Goal: Task Accomplishment & Management: Use online tool/utility

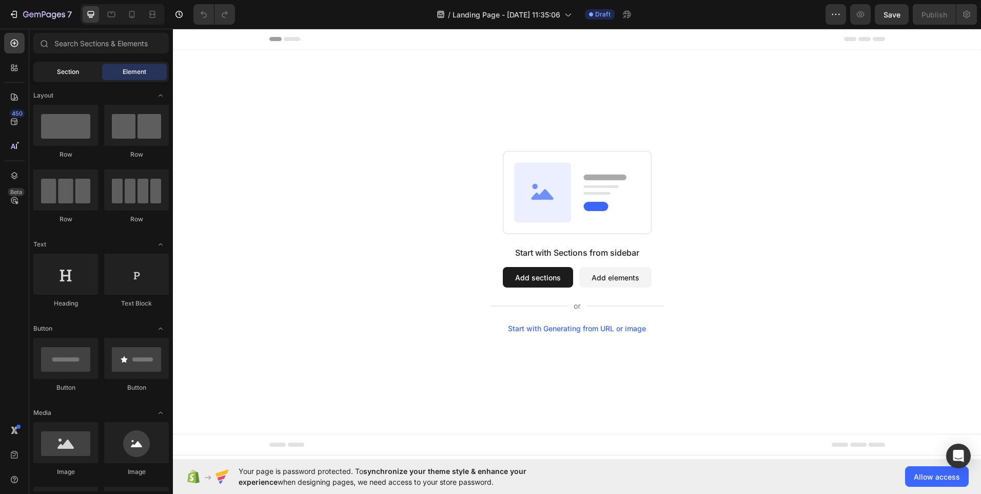
click at [73, 76] on div "Section" at bounding box center [67, 72] width 65 height 16
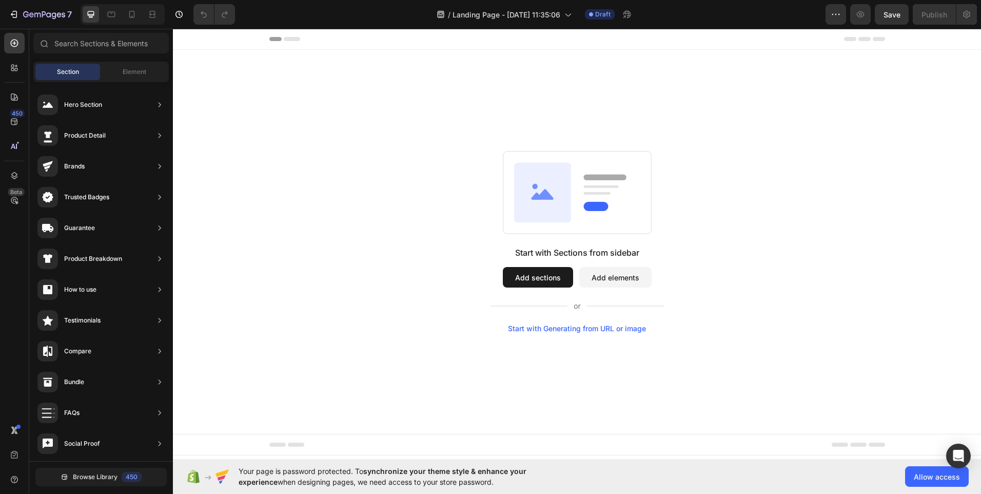
drag, startPoint x: 487, startPoint y: 273, endPoint x: 318, endPoint y: 361, distance: 190.5
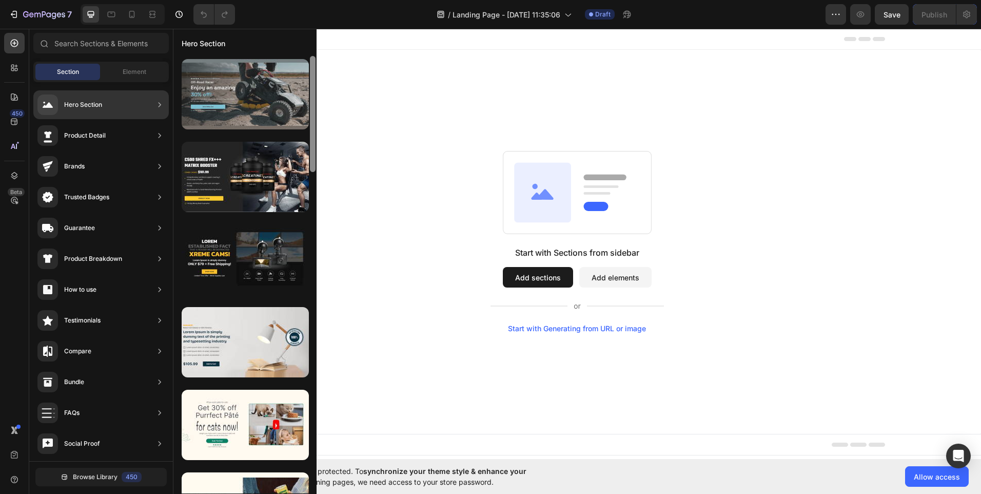
click at [223, 100] on div at bounding box center [245, 94] width 127 height 70
click at [107, 103] on div "Hero Section" at bounding box center [100, 104] width 135 height 29
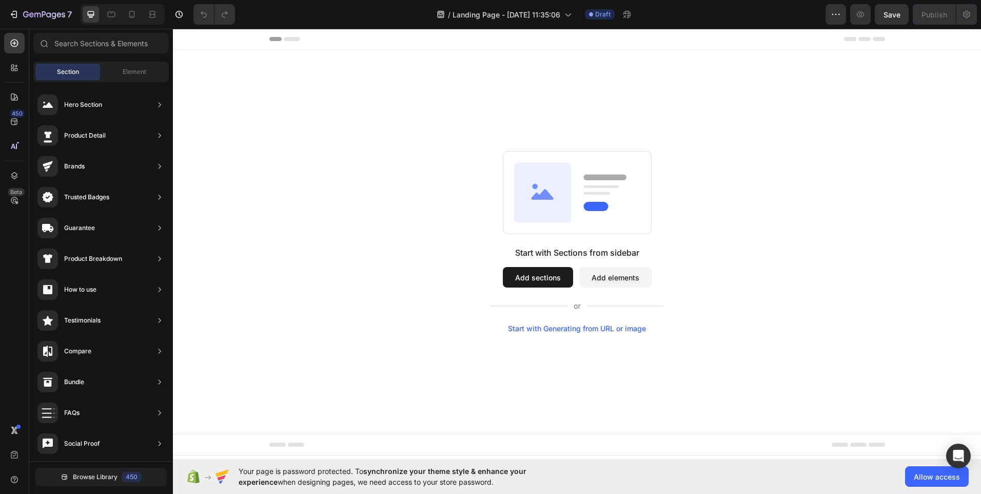
drag, startPoint x: 486, startPoint y: 119, endPoint x: 318, endPoint y: 217, distance: 194.7
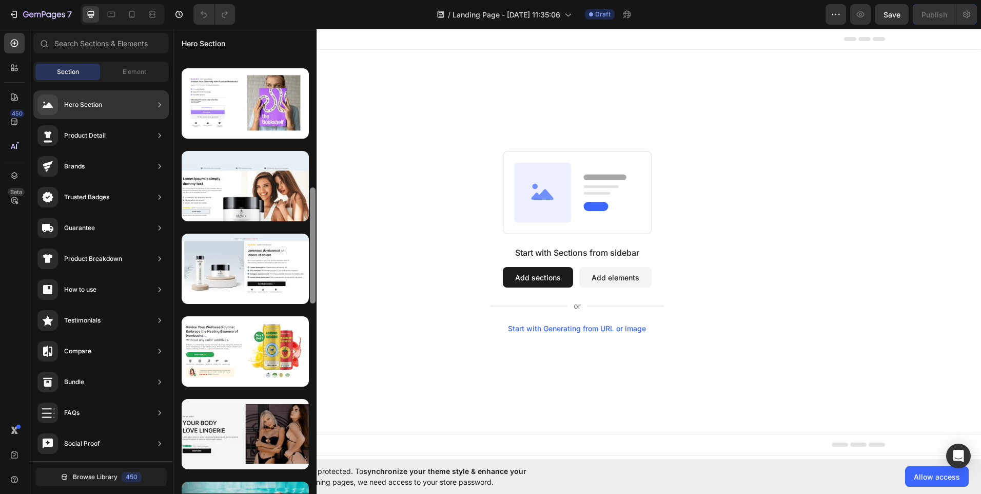
scroll to position [492, 0]
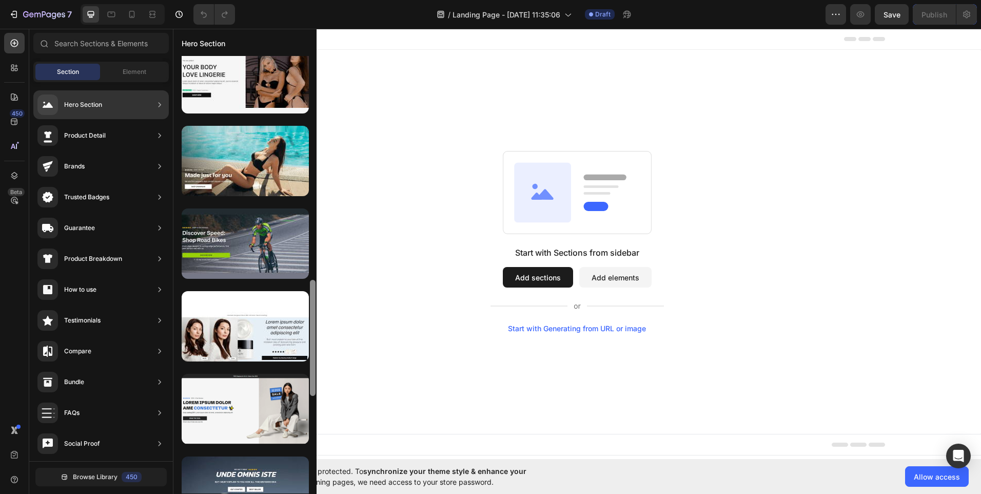
drag, startPoint x: 313, startPoint y: 208, endPoint x: 314, endPoint y: 324, distance: 116.0
click at [314, 324] on div at bounding box center [313, 338] width 6 height 116
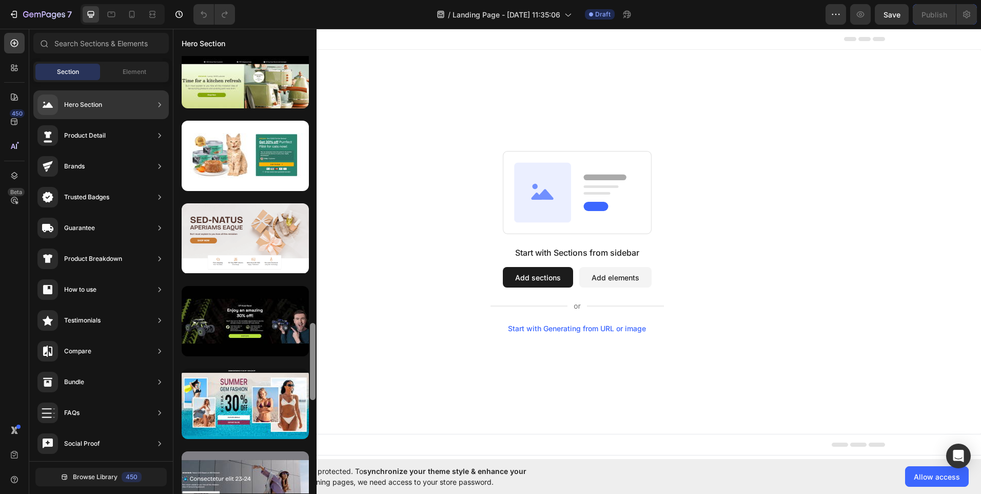
scroll to position [1516, 0]
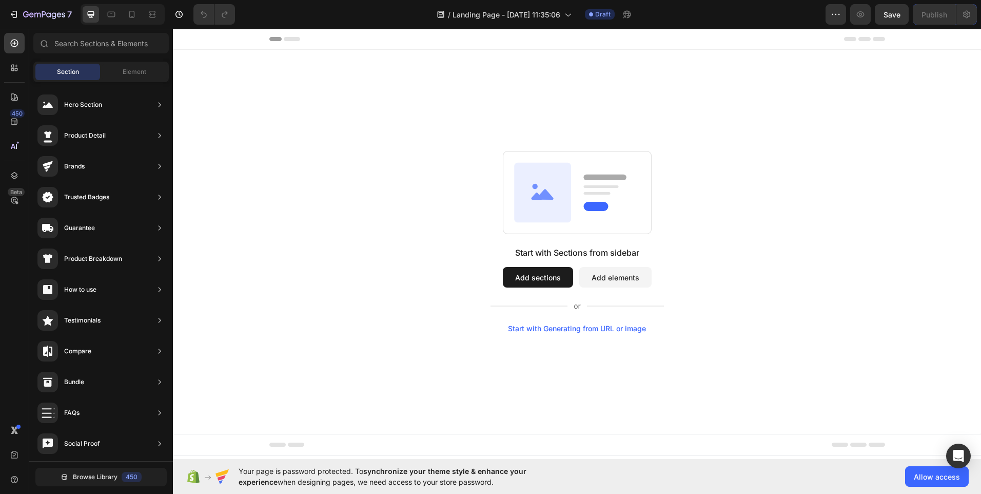
drag, startPoint x: 314, startPoint y: 324, endPoint x: 310, endPoint y: 516, distance: 191.4
click at [310, 0] on html "7 / Landing Page - Aug 26, 11:35:06 Draft Preview Save Publish 450 Beta Section…" at bounding box center [490, 0] width 981 height 0
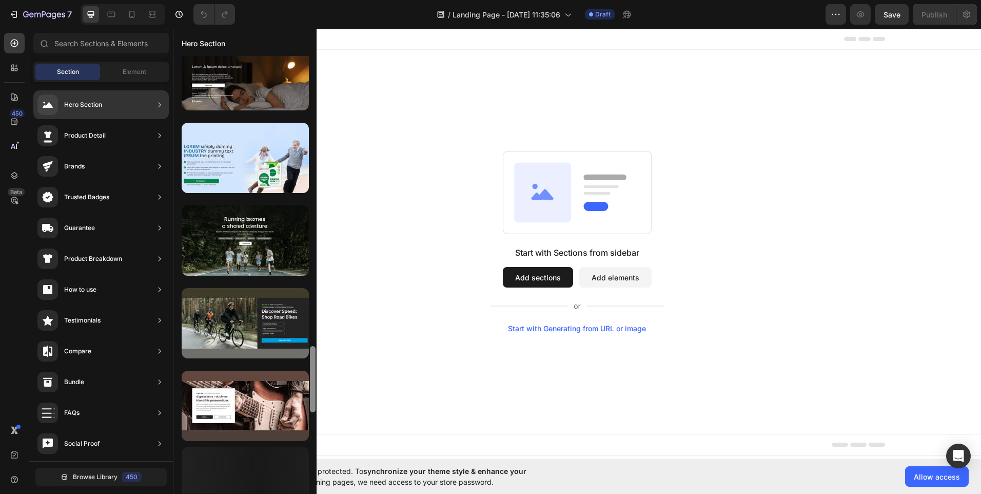
scroll to position [0, 0]
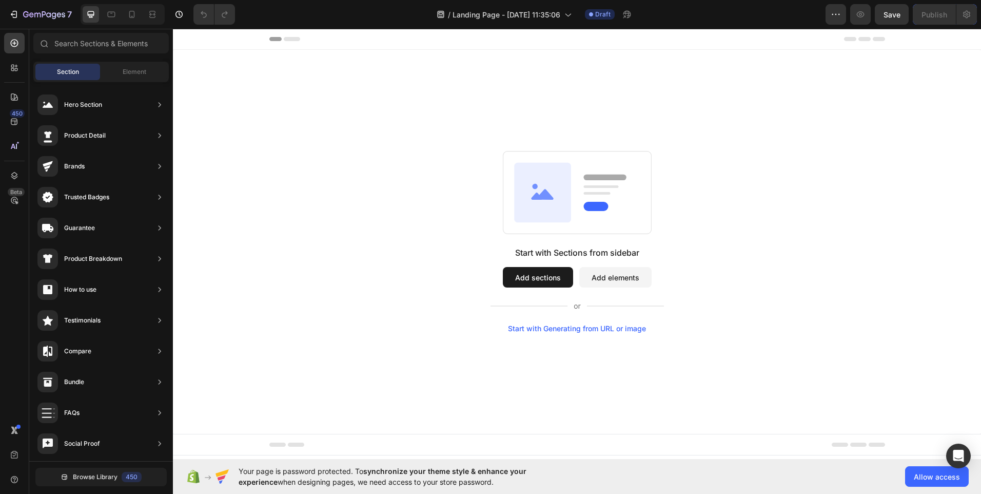
drag, startPoint x: 314, startPoint y: 115, endPoint x: 314, endPoint y: 516, distance: 400.7
click at [314, 0] on html "7 / Landing Page - Aug 26, 11:35:06 Draft Preview Save Publish 450 Beta Section…" at bounding box center [490, 0] width 981 height 0
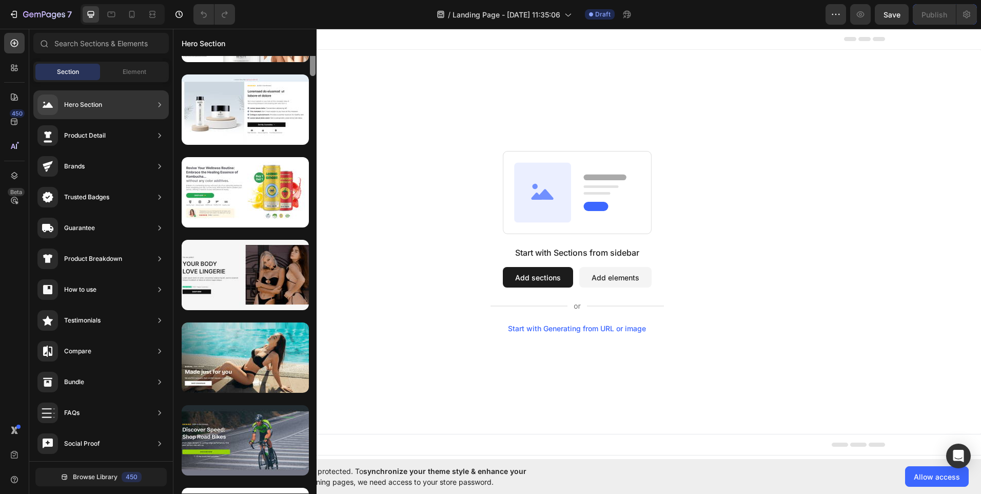
drag, startPoint x: 314, startPoint y: 100, endPoint x: 313, endPoint y: 189, distance: 89.8
click at [313, 76] on div at bounding box center [313, 46] width 6 height 57
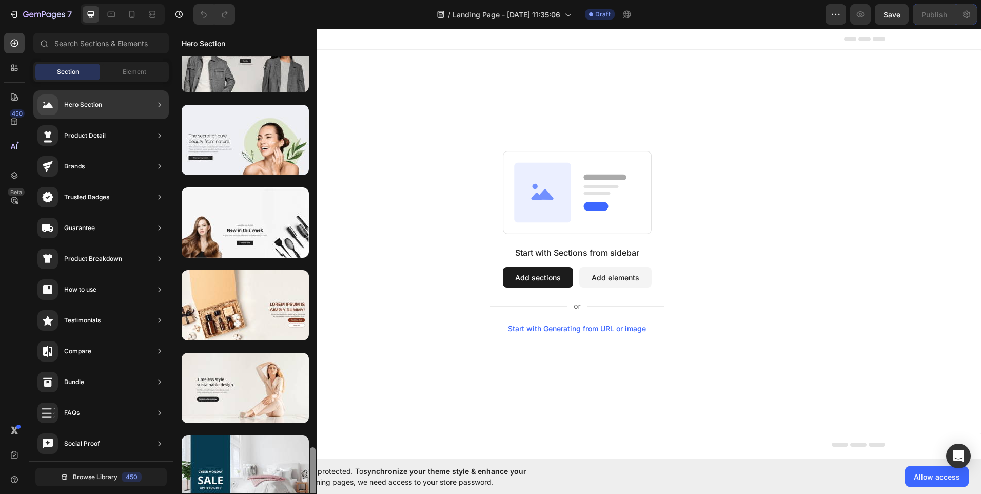
scroll to position [2923, 0]
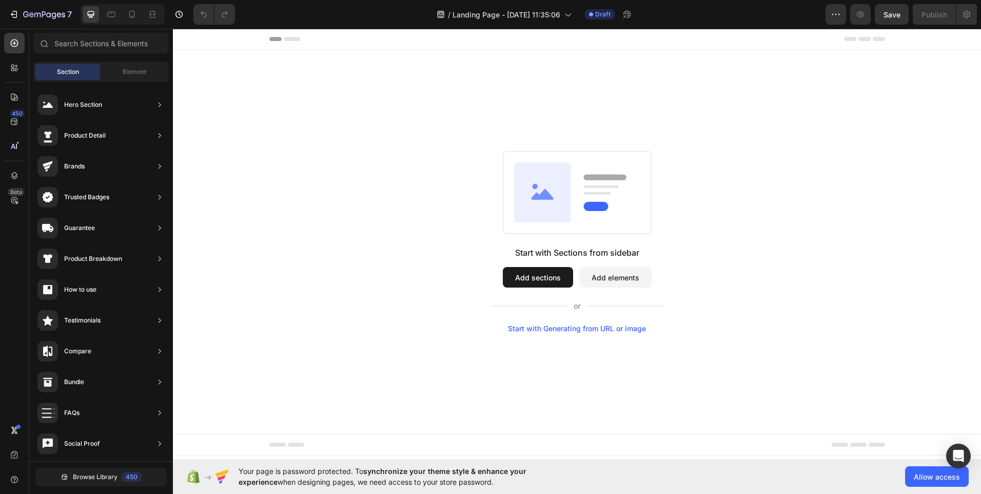
drag, startPoint x: 313, startPoint y: 189, endPoint x: 309, endPoint y: 516, distance: 326.3
click at [309, 0] on html "7 / Landing Page - Aug 26, 11:35:06 Draft Preview Save Publish 450 Beta Section…" at bounding box center [490, 0] width 981 height 0
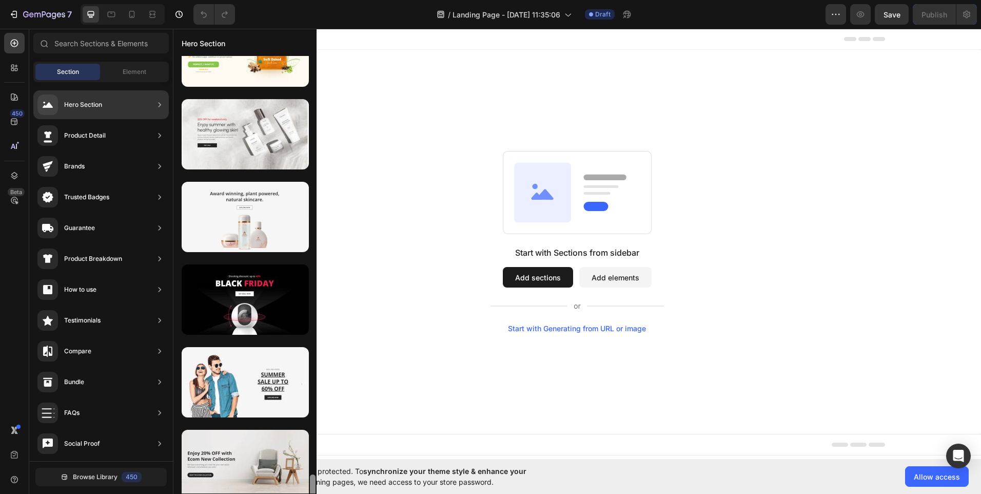
scroll to position [3779, 0]
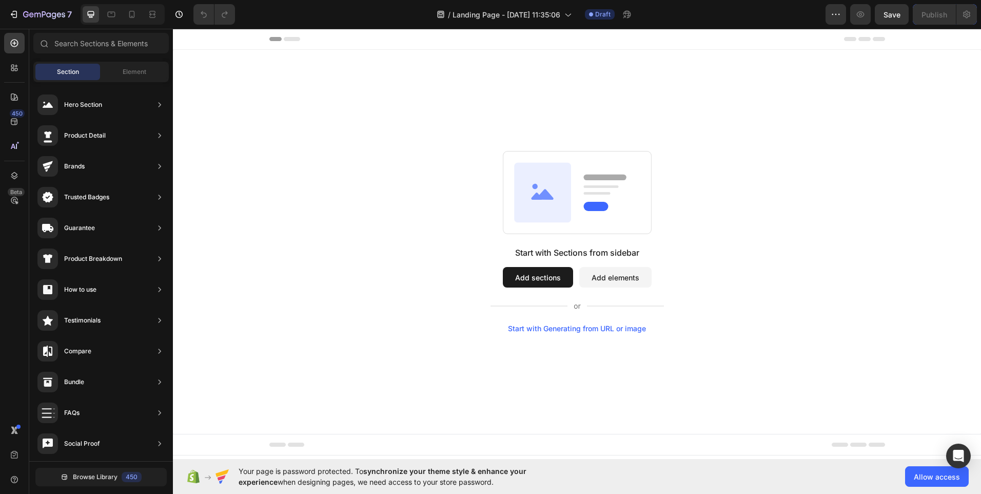
drag, startPoint x: 315, startPoint y: 92, endPoint x: 307, endPoint y: 490, distance: 397.7
click at [307, 0] on div "7 / Landing Page - Aug 26, 11:35:06 Draft Preview Save Publish 450 Beta Section…" at bounding box center [490, 0] width 981 height 0
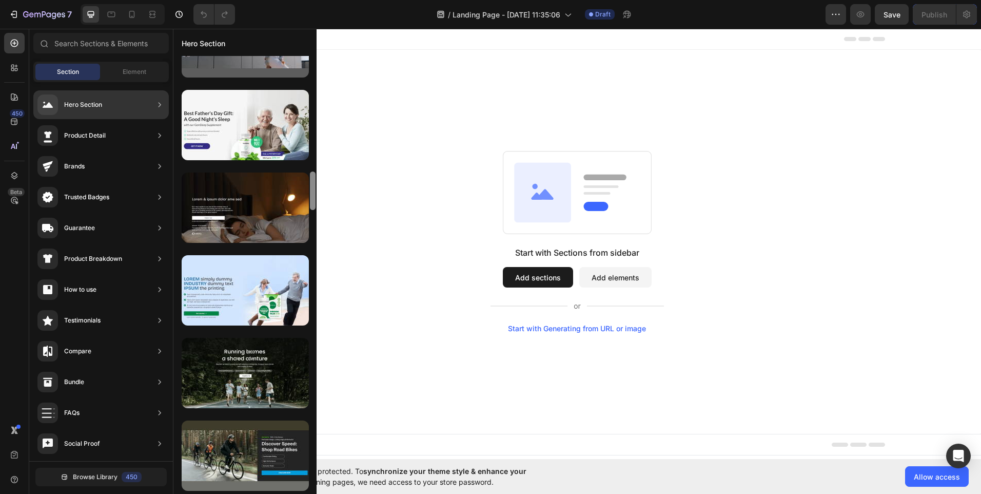
scroll to position [2167, 0]
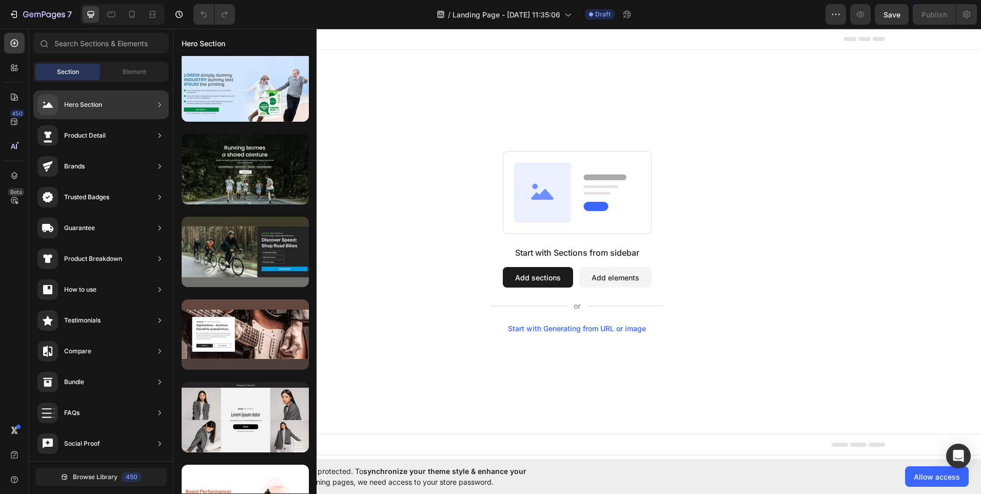
drag, startPoint x: 312, startPoint y: 83, endPoint x: 315, endPoint y: 274, distance: 191.4
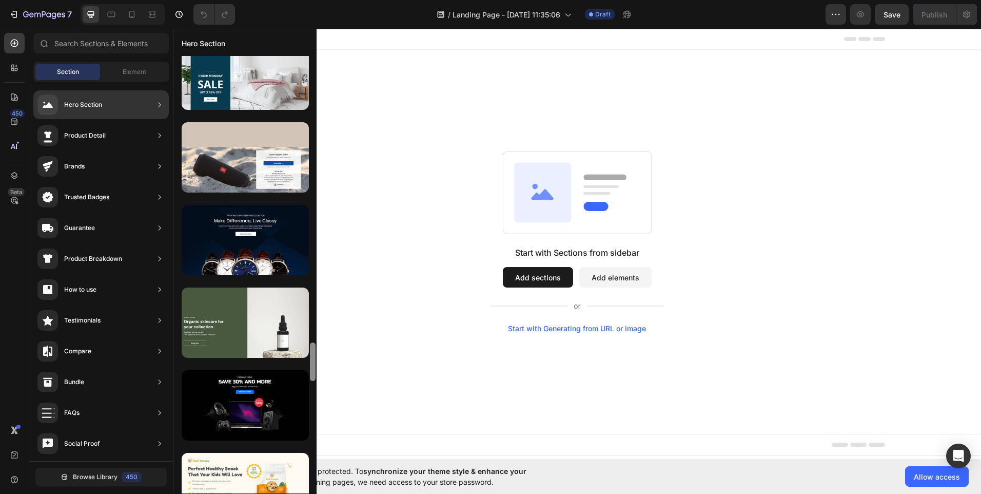
scroll to position [3288, 0]
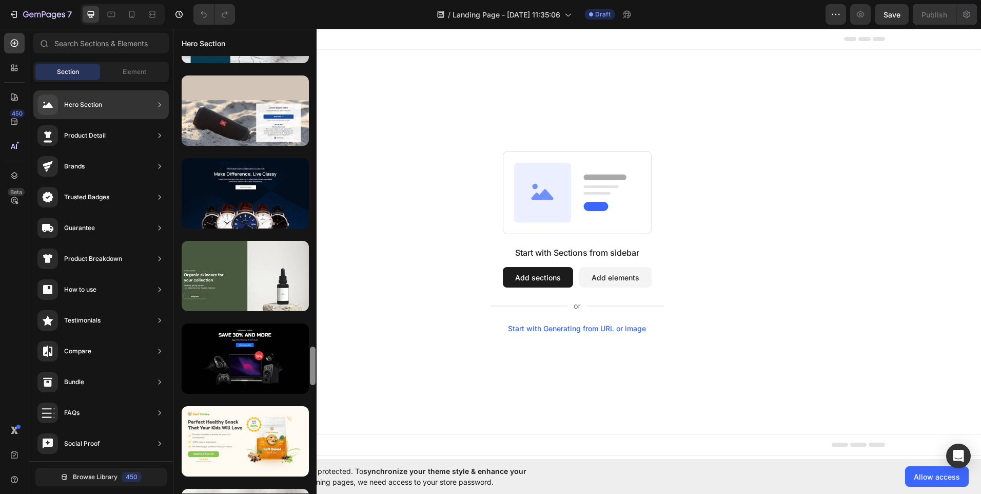
drag, startPoint x: 315, startPoint y: 274, endPoint x: 311, endPoint y: 373, distance: 99.1
click at [311, 373] on div at bounding box center [313, 365] width 6 height 38
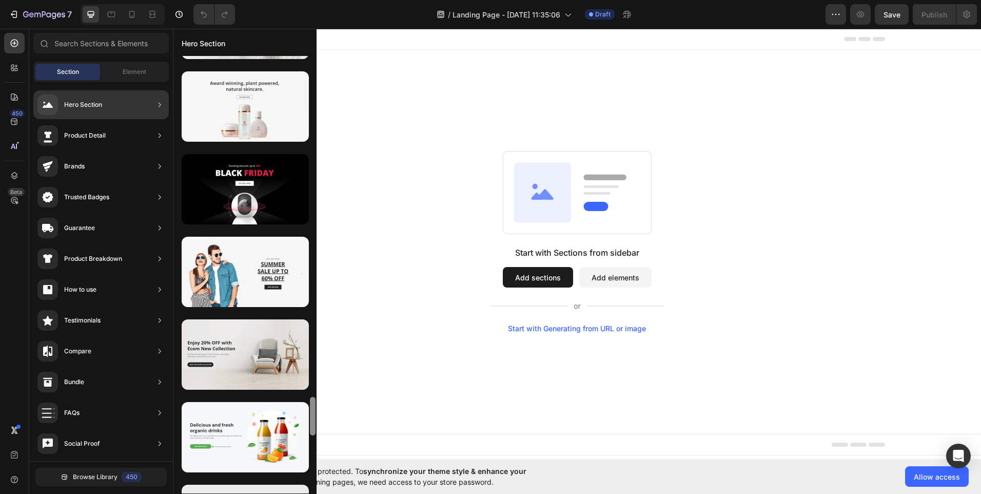
scroll to position [3799, 0]
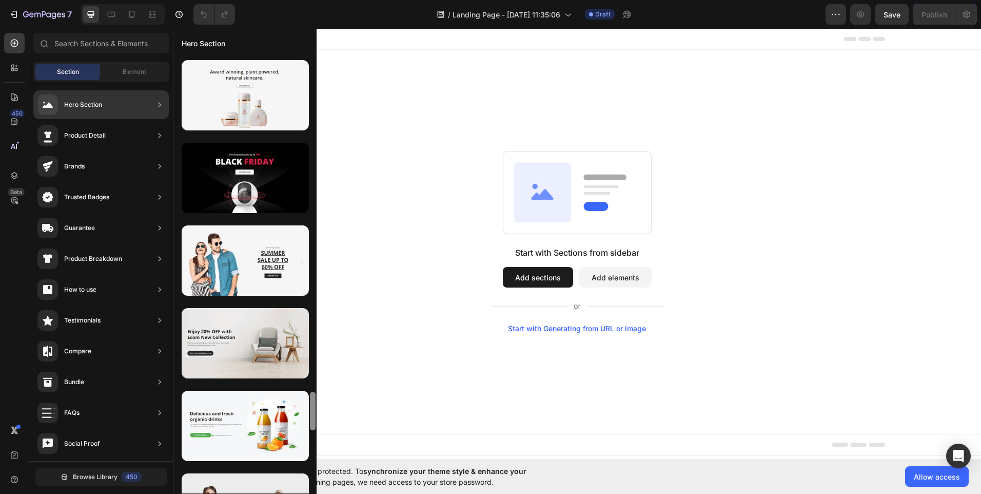
drag, startPoint x: 311, startPoint y: 373, endPoint x: 311, endPoint y: 418, distance: 45.2
click at [311, 418] on div at bounding box center [313, 410] width 6 height 38
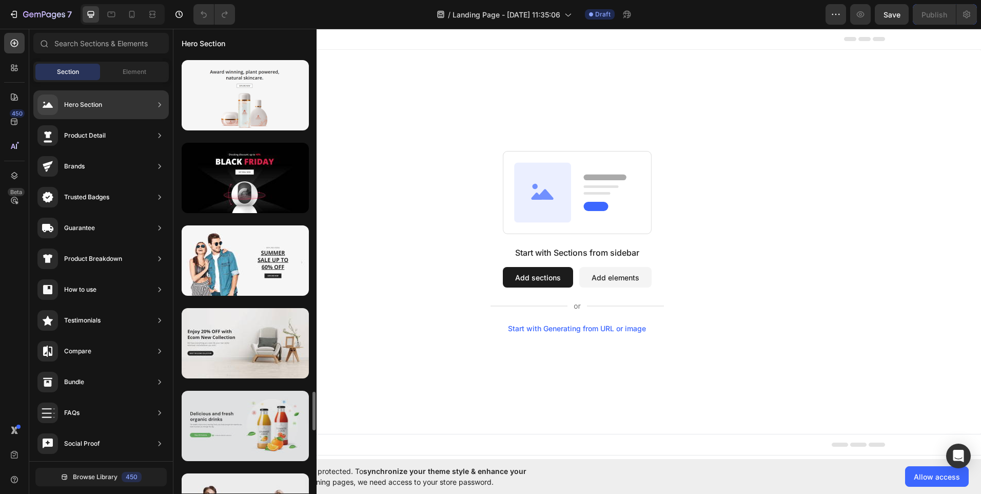
click at [262, 426] on div at bounding box center [245, 425] width 127 height 70
click at [254, 427] on div at bounding box center [245, 425] width 127 height 70
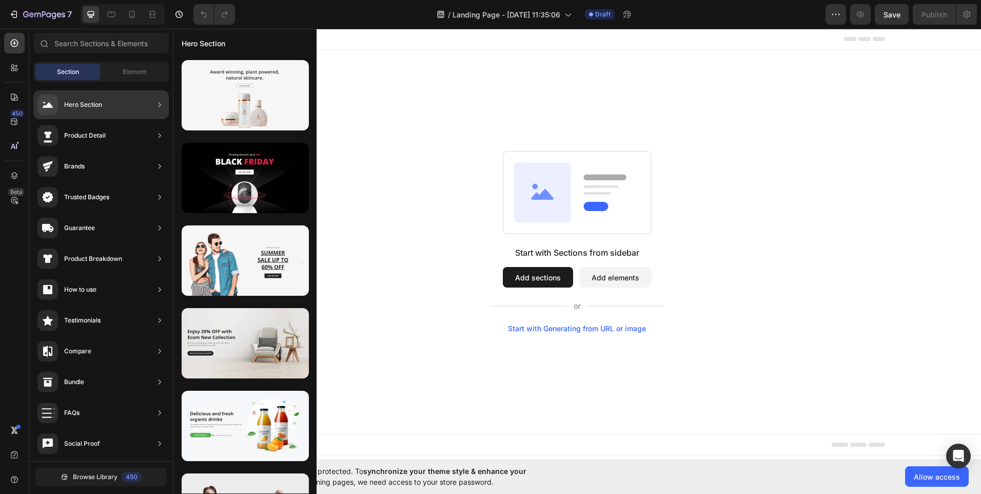
click at [83, 103] on div "Hero Section" at bounding box center [83, 105] width 38 height 10
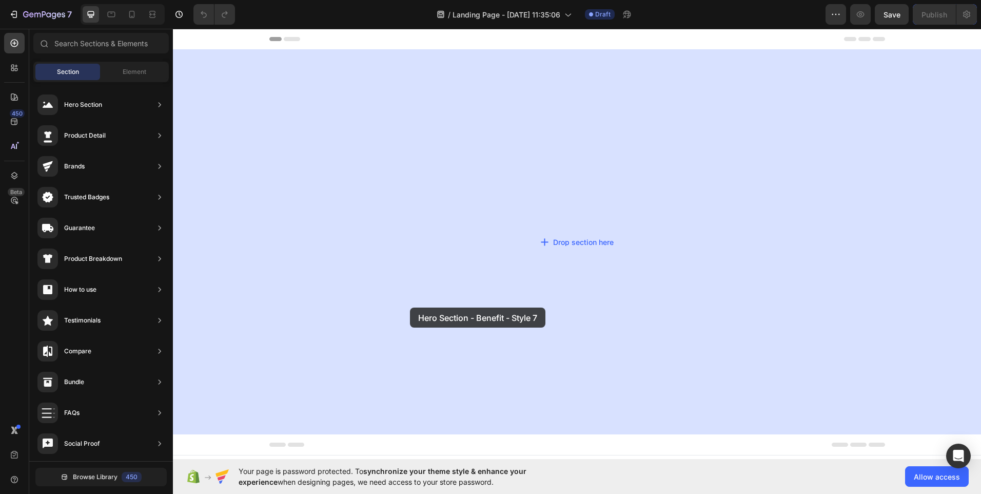
drag, startPoint x: 396, startPoint y: 467, endPoint x: 423, endPoint y: 293, distance: 176.6
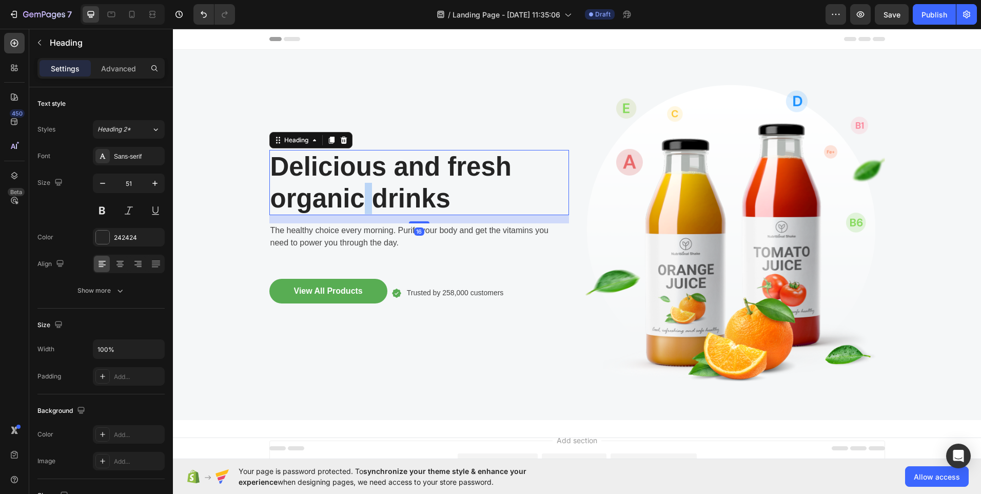
click at [355, 190] on p "Delicious and fresh organic drinks" at bounding box center [419, 182] width 298 height 63
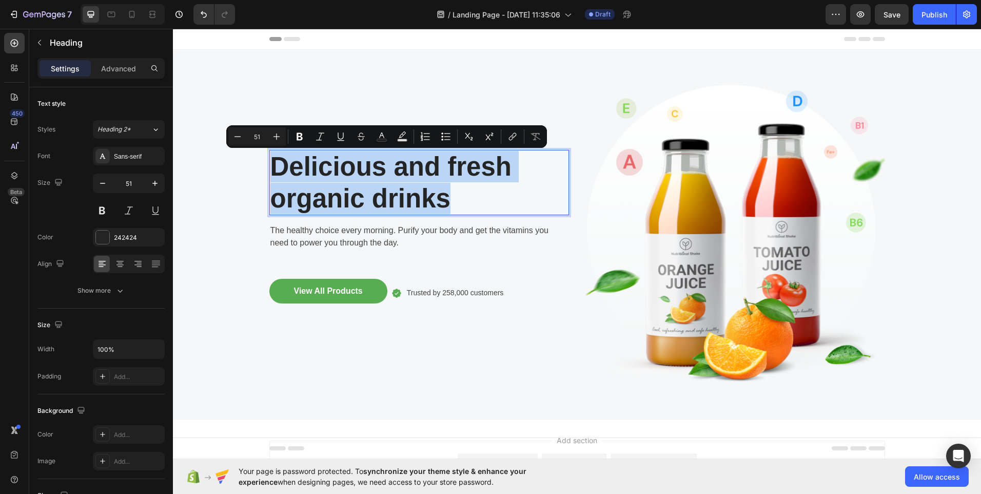
drag, startPoint x: 450, startPoint y: 200, endPoint x: 271, endPoint y: 165, distance: 182.4
click at [271, 165] on p "Delicious and fresh organic drinks" at bounding box center [419, 182] width 298 height 63
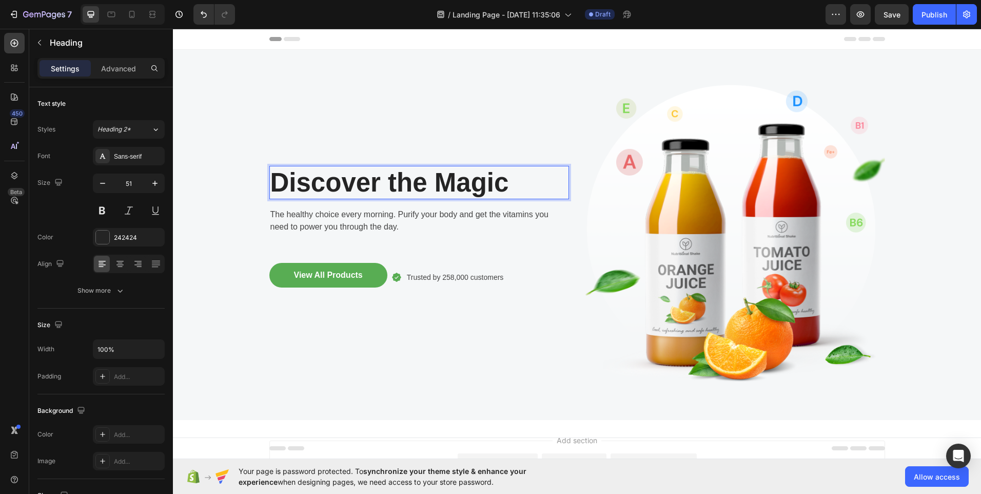
click at [500, 182] on p "Discover the Magic" at bounding box center [419, 182] width 298 height 31
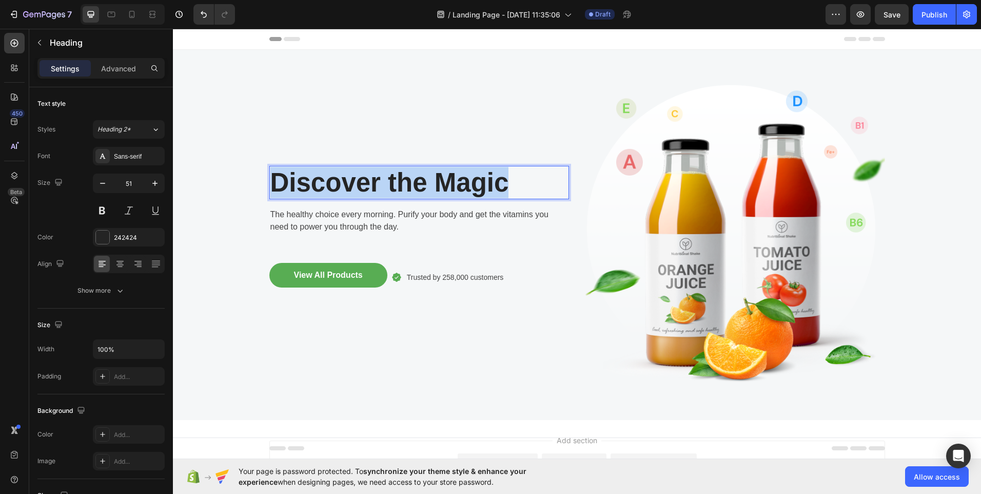
click at [500, 182] on p "Discover the Magic" at bounding box center [419, 182] width 298 height 31
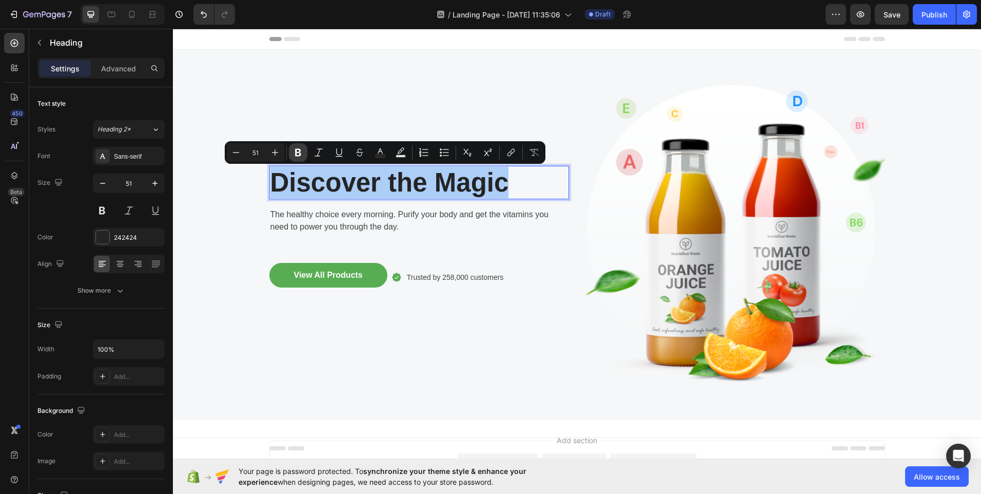
click at [292, 155] on button "Bold" at bounding box center [298, 152] width 18 height 18
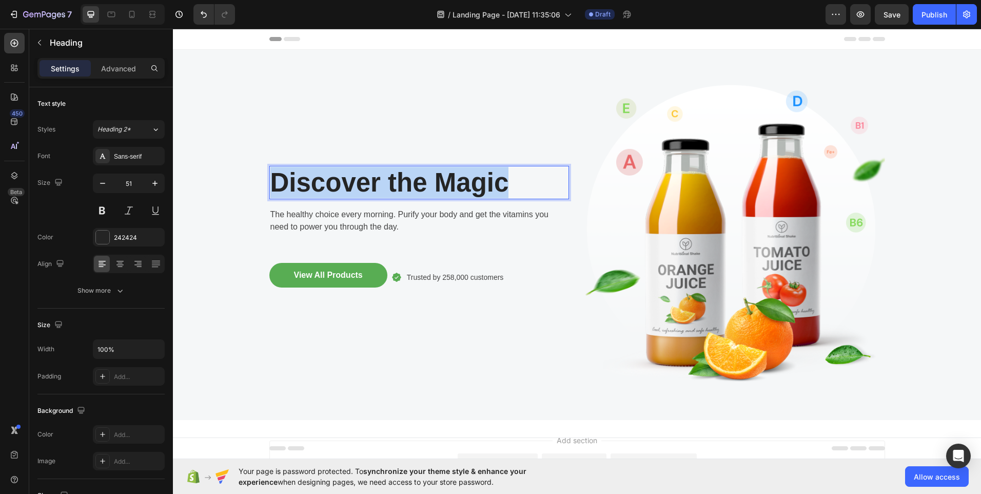
drag, startPoint x: 269, startPoint y: 180, endPoint x: 506, endPoint y: 166, distance: 237.4
click at [506, 166] on h2 "Discover the Magic" at bounding box center [419, 182] width 300 height 33
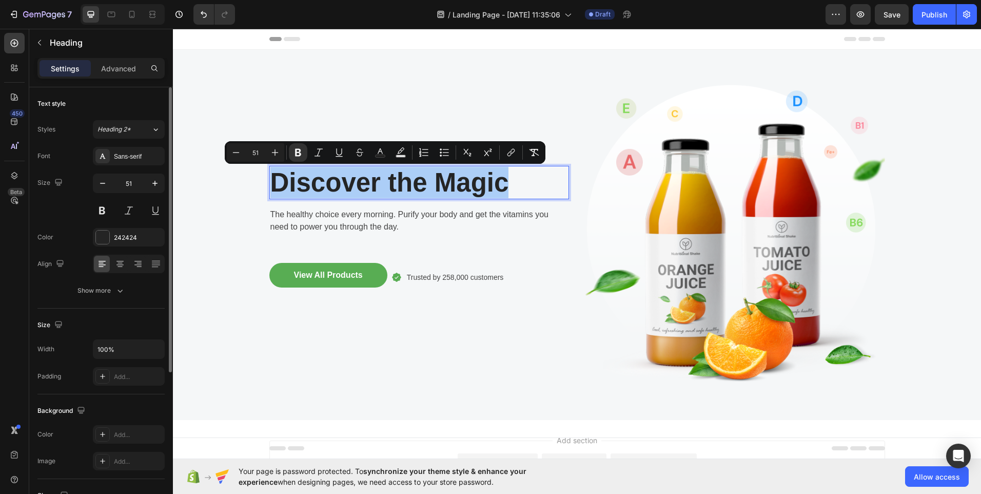
click at [55, 105] on div "Text style" at bounding box center [51, 103] width 28 height 9
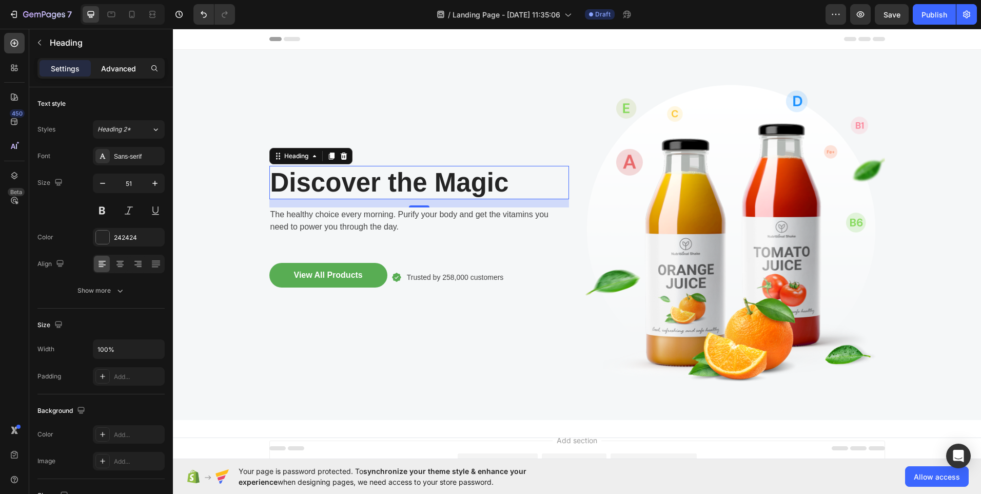
click at [131, 70] on p "Advanced" at bounding box center [118, 68] width 35 height 11
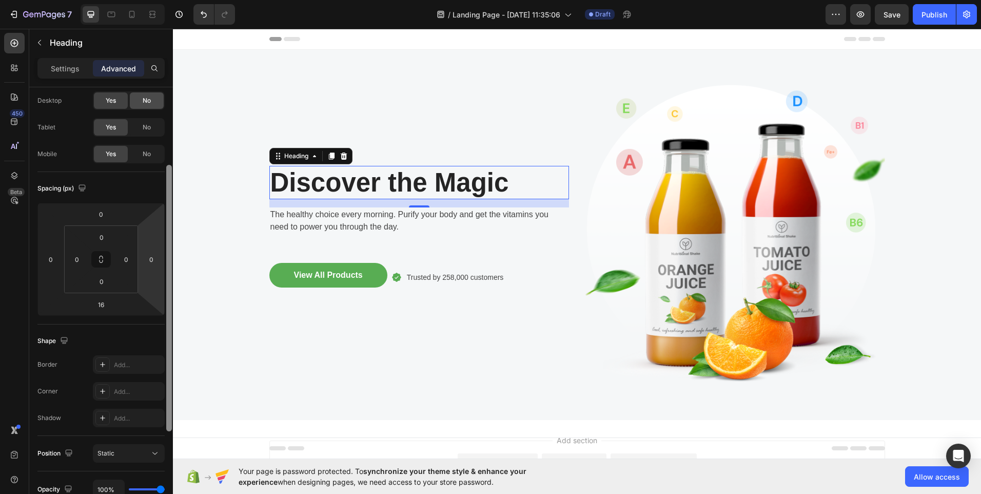
scroll to position [0, 0]
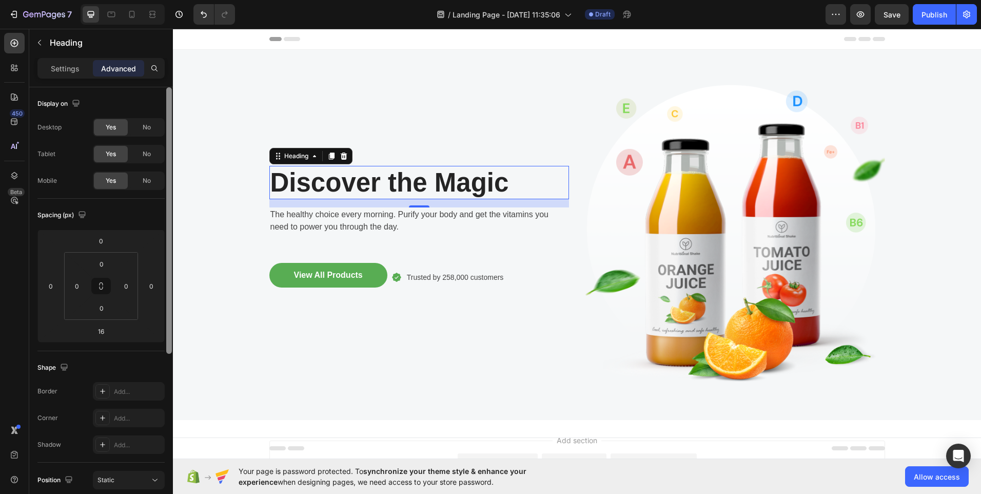
drag, startPoint x: 168, startPoint y: 136, endPoint x: 167, endPoint y: 94, distance: 41.6
click at [167, 94] on div at bounding box center [169, 220] width 6 height 266
click at [65, 70] on p "Settings" at bounding box center [65, 68] width 29 height 11
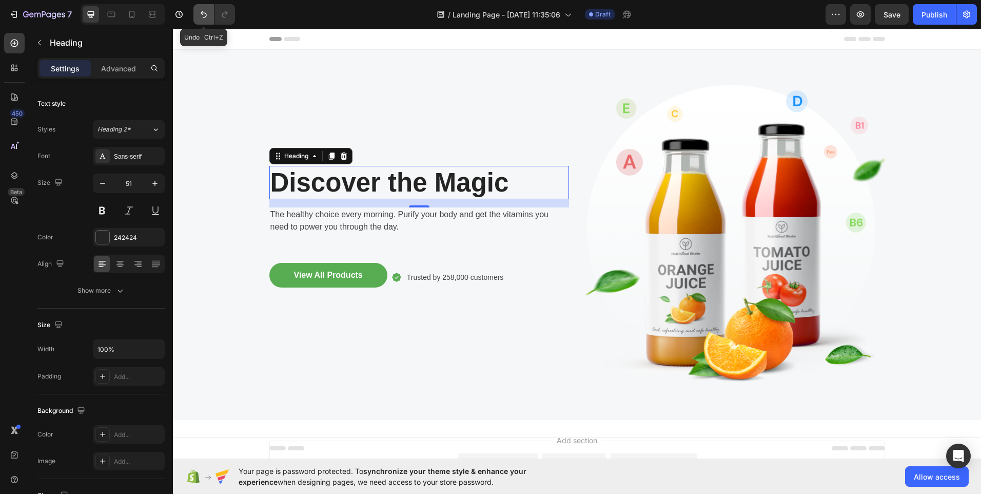
click at [204, 19] on button "Undo/Redo" at bounding box center [203, 14] width 21 height 21
click at [204, 13] on icon "Undo/Redo" at bounding box center [204, 14] width 6 height 7
click at [204, 21] on button "Undo/Redo" at bounding box center [203, 14] width 21 height 21
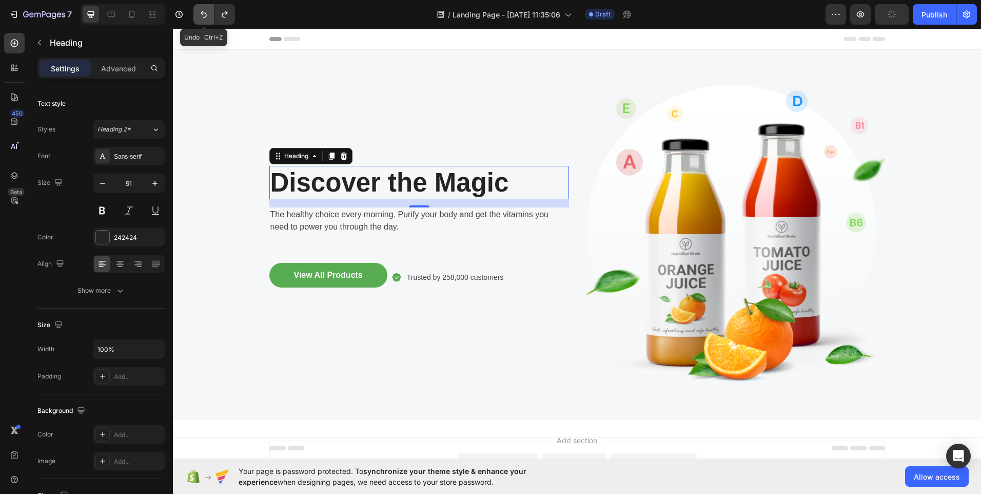
click at [204, 21] on button "Undo/Redo" at bounding box center [203, 14] width 21 height 21
drag, startPoint x: 377, startPoint y: 49, endPoint x: 344, endPoint y: 202, distance: 155.9
click at [204, 17] on icon "Undo/Redo" at bounding box center [204, 14] width 6 height 7
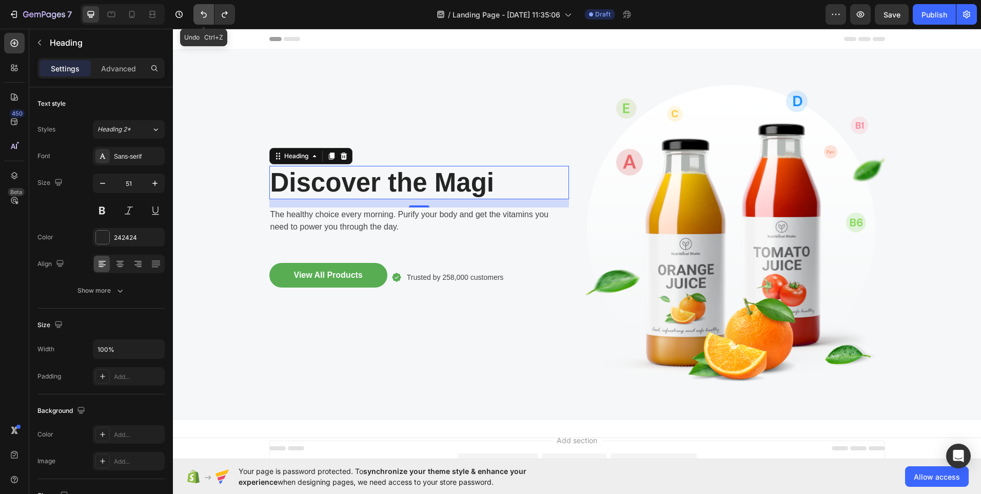
click at [204, 17] on icon "Undo/Redo" at bounding box center [204, 14] width 6 height 7
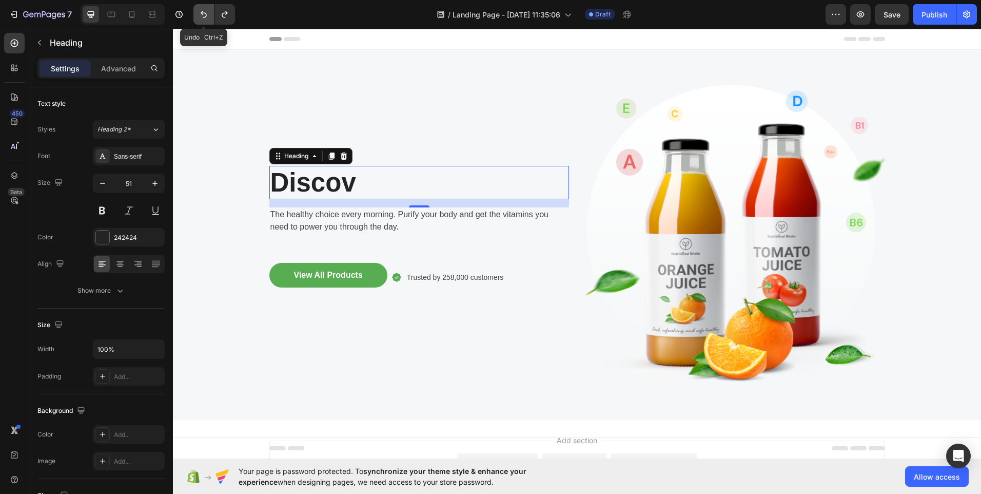
click at [204, 17] on icon "Undo/Redo" at bounding box center [204, 14] width 6 height 7
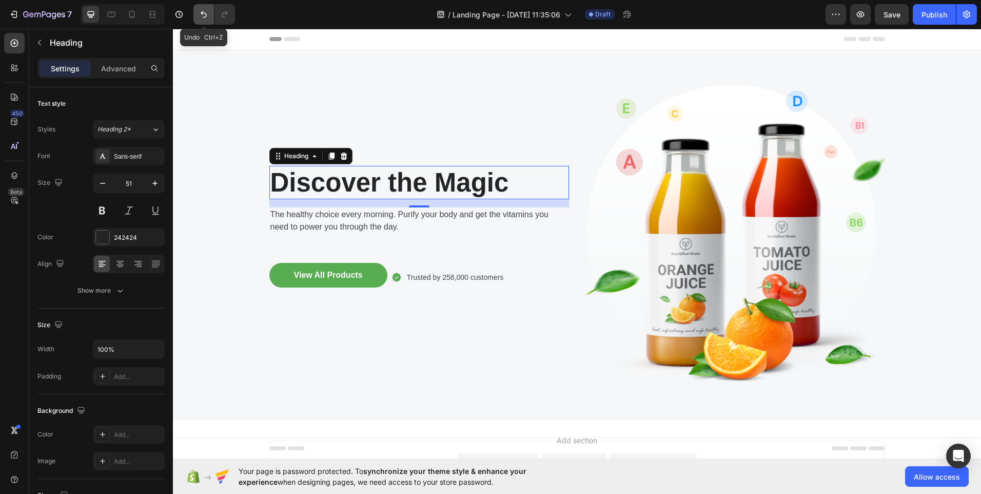
click at [204, 17] on icon "Undo/Redo" at bounding box center [204, 14] width 6 height 7
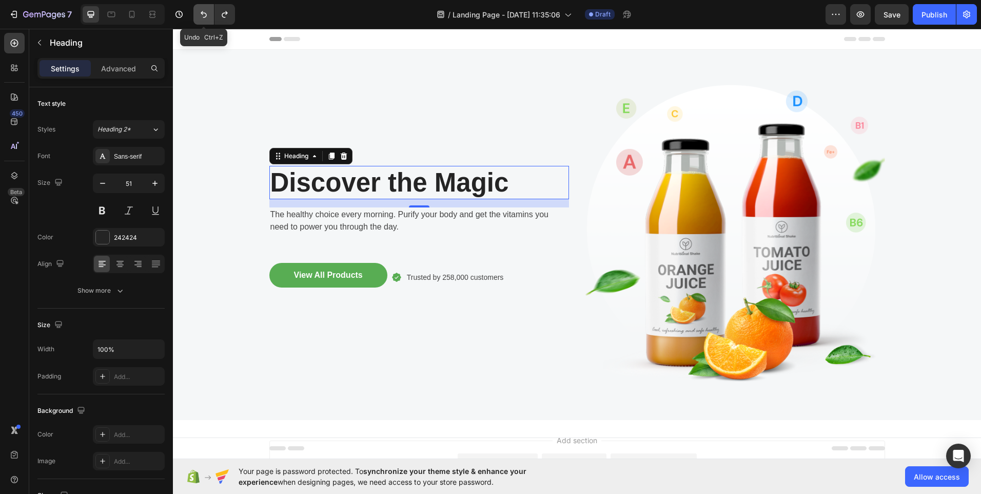
click at [204, 17] on icon "Undo/Redo" at bounding box center [204, 14] width 6 height 7
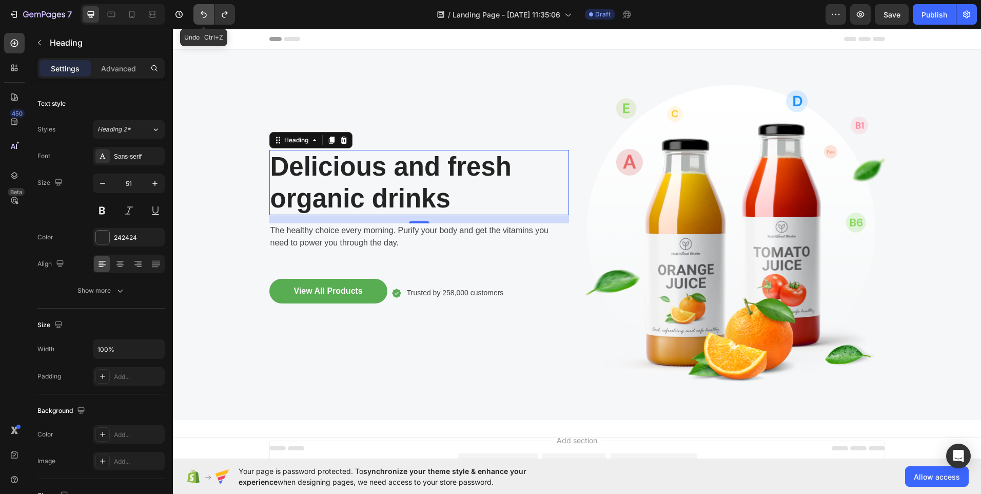
click at [204, 17] on icon "Undo/Redo" at bounding box center [204, 14] width 6 height 7
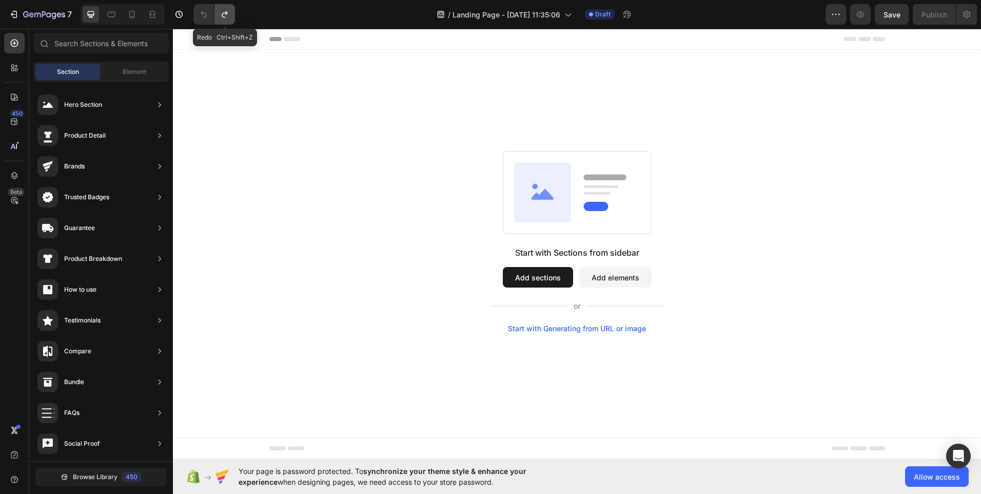
click at [225, 17] on icon "Undo/Redo" at bounding box center [225, 14] width 6 height 7
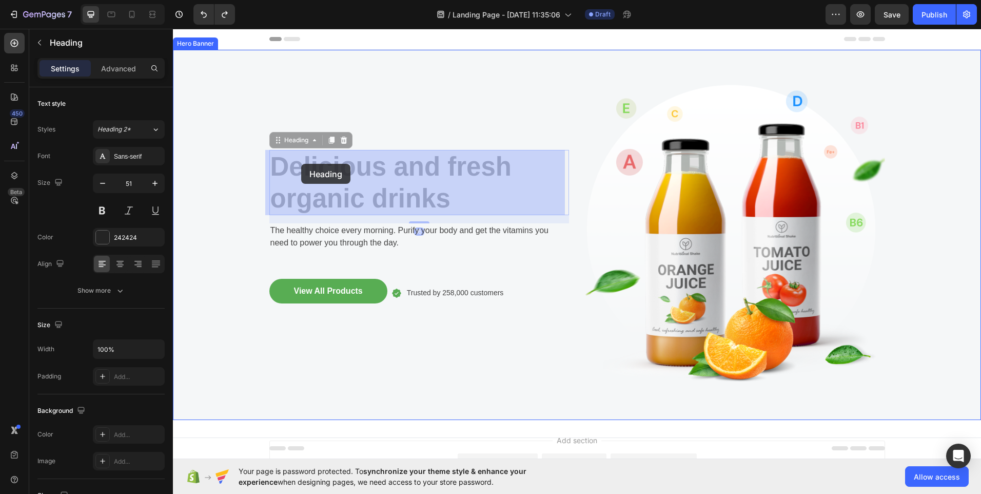
drag, startPoint x: 461, startPoint y: 201, endPoint x: 302, endPoint y: 164, distance: 163.9
drag, startPoint x: 270, startPoint y: 163, endPoint x: 364, endPoint y: 180, distance: 95.4
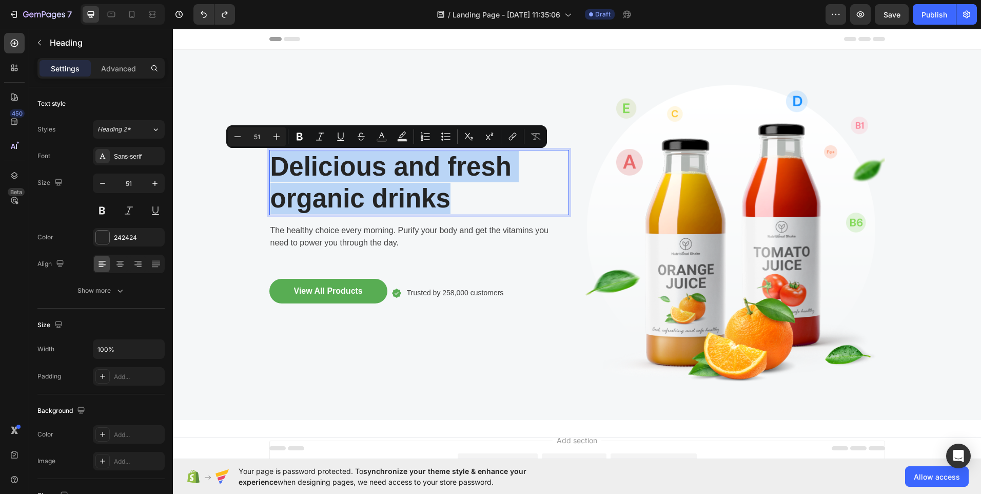
drag, startPoint x: 449, startPoint y: 200, endPoint x: 275, endPoint y: 164, distance: 178.1
copy p "Delicious and fresh organic drinks"
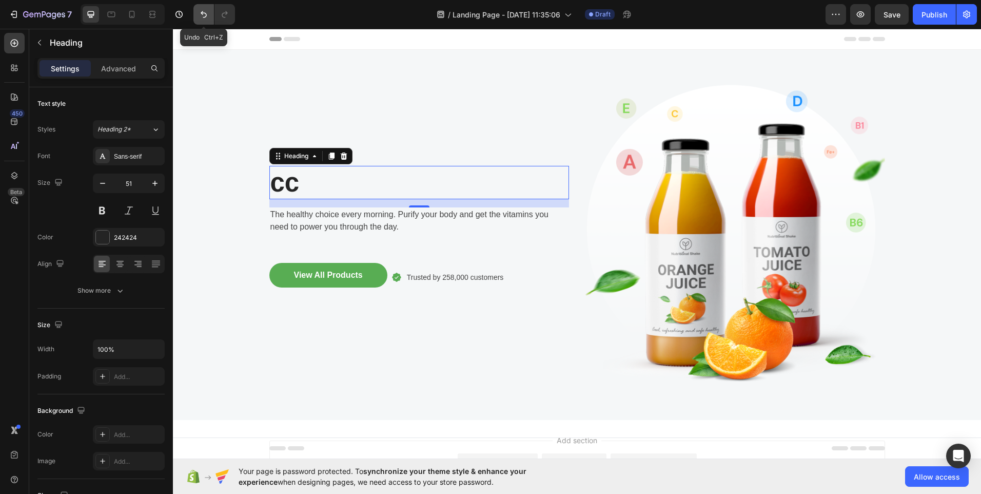
click at [204, 18] on icon "Undo/Redo" at bounding box center [204, 14] width 10 height 10
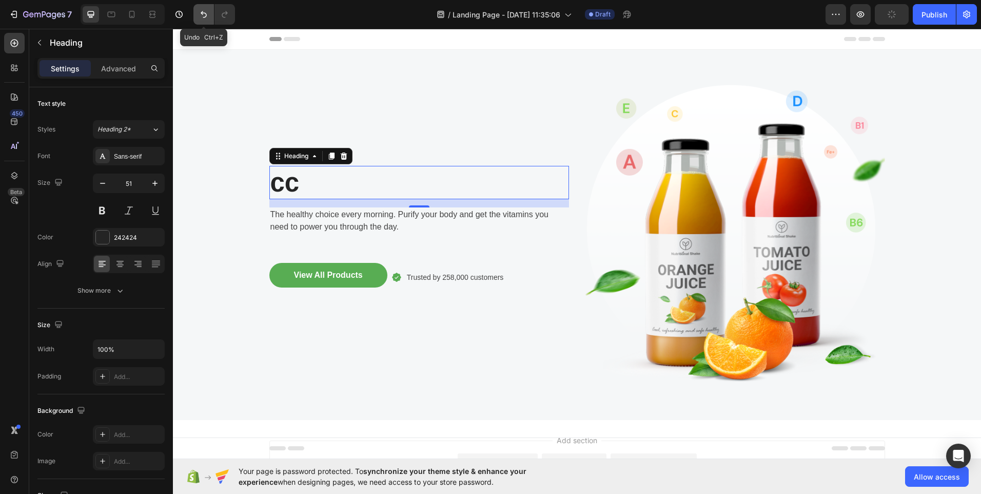
click at [204, 18] on icon "Undo/Redo" at bounding box center [204, 14] width 10 height 10
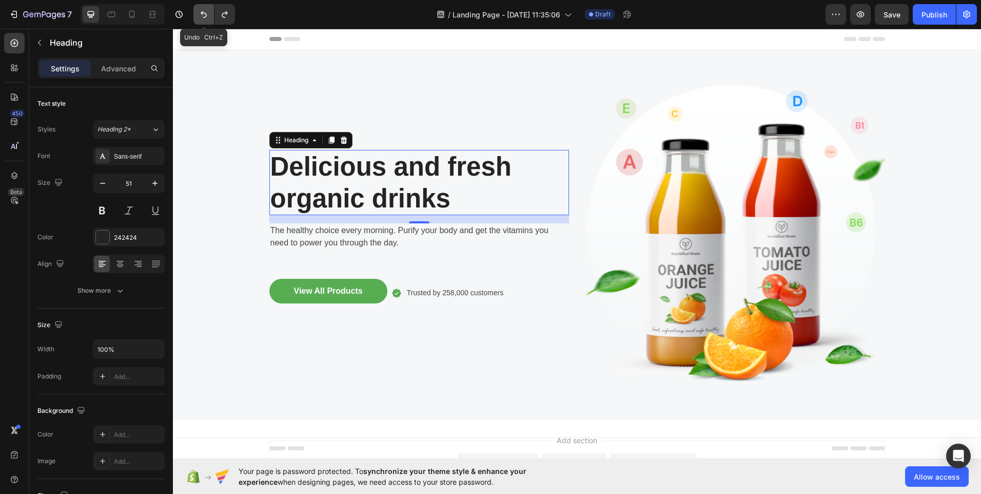
click at [204, 18] on icon "Undo/Redo" at bounding box center [204, 14] width 10 height 10
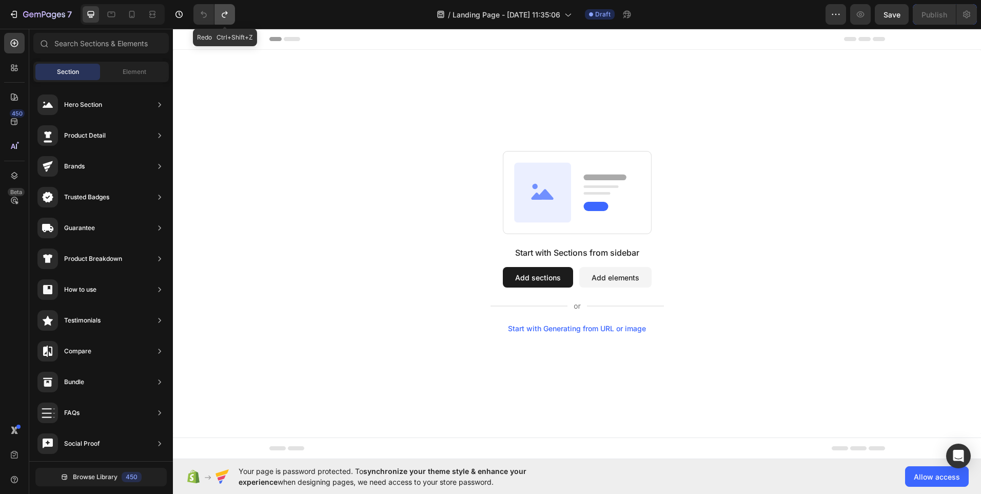
click at [228, 17] on icon "Undo/Redo" at bounding box center [225, 14] width 10 height 10
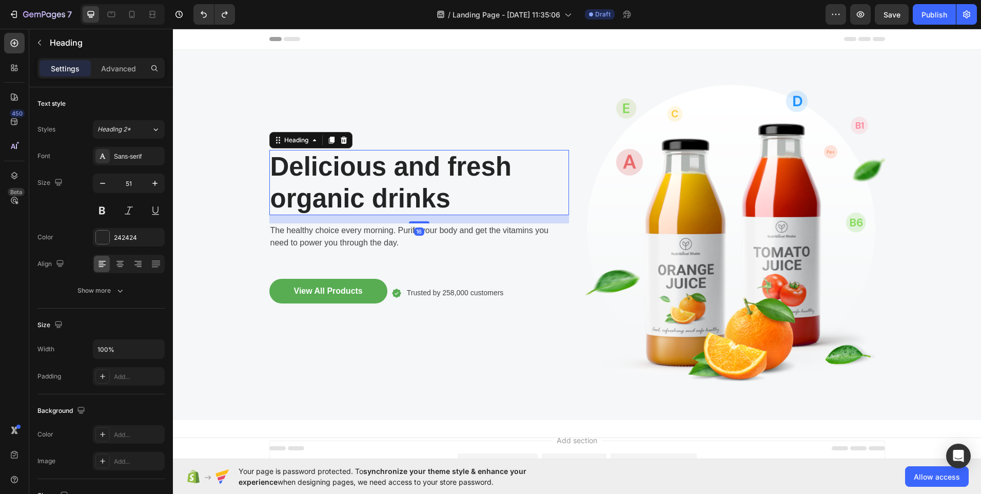
click at [448, 197] on p "Delicious and fresh organic drinks" at bounding box center [419, 182] width 298 height 63
click at [453, 194] on p "Delicious and fresh organic drinks" at bounding box center [419, 182] width 298 height 63
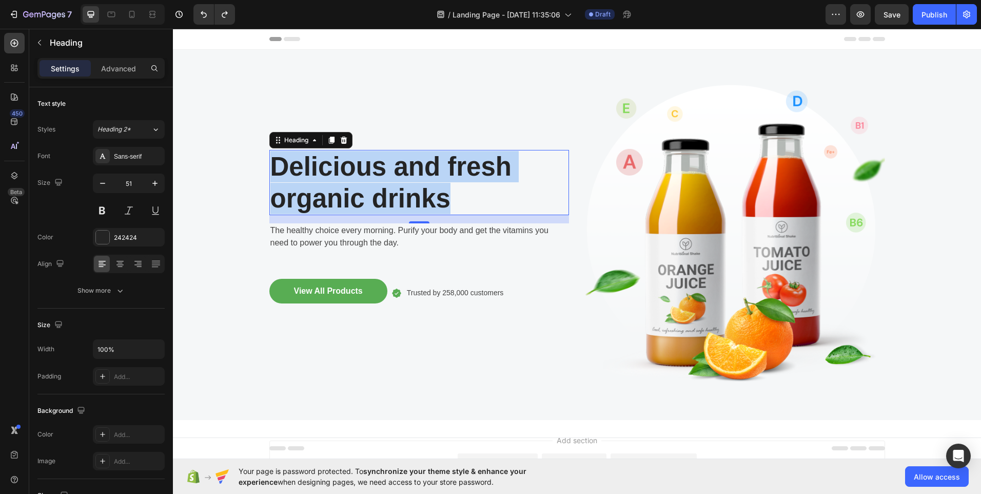
click at [453, 194] on p "Delicious and fresh organic drinks" at bounding box center [419, 182] width 298 height 63
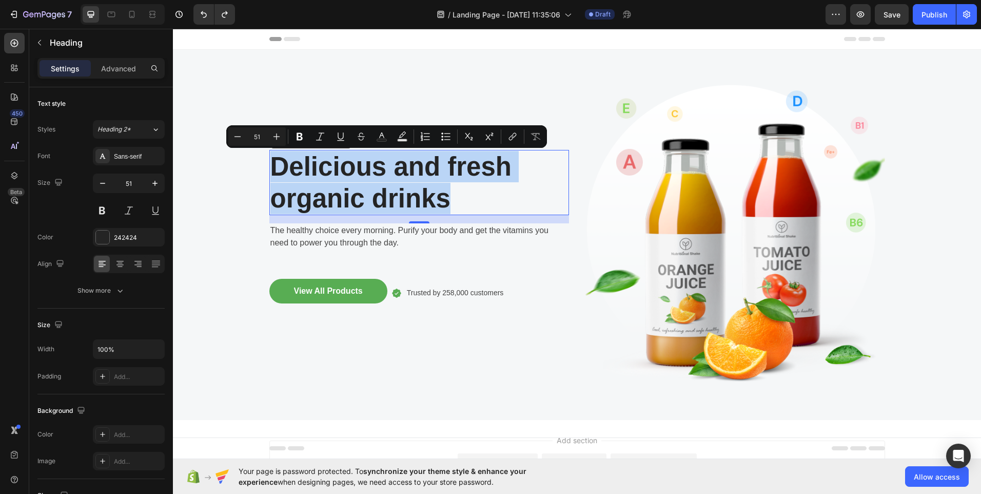
click at [453, 194] on p "Delicious and fresh organic drinks" at bounding box center [419, 182] width 298 height 63
copy p "Delicious and fresh organic drinks"
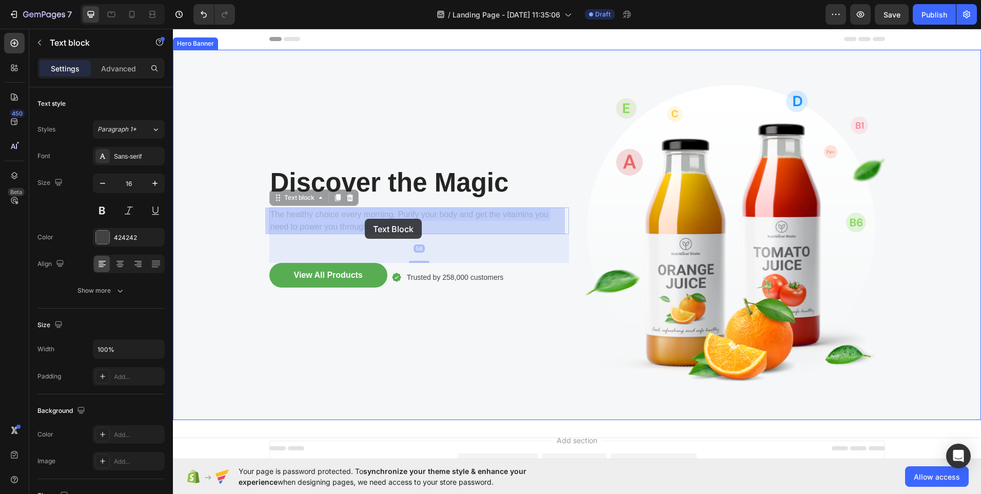
drag, startPoint x: 398, startPoint y: 225, endPoint x: 369, endPoint y: 221, distance: 28.4
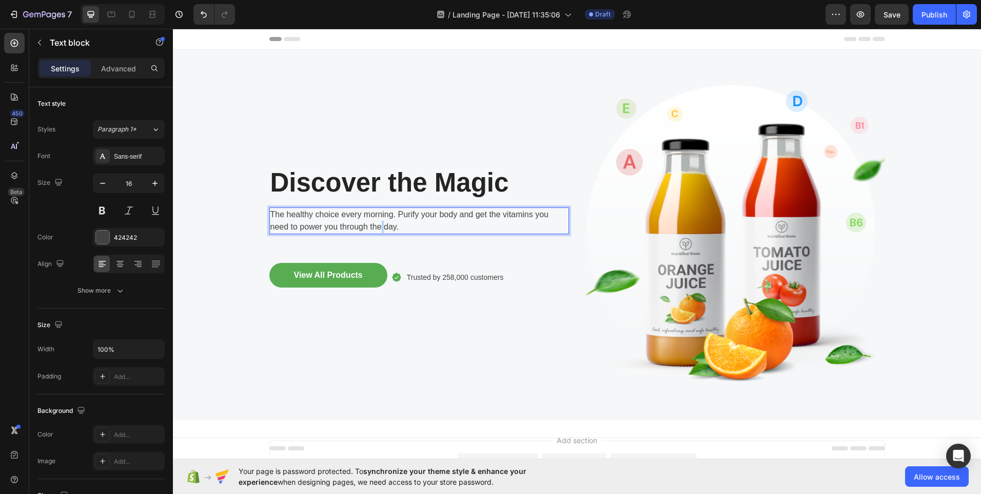
click at [376, 222] on p "The healthy choice every morning. Purify your body and get the vitamins you nee…" at bounding box center [419, 220] width 298 height 25
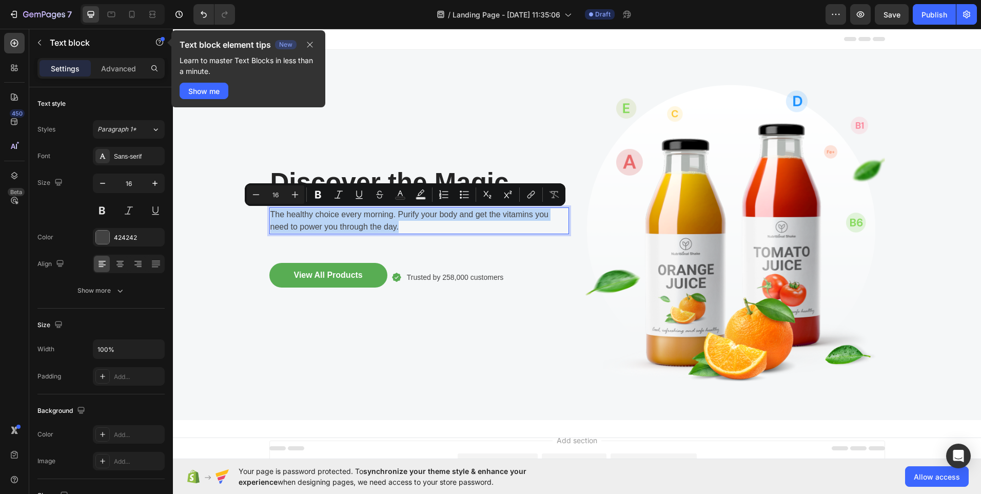
copy p "The healthy choice every morning. Purify your body and get the vitamins you nee…"
click at [408, 226] on p "The healthy choice every morning. Purify your body and get the vitamins you nee…" at bounding box center [419, 220] width 298 height 25
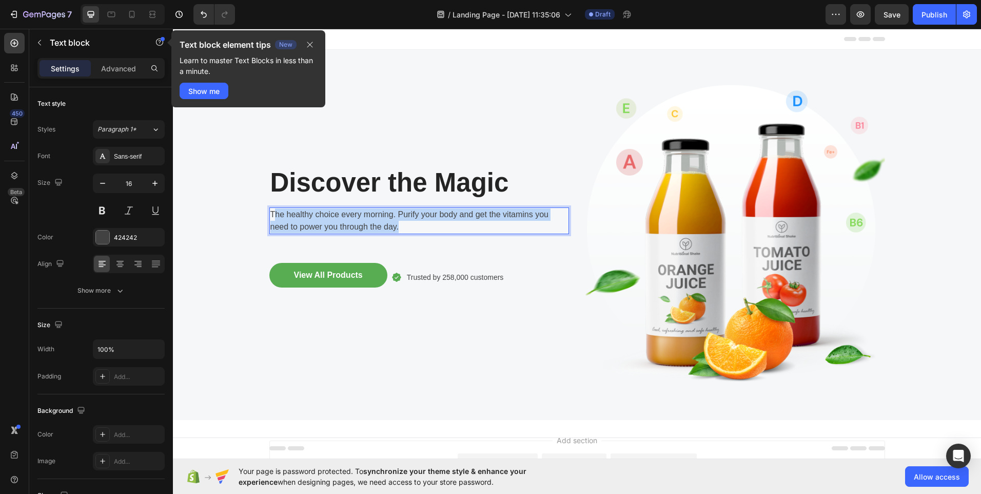
drag, startPoint x: 403, startPoint y: 226, endPoint x: 271, endPoint y: 212, distance: 132.1
click at [271, 212] on p "The healthy choice every morning. Purify your body and get the vitamins you nee…" at bounding box center [419, 220] width 298 height 25
click at [270, 212] on p "The healthy choice every morning. Purify your body and get the vitamins you nee…" at bounding box center [419, 220] width 298 height 25
drag, startPoint x: 269, startPoint y: 212, endPoint x: 338, endPoint y: 219, distance: 69.6
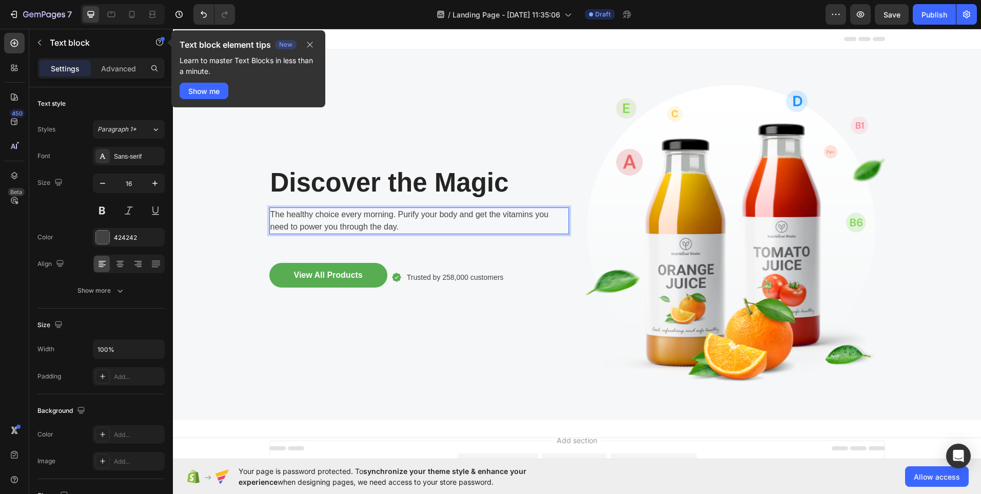
click at [338, 219] on p "The healthy choice every morning. Purify your body and get the vitamins you nee…" at bounding box center [419, 220] width 298 height 25
click at [403, 225] on p "The healthy choice every morning. Purify your body and get the vitamins you nee…" at bounding box center [419, 220] width 298 height 25
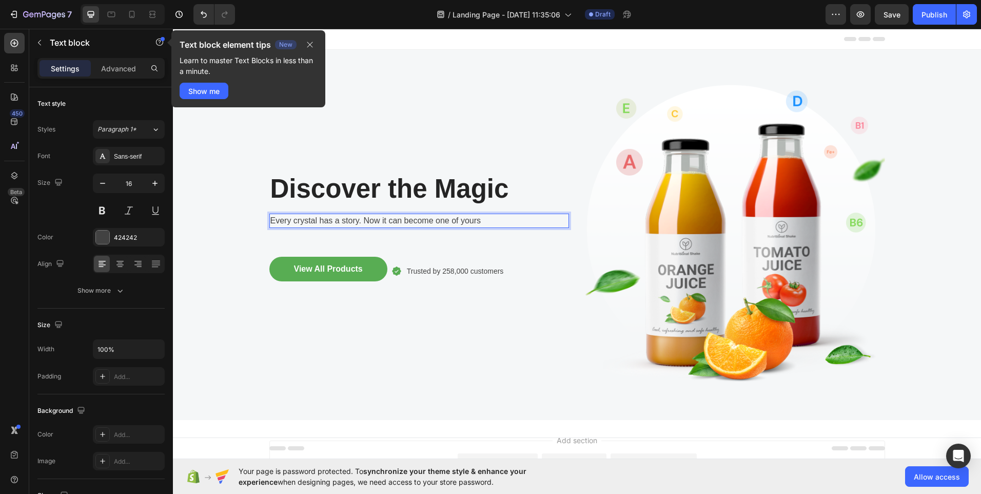
click at [382, 219] on p "Every crystal has a story. Now it can become one of yours" at bounding box center [419, 220] width 298 height 12
click at [515, 221] on p "Every crystal has a story. Now it can become one of yours" at bounding box center [419, 220] width 298 height 12
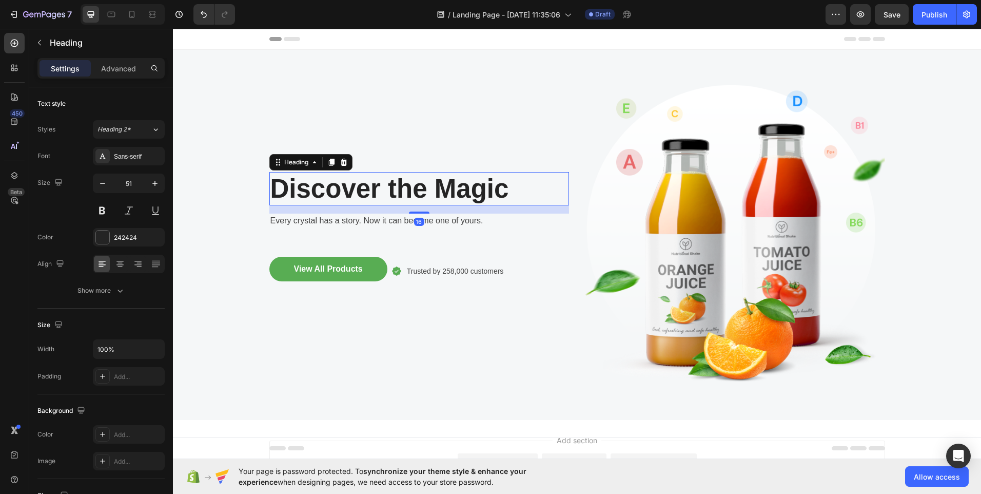
click at [502, 183] on p "Discover the Magic" at bounding box center [419, 188] width 298 height 31
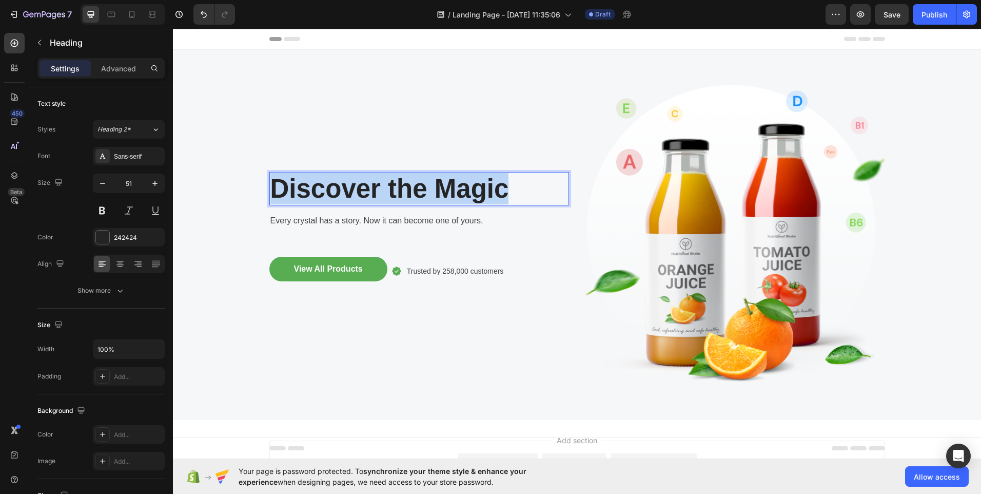
click at [502, 183] on p "Discover the Magic" at bounding box center [419, 188] width 298 height 31
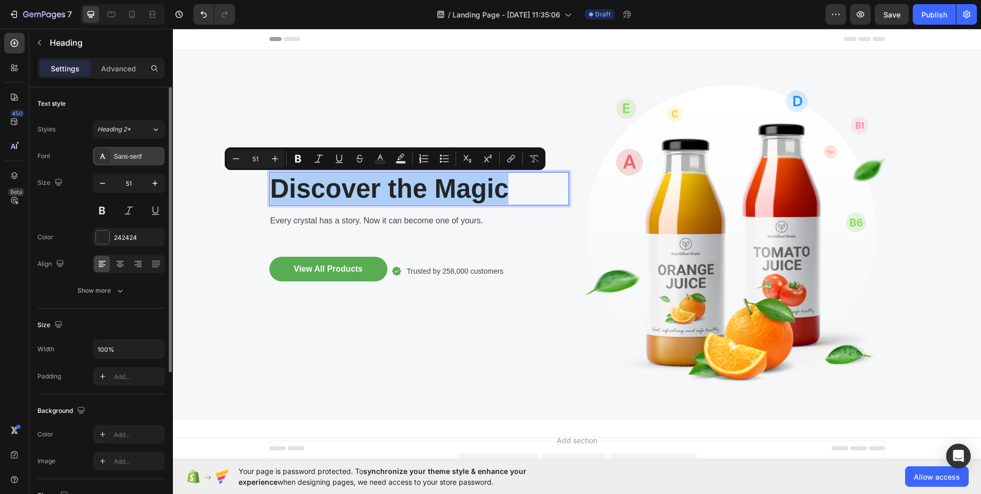
click at [132, 156] on div "Sans-serif" at bounding box center [138, 156] width 48 height 9
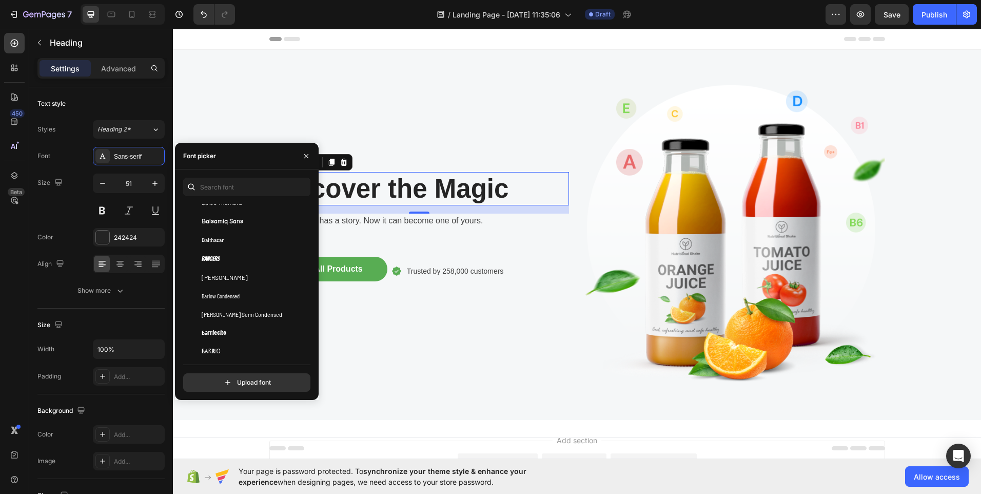
scroll to position [2812, 0]
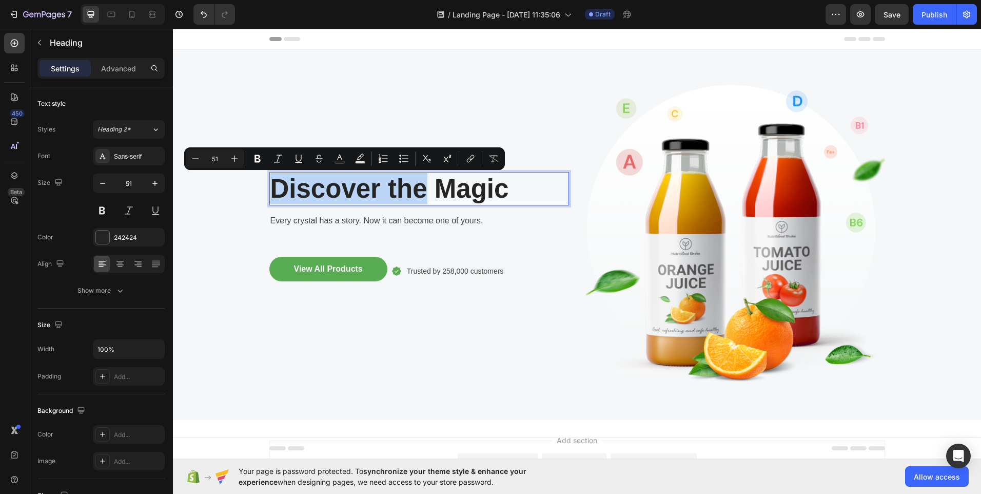
drag, startPoint x: 423, startPoint y: 189, endPoint x: 266, endPoint y: 181, distance: 156.7
click at [270, 181] on p "Discover the Magic" at bounding box center [419, 188] width 298 height 31
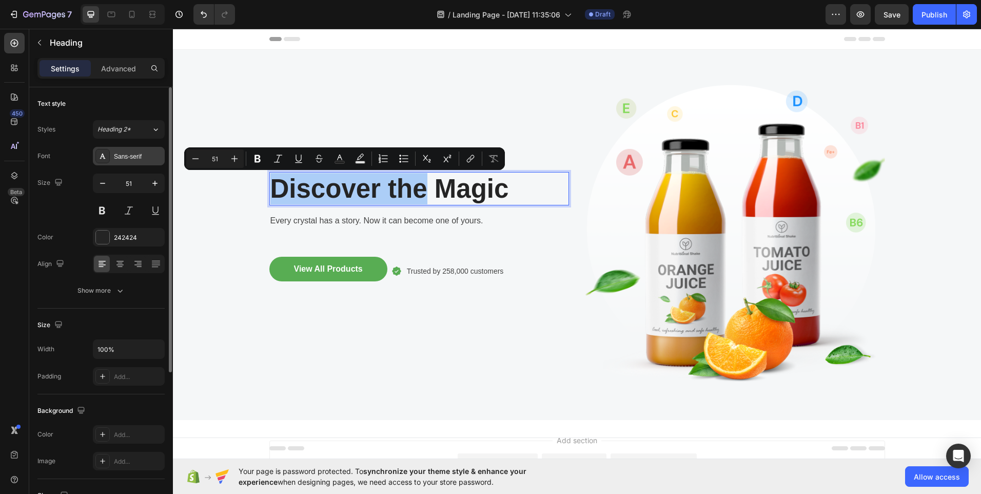
click at [153, 158] on div "Sans-serif" at bounding box center [138, 156] width 48 height 9
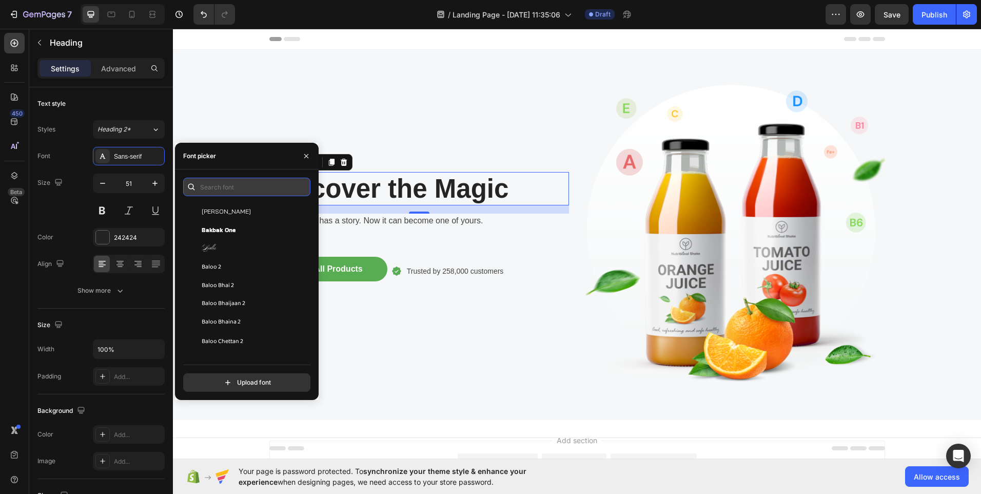
click at [253, 189] on input "text" at bounding box center [246, 187] width 127 height 18
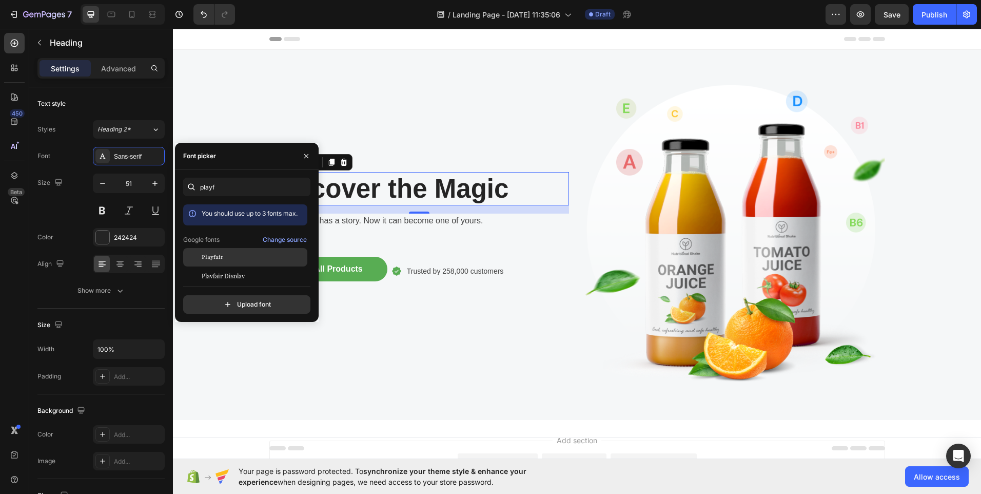
click at [222, 253] on span "Playfair" at bounding box center [213, 256] width 22 height 9
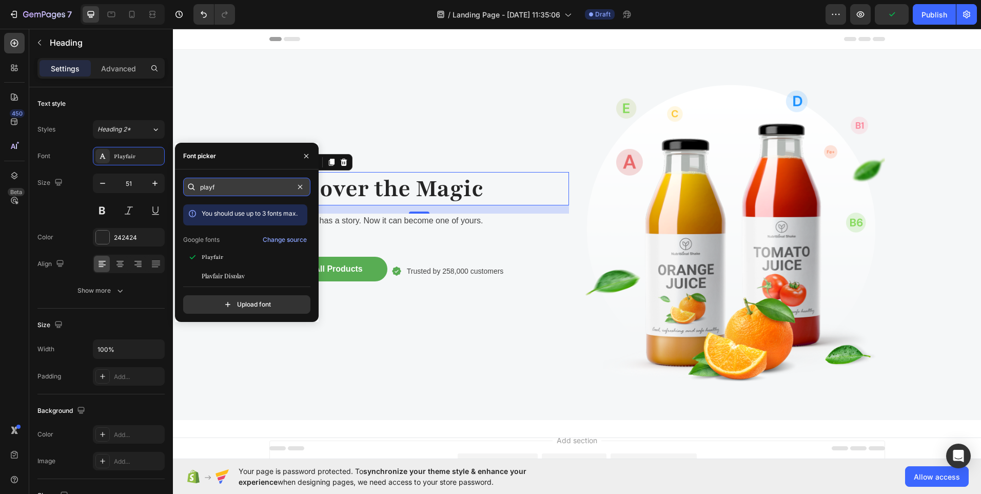
click at [224, 189] on input "playf" at bounding box center [246, 187] width 127 height 18
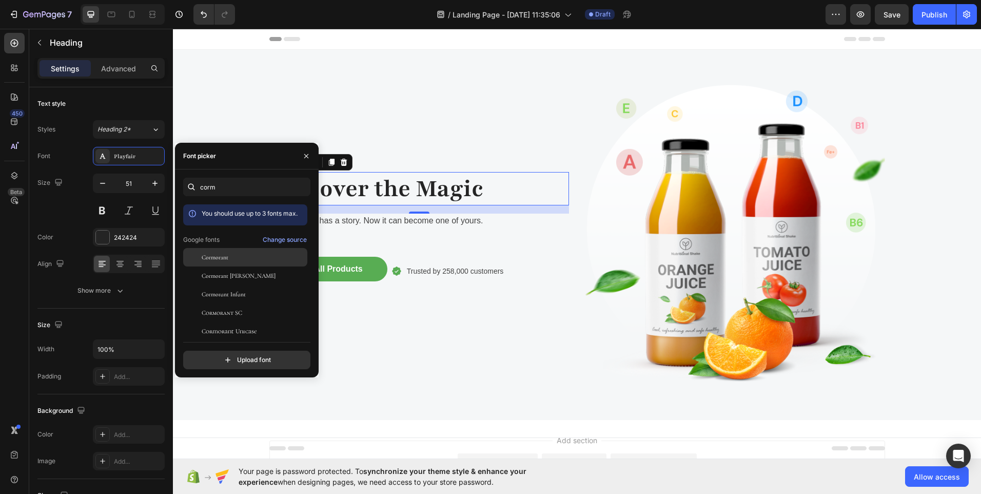
click at [221, 260] on span "Cormorant" at bounding box center [215, 256] width 27 height 9
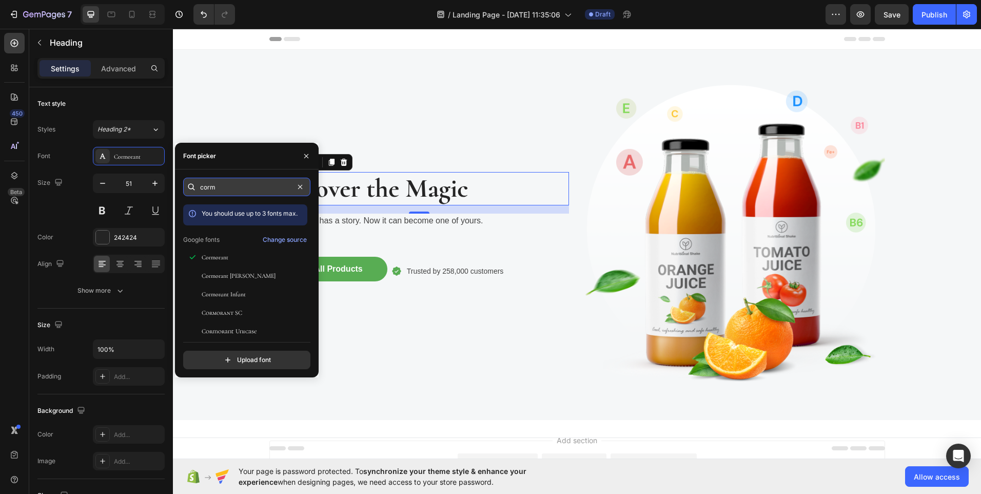
click at [246, 186] on input "corm" at bounding box center [246, 187] width 127 height 18
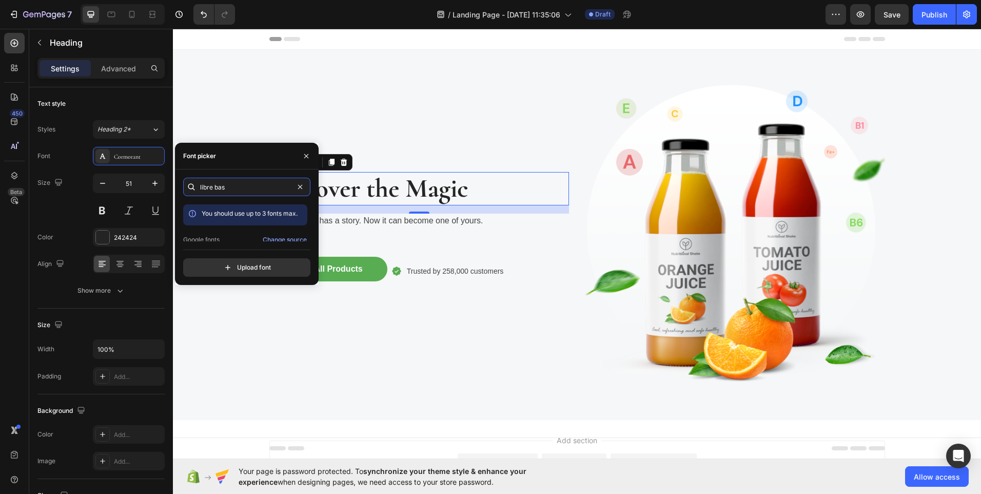
type input "libre bas"
click at [249, 190] on input "libre bas" at bounding box center [246, 187] width 127 height 18
drag, startPoint x: 310, startPoint y: 216, endPoint x: 310, endPoint y: 228, distance: 11.8
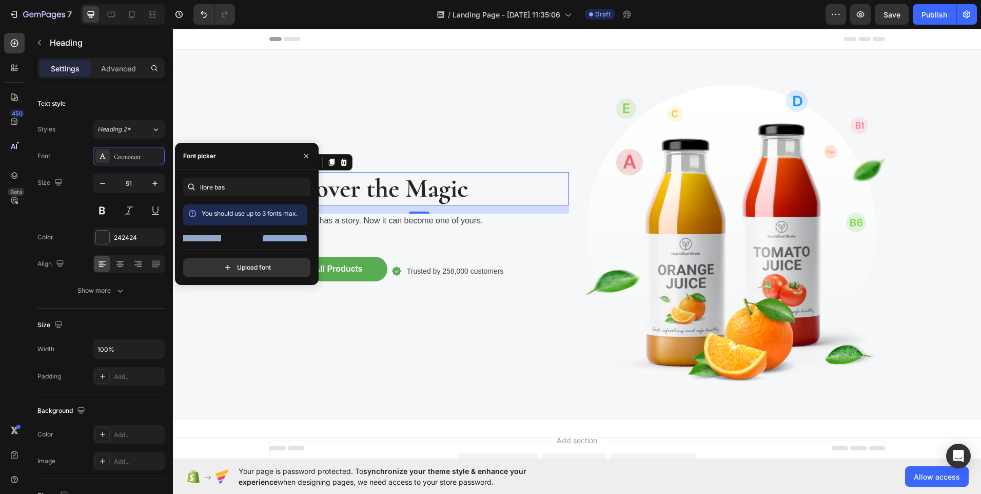
click at [310, 228] on div "libre bas You should use up to 3 fonts max. Google fonts Change source Libre Ba…" at bounding box center [247, 227] width 144 height 99
click at [239, 243] on div "libre bas You should use up to 3 fonts max. Google fonts Change source Libre Ba…" at bounding box center [246, 227] width 127 height 99
click at [259, 233] on div "Libre Baskerville" at bounding box center [254, 231] width 104 height 9
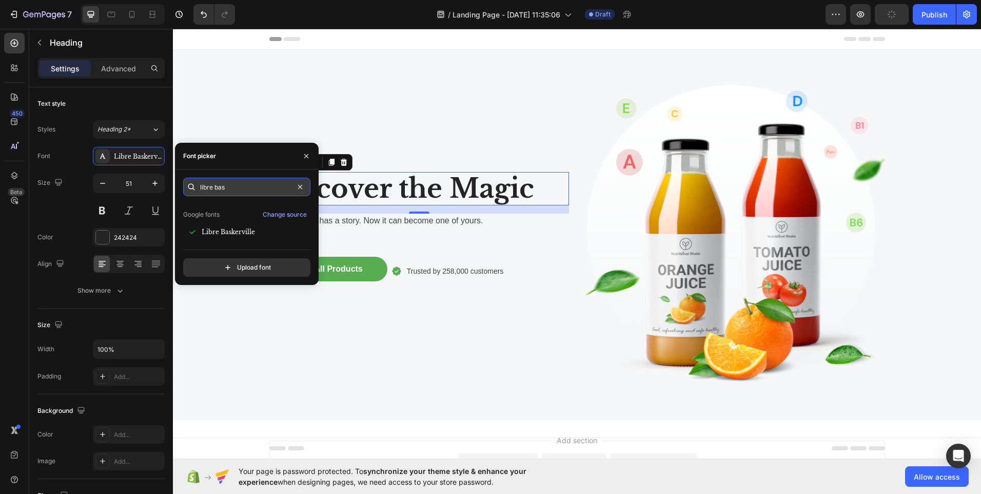
click at [249, 189] on input "libre bas" at bounding box center [246, 187] width 127 height 18
type input "l"
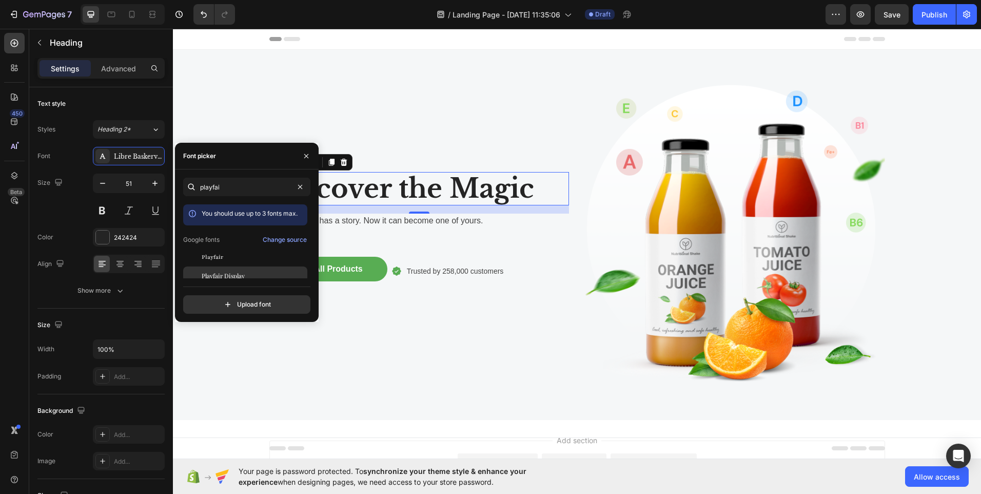
click at [226, 278] on span "Playfair Display" at bounding box center [223, 275] width 43 height 9
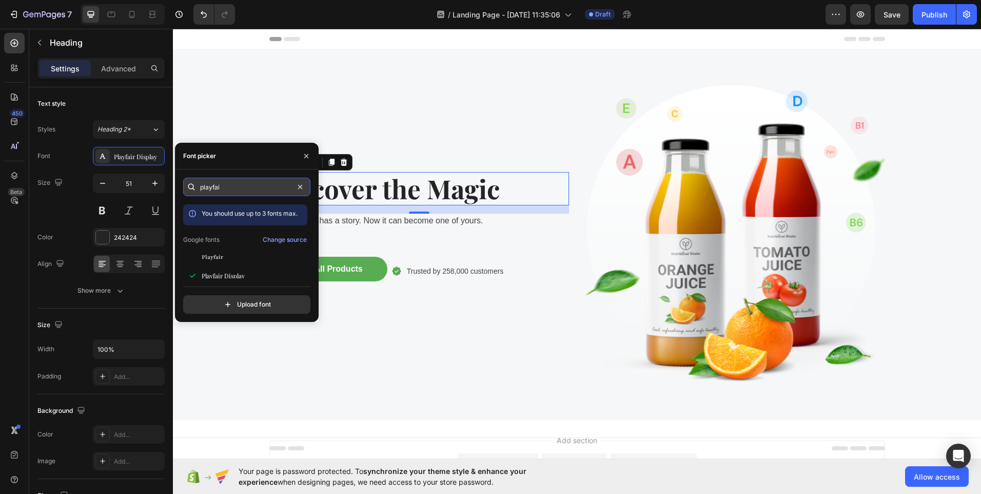
click at [226, 188] on input "playfai" at bounding box center [246, 187] width 127 height 18
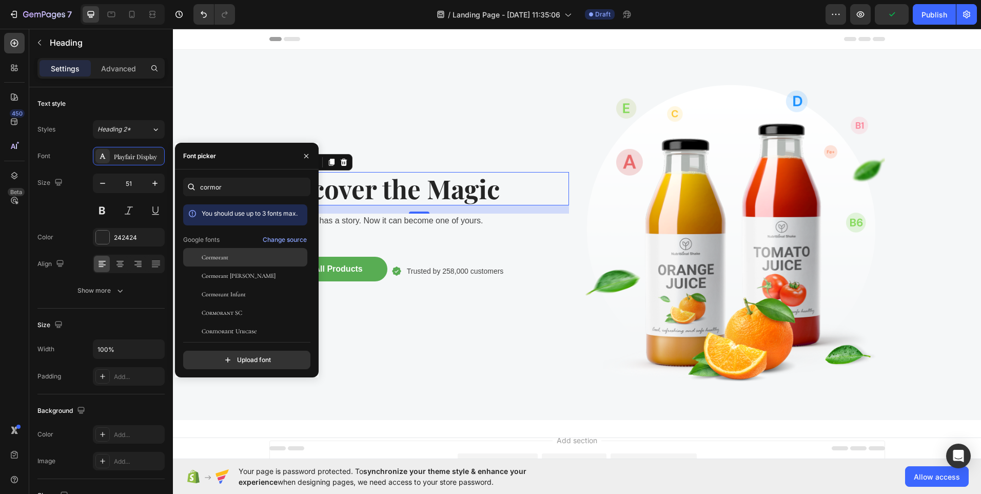
click at [211, 257] on span "Cormorant" at bounding box center [215, 256] width 27 height 9
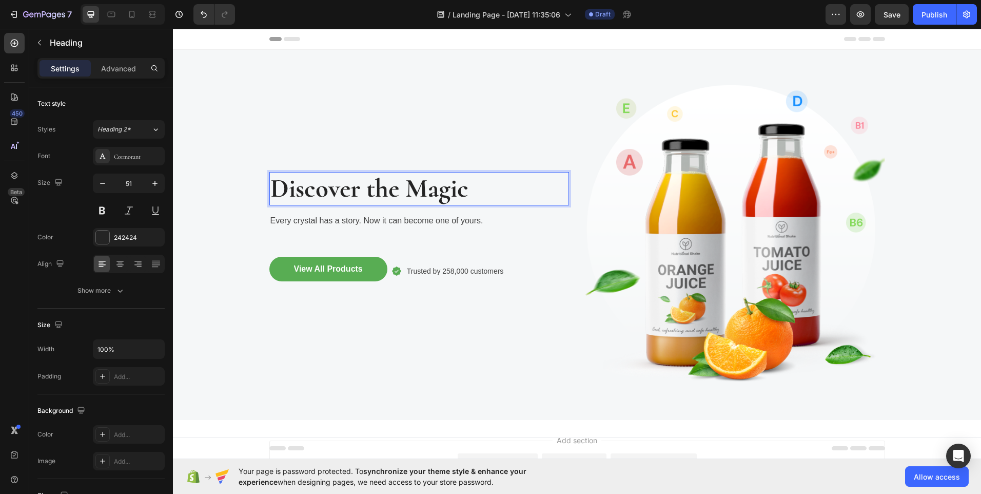
click at [444, 188] on p "Discover the Magic" at bounding box center [419, 188] width 298 height 31
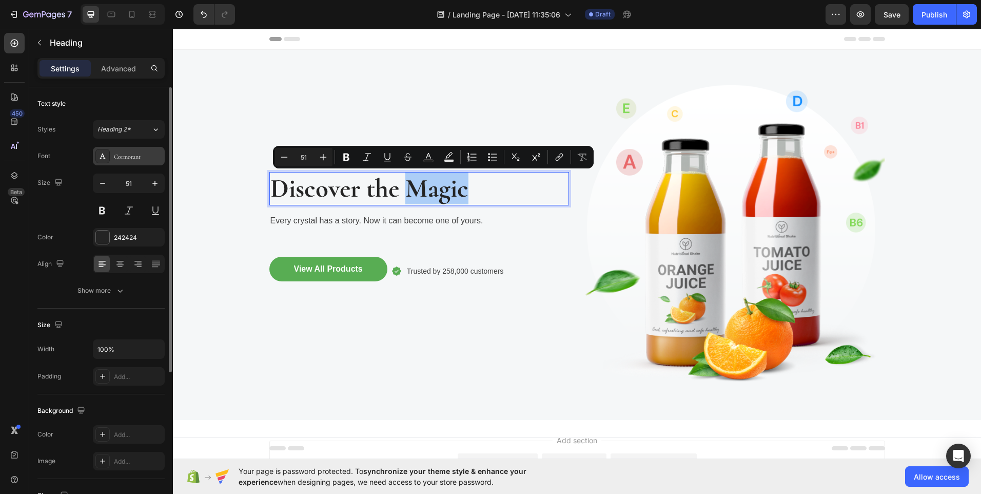
click at [136, 160] on div "Cormorant" at bounding box center [138, 156] width 48 height 9
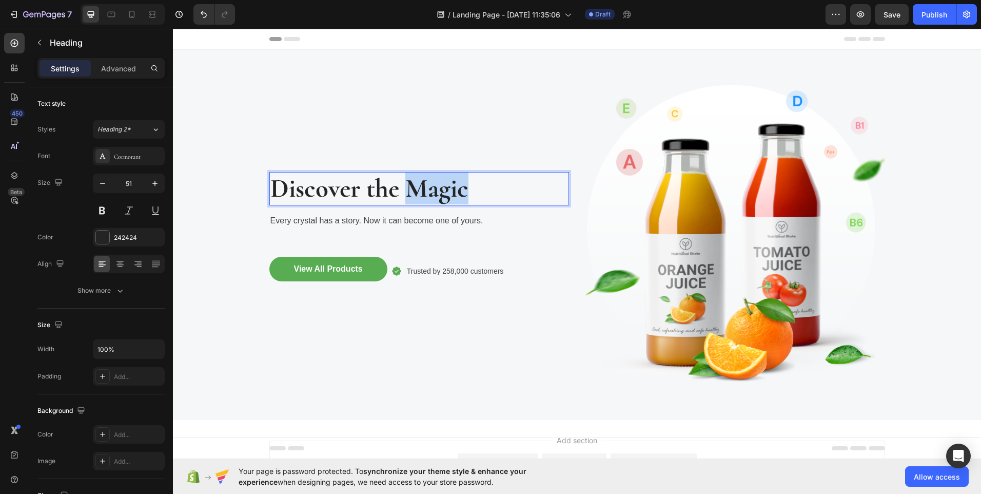
click at [407, 187] on p "Discover the Magic" at bounding box center [419, 188] width 298 height 31
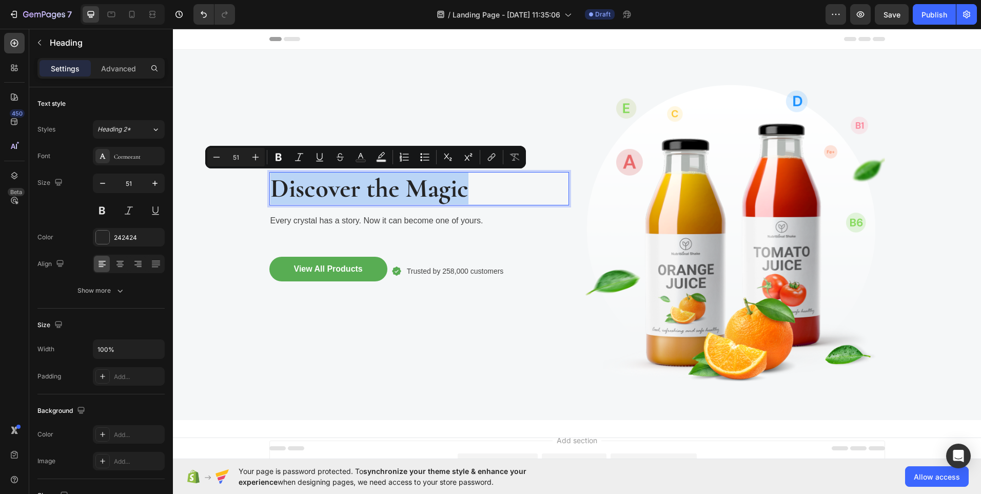
click at [407, 187] on p "Discover the Magic" at bounding box center [419, 188] width 298 height 31
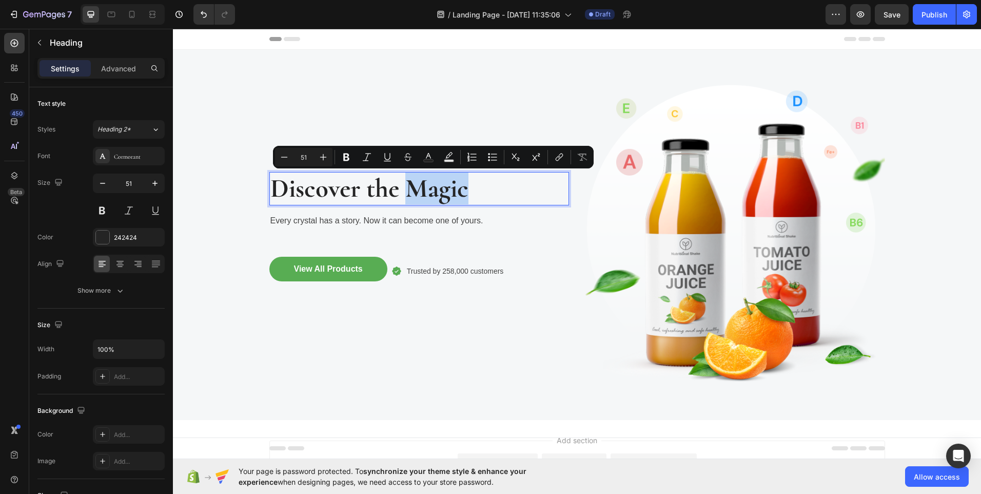
drag, startPoint x: 403, startPoint y: 187, endPoint x: 461, endPoint y: 188, distance: 57.5
click at [461, 188] on p "Discover the Magic" at bounding box center [419, 188] width 298 height 31
click at [127, 154] on div "Cormorant" at bounding box center [138, 156] width 48 height 9
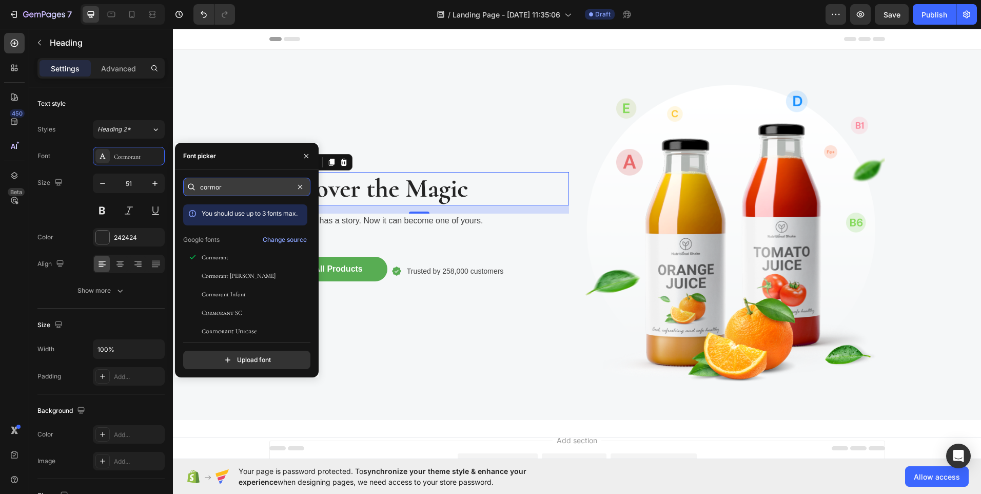
click at [226, 190] on input "cormor" at bounding box center [246, 187] width 127 height 18
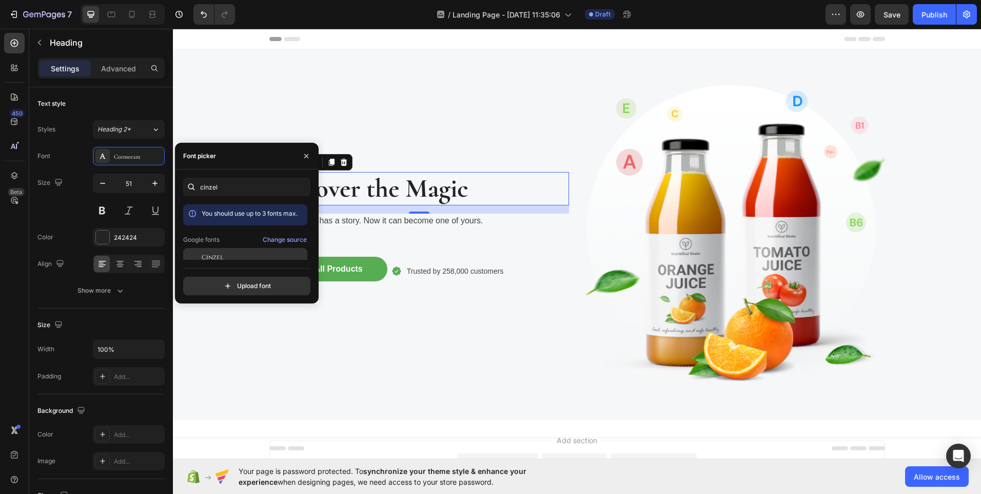
click at [219, 253] on span "Cinzel" at bounding box center [213, 256] width 22 height 9
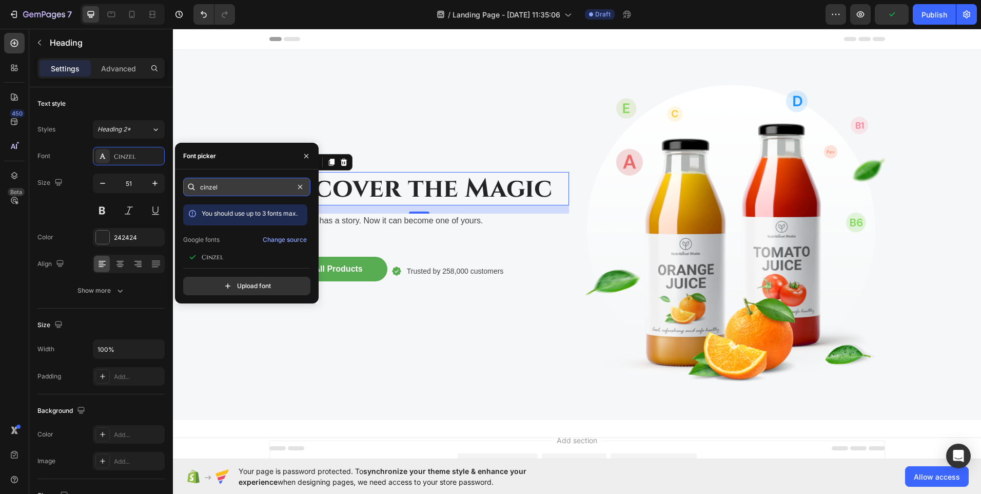
click at [218, 185] on input "cinzel" at bounding box center [246, 187] width 127 height 18
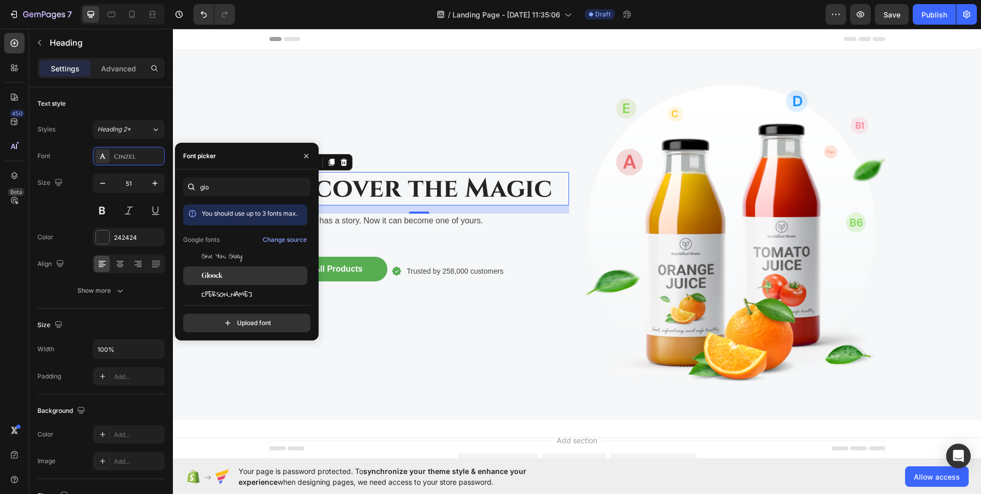
click at [206, 272] on span "Gloock" at bounding box center [212, 275] width 21 height 9
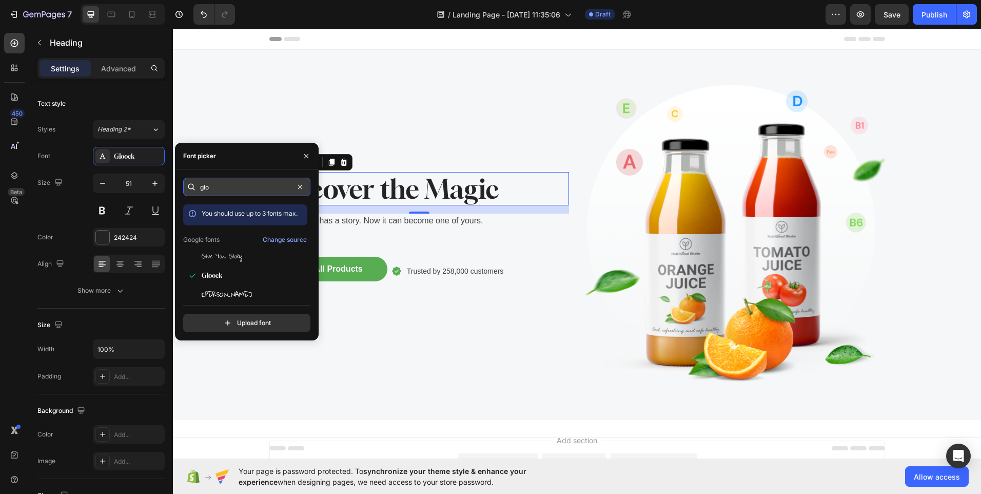
click at [245, 192] on input "glo" at bounding box center [246, 187] width 127 height 18
type input "grea"
click at [212, 274] on span "Great Vibes" at bounding box center [214, 275] width 24 height 9
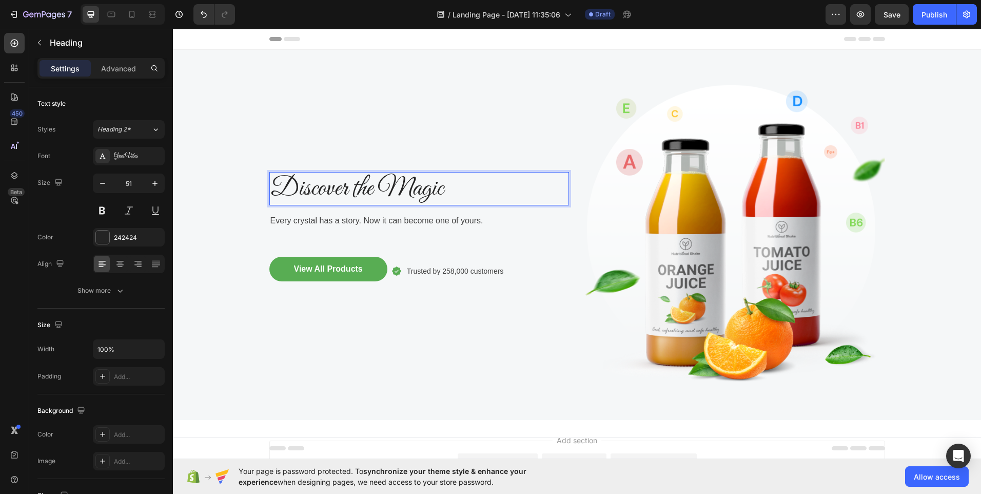
click at [367, 187] on p "Discover the Magic" at bounding box center [419, 188] width 298 height 31
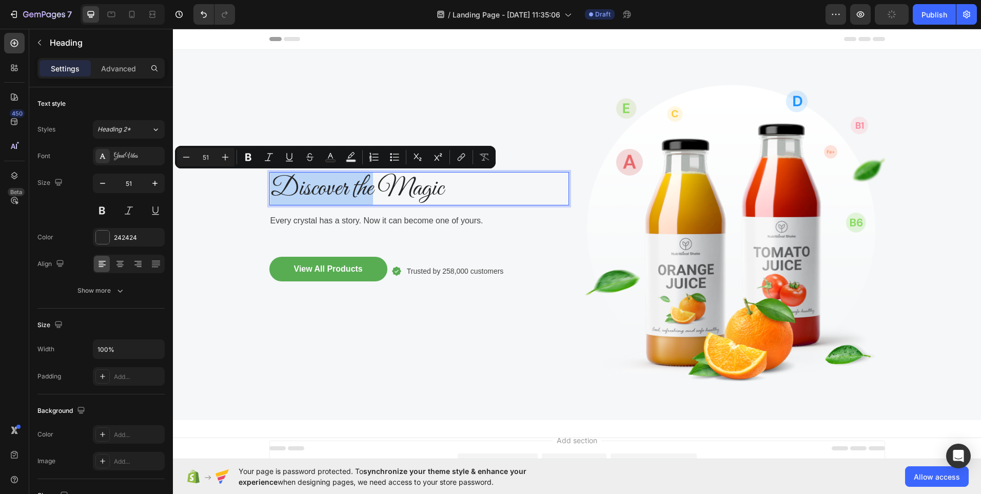
drag, startPoint x: 367, startPoint y: 187, endPoint x: 273, endPoint y: 187, distance: 93.9
click at [273, 187] on p "Discover the Magic" at bounding box center [419, 188] width 298 height 31
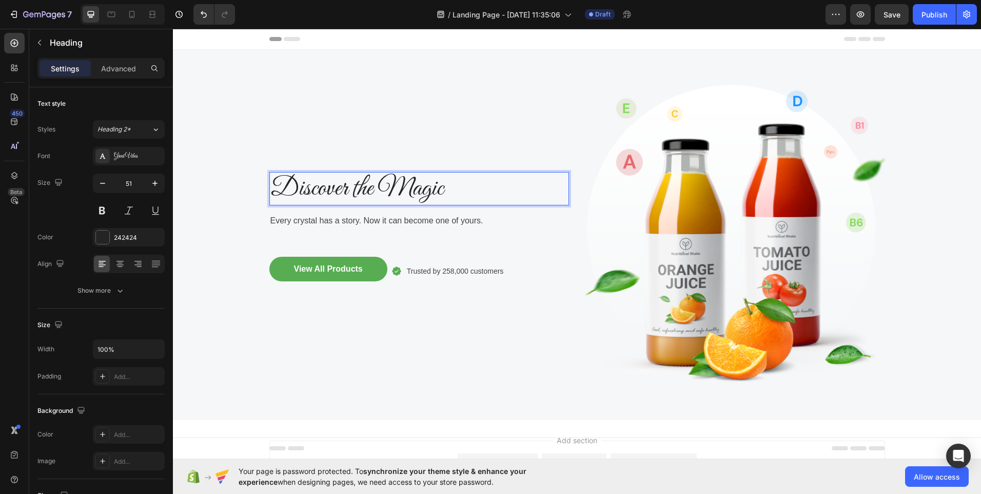
click at [457, 190] on p "Discover the Magic" at bounding box center [419, 188] width 298 height 31
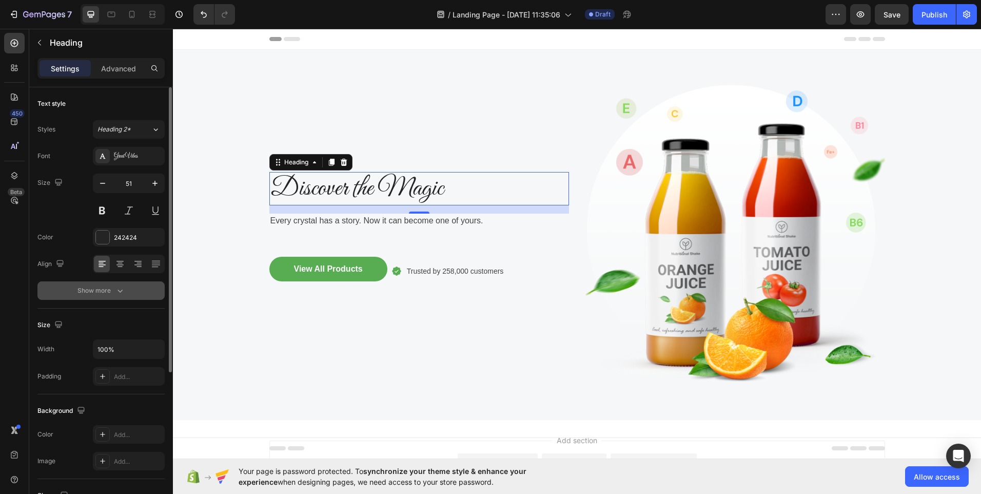
click at [115, 292] on icon "button" at bounding box center [120, 290] width 10 height 10
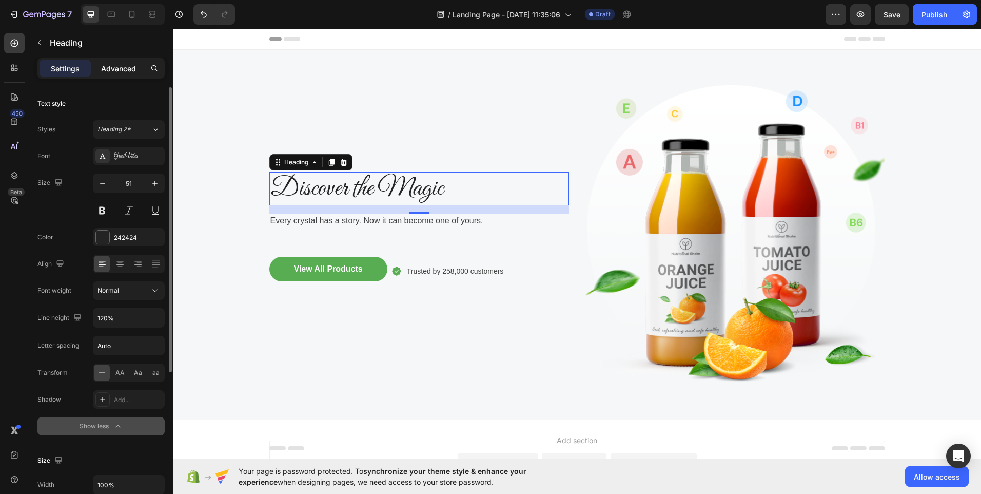
click at [123, 74] on div "Advanced" at bounding box center [118, 68] width 51 height 16
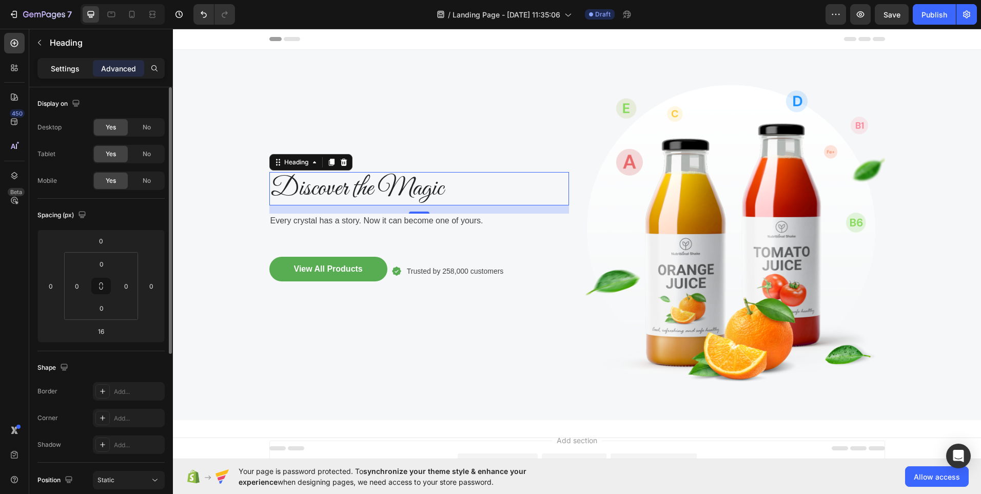
click at [71, 71] on p "Settings" at bounding box center [65, 68] width 29 height 11
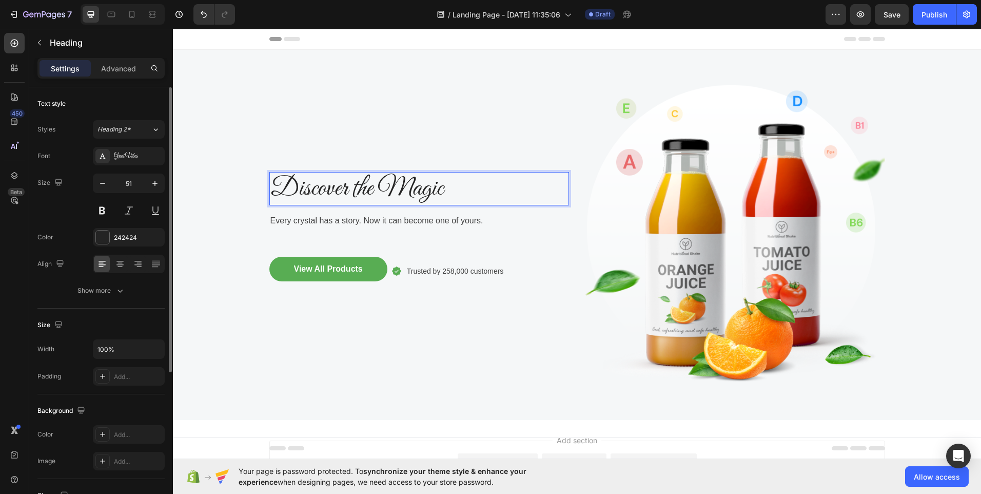
click at [447, 187] on p "Discover the Magic" at bounding box center [419, 188] width 298 height 31
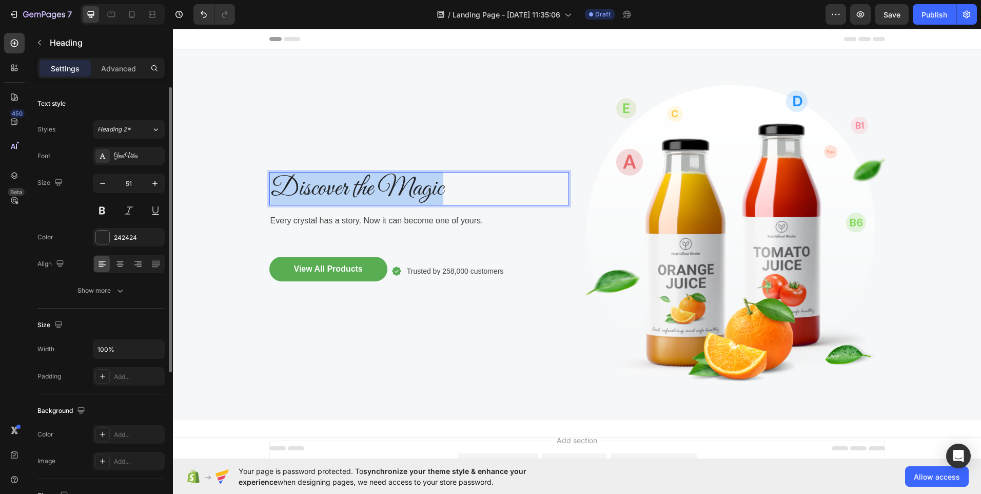
click at [447, 187] on p "Discover the Magic" at bounding box center [419, 188] width 298 height 31
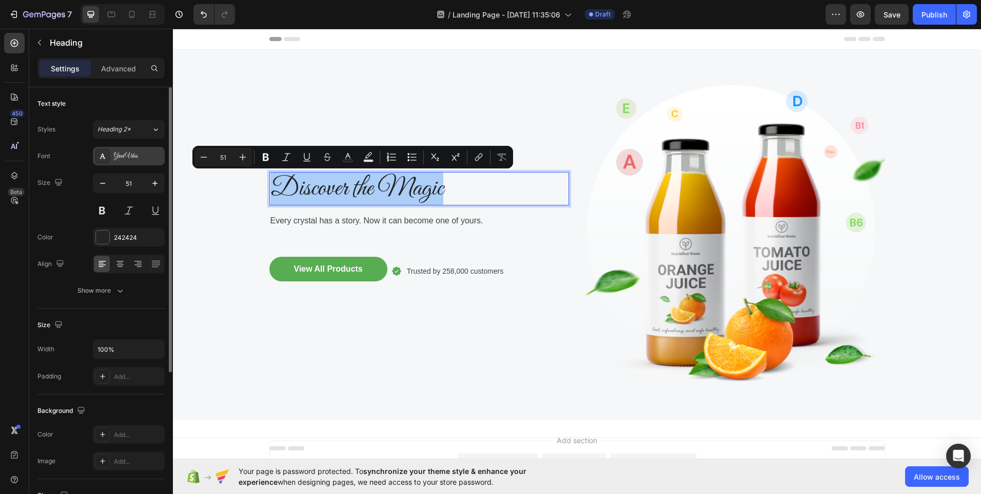
click at [130, 154] on div "Great Vibes" at bounding box center [138, 156] width 48 height 9
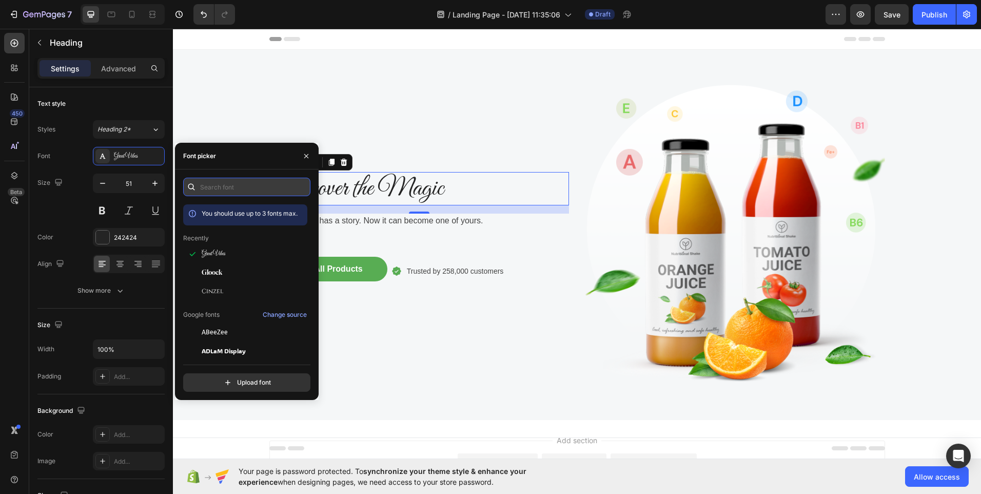
click at [219, 188] on input "text" at bounding box center [246, 187] width 127 height 18
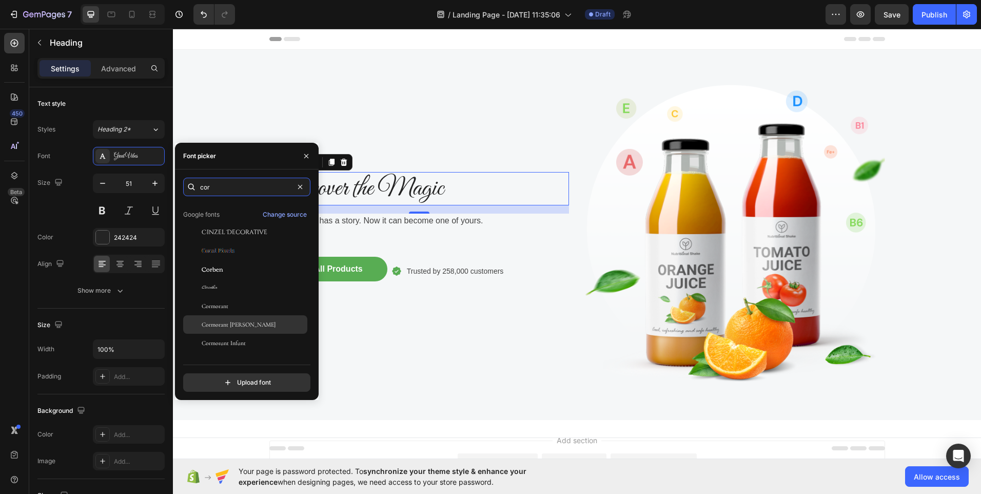
type input "cor"
click at [251, 326] on span "Cormorant Garamond" at bounding box center [239, 324] width 74 height 9
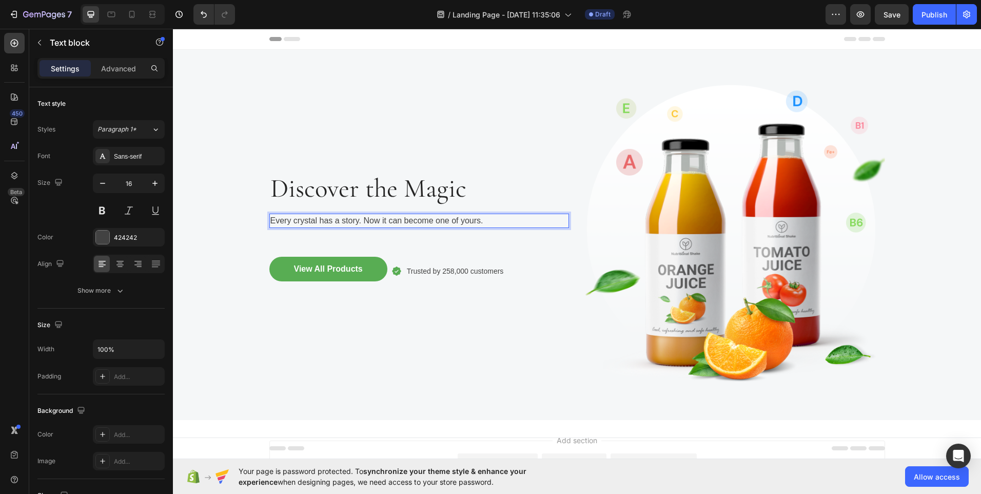
click at [486, 218] on p "Every crystal has a story. Now it can become one of yours." at bounding box center [419, 220] width 298 height 12
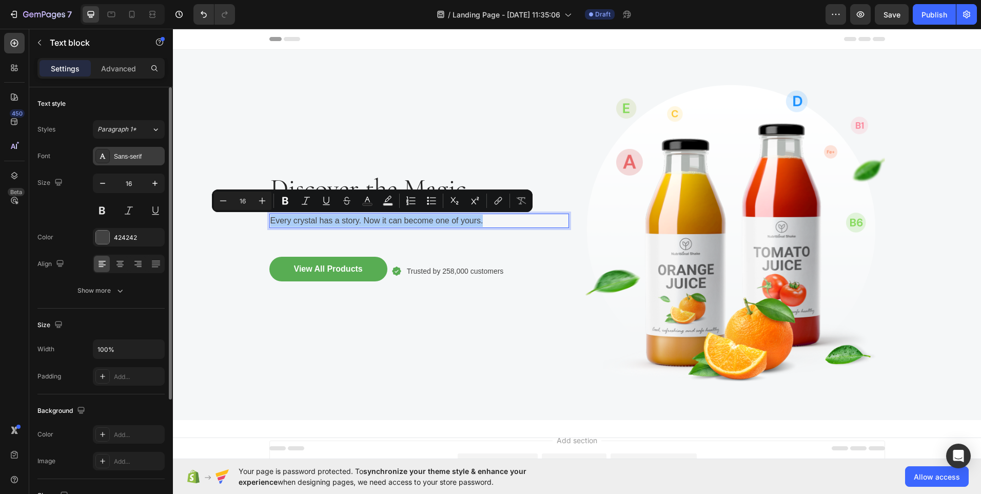
click at [144, 158] on div "Sans-serif" at bounding box center [138, 156] width 48 height 9
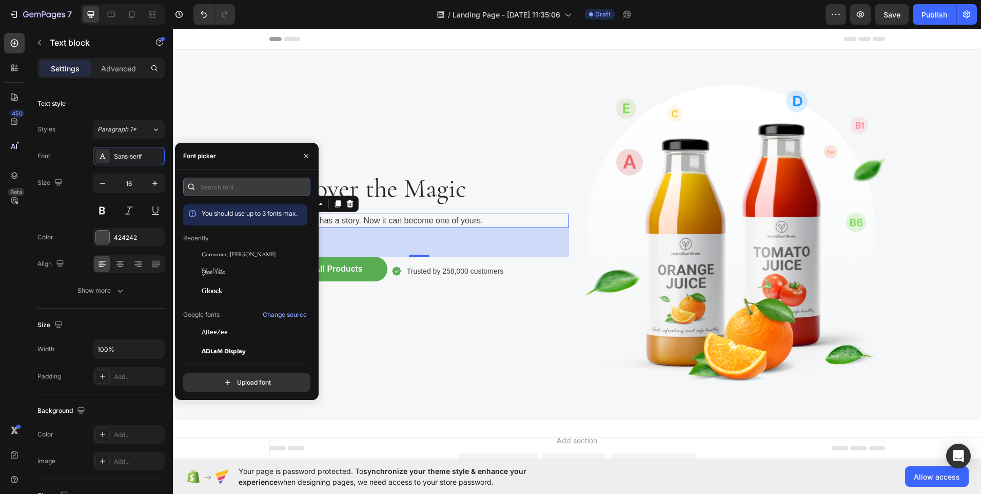
click at [205, 186] on input "text" at bounding box center [246, 187] width 127 height 18
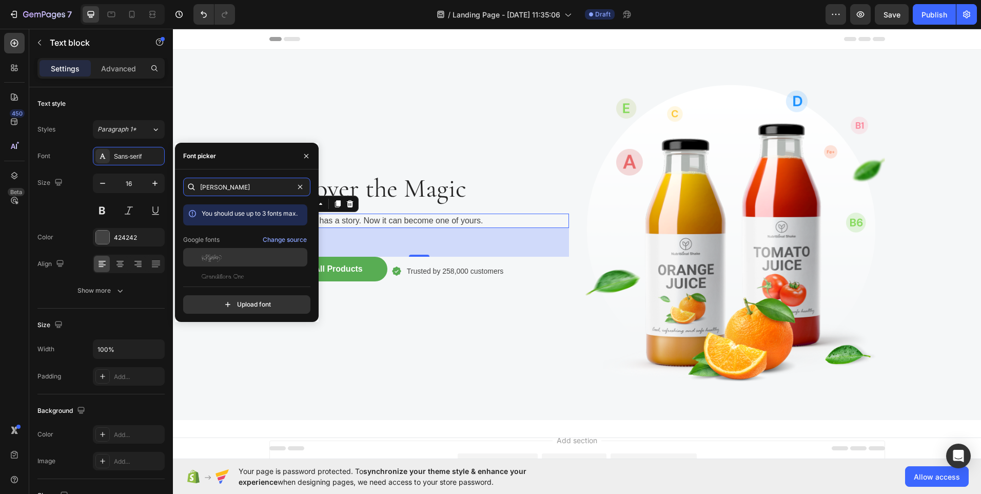
type input "lora"
click at [209, 252] on span "Explora" at bounding box center [212, 256] width 20 height 9
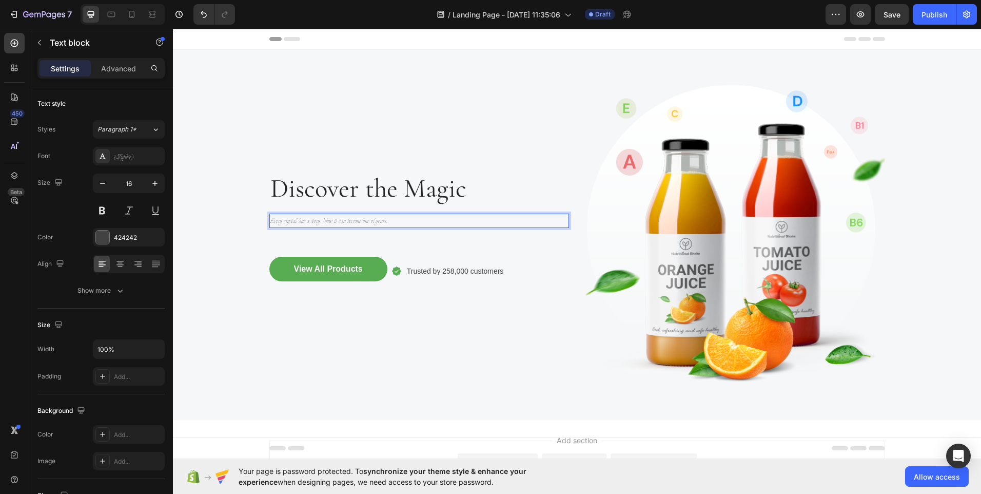
click at [384, 221] on p "Every crystal has a story. Now it can become one of yours." at bounding box center [419, 220] width 298 height 12
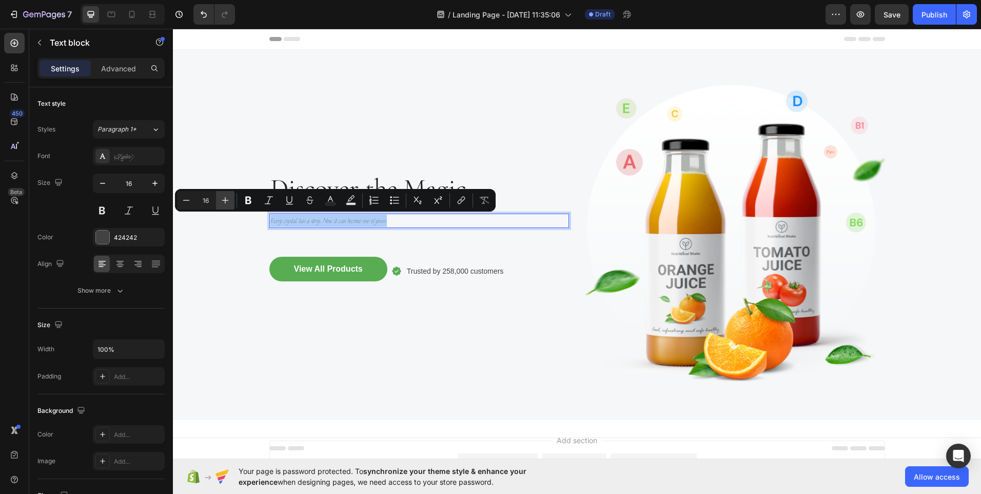
click at [226, 198] on icon "Editor contextual toolbar" at bounding box center [225, 200] width 10 height 10
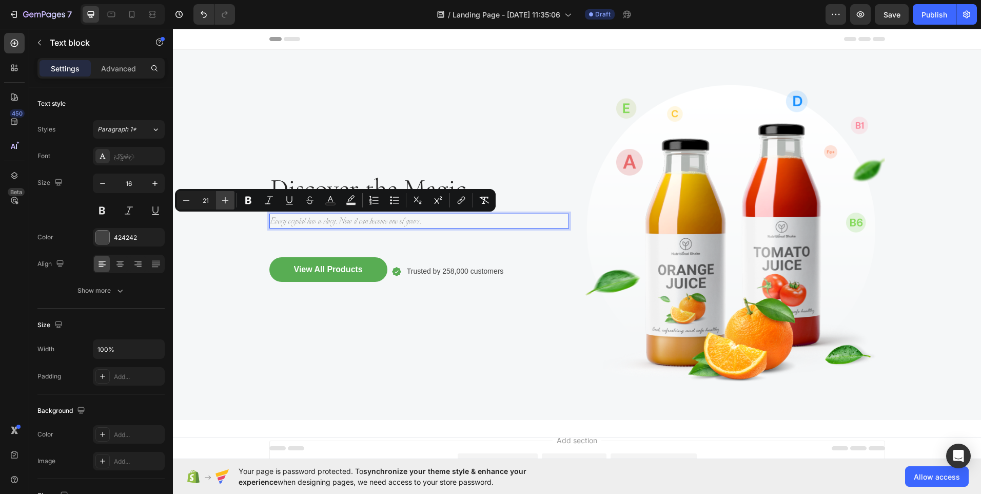
click at [226, 198] on icon "Editor contextual toolbar" at bounding box center [225, 200] width 10 height 10
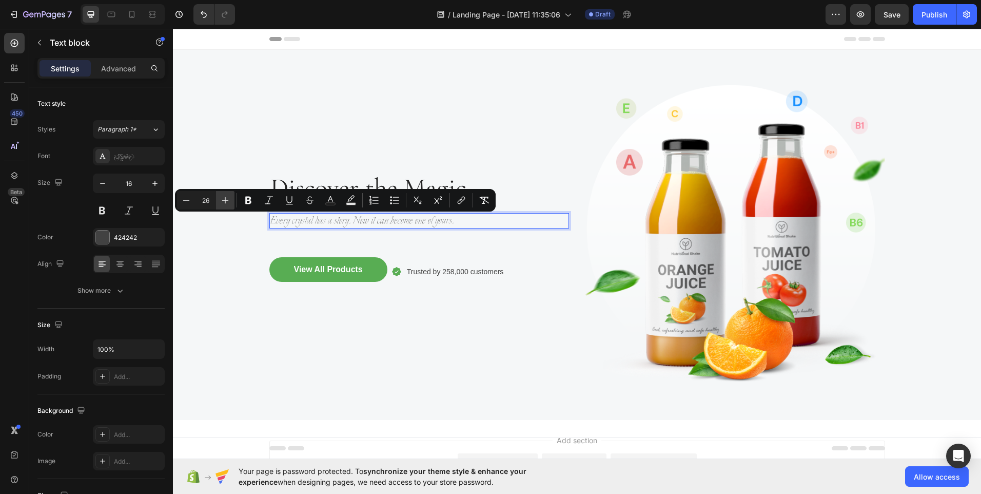
click at [226, 198] on icon "Editor contextual toolbar" at bounding box center [225, 200] width 10 height 10
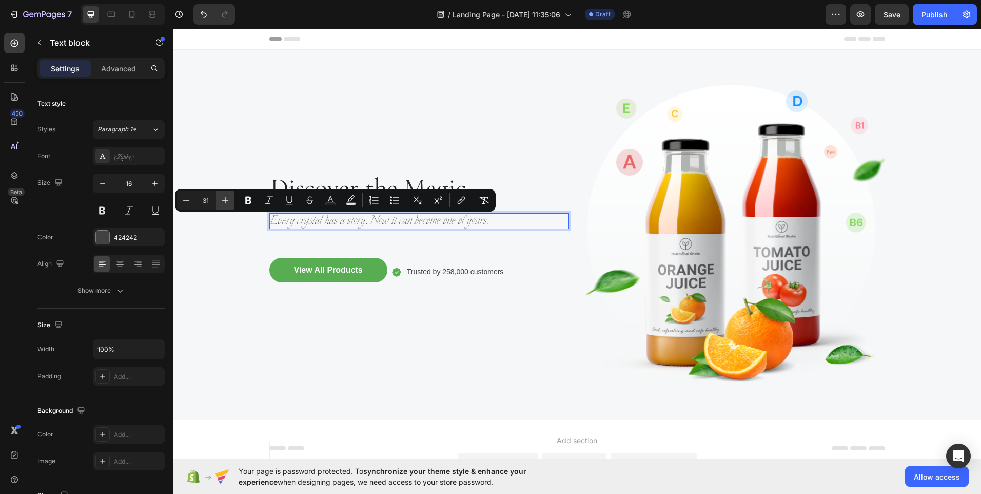
click at [226, 198] on icon "Editor contextual toolbar" at bounding box center [225, 200] width 10 height 10
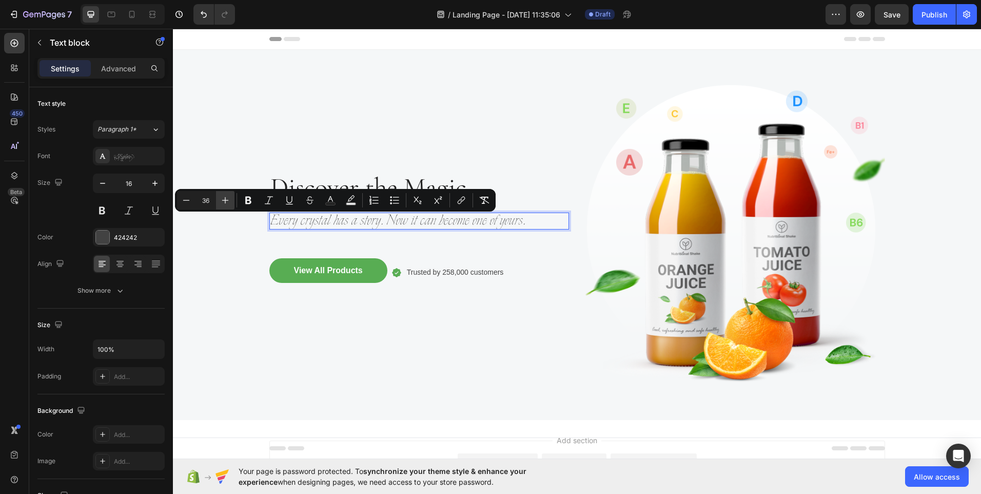
click at [226, 198] on icon "Editor contextual toolbar" at bounding box center [225, 200] width 10 height 10
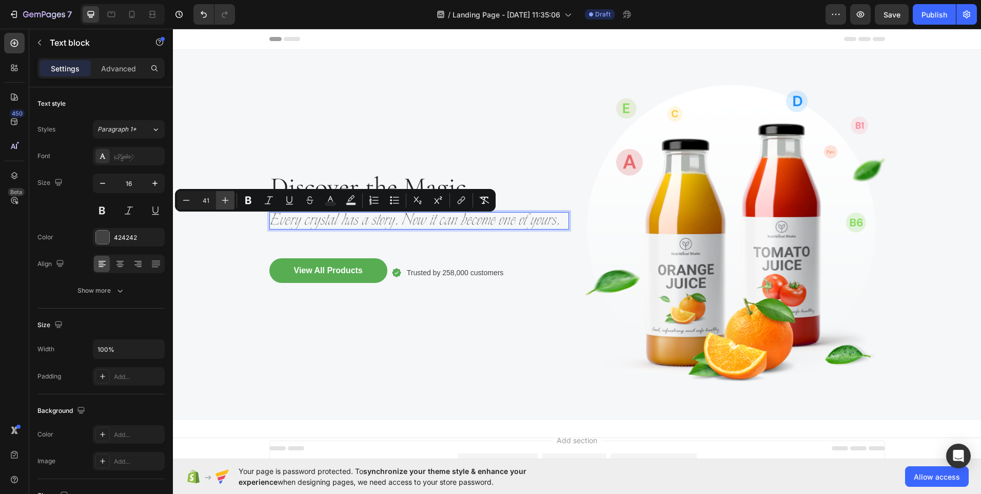
click at [226, 198] on icon "Editor contextual toolbar" at bounding box center [225, 200] width 10 height 10
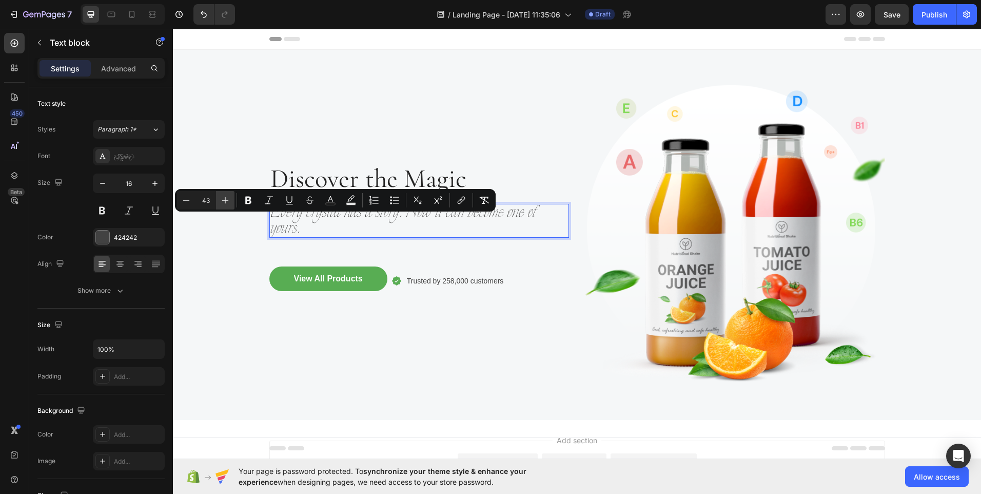
click at [226, 198] on icon "Editor contextual toolbar" at bounding box center [225, 200] width 10 height 10
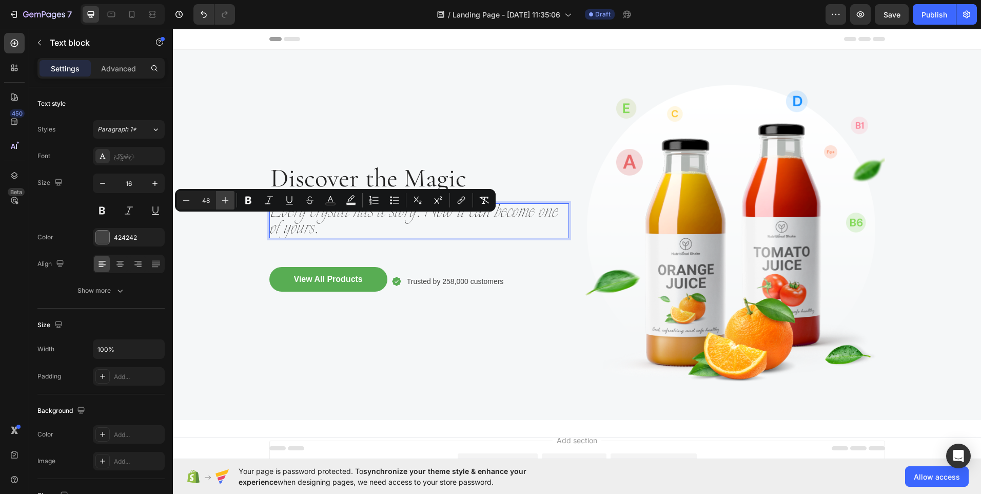
click at [226, 198] on icon "Editor contextual toolbar" at bounding box center [225, 200] width 10 height 10
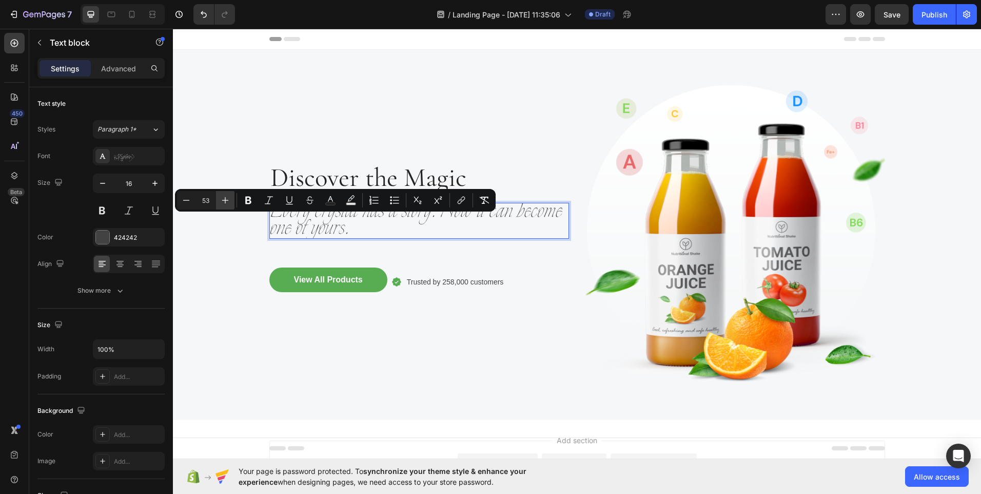
click at [226, 198] on icon "Editor contextual toolbar" at bounding box center [225, 200] width 10 height 10
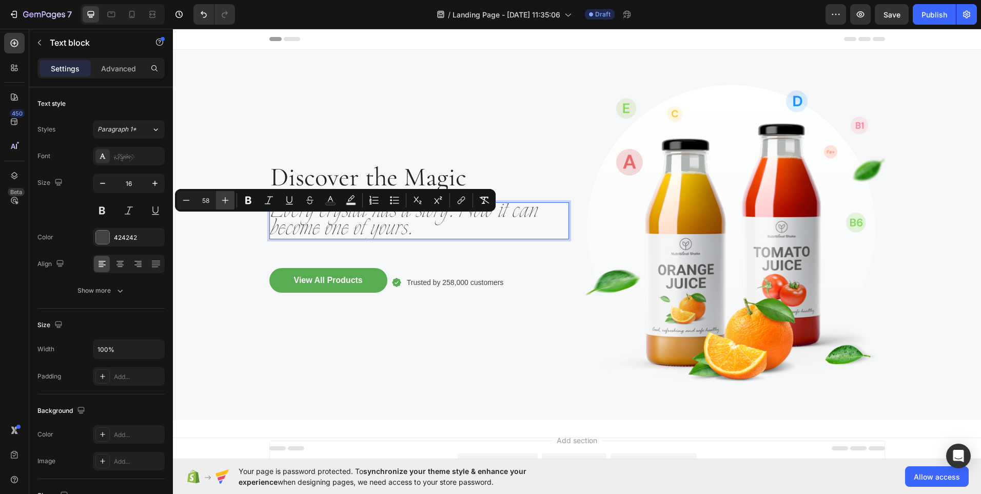
click at [226, 198] on icon "Editor contextual toolbar" at bounding box center [225, 200] width 10 height 10
click at [188, 203] on icon "Editor contextual toolbar" at bounding box center [186, 200] width 10 height 10
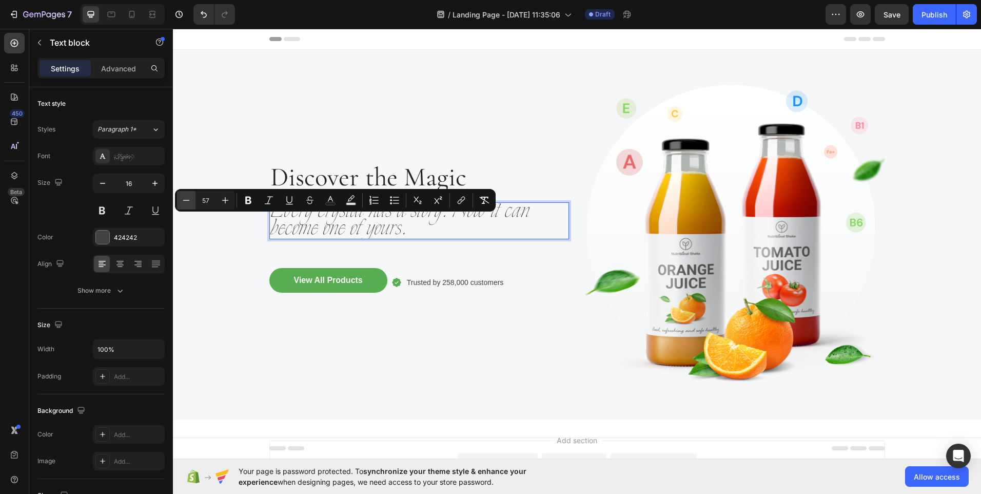
click at [188, 203] on icon "Editor contextual toolbar" at bounding box center [186, 200] width 10 height 10
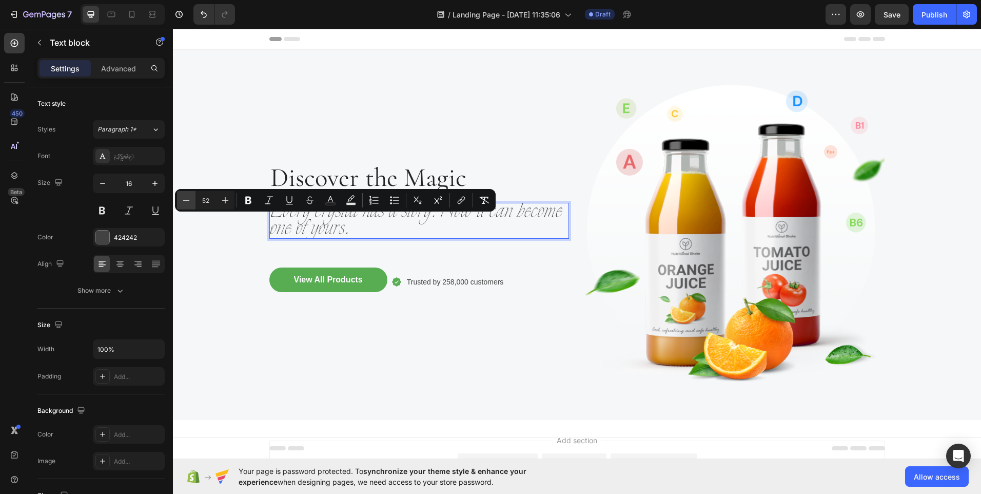
click at [188, 203] on icon "Editor contextual toolbar" at bounding box center [186, 200] width 10 height 10
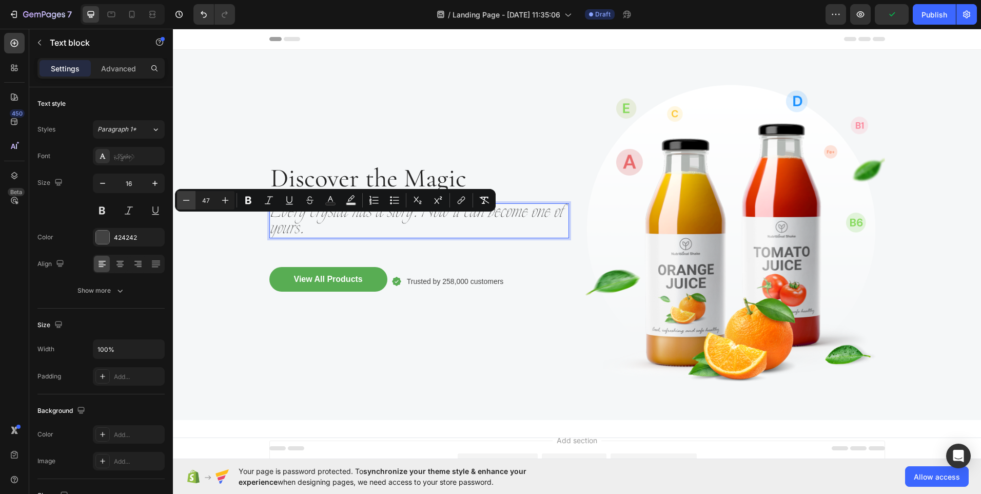
click at [188, 203] on icon "Editor contextual toolbar" at bounding box center [186, 200] width 10 height 10
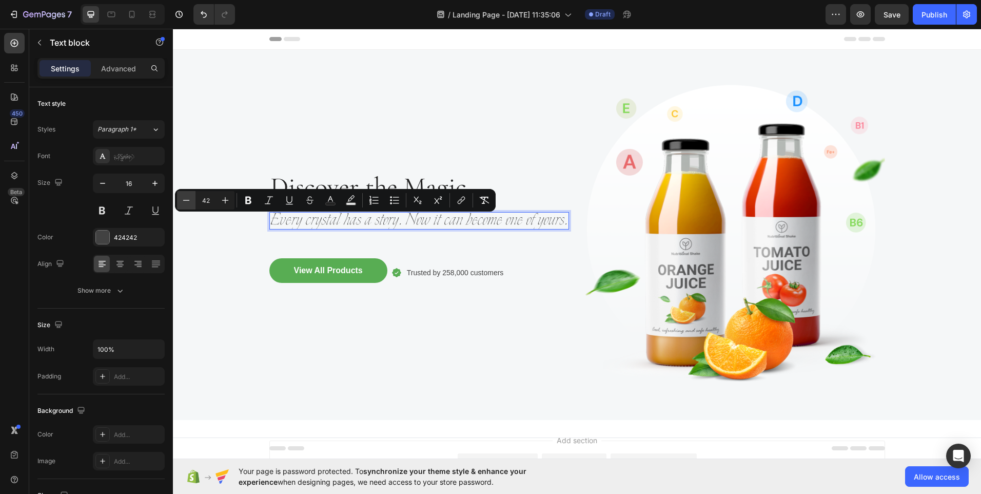
click at [188, 203] on icon "Editor contextual toolbar" at bounding box center [186, 200] width 10 height 10
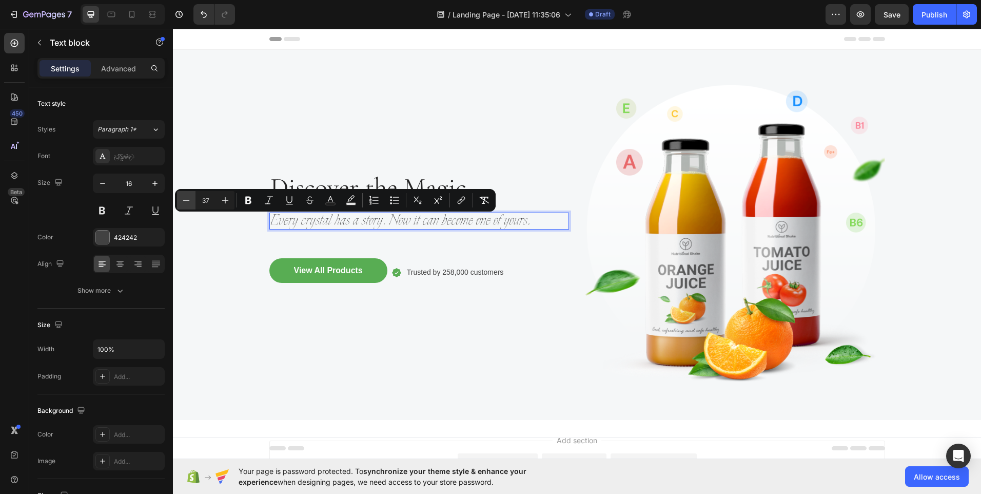
click at [188, 203] on icon "Editor contextual toolbar" at bounding box center [186, 200] width 10 height 10
type input "35"
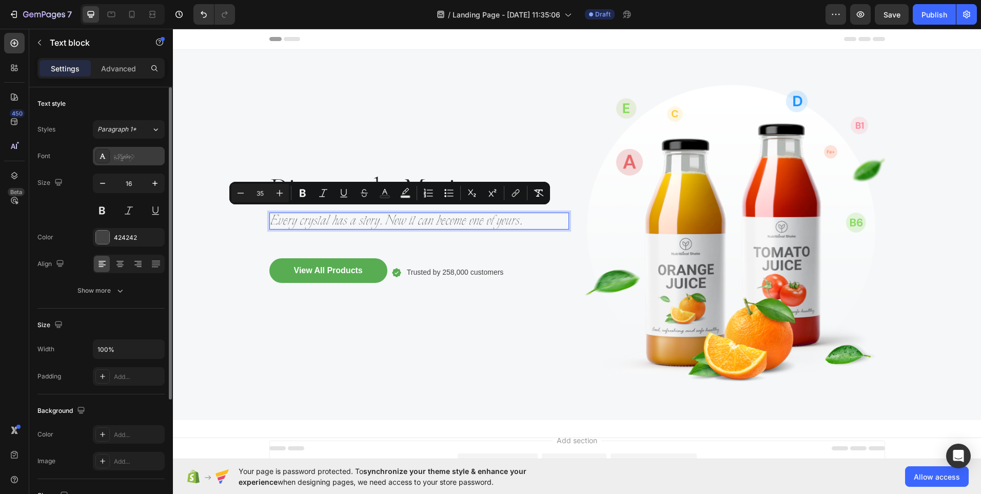
click at [127, 155] on div "Explora" at bounding box center [138, 156] width 48 height 9
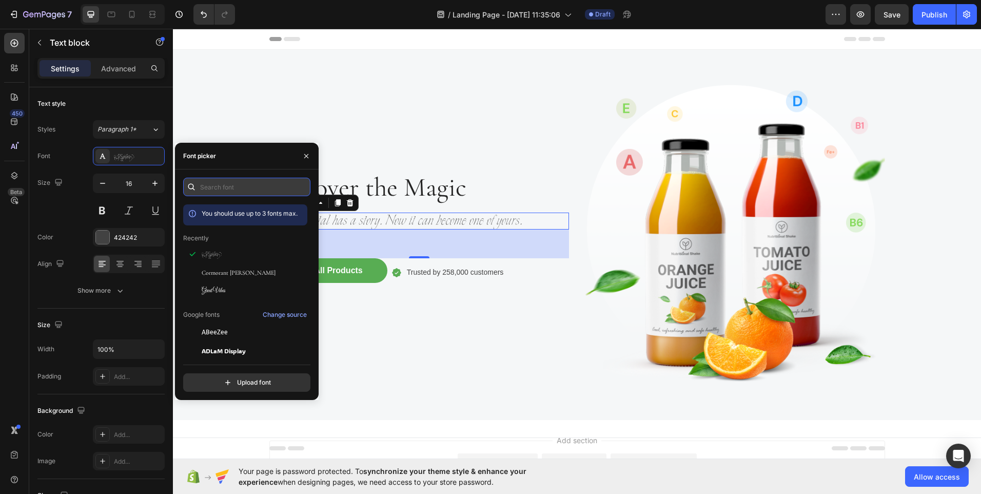
click at [216, 195] on input "text" at bounding box center [246, 187] width 127 height 18
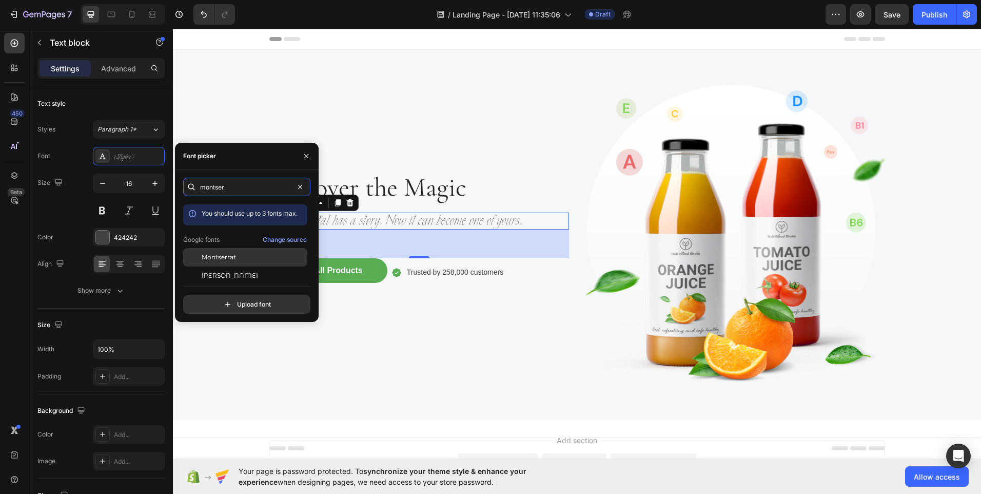
type input "montser"
click at [221, 258] on span "Montserrat" at bounding box center [219, 256] width 34 height 9
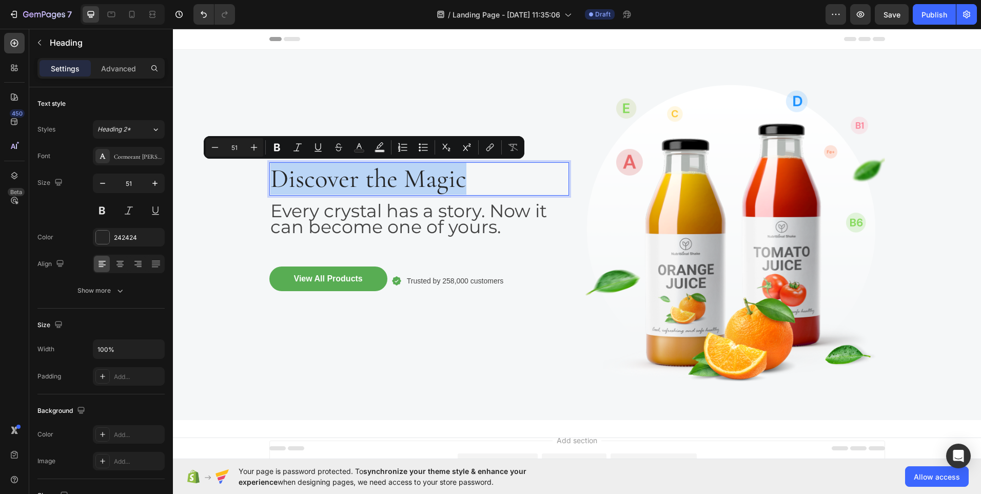
drag, startPoint x: 467, startPoint y: 179, endPoint x: 271, endPoint y: 177, distance: 196.5
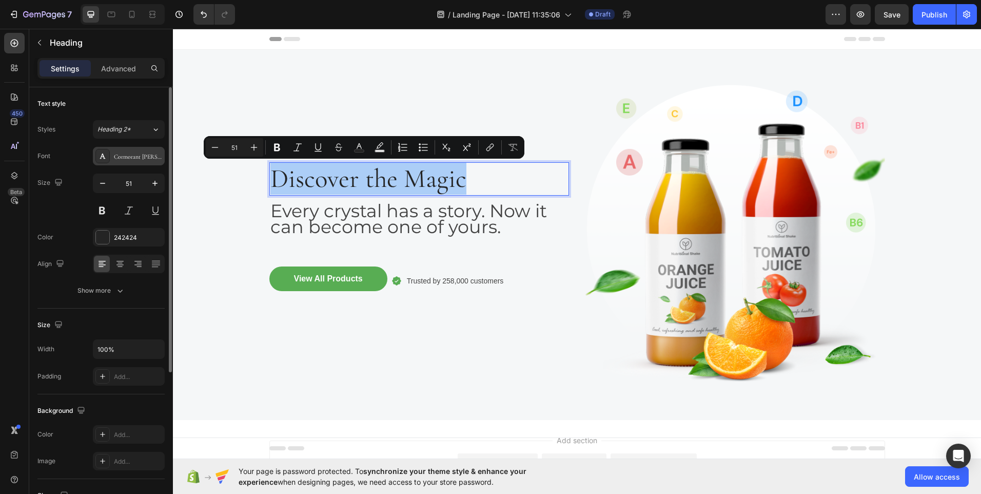
click at [144, 158] on div "Cormorant Garamond" at bounding box center [138, 156] width 48 height 9
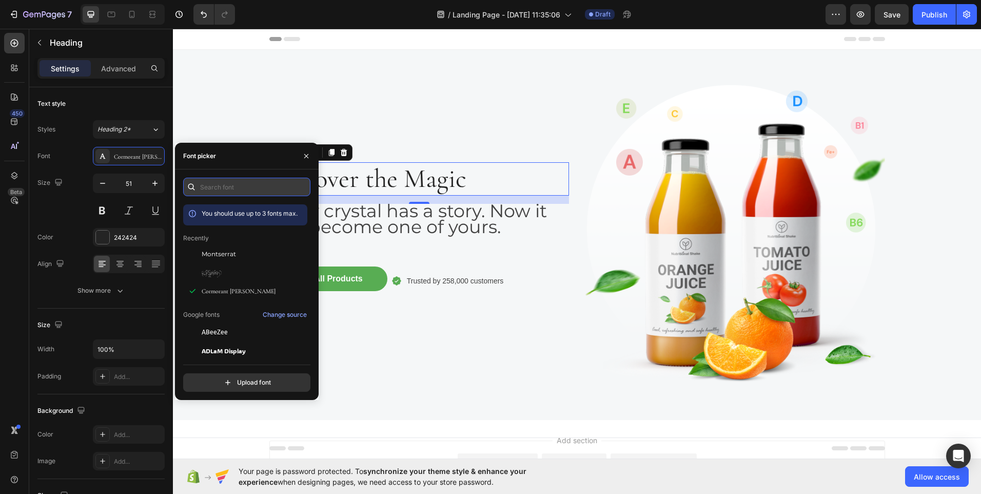
click at [229, 183] on input "text" at bounding box center [246, 187] width 127 height 18
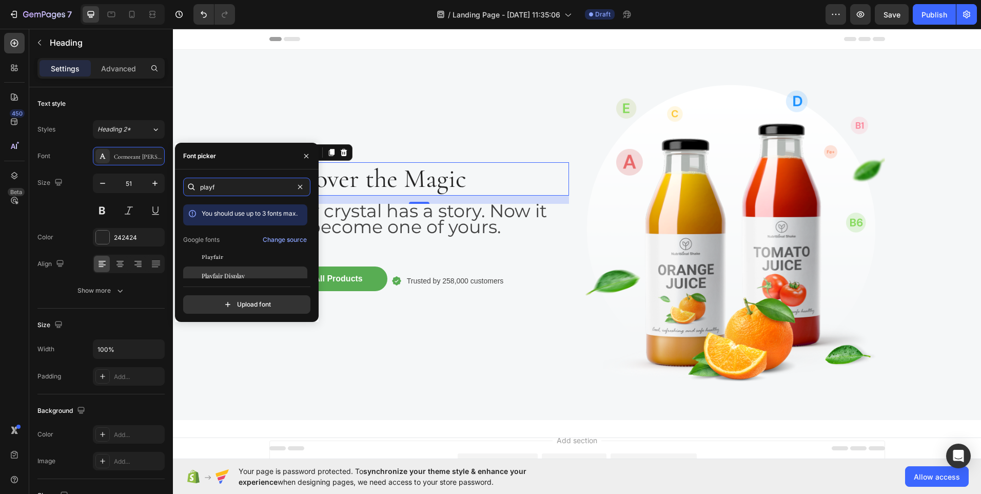
type input "playf"
click at [225, 278] on span "Playfair Display" at bounding box center [223, 275] width 43 height 9
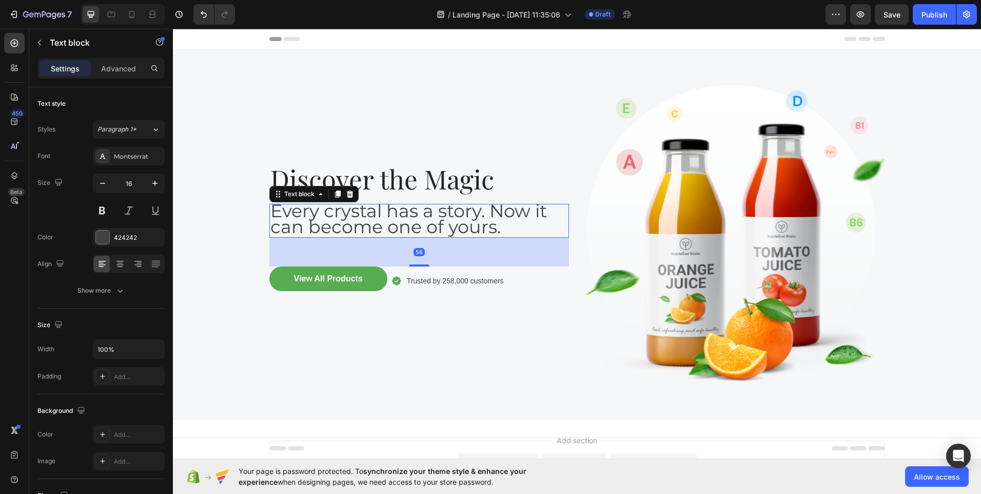
click at [447, 225] on span "Every crystal has a story. Now it can become one of yours." at bounding box center [408, 219] width 277 height 38
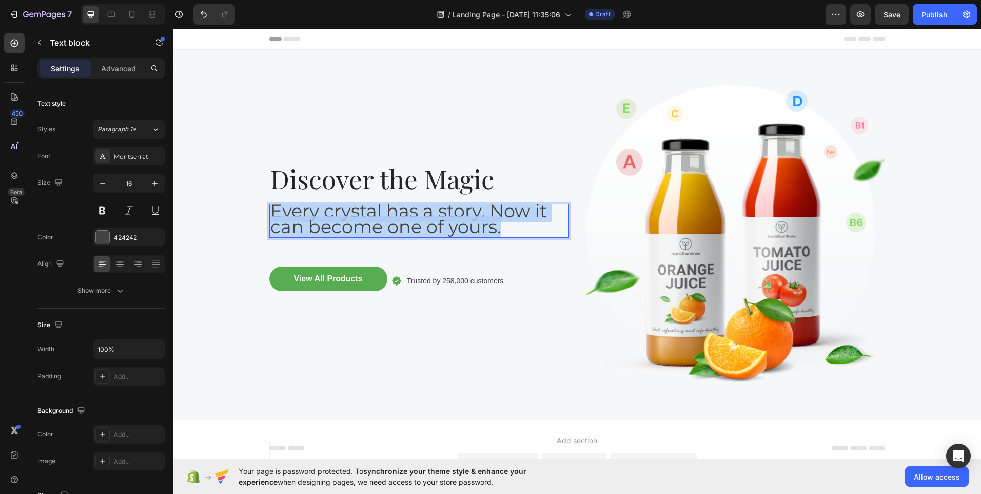
click at [447, 225] on span "Every crystal has a story. Now it can become one of yours." at bounding box center [408, 219] width 277 height 38
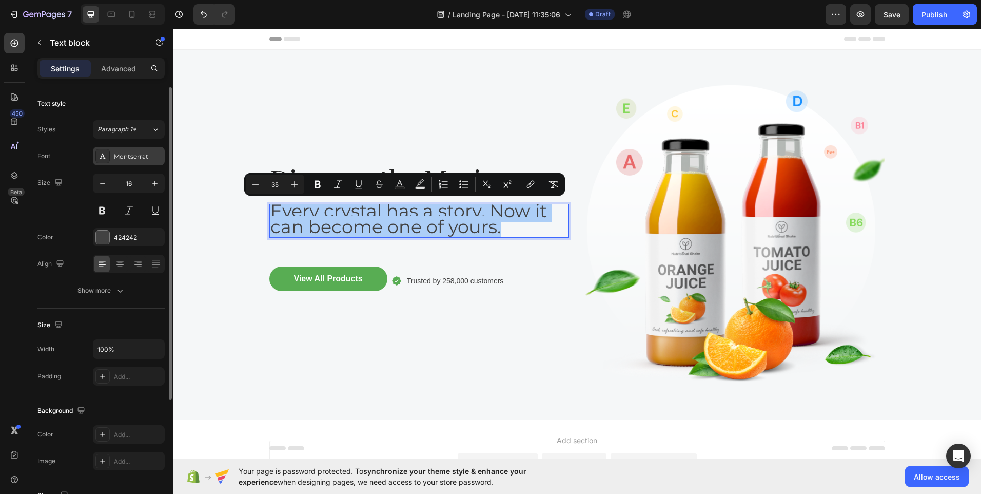
click at [147, 154] on div "Montserrat" at bounding box center [138, 156] width 48 height 9
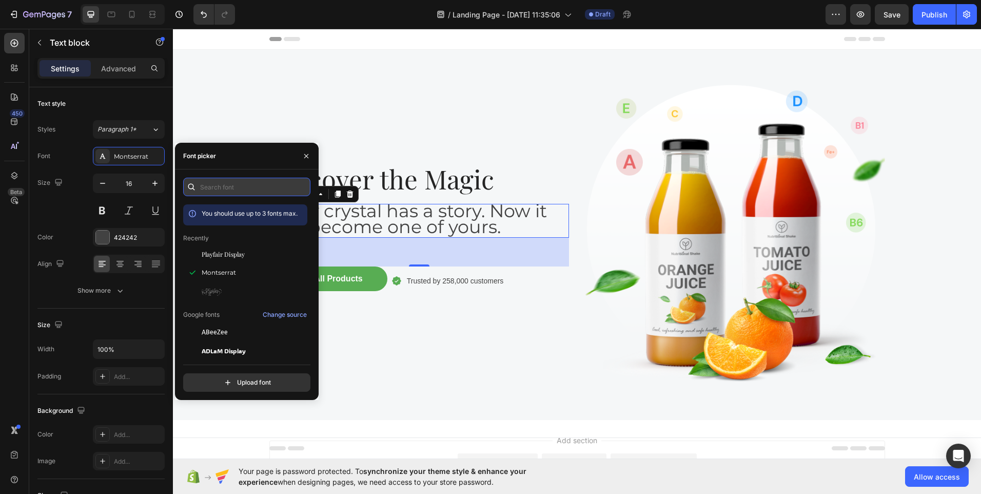
click at [218, 185] on input "text" at bounding box center [246, 187] width 127 height 18
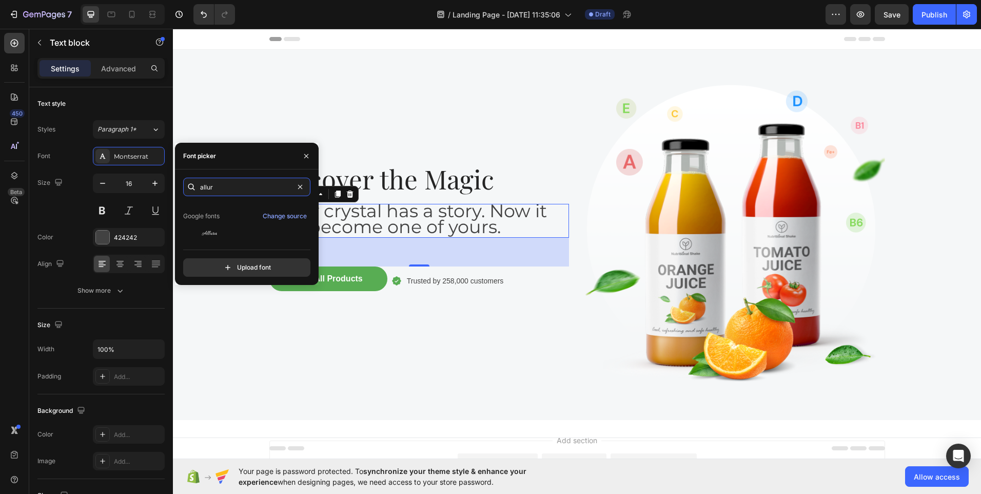
scroll to position [25, 0]
type input "allur"
click at [225, 236] on div "Allura" at bounding box center [254, 231] width 104 height 9
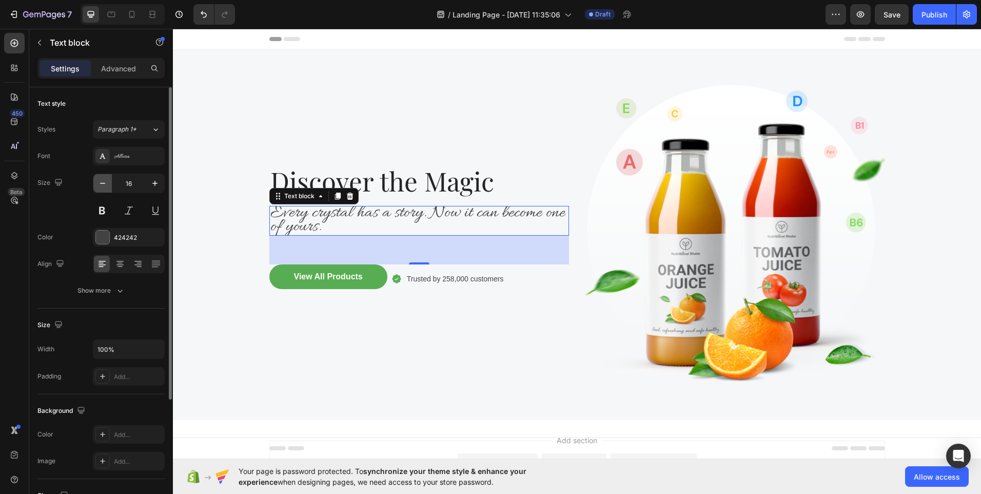
click at [101, 184] on icon "button" at bounding box center [102, 183] width 10 height 10
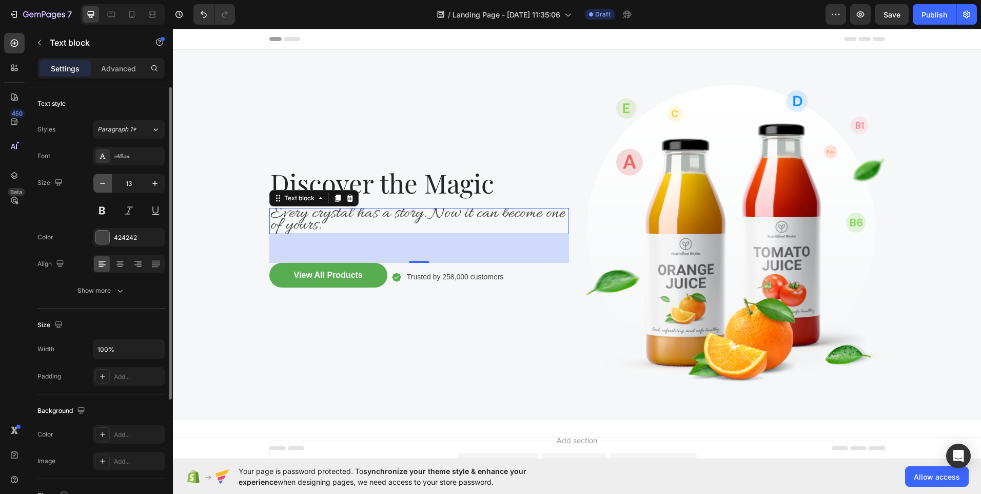
click at [101, 184] on icon "button" at bounding box center [102, 183] width 10 height 10
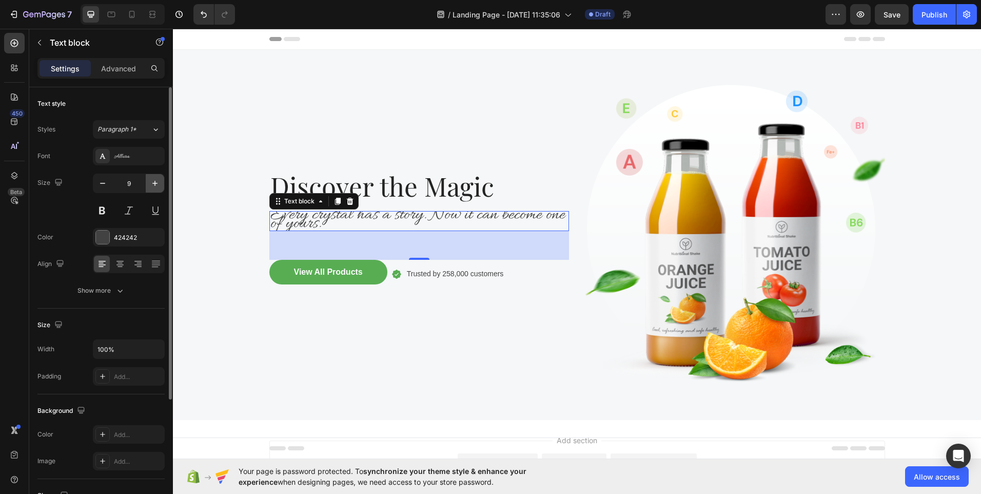
click at [156, 181] on icon "button" at bounding box center [155, 183] width 10 height 10
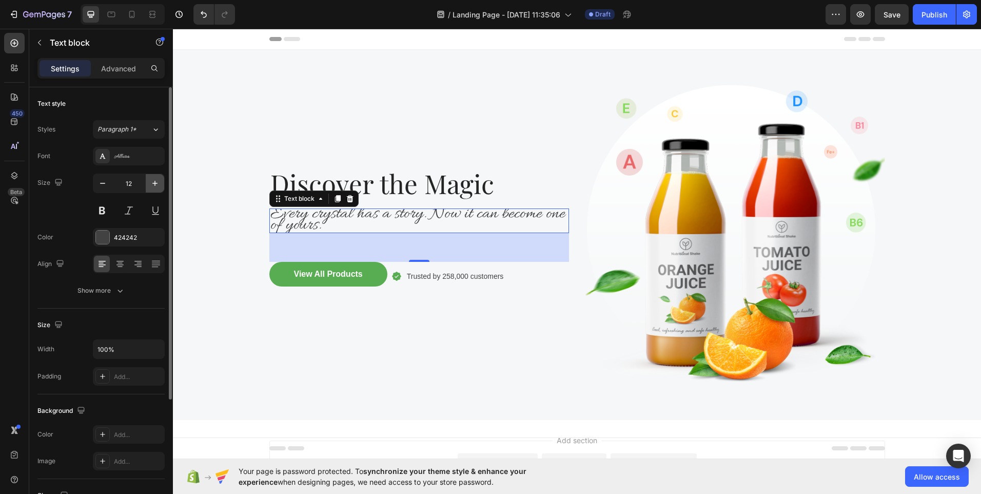
click at [156, 181] on icon "button" at bounding box center [155, 183] width 10 height 10
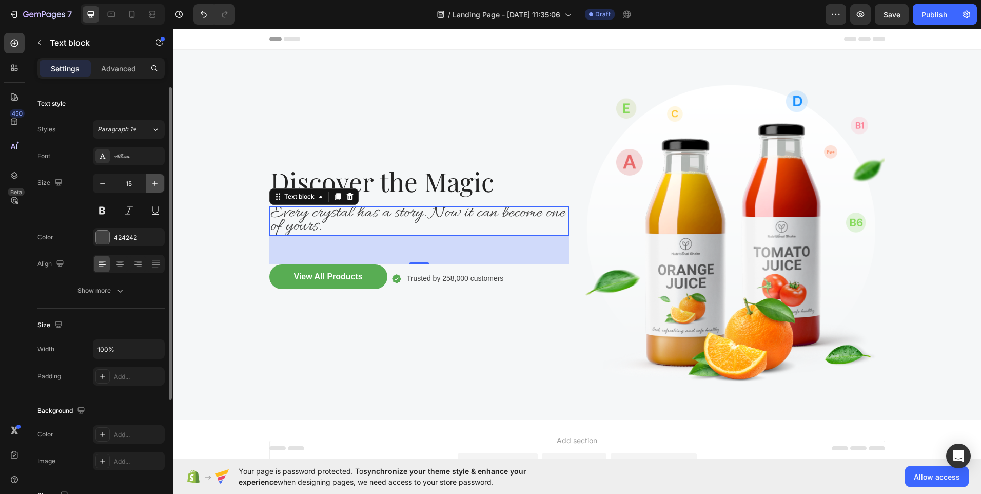
click at [156, 181] on icon "button" at bounding box center [155, 183] width 10 height 10
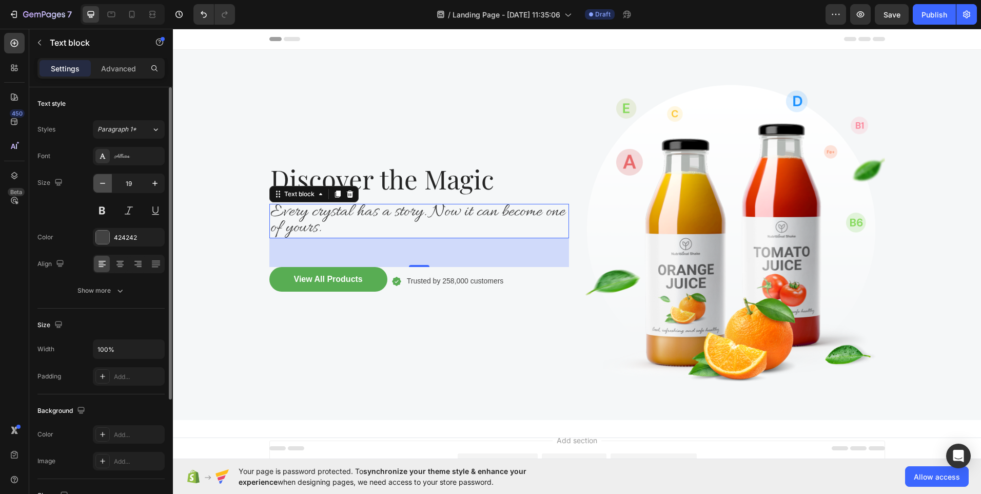
click at [105, 184] on icon "button" at bounding box center [102, 183] width 10 height 10
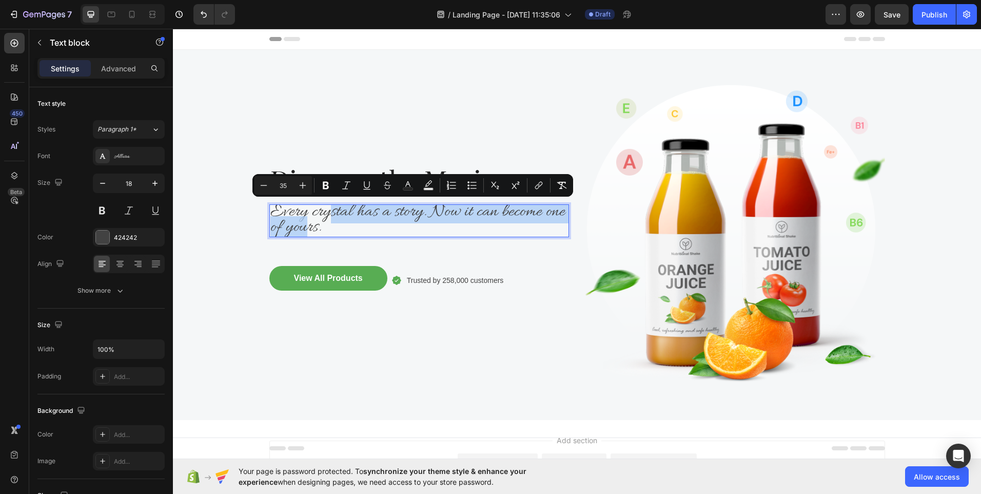
drag, startPoint x: 328, startPoint y: 221, endPoint x: 304, endPoint y: 225, distance: 24.6
click at [304, 225] on span "Every crystal has a story. Now it can become one of yours." at bounding box center [417, 220] width 295 height 38
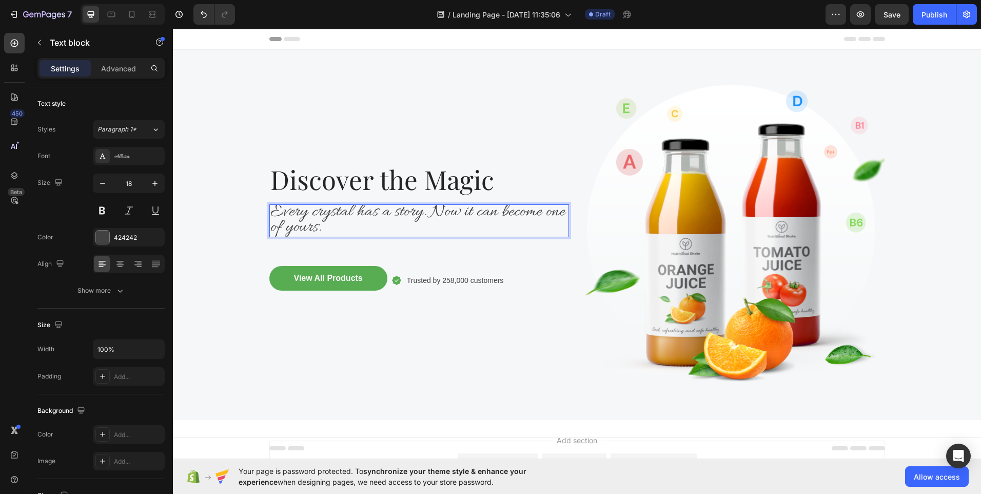
click at [322, 227] on p "Every crystal has a story. Now it can become one of yours." at bounding box center [419, 220] width 298 height 31
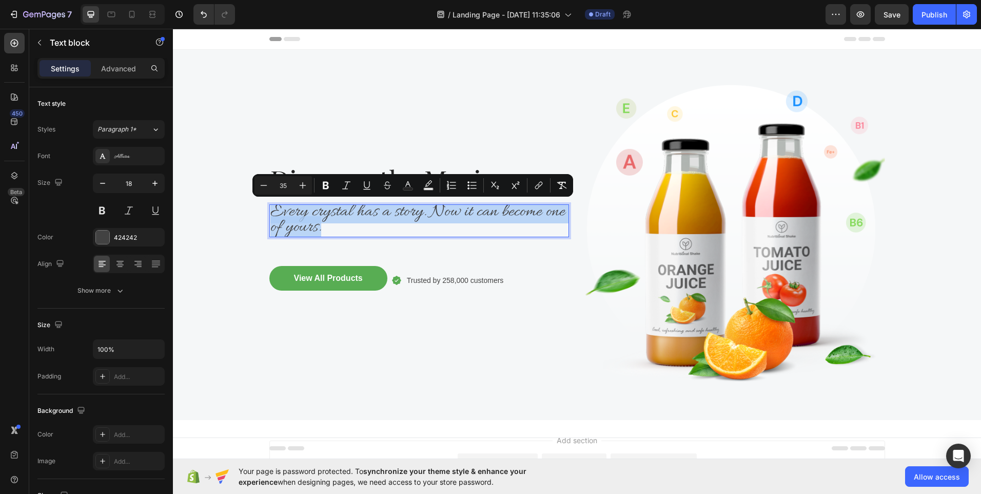
drag, startPoint x: 322, startPoint y: 227, endPoint x: 266, endPoint y: 214, distance: 57.8
click at [269, 214] on div "Every crystal has a story. Now it can become one of yours." at bounding box center [419, 220] width 300 height 33
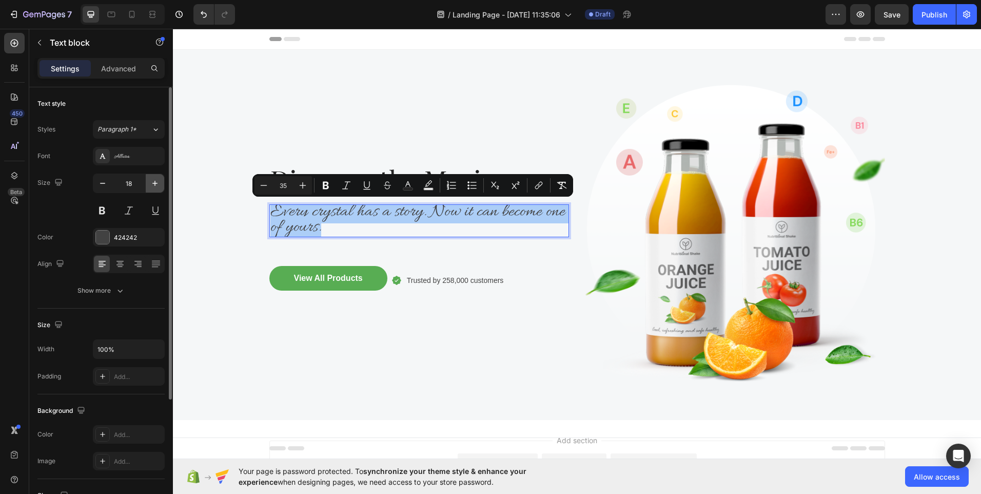
click at [153, 189] on button "button" at bounding box center [155, 183] width 18 height 18
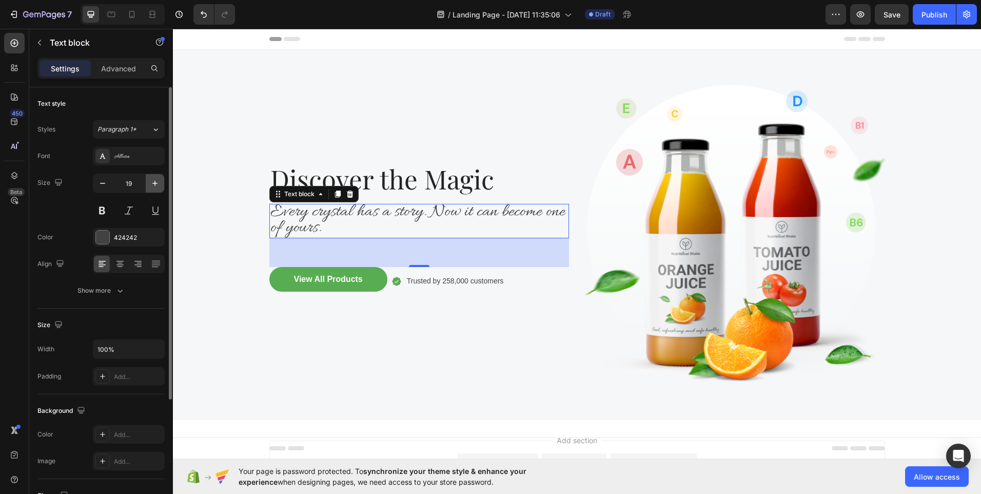
click at [153, 189] on button "button" at bounding box center [155, 183] width 18 height 18
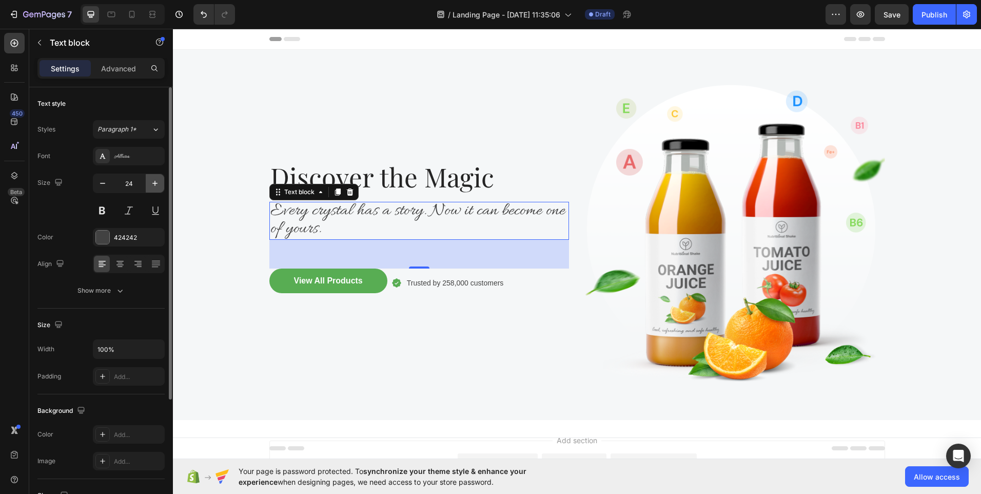
click at [153, 189] on button "button" at bounding box center [155, 183] width 18 height 18
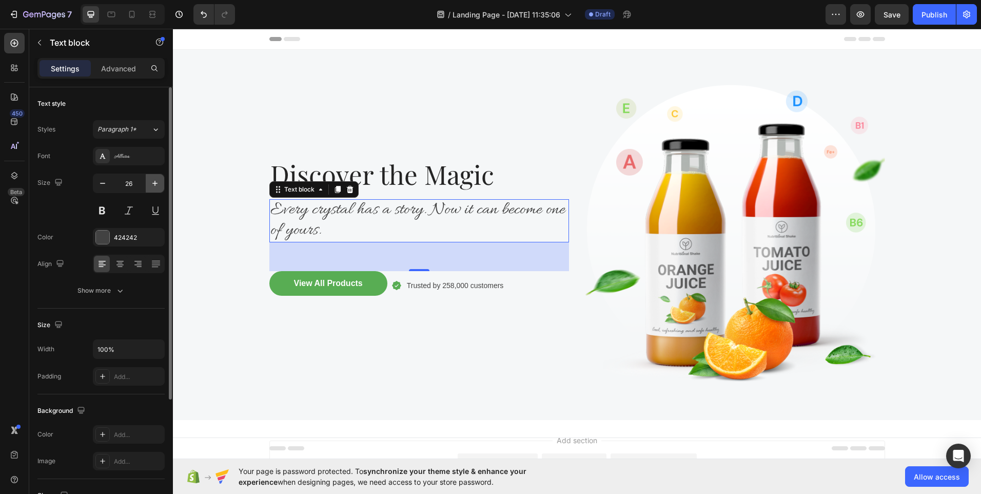
click at [153, 189] on button "button" at bounding box center [155, 183] width 18 height 18
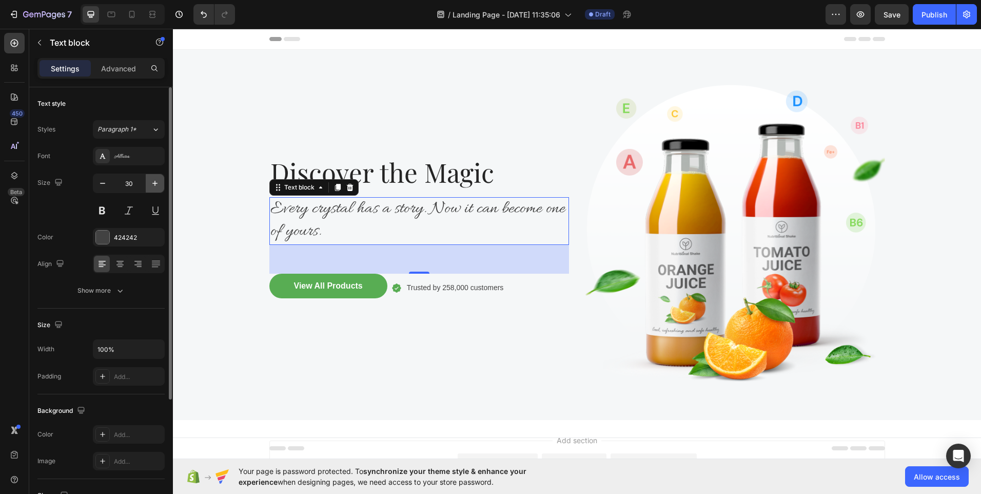
click at [153, 189] on button "button" at bounding box center [155, 183] width 18 height 18
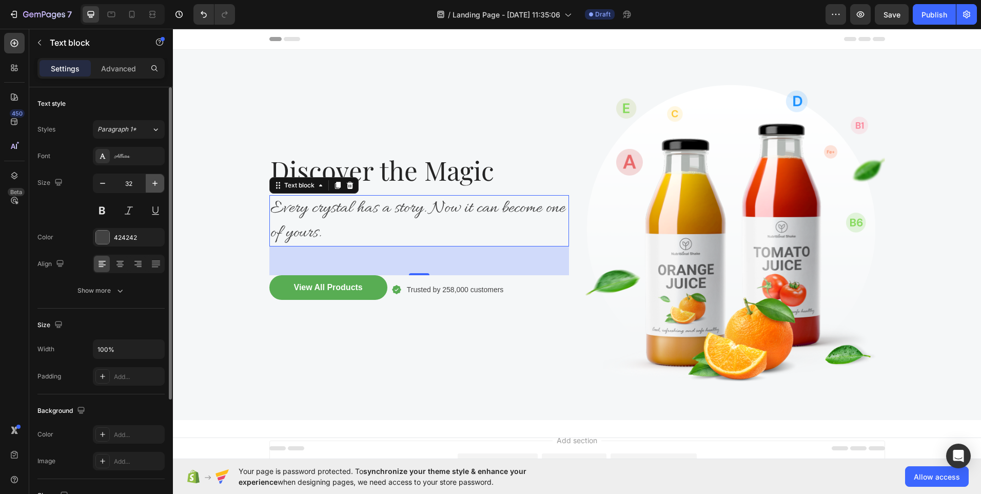
click at [153, 189] on button "button" at bounding box center [155, 183] width 18 height 18
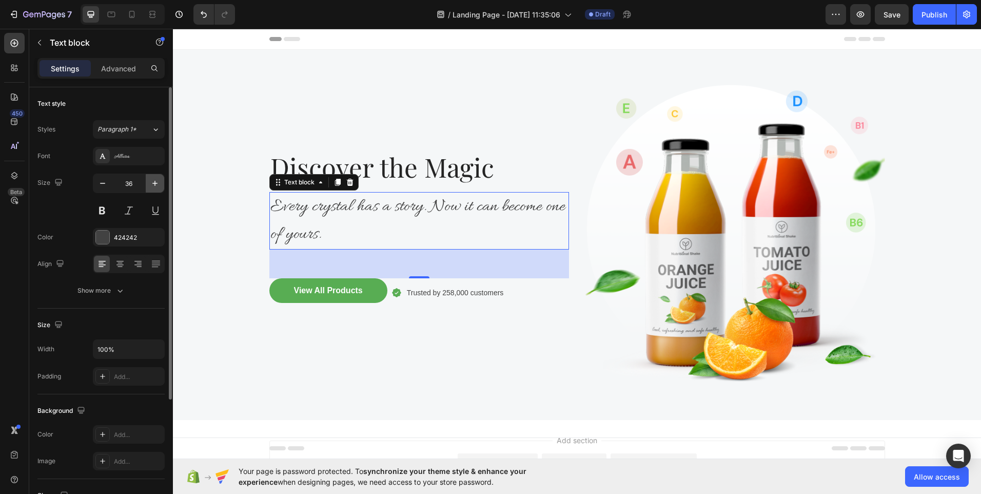
click at [153, 189] on button "button" at bounding box center [155, 183] width 18 height 18
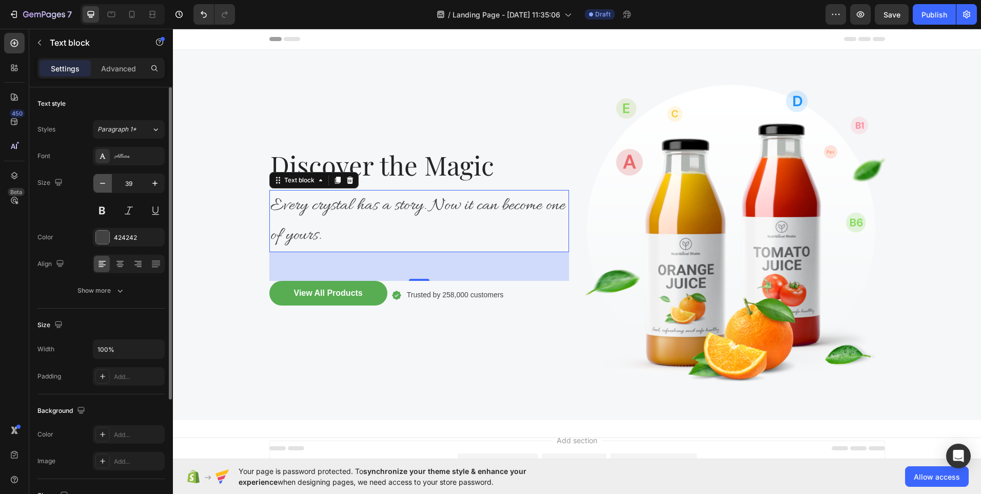
click at [101, 188] on icon "button" at bounding box center [102, 183] width 10 height 10
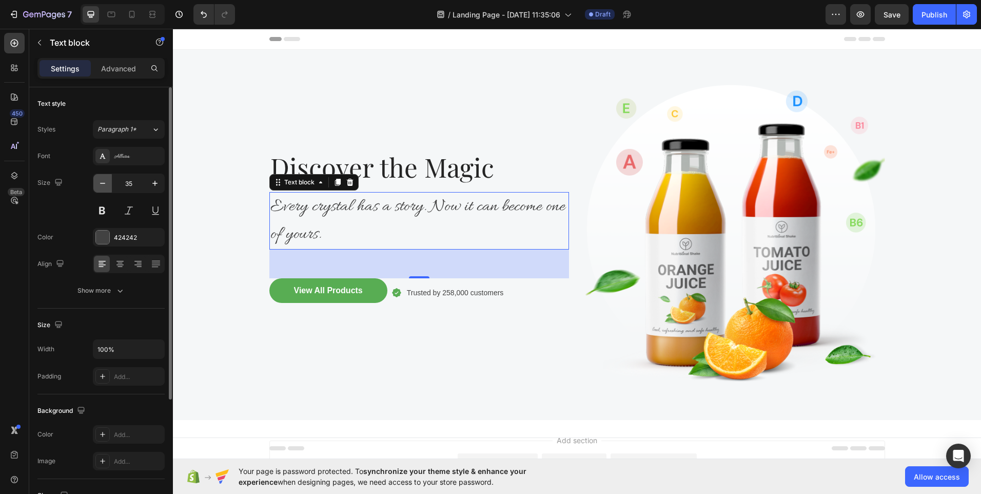
click at [101, 188] on icon "button" at bounding box center [102, 183] width 10 height 10
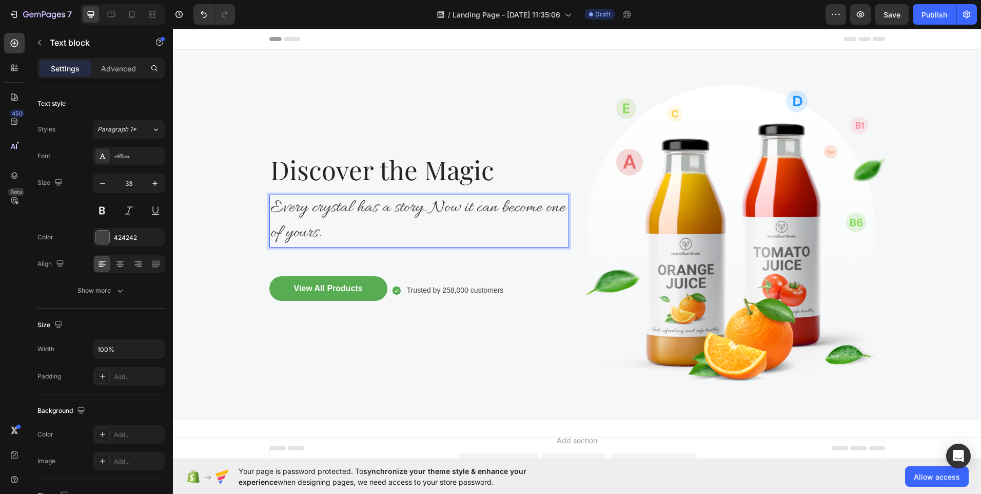
click at [428, 204] on span "Every crystal has a story. Now it can become one of yours." at bounding box center [417, 221] width 295 height 48
click at [431, 208] on p "Every crystal has a story." at bounding box center [419, 208] width 298 height 26
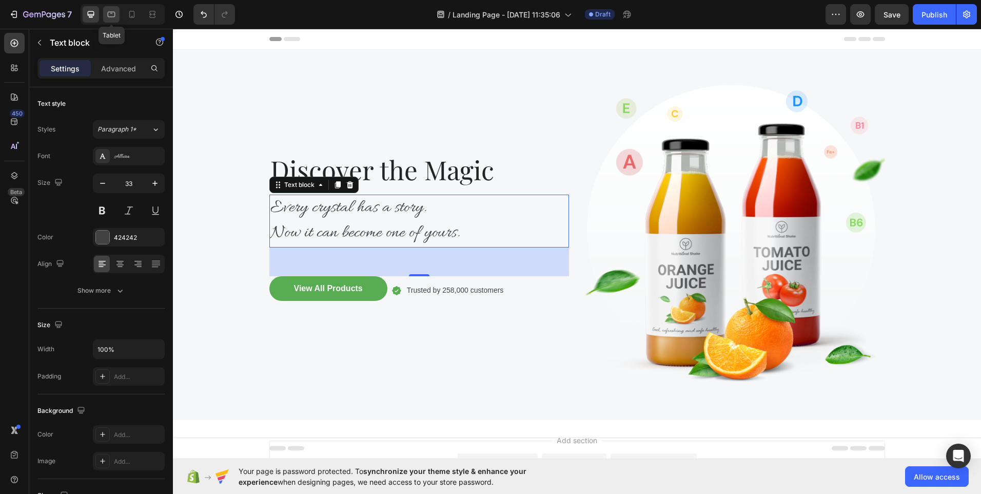
click at [112, 22] on div at bounding box center [111, 14] width 16 height 16
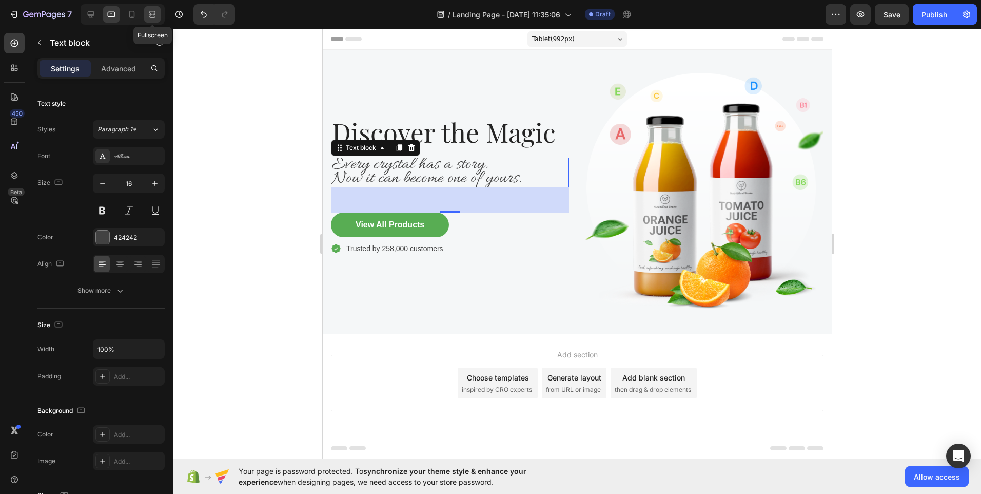
click at [152, 21] on div at bounding box center [152, 14] width 16 height 16
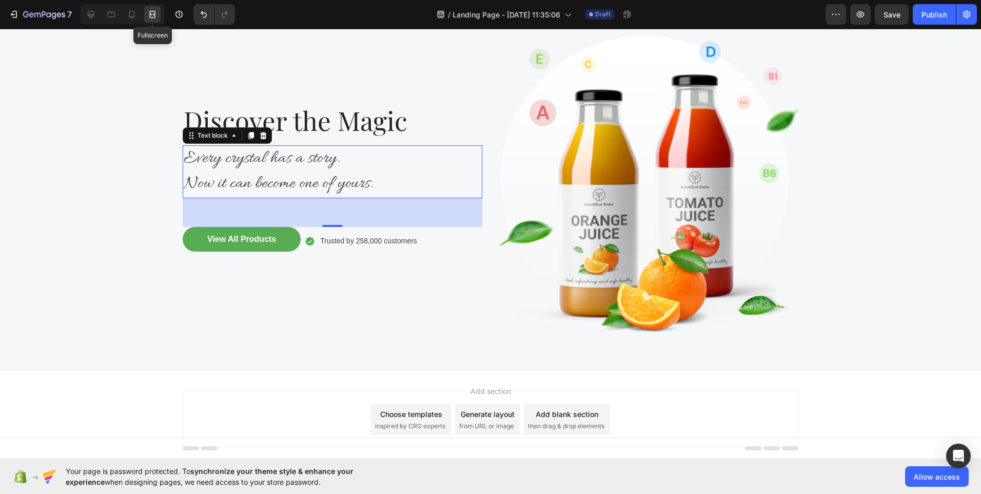
scroll to position [87, 0]
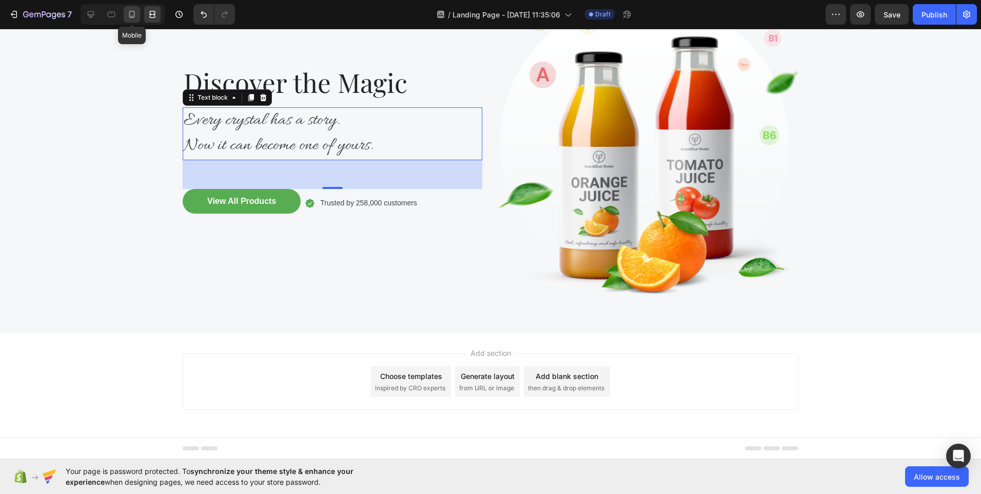
click at [132, 17] on icon at bounding box center [132, 14] width 6 height 7
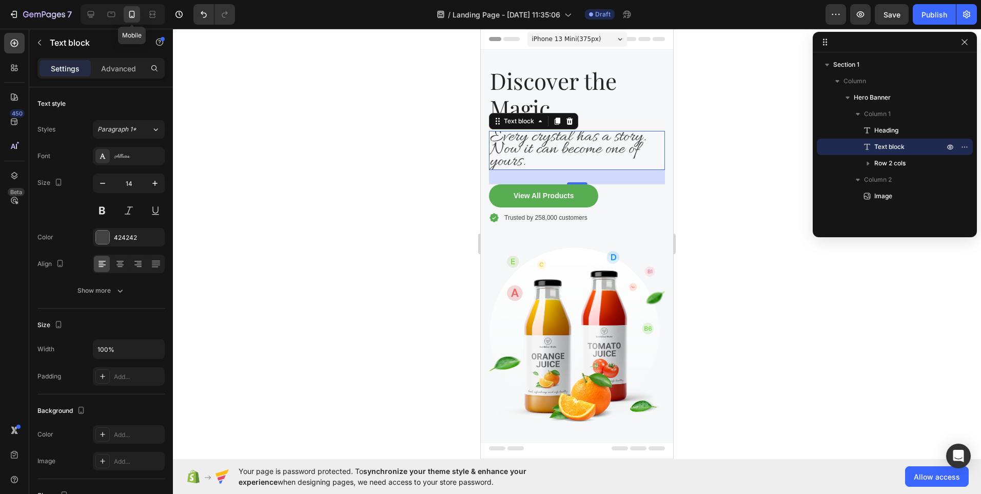
scroll to position [66, 0]
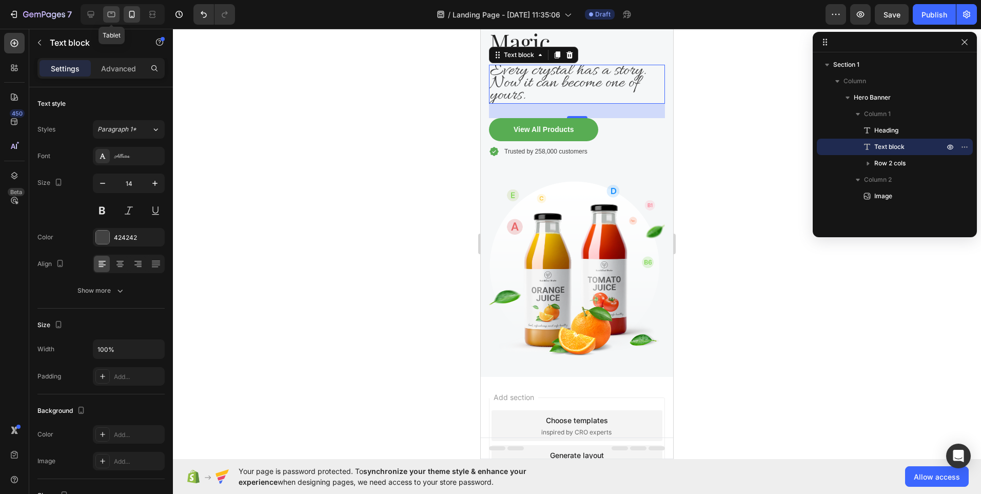
click at [115, 19] on div at bounding box center [111, 14] width 16 height 16
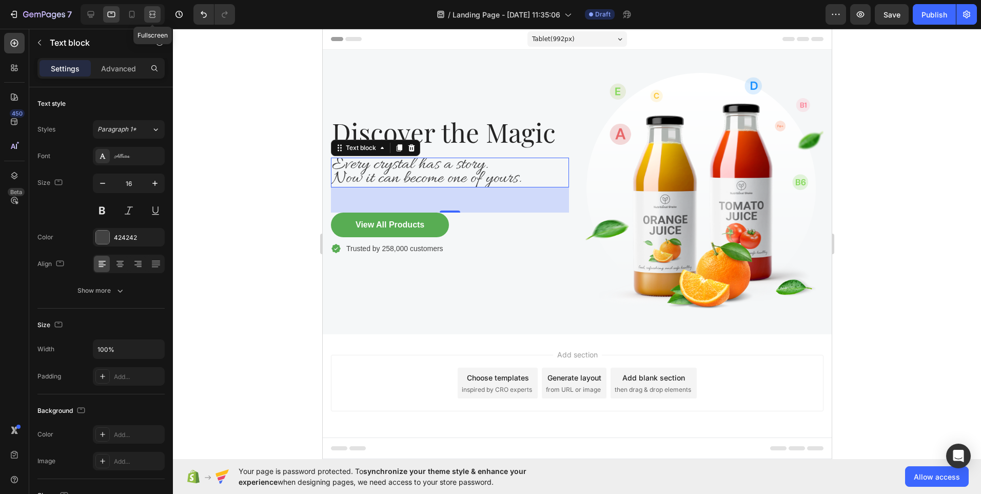
click at [152, 14] on icon at bounding box center [153, 14] width 3 height 3
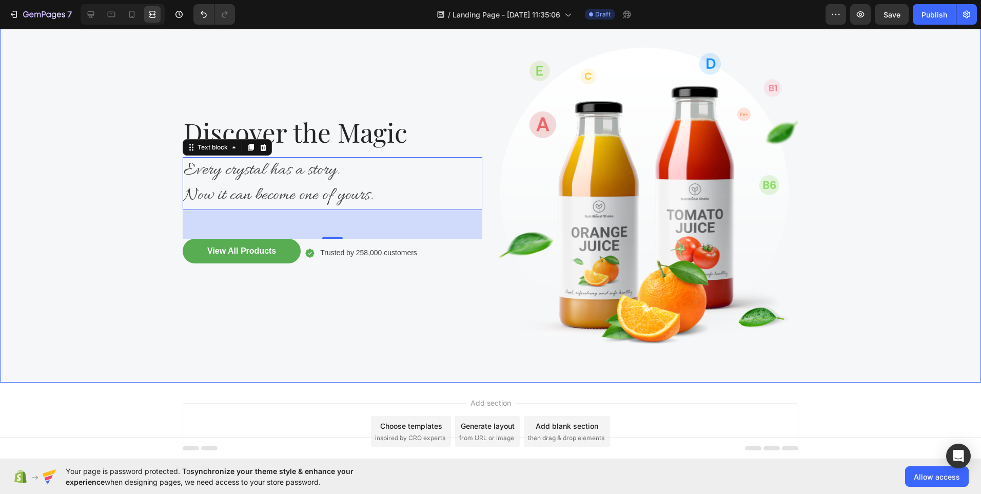
scroll to position [87, 0]
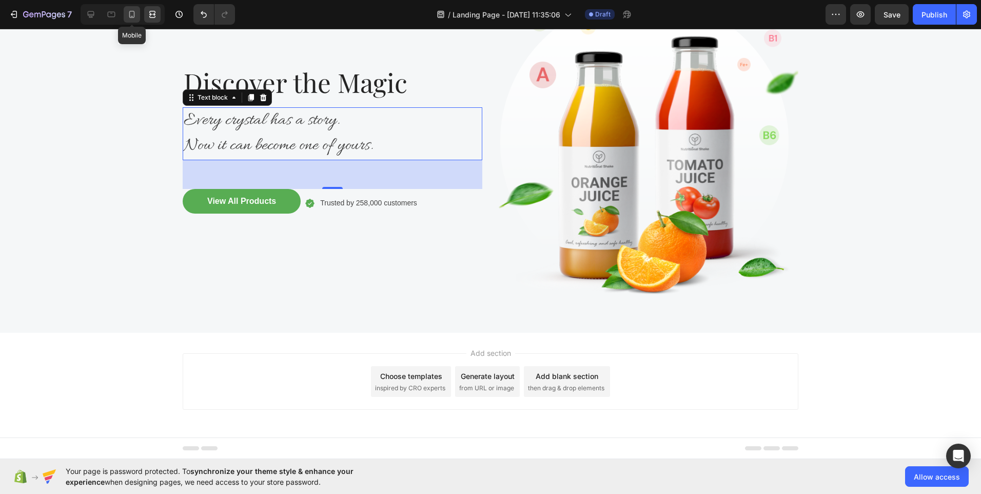
click at [130, 14] on icon at bounding box center [132, 14] width 10 height 10
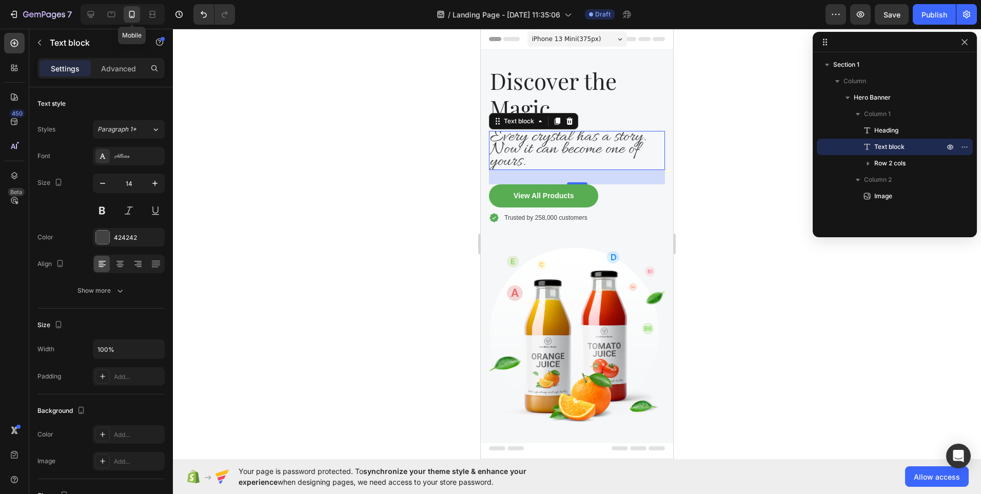
scroll to position [66, 0]
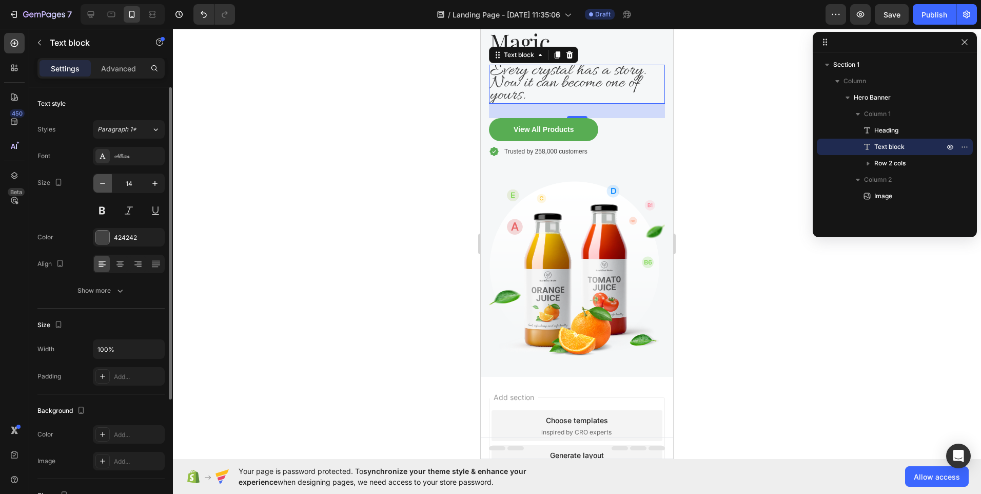
click at [99, 183] on icon "button" at bounding box center [102, 183] width 10 height 10
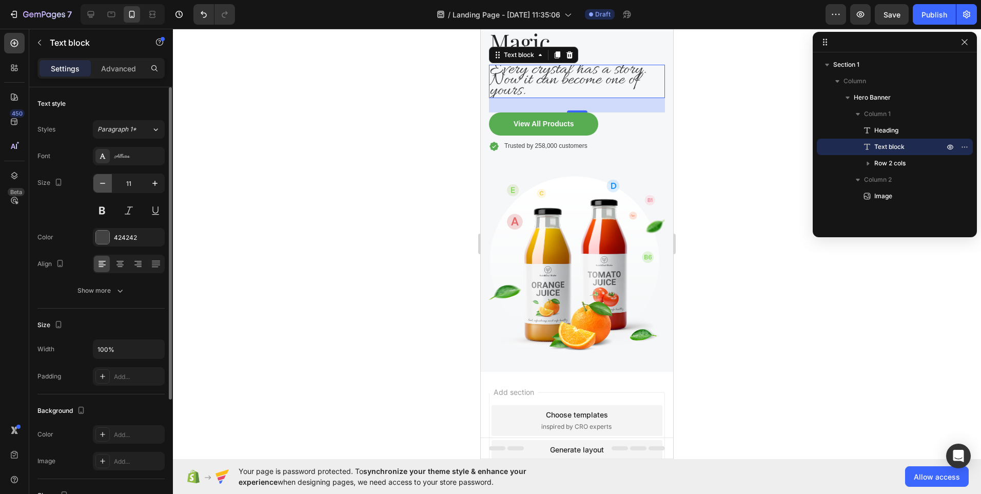
click at [99, 183] on icon "button" at bounding box center [102, 183] width 10 height 10
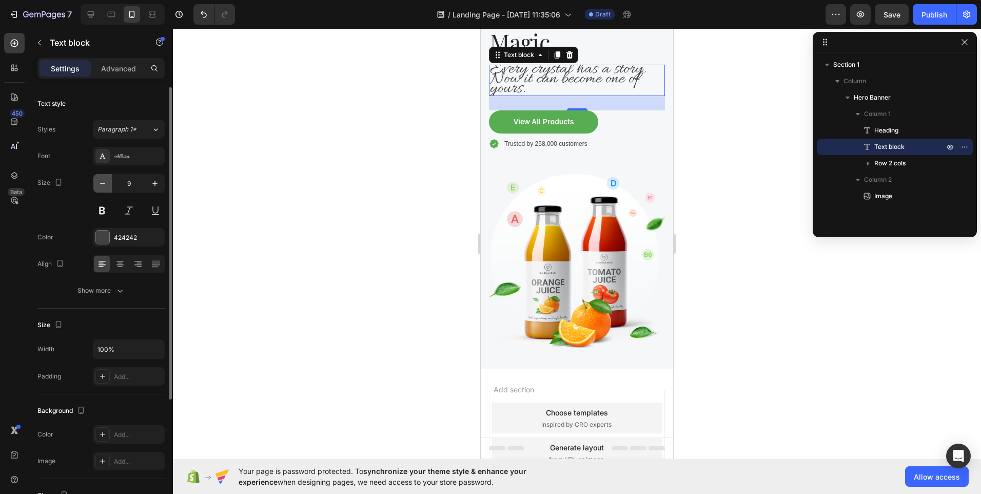
click at [99, 183] on icon "button" at bounding box center [102, 183] width 10 height 10
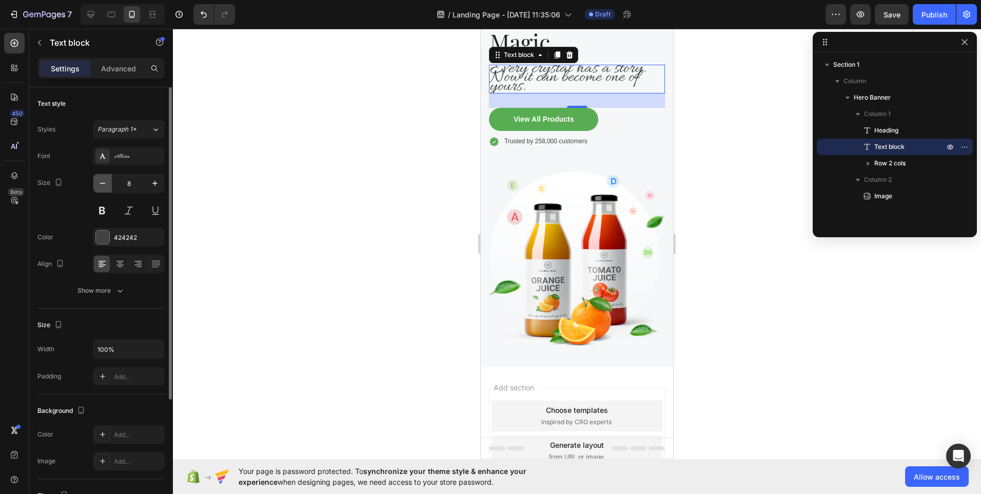
click at [99, 183] on icon "button" at bounding box center [102, 183] width 10 height 10
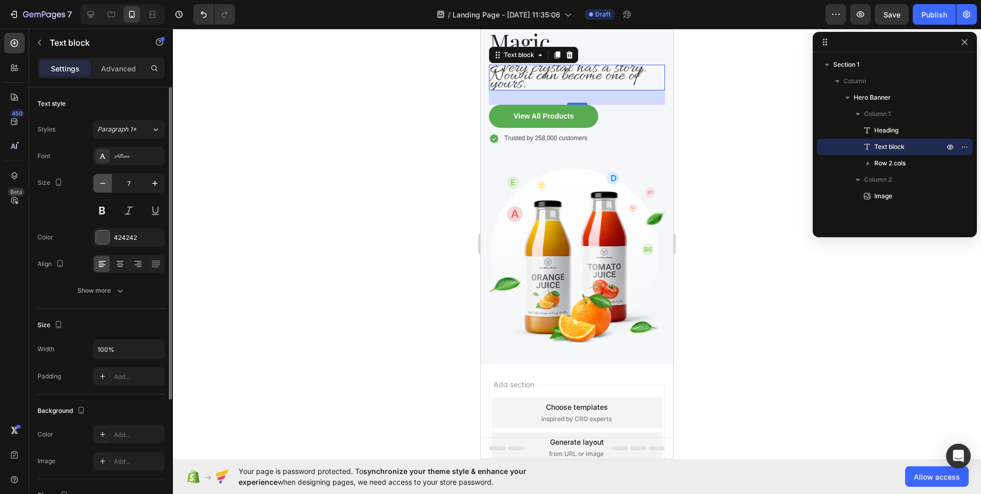
click at [99, 183] on icon "button" at bounding box center [102, 183] width 10 height 10
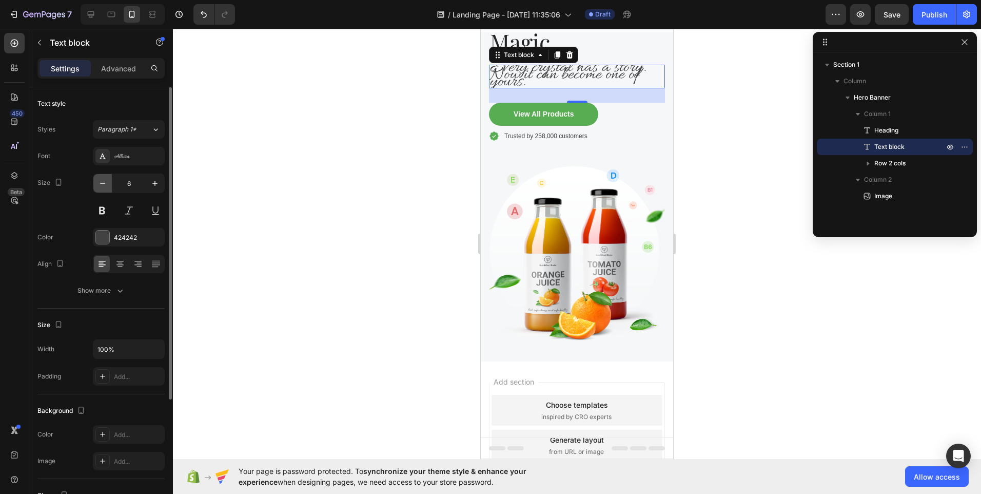
click at [99, 183] on icon "button" at bounding box center [102, 183] width 10 height 10
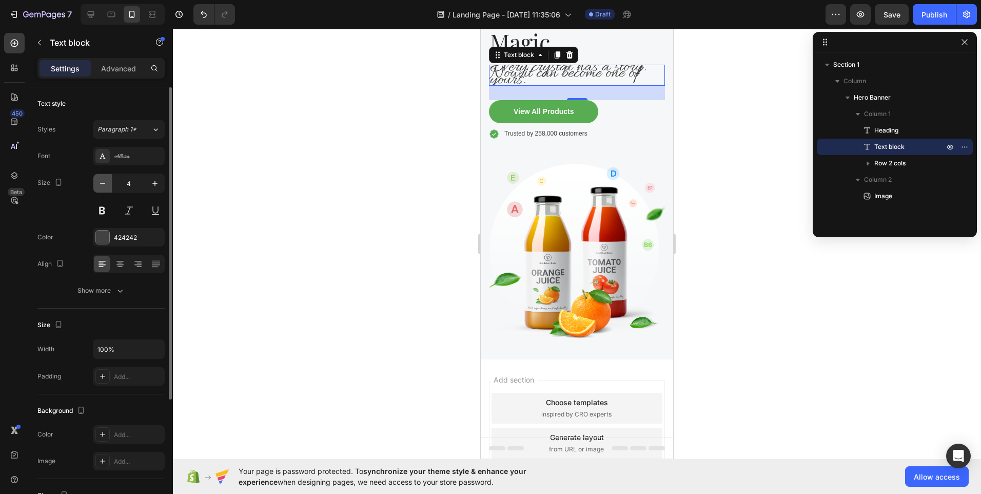
click at [99, 183] on icon "button" at bounding box center [102, 183] width 10 height 10
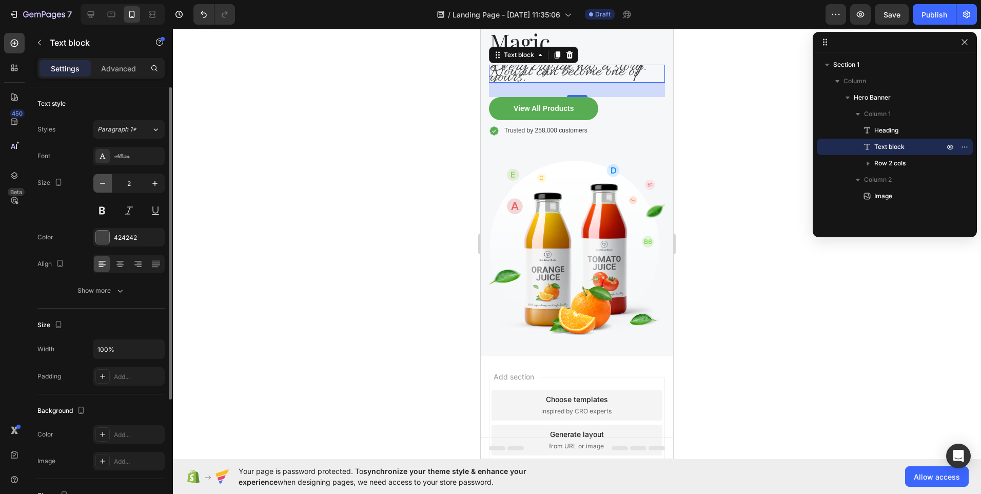
click at [99, 183] on icon "button" at bounding box center [102, 183] width 10 height 10
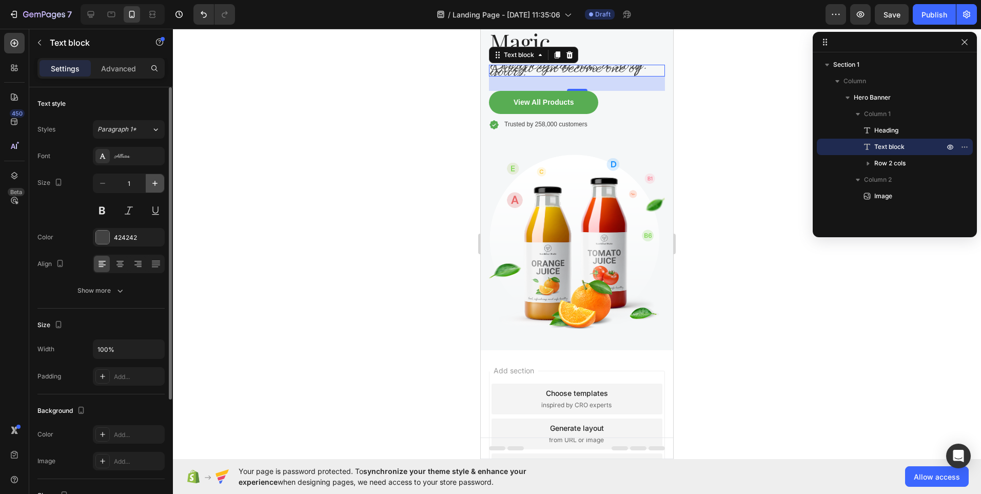
click at [156, 186] on icon "button" at bounding box center [155, 183] width 10 height 10
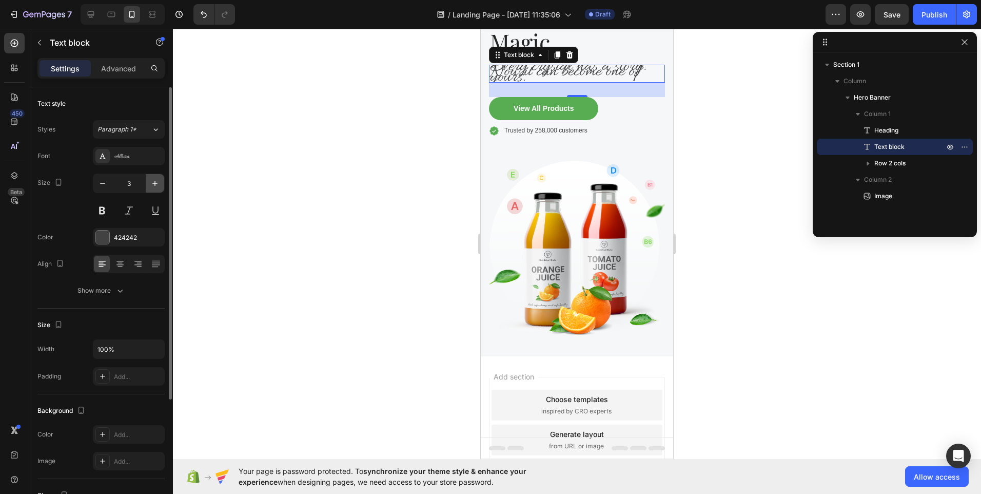
click at [156, 186] on icon "button" at bounding box center [155, 183] width 10 height 10
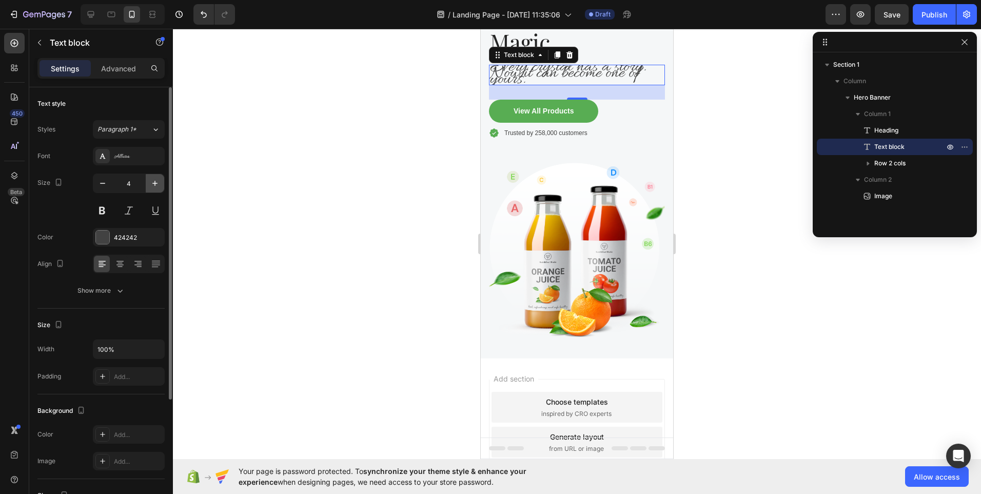
click at [156, 186] on icon "button" at bounding box center [155, 183] width 10 height 10
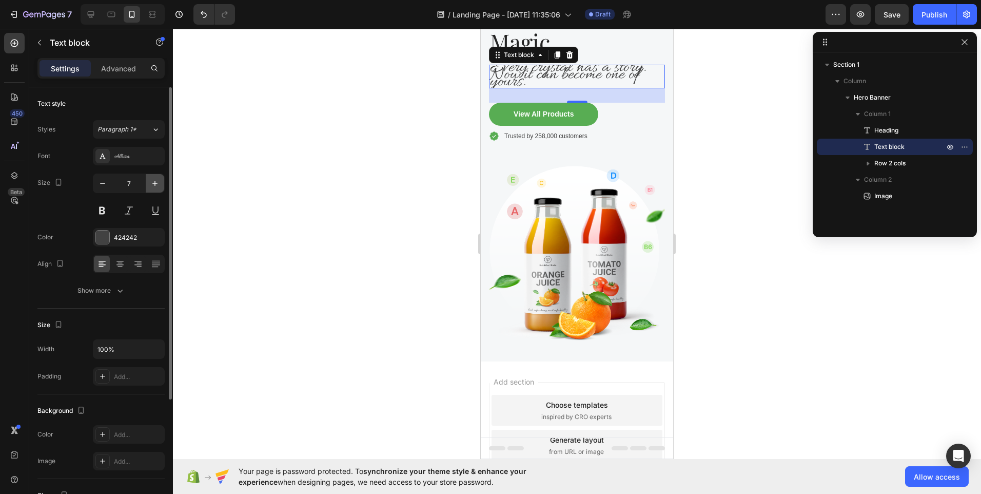
click at [156, 186] on icon "button" at bounding box center [155, 183] width 10 height 10
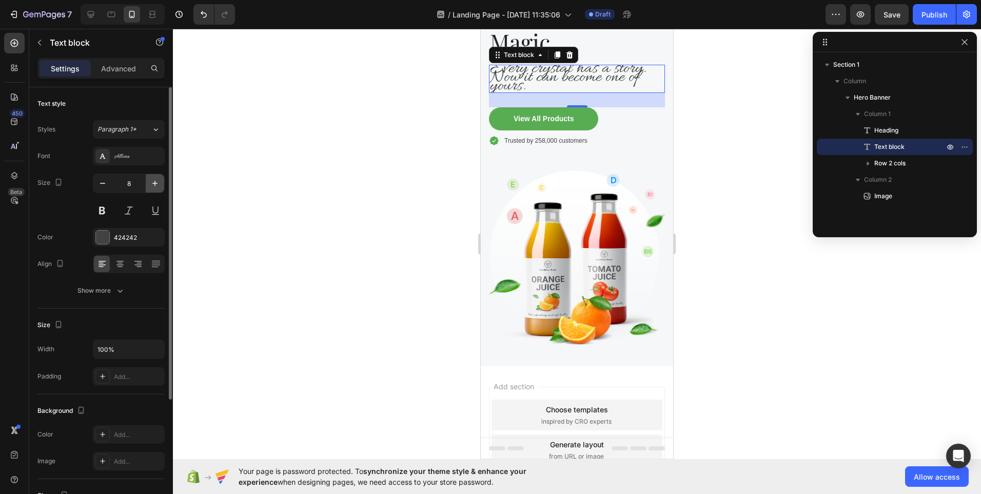
click at [156, 186] on icon "button" at bounding box center [155, 183] width 10 height 10
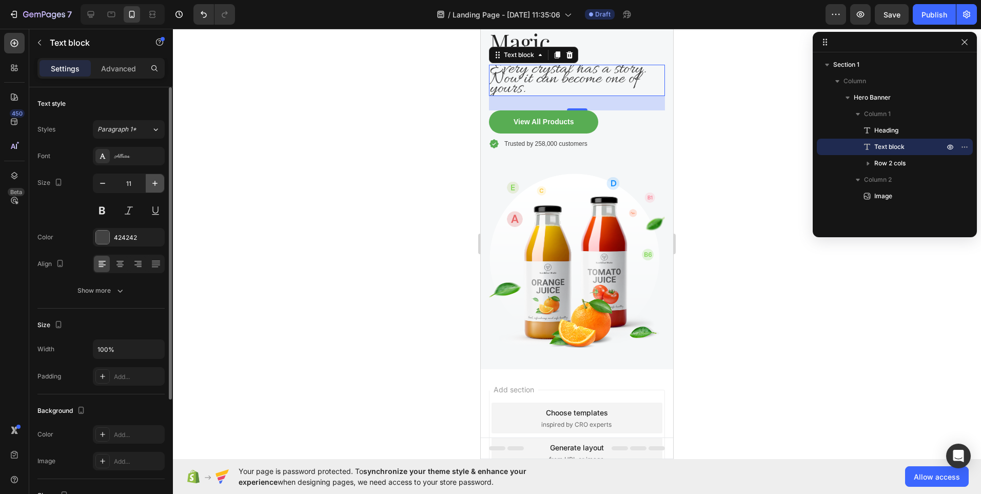
click at [156, 186] on icon "button" at bounding box center [155, 183] width 10 height 10
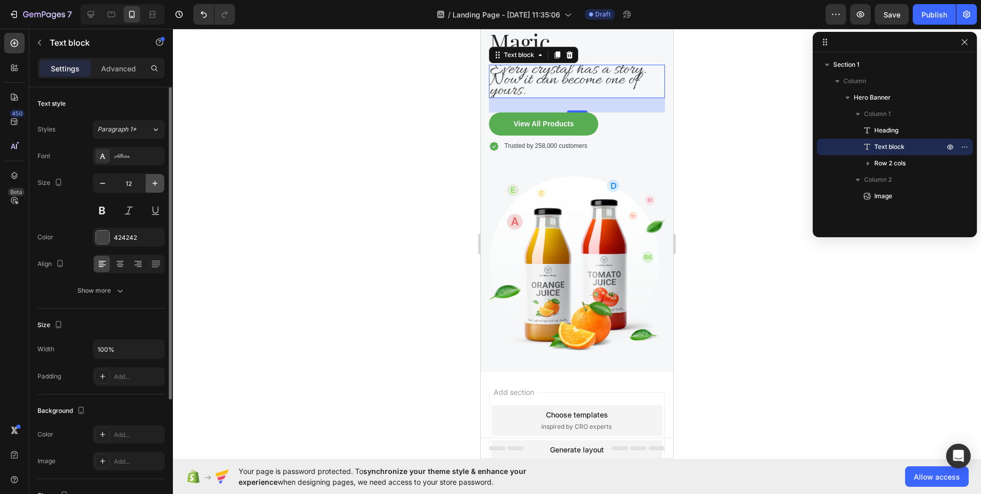
click at [156, 186] on icon "button" at bounding box center [155, 183] width 10 height 10
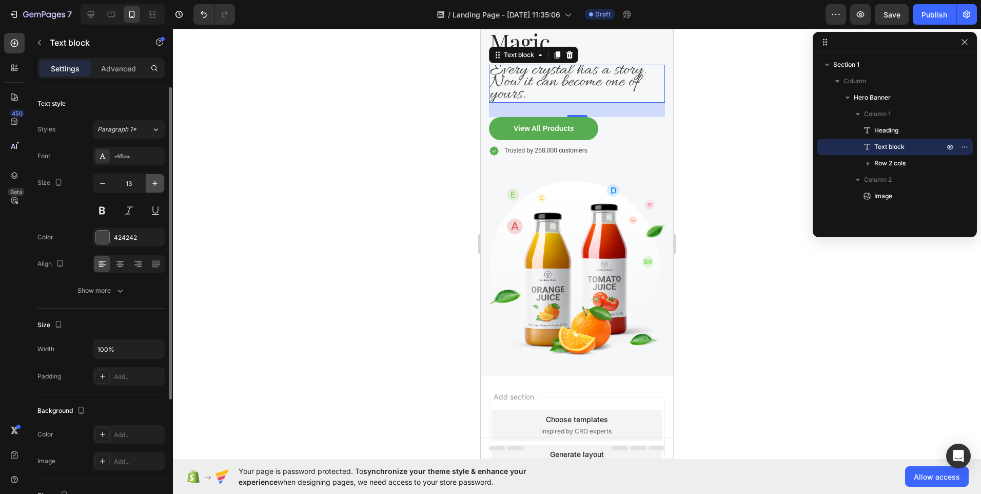
click at [156, 186] on icon "button" at bounding box center [155, 183] width 10 height 10
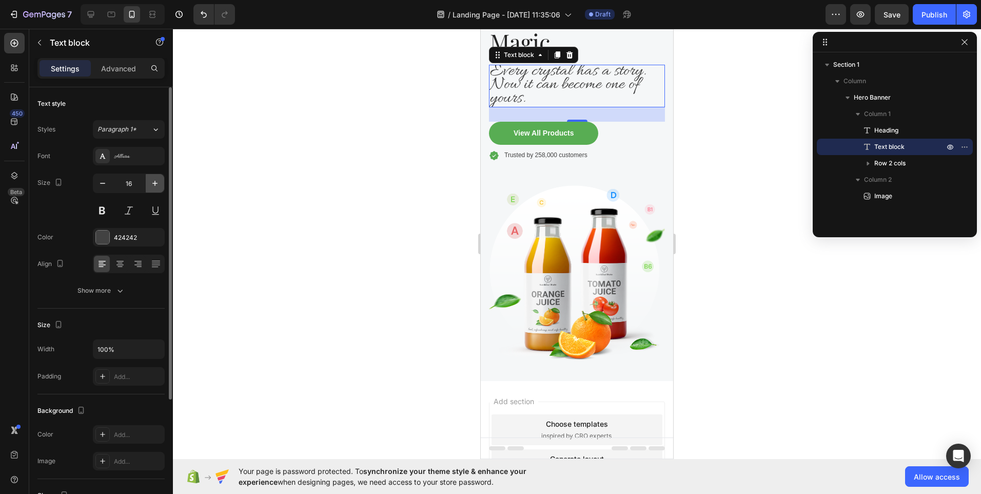
click at [156, 186] on icon "button" at bounding box center [155, 183] width 10 height 10
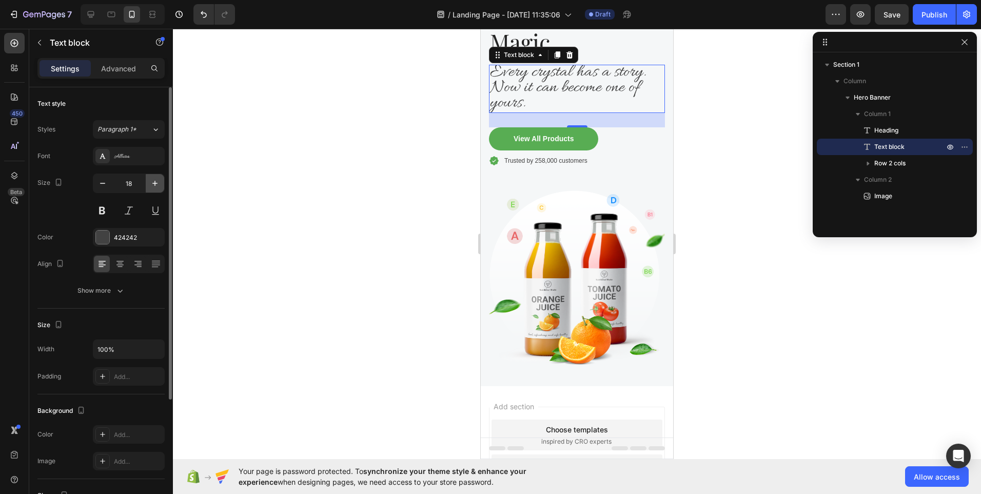
click at [156, 186] on icon "button" at bounding box center [155, 183] width 10 height 10
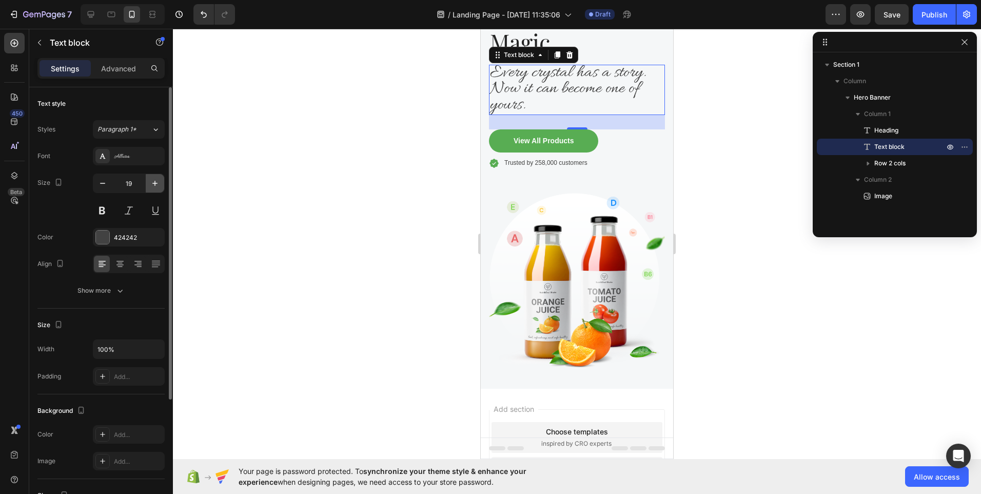
click at [156, 186] on icon "button" at bounding box center [155, 183] width 10 height 10
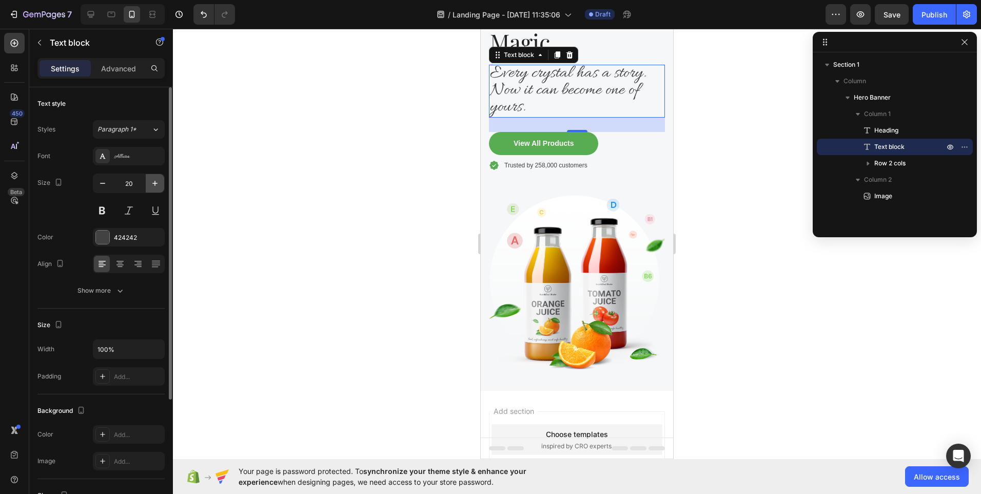
click at [156, 186] on icon "button" at bounding box center [155, 183] width 10 height 10
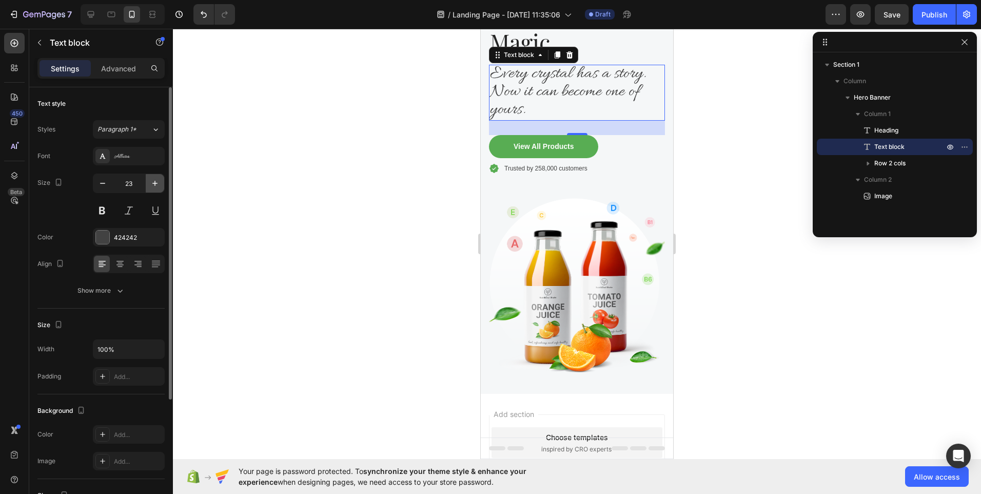
click at [156, 186] on icon "button" at bounding box center [155, 183] width 10 height 10
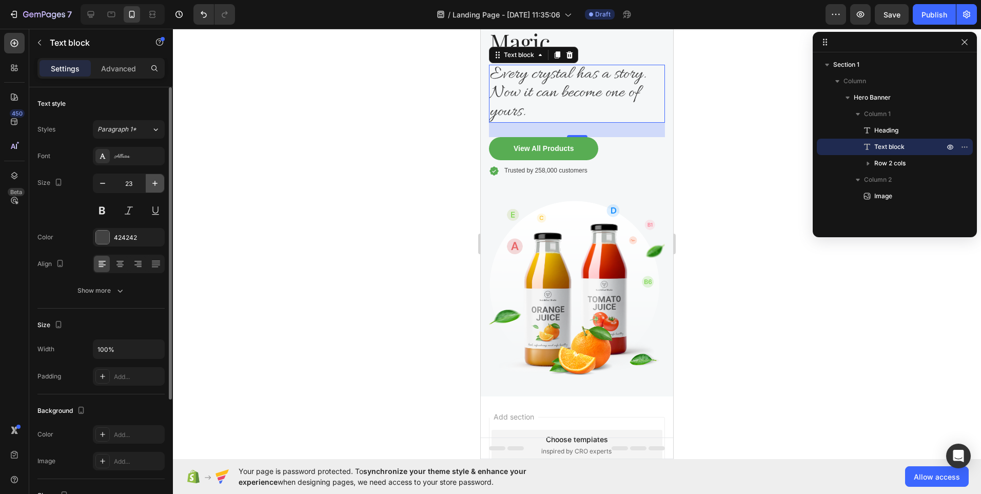
type input "24"
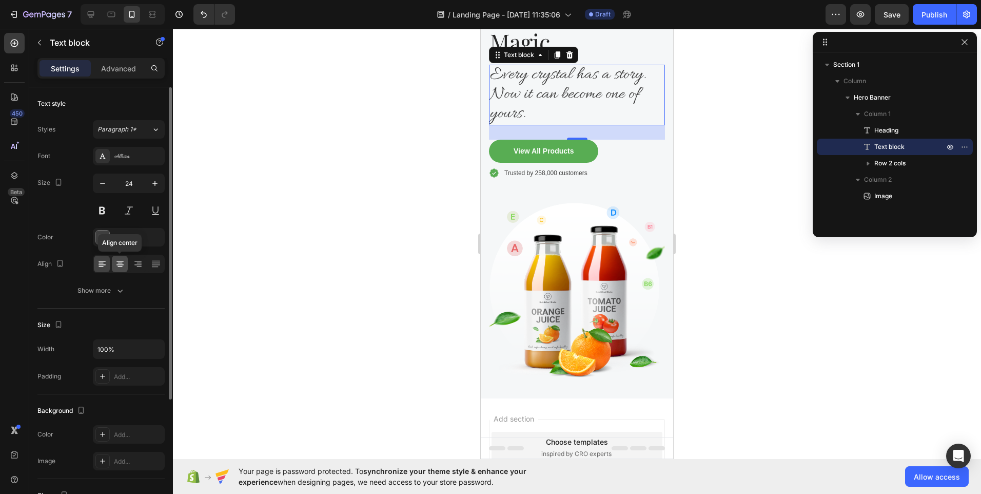
click at [120, 264] on icon at bounding box center [119, 264] width 7 height 1
click at [125, 185] on input "24" at bounding box center [129, 183] width 34 height 18
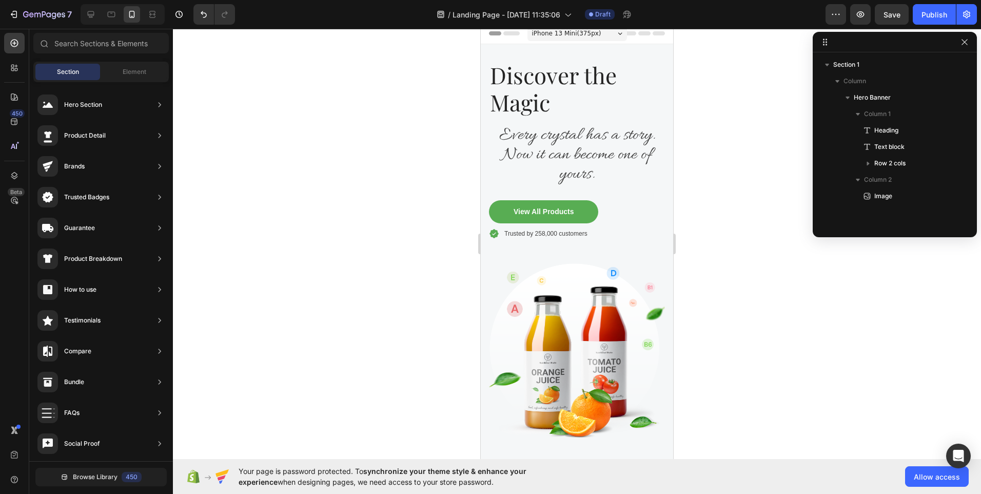
scroll to position [0, 0]
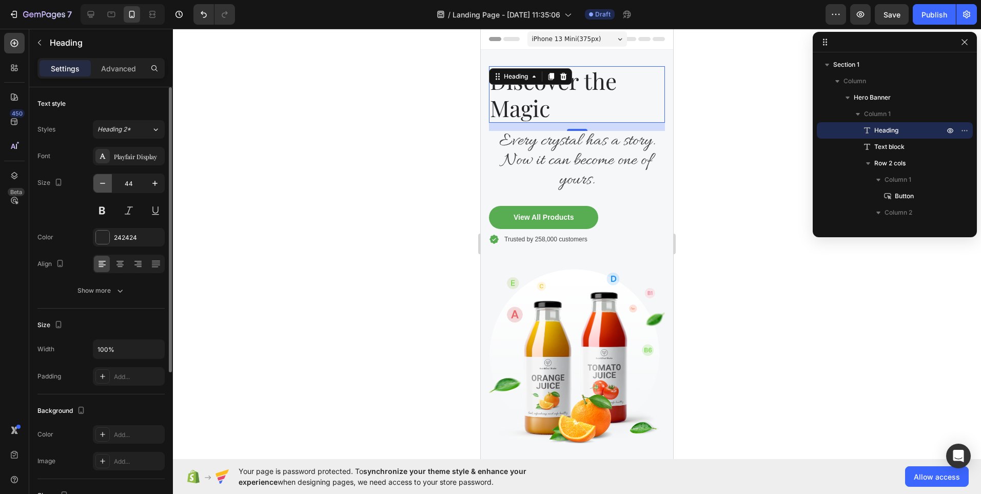
click at [102, 186] on icon "button" at bounding box center [102, 183] width 10 height 10
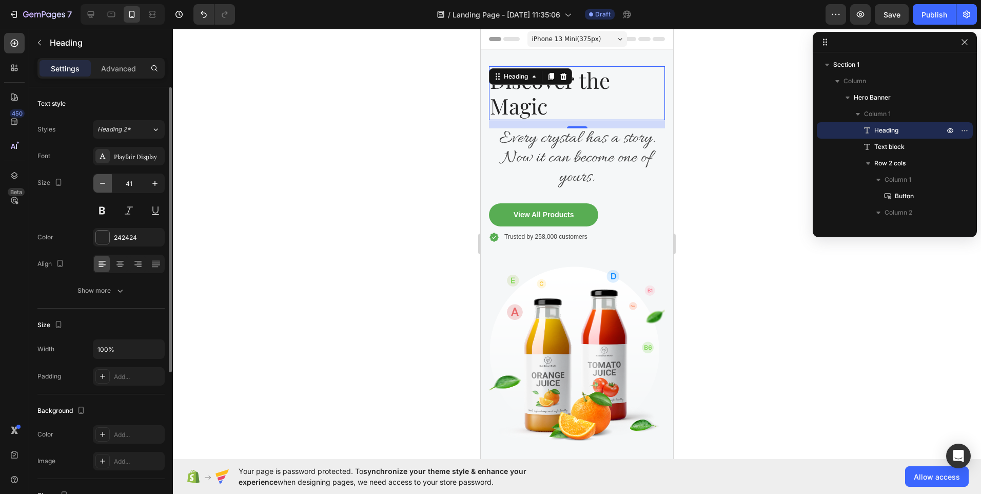
click at [102, 186] on icon "button" at bounding box center [102, 183] width 10 height 10
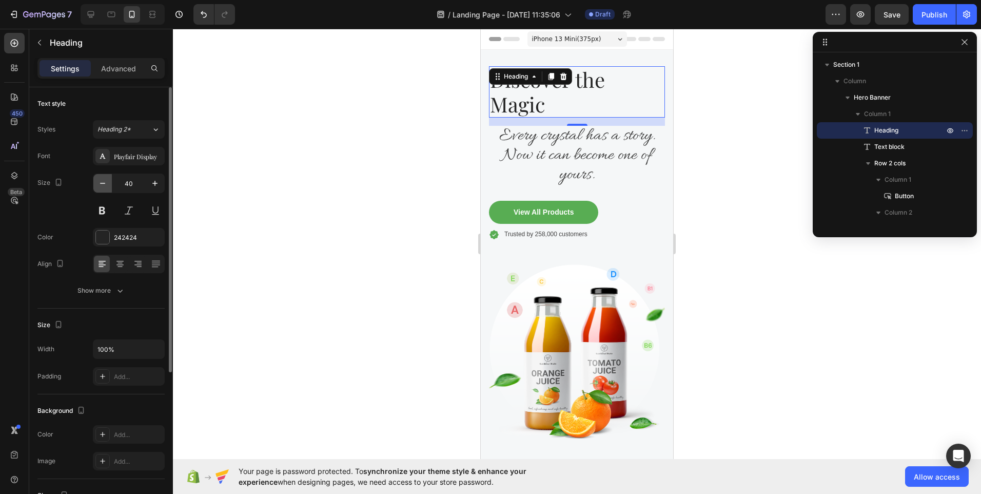
click at [102, 186] on icon "button" at bounding box center [102, 183] width 10 height 10
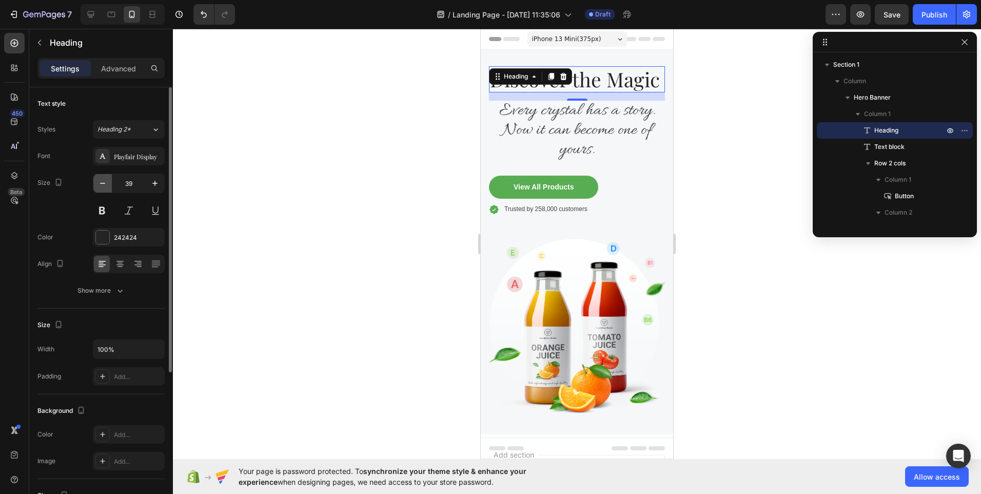
click at [102, 186] on icon "button" at bounding box center [102, 183] width 10 height 10
type input "37"
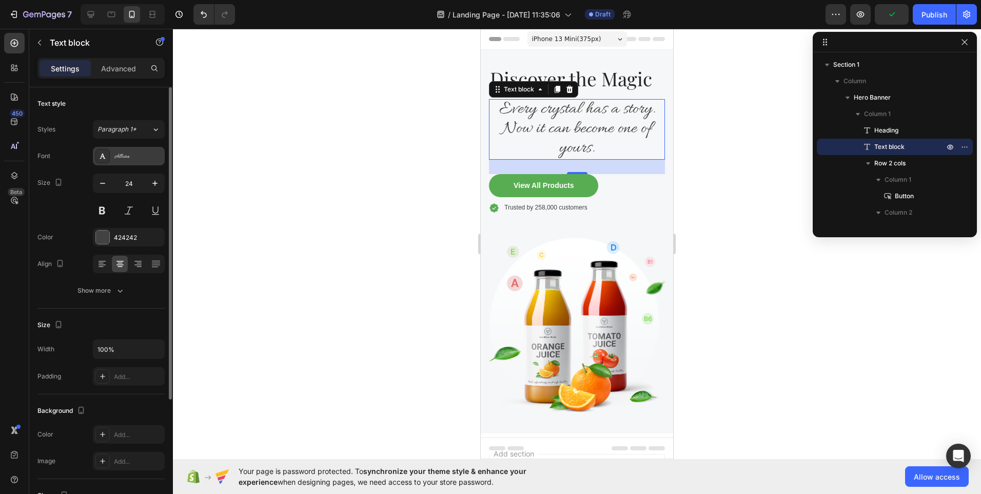
click at [133, 159] on div "Allura" at bounding box center [138, 156] width 48 height 9
click at [105, 183] on icon "button" at bounding box center [102, 183] width 10 height 10
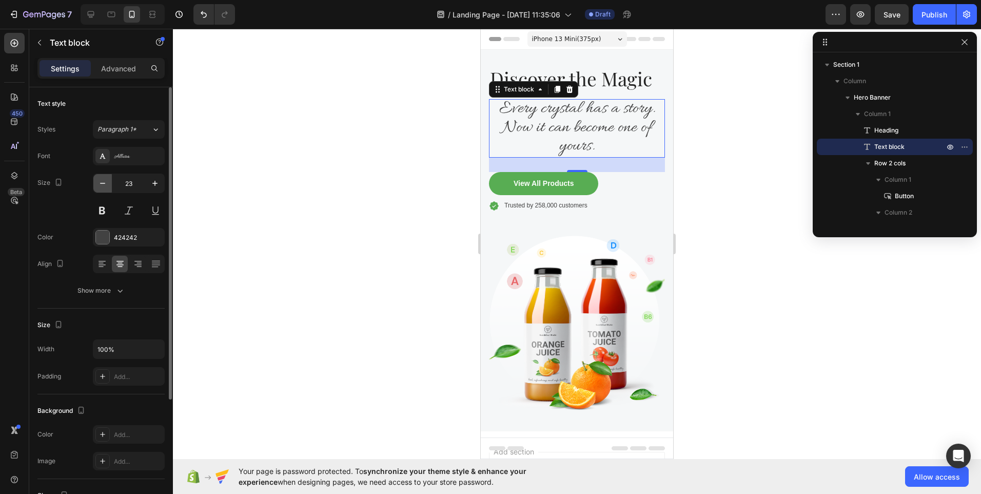
click at [105, 183] on icon "button" at bounding box center [102, 183] width 10 height 10
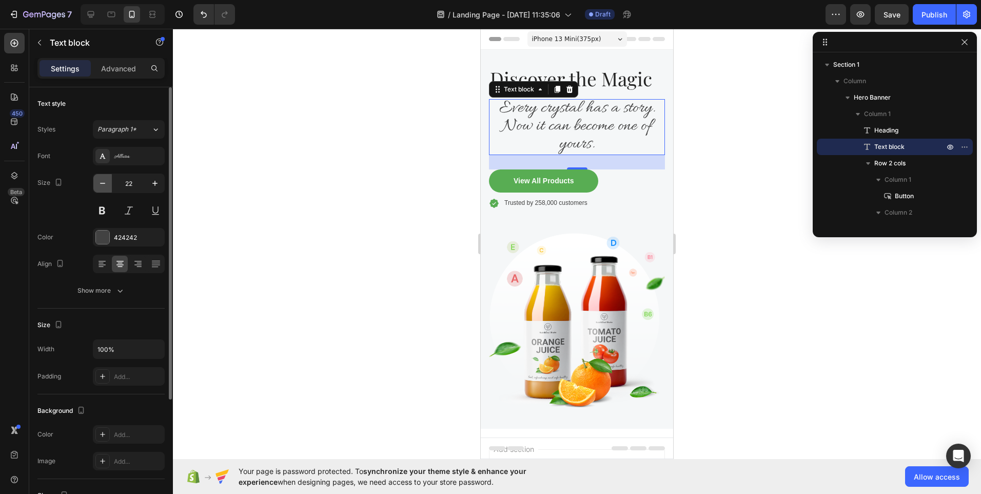
click at [105, 183] on icon "button" at bounding box center [102, 183] width 10 height 10
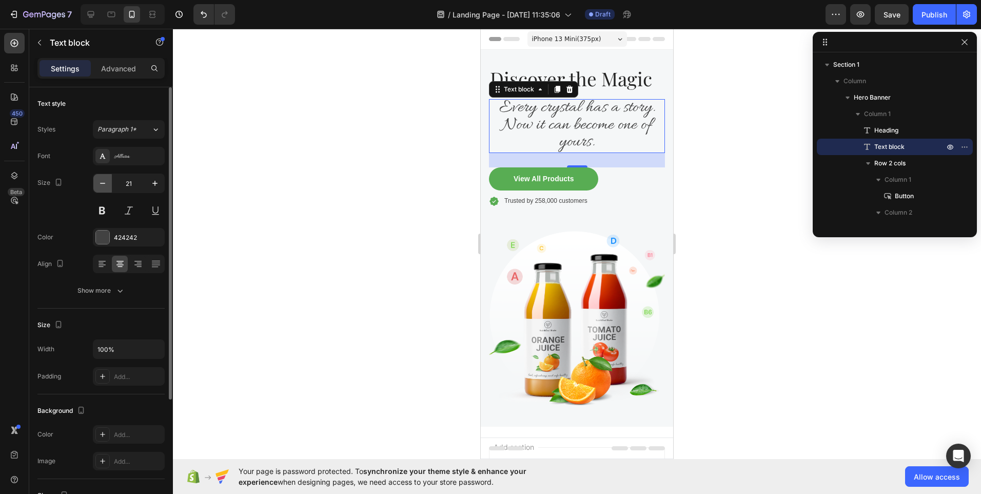
click at [105, 183] on icon "button" at bounding box center [102, 183] width 10 height 10
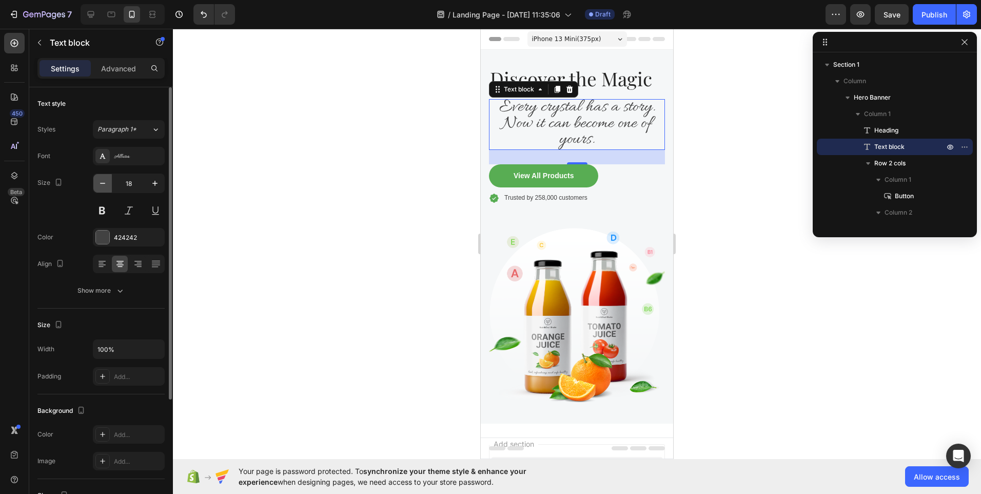
click at [105, 183] on icon "button" at bounding box center [102, 183] width 10 height 10
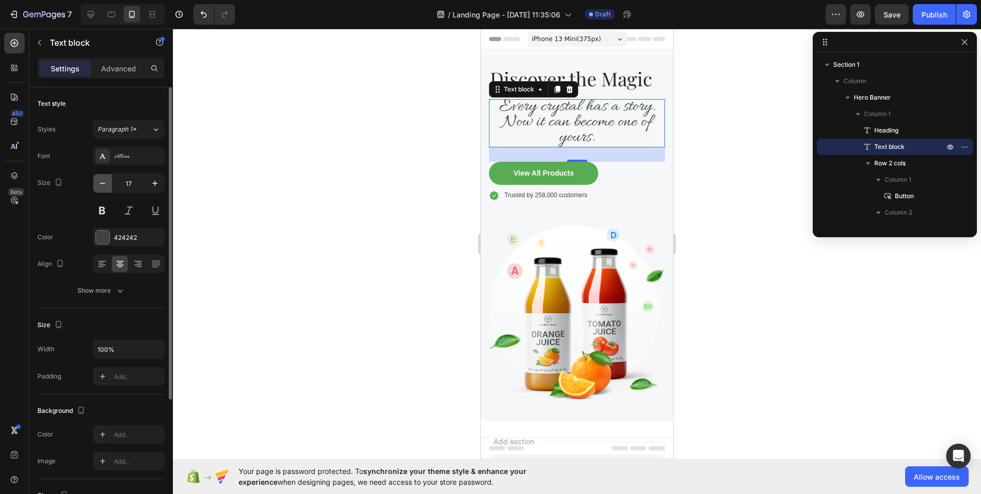
click at [105, 183] on icon "button" at bounding box center [102, 183] width 10 height 10
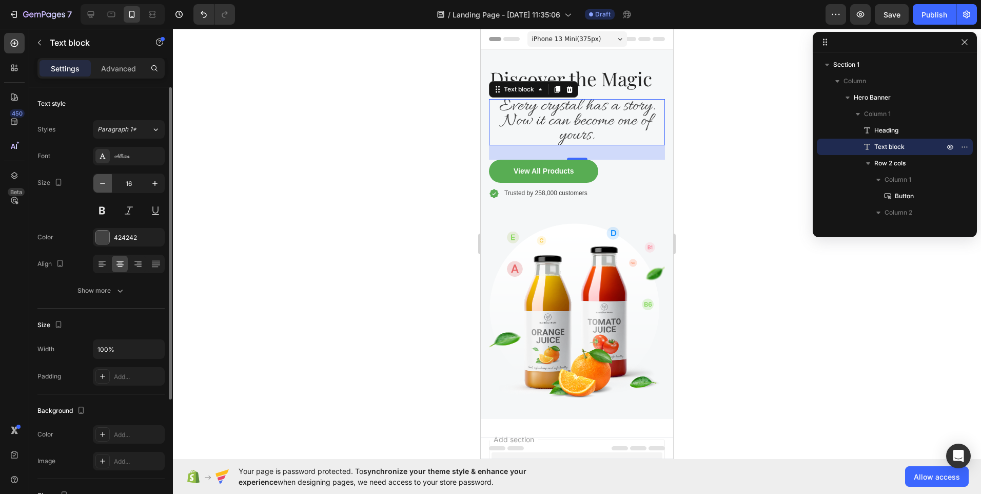
click at [105, 183] on icon "button" at bounding box center [102, 183] width 10 height 10
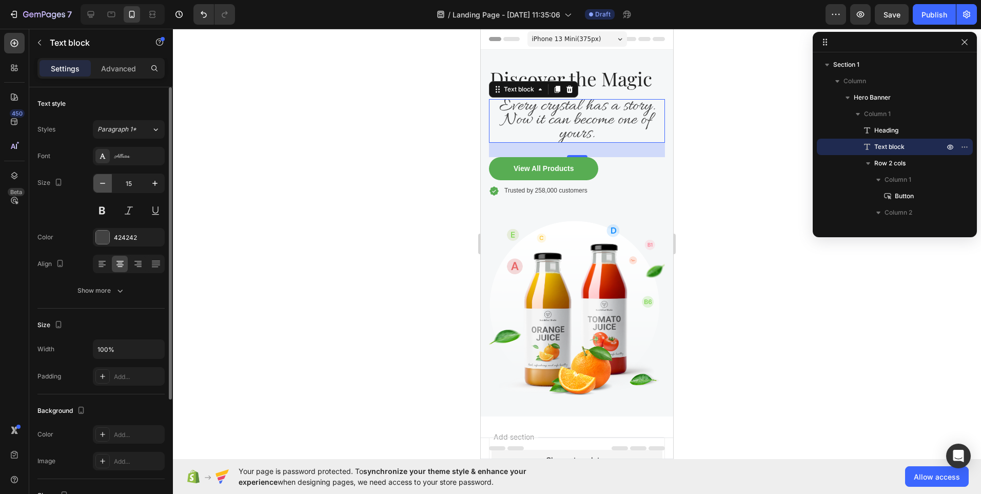
click at [105, 183] on icon "button" at bounding box center [102, 183] width 10 height 10
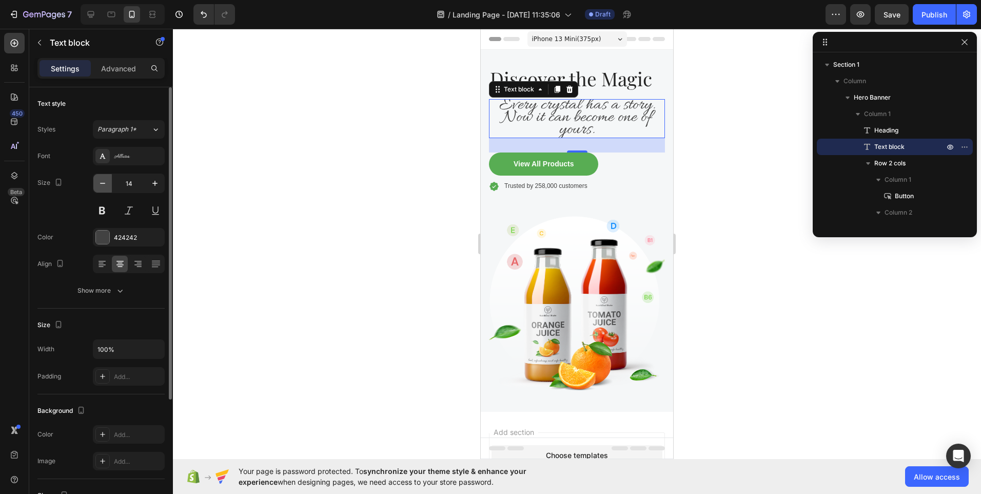
click at [105, 183] on icon "button" at bounding box center [102, 183] width 10 height 10
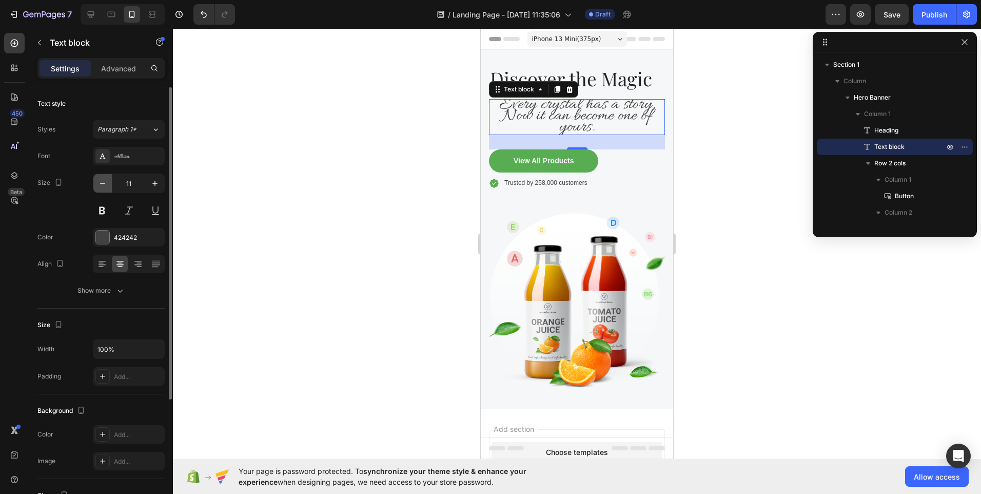
click at [105, 183] on icon "button" at bounding box center [102, 183] width 10 height 10
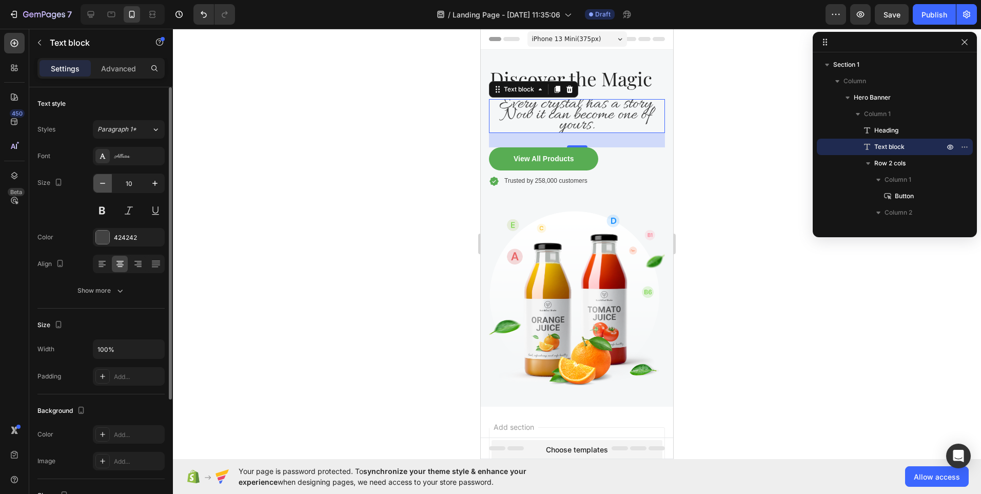
click at [105, 183] on icon "button" at bounding box center [102, 183] width 10 height 10
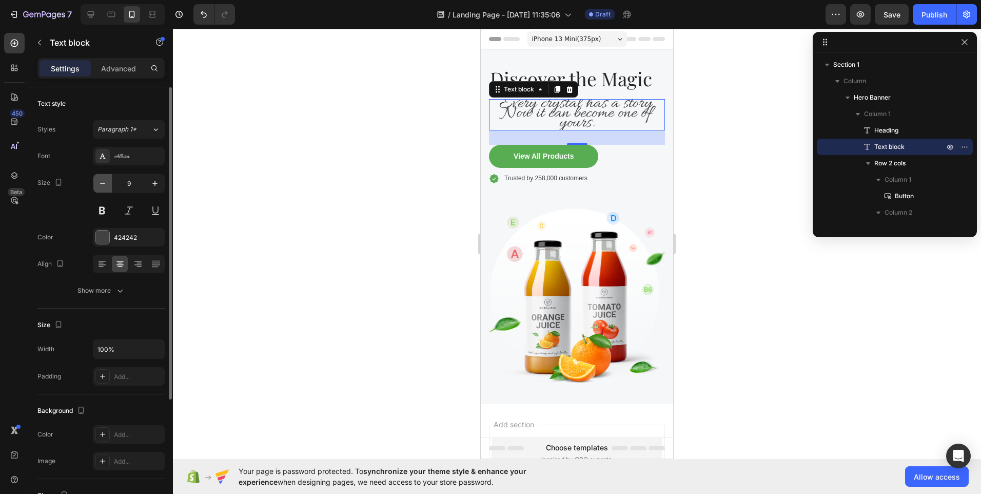
click at [105, 183] on icon "button" at bounding box center [102, 183] width 10 height 10
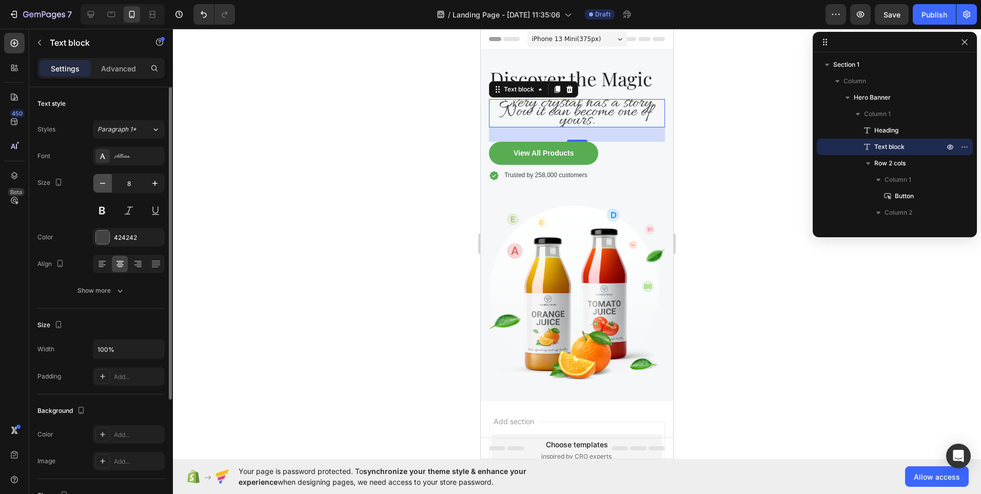
click at [105, 183] on icon "button" at bounding box center [102, 183] width 10 height 10
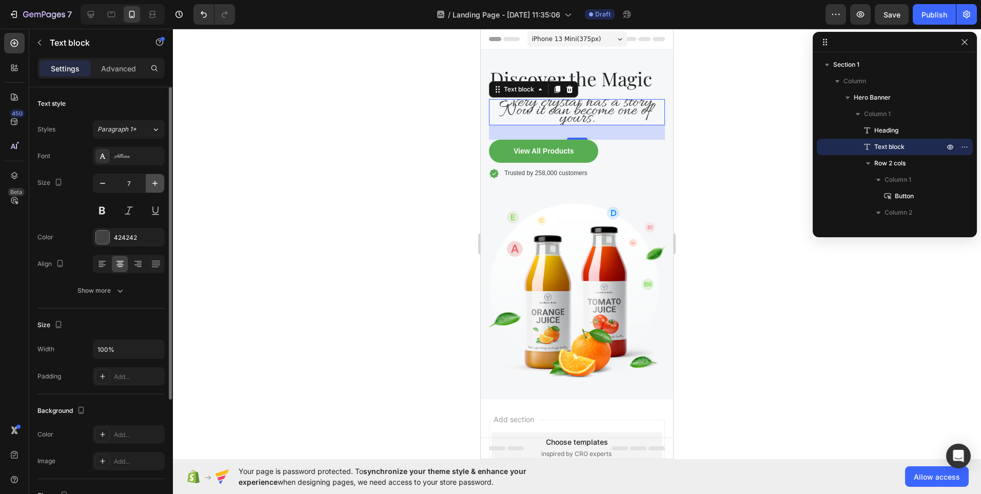
click at [153, 186] on icon "button" at bounding box center [155, 183] width 10 height 10
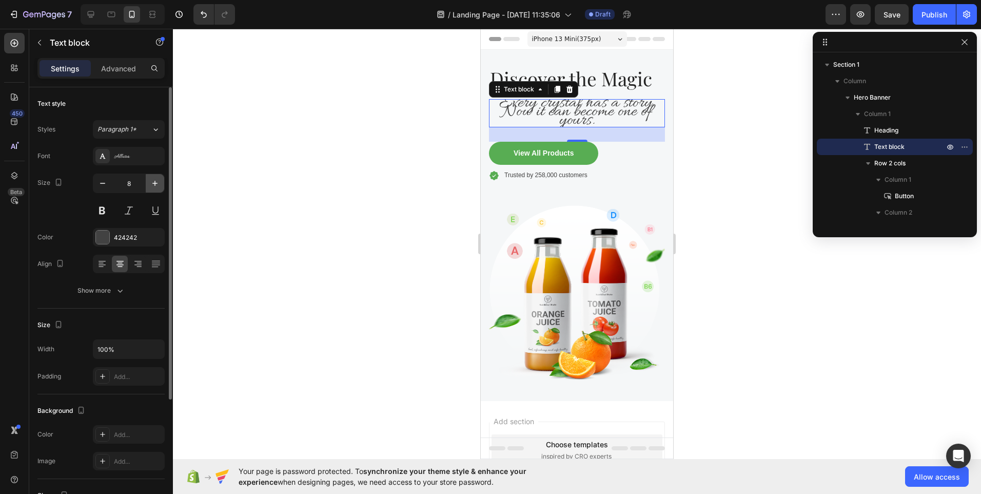
click at [153, 186] on icon "button" at bounding box center [155, 183] width 10 height 10
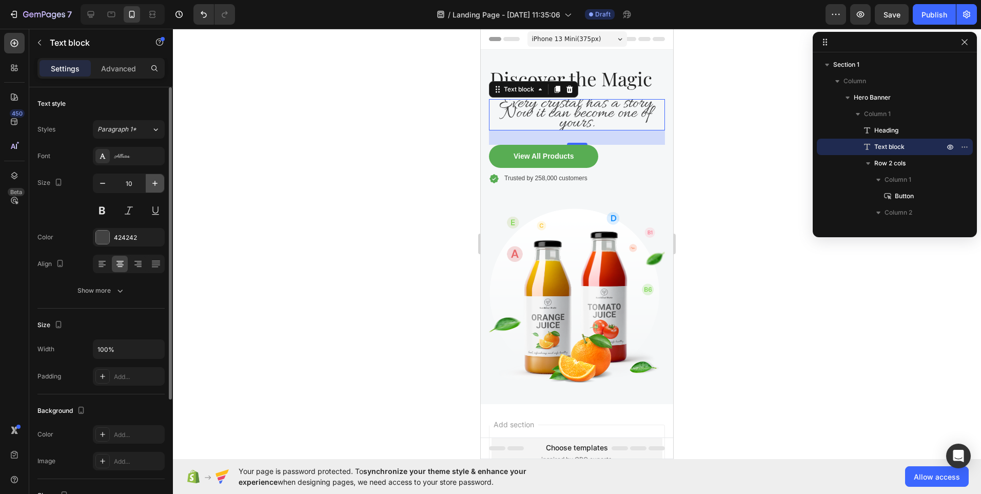
click at [153, 186] on icon "button" at bounding box center [155, 183] width 10 height 10
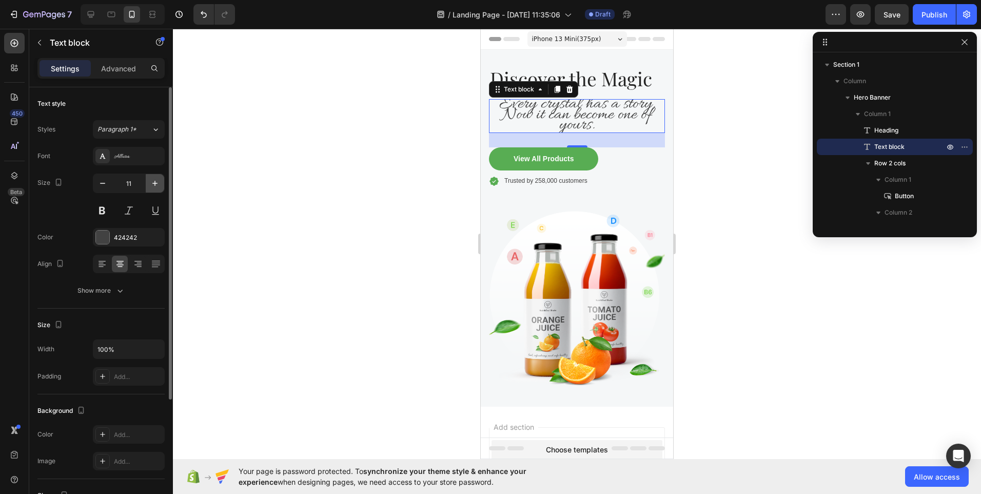
click at [153, 186] on icon "button" at bounding box center [155, 183] width 10 height 10
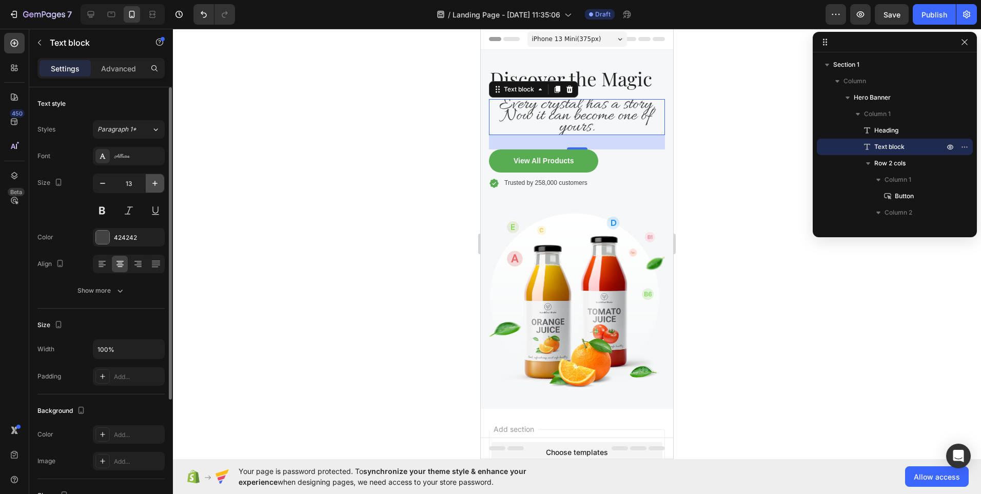
click at [153, 186] on icon "button" at bounding box center [155, 183] width 10 height 10
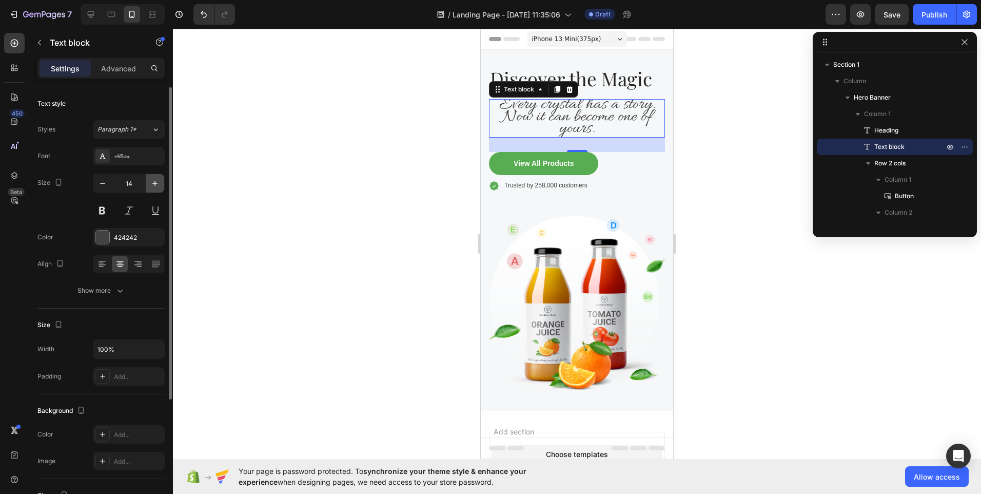
click at [153, 186] on icon "button" at bounding box center [155, 183] width 10 height 10
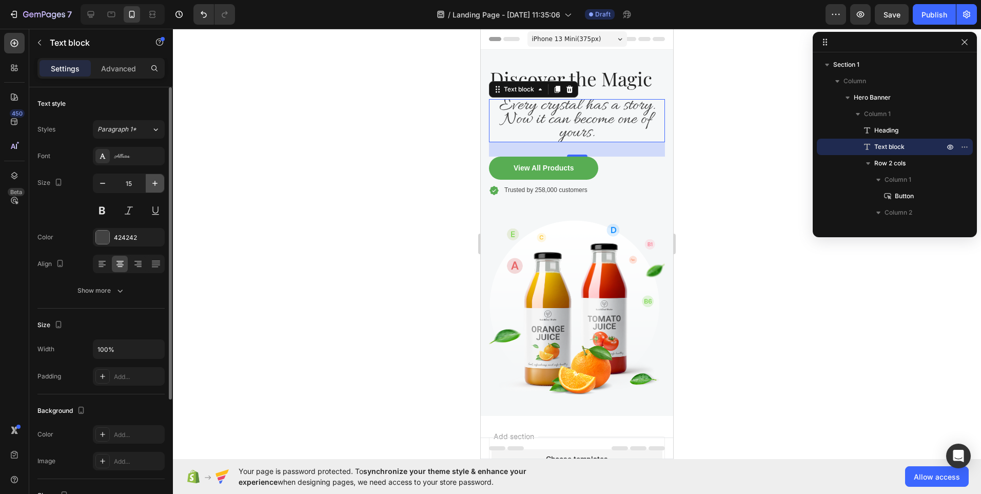
click at [153, 186] on icon "button" at bounding box center [155, 183] width 10 height 10
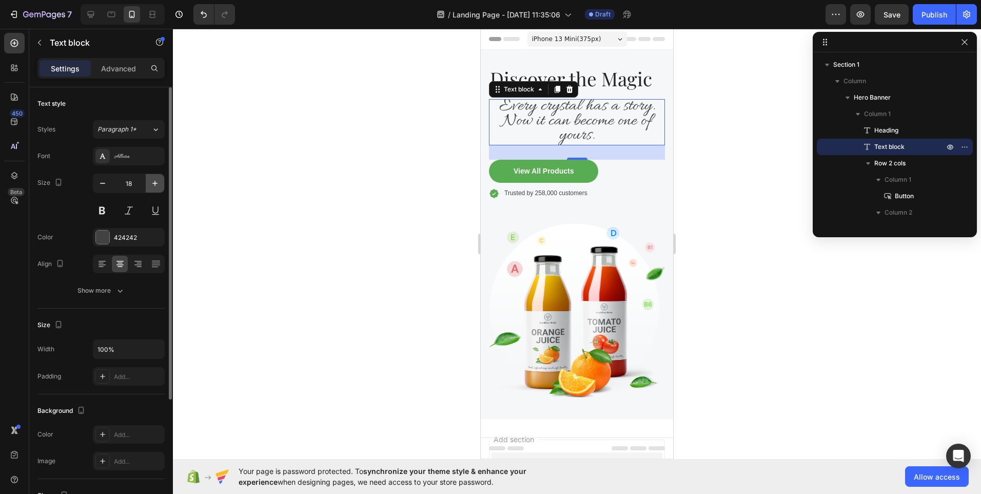
click at [153, 186] on icon "button" at bounding box center [155, 183] width 10 height 10
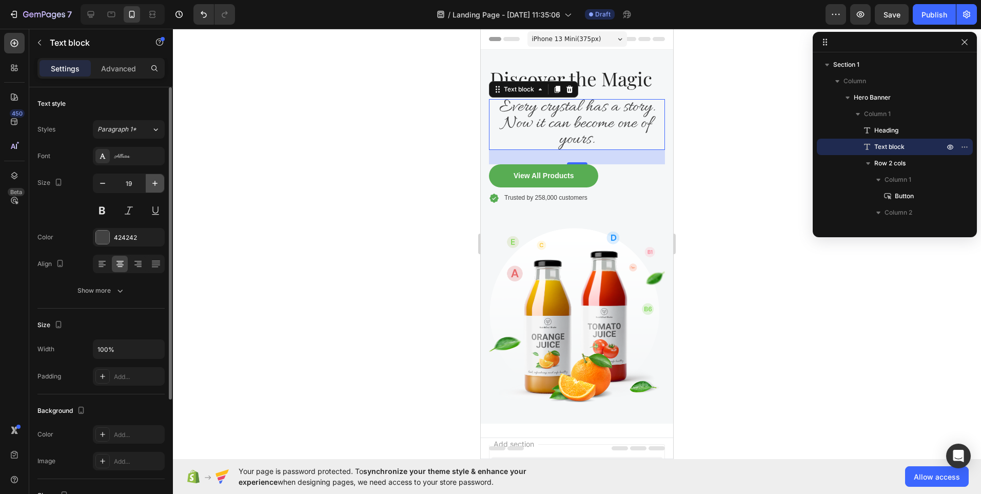
click at [153, 186] on icon "button" at bounding box center [155, 183] width 10 height 10
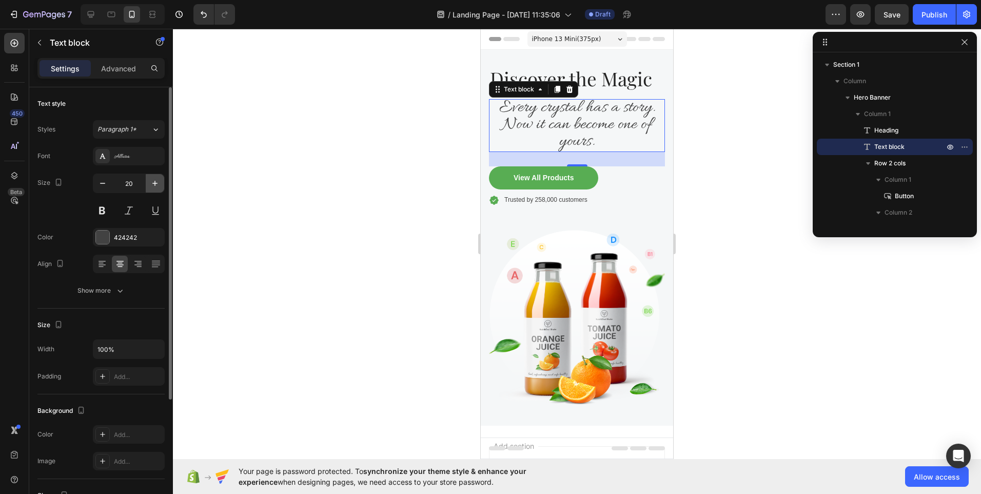
click at [153, 186] on icon "button" at bounding box center [155, 183] width 10 height 10
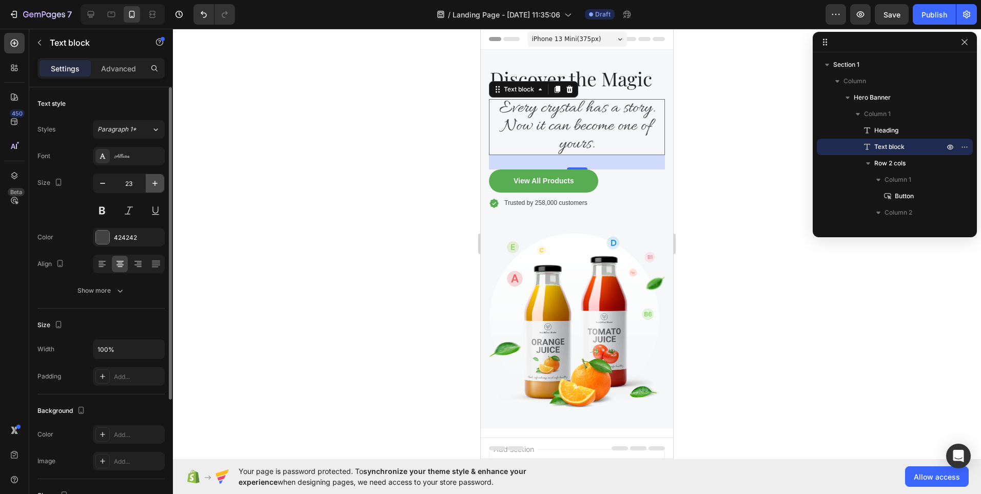
click at [153, 186] on icon "button" at bounding box center [155, 183] width 10 height 10
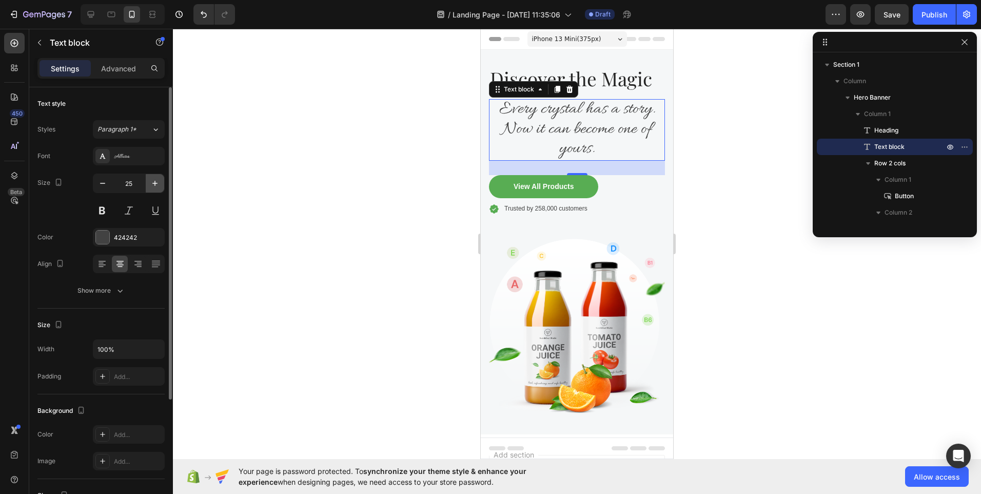
click at [153, 186] on icon "button" at bounding box center [155, 183] width 10 height 10
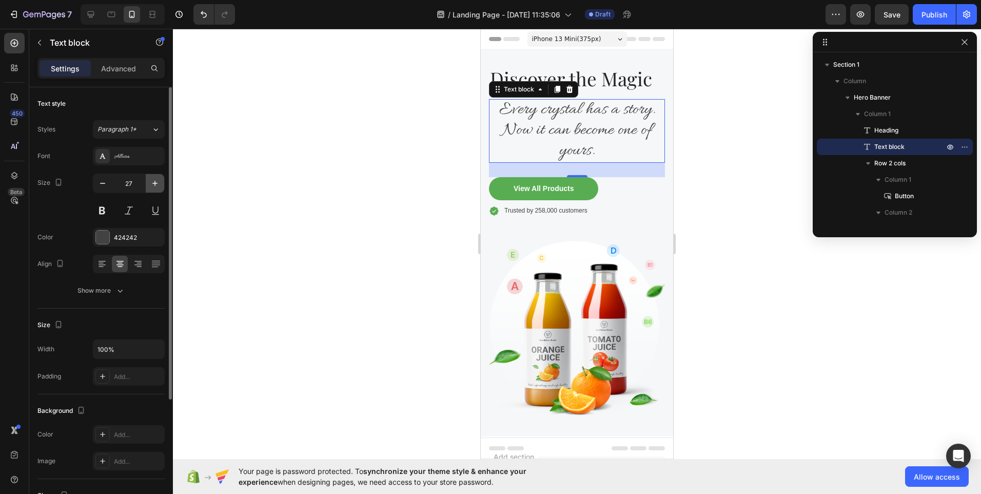
click at [153, 186] on icon "button" at bounding box center [155, 183] width 10 height 10
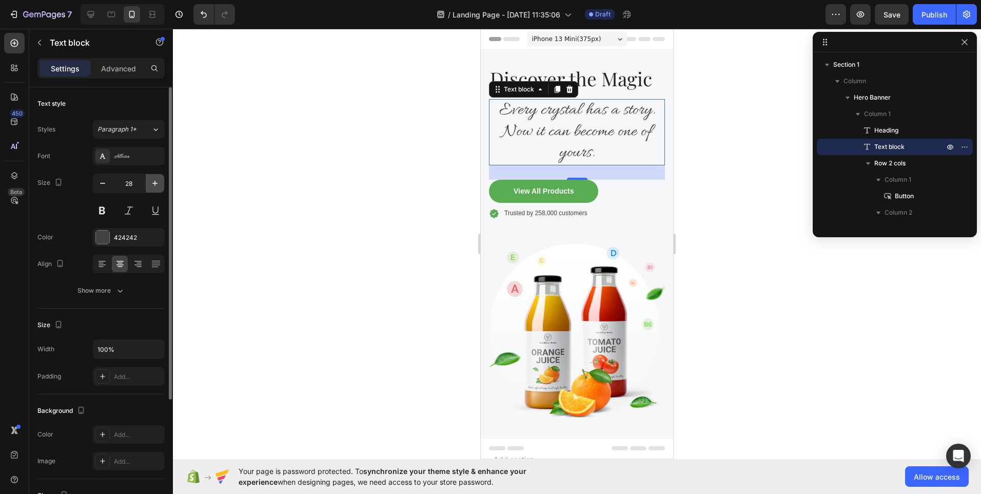
click at [153, 186] on icon "button" at bounding box center [155, 183] width 10 height 10
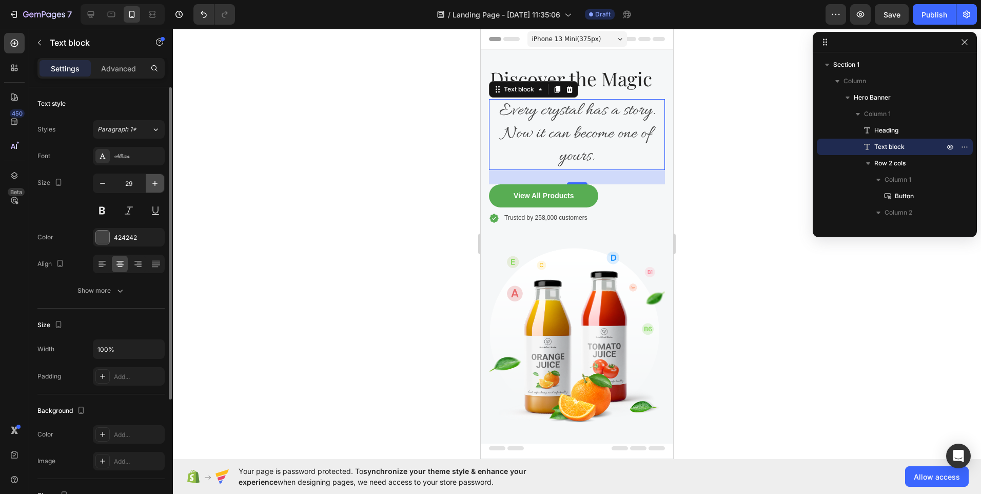
click at [153, 186] on icon "button" at bounding box center [155, 183] width 10 height 10
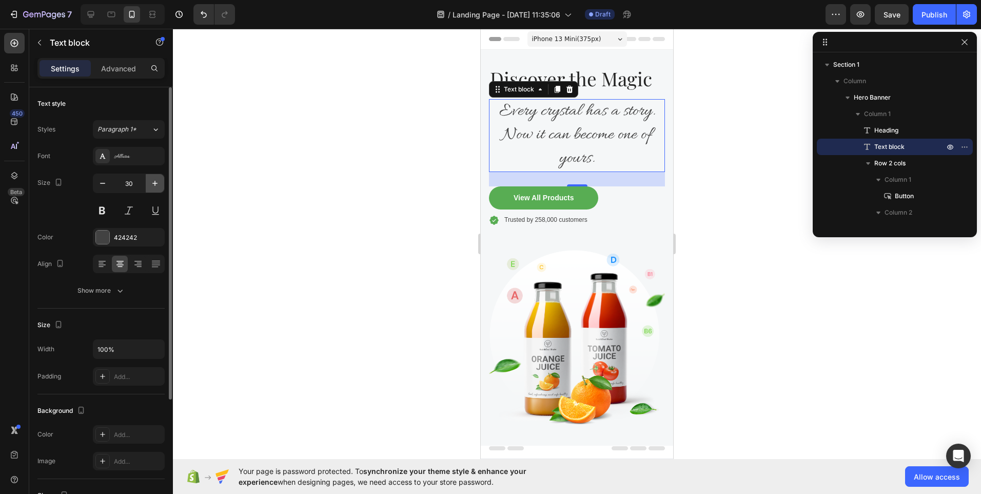
click at [153, 186] on icon "button" at bounding box center [155, 183] width 10 height 10
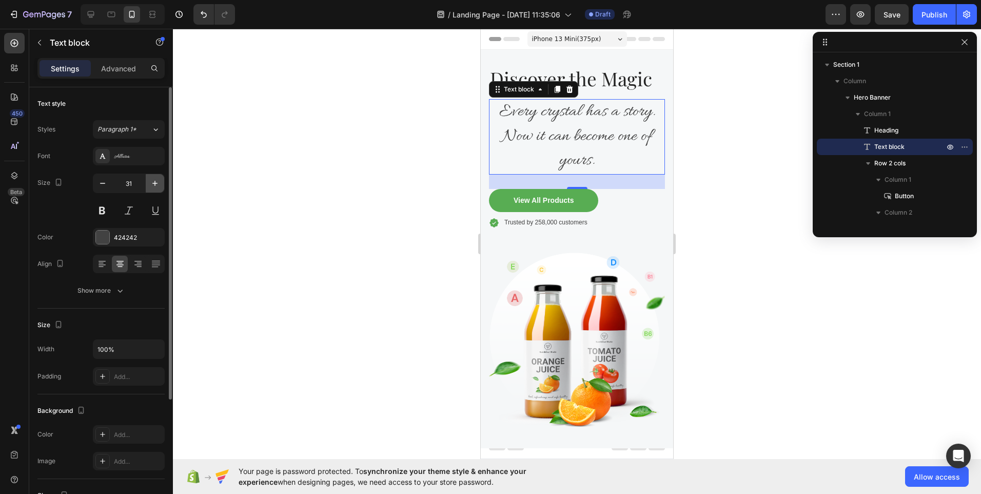
click at [153, 186] on icon "button" at bounding box center [155, 183] width 10 height 10
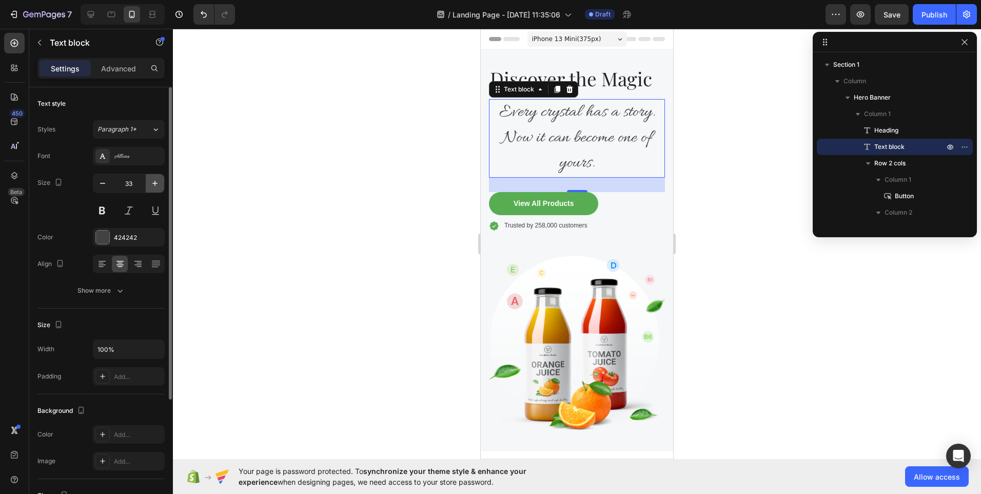
click at [153, 186] on icon "button" at bounding box center [155, 183] width 10 height 10
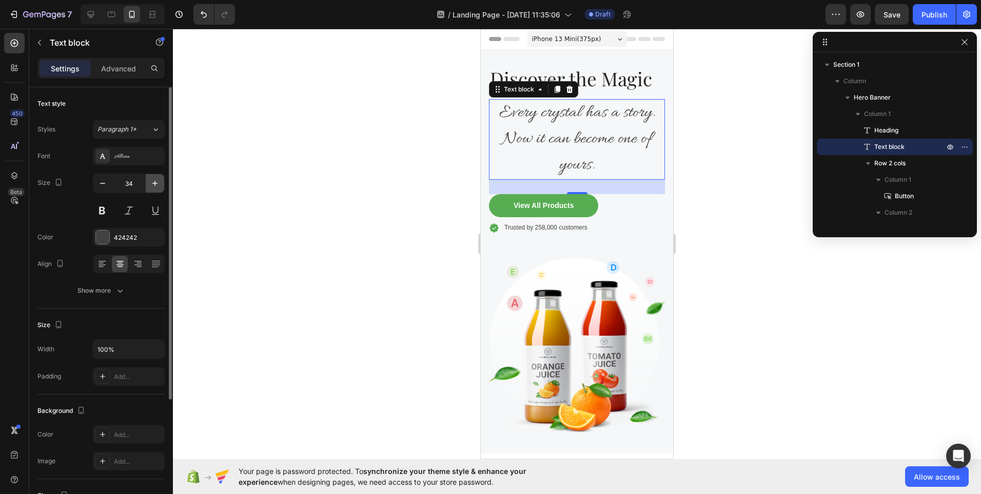
click at [153, 186] on icon "button" at bounding box center [155, 183] width 10 height 10
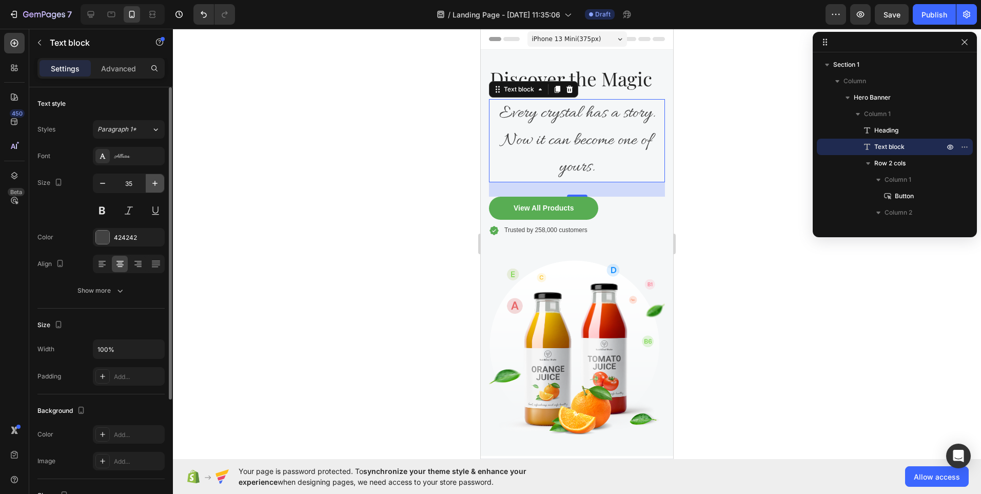
click at [153, 186] on icon "button" at bounding box center [155, 183] width 10 height 10
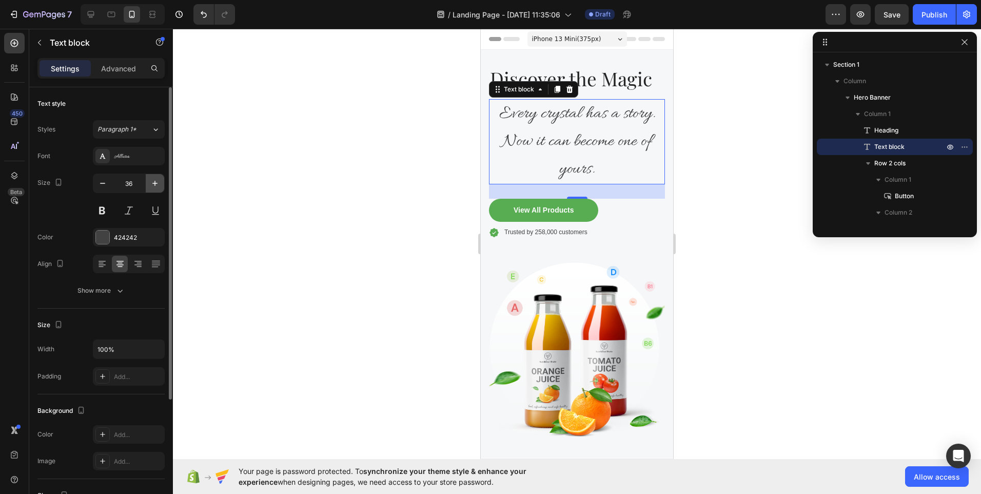
click at [153, 186] on icon "button" at bounding box center [155, 183] width 10 height 10
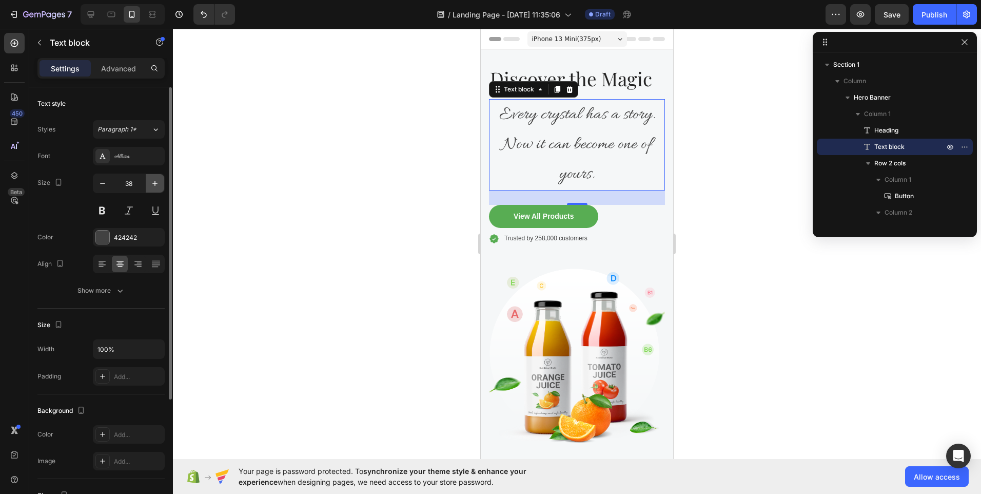
click at [153, 186] on icon "button" at bounding box center [155, 183] width 10 height 10
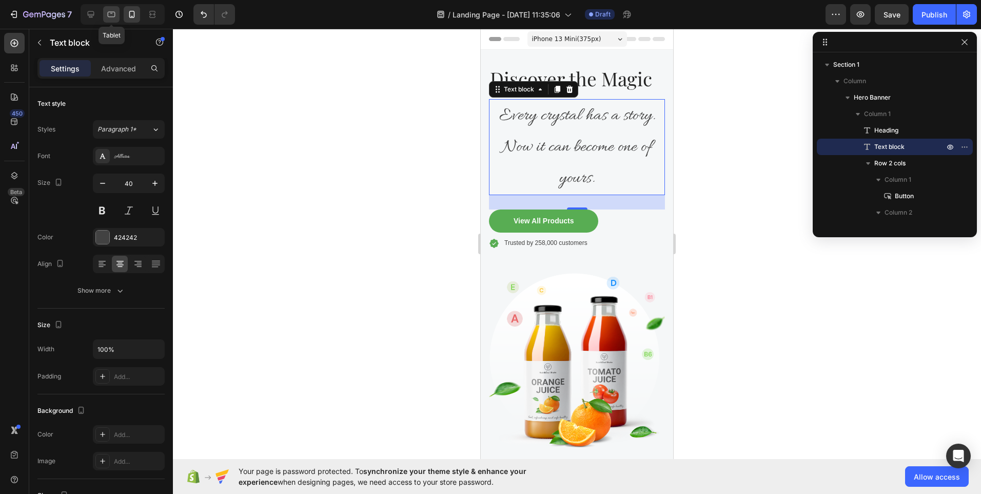
click at [115, 17] on icon at bounding box center [111, 14] width 10 height 10
type input "16"
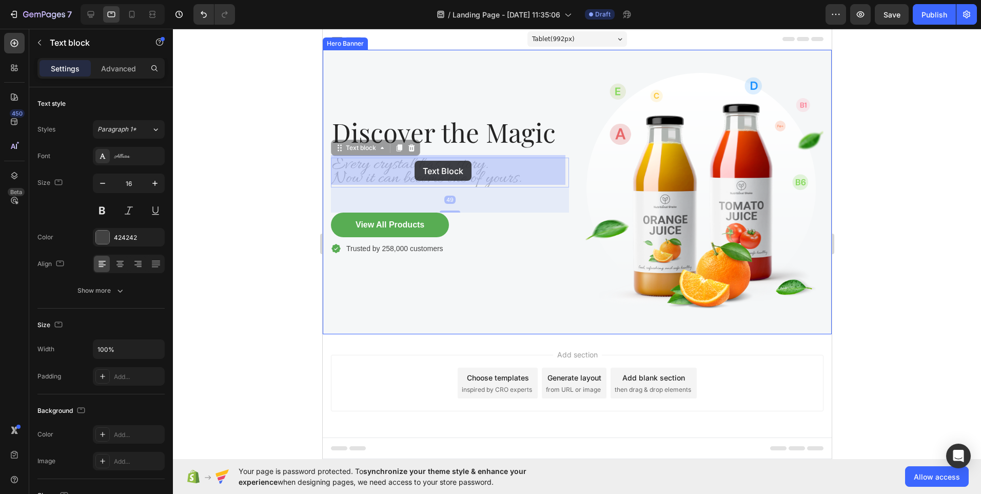
drag, startPoint x: 531, startPoint y: 175, endPoint x: 420, endPoint y: 161, distance: 111.3
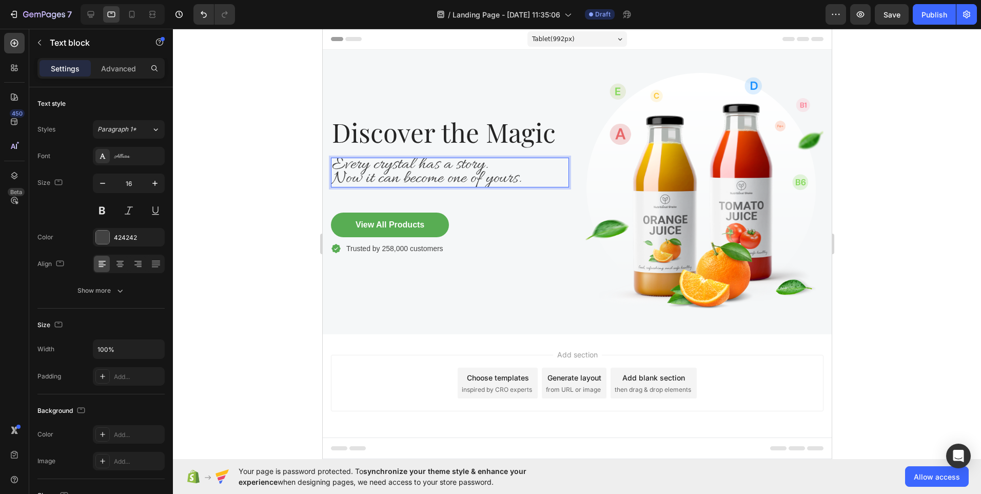
click at [524, 178] on p "Now it can become one of yours." at bounding box center [449, 179] width 236 height 14
click at [496, 174] on span "Now it can become one of yours." at bounding box center [425, 178] width 189 height 23
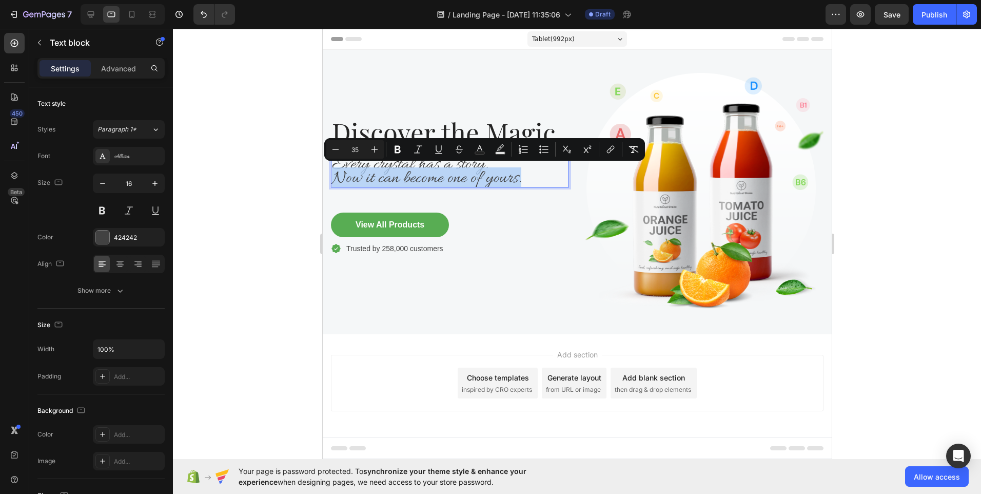
click at [496, 174] on span "Now it can become one of yours." at bounding box center [425, 178] width 189 height 23
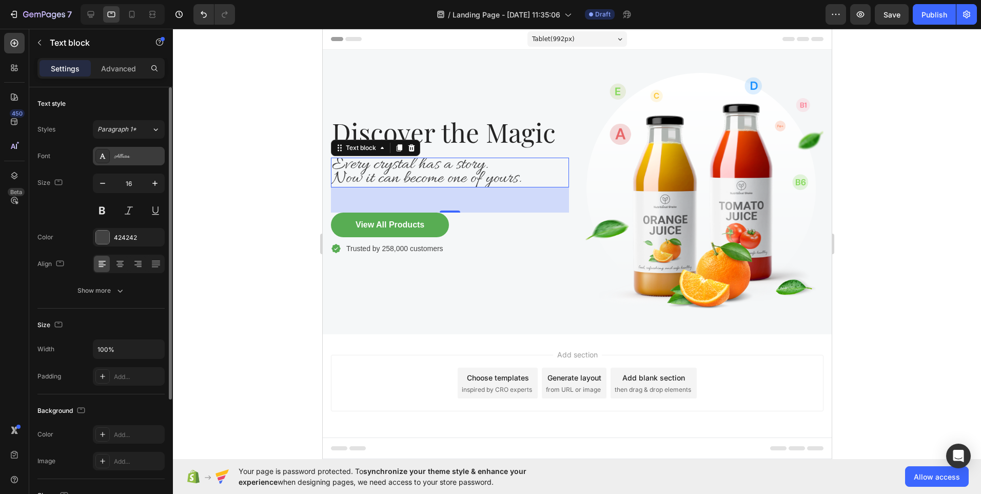
click at [143, 158] on div "Allura" at bounding box center [138, 156] width 48 height 9
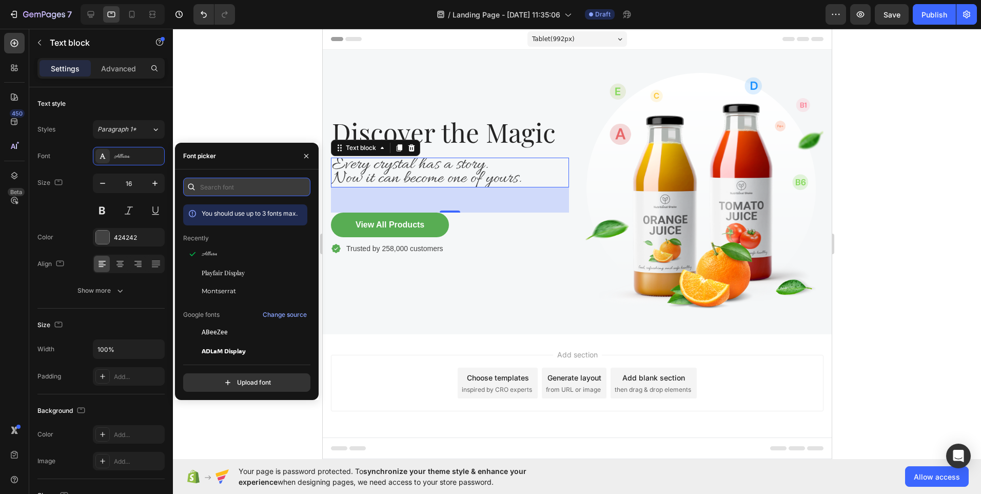
click at [222, 191] on input "text" at bounding box center [246, 187] width 127 height 18
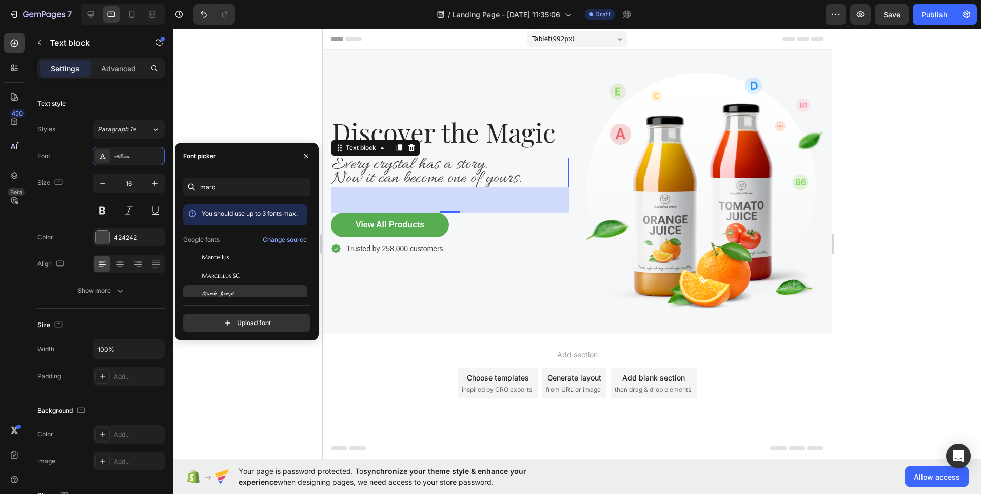
click at [212, 290] on span "Marck Script" at bounding box center [218, 293] width 33 height 9
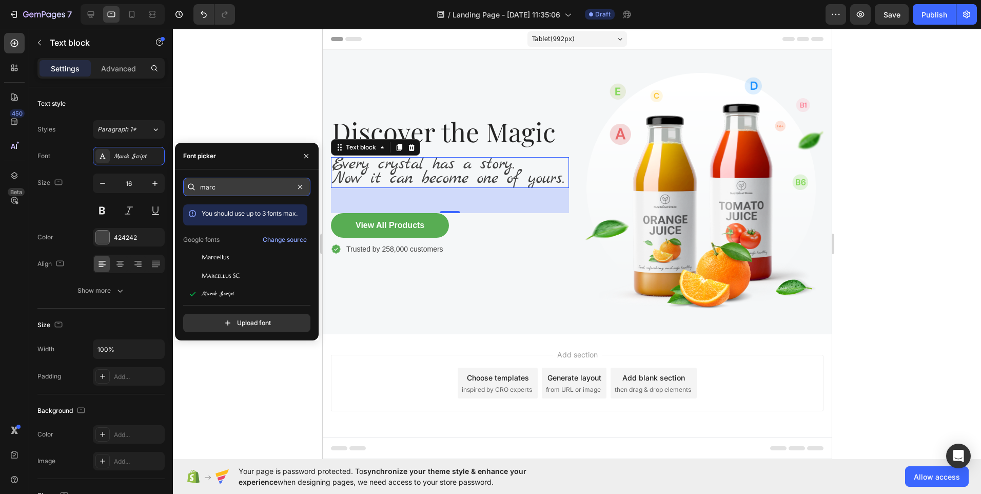
click at [217, 184] on input "marc" at bounding box center [246, 187] width 127 height 18
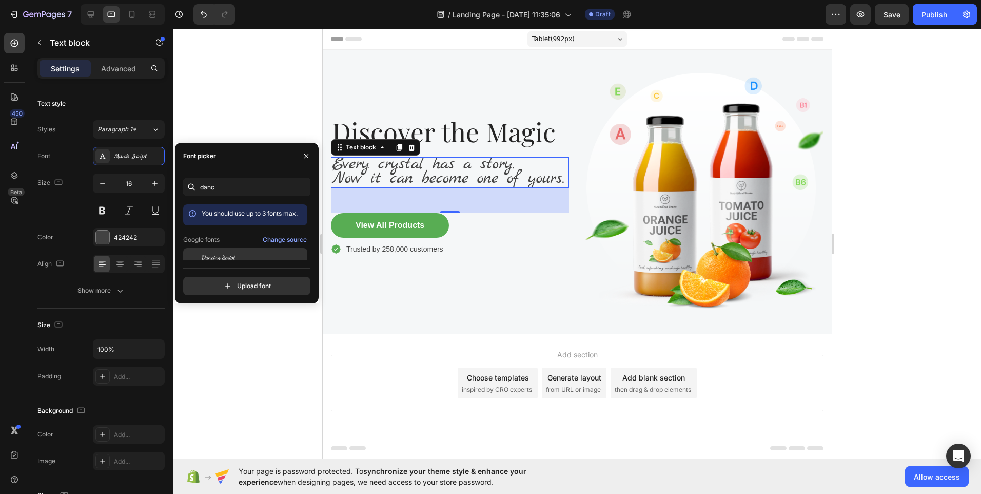
click at [225, 256] on span "Dancing Script" at bounding box center [218, 256] width 33 height 9
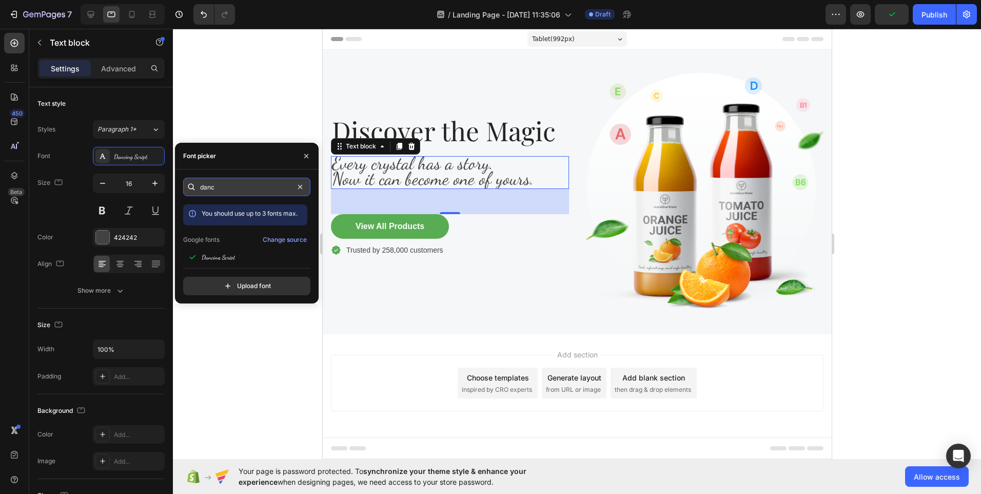
click at [234, 193] on input "danc" at bounding box center [246, 187] width 127 height 18
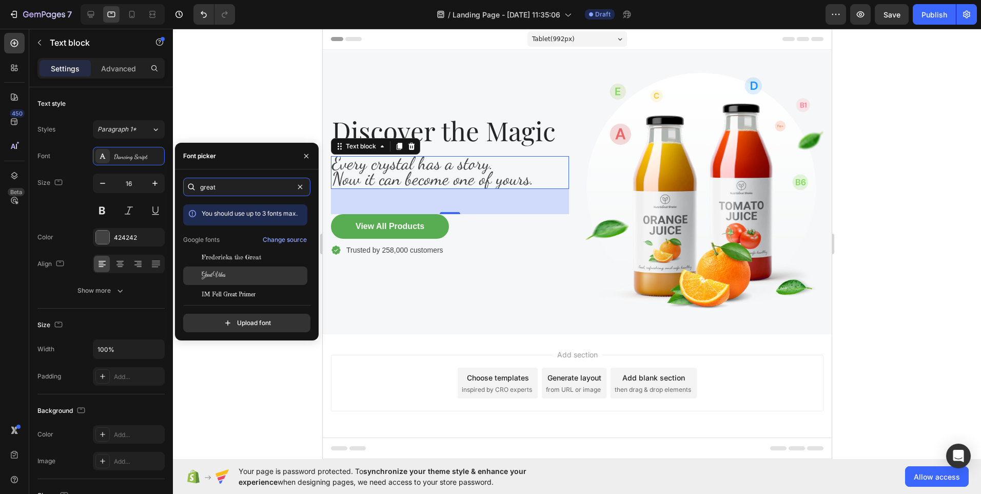
type input "great"
click at [222, 272] on span "Great Vibes" at bounding box center [214, 275] width 24 height 9
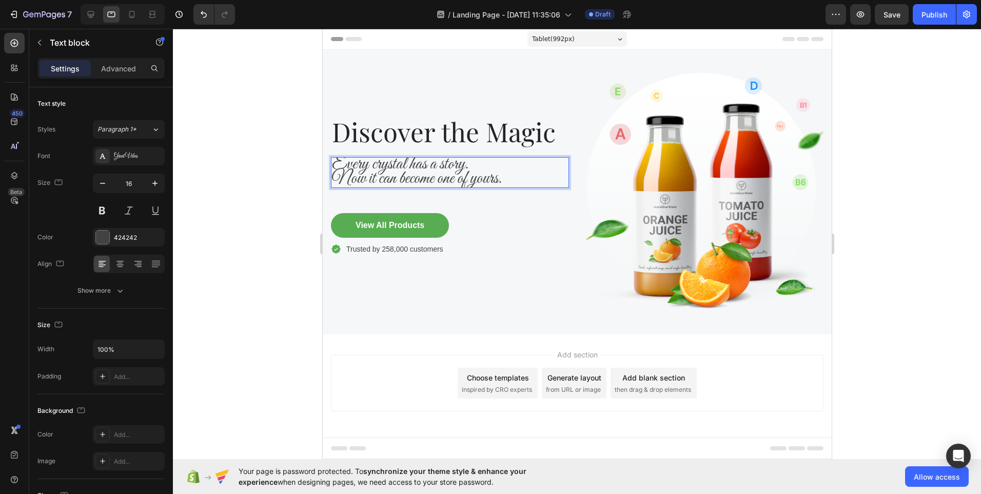
click at [503, 176] on p "Now it can become one of yours." at bounding box center [449, 179] width 236 height 14
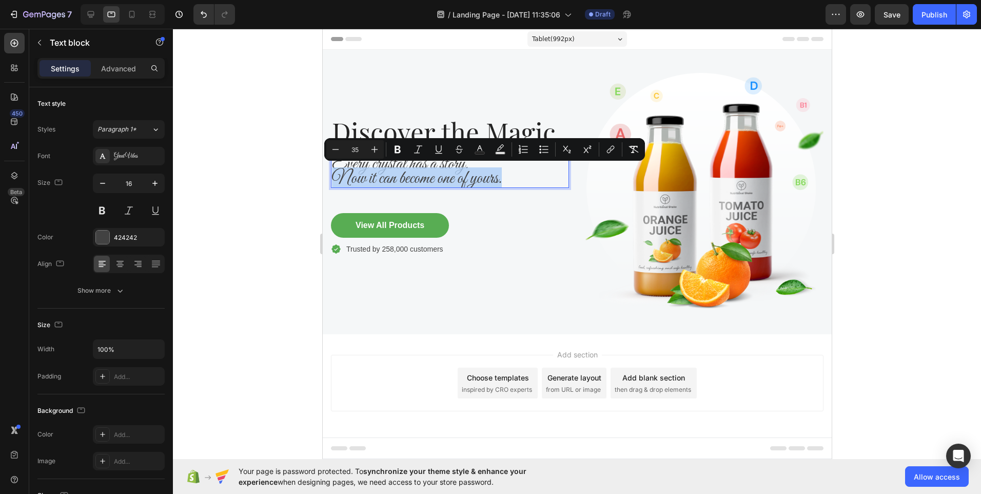
click at [503, 176] on p "Now it can become one of yours." at bounding box center [449, 179] width 236 height 14
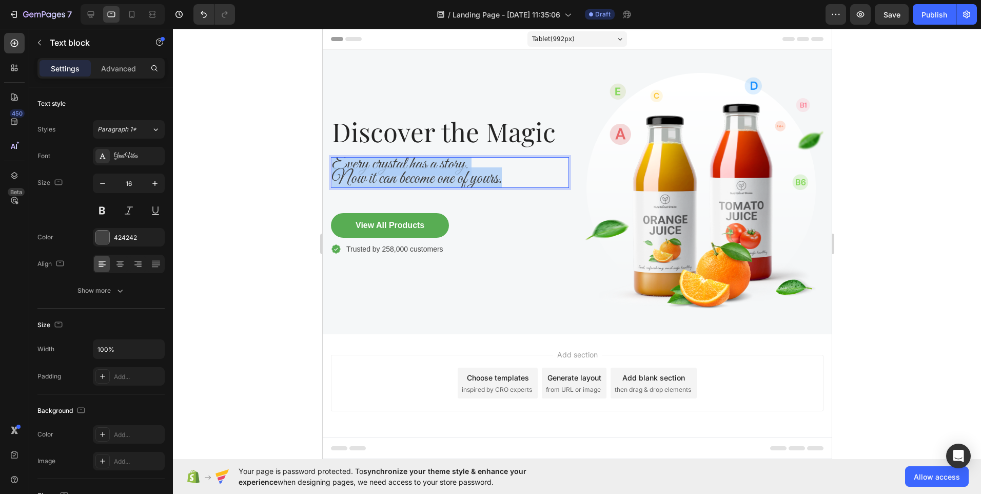
drag, startPoint x: 503, startPoint y: 176, endPoint x: 333, endPoint y: 160, distance: 170.6
click at [333, 160] on div "Every crystal has a story. Now it can become one of yours." at bounding box center [449, 172] width 238 height 31
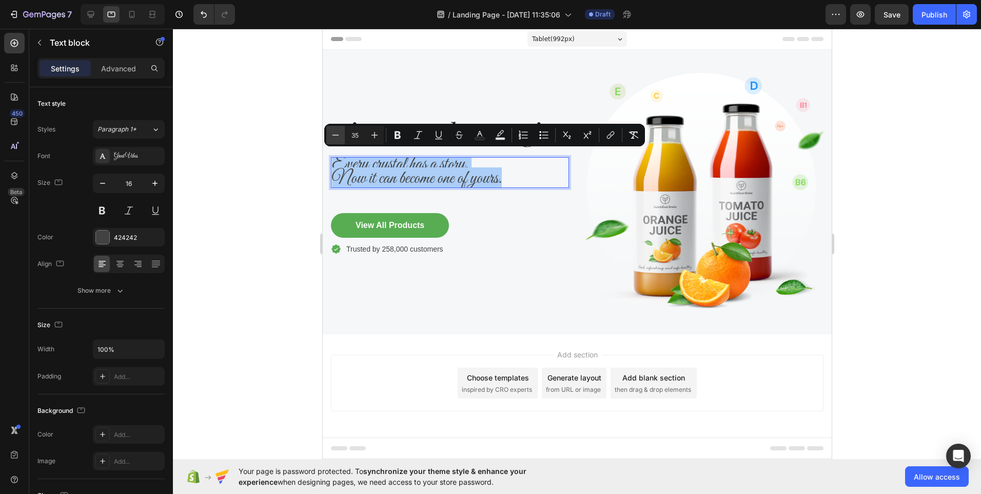
click at [334, 135] on icon "Editor contextual toolbar" at bounding box center [335, 135] width 10 height 10
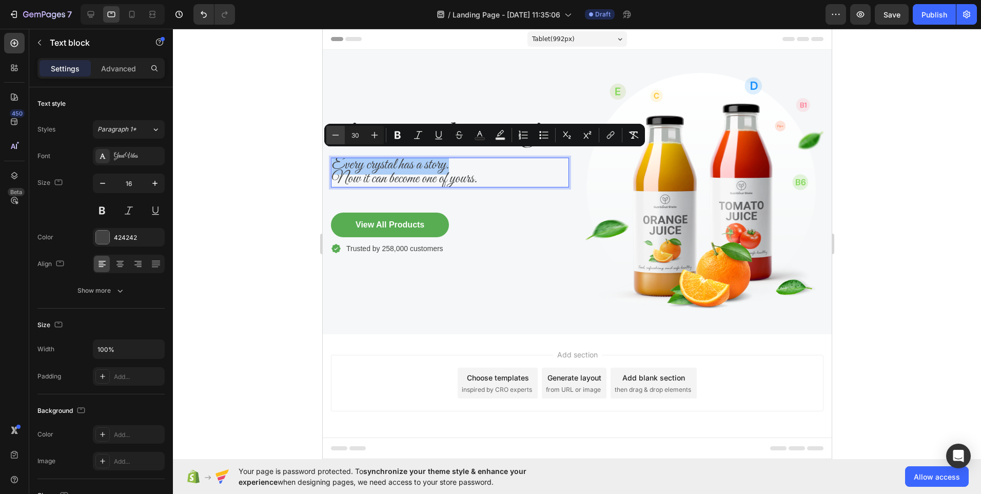
click at [334, 135] on icon "Editor contextual toolbar" at bounding box center [335, 135] width 10 height 10
type input "26"
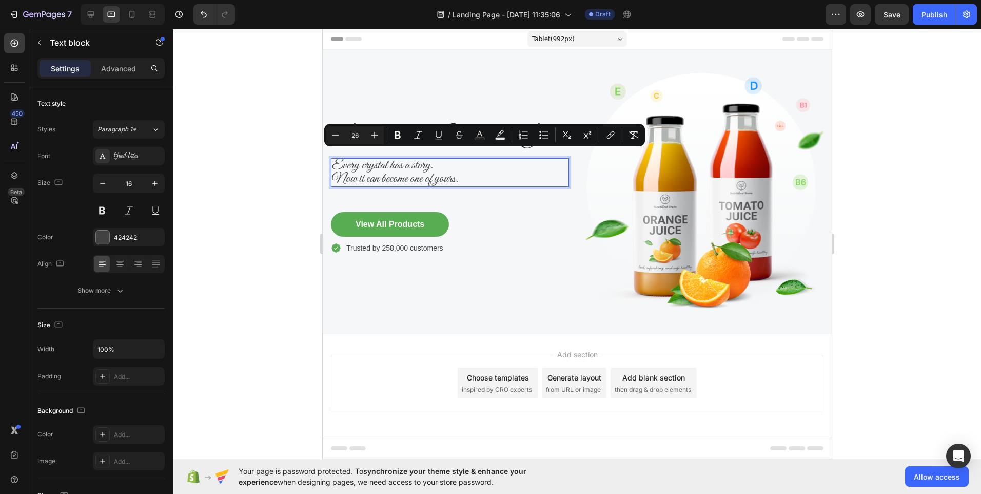
click at [470, 172] on p "Now it can become one of yours." at bounding box center [449, 178] width 236 height 13
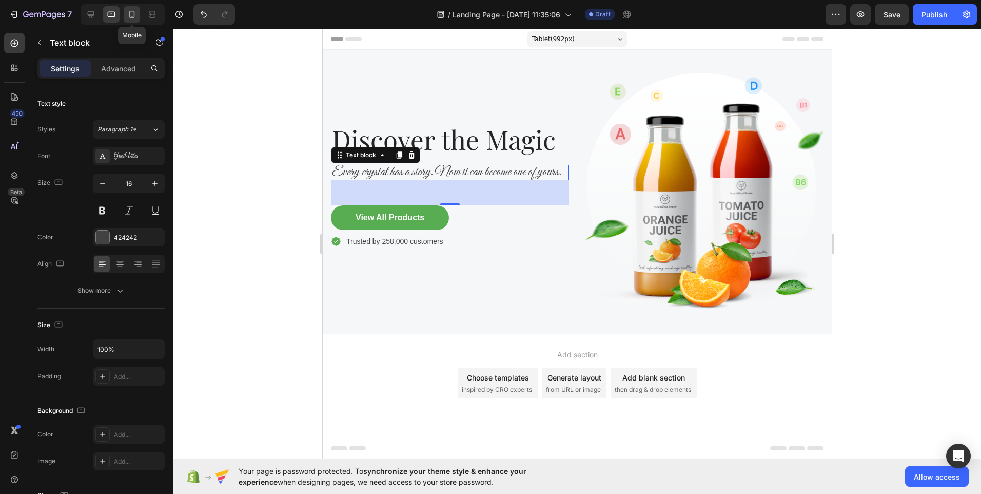
click at [134, 10] on icon at bounding box center [132, 14] width 10 height 10
type input "40"
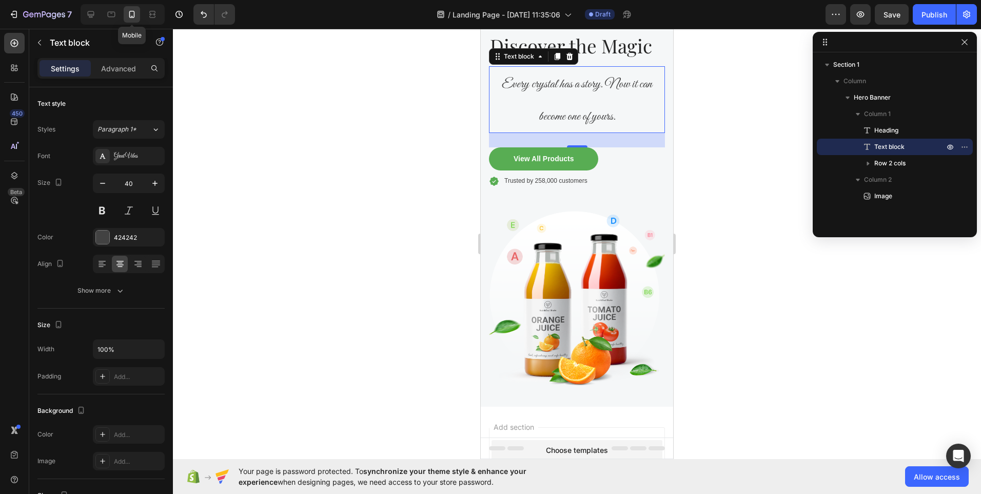
scroll to position [34, 0]
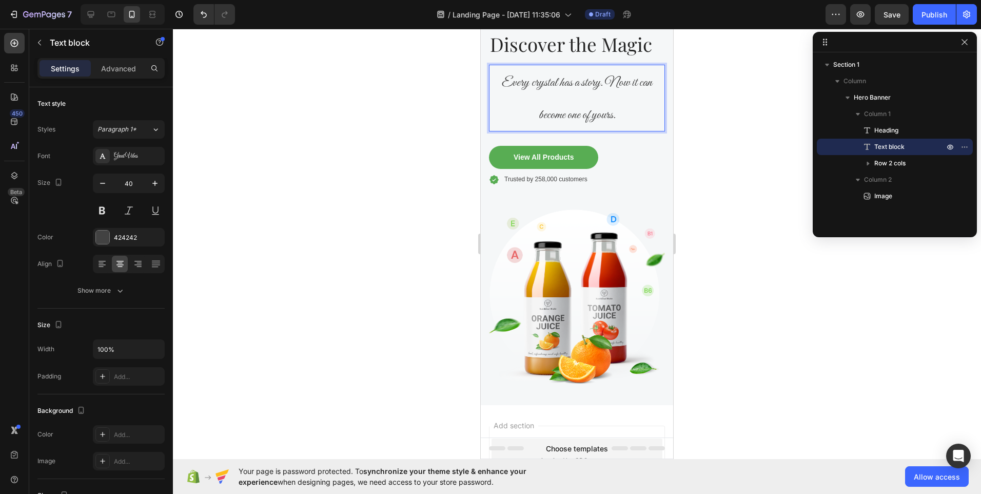
click at [618, 114] on p "Every crystal has a story. Now it can become one of yours." at bounding box center [577, 98] width 174 height 65
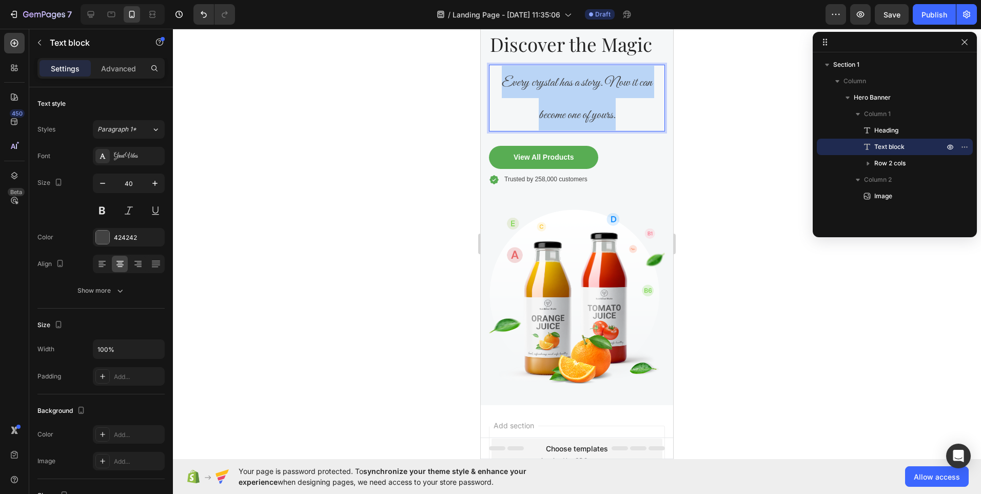
click at [618, 114] on p "Every crystal has a story. Now it can become one of yours." at bounding box center [577, 98] width 174 height 65
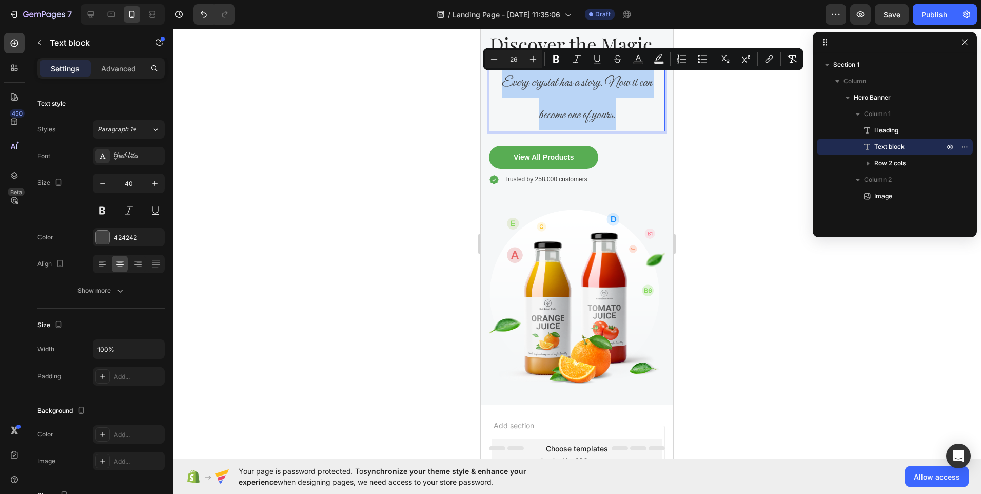
click at [618, 114] on p "Every crystal has a story. Now it can become one of yours." at bounding box center [577, 98] width 174 height 65
click at [494, 64] on icon "Editor contextual toolbar" at bounding box center [494, 59] width 10 height 10
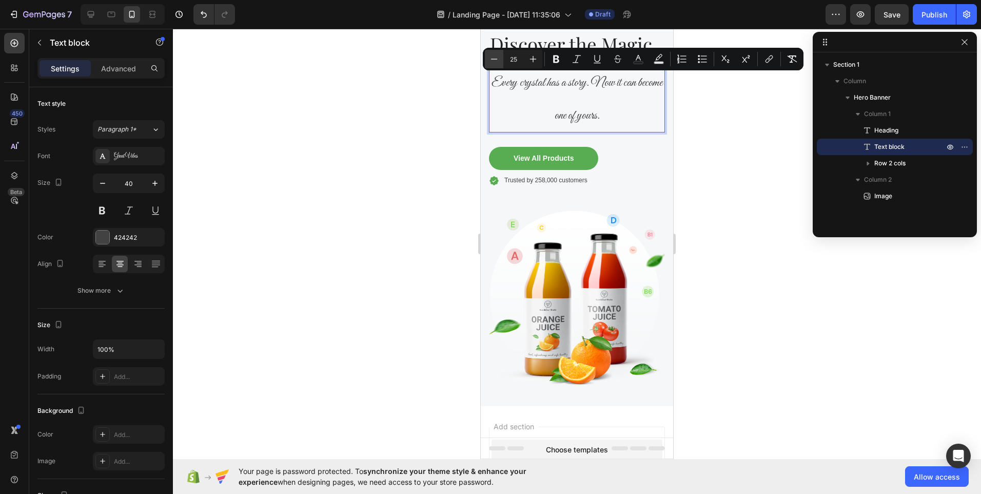
click at [494, 64] on icon "Editor contextual toolbar" at bounding box center [494, 59] width 10 height 10
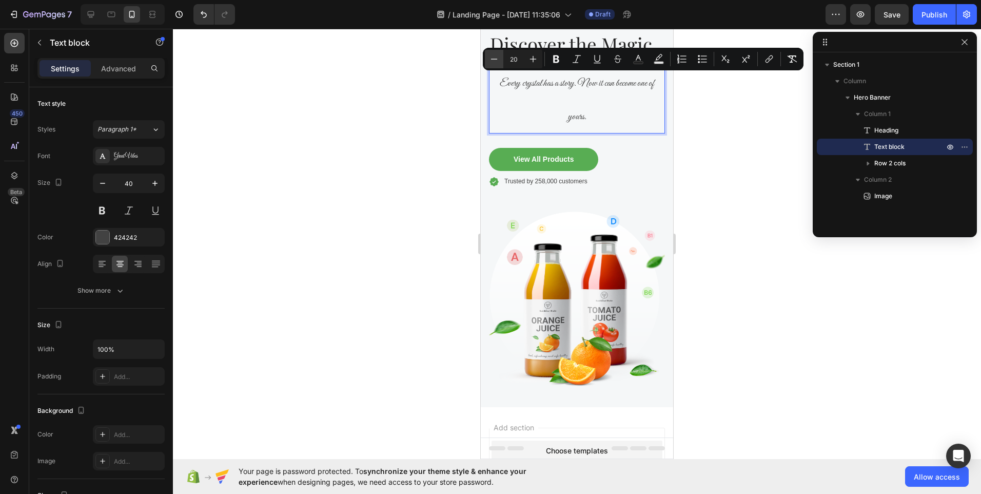
click at [494, 64] on icon "Editor contextual toolbar" at bounding box center [494, 59] width 10 height 10
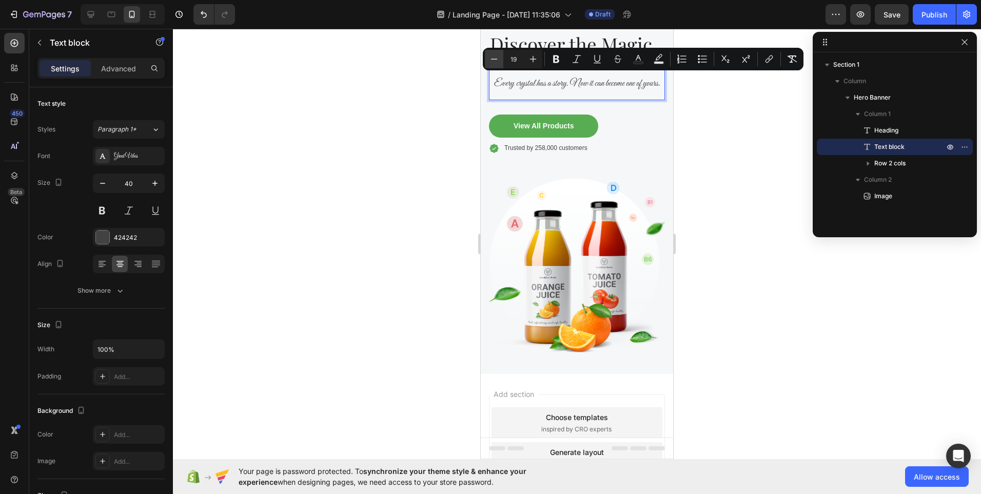
click at [494, 64] on icon "Editor contextual toolbar" at bounding box center [494, 59] width 10 height 10
type input "18"
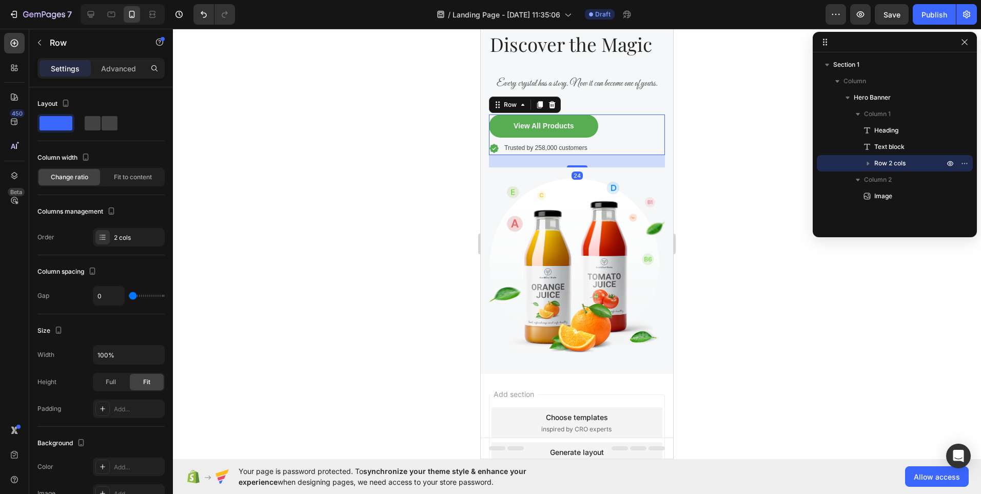
click at [633, 130] on div "View All Products Button Icon Trusted by 258,000 customers Text block Row Row 24" at bounding box center [577, 134] width 176 height 41
click at [627, 82] on span "Every crystal has a story. Now it can become one of yours." at bounding box center [577, 83] width 161 height 11
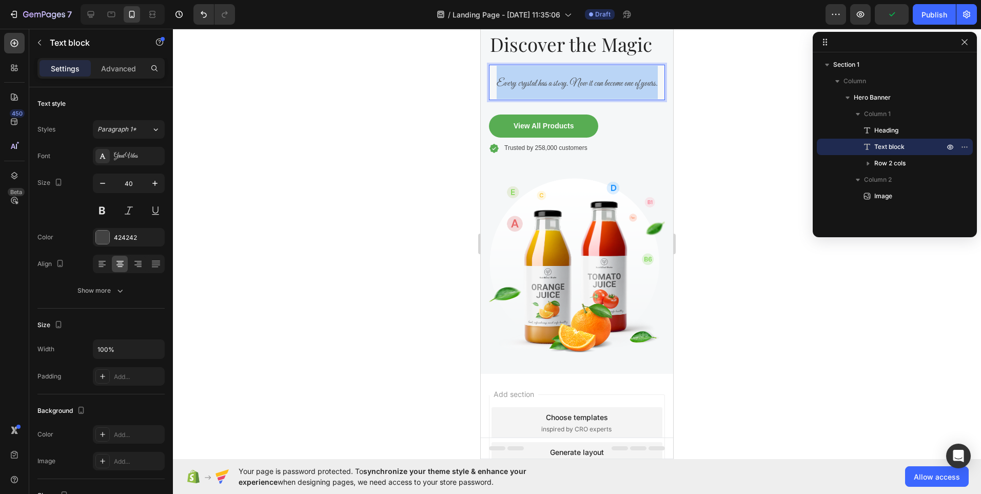
click at [627, 82] on span "Every crystal has a story. Now it can become one of yours." at bounding box center [577, 83] width 161 height 11
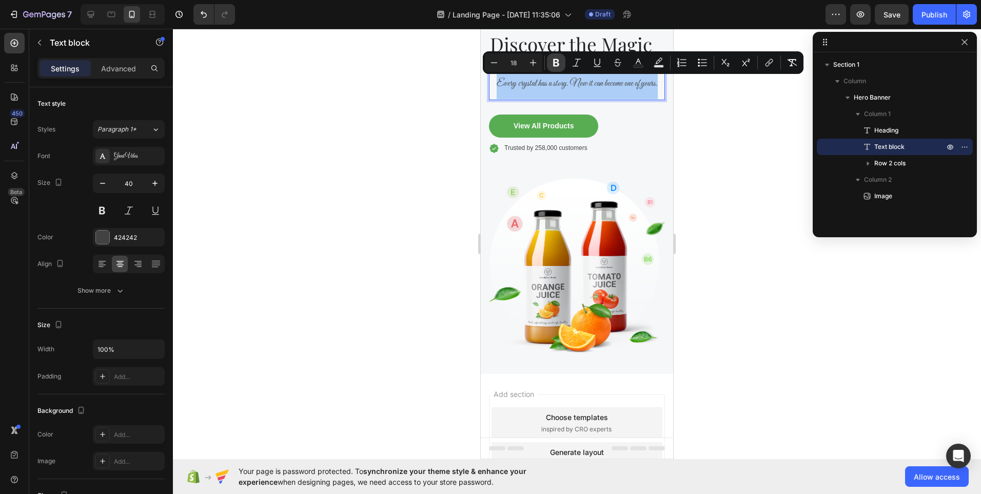
click at [558, 65] on icon "Editor contextual toolbar" at bounding box center [556, 63] width 6 height 8
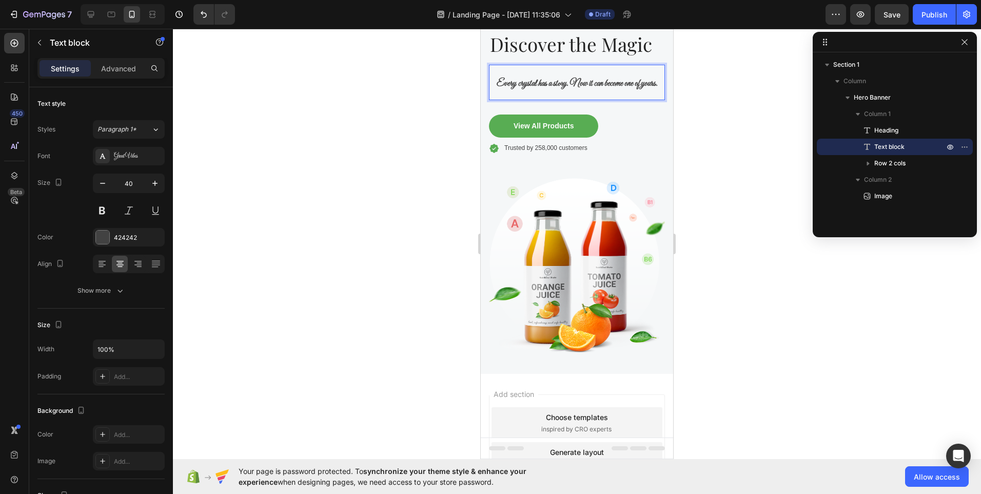
click at [558, 81] on strong "Every crystal has a story. Now it can become one of yours." at bounding box center [577, 83] width 161 height 11
click at [207, 15] on icon "Undo/Redo" at bounding box center [204, 14] width 10 height 10
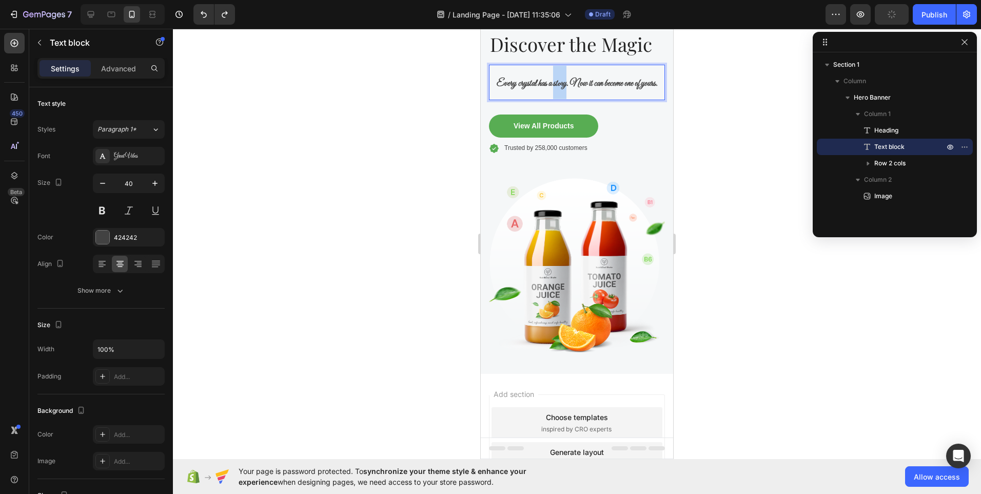
click at [551, 84] on strong "Every crystal has a story. Now it can become one of yours." at bounding box center [577, 83] width 161 height 11
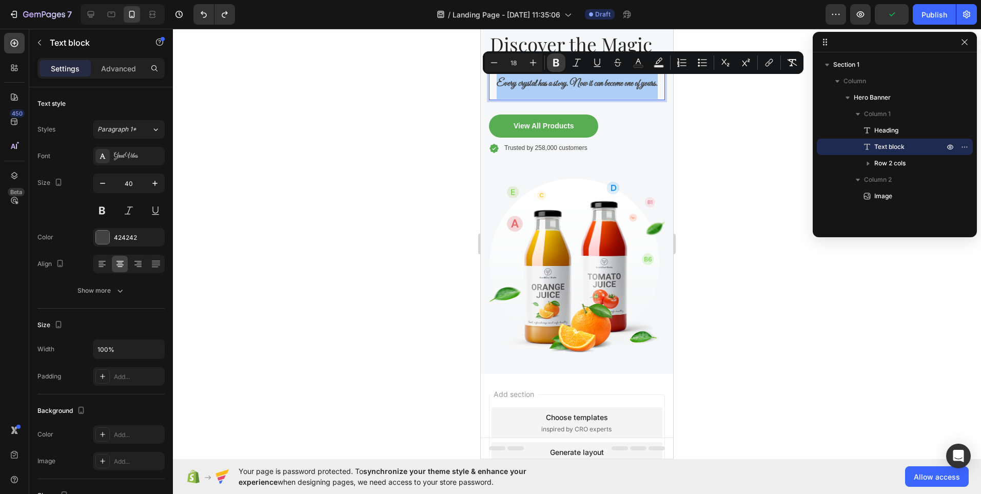
click at [556, 62] on icon "Editor contextual toolbar" at bounding box center [556, 62] width 10 height 10
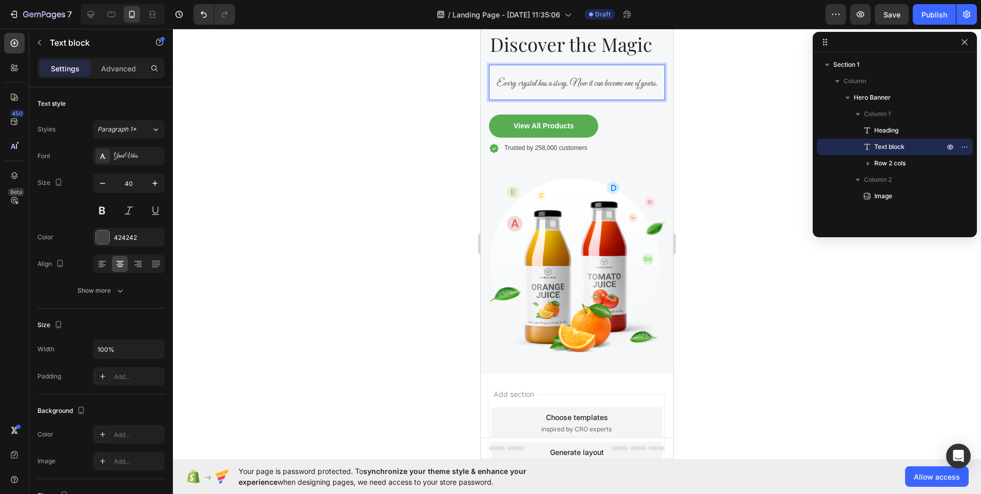
click at [557, 83] on span "Every crystal has a story. Now it can become one of yours." at bounding box center [577, 83] width 161 height 11
click at [558, 82] on span "Every crystal has a story. Now it can become one of yours." at bounding box center [577, 83] width 161 height 11
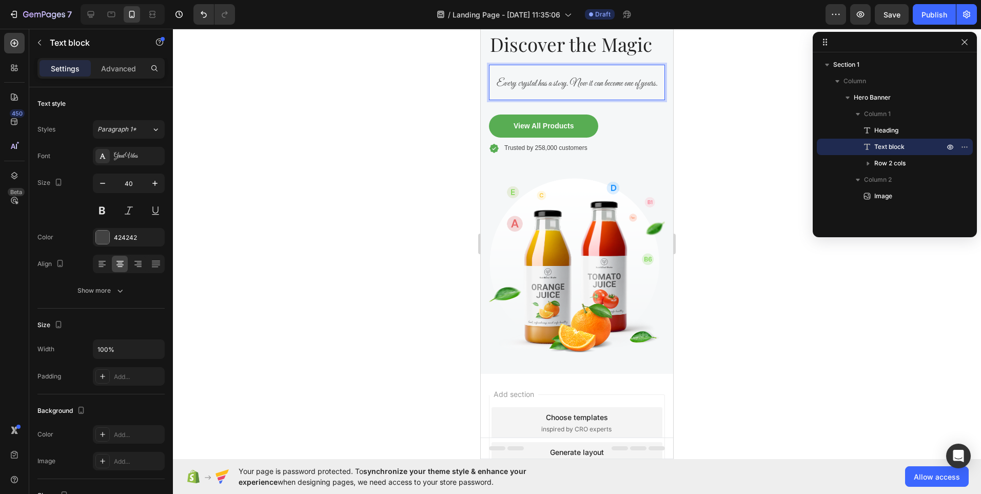
click at [595, 84] on span "Every crystal has a story. Now it can become one of yours." at bounding box center [577, 83] width 161 height 11
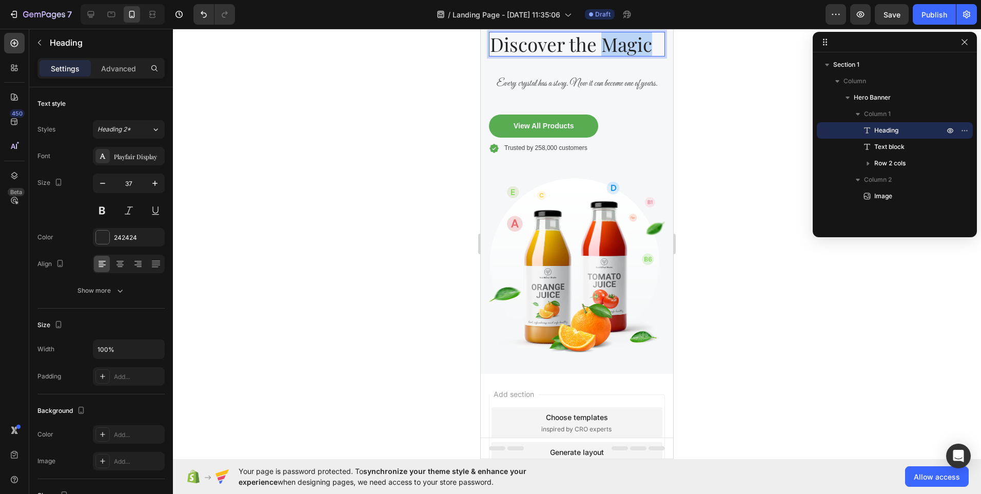
click at [600, 47] on p "Discover the Magic" at bounding box center [577, 44] width 174 height 23
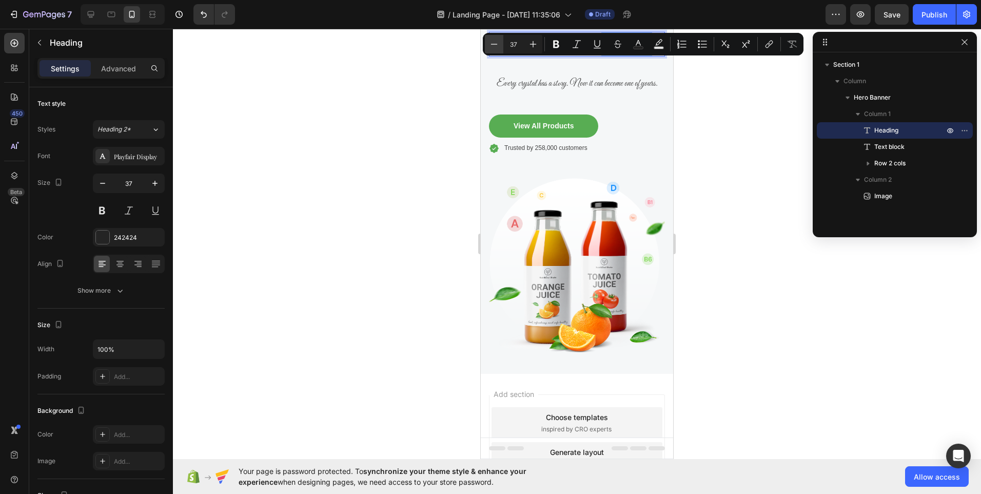
click at [491, 49] on icon "Editor contextual toolbar" at bounding box center [494, 44] width 10 height 10
click at [492, 43] on icon "Editor contextual toolbar" at bounding box center [494, 44] width 10 height 10
type input "35"
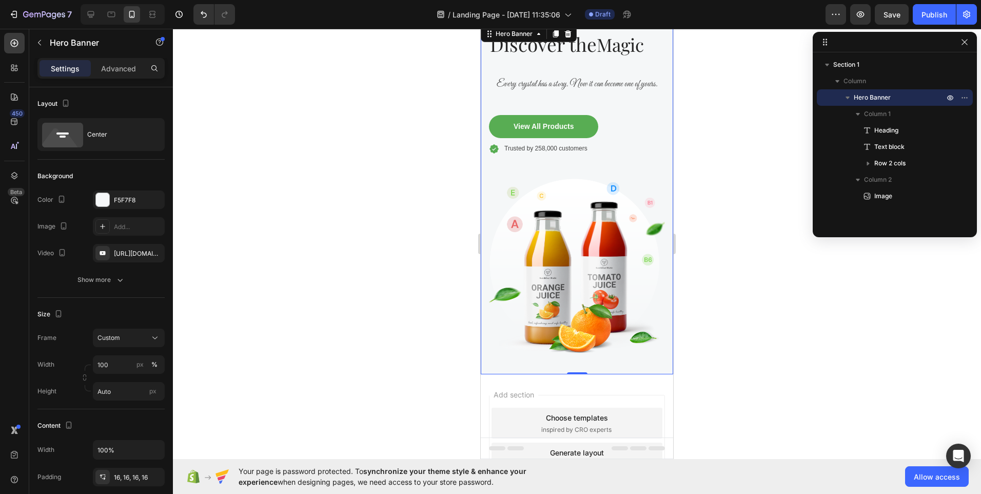
click at [491, 64] on div "Discover the Magic Heading Every crystal has a story. Now it can become one of …" at bounding box center [577, 100] width 176 height 136
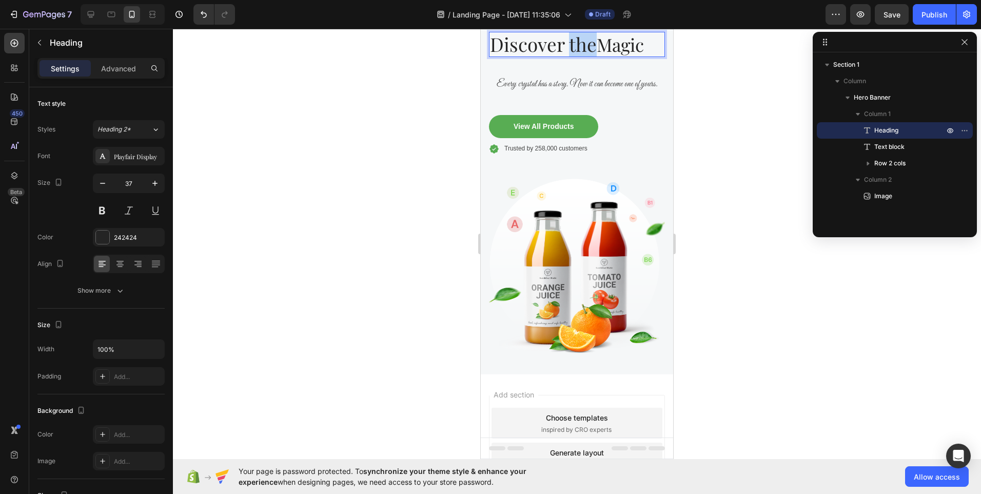
click at [585, 43] on p "Discover the Magic" at bounding box center [577, 44] width 174 height 23
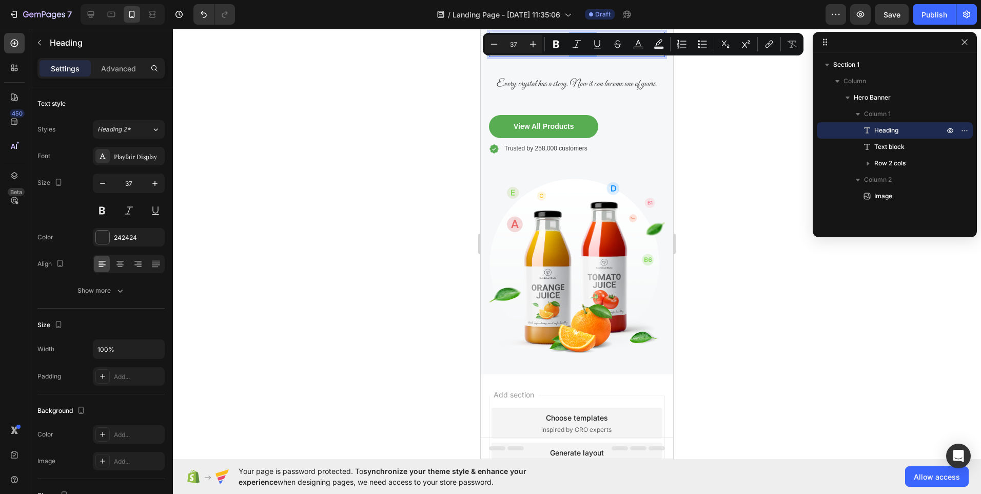
click at [450, 83] on div at bounding box center [577, 261] width 808 height 465
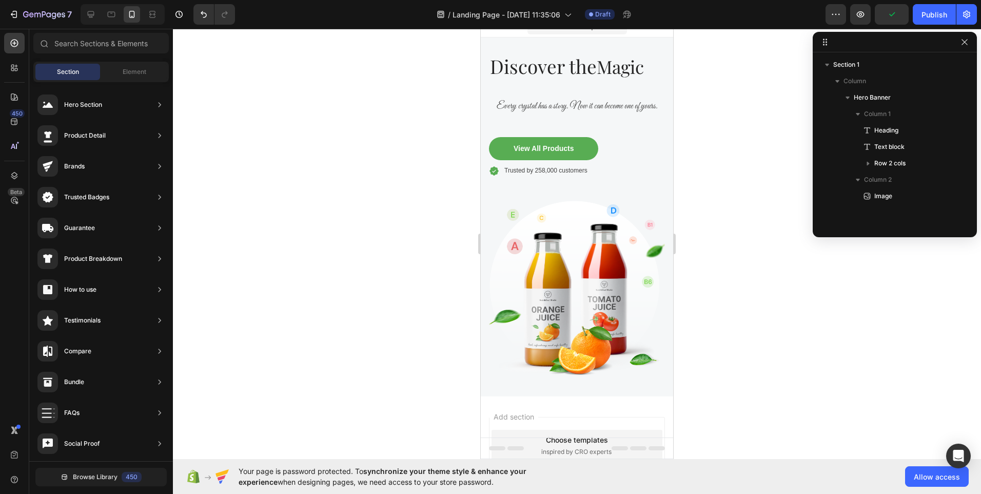
scroll to position [0, 0]
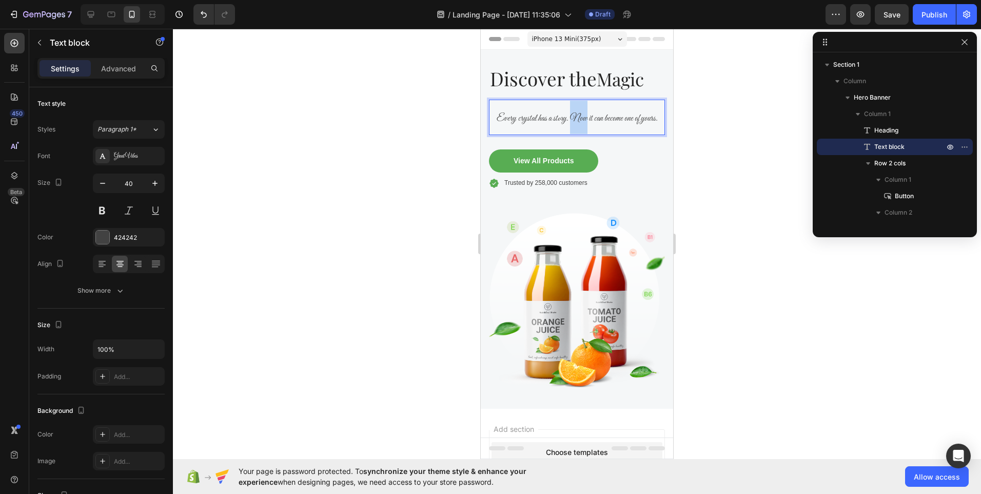
click at [567, 119] on span "Every crystal has a story. Now it can become one of yours." at bounding box center [577, 118] width 161 height 11
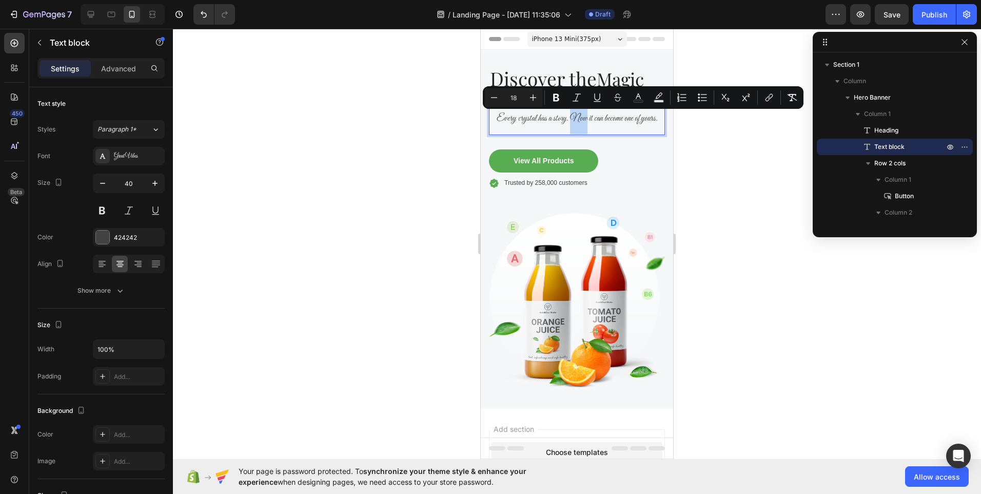
click at [567, 119] on span "Every crystal has a story. Now it can become one of yours." at bounding box center [577, 118] width 161 height 11
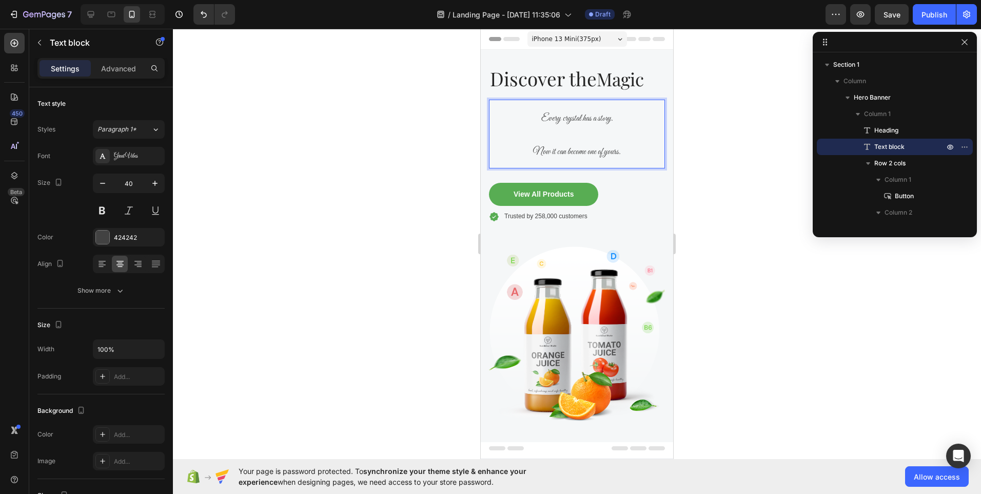
click at [565, 132] on p "Every crystal has a story. Now it can become one of yours." at bounding box center [577, 134] width 174 height 67
click at [559, 139] on p "Every crystal has a story. Now it can become one of yours." at bounding box center [577, 134] width 174 height 67
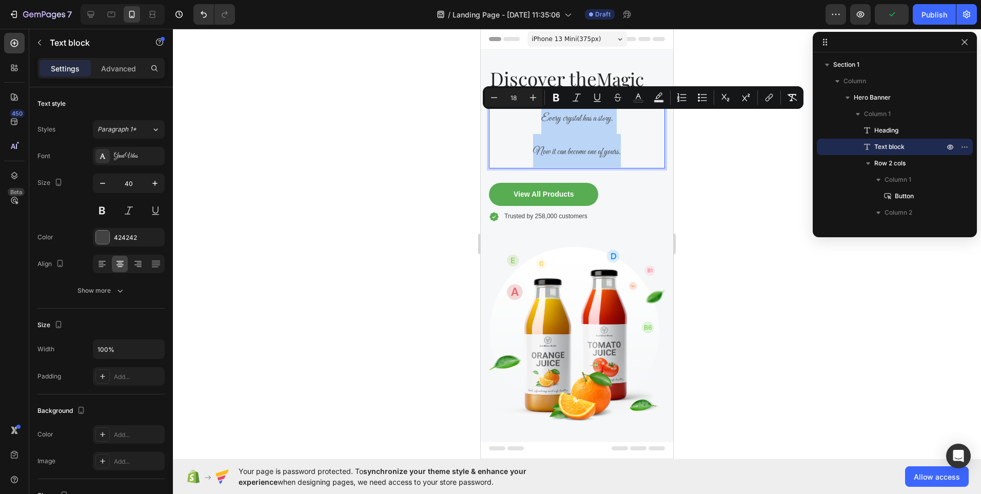
drag, startPoint x: 619, startPoint y: 150, endPoint x: 525, endPoint y: 123, distance: 98.4
click at [525, 123] on p "Every crystal has a story. Now it can become one of yours." at bounding box center [577, 134] width 174 height 67
click at [530, 99] on icon "Editor contextual toolbar" at bounding box center [533, 97] width 10 height 10
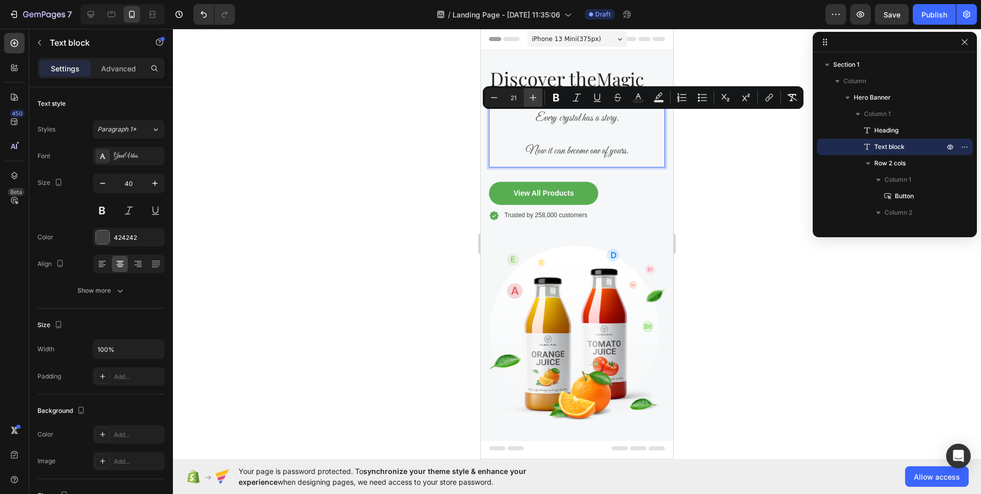
click at [530, 99] on icon "Editor contextual toolbar" at bounding box center [533, 97] width 10 height 10
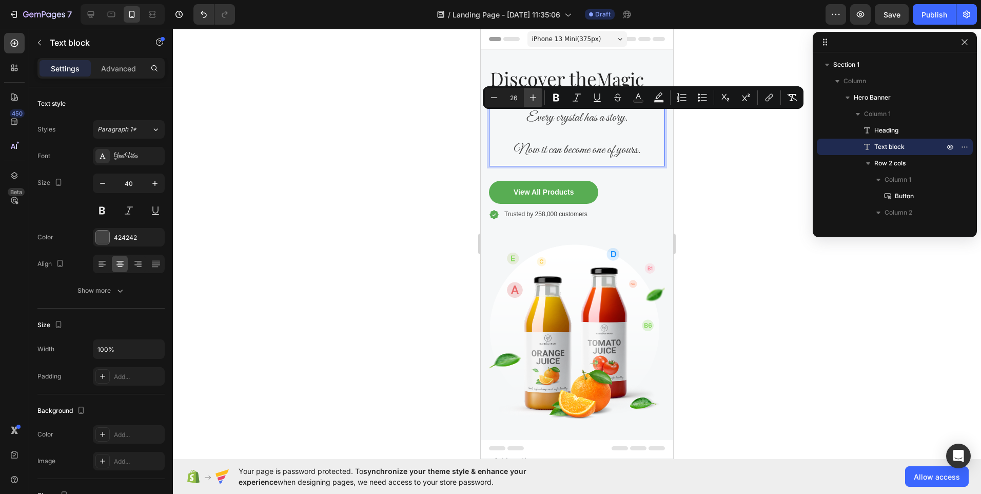
click at [530, 99] on icon "Editor contextual toolbar" at bounding box center [533, 97] width 10 height 10
type input "30"
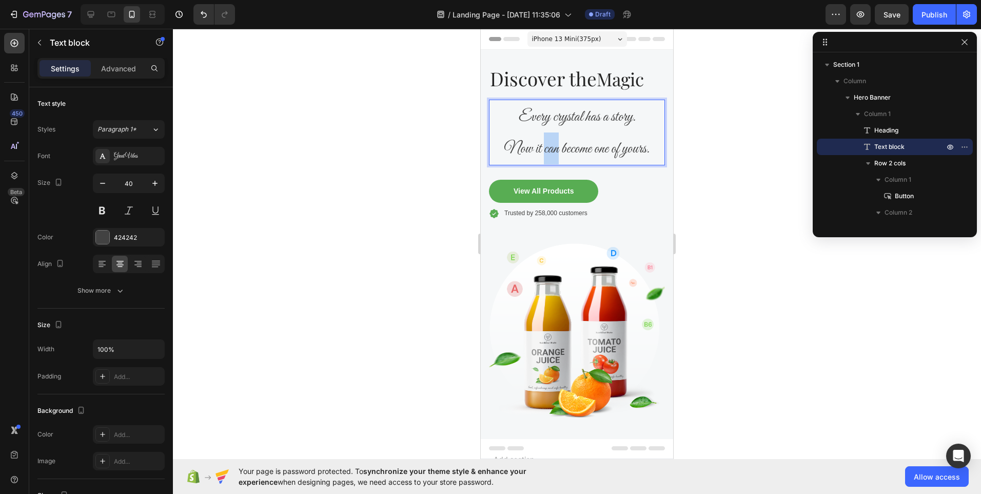
click at [544, 136] on p "Every crystal has a story. Now it can become one of yours." at bounding box center [577, 133] width 174 height 64
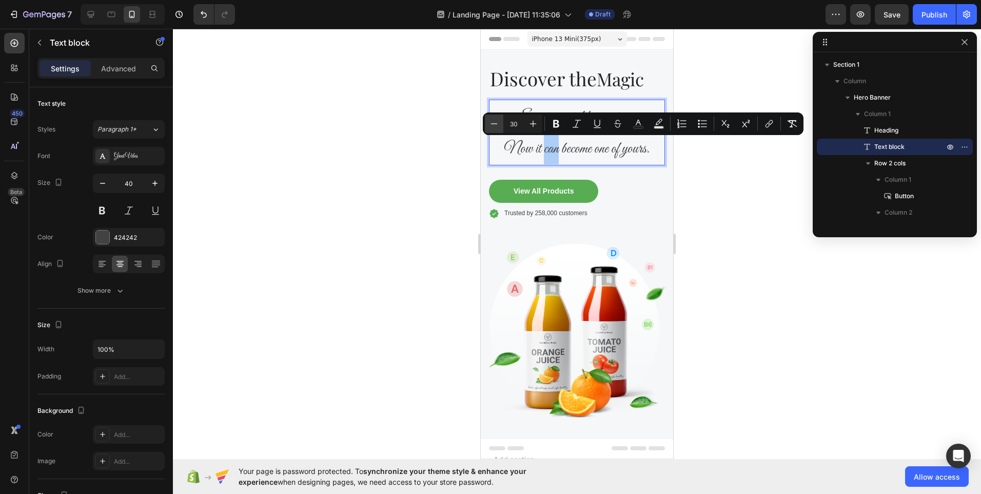
click at [494, 127] on icon "Editor contextual toolbar" at bounding box center [494, 124] width 10 height 10
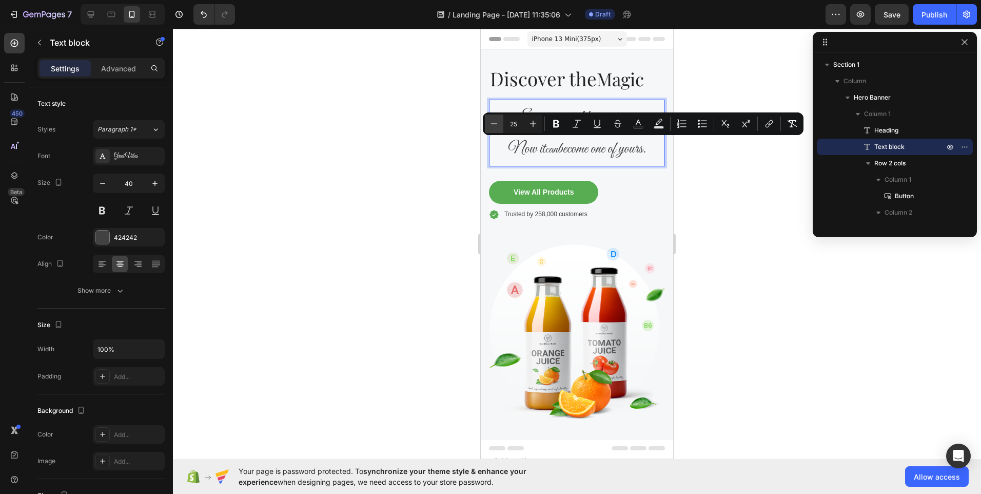
click at [494, 127] on icon "Editor contextual toolbar" at bounding box center [494, 124] width 10 height 10
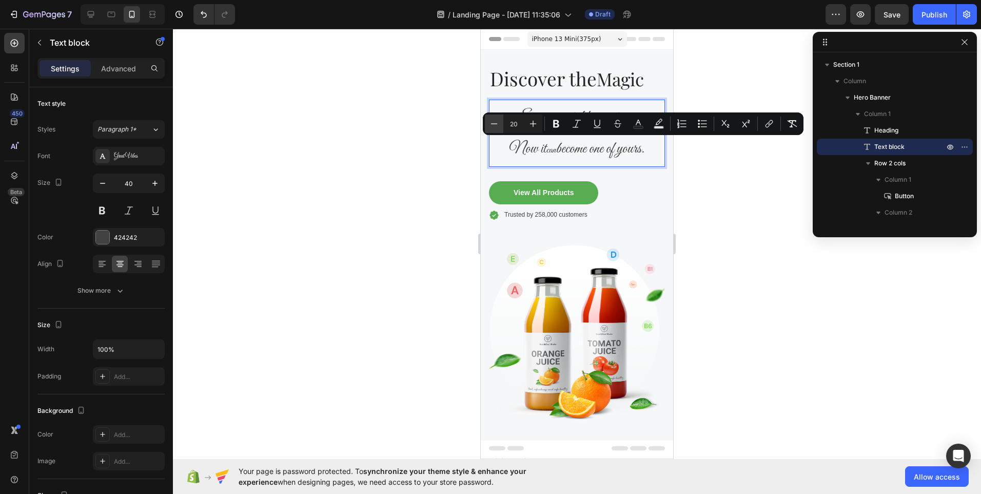
click at [494, 127] on icon "Editor contextual toolbar" at bounding box center [494, 124] width 10 height 10
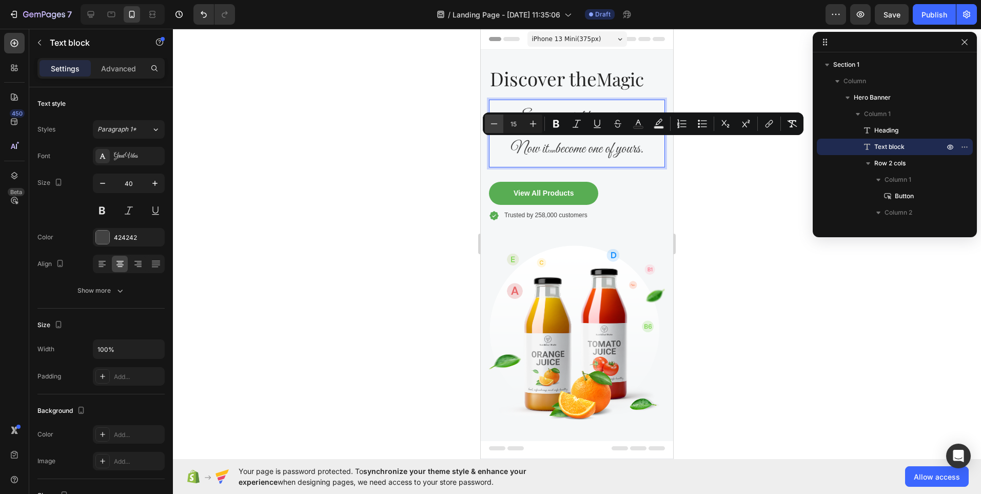
click at [494, 127] on icon "Editor contextual toolbar" at bounding box center [494, 124] width 10 height 10
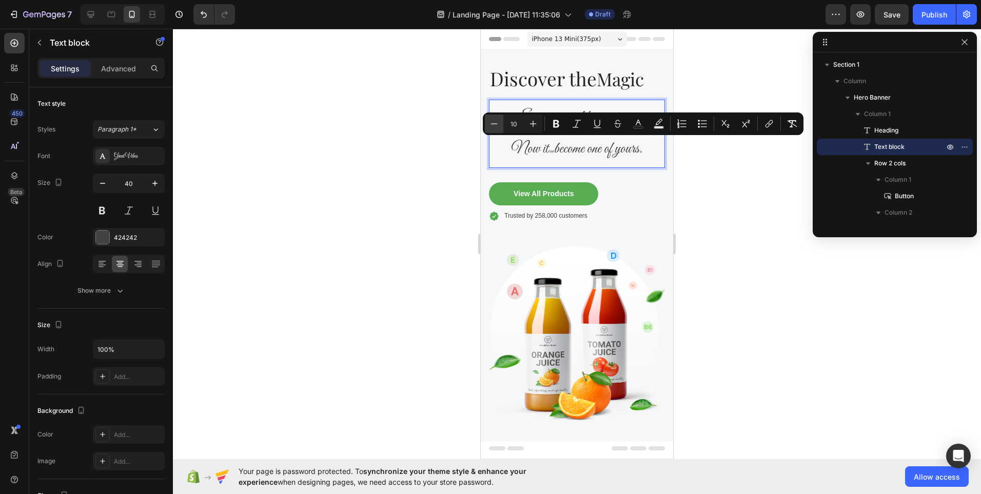
click at [494, 127] on icon "Editor contextual toolbar" at bounding box center [494, 124] width 10 height 10
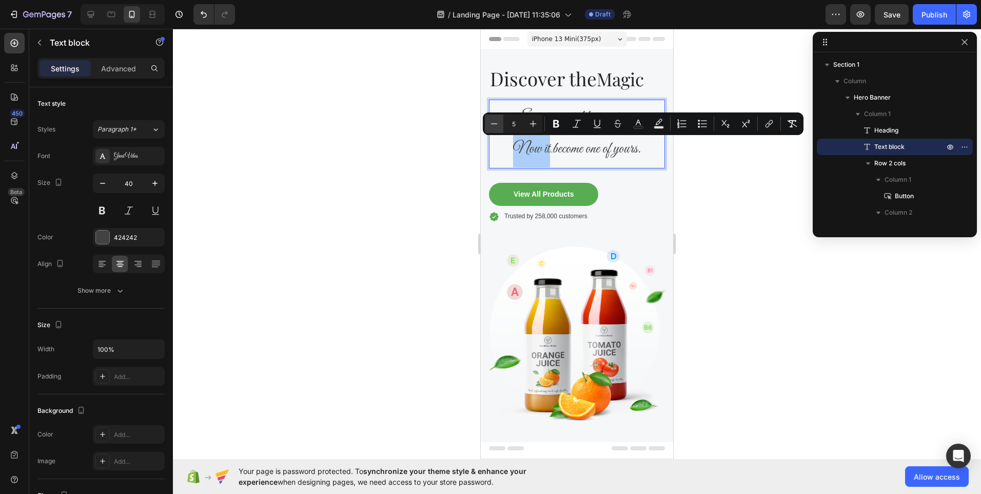
click at [494, 127] on icon "Editor contextual toolbar" at bounding box center [494, 124] width 10 height 10
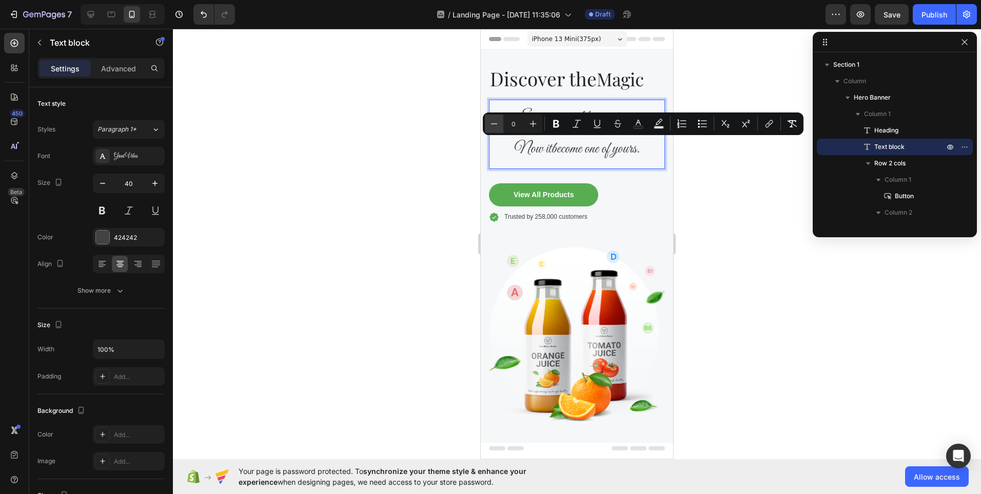
click at [494, 127] on icon "Editor contextual toolbar" at bounding box center [494, 124] width 10 height 10
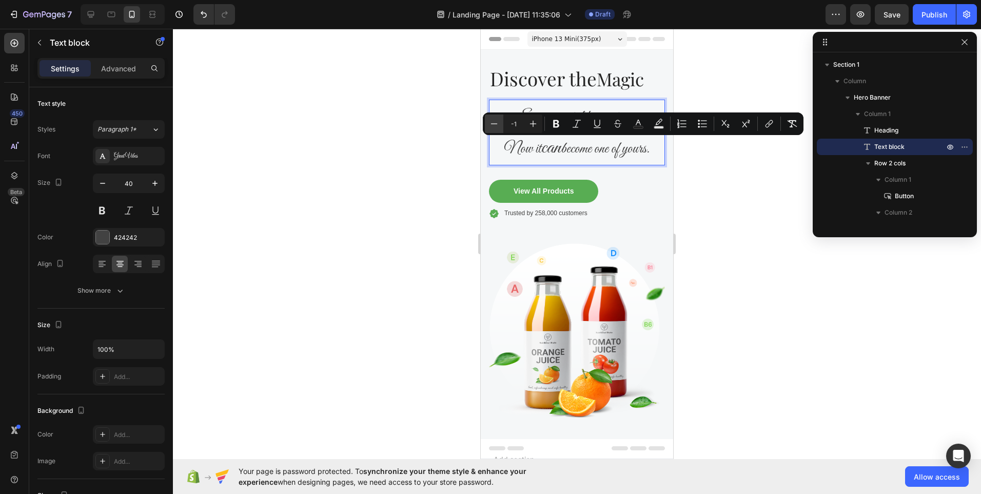
click at [494, 127] on icon "Editor contextual toolbar" at bounding box center [494, 124] width 10 height 10
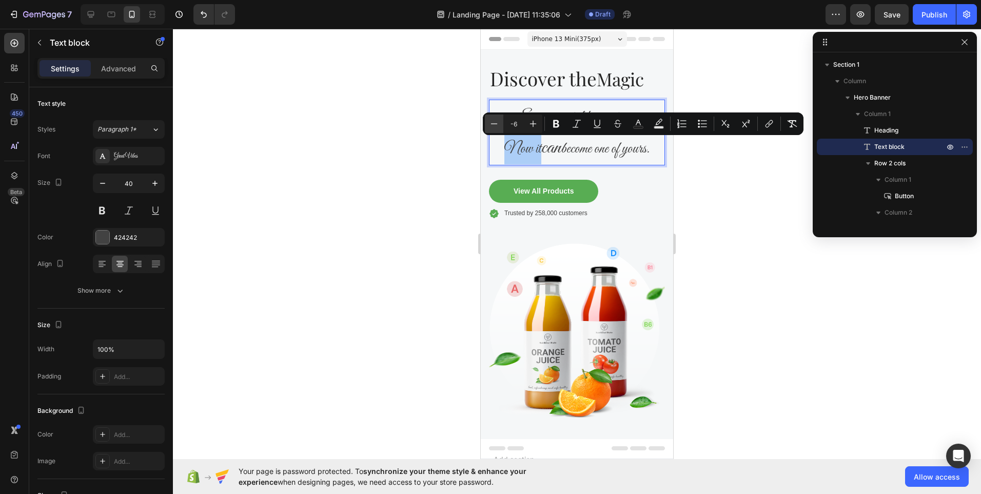
click at [494, 127] on icon "Editor contextual toolbar" at bounding box center [494, 124] width 10 height 10
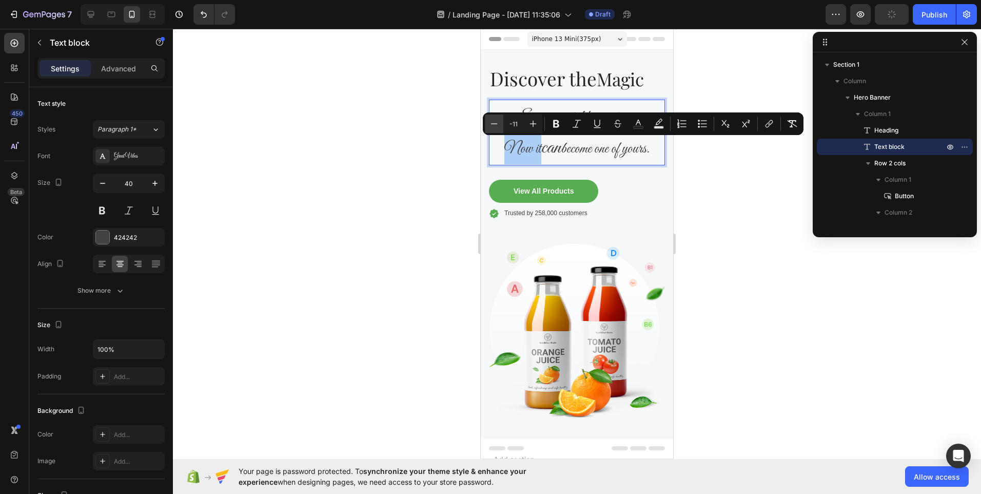
click at [494, 127] on icon "Editor contextual toolbar" at bounding box center [494, 124] width 10 height 10
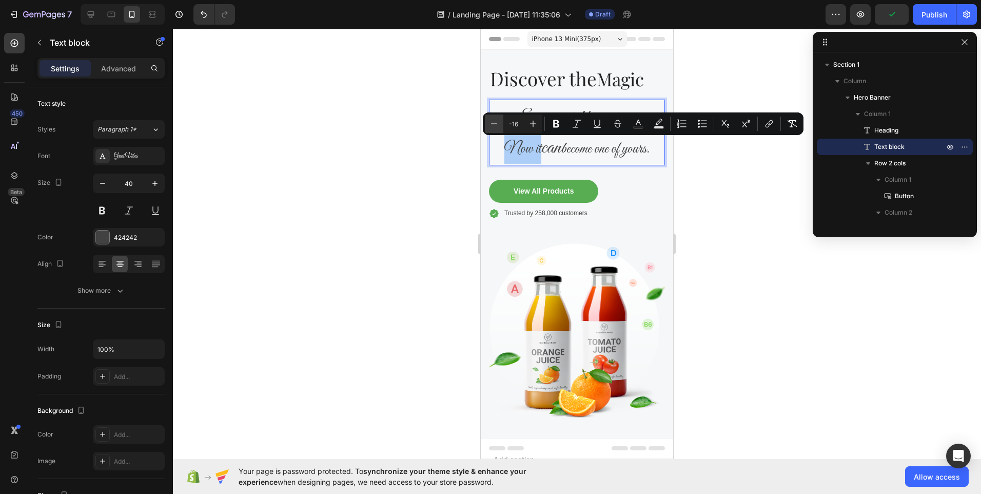
click at [494, 127] on icon "Editor contextual toolbar" at bounding box center [494, 124] width 10 height 10
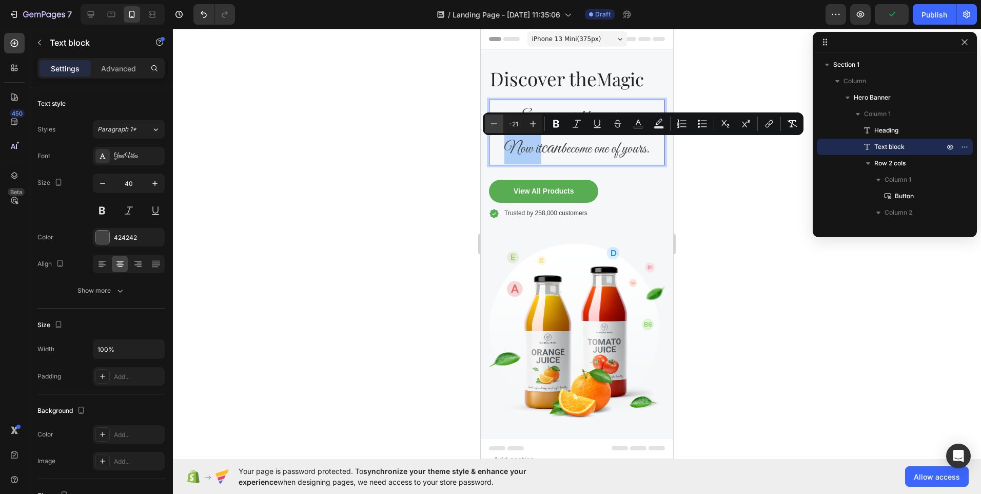
click at [494, 127] on icon "Editor contextual toolbar" at bounding box center [494, 124] width 10 height 10
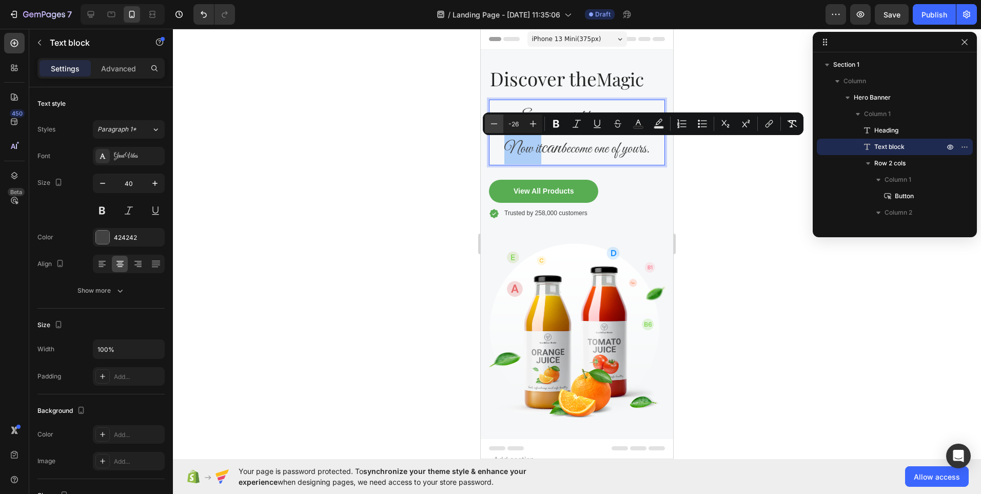
click at [494, 127] on icon "Editor contextual toolbar" at bounding box center [494, 124] width 10 height 10
type input "-28"
drag, startPoint x: 975, startPoint y: 156, endPoint x: 613, endPoint y: 155, distance: 362.2
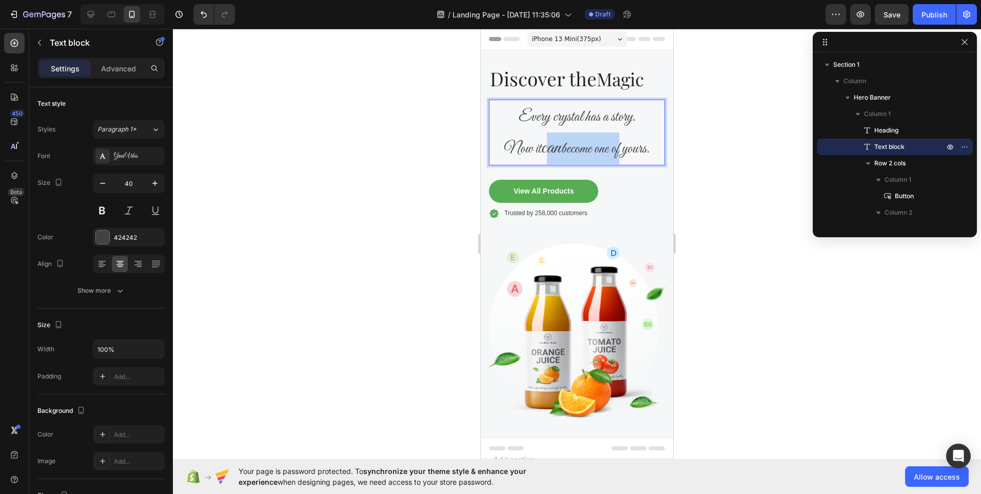
drag, startPoint x: 613, startPoint y: 155, endPoint x: 546, endPoint y: 152, distance: 66.3
click at [546, 152] on p "Every crystal has a story. Now it can become one of yours." at bounding box center [577, 133] width 174 height 64
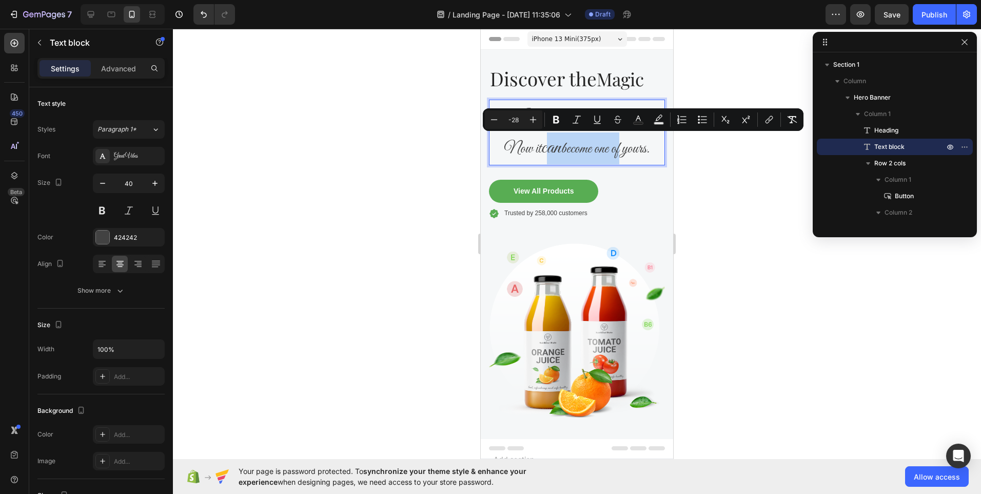
click at [546, 152] on span "can" at bounding box center [551, 148] width 20 height 26
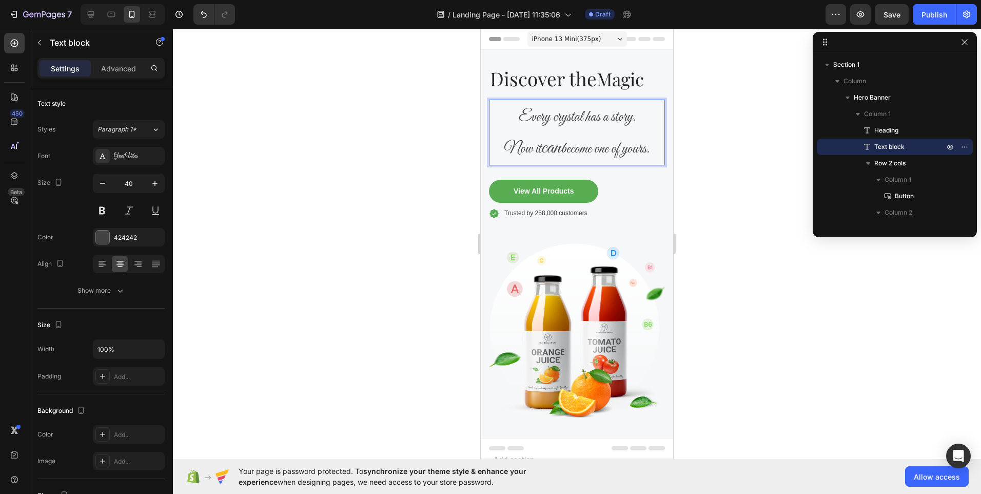
click at [648, 152] on span "become one of yours." at bounding box center [605, 148] width 88 height 19
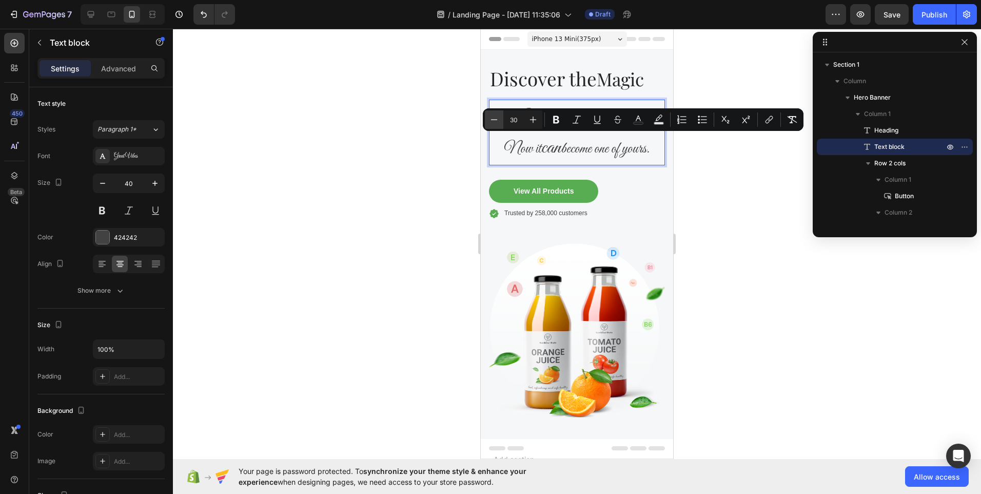
click at [496, 119] on icon "Editor contextual toolbar" at bounding box center [494, 119] width 10 height 10
type input "28"
click at [497, 144] on p "Every crystal has a story. Now it can become one of yours." at bounding box center [577, 133] width 174 height 64
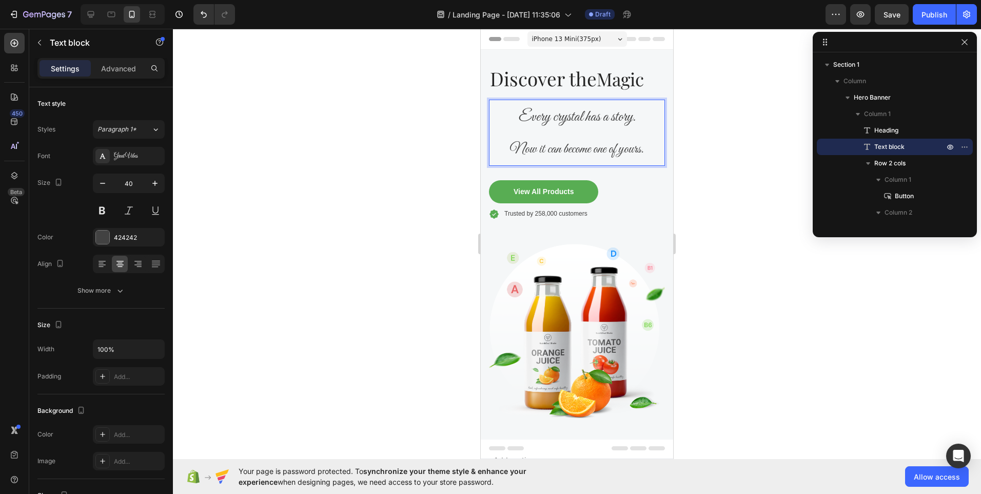
click at [574, 147] on span "Now it can become one of yours." at bounding box center [577, 149] width 134 height 18
click at [504, 143] on p "Every crystal has a story. Now it can become one of yours." at bounding box center [577, 133] width 174 height 64
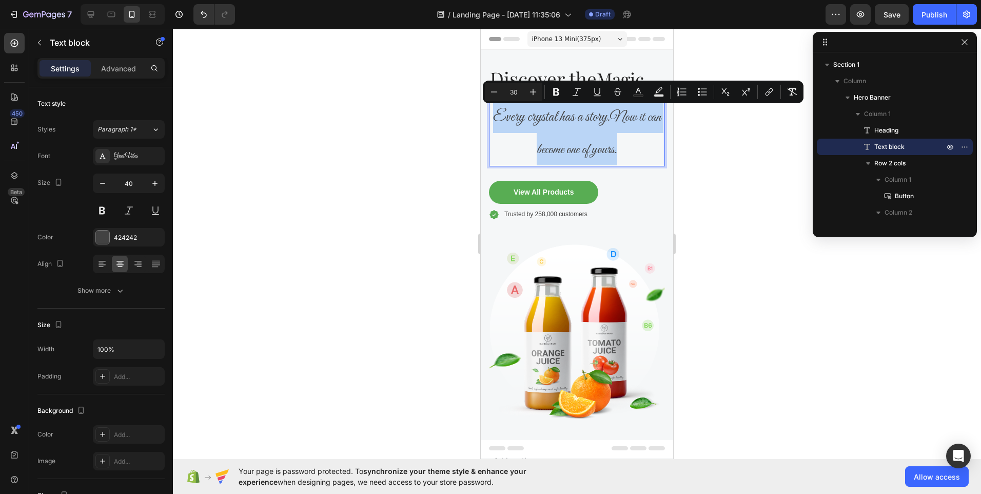
drag, startPoint x: 631, startPoint y: 148, endPoint x: 471, endPoint y: 117, distance: 163.1
click at [481, 117] on html "iPhone 13 Mini ( 375 px) iPhone 13 Mini iPhone 13 Pro iPhone 11 Pro Max iPhone …" at bounding box center [577, 332] width 192 height 607
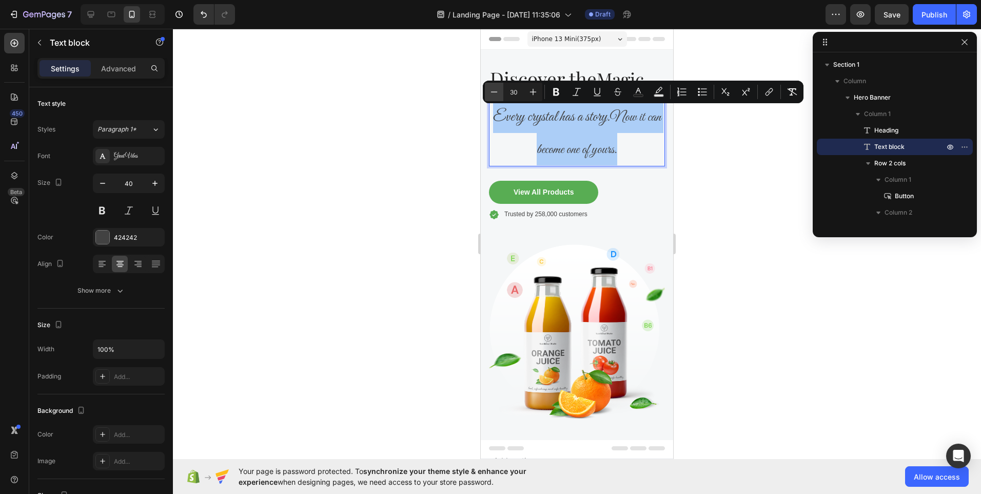
click at [492, 93] on icon "Editor contextual toolbar" at bounding box center [494, 92] width 10 height 10
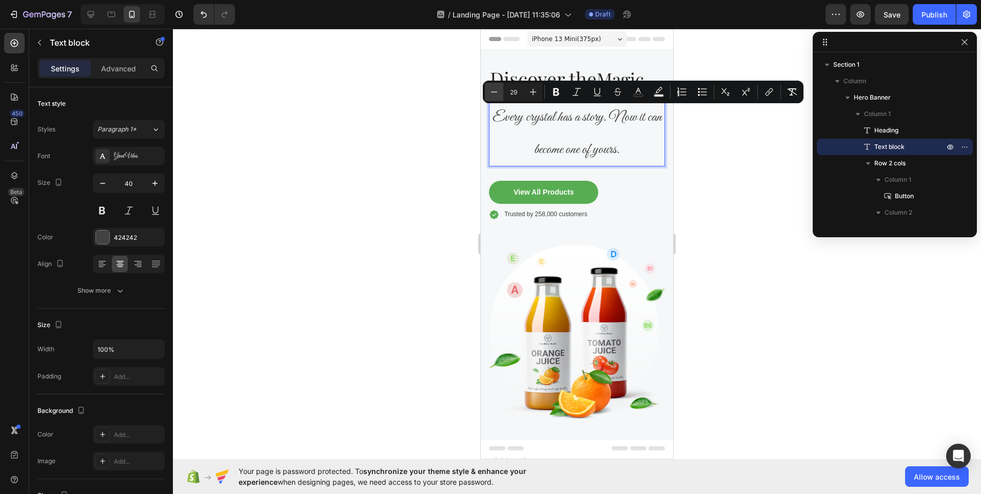
click at [492, 93] on icon "Editor contextual toolbar" at bounding box center [494, 92] width 10 height 10
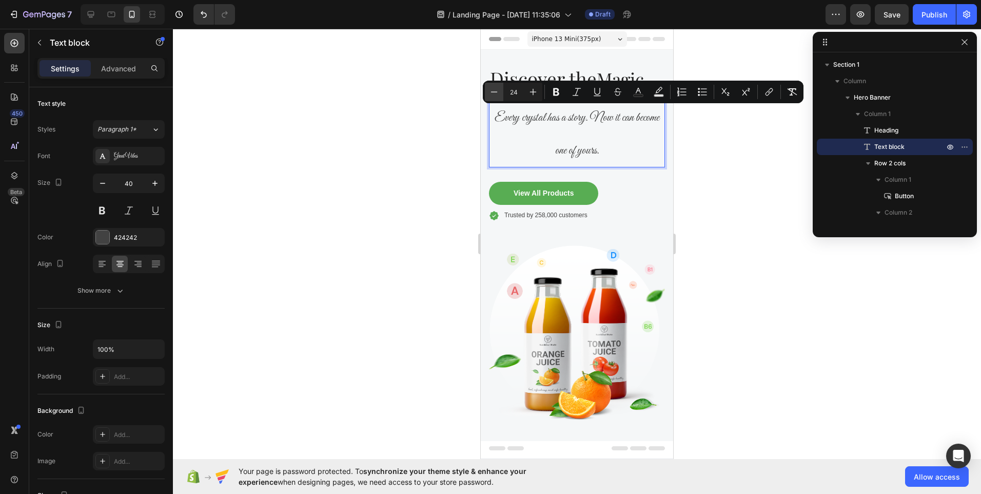
click at [492, 93] on icon "Editor contextual toolbar" at bounding box center [494, 92] width 10 height 10
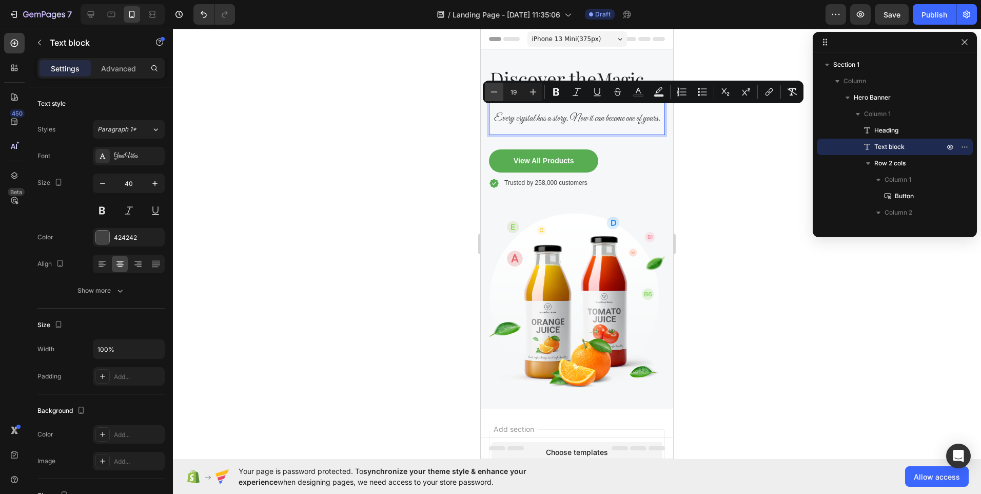
click at [492, 93] on icon "Editor contextual toolbar" at bounding box center [494, 92] width 10 height 10
type input "18"
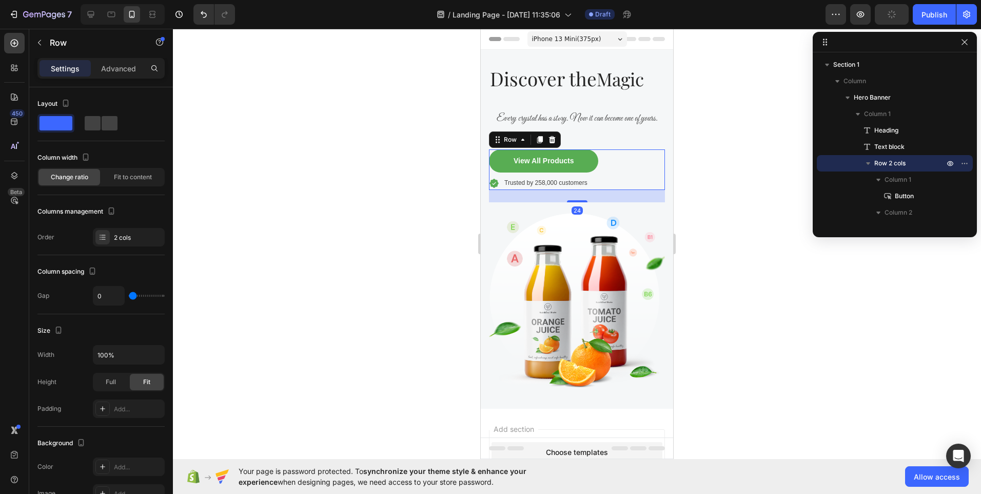
click at [639, 153] on div "View All Products Button Icon Trusted by 258,000 customers Text block Row Row 24" at bounding box center [577, 169] width 176 height 41
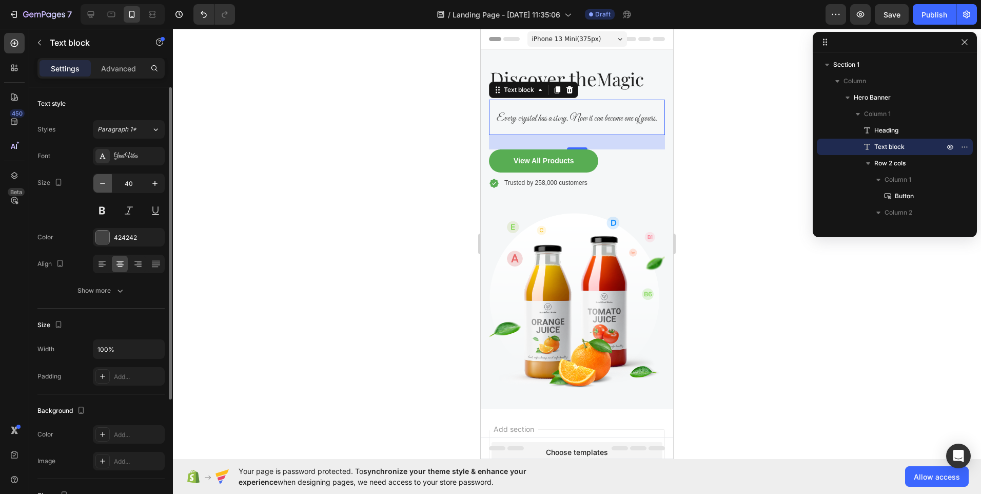
click at [104, 186] on icon "button" at bounding box center [102, 183] width 10 height 10
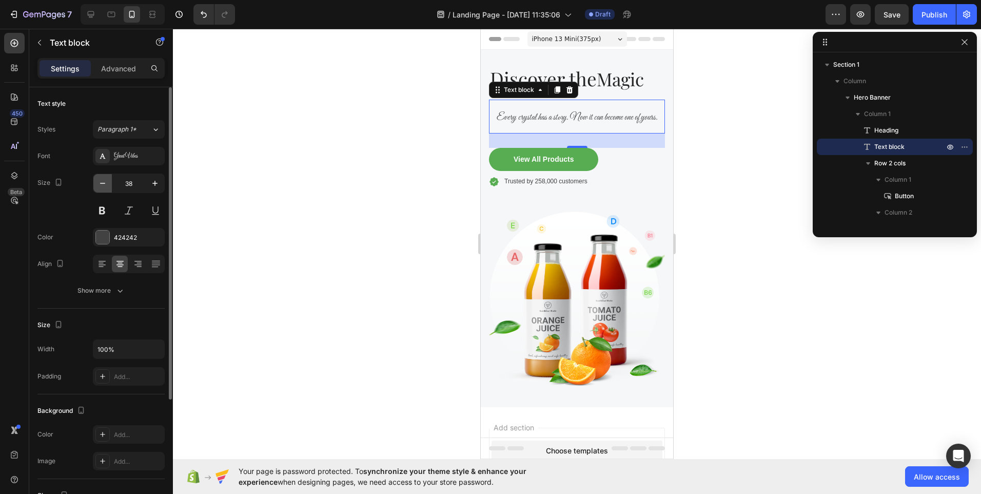
click at [104, 186] on icon "button" at bounding box center [102, 183] width 10 height 10
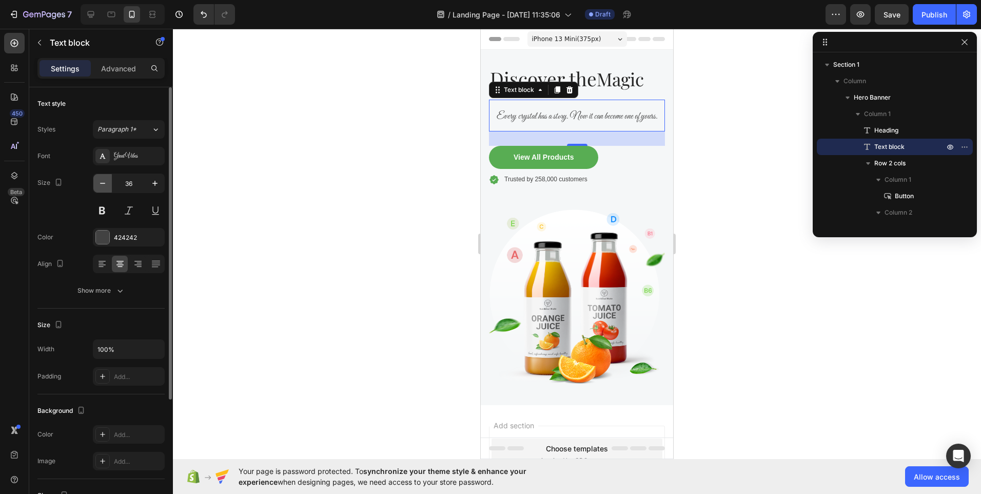
click at [104, 186] on icon "button" at bounding box center [102, 183] width 10 height 10
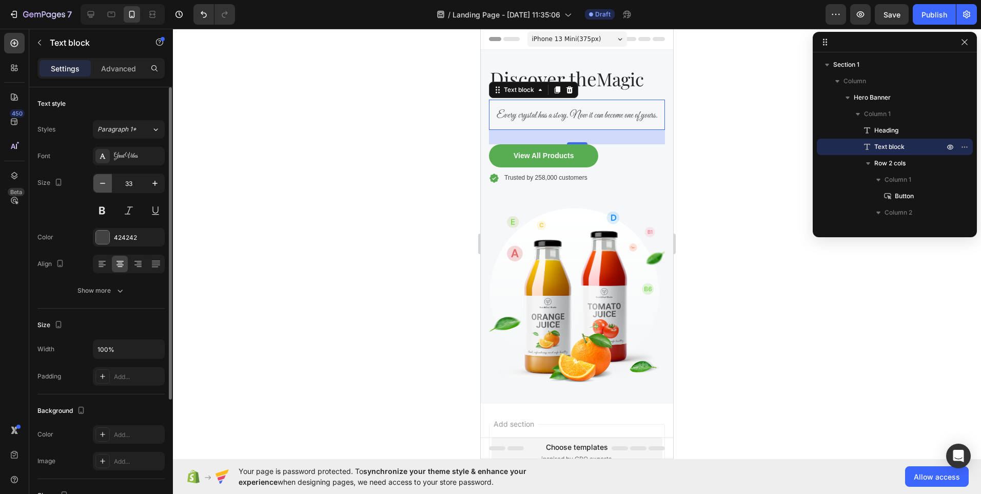
click at [104, 186] on icon "button" at bounding box center [102, 183] width 10 height 10
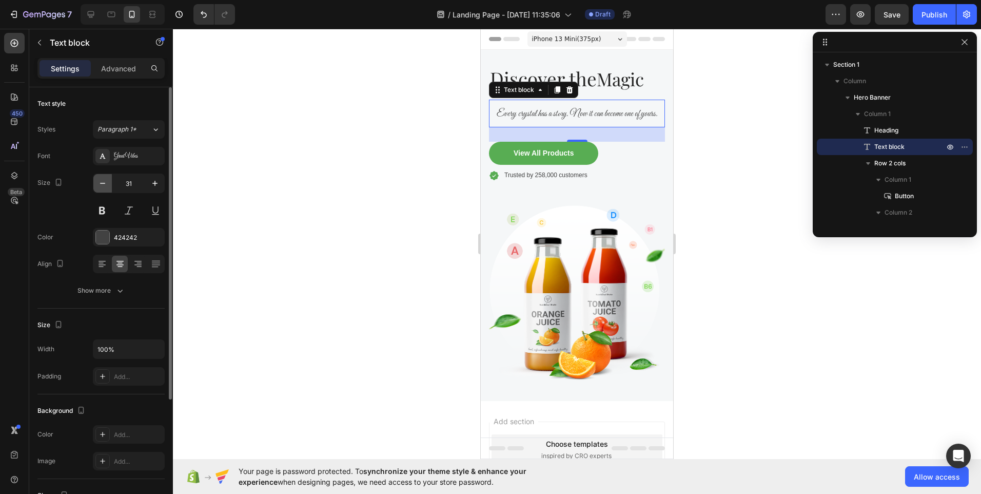
click at [104, 186] on icon "button" at bounding box center [102, 183] width 10 height 10
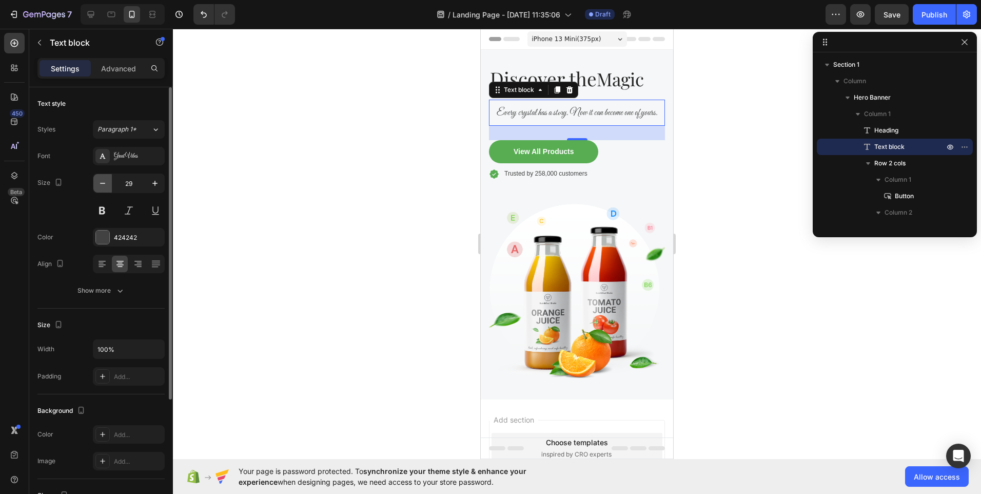
click at [104, 186] on icon "button" at bounding box center [102, 183] width 10 height 10
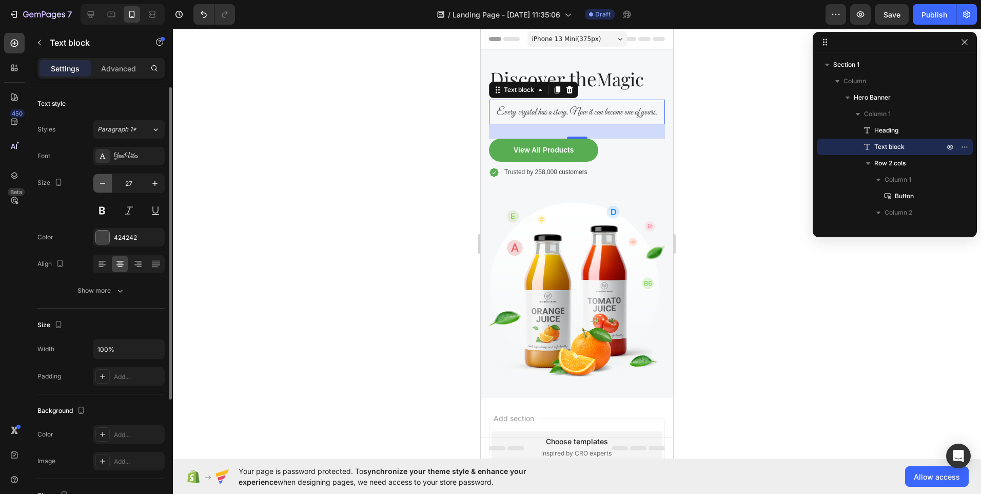
click at [104, 186] on icon "button" at bounding box center [102, 183] width 10 height 10
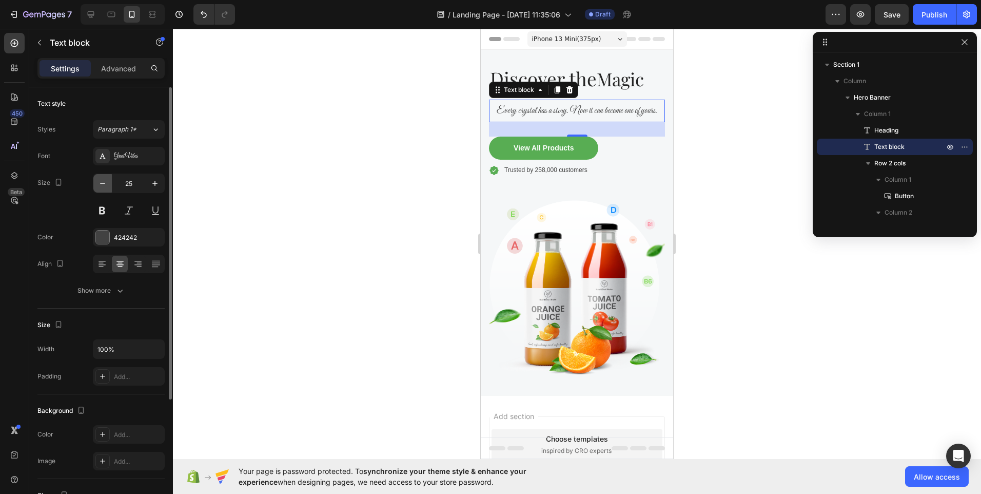
click at [104, 186] on icon "button" at bounding box center [102, 183] width 10 height 10
type input "24"
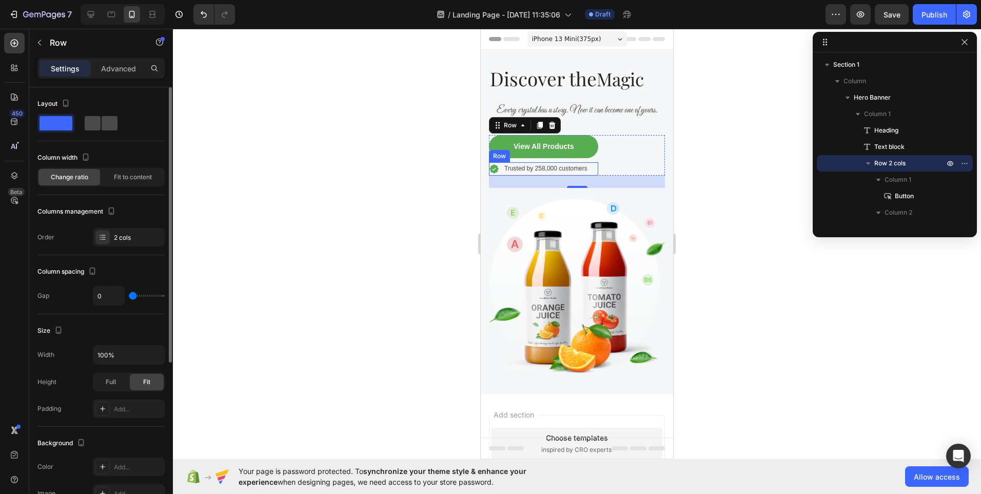
click at [102, 129] on span at bounding box center [110, 123] width 16 height 14
type input "8"
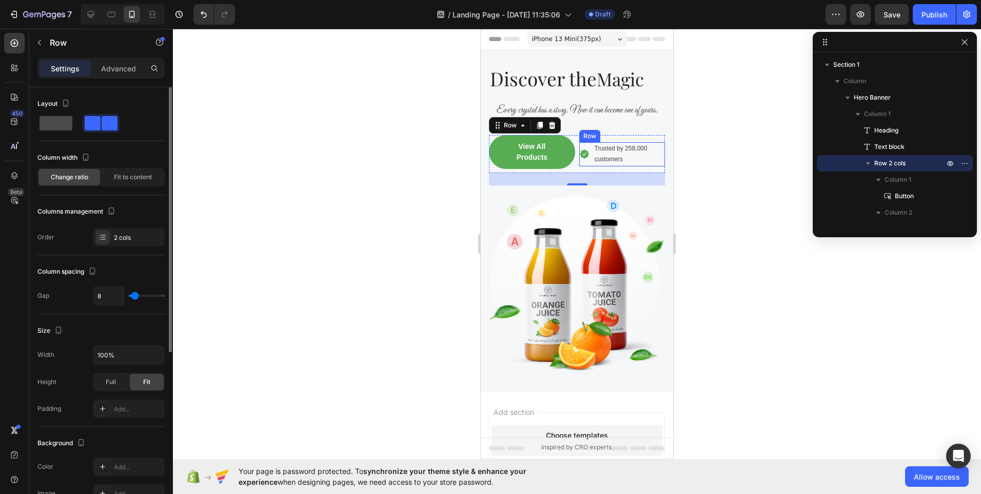
click at [55, 126] on span at bounding box center [56, 123] width 33 height 14
type input "0"
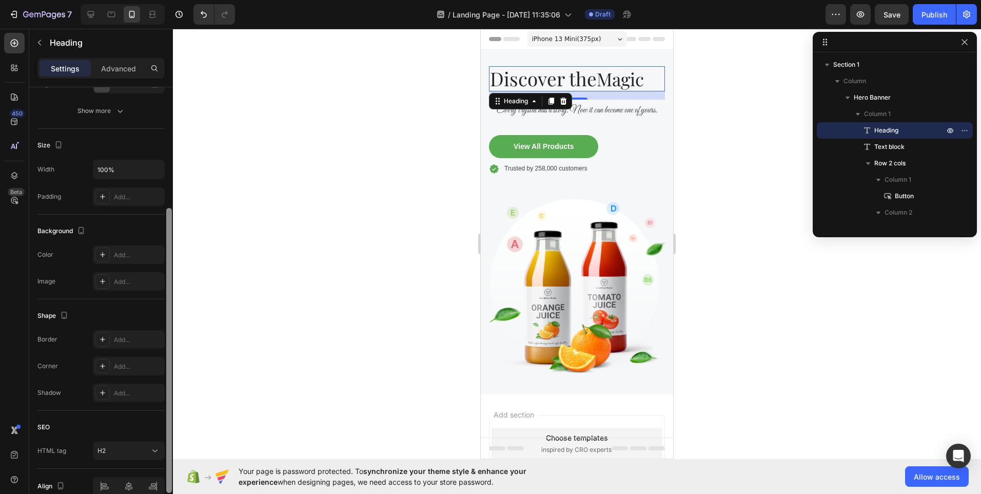
scroll to position [184, 0]
drag, startPoint x: 171, startPoint y: 174, endPoint x: 160, endPoint y: 295, distance: 121.1
click at [160, 295] on div "Text style Styles Heading 2* Font Playfair Display Size 37 Color 242424 Align S…" at bounding box center [101, 305] width 144 height 436
click at [50, 141] on div "Size" at bounding box center [50, 141] width 27 height 14
click at [57, 141] on icon "button" at bounding box center [58, 140] width 10 height 10
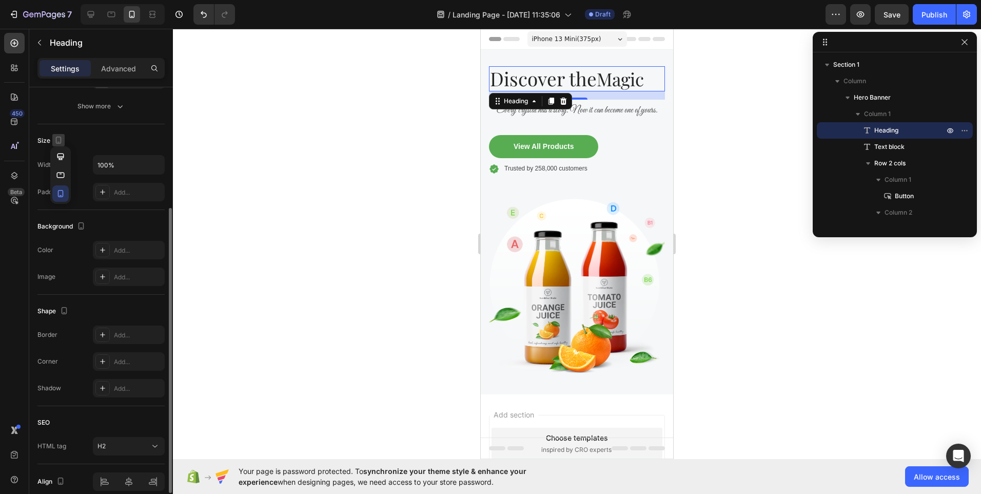
click at [57, 141] on icon "button" at bounding box center [58, 140] width 10 height 10
click at [57, 175] on icon "button" at bounding box center [61, 175] width 8 height 6
type input "51"
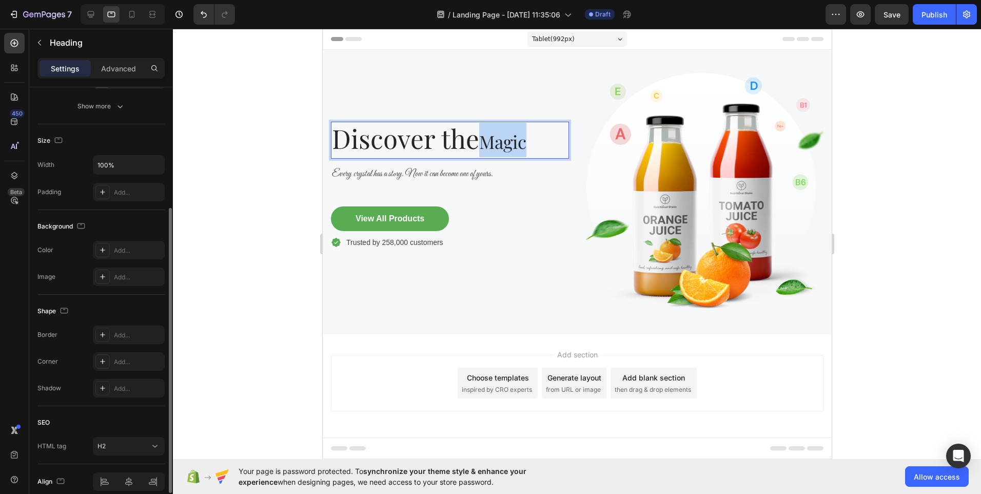
click at [508, 141] on span "Magic" at bounding box center [502, 141] width 47 height 24
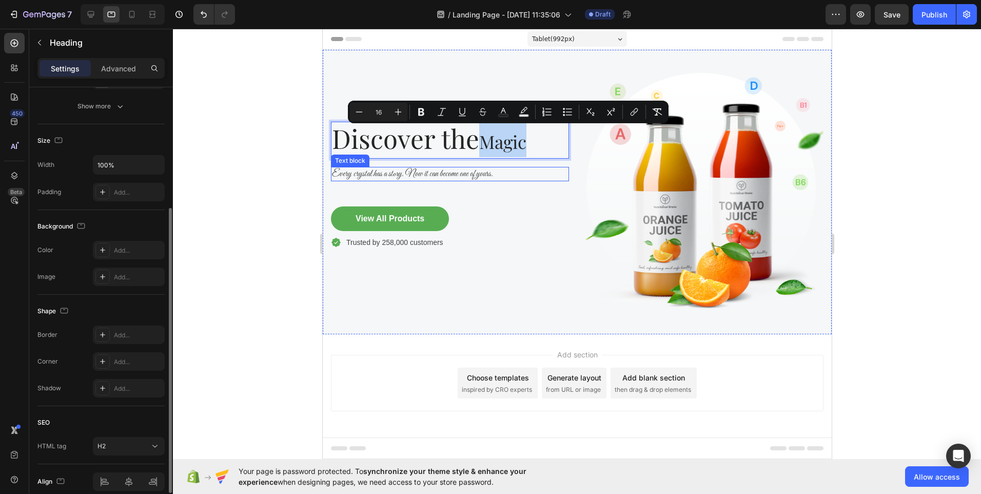
scroll to position [0, 0]
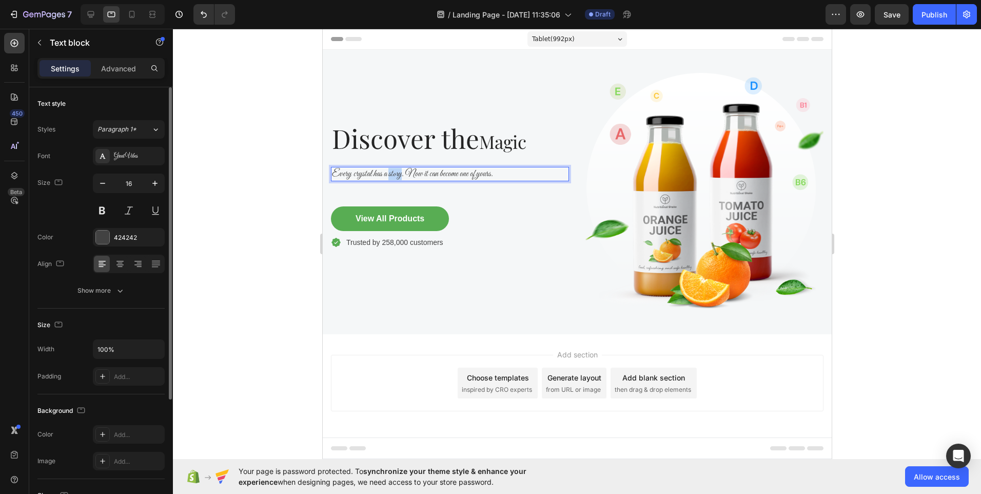
click at [388, 171] on span "Every crystal has a story. Now it can become one of yours." at bounding box center [411, 173] width 161 height 11
click at [417, 174] on span "Every crystal has a story. Now it can become one of yours." at bounding box center [411, 173] width 161 height 11
click at [436, 172] on span "Every crystal has a story. Now it can become one of yours." at bounding box center [411, 173] width 161 height 11
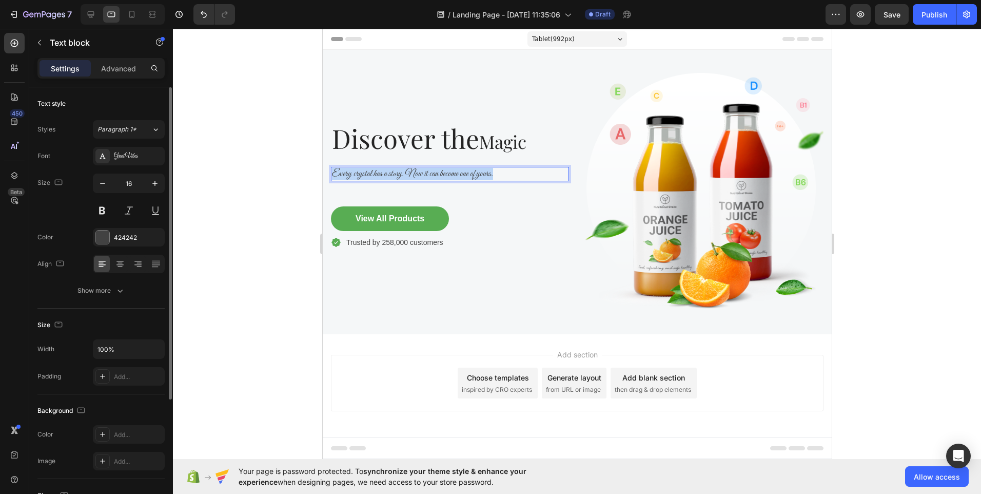
click at [436, 172] on span "Every crystal has a story. Now it can become one of yours." at bounding box center [411, 173] width 161 height 11
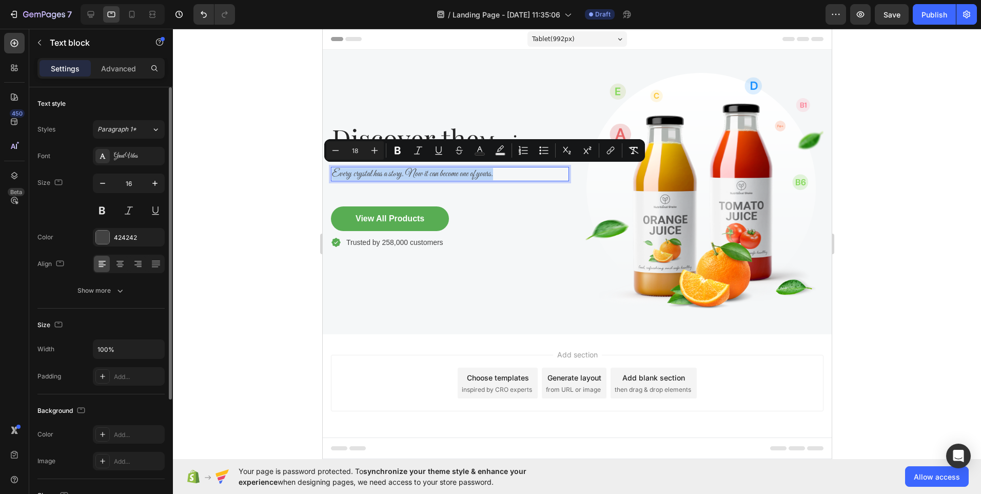
click at [436, 172] on span "Every crystal has a story. Now it can become one of yours." at bounding box center [411, 173] width 161 height 11
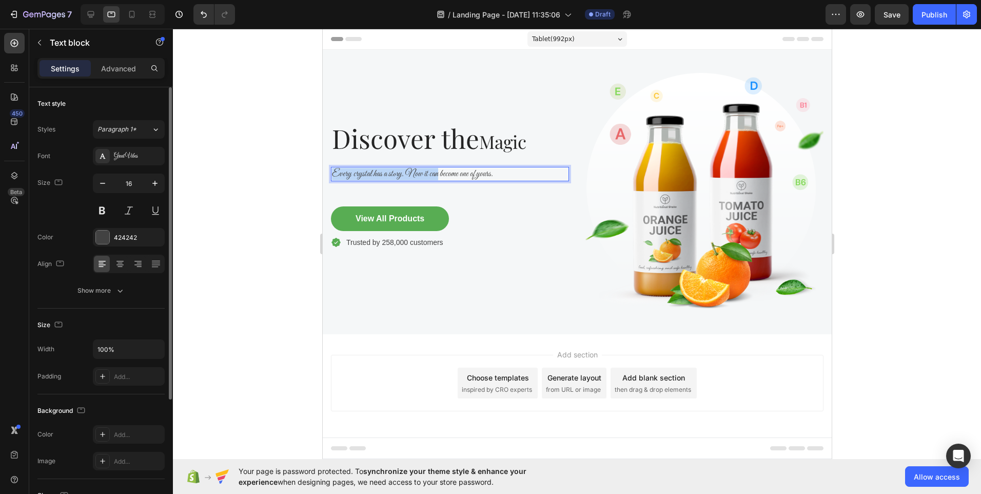
click at [436, 172] on span "Every crystal has a story. Now it can become one of yours." at bounding box center [411, 173] width 161 height 11
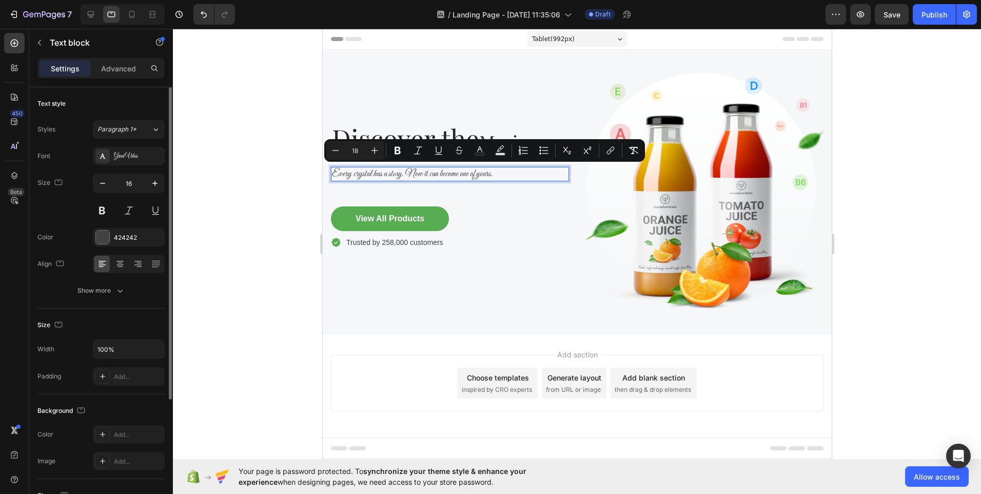
click at [487, 171] on span "Every crystal has a story. Now it can become one of yours." at bounding box center [411, 173] width 161 height 11
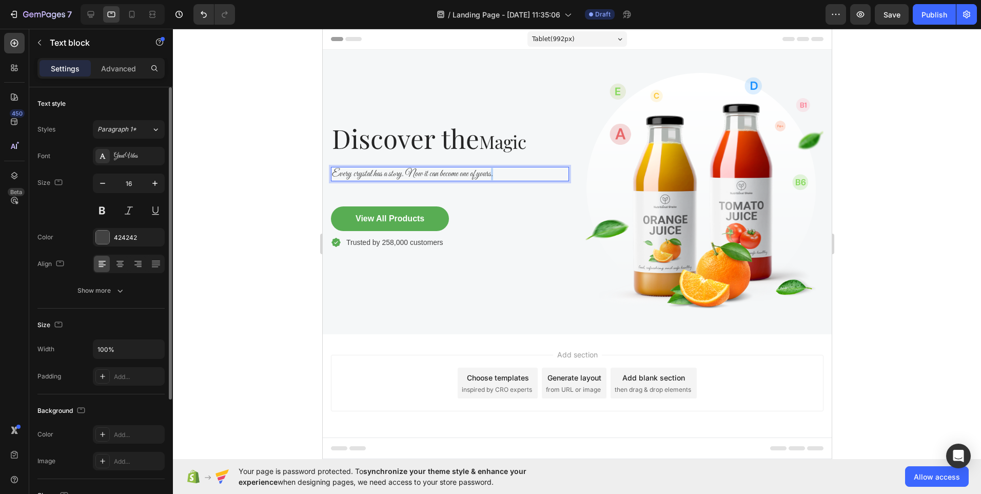
click at [487, 171] on span "Every crystal has a story. Now it can become one of yours." at bounding box center [411, 173] width 161 height 11
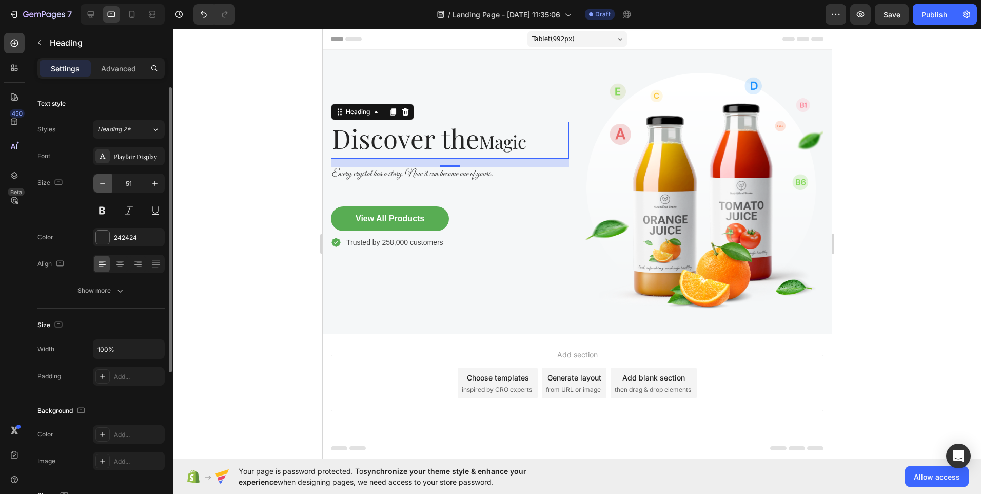
click at [106, 185] on icon "button" at bounding box center [102, 183] width 10 height 10
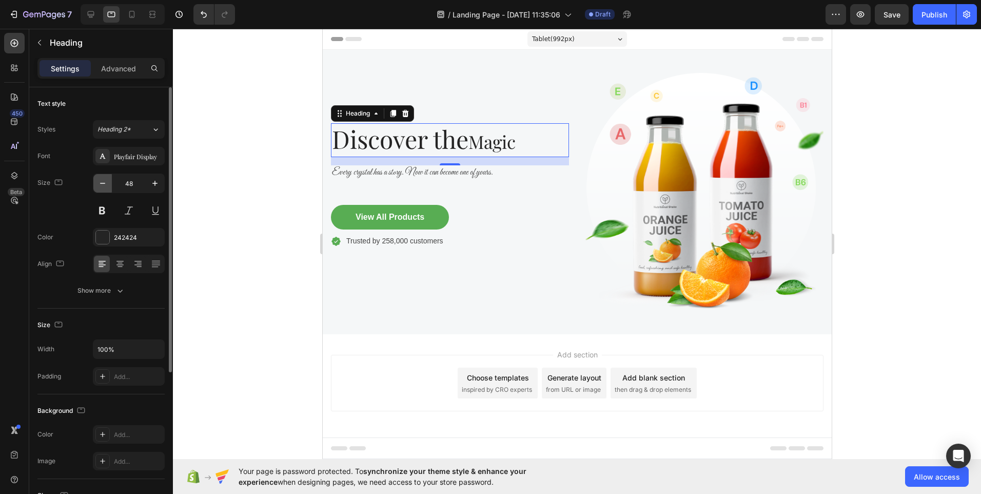
click at [106, 185] on icon "button" at bounding box center [102, 183] width 10 height 10
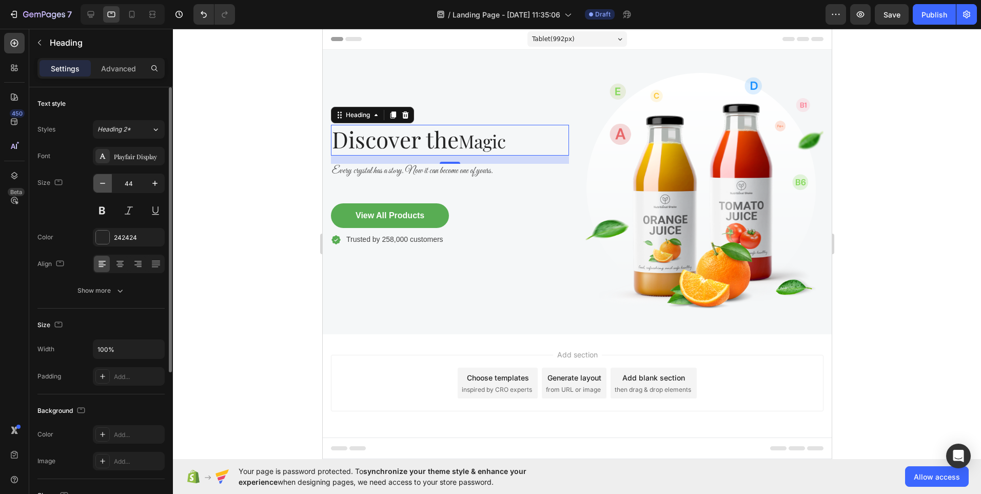
click at [106, 185] on icon "button" at bounding box center [102, 183] width 10 height 10
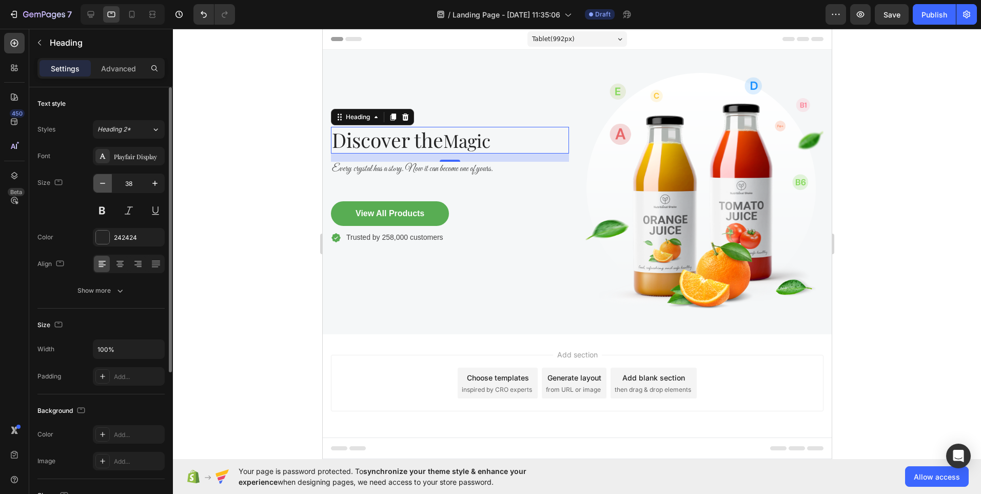
click at [106, 185] on icon "button" at bounding box center [102, 183] width 10 height 10
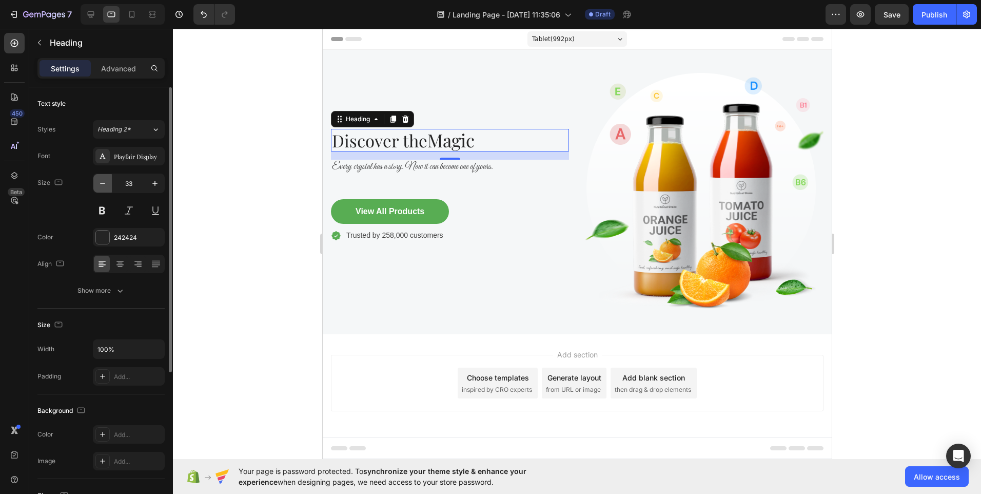
click at [106, 185] on icon "button" at bounding box center [102, 183] width 10 height 10
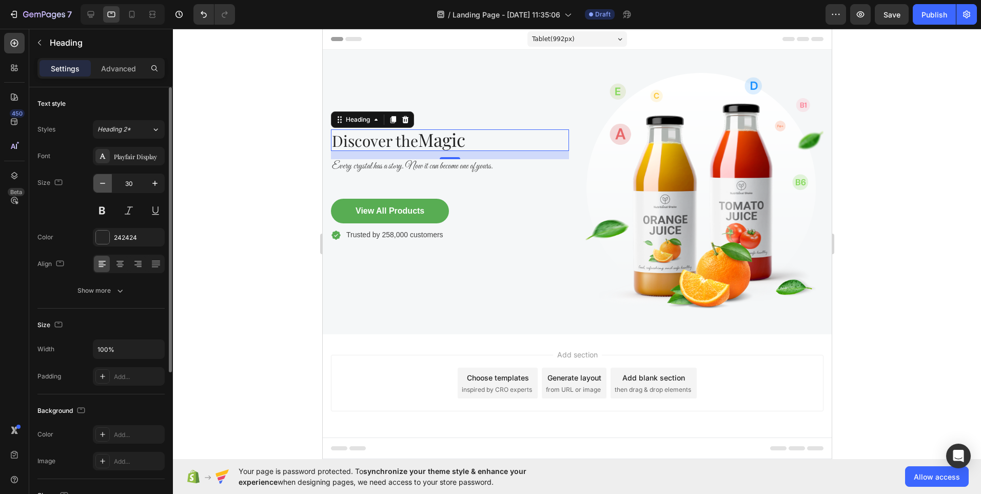
click at [106, 185] on icon "button" at bounding box center [102, 183] width 10 height 10
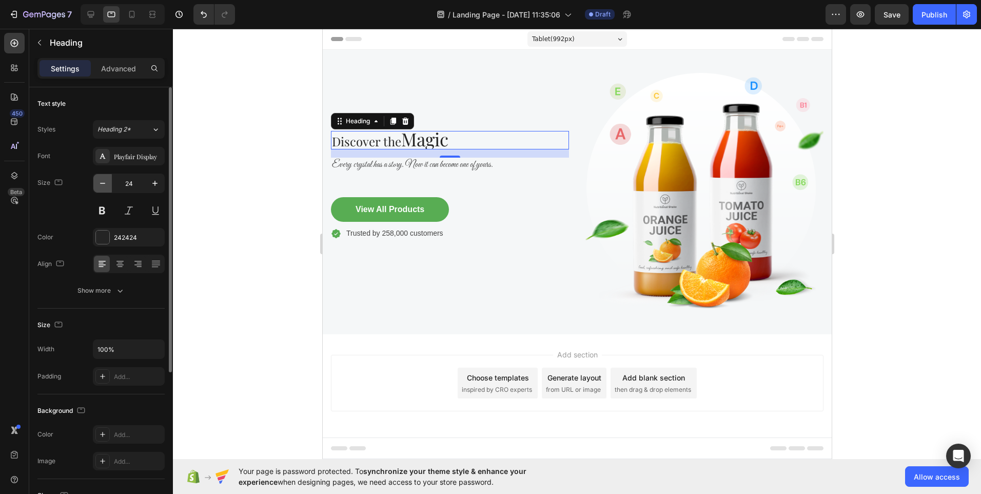
click at [106, 185] on icon "button" at bounding box center [102, 183] width 10 height 10
click at [133, 11] on icon at bounding box center [132, 14] width 6 height 7
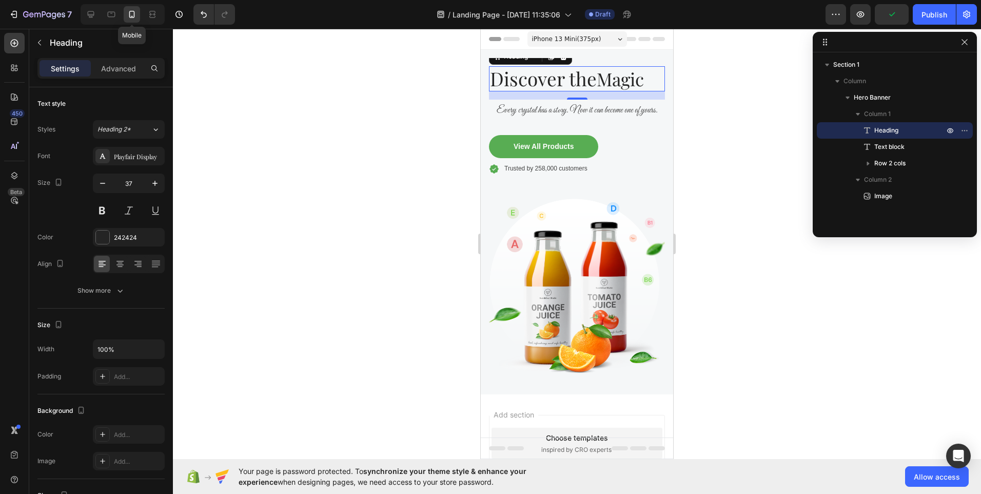
scroll to position [2, 0]
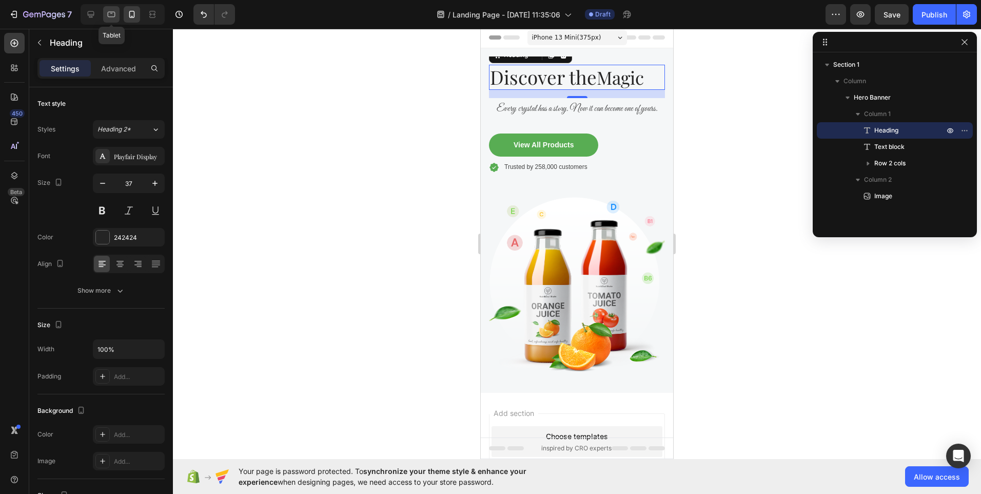
click at [114, 14] on icon at bounding box center [111, 14] width 10 height 10
type input "21"
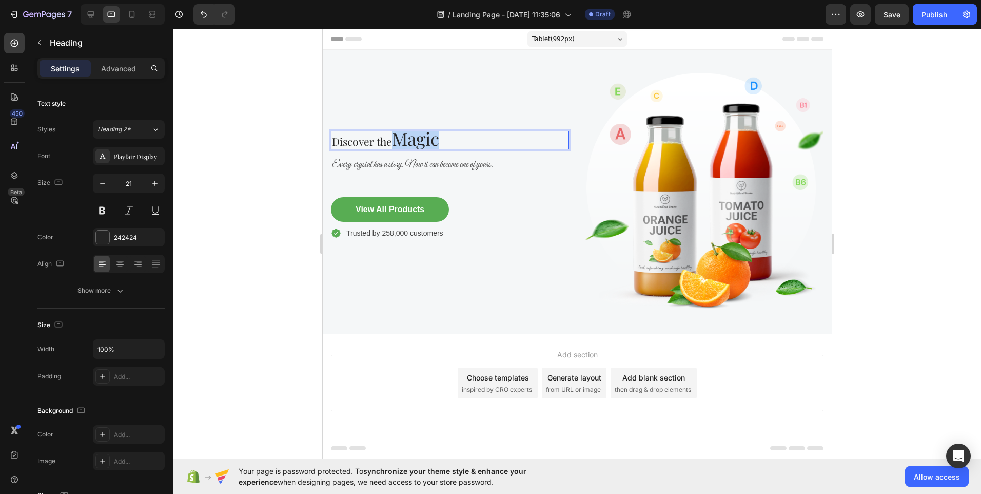
click at [425, 140] on span "Magic" at bounding box center [414, 138] width 47 height 24
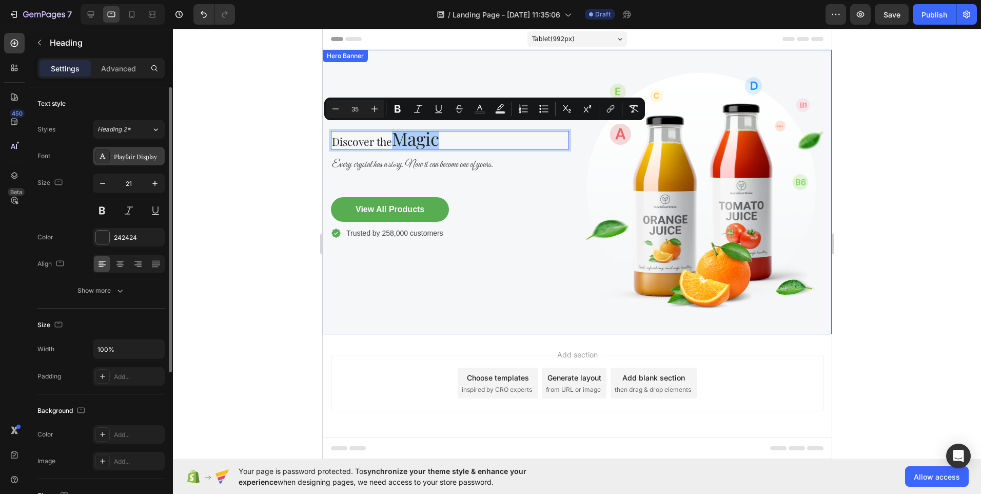
click at [145, 155] on div "Playfair Display" at bounding box center [138, 156] width 48 height 9
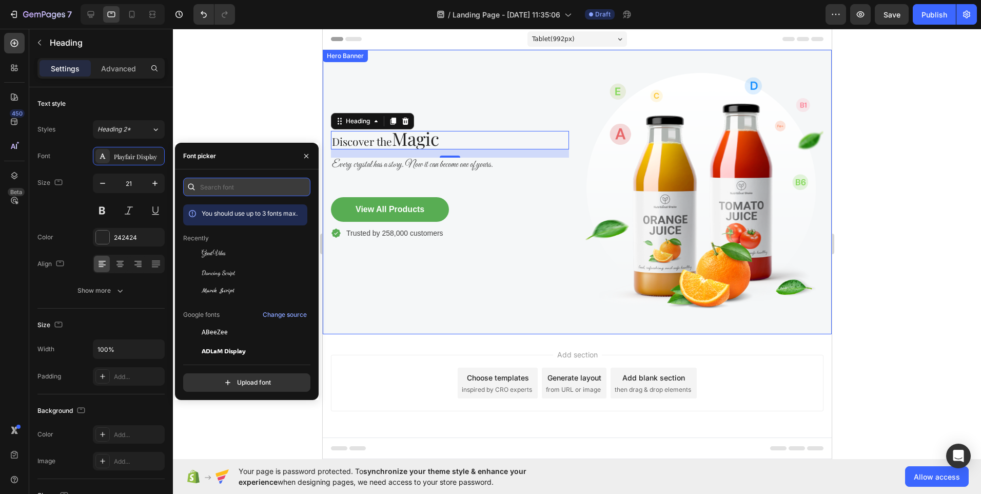
click at [216, 188] on input "text" at bounding box center [246, 187] width 127 height 18
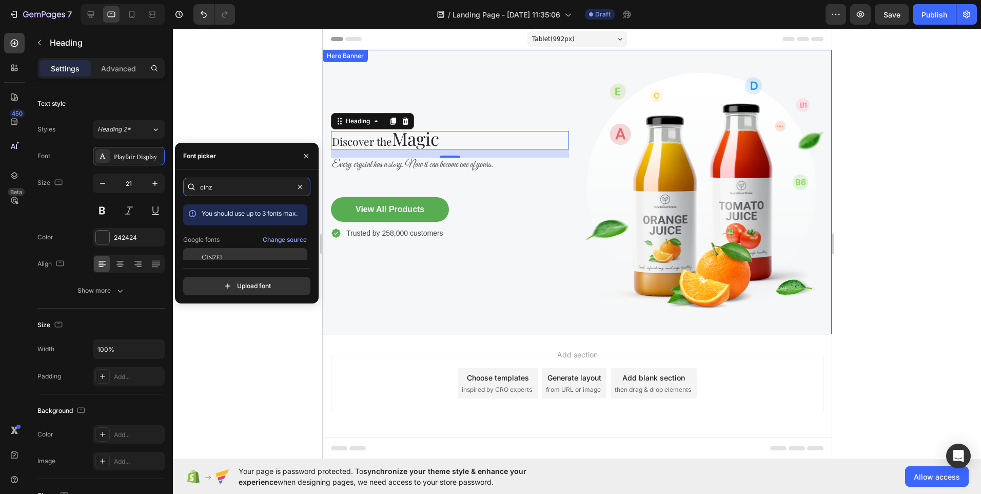
type input "cinz"
click at [219, 256] on span "Cinzel" at bounding box center [213, 256] width 22 height 9
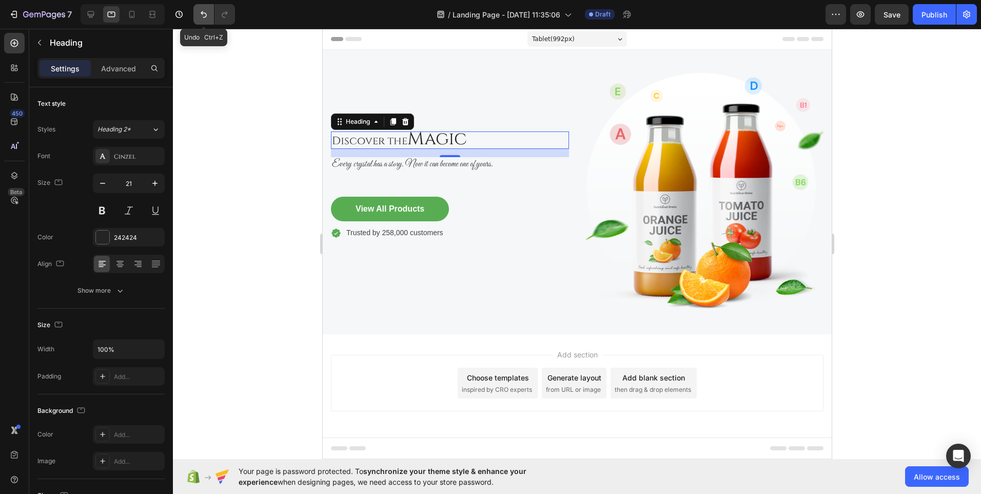
click at [202, 12] on icon "Undo/Redo" at bounding box center [204, 14] width 6 height 7
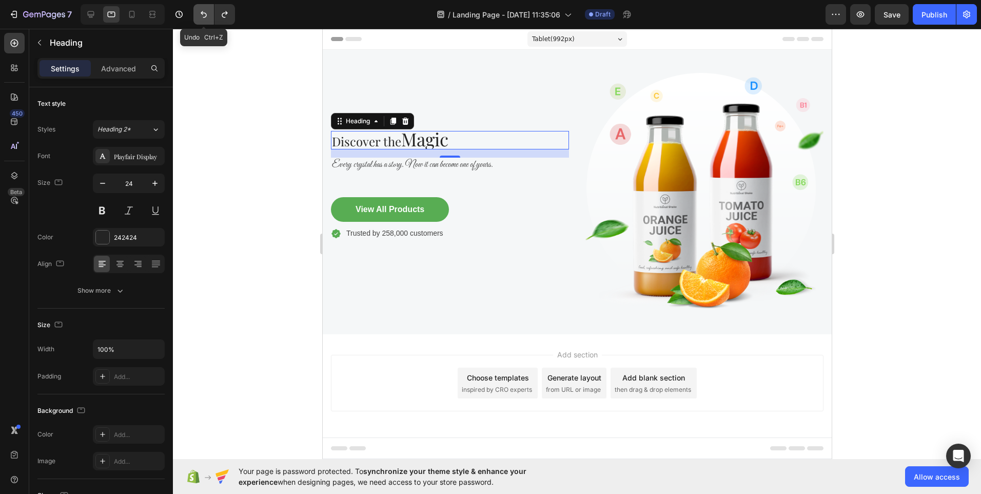
click at [202, 12] on icon "Undo/Redo" at bounding box center [204, 14] width 6 height 7
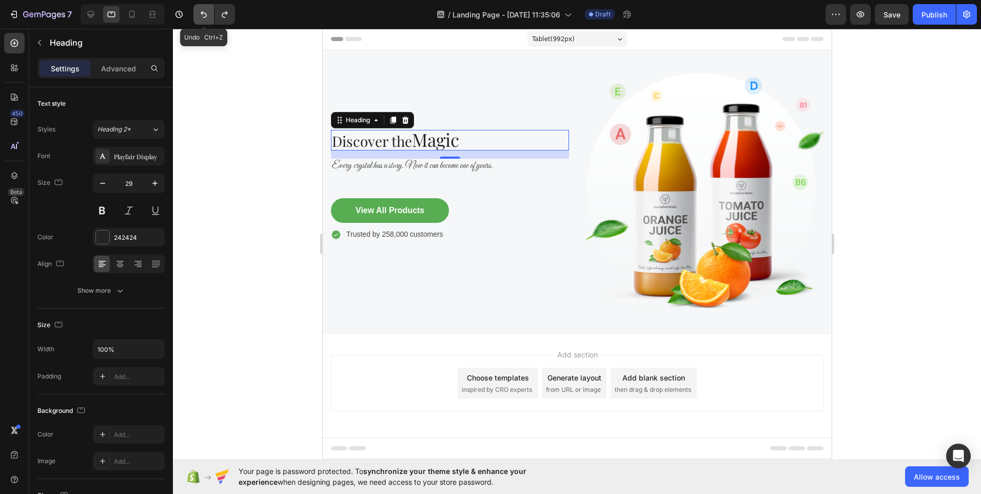
click at [202, 12] on icon "Undo/Redo" at bounding box center [204, 14] width 6 height 7
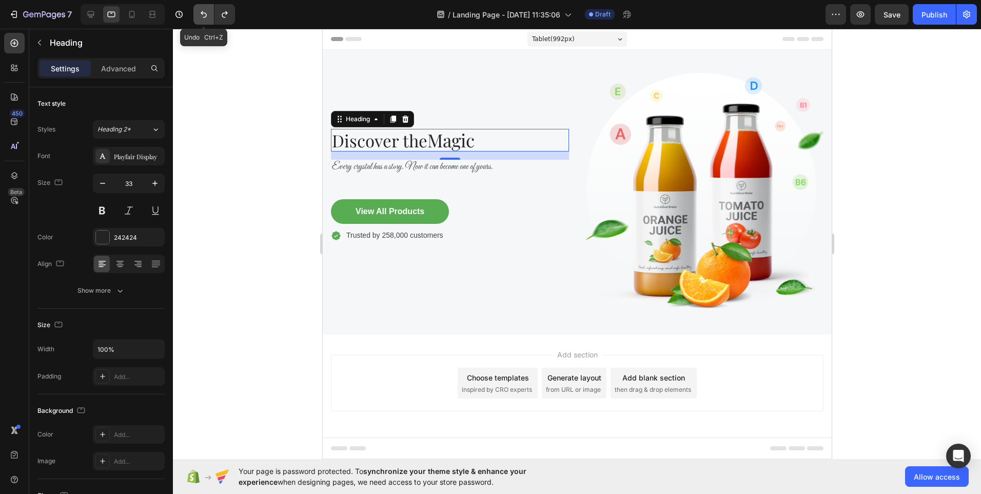
click at [202, 12] on icon "Undo/Redo" at bounding box center [204, 14] width 6 height 7
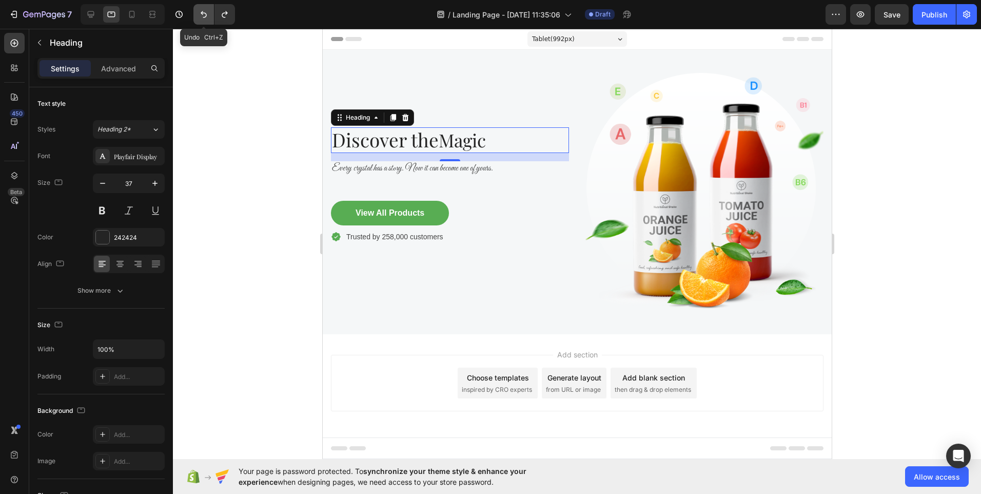
click at [202, 12] on icon "Undo/Redo" at bounding box center [204, 14] width 6 height 7
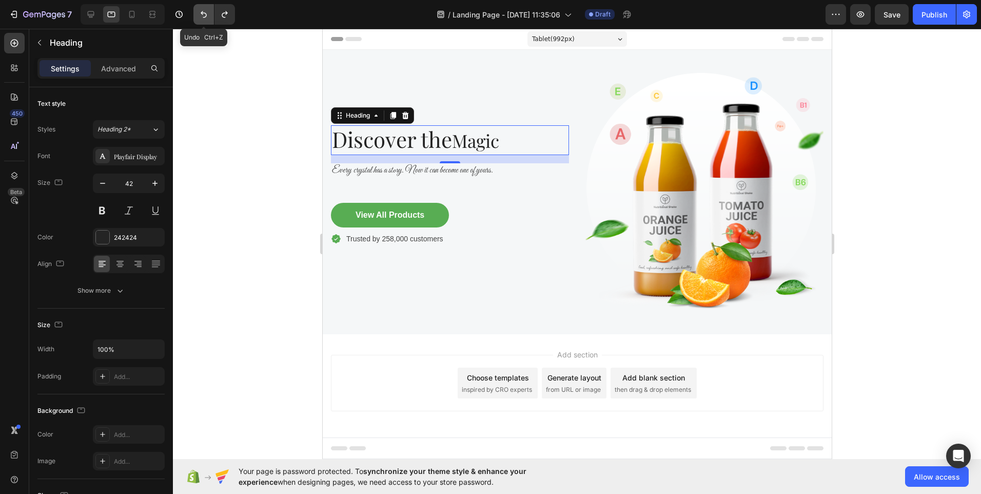
click at [202, 12] on icon "Undo/Redo" at bounding box center [204, 14] width 6 height 7
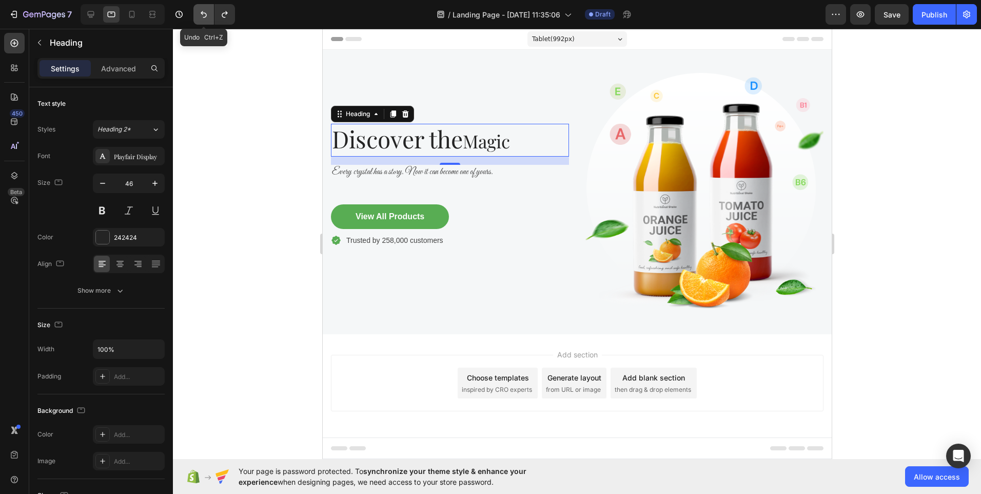
click at [202, 12] on icon "Undo/Redo" at bounding box center [204, 14] width 6 height 7
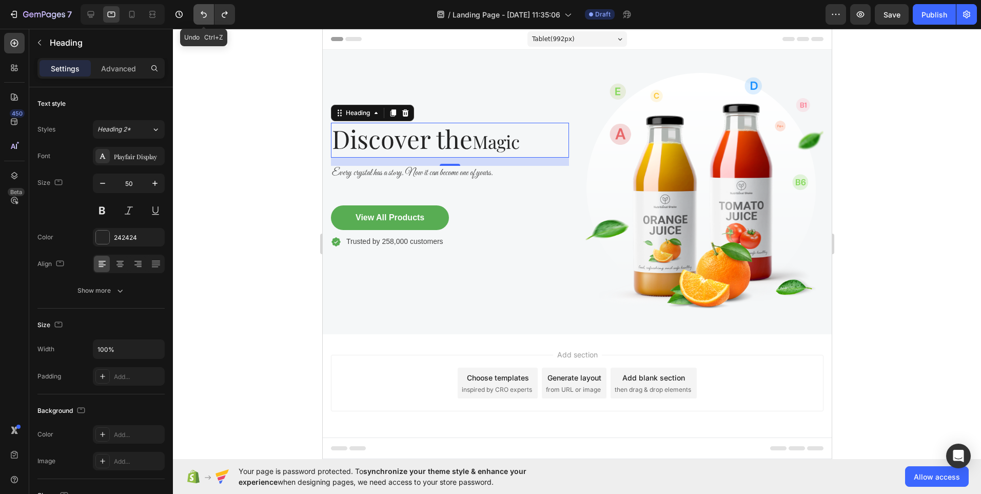
type input "51"
click at [202, 12] on icon "Undo/Redo" at bounding box center [204, 14] width 6 height 7
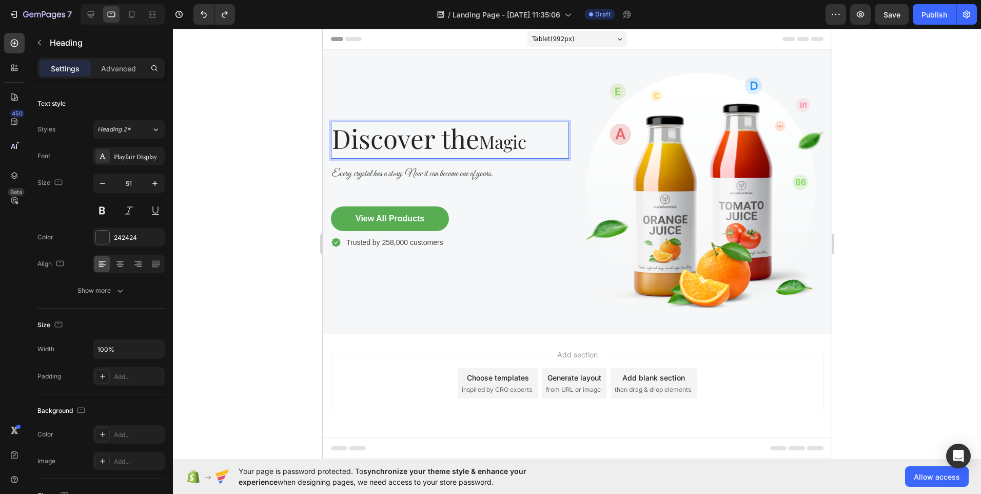
click at [526, 141] on span "Magic" at bounding box center [502, 141] width 47 height 24
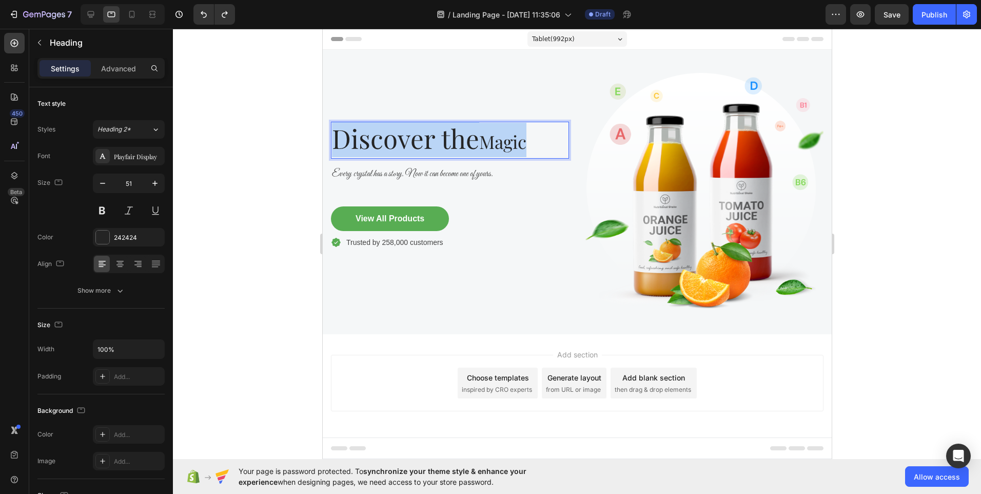
click at [526, 141] on span "Magic" at bounding box center [502, 141] width 47 height 24
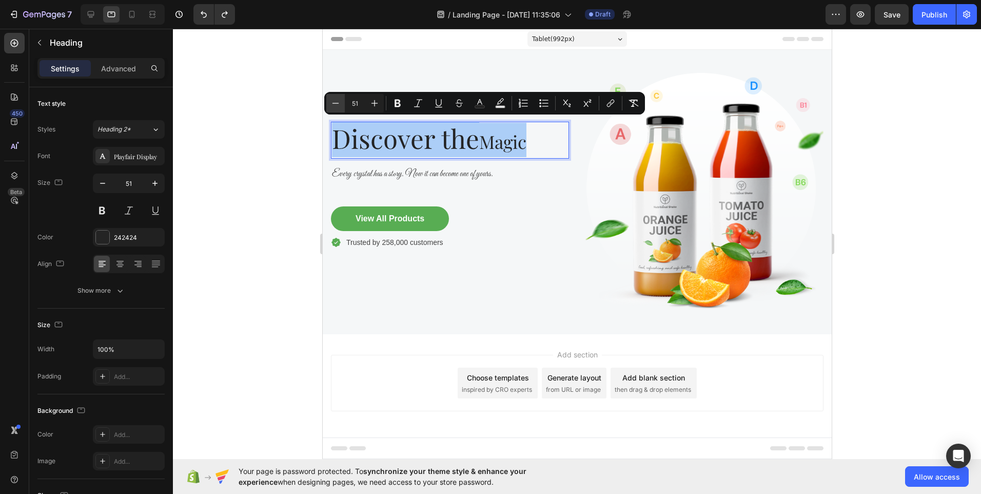
click at [336, 103] on icon "Editor contextual toolbar" at bounding box center [335, 103] width 7 height 1
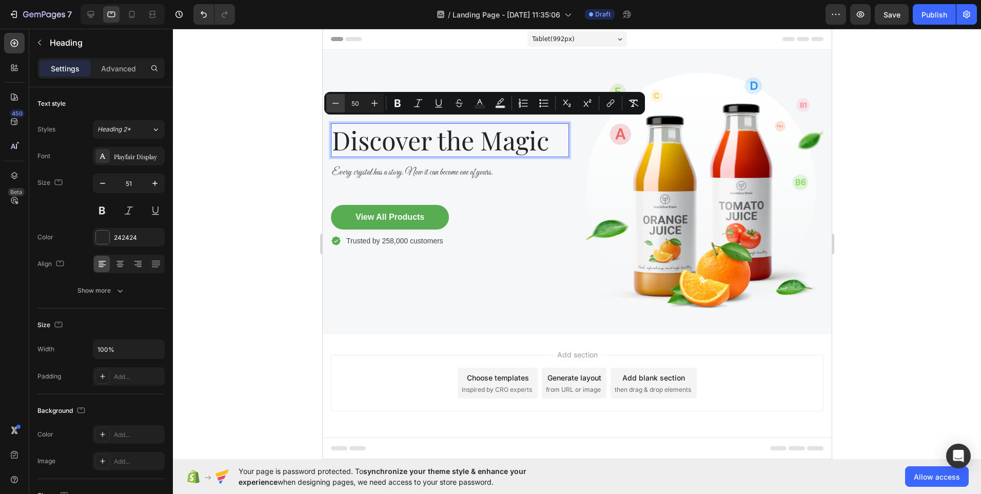
click at [336, 103] on icon "Editor contextual toolbar" at bounding box center [335, 103] width 7 height 1
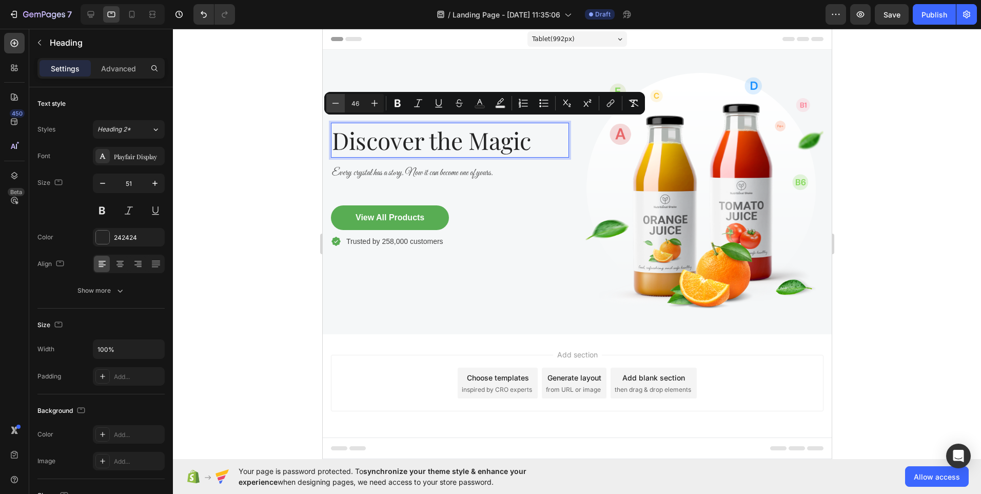
type input "45"
click at [135, 160] on div "Playfair Display" at bounding box center [138, 156] width 48 height 9
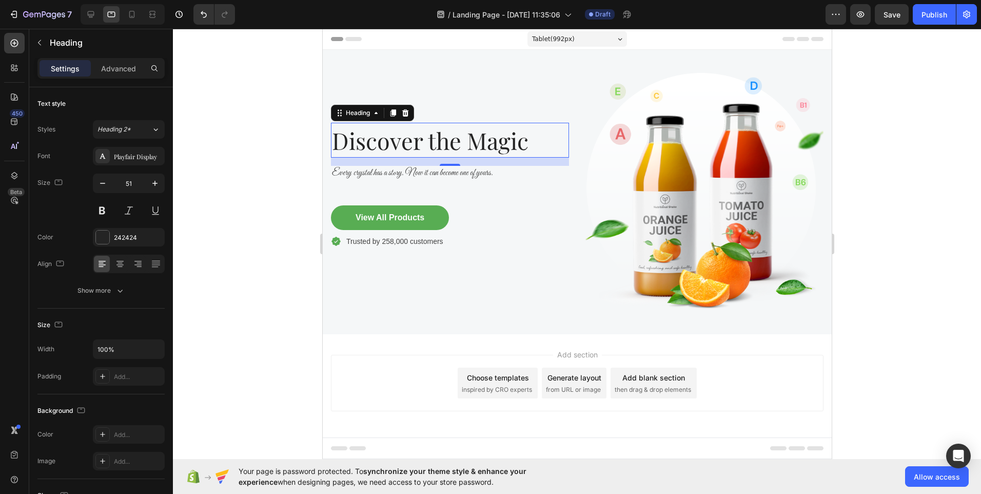
click at [450, 171] on div "16" at bounding box center [449, 174] width 10 height 8
click at [448, 171] on div "16" at bounding box center [449, 174] width 10 height 8
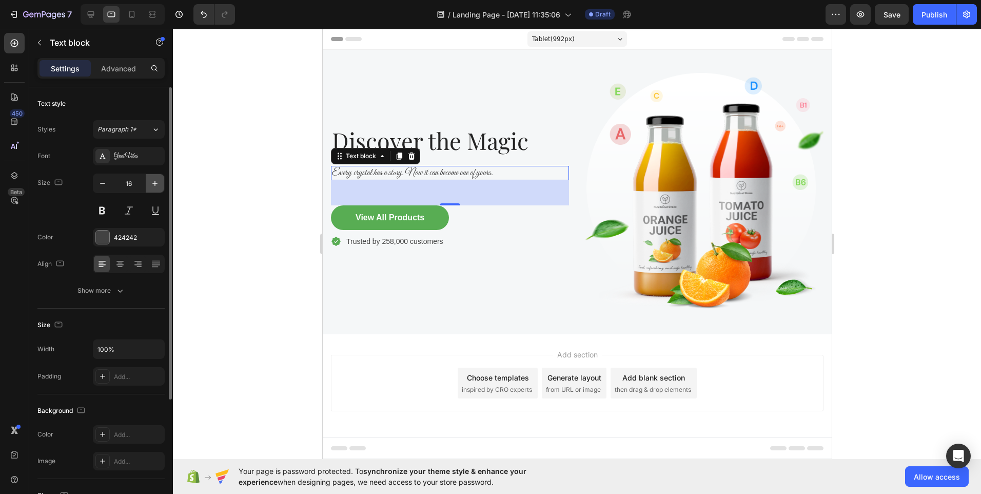
click at [154, 187] on icon "button" at bounding box center [155, 183] width 10 height 10
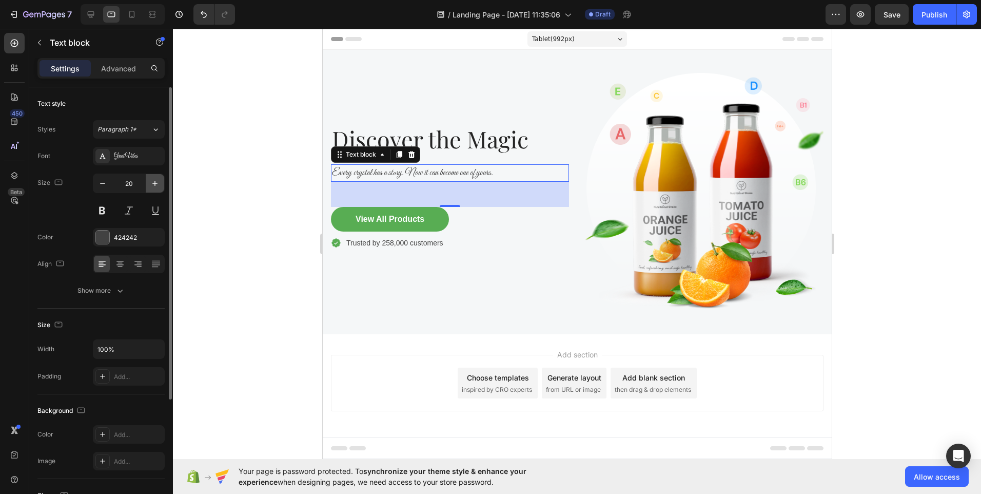
click at [154, 187] on icon "button" at bounding box center [155, 183] width 10 height 10
click at [98, 186] on icon "button" at bounding box center [102, 183] width 10 height 10
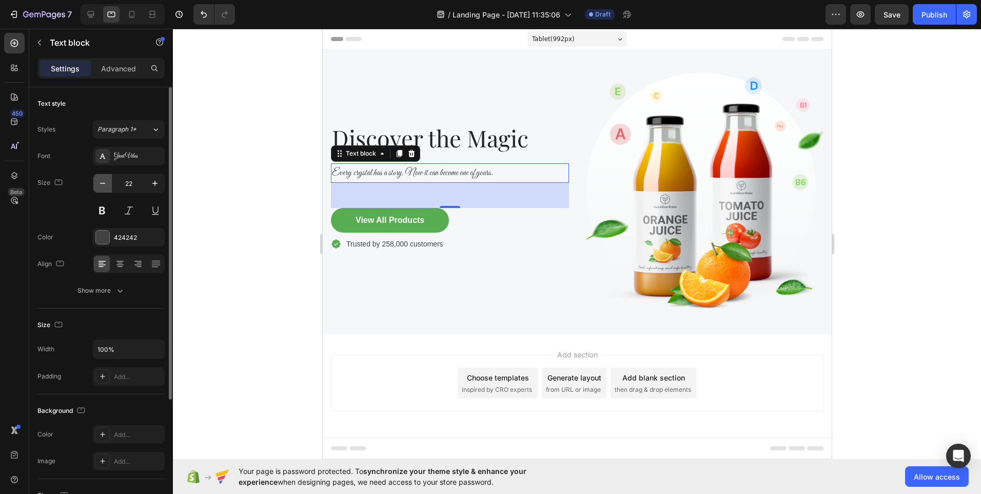
click at [98, 186] on icon "button" at bounding box center [102, 183] width 10 height 10
click at [153, 187] on icon "button" at bounding box center [155, 183] width 10 height 10
type input "22"
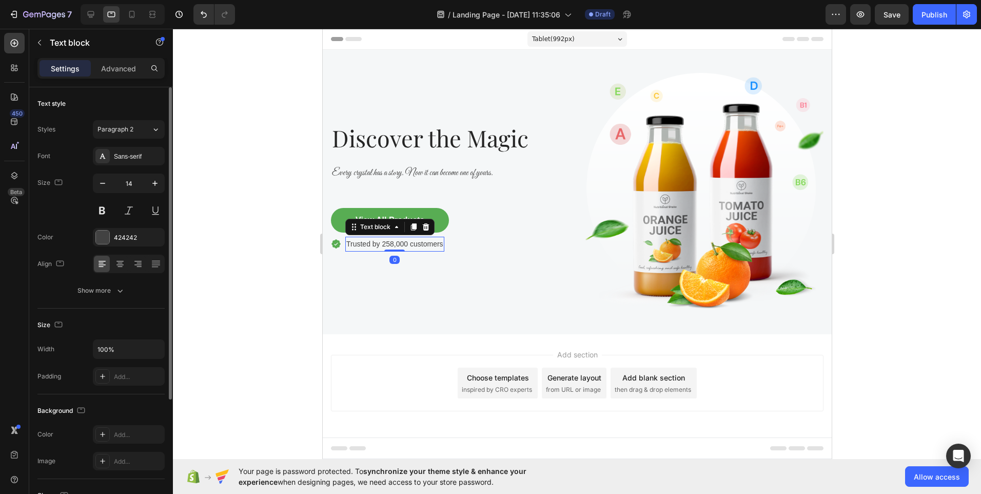
click at [355, 245] on p "Trusted by 258,000 customers" at bounding box center [394, 244] width 97 height 13
click at [426, 223] on icon at bounding box center [425, 226] width 7 height 7
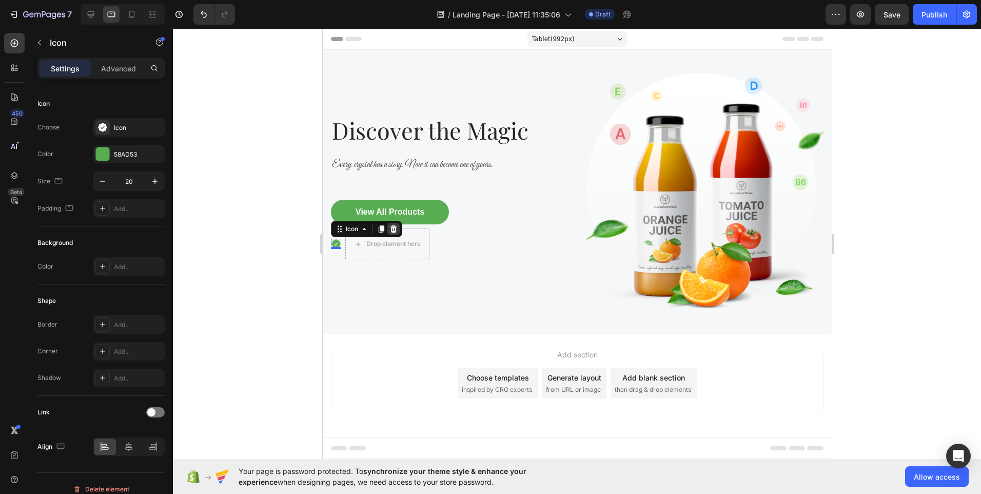
click at [395, 225] on icon at bounding box center [393, 229] width 8 height 8
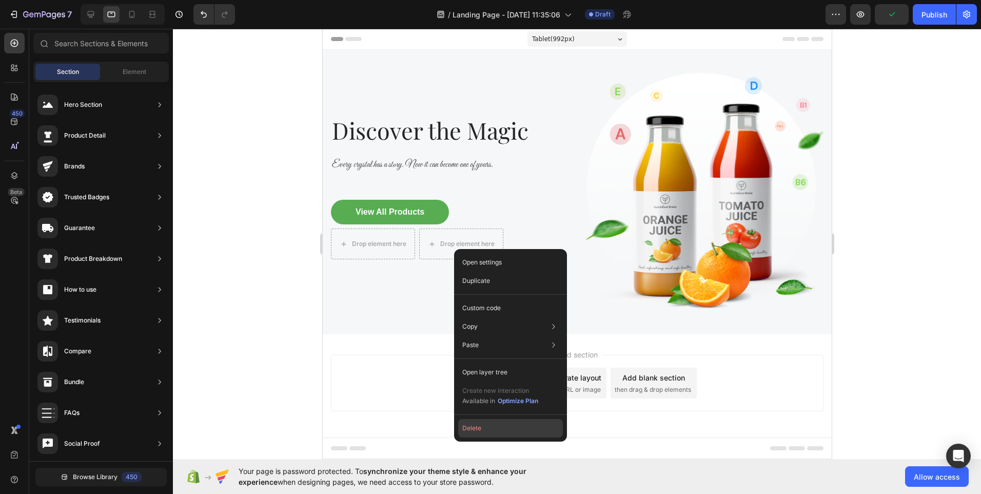
click at [475, 433] on button "Delete" at bounding box center [510, 428] width 105 height 18
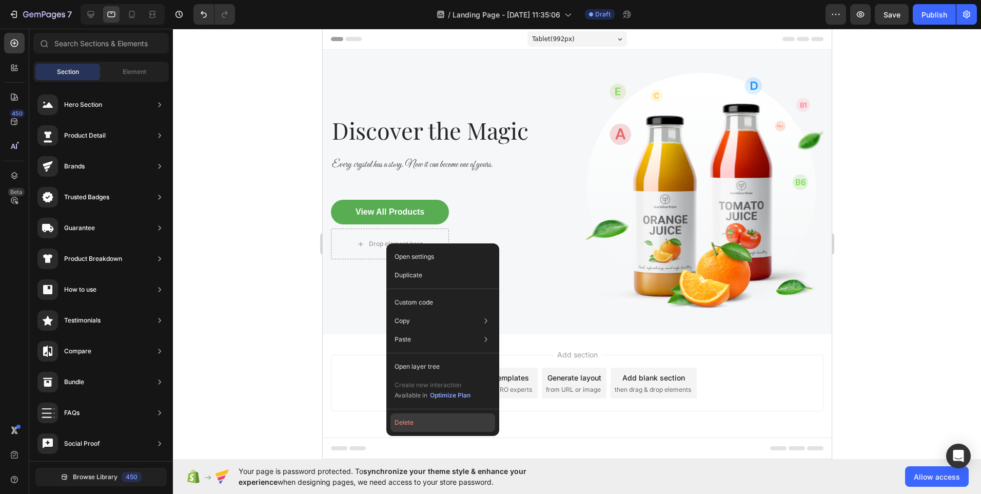
click at [404, 427] on button "Delete" at bounding box center [442, 422] width 105 height 18
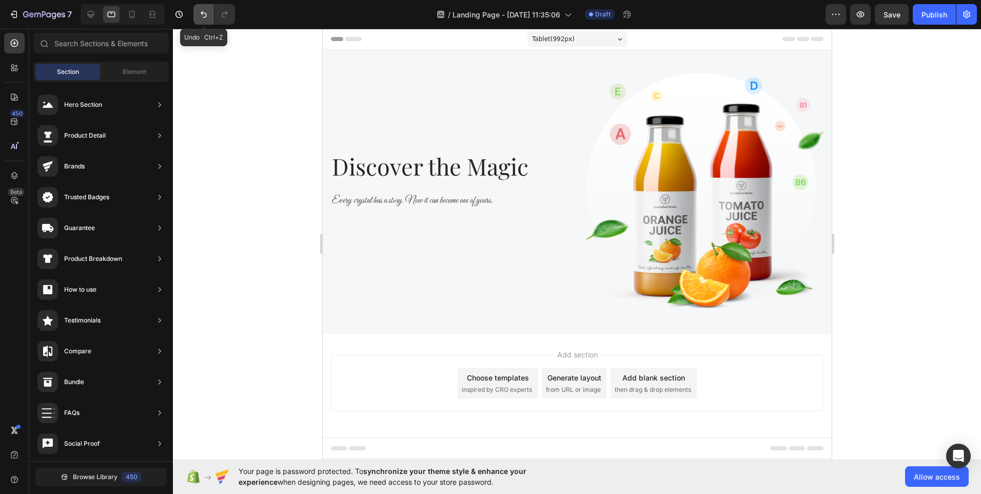
click at [202, 14] on icon "Undo/Redo" at bounding box center [204, 14] width 10 height 10
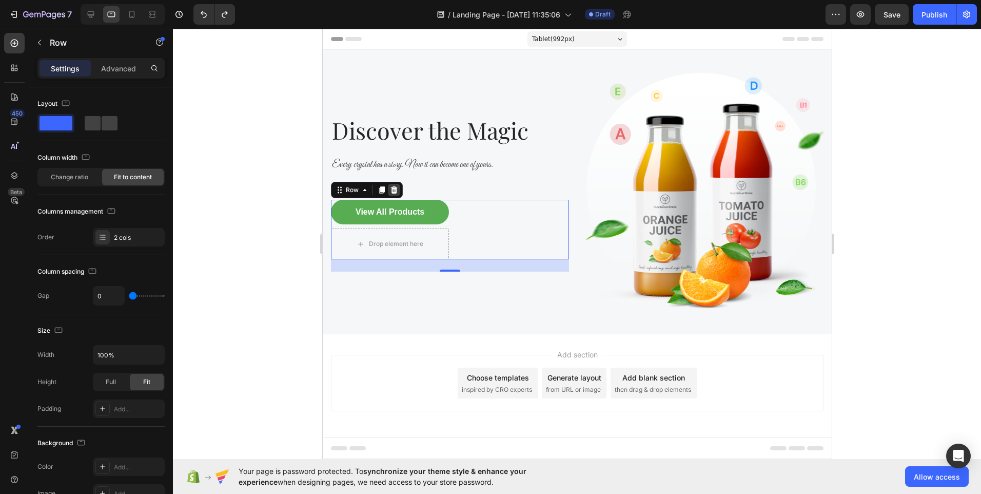
click at [394, 188] on icon at bounding box center [393, 190] width 8 height 8
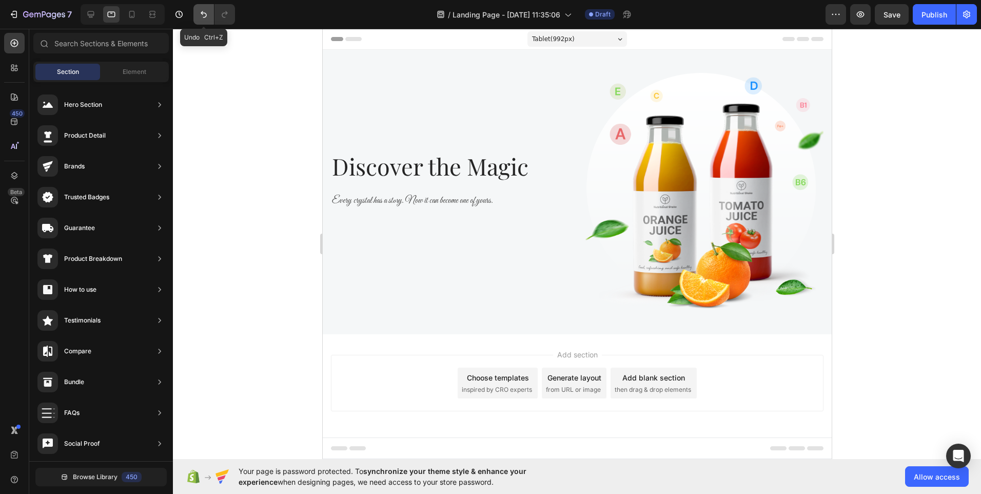
click at [202, 13] on icon "Undo/Redo" at bounding box center [204, 14] width 6 height 7
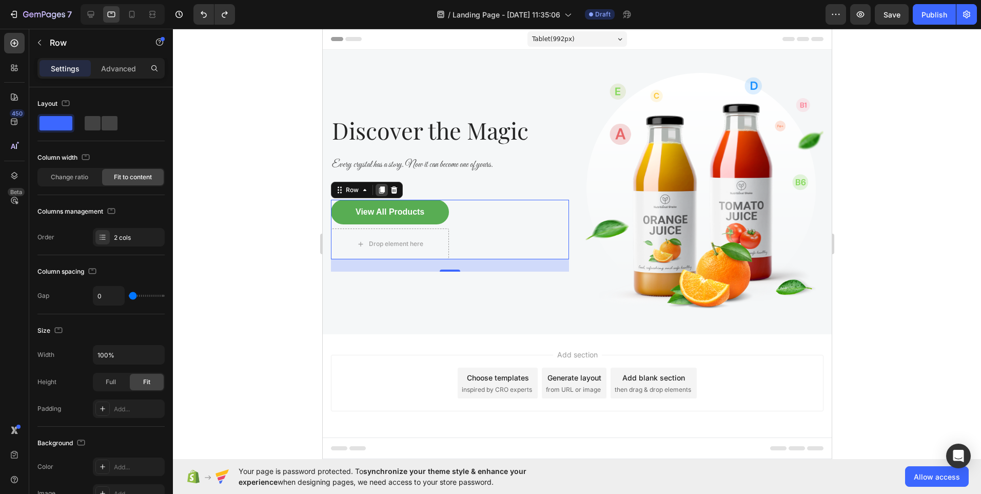
click at [383, 186] on icon at bounding box center [382, 189] width 6 height 7
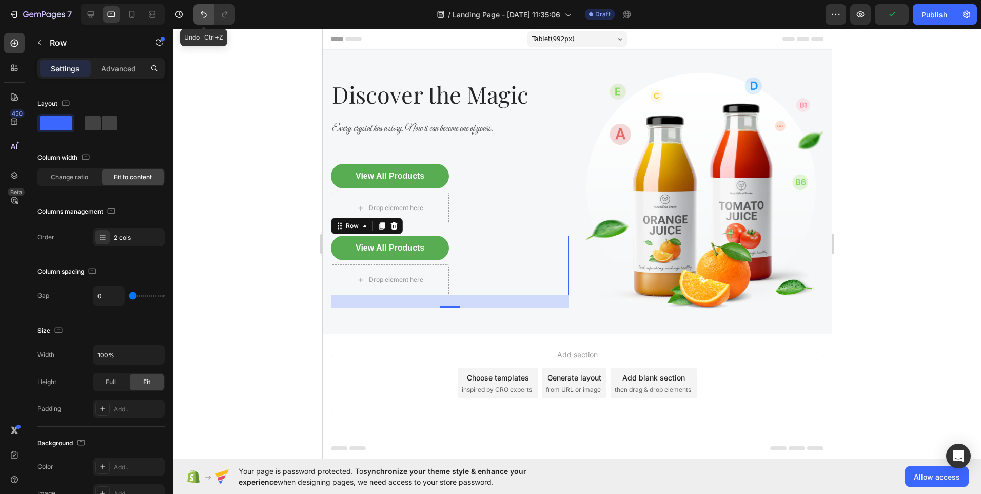
click at [199, 19] on icon "Undo/Redo" at bounding box center [204, 14] width 10 height 10
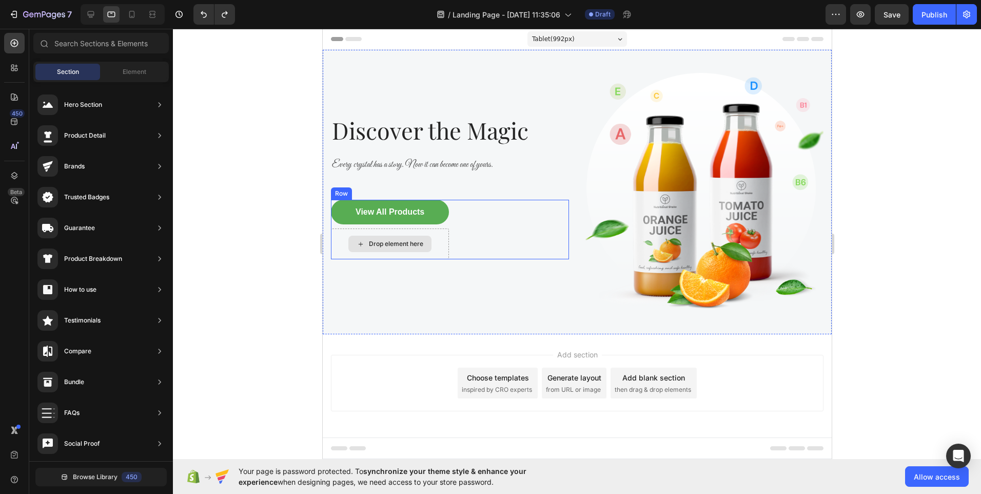
click at [338, 234] on div "Drop element here" at bounding box center [389, 243] width 118 height 31
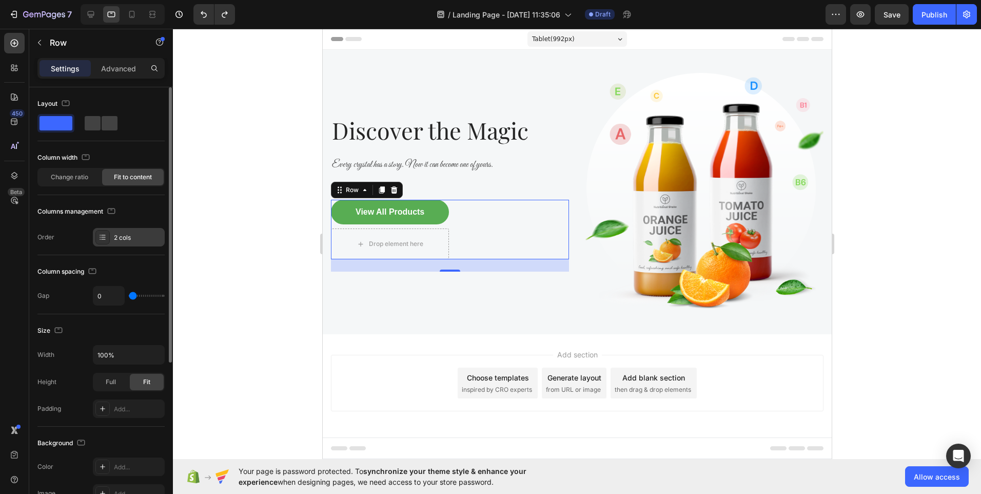
click at [106, 235] on icon at bounding box center [103, 237] width 8 height 8
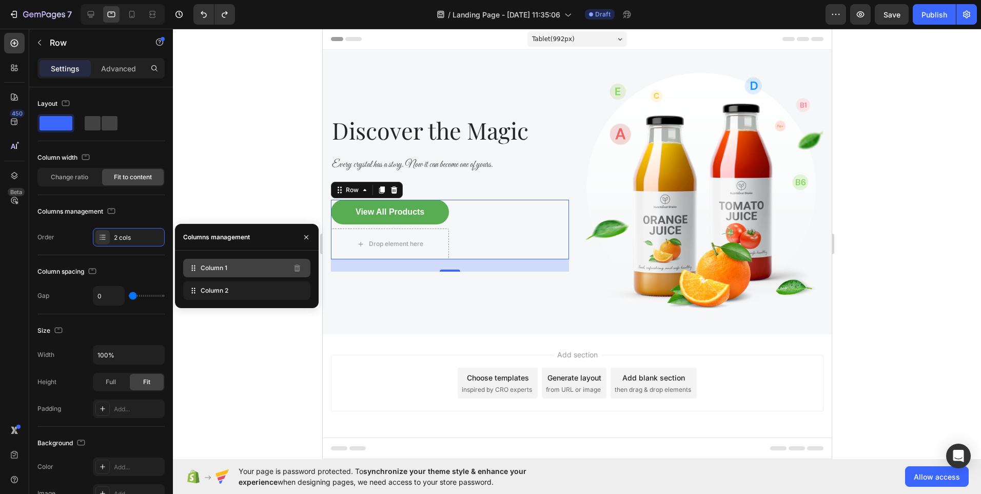
click at [207, 271] on span "Column 1" at bounding box center [214, 267] width 27 height 9
click at [216, 276] on div "Column 1" at bounding box center [246, 268] width 127 height 18
click at [215, 267] on span "Column 1" at bounding box center [214, 267] width 27 height 9
click at [210, 295] on span "Column 2" at bounding box center [215, 290] width 28 height 9
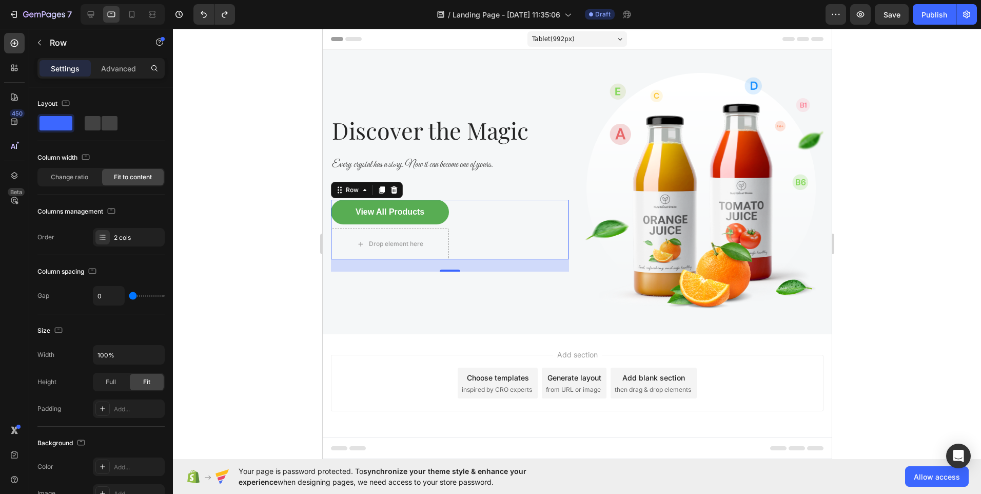
click at [262, 327] on div at bounding box center [577, 261] width 808 height 465
click at [115, 213] on icon "button" at bounding box center [111, 211] width 10 height 10
click at [115, 228] on icon "button" at bounding box center [113, 227] width 10 height 10
type input "8"
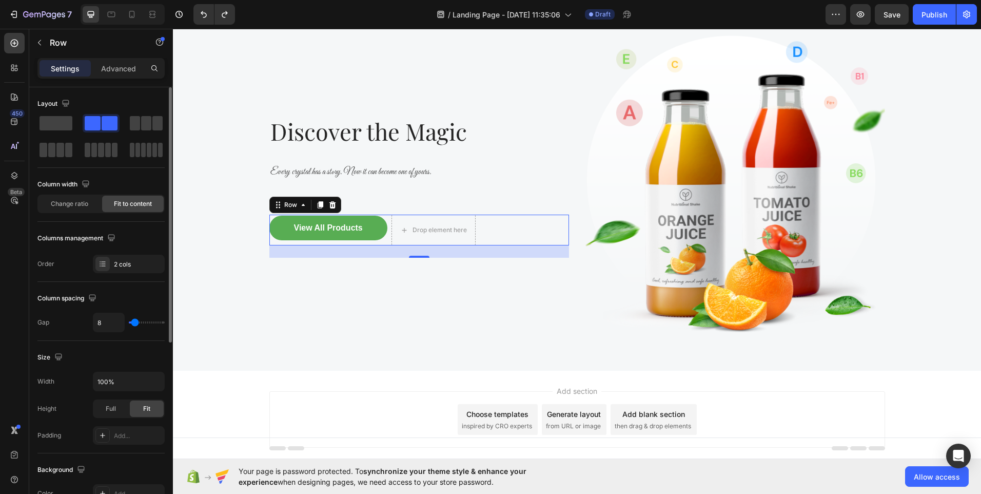
scroll to position [87, 0]
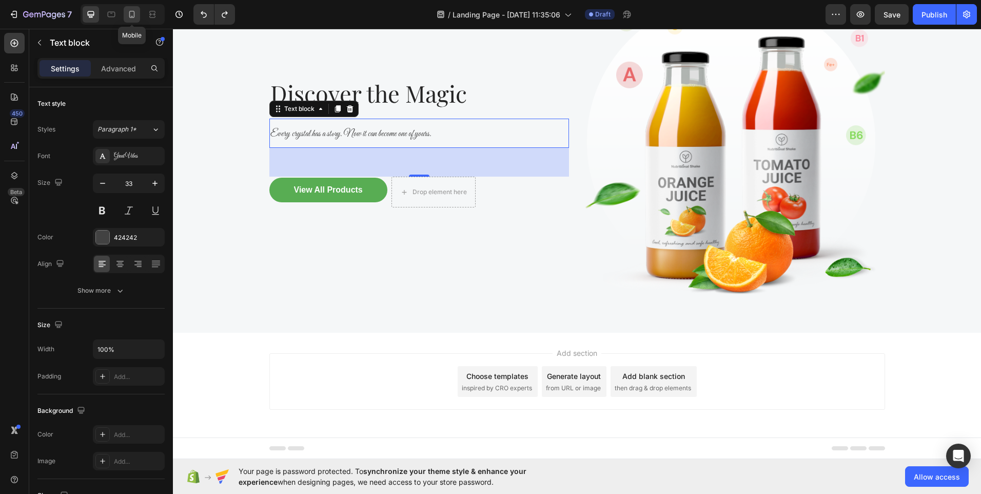
click at [136, 12] on icon at bounding box center [132, 14] width 10 height 10
type input "25"
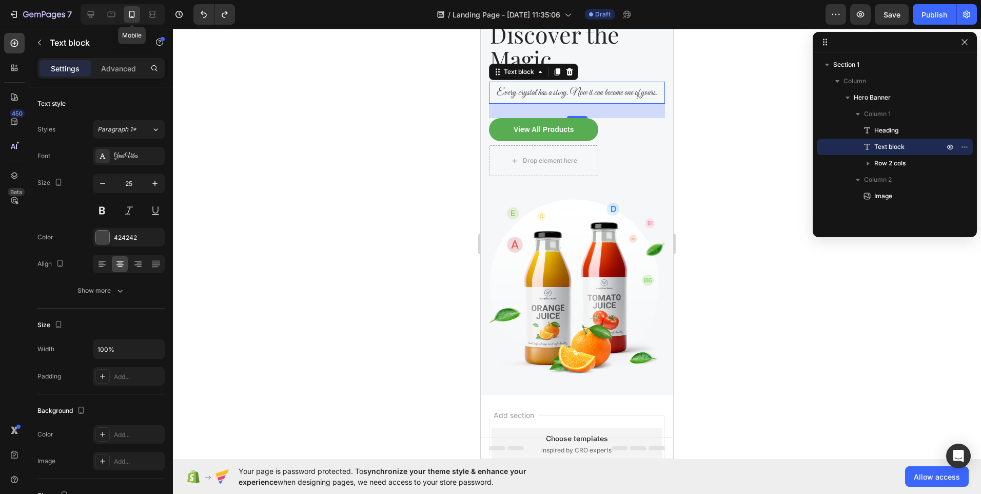
scroll to position [62, 0]
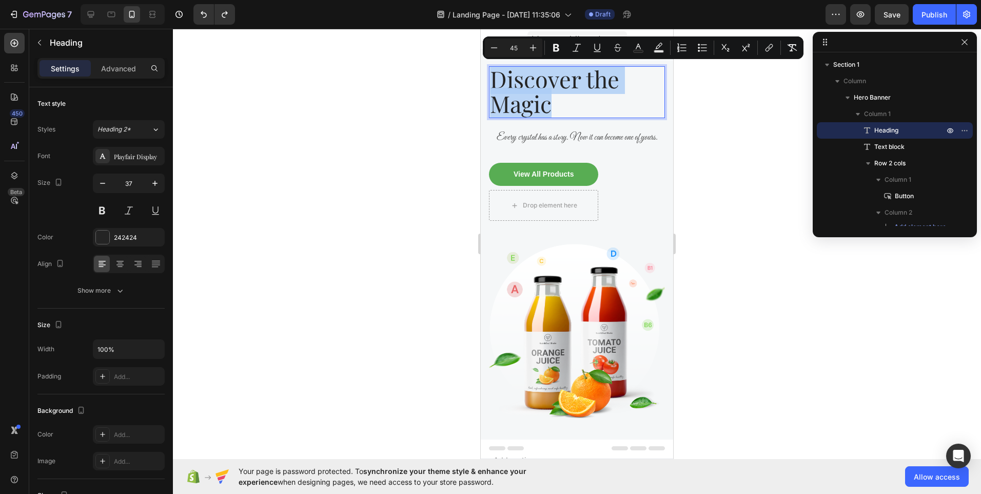
drag, startPoint x: 560, startPoint y: 106, endPoint x: 495, endPoint y: 85, distance: 68.5
click at [497, 51] on icon "Editor contextual toolbar" at bounding box center [494, 48] width 10 height 10
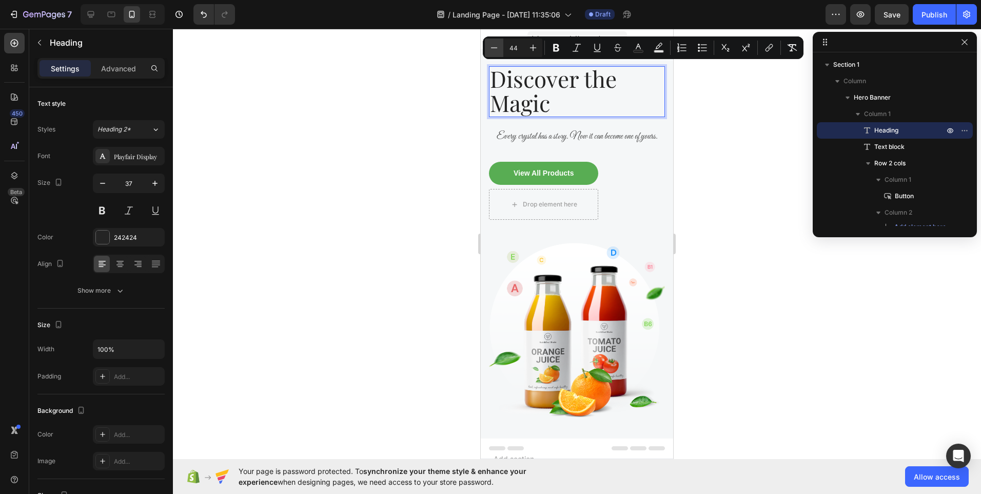
click at [497, 51] on icon "Editor contextual toolbar" at bounding box center [494, 48] width 10 height 10
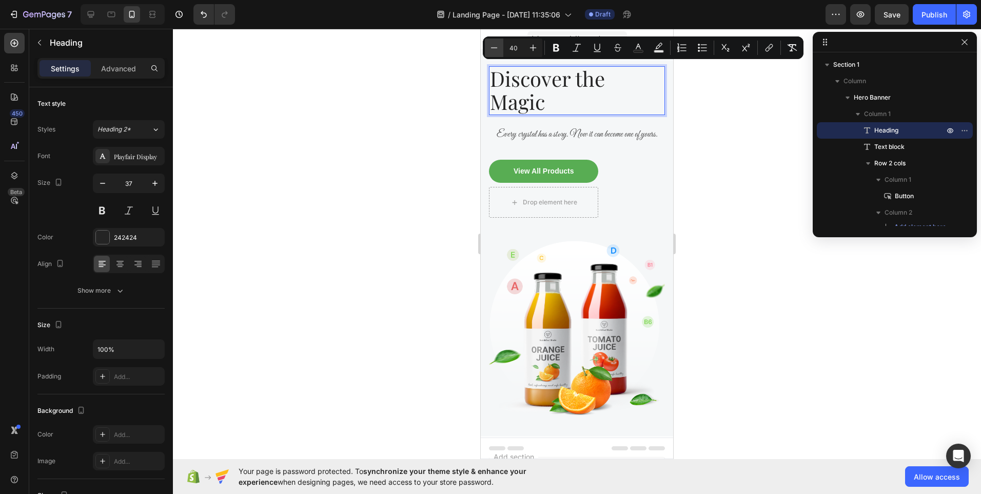
click at [497, 51] on icon "Editor contextual toolbar" at bounding box center [494, 48] width 10 height 10
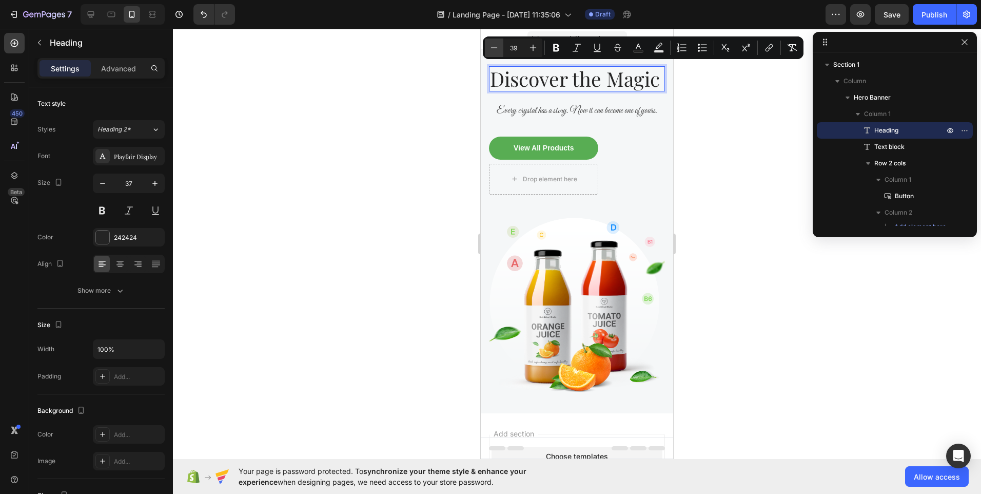
click at [497, 51] on icon "Editor contextual toolbar" at bounding box center [494, 48] width 10 height 10
click at [531, 49] on icon "Editor contextual toolbar" at bounding box center [533, 48] width 10 height 10
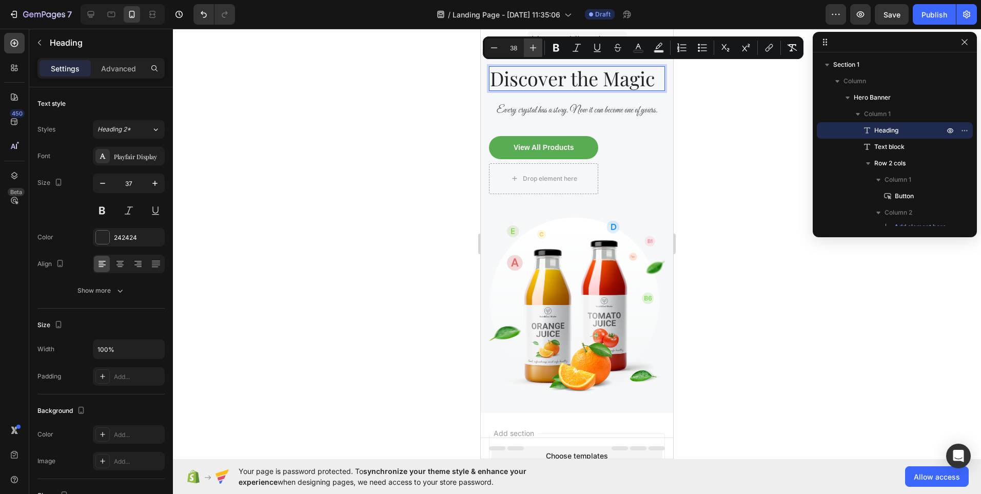
click at [531, 49] on icon "Editor contextual toolbar" at bounding box center [533, 48] width 10 height 10
click at [491, 50] on icon "Editor contextual toolbar" at bounding box center [494, 48] width 10 height 10
type input "38"
click at [449, 103] on div at bounding box center [577, 261] width 808 height 465
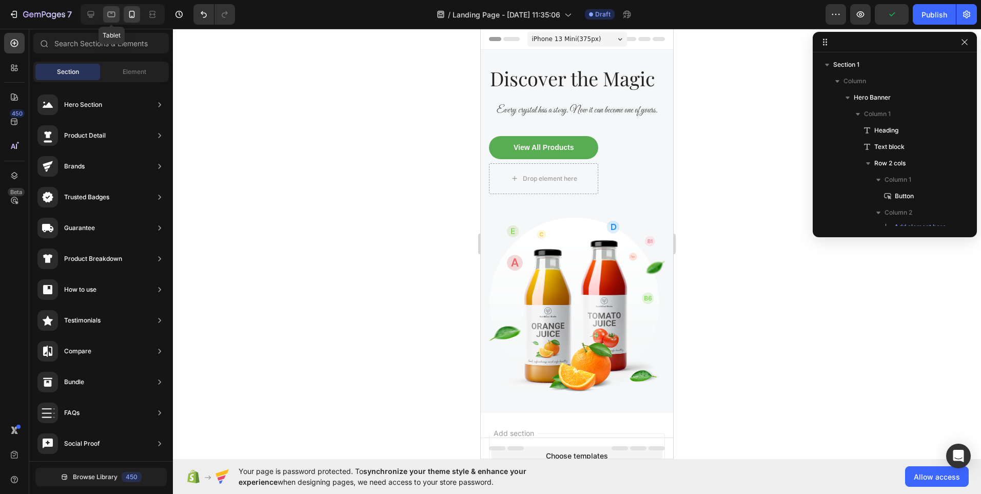
click at [115, 14] on icon at bounding box center [111, 14] width 10 height 10
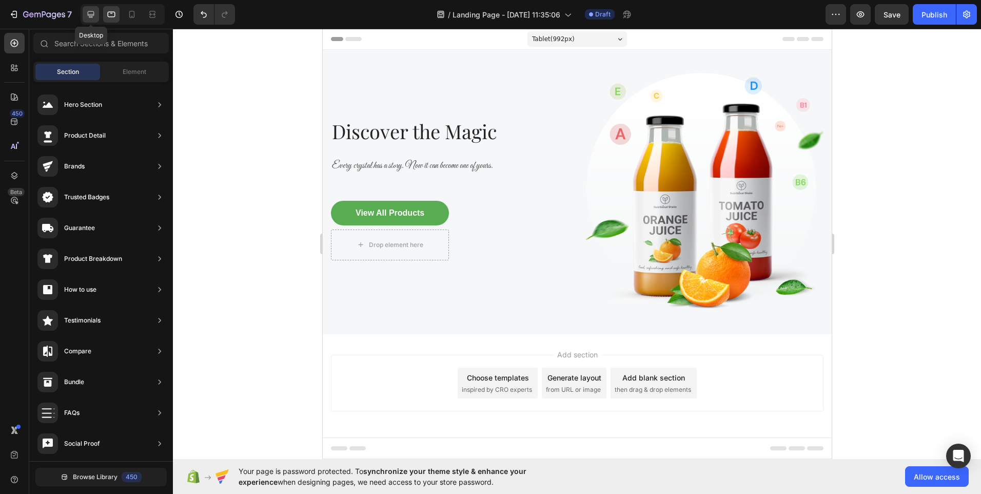
click at [89, 15] on icon at bounding box center [91, 14] width 7 height 7
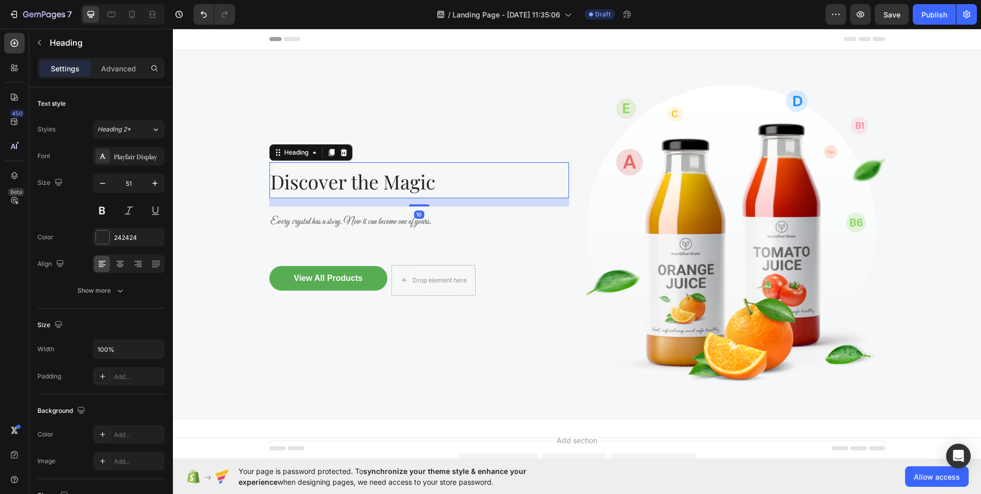
click at [420, 188] on span "Discover the Magic" at bounding box center [352, 181] width 165 height 26
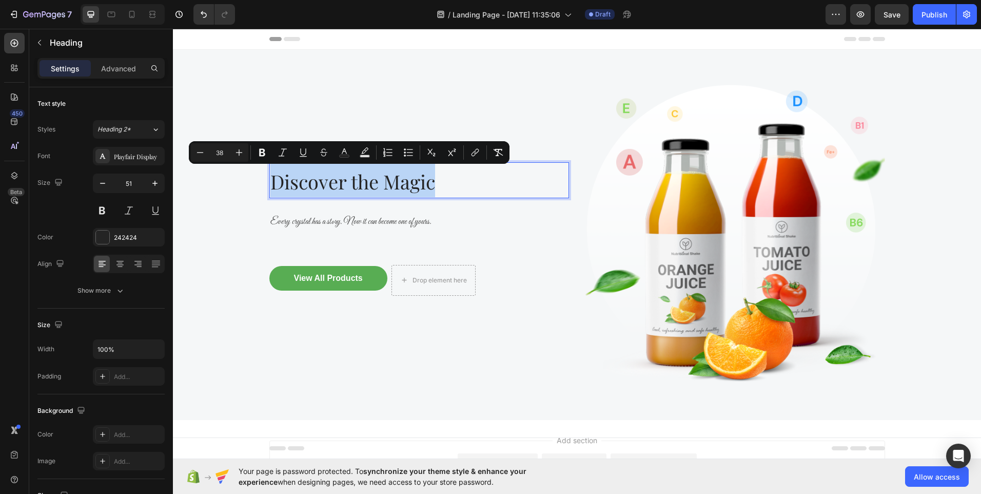
drag, startPoint x: 442, startPoint y: 185, endPoint x: 266, endPoint y: 179, distance: 176.6
click at [269, 179] on h2 "Discover the Magic" at bounding box center [419, 180] width 300 height 36
click at [343, 150] on icon "Editor contextual toolbar" at bounding box center [344, 152] width 10 height 10
type input "242424"
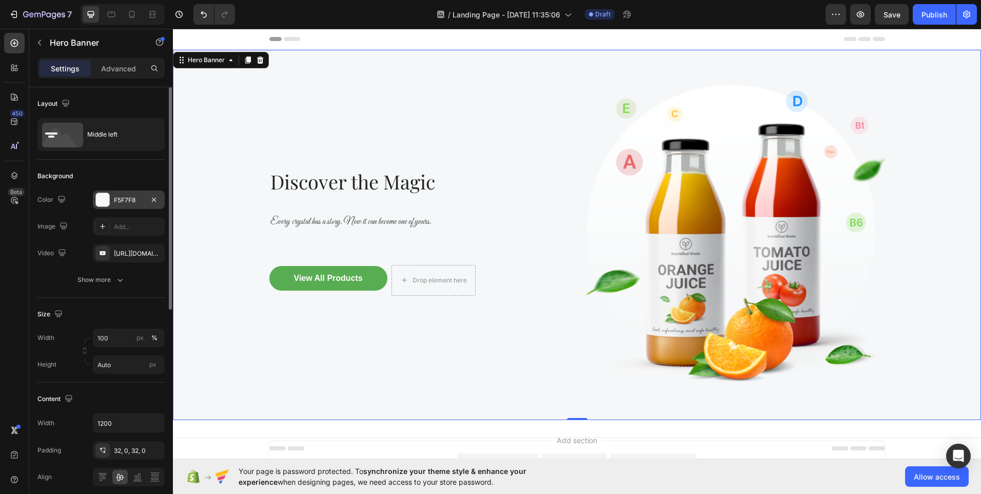
click at [118, 200] on div "F5F7F8" at bounding box center [129, 199] width 30 height 9
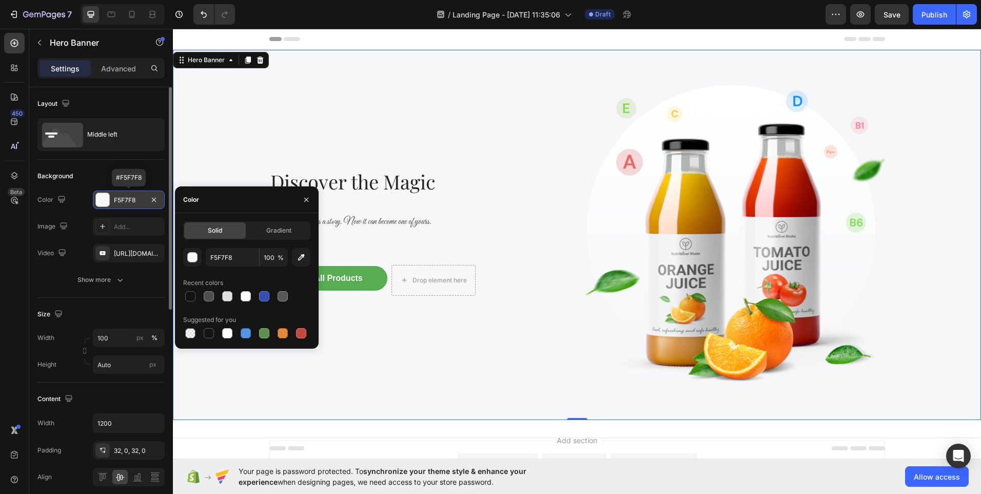
click at [132, 195] on div "F5F7F8" at bounding box center [129, 199] width 30 height 9
click at [232, 256] on input "F5F7F8" at bounding box center [232, 257] width 53 height 18
paste input "3D7E84"
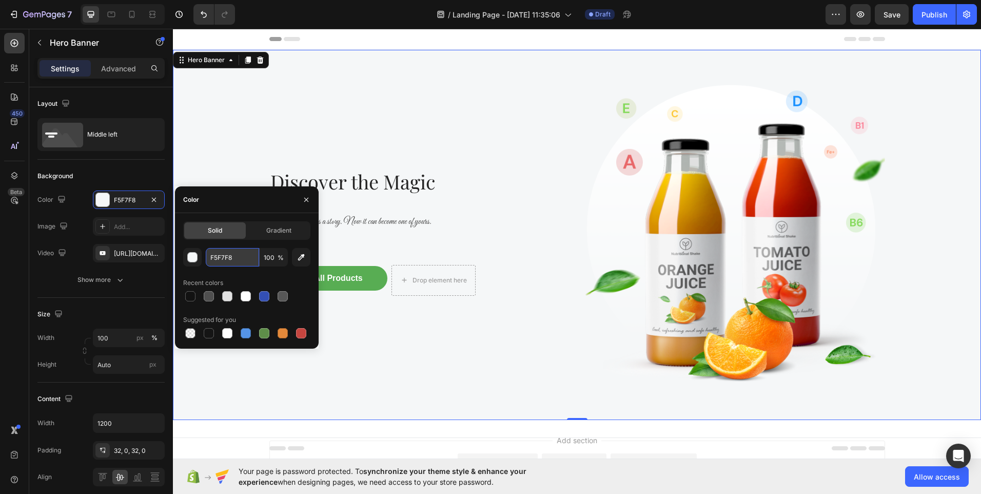
type input "3D7E84"
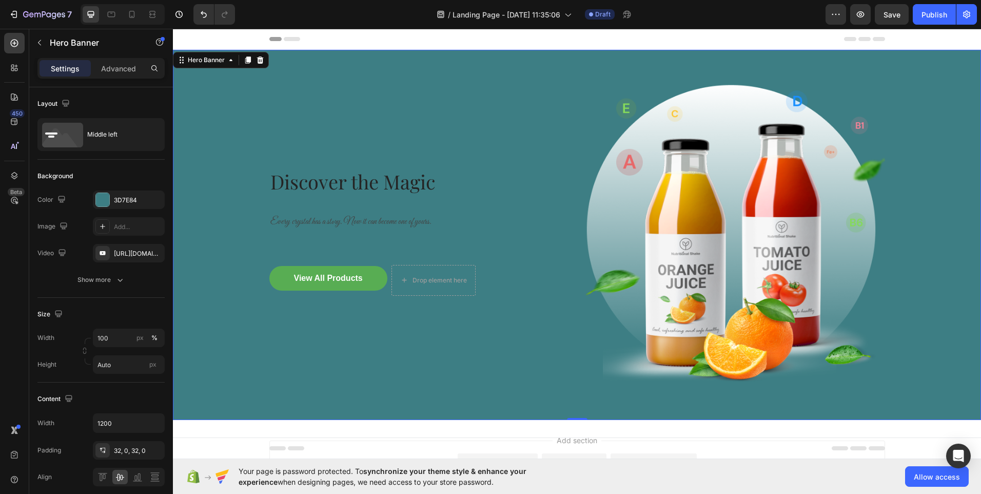
click at [358, 125] on div "⁠⁠⁠⁠⁠⁠⁠ Discover the Magic Heading Every crystal has a story. Now it can become…" at bounding box center [419, 234] width 300 height 337
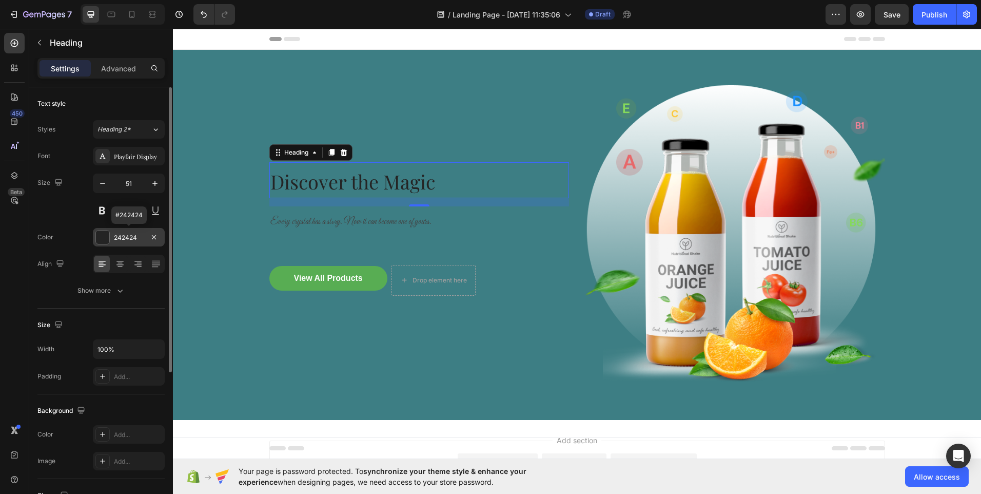
click at [131, 238] on div "242424" at bounding box center [129, 237] width 30 height 9
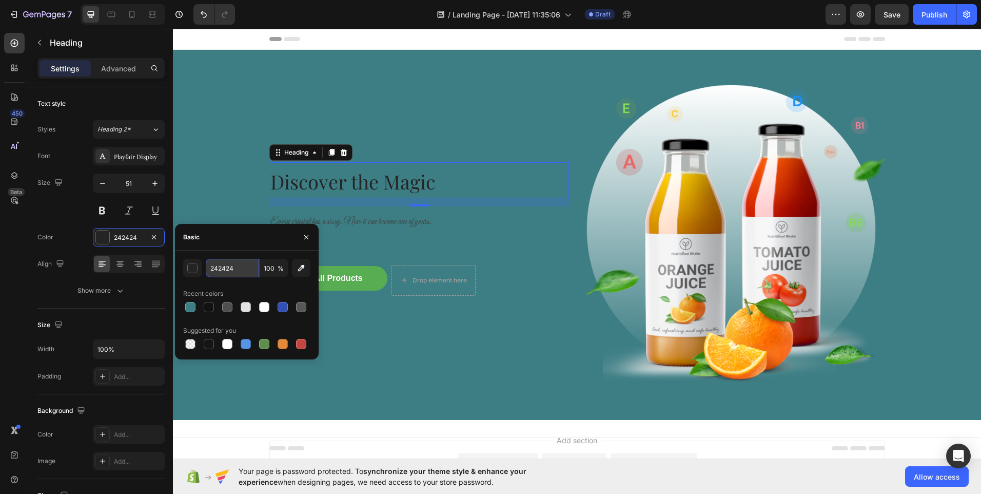
click at [225, 273] on input "242424" at bounding box center [232, 268] width 53 height 18
click at [236, 266] on input "242424" at bounding box center [232, 268] width 53 height 18
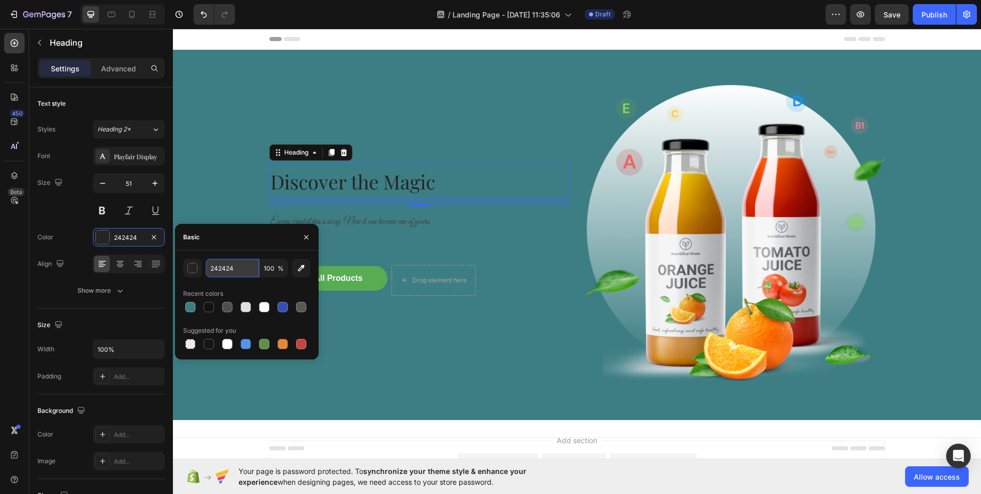
paste input "E9E4E0"
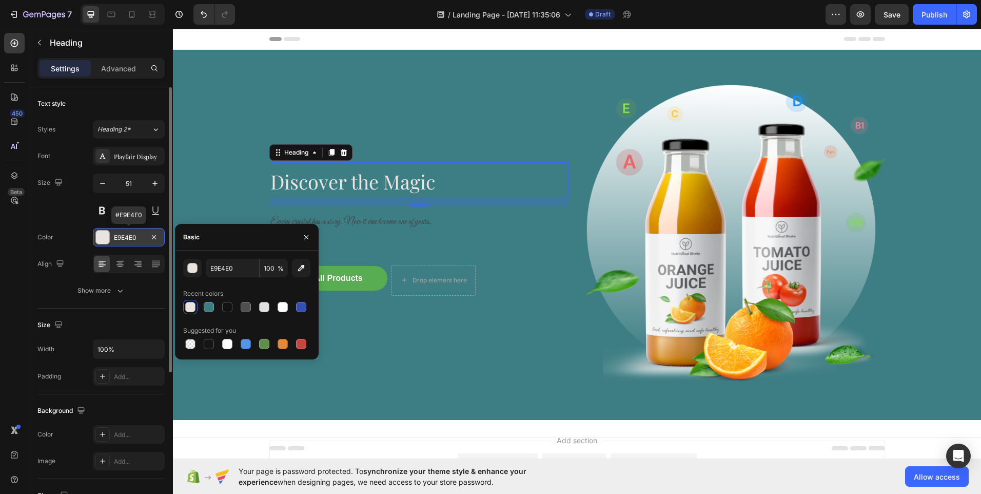
click at [128, 235] on div "E9E4E0" at bounding box center [129, 237] width 30 height 9
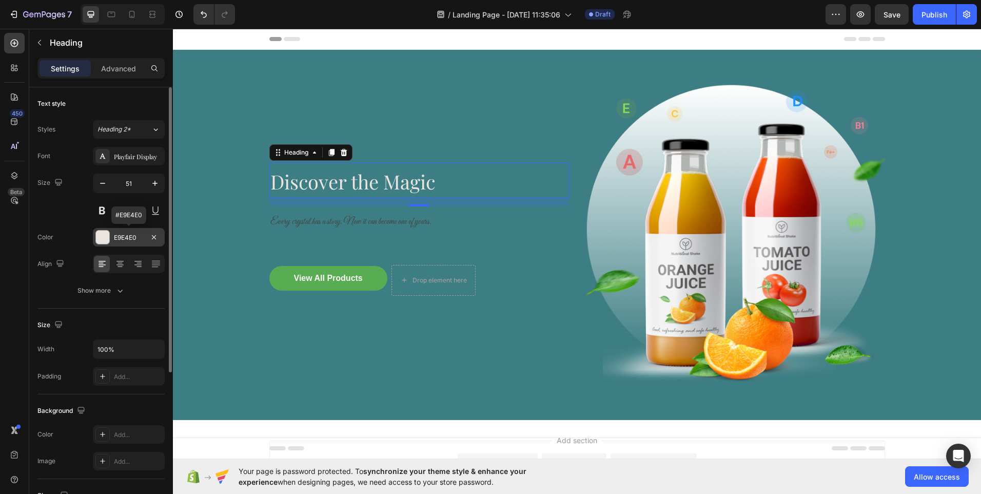
click at [128, 235] on div "E9E4E0" at bounding box center [129, 237] width 30 height 9
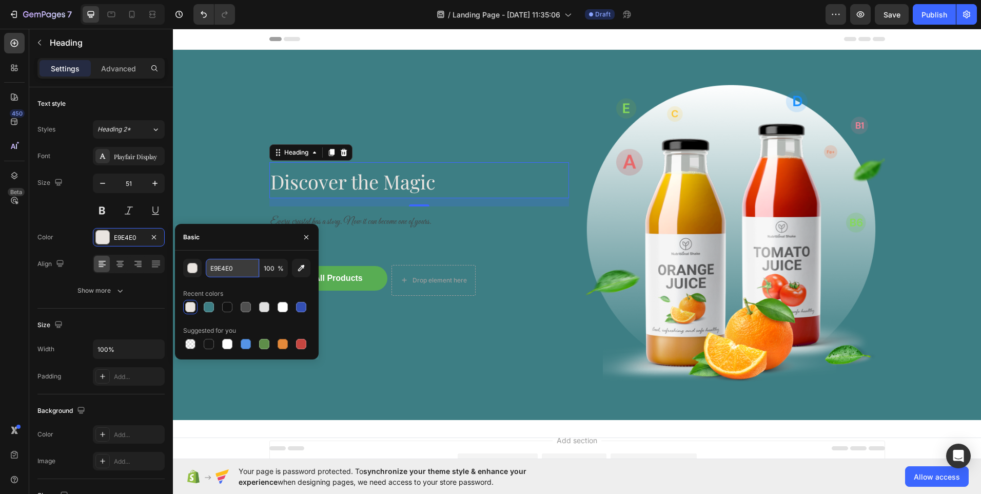
click at [221, 269] on input "E9E4E0" at bounding box center [232, 268] width 53 height 18
paste input "43362526"
type input "43362526"
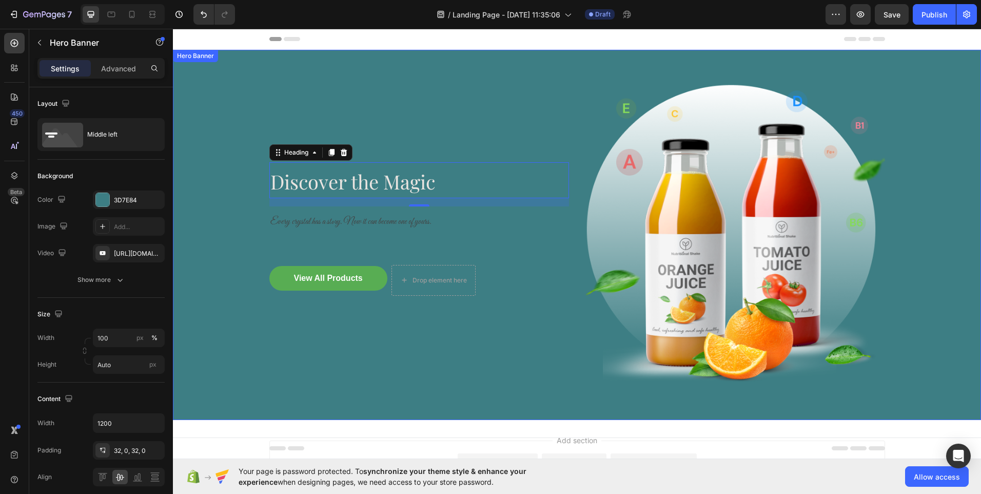
click at [225, 203] on div "Background Image" at bounding box center [577, 235] width 808 height 370
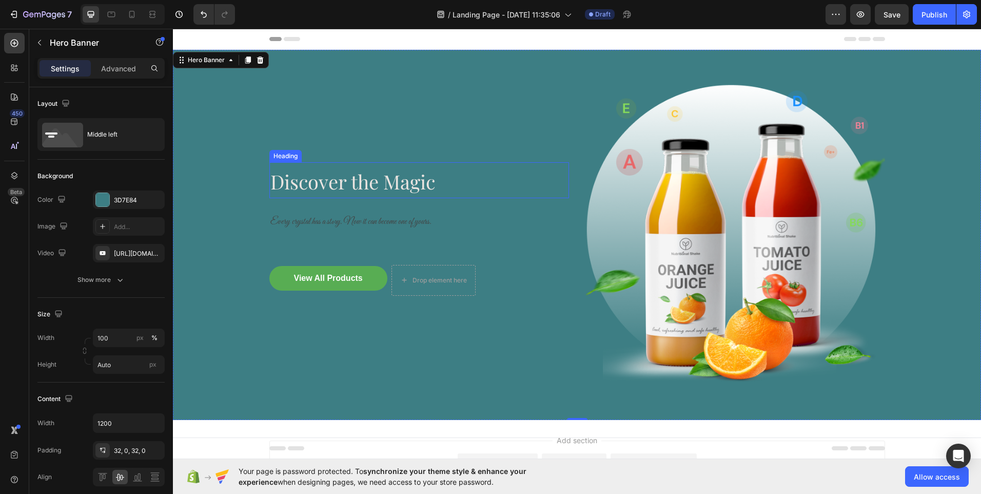
click at [375, 184] on span "Discover the Magic" at bounding box center [352, 181] width 165 height 26
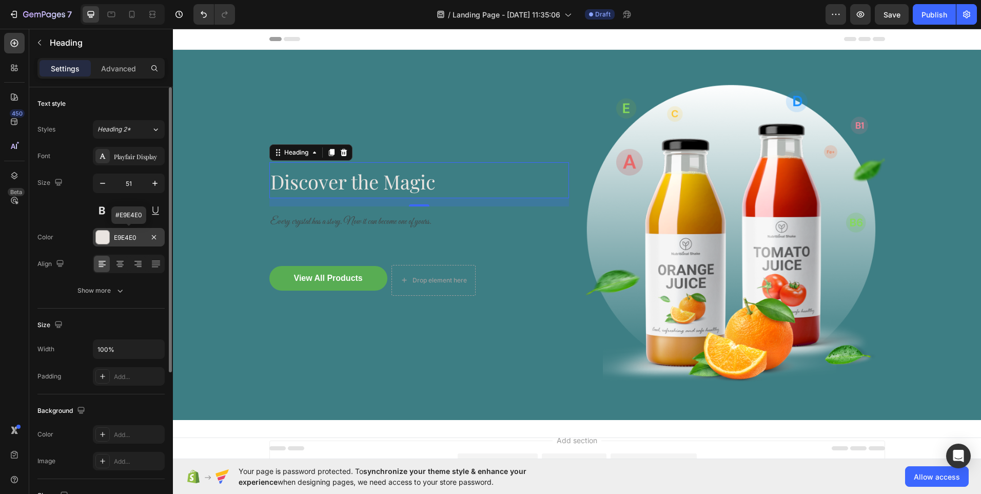
click at [137, 230] on div "E9E4E0" at bounding box center [129, 237] width 72 height 18
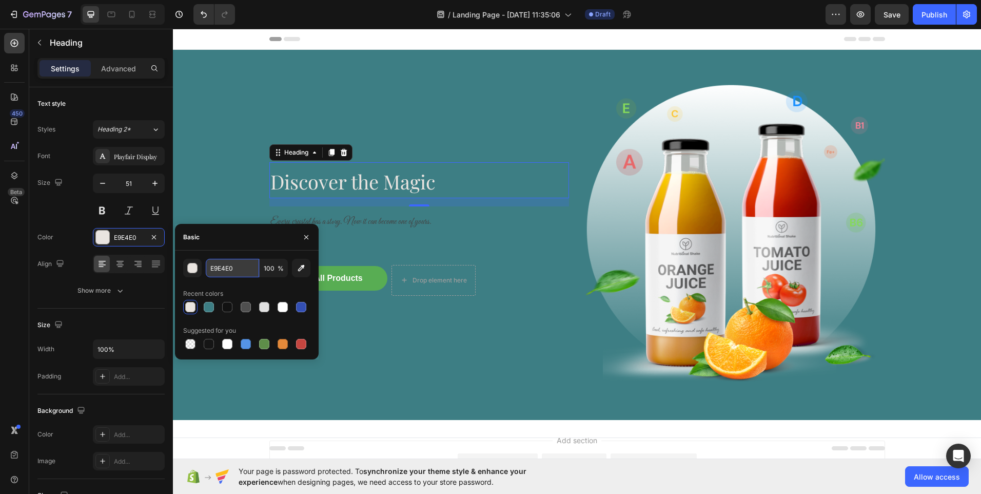
click at [227, 269] on input "E9E4E0" at bounding box center [232, 268] width 53 height 18
paste input "43362526"
type input "43362526"
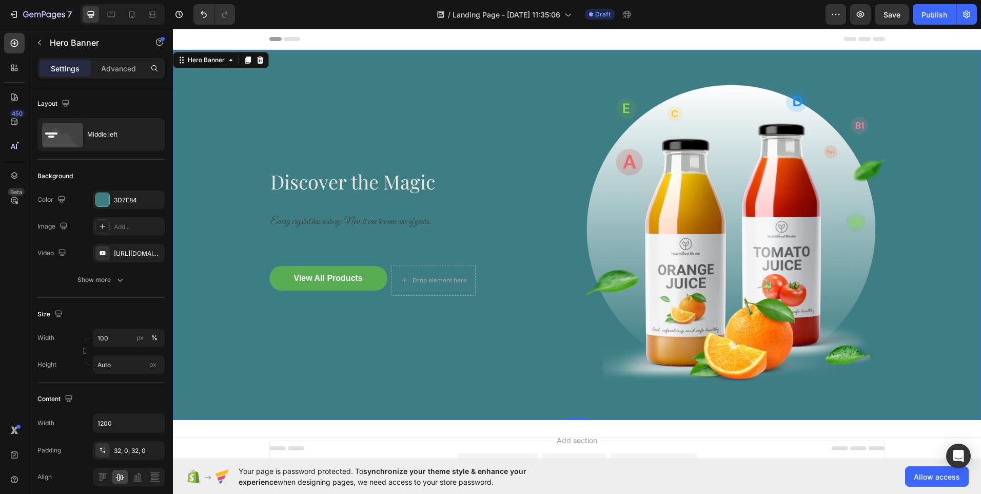
click at [407, 131] on div "⁠⁠⁠⁠⁠⁠⁠ Discover the Magic Heading Every crystal has a story. Now it can become…" at bounding box center [419, 234] width 300 height 337
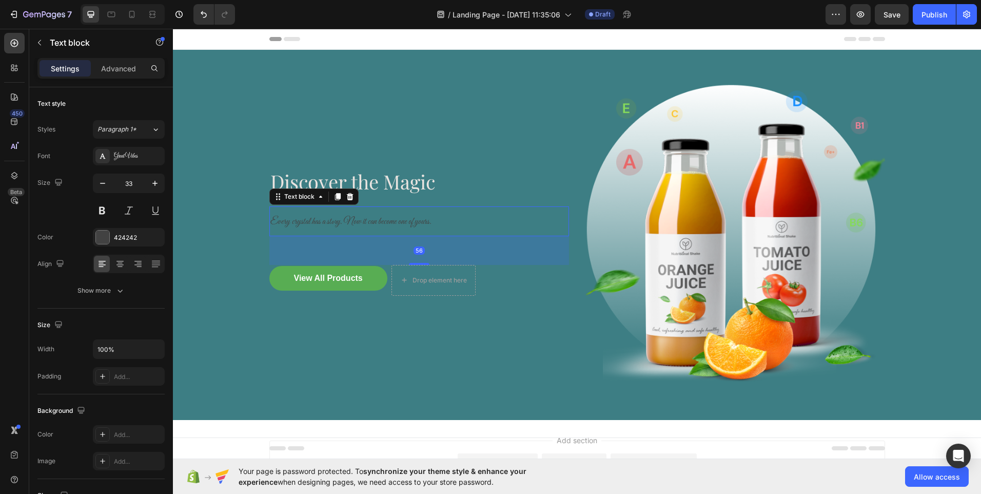
click at [343, 218] on span "Every crystal has a story. Now it can become one of yours." at bounding box center [350, 221] width 161 height 11
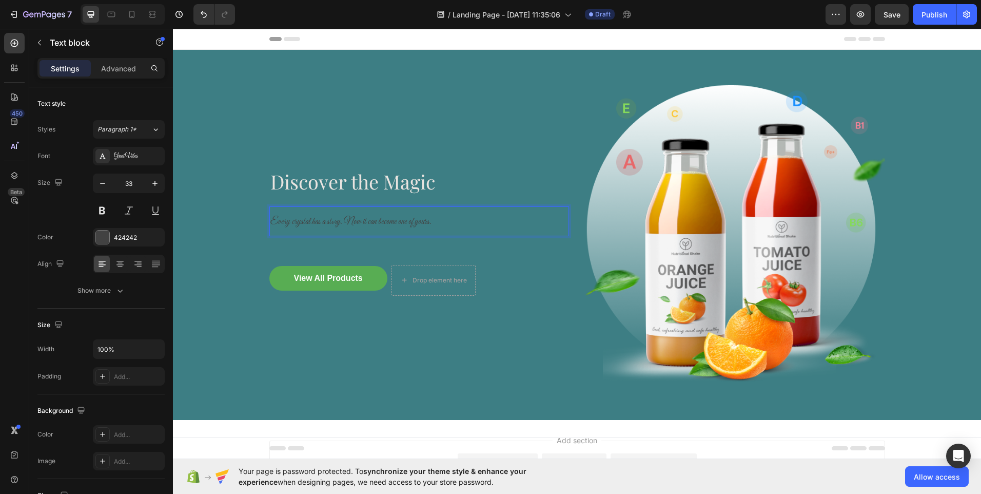
click at [418, 228] on p "Every crystal has a story. Now it can become one of yours." at bounding box center [419, 221] width 298 height 28
click at [434, 226] on p "Every crystal has a story. Now it can become one of yours." at bounding box center [419, 221] width 298 height 28
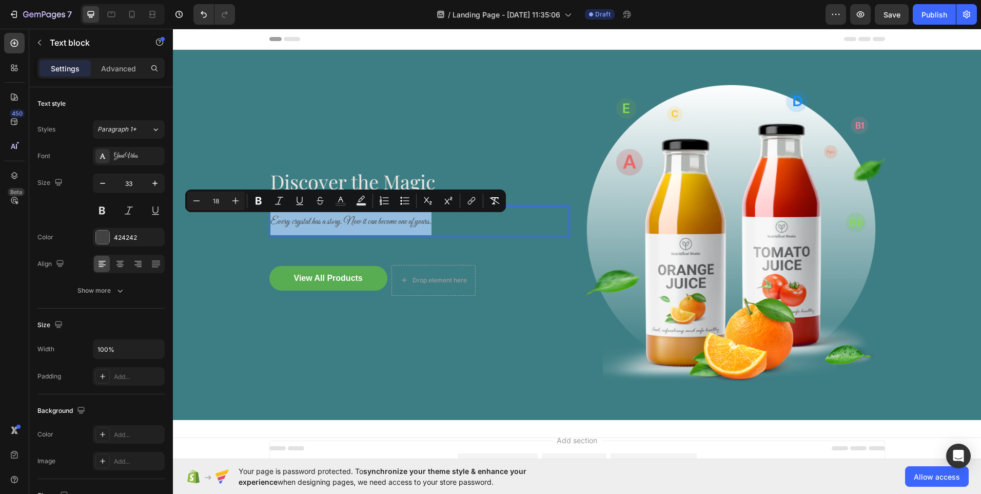
drag, startPoint x: 434, startPoint y: 226, endPoint x: 268, endPoint y: 215, distance: 166.0
click at [270, 215] on p "Every crystal has a story. Now it can become one of yours." at bounding box center [419, 221] width 298 height 28
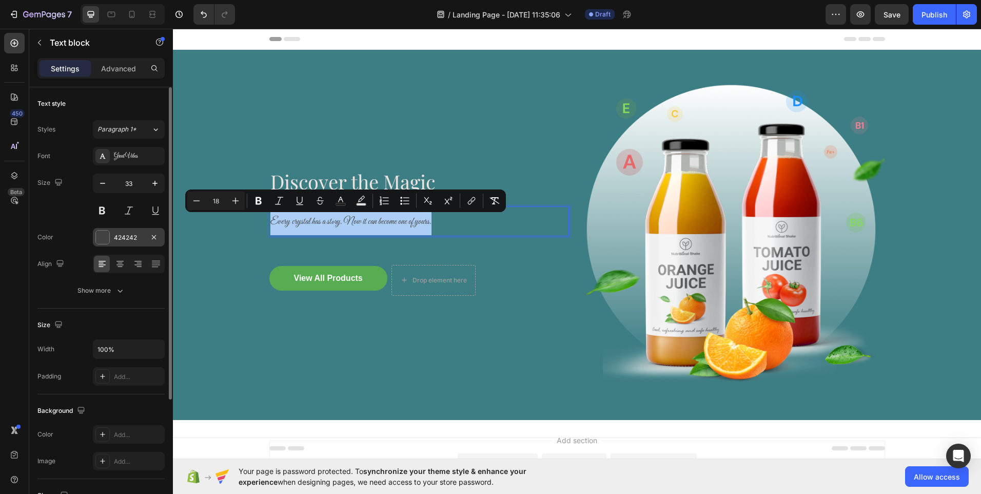
click at [134, 233] on div "424242" at bounding box center [129, 237] width 30 height 9
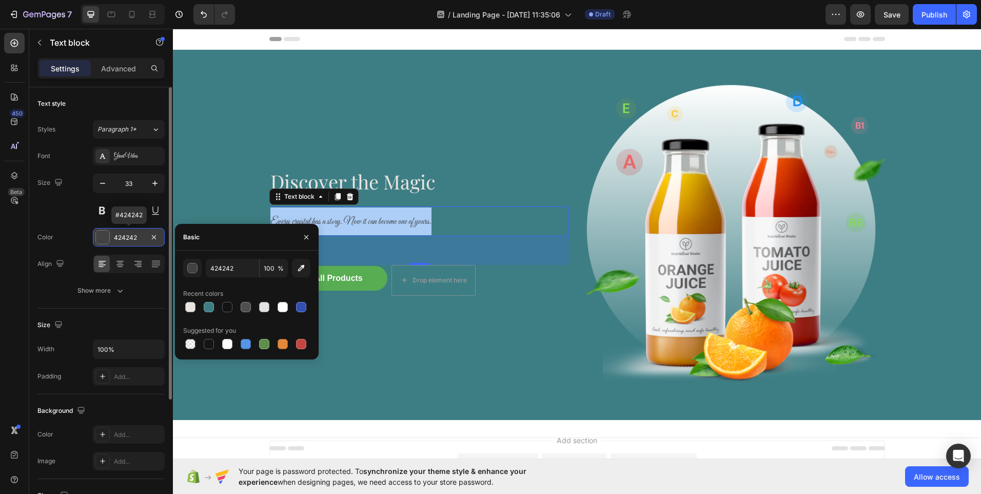
click at [134, 233] on div "424242" at bounding box center [129, 237] width 30 height 9
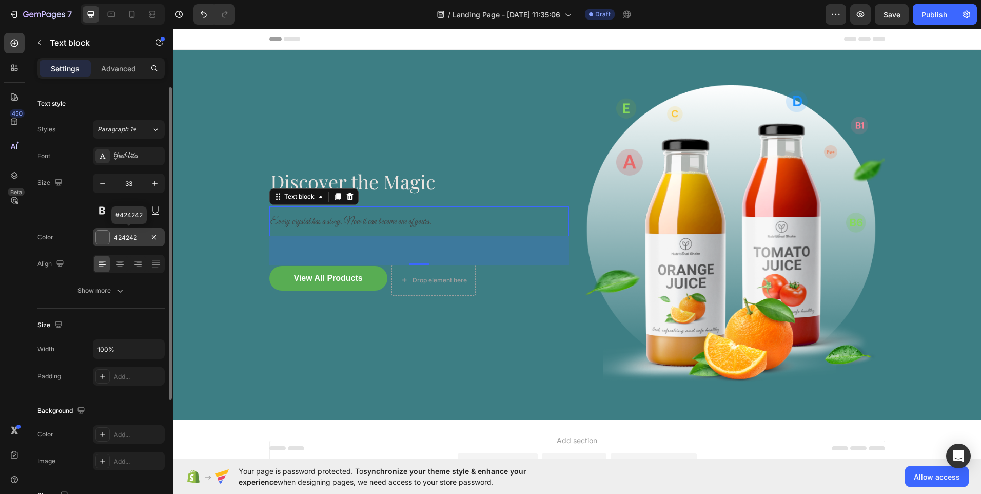
click at [134, 233] on div "424242" at bounding box center [129, 237] width 30 height 9
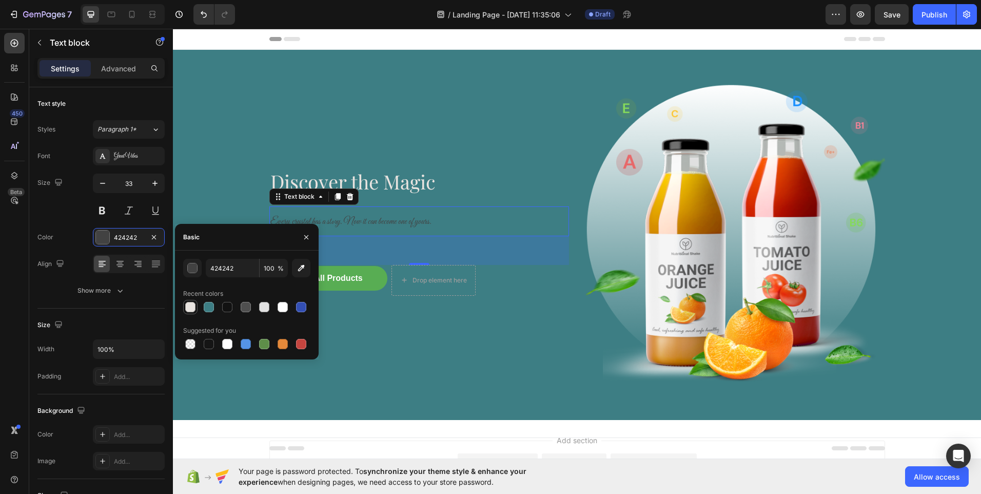
click at [193, 306] on div at bounding box center [190, 307] width 10 height 10
type input "E9E4E0"
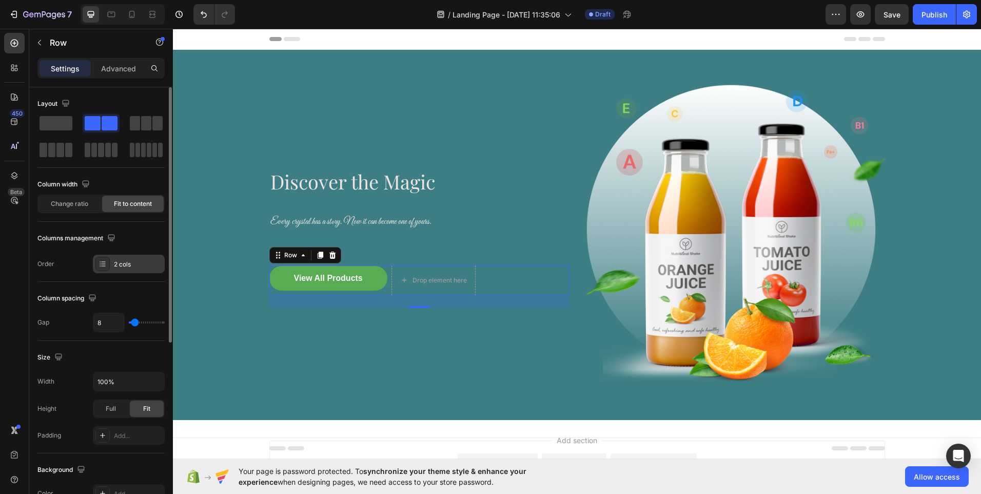
click at [118, 261] on div "2 cols" at bounding box center [138, 264] width 48 height 9
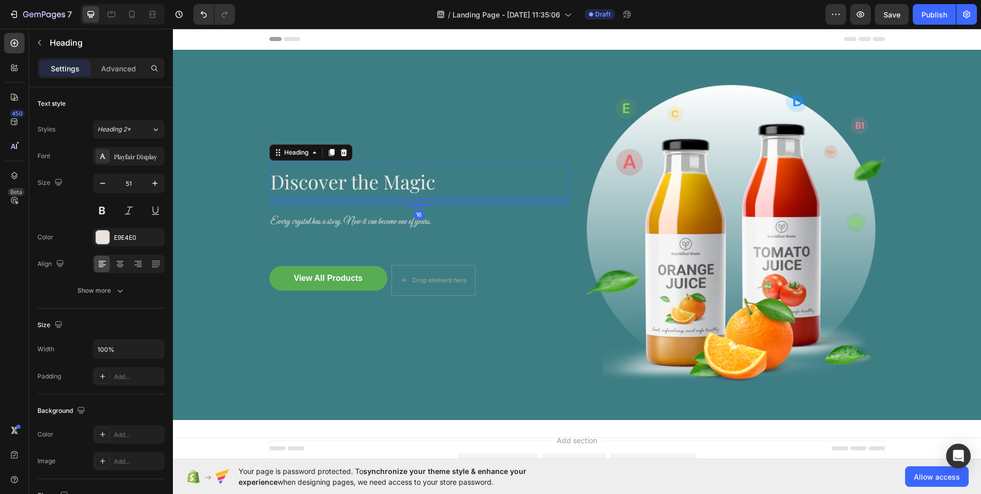
click at [406, 186] on span "Discover the Magic" at bounding box center [352, 181] width 165 height 26
click at [405, 184] on span "Discover the Magic" at bounding box center [352, 181] width 165 height 26
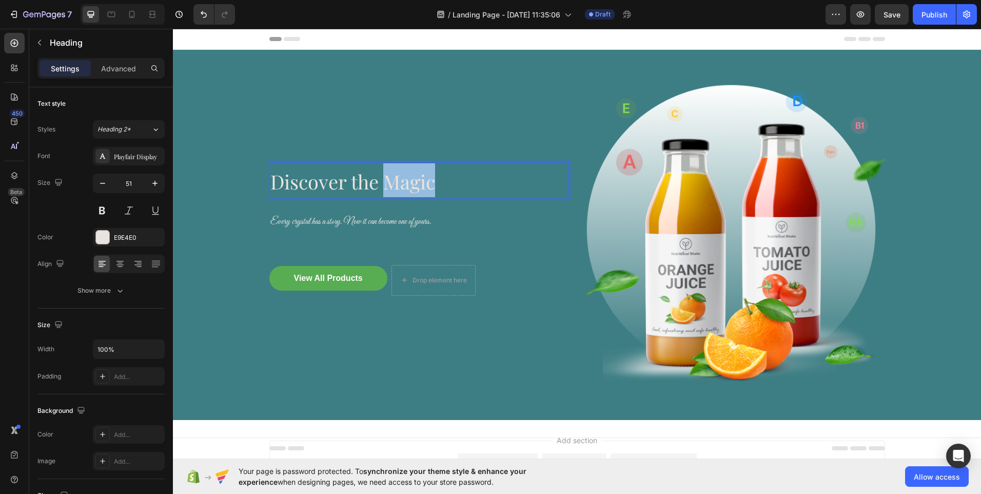
click at [405, 184] on span "Discover the Magic" at bounding box center [352, 181] width 165 height 26
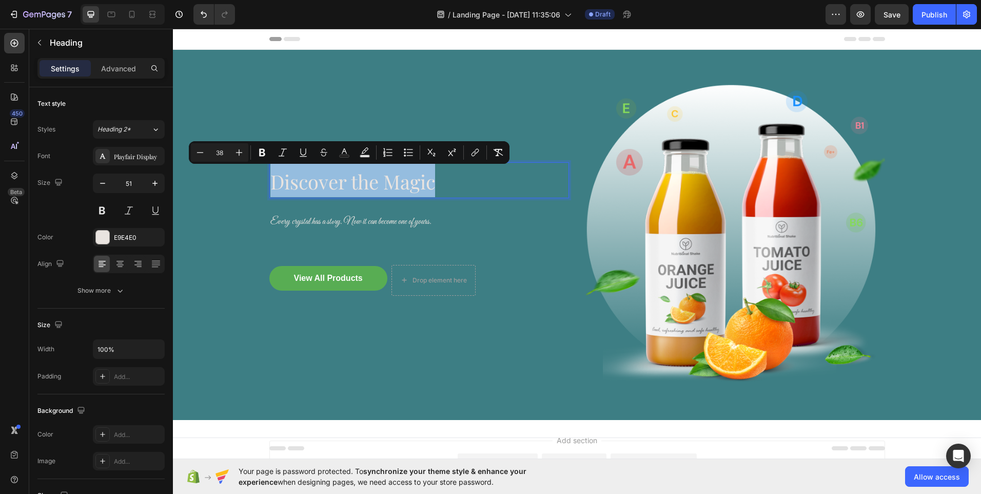
click at [405, 184] on span "Discover the Magic" at bounding box center [352, 181] width 165 height 26
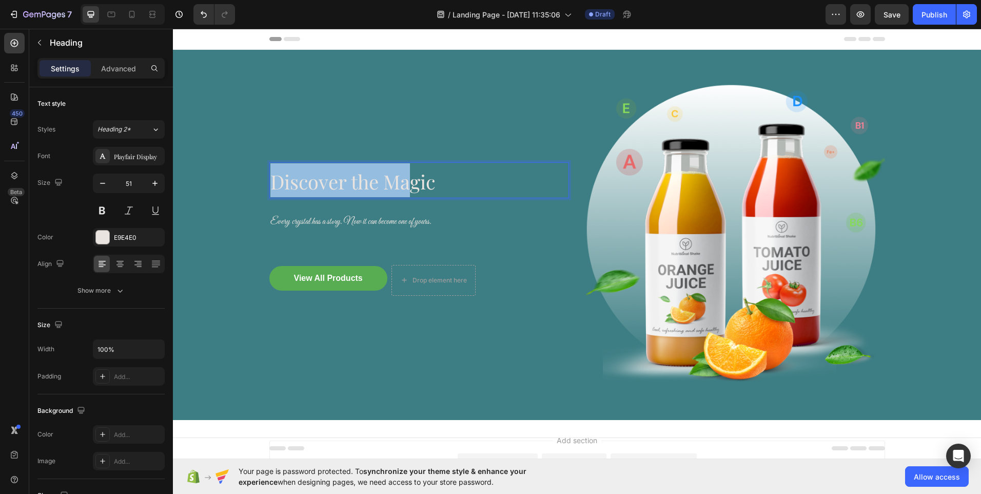
click at [405, 184] on span "Discover the Magic" at bounding box center [352, 181] width 165 height 26
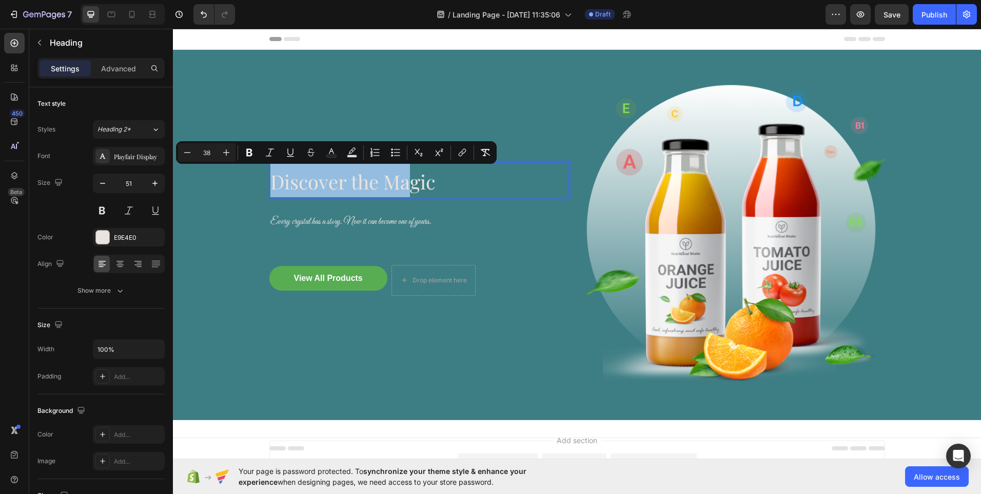
click at [405, 184] on span "Discover the Magic" at bounding box center [352, 181] width 165 height 26
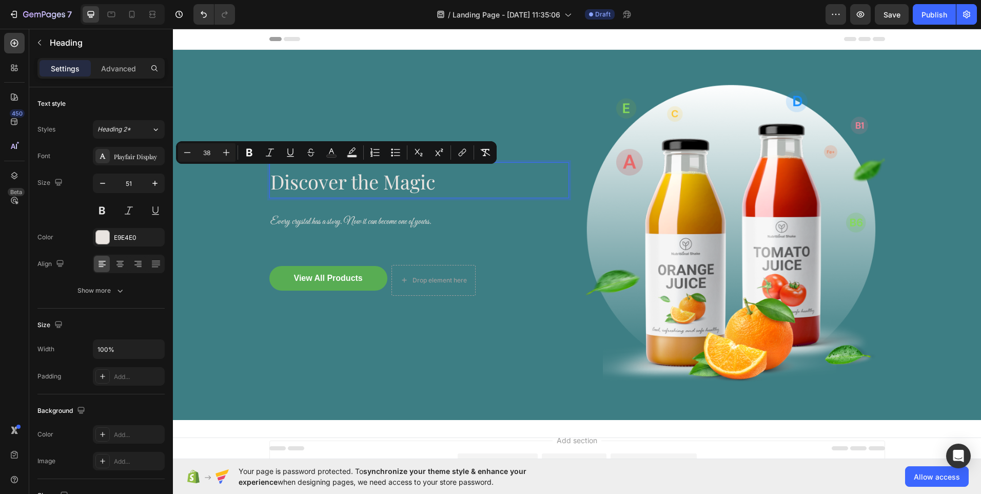
click at [424, 185] on span "Discover the Magic" at bounding box center [352, 181] width 165 height 26
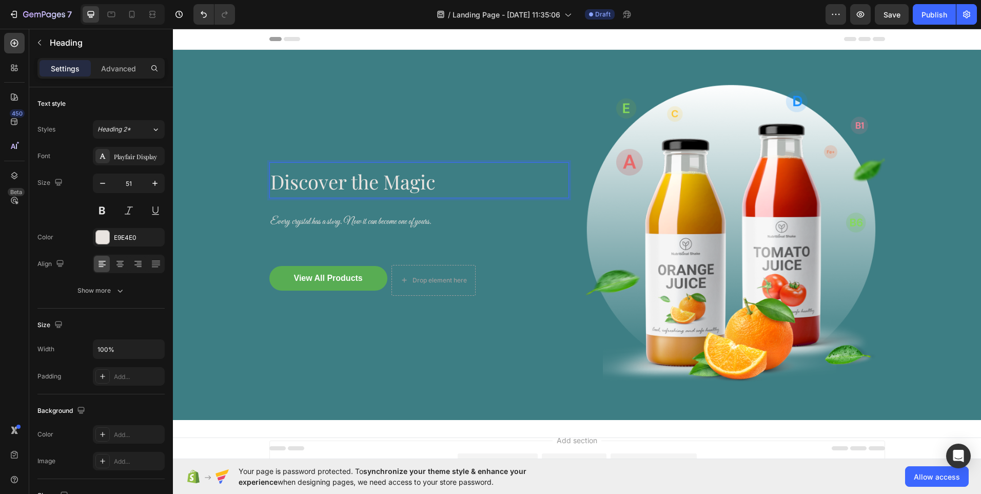
click at [417, 185] on span "Discover the Magic" at bounding box center [352, 181] width 165 height 26
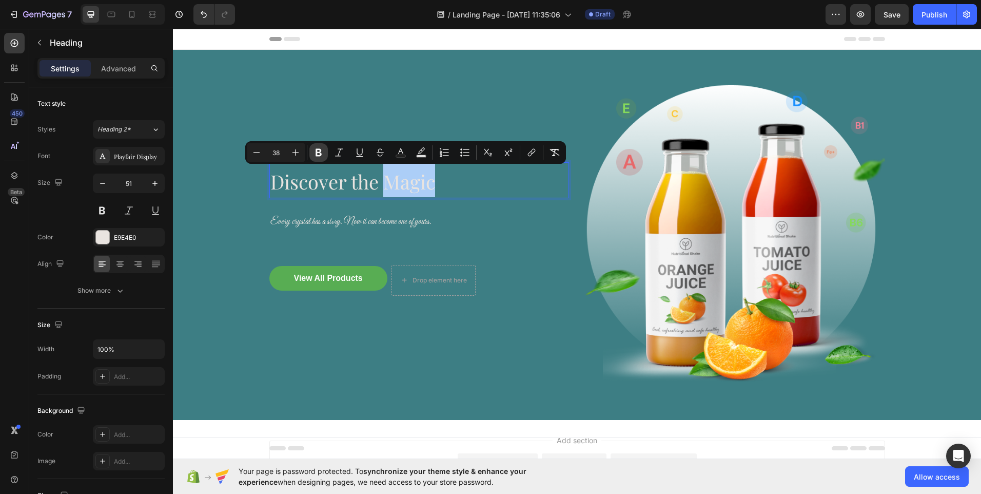
click at [322, 152] on icon "Editor contextual toolbar" at bounding box center [318, 152] width 10 height 10
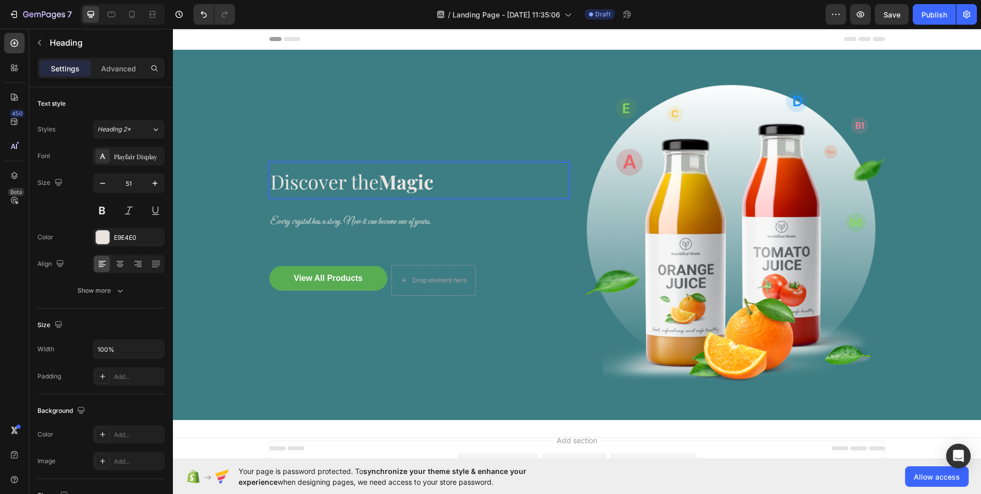
click at [406, 181] on strong "Magic" at bounding box center [406, 181] width 55 height 26
click at [406, 178] on strong "Magic" at bounding box center [406, 181] width 55 height 26
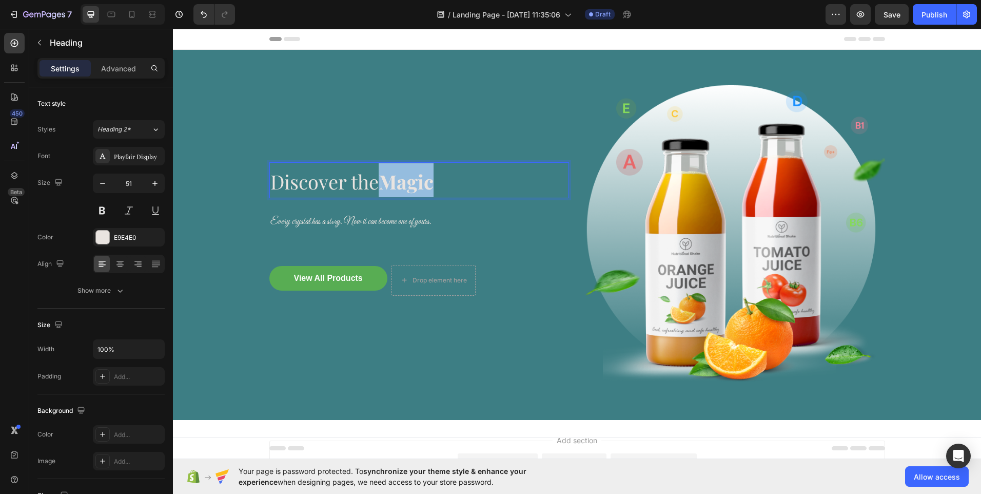
click at [406, 178] on strong "Magic" at bounding box center [406, 181] width 55 height 26
click at [362, 178] on span "Discover the Magic" at bounding box center [351, 181] width 163 height 26
click at [402, 183] on strong "Magic" at bounding box center [406, 181] width 55 height 26
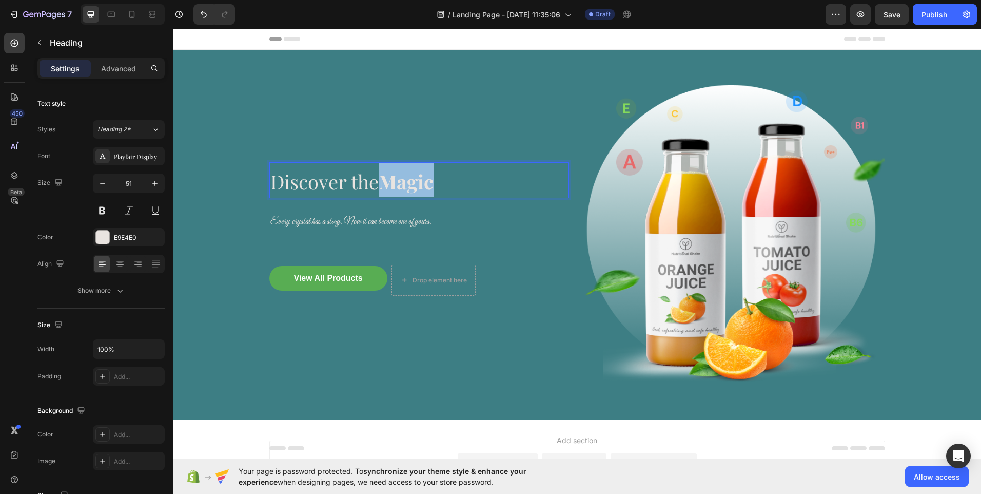
click at [402, 183] on strong "Magic" at bounding box center [406, 181] width 55 height 26
click at [455, 177] on p "Discover the Magic" at bounding box center [419, 180] width 298 height 34
click at [416, 182] on strong "Magic" at bounding box center [406, 181] width 55 height 26
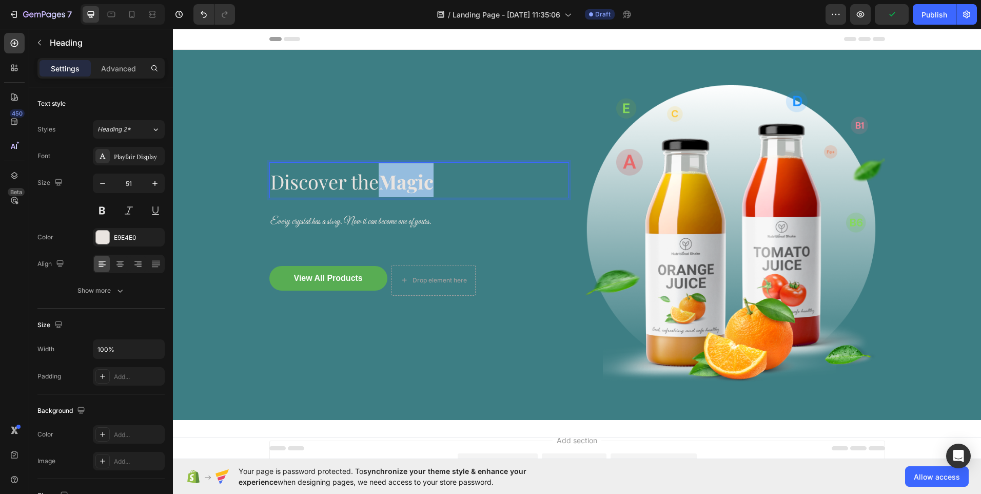
click at [416, 182] on strong "Magic" at bounding box center [406, 181] width 55 height 26
click at [341, 178] on span "Discover the Magic" at bounding box center [351, 181] width 163 height 26
click at [403, 187] on strong "Magic" at bounding box center [406, 181] width 55 height 26
click at [200, 17] on icon "Undo/Redo" at bounding box center [204, 14] width 10 height 10
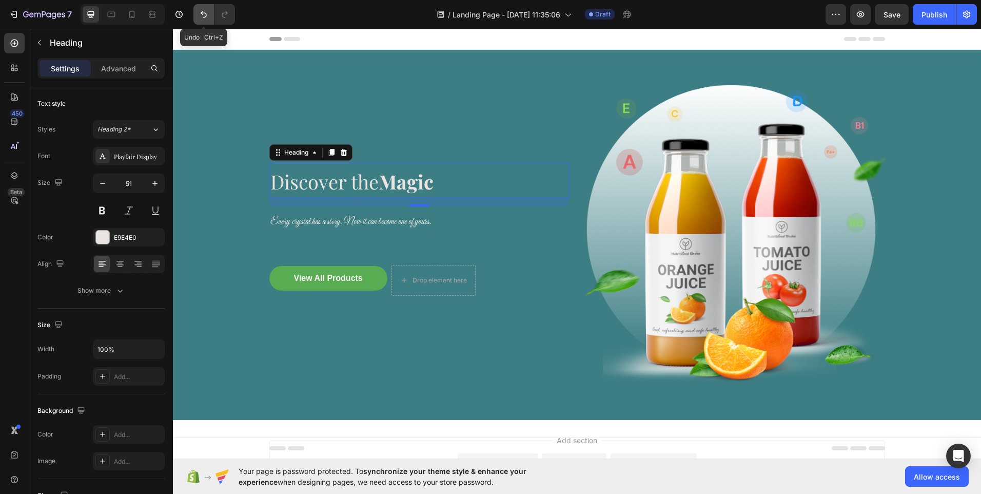
click at [200, 17] on icon "Undo/Redo" at bounding box center [204, 14] width 10 height 10
click at [203, 12] on icon "Undo/Redo" at bounding box center [204, 14] width 10 height 10
click at [418, 182] on strong "Magic" at bounding box center [406, 181] width 55 height 26
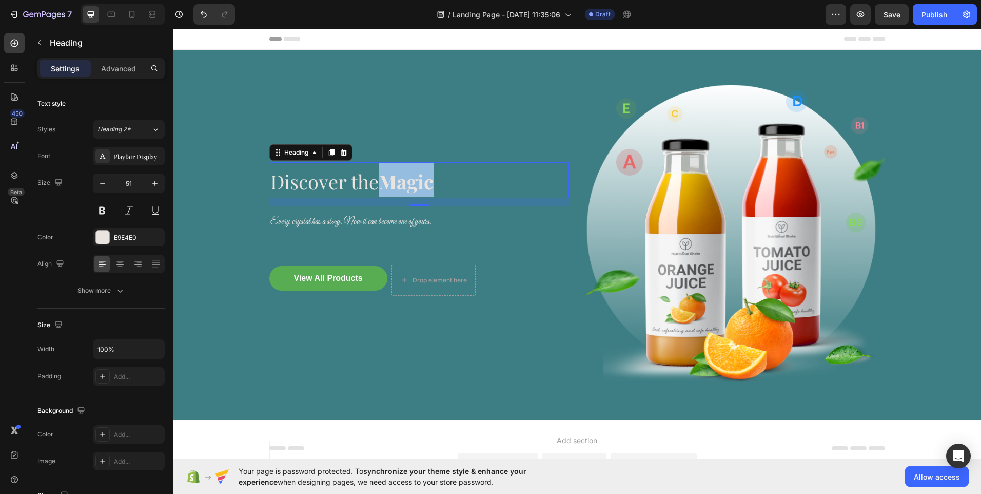
click at [418, 182] on strong "Magic" at bounding box center [406, 181] width 55 height 26
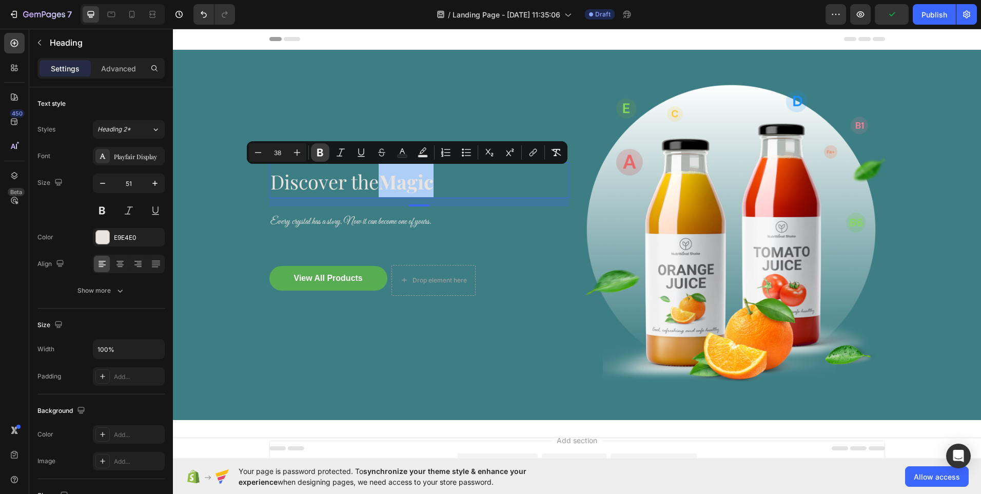
click at [320, 154] on icon "Editor contextual toolbar" at bounding box center [320, 152] width 10 height 10
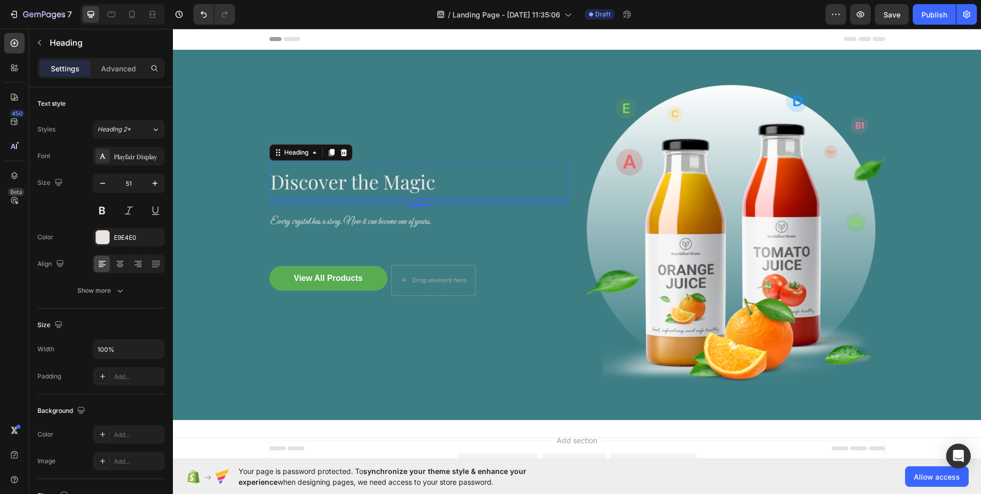
click at [414, 185] on span "Discover the Magic" at bounding box center [352, 181] width 165 height 26
click at [456, 186] on p "Discover the Magic" at bounding box center [419, 180] width 298 height 34
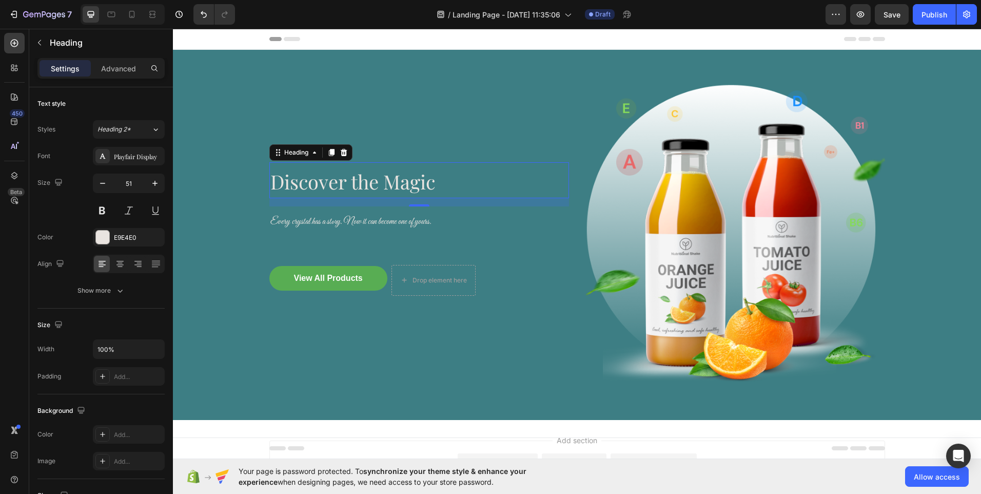
click at [410, 185] on span "Discover the Magic" at bounding box center [352, 181] width 165 height 26
click at [326, 187] on span "Discover the Magic" at bounding box center [352, 181] width 165 height 26
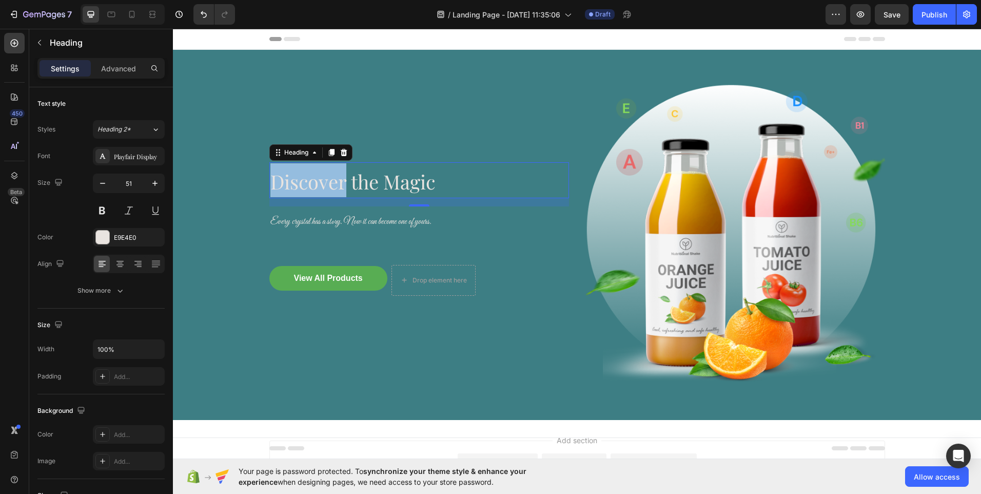
click at [326, 187] on span "Discover the Magic" at bounding box center [352, 181] width 165 height 26
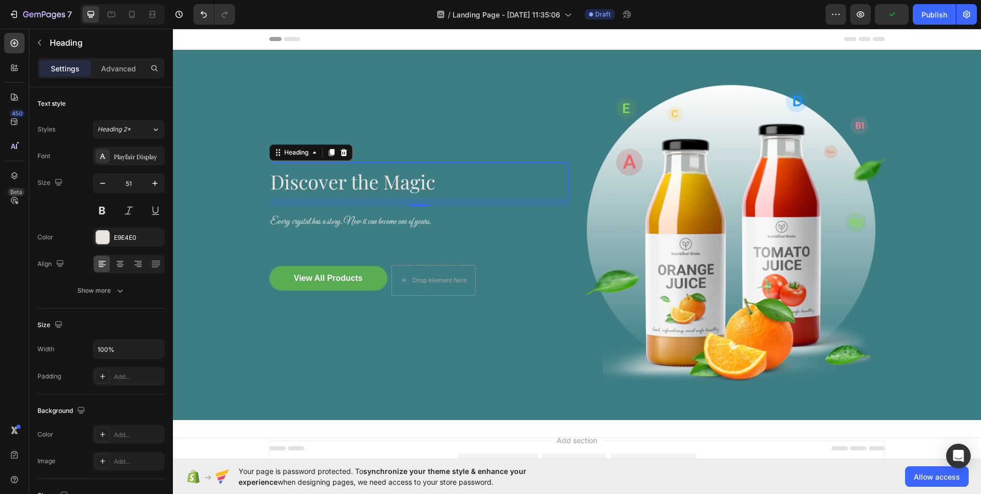
click at [407, 190] on span "Discover the Magic" at bounding box center [352, 181] width 165 height 26
click at [320, 185] on span "Discover the Magic" at bounding box center [352, 181] width 165 height 26
click at [446, 188] on p "Discover the Magic" at bounding box center [419, 180] width 298 height 34
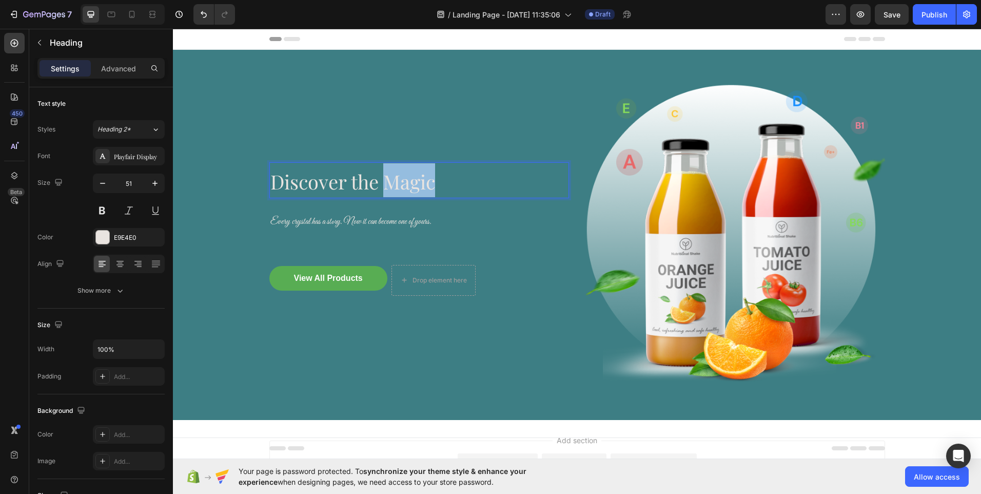
click at [422, 186] on span "Discover the Magic" at bounding box center [352, 181] width 165 height 26
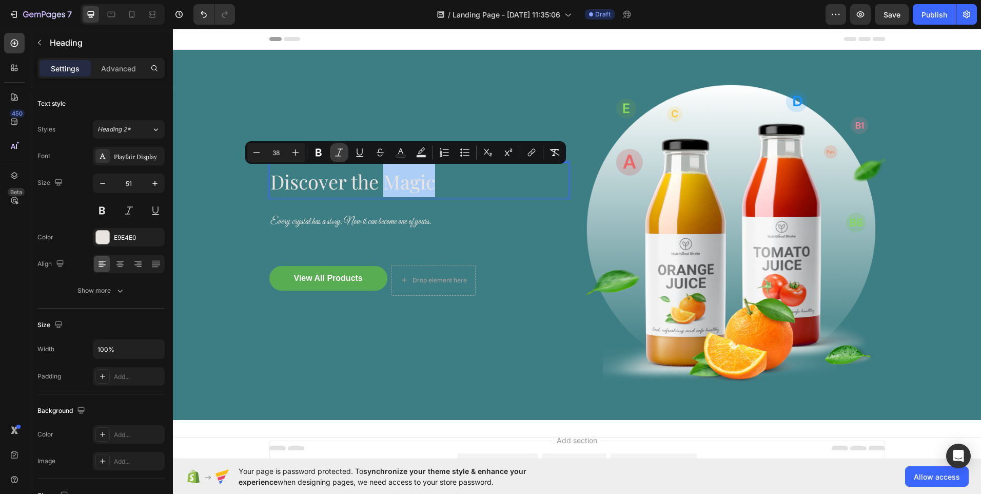
click at [339, 152] on icon "Editor contextual toolbar" at bounding box center [339, 152] width 10 height 10
click at [153, 158] on div "Playfair Display" at bounding box center [138, 156] width 48 height 9
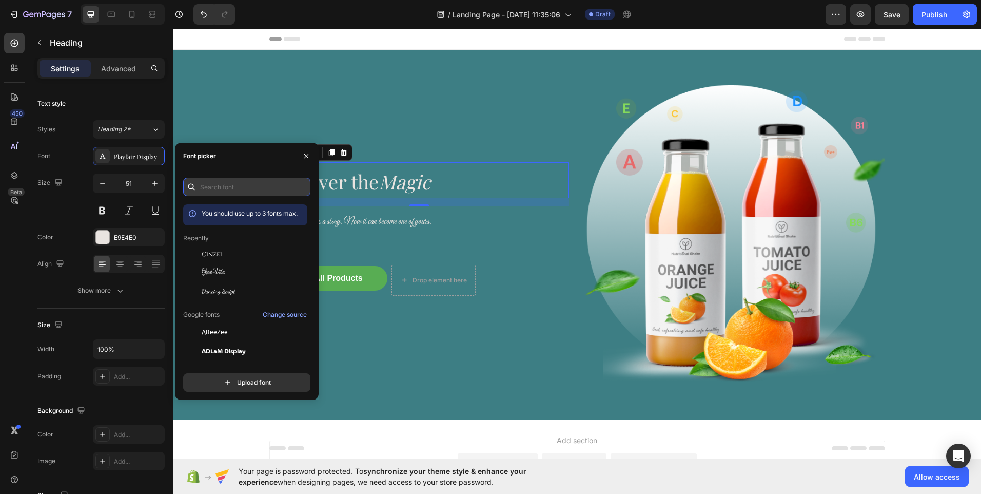
click at [231, 193] on input "text" at bounding box center [246, 187] width 127 height 18
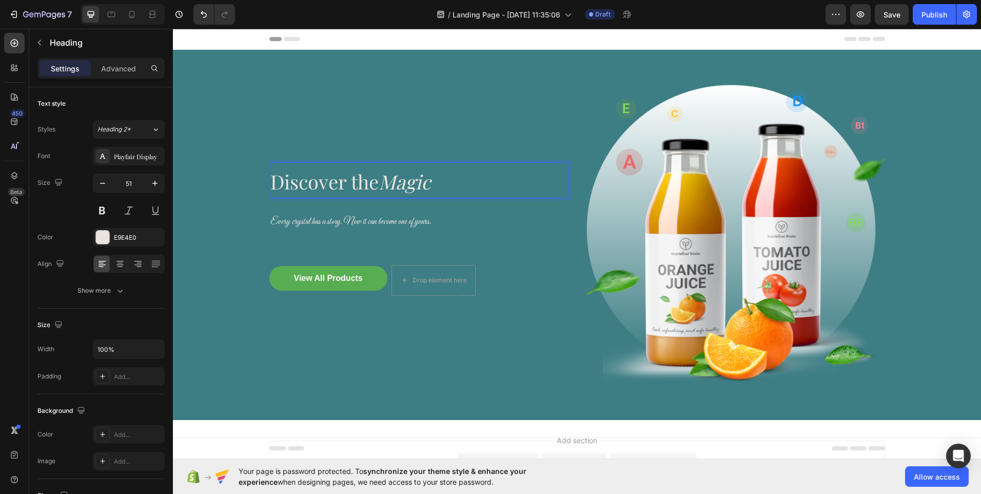
click at [403, 183] on icon "Magic" at bounding box center [405, 181] width 52 height 26
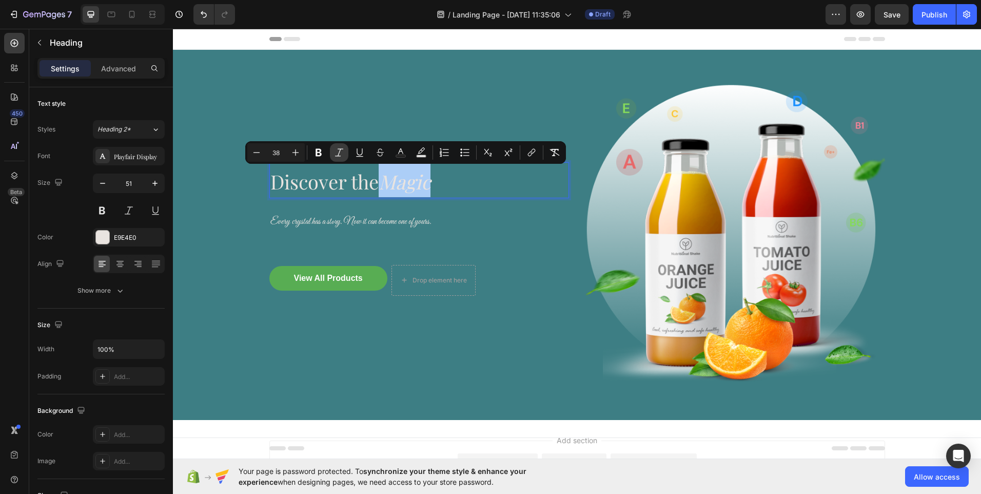
click at [340, 156] on icon "Editor contextual toolbar" at bounding box center [339, 152] width 8 height 8
click at [321, 156] on icon "Editor contextual toolbar" at bounding box center [318, 152] width 10 height 10
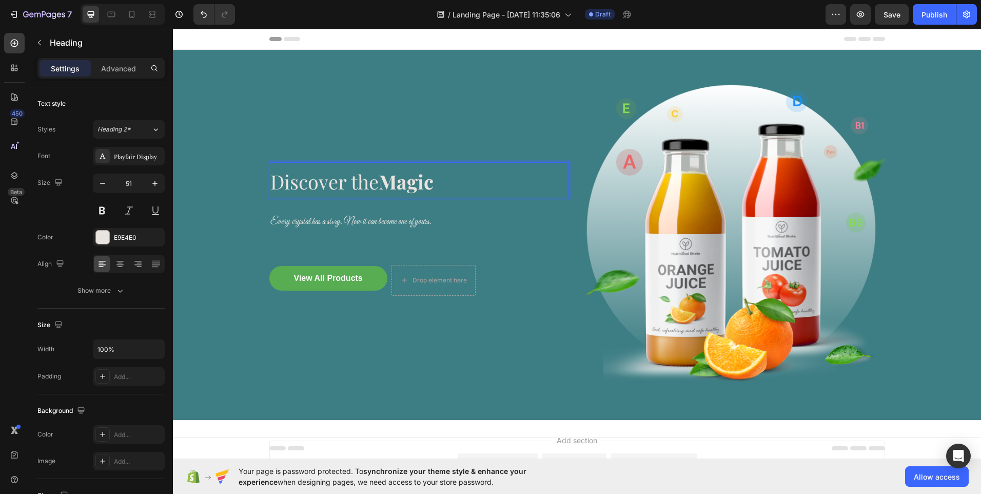
click at [418, 188] on strong "Magic" at bounding box center [406, 181] width 55 height 26
click at [204, 17] on icon "Undo/Redo" at bounding box center [204, 14] width 6 height 7
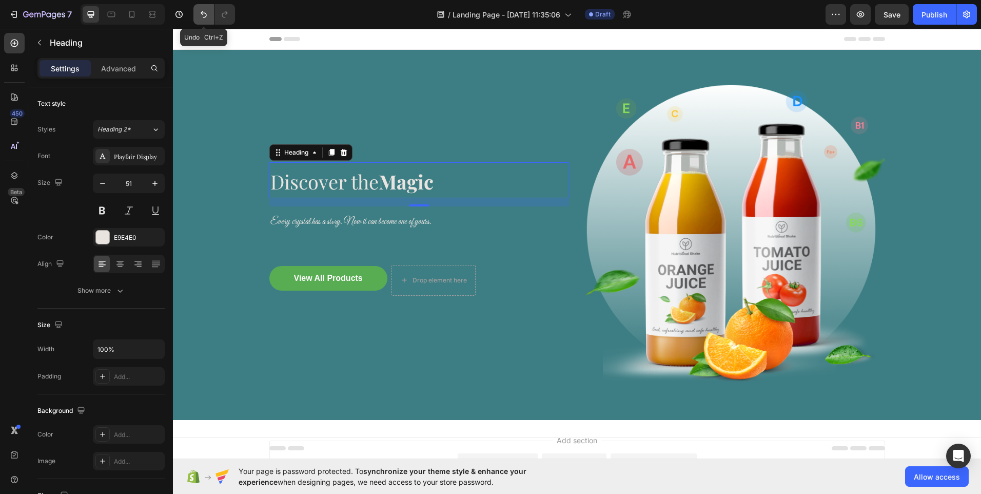
click at [208, 17] on icon "Undo/Redo" at bounding box center [204, 14] width 10 height 10
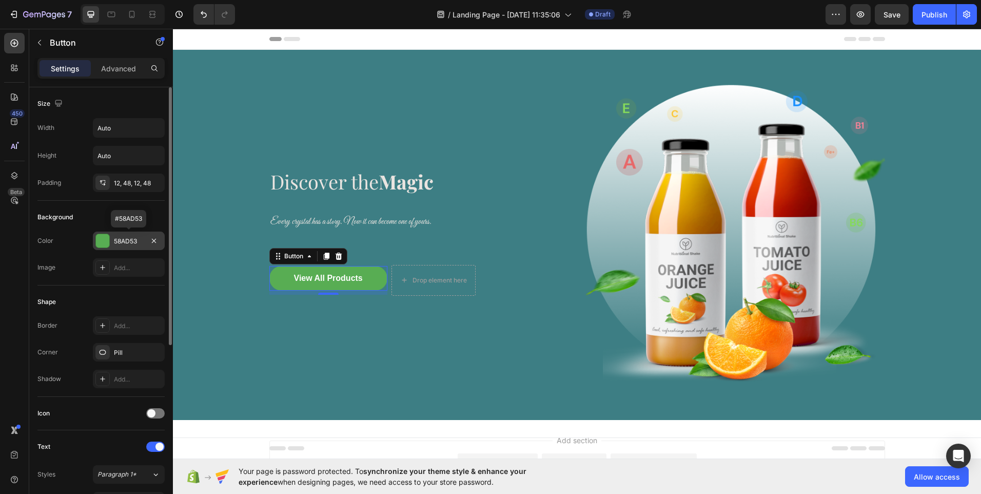
click at [129, 243] on div "58AD53" at bounding box center [129, 241] width 30 height 9
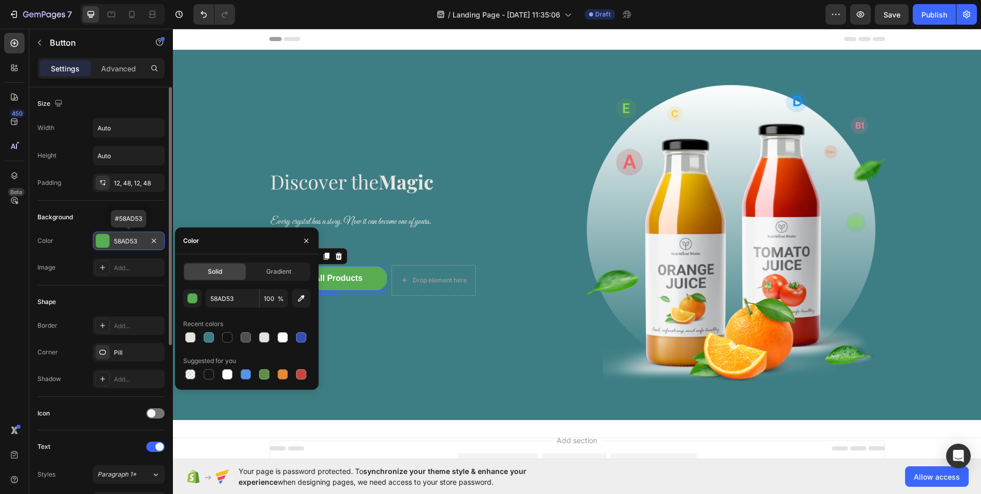
click at [131, 243] on div "58AD53" at bounding box center [129, 241] width 30 height 9
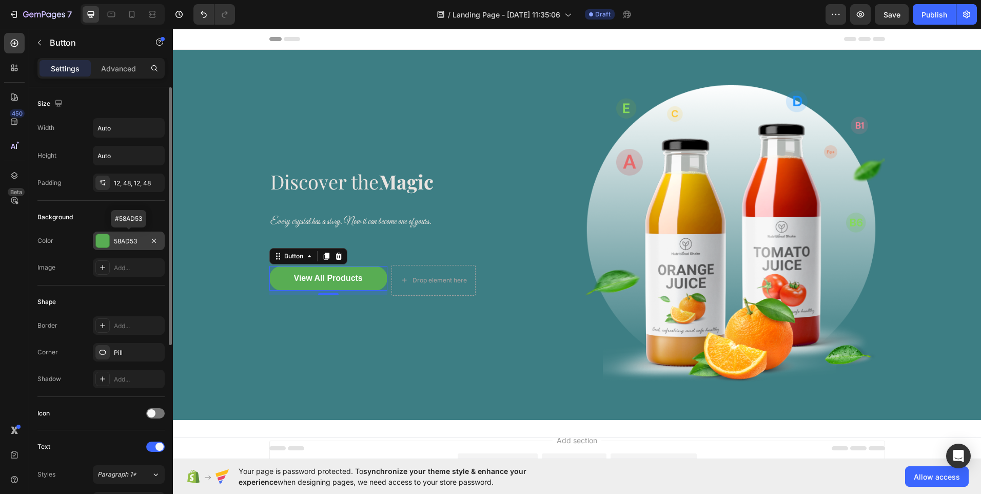
click at [131, 243] on div "58AD53" at bounding box center [129, 241] width 30 height 9
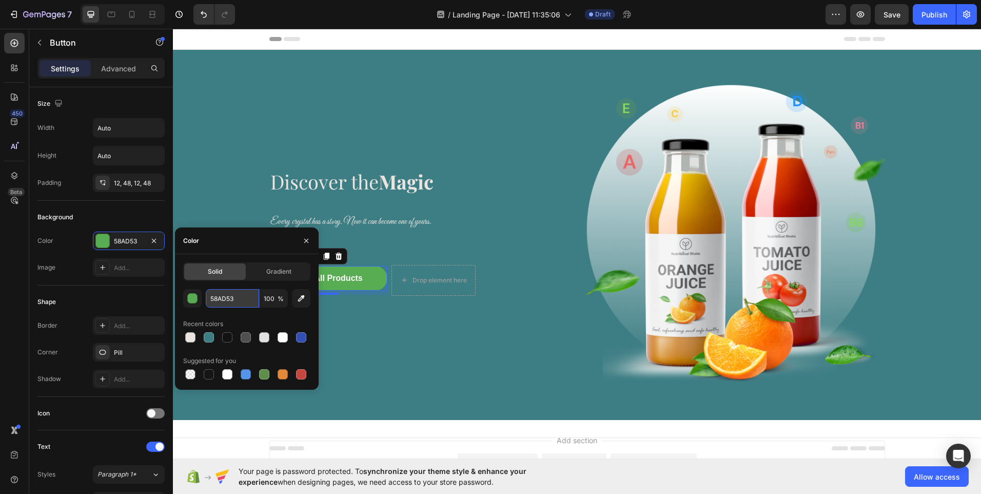
click at [227, 300] on input "58AD53" at bounding box center [232, 298] width 53 height 18
paste input "433625"
type input "433625"
click at [408, 244] on div "Discover the Magic Heading Every crystal has a story. Now it can become one of …" at bounding box center [419, 234] width 300 height 337
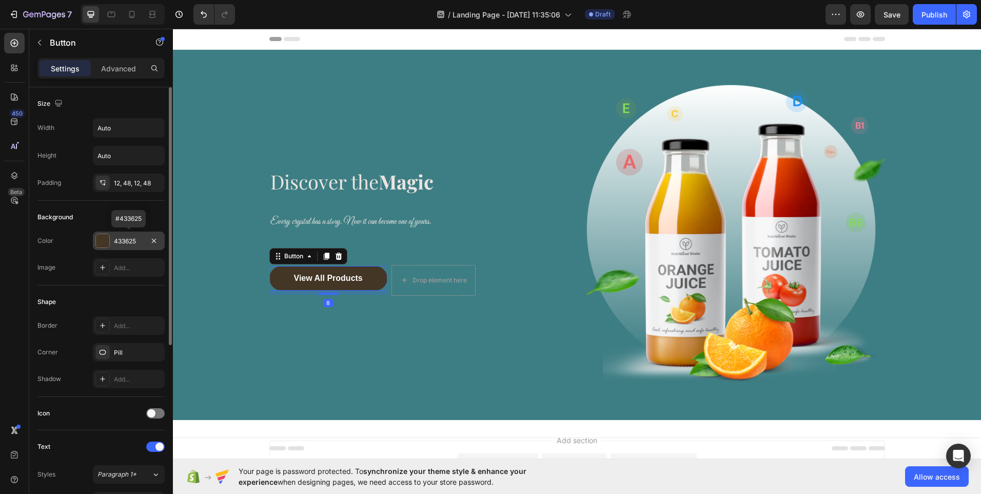
click at [133, 242] on div "433625" at bounding box center [129, 241] width 30 height 9
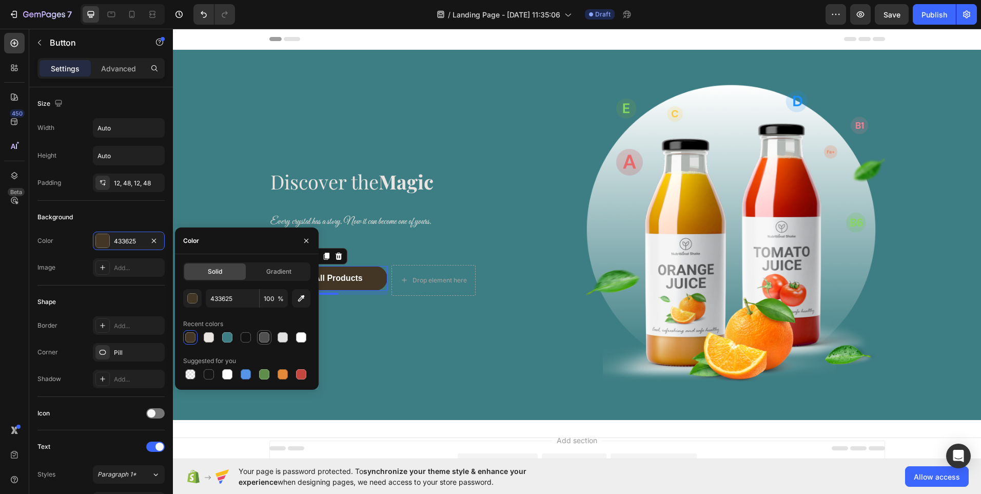
click at [265, 339] on div at bounding box center [264, 337] width 10 height 10
click at [283, 375] on div at bounding box center [283, 374] width 10 height 10
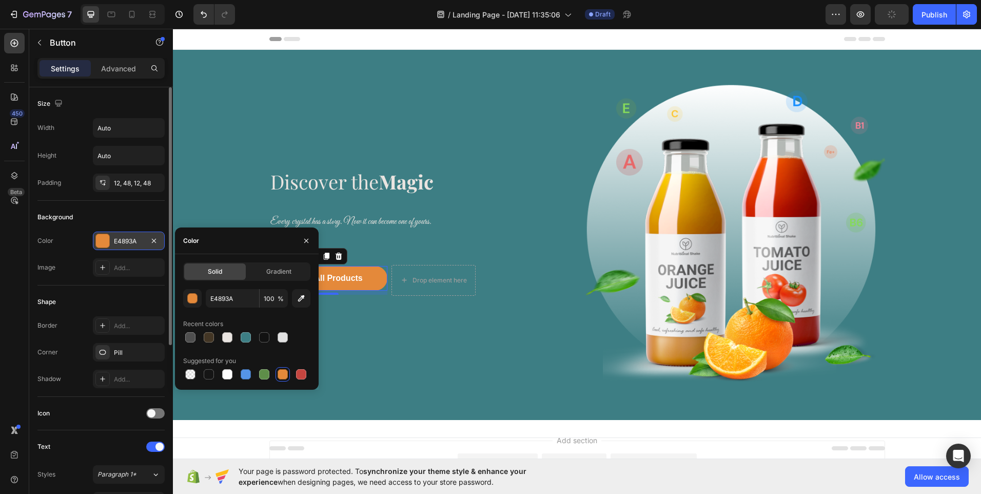
click at [129, 240] on div "E4893A" at bounding box center [129, 241] width 30 height 9
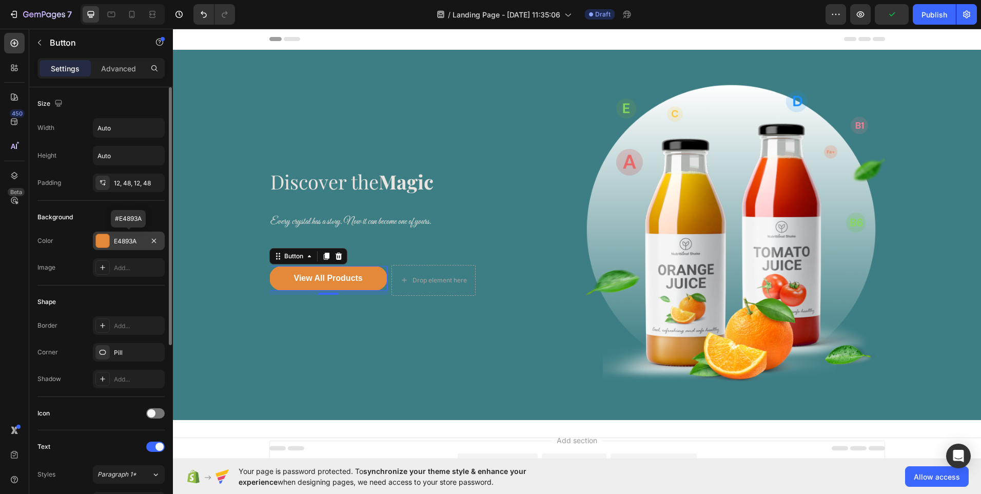
click at [127, 240] on div "E4893A" at bounding box center [129, 241] width 30 height 9
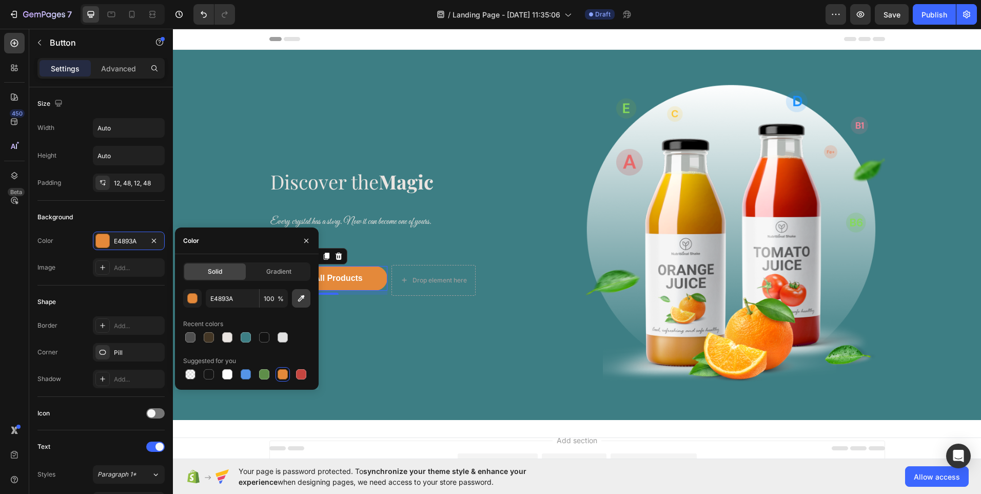
click at [302, 302] on icon "button" at bounding box center [301, 298] width 10 height 10
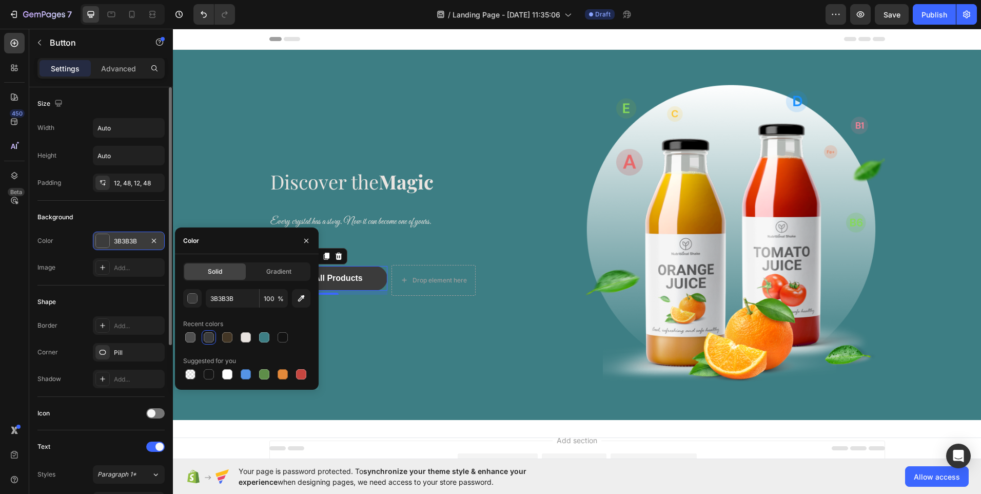
click at [125, 241] on div "3B3B3B" at bounding box center [129, 241] width 30 height 9
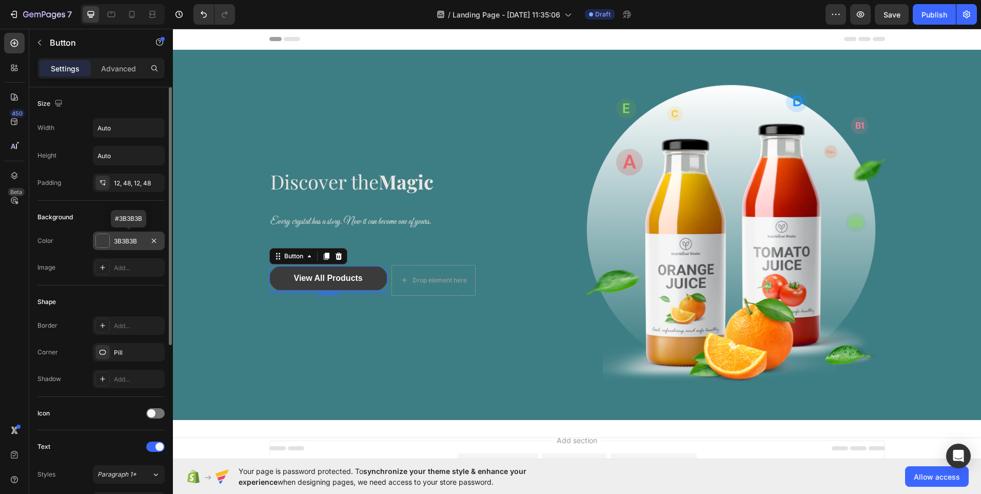
click at [125, 241] on div "3B3B3B" at bounding box center [129, 241] width 30 height 9
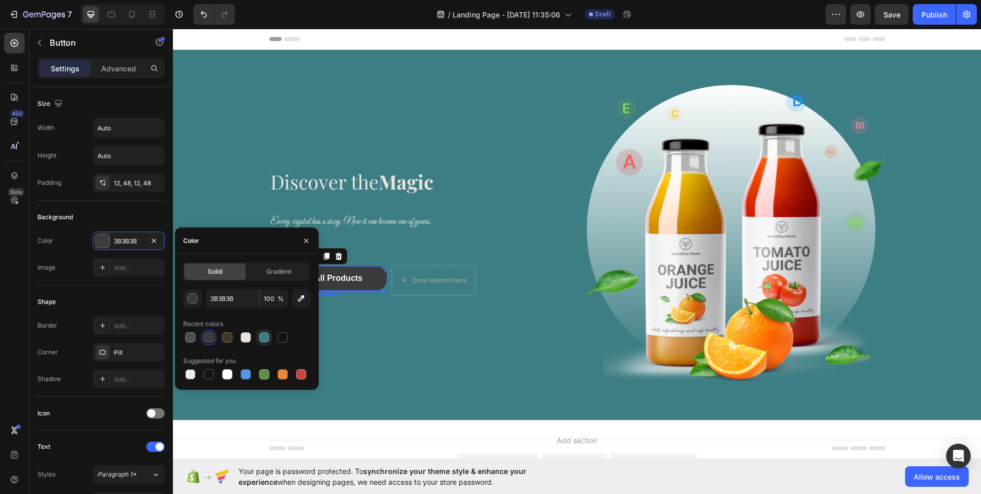
click at [261, 337] on div at bounding box center [264, 337] width 10 height 10
click at [246, 337] on div at bounding box center [246, 337] width 10 height 10
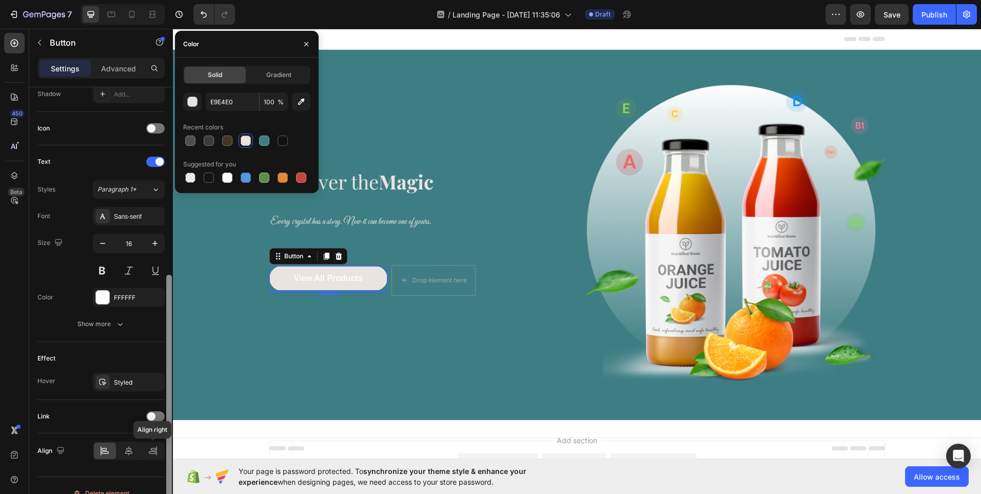
scroll to position [300, 0]
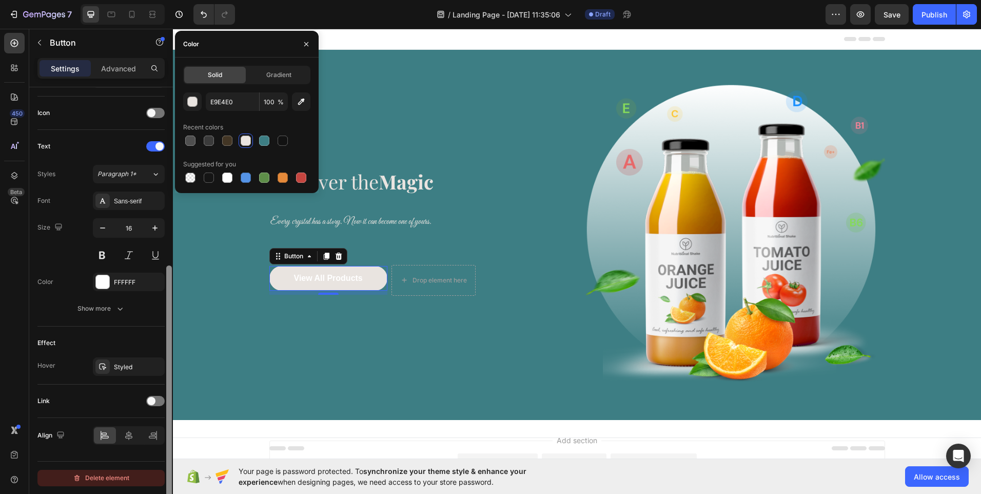
drag, startPoint x: 168, startPoint y: 262, endPoint x: 161, endPoint y: 474, distance: 211.5
click at [161, 474] on div "Size Width Auto Height Auto Padding 12, 48, 12, 48 Background Color E9E4E0 Imag…" at bounding box center [101, 305] width 144 height 436
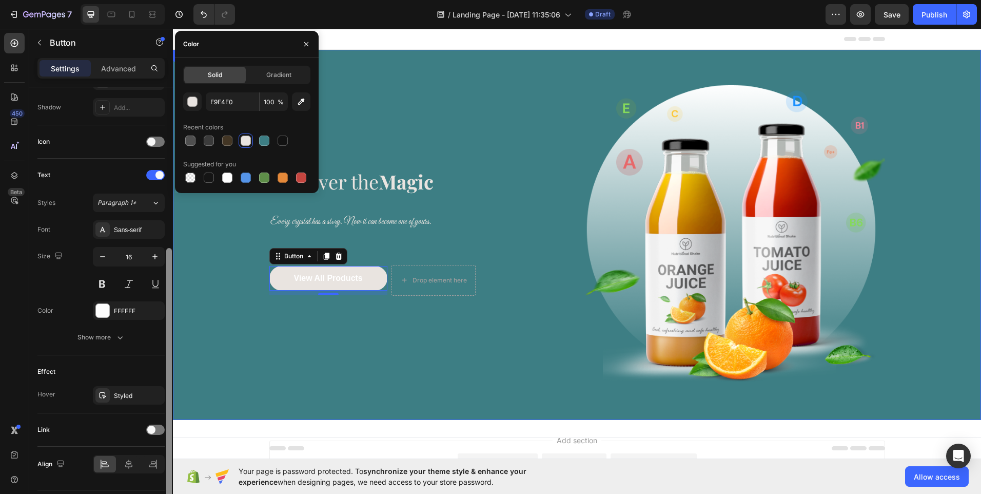
drag, startPoint x: 341, startPoint y: 409, endPoint x: 177, endPoint y: 306, distance: 193.9
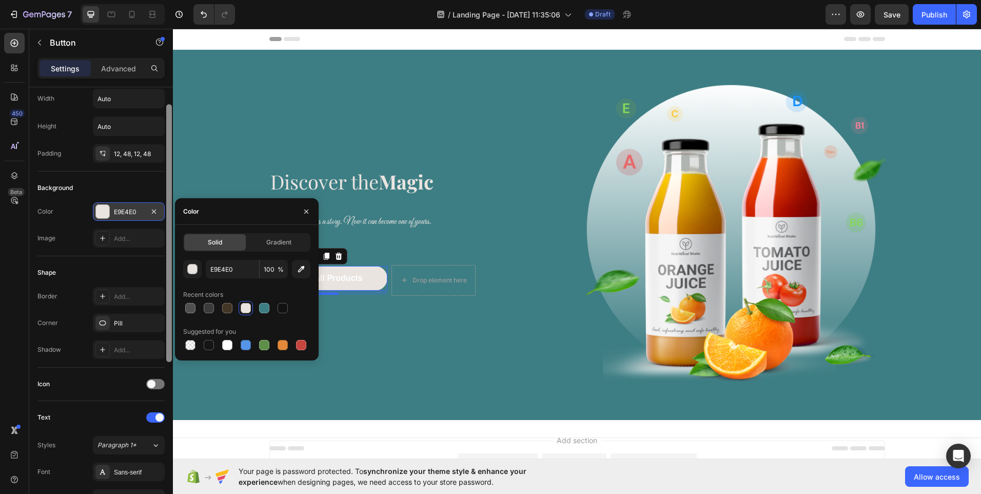
scroll to position [24, 0]
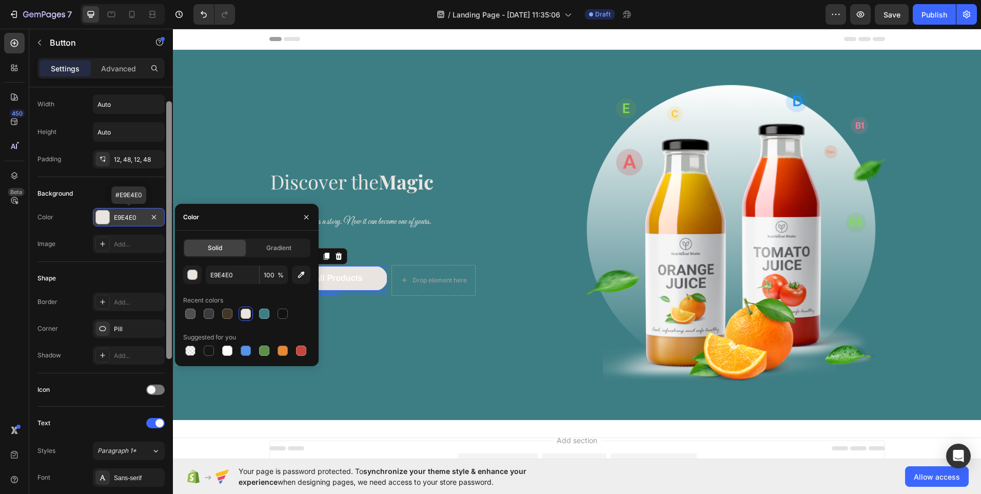
click at [130, 217] on div "E9E4E0" at bounding box center [129, 217] width 30 height 9
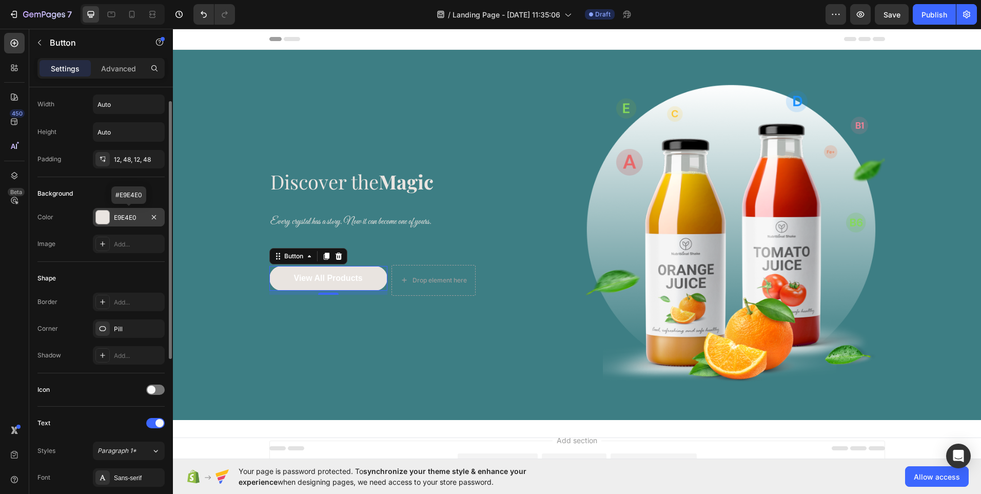
click at [130, 217] on div "E9E4E0" at bounding box center [129, 217] width 30 height 9
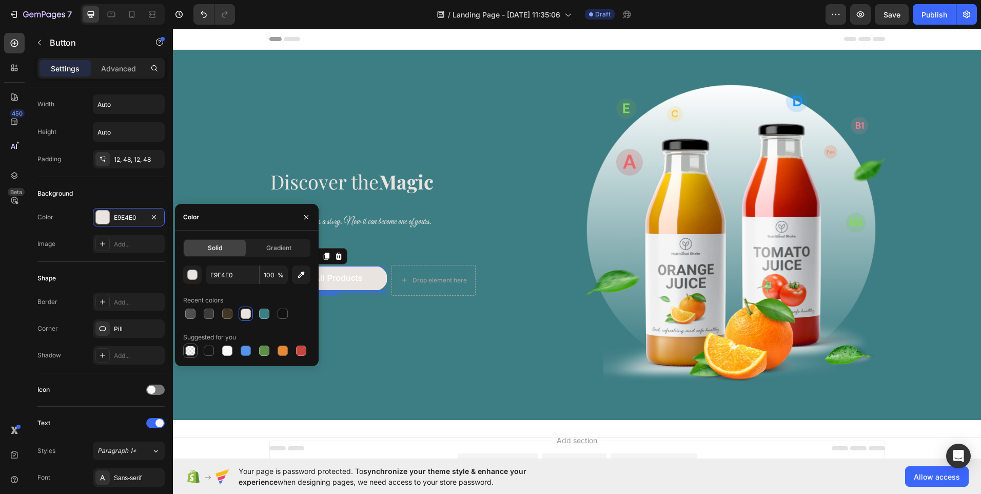
click at [188, 352] on div at bounding box center [190, 350] width 10 height 10
type input "000000"
type input "0"
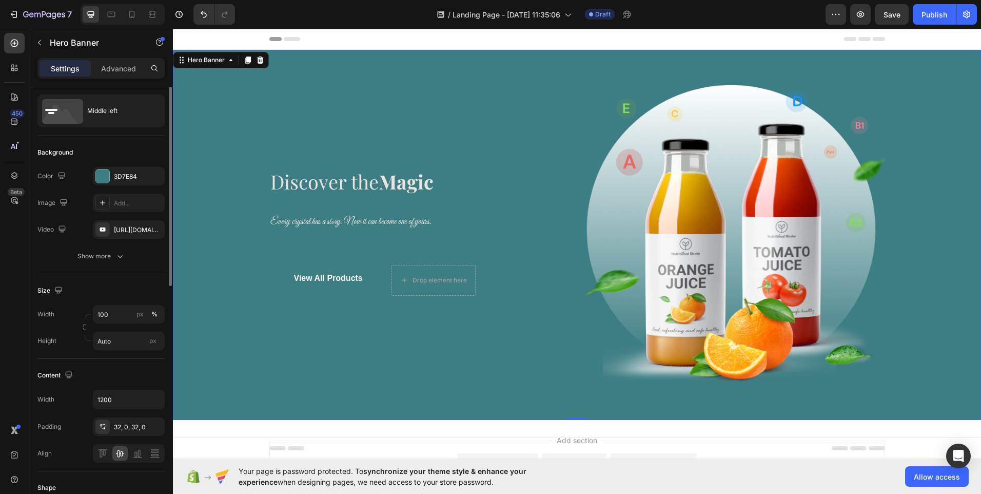
scroll to position [0, 0]
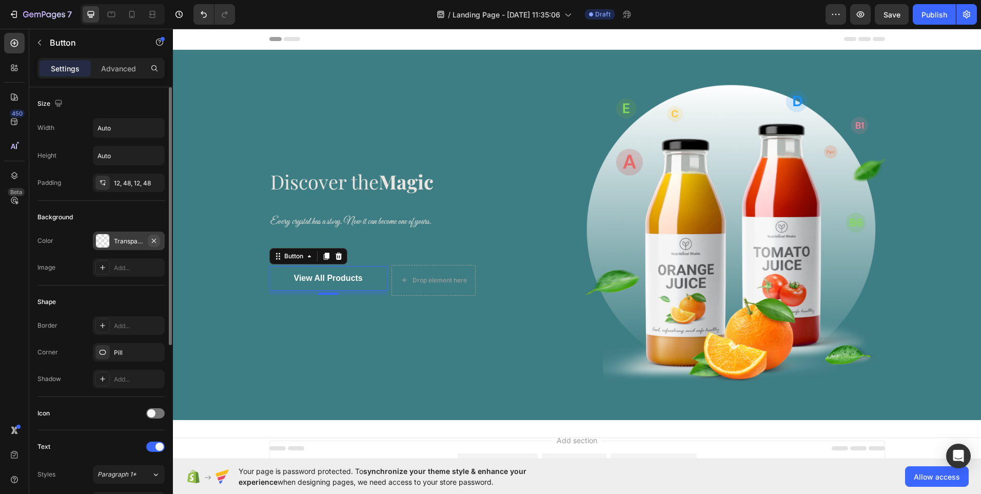
click at [149, 244] on button "button" at bounding box center [154, 240] width 12 height 12
click at [149, 244] on div "Add..." at bounding box center [138, 241] width 48 height 9
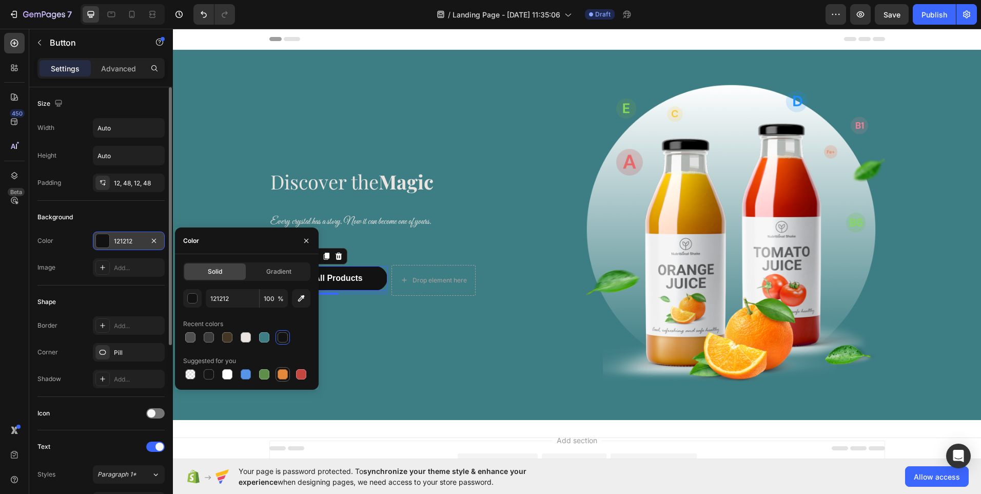
click at [281, 374] on div at bounding box center [283, 374] width 10 height 10
type input "E4893A"
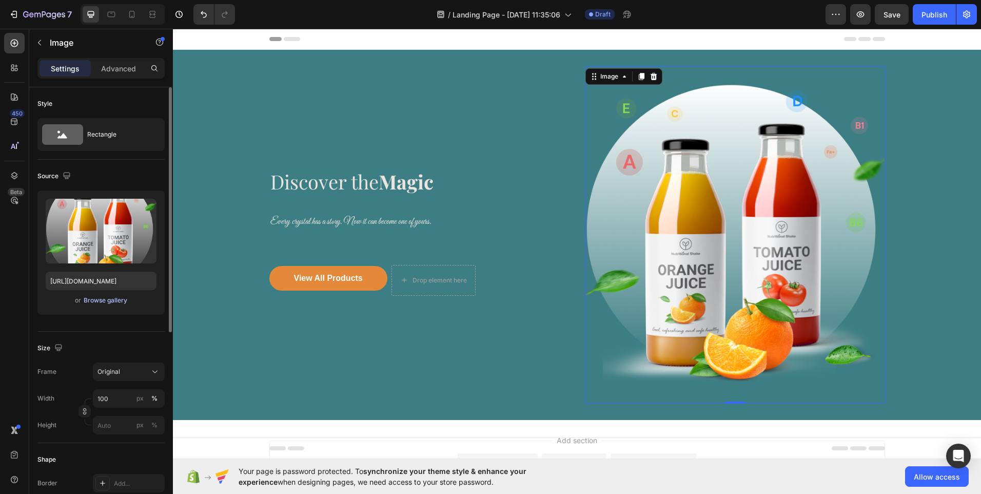
click at [104, 299] on div "Browse gallery" at bounding box center [106, 300] width 44 height 9
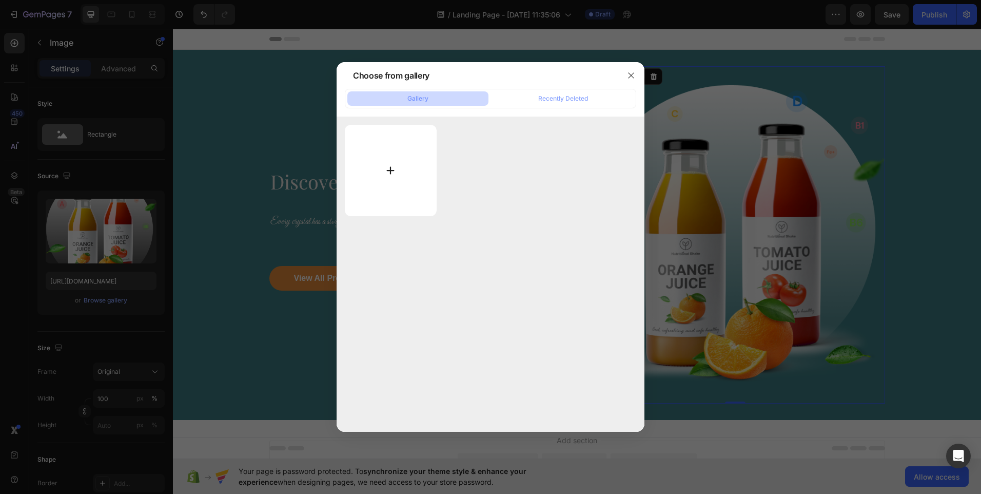
click at [387, 171] on input "file" at bounding box center [391, 170] width 92 height 91
type input "C:\fakepath\20250622_153740.jpg"
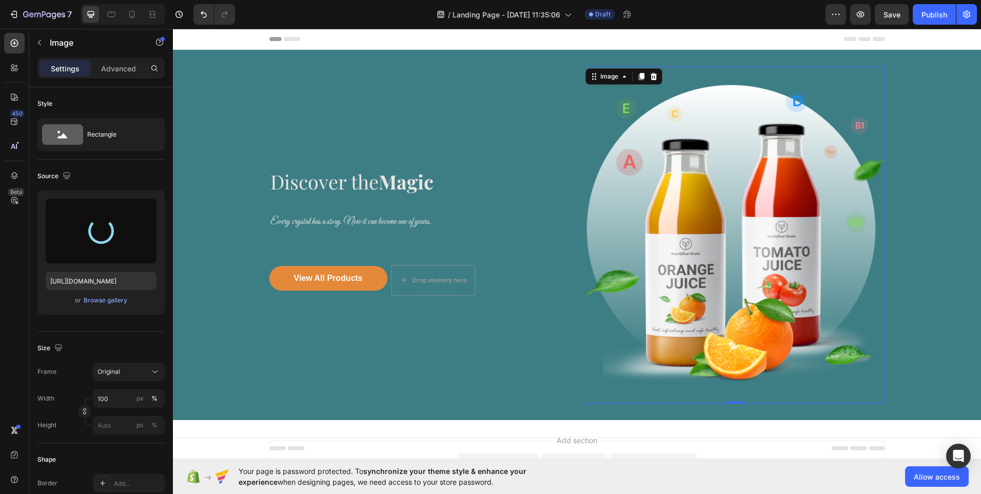
type input "https://cdn.shopify.com/s/files/1/0937/8142/6481/files/gempages_581049375707365…"
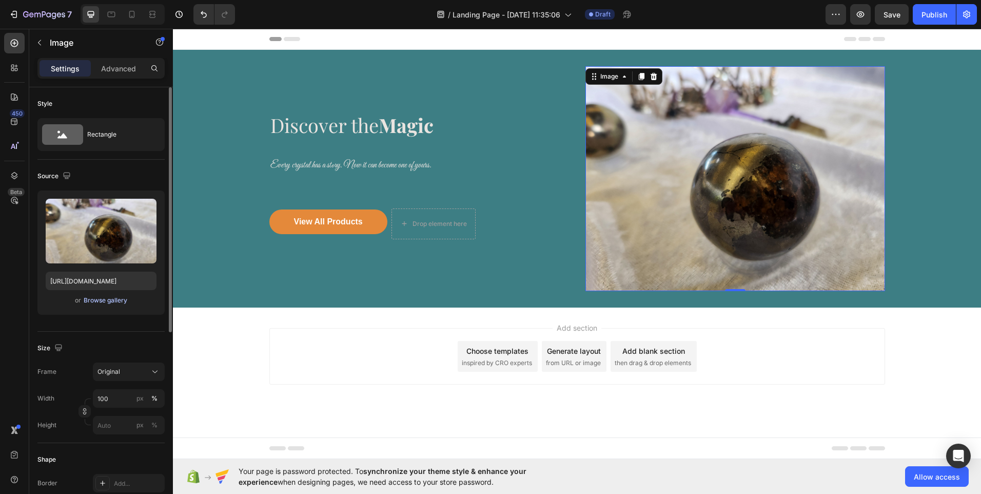
click at [86, 303] on div "Browse gallery" at bounding box center [106, 300] width 44 height 9
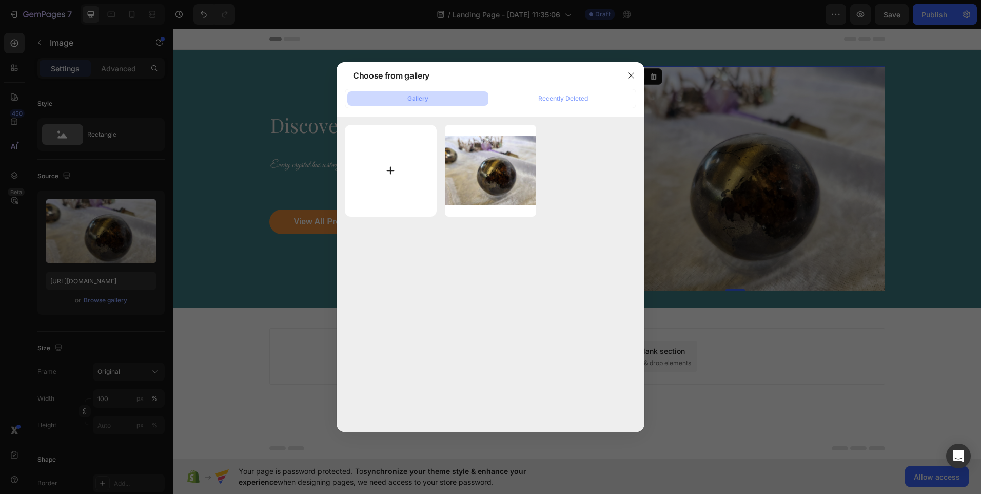
click at [392, 170] on input "file" at bounding box center [391, 171] width 92 height 92
type input "C:\fakepath\20250614_154223.jpg"
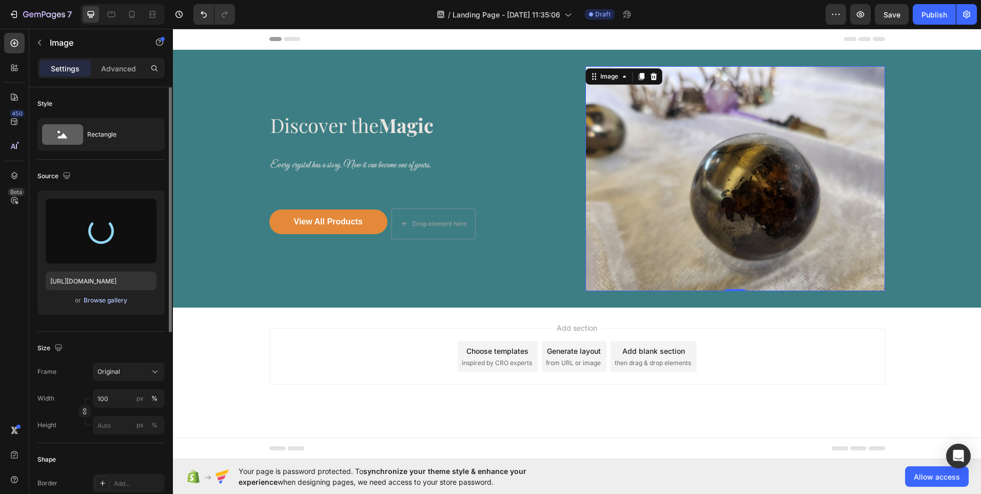
type input "https://cdn.shopify.com/s/files/1/0937/8142/6481/files/gempages_581049375707365…"
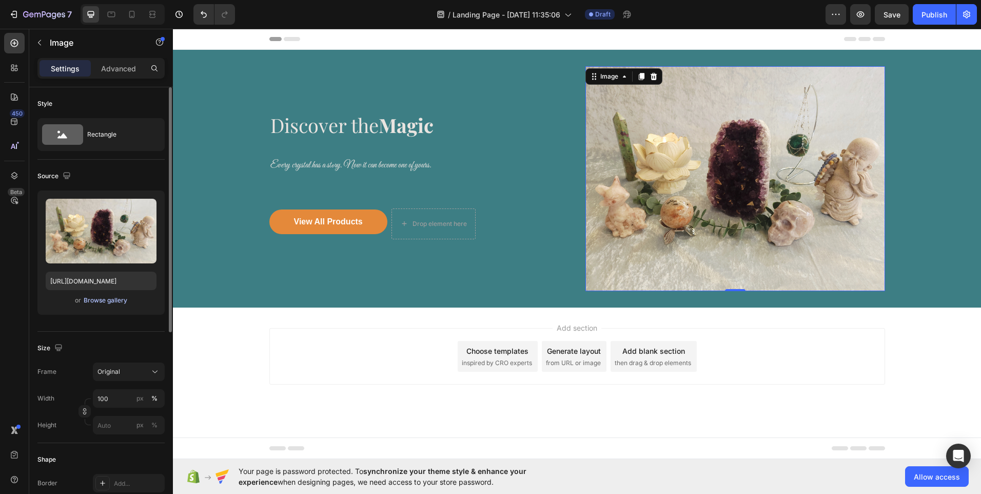
click at [101, 302] on div "Browse gallery" at bounding box center [106, 300] width 44 height 9
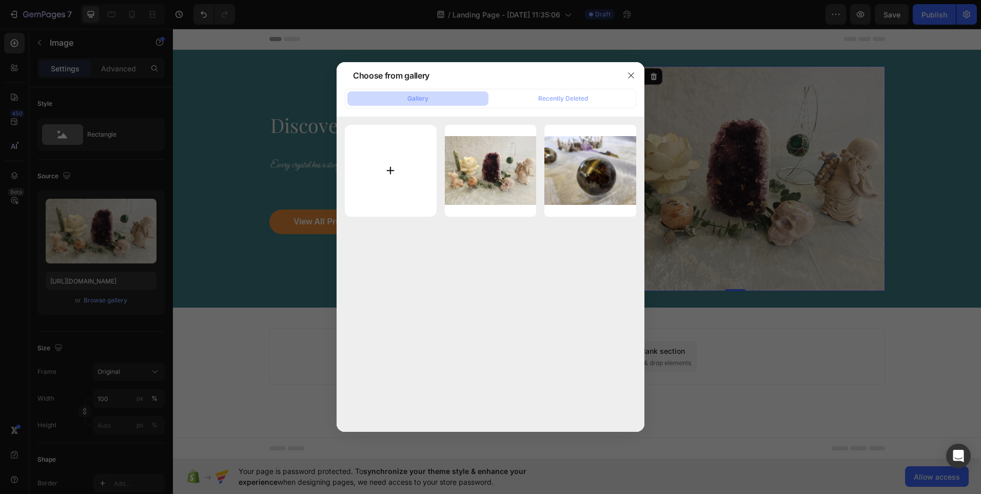
click at [386, 171] on input "file" at bounding box center [391, 171] width 92 height 92
type input "C:\fakepath\PXL_20250818_073701915~2.jpg"
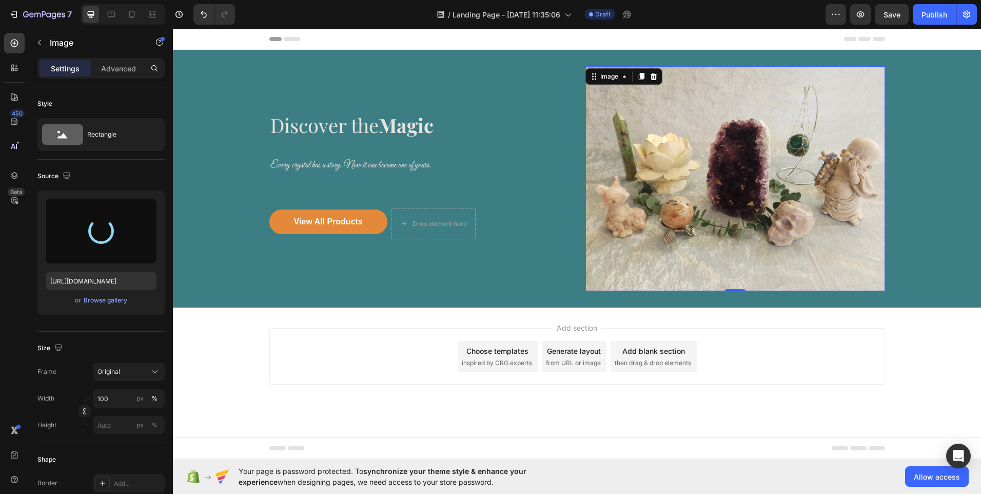
type input "https://cdn.shopify.com/s/files/1/0937/8142/6481/files/gempages_581049375707365…"
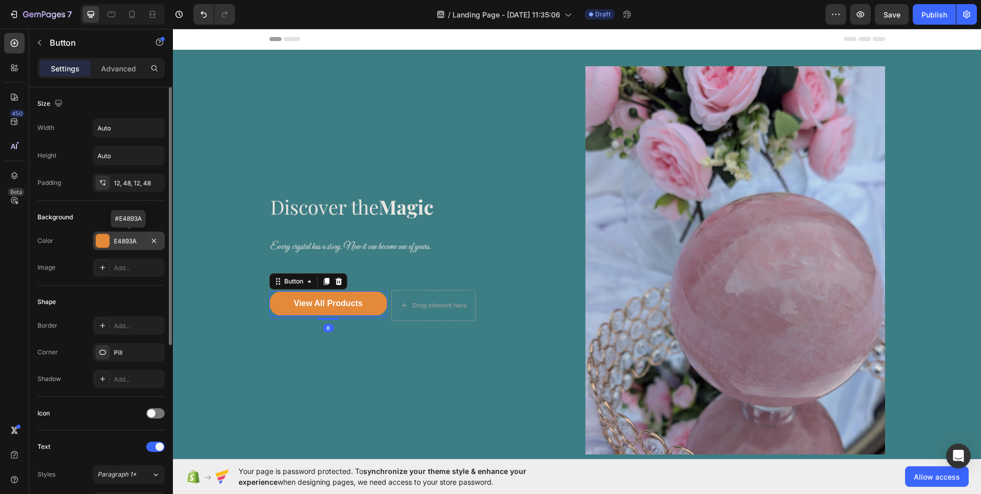
click at [127, 243] on div "E4893A" at bounding box center [129, 241] width 30 height 9
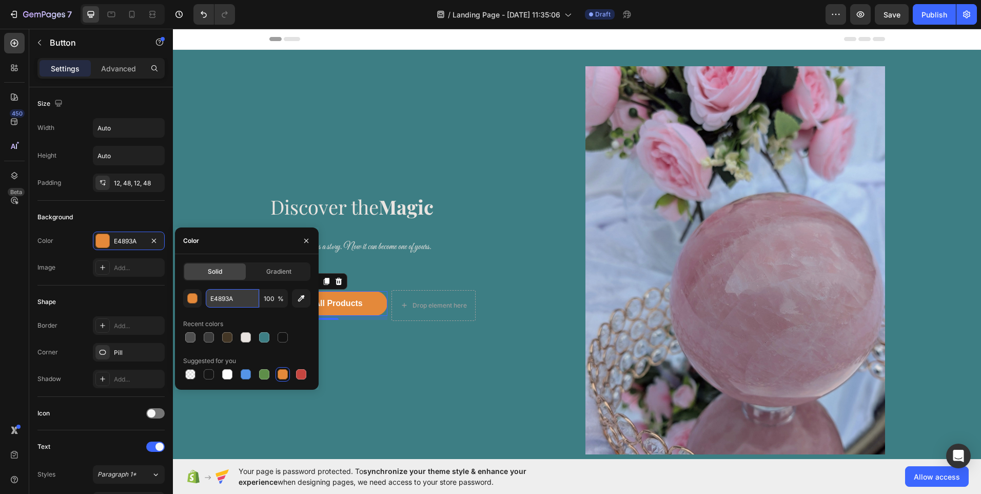
click at [239, 302] on input "E4893A" at bounding box center [232, 298] width 53 height 18
click at [227, 299] on input "E4893A" at bounding box center [232, 298] width 53 height 18
click at [243, 300] on input "E4893A" at bounding box center [232, 298] width 53 height 18
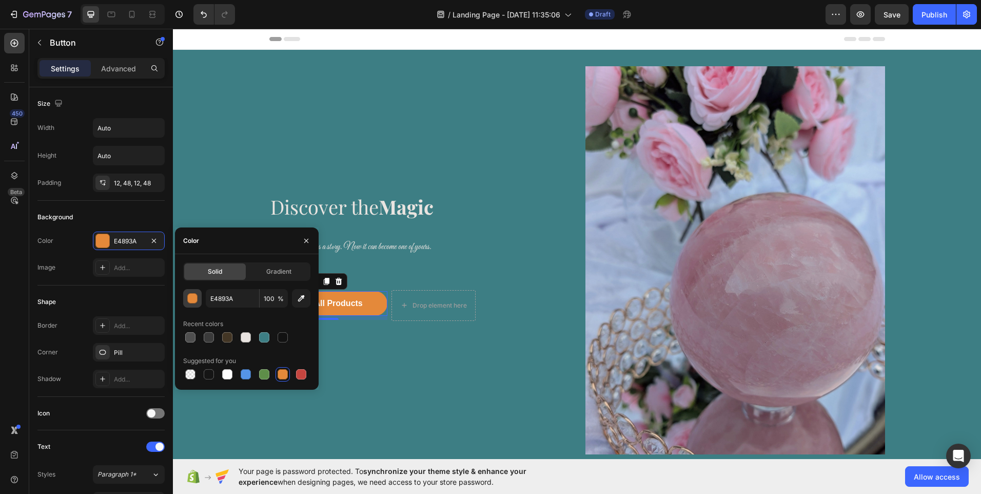
click at [191, 298] on div "button" at bounding box center [193, 298] width 10 height 10
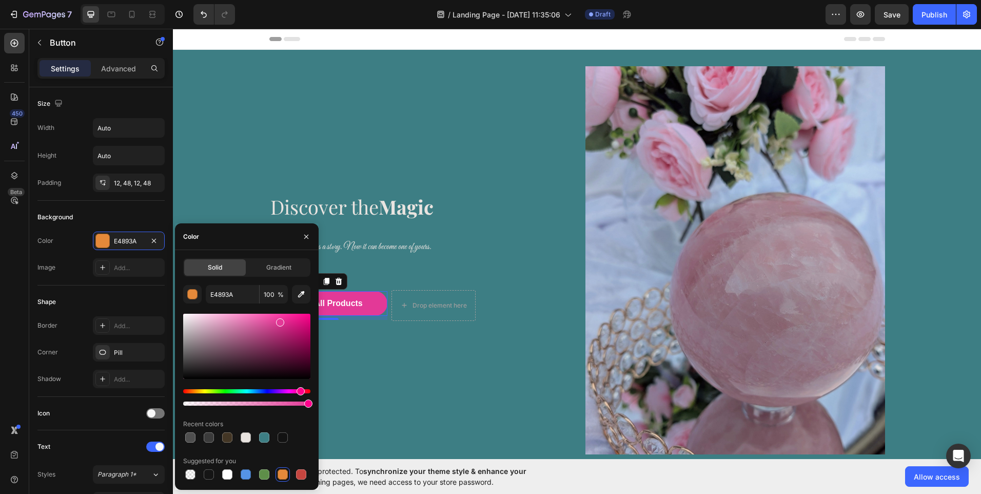
type input "E33997"
drag, startPoint x: 197, startPoint y: 389, endPoint x: 299, endPoint y: 394, distance: 102.7
click at [299, 394] on div "Hue" at bounding box center [301, 391] width 8 height 8
drag, startPoint x: 307, startPoint y: 403, endPoint x: 237, endPoint y: 402, distance: 70.3
click at [240, 402] on div at bounding box center [244, 403] width 8 height 8
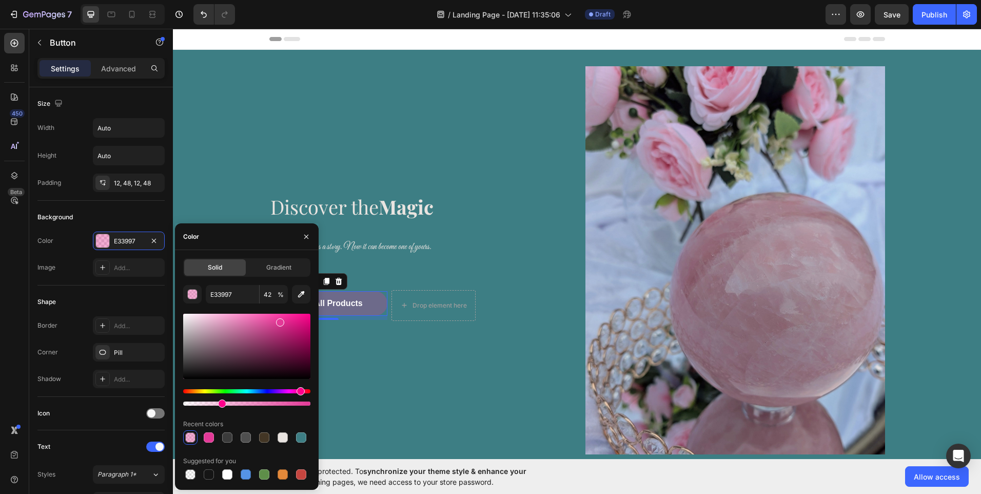
drag, startPoint x: 237, startPoint y: 404, endPoint x: 220, endPoint y: 404, distance: 16.4
click at [220, 404] on div at bounding box center [222, 403] width 8 height 8
drag, startPoint x: 220, startPoint y: 404, endPoint x: 199, endPoint y: 404, distance: 21.0
click at [199, 404] on div at bounding box center [202, 403] width 8 height 8
drag, startPoint x: 372, startPoint y: 433, endPoint x: 319, endPoint y: 405, distance: 59.7
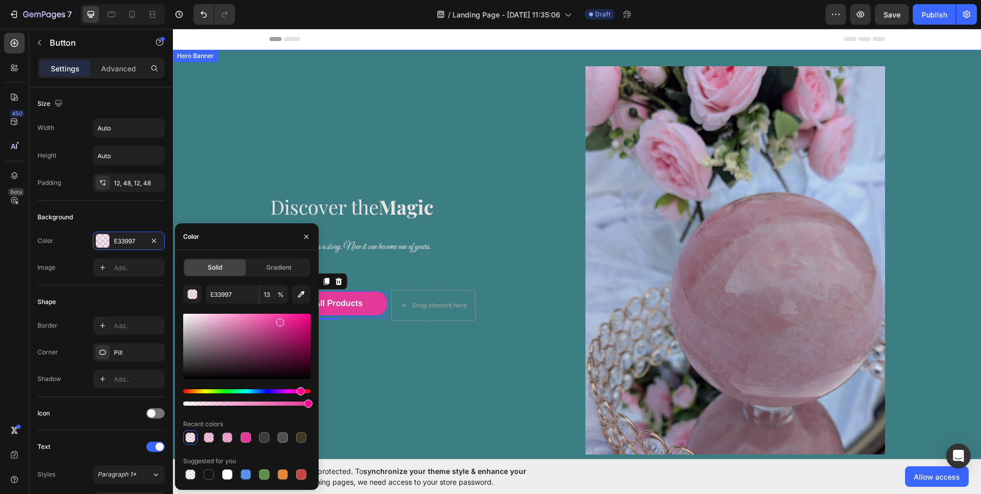
type input "100"
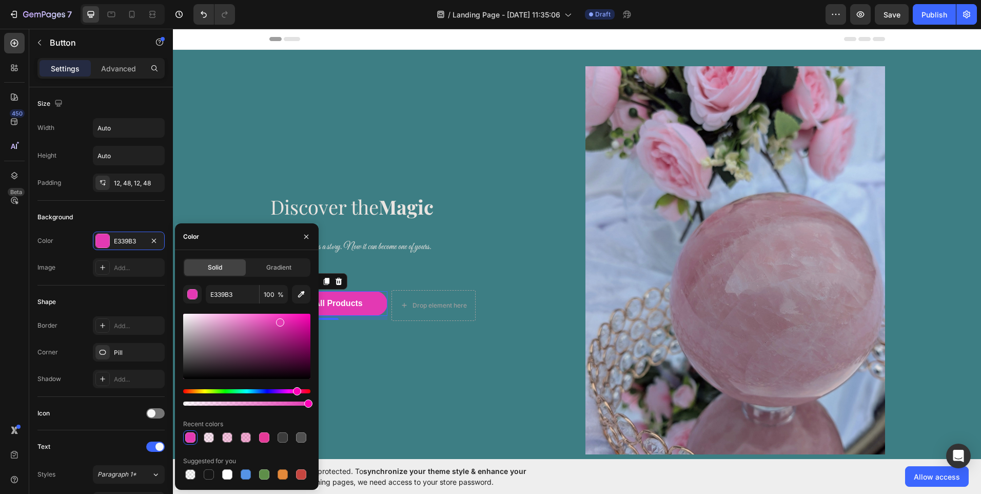
drag, startPoint x: 301, startPoint y: 389, endPoint x: 296, endPoint y: 389, distance: 5.6
click at [296, 389] on div "Hue" at bounding box center [297, 391] width 8 height 8
drag, startPoint x: 279, startPoint y: 321, endPoint x: 226, endPoint y: 321, distance: 52.8
click at [226, 321] on div at bounding box center [228, 323] width 8 height 8
type input "E2C3D9"
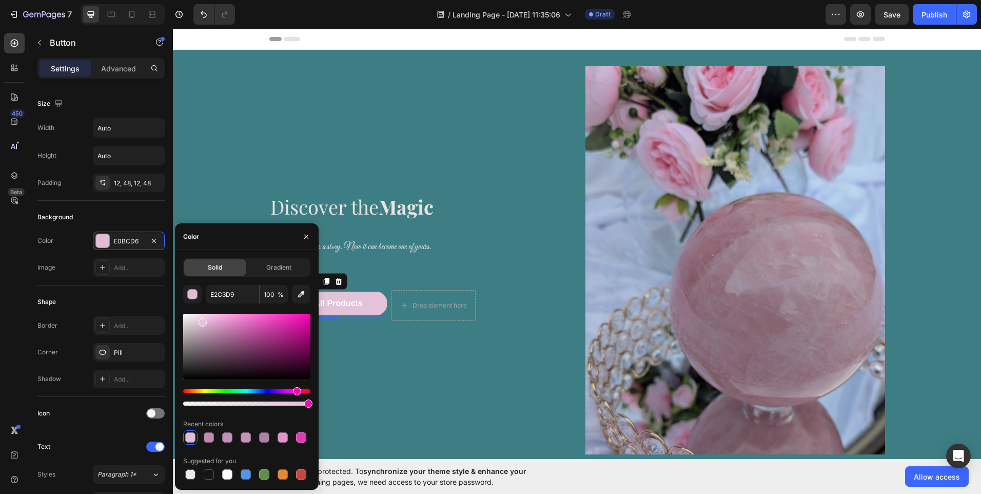
drag, startPoint x: 226, startPoint y: 322, endPoint x: 202, endPoint y: 320, distance: 24.7
click at [202, 320] on div at bounding box center [203, 322] width 8 height 8
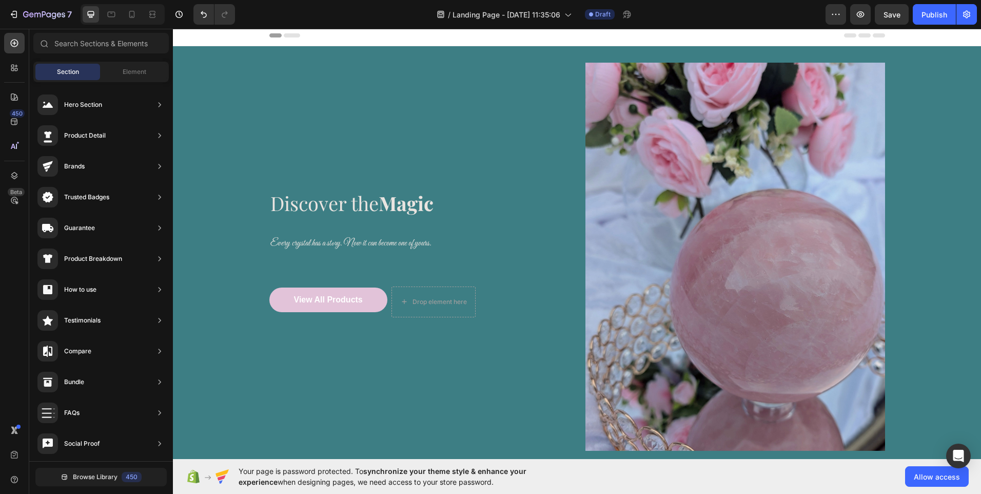
scroll to position [2, 0]
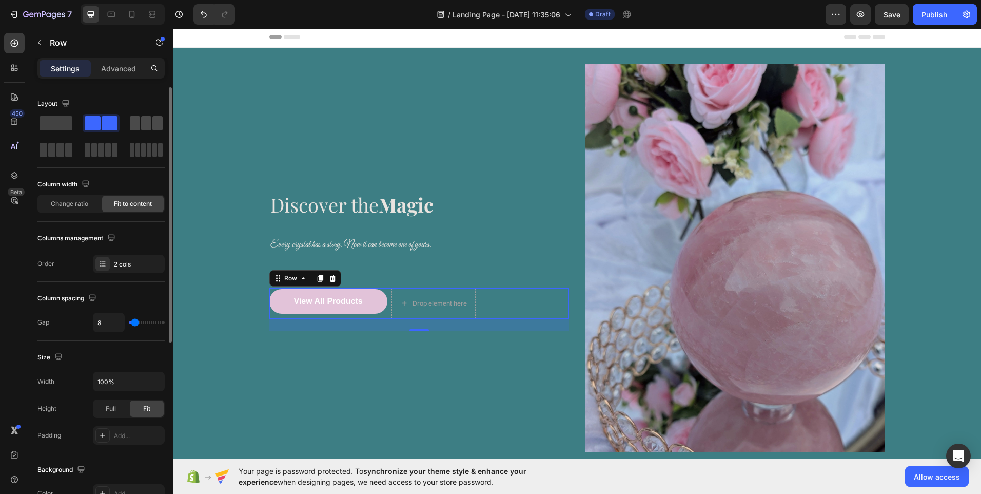
click at [149, 124] on span at bounding box center [146, 123] width 10 height 14
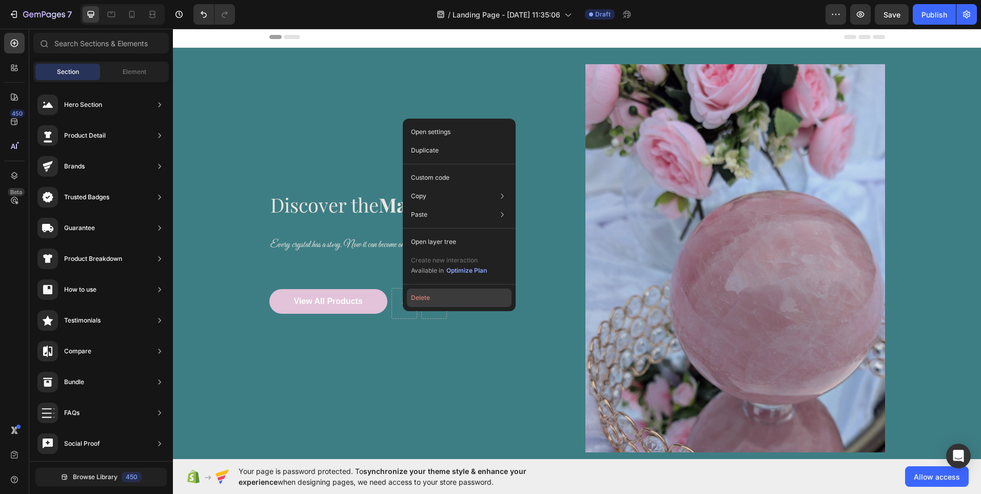
click at [419, 304] on button "Delete" at bounding box center [459, 297] width 105 height 18
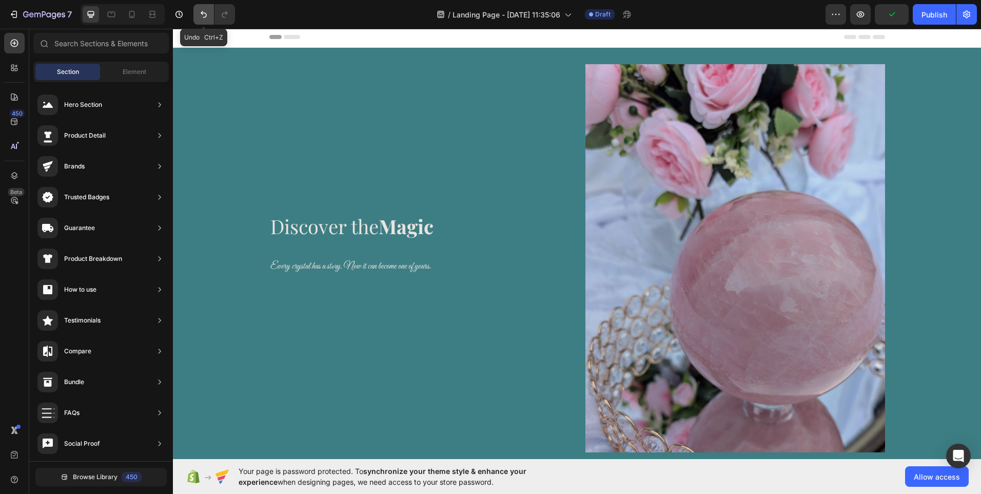
click at [202, 14] on icon "Undo/Redo" at bounding box center [204, 14] width 6 height 7
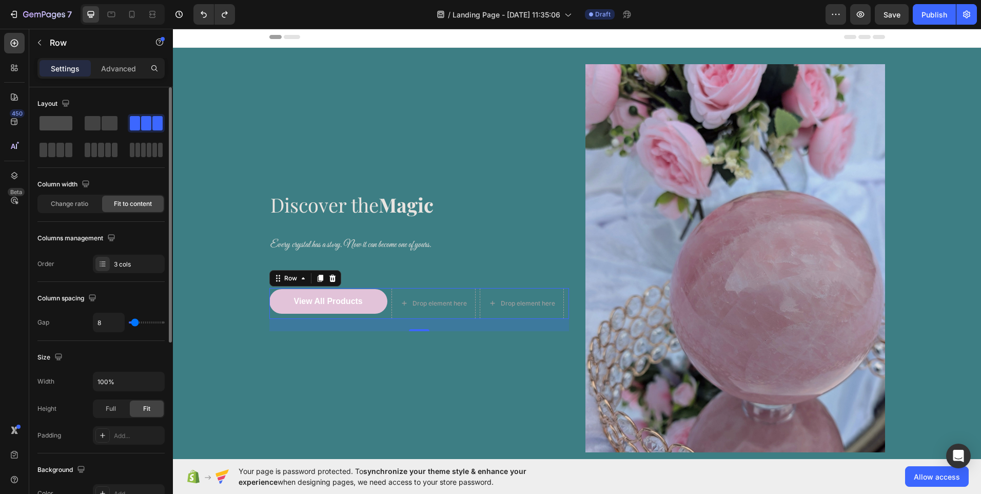
click at [58, 127] on span at bounding box center [56, 123] width 33 height 14
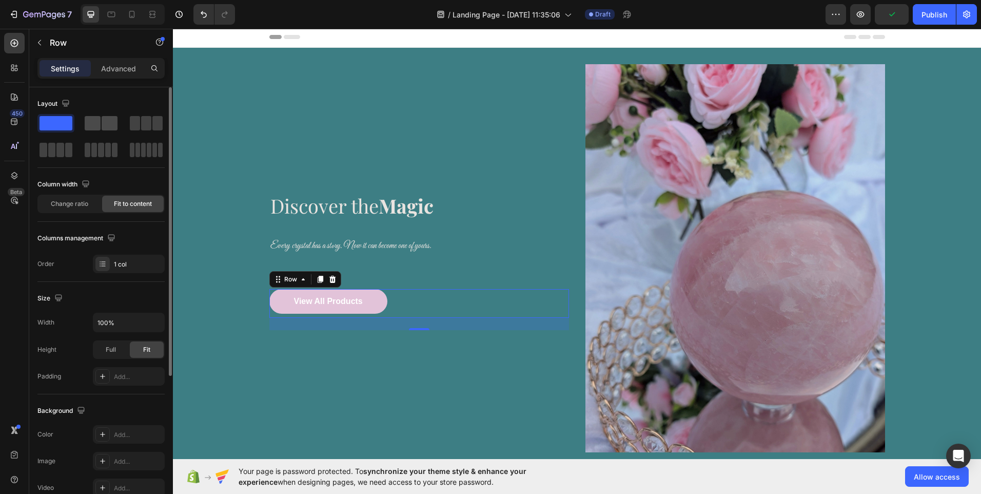
click at [104, 128] on span at bounding box center [110, 123] width 16 height 14
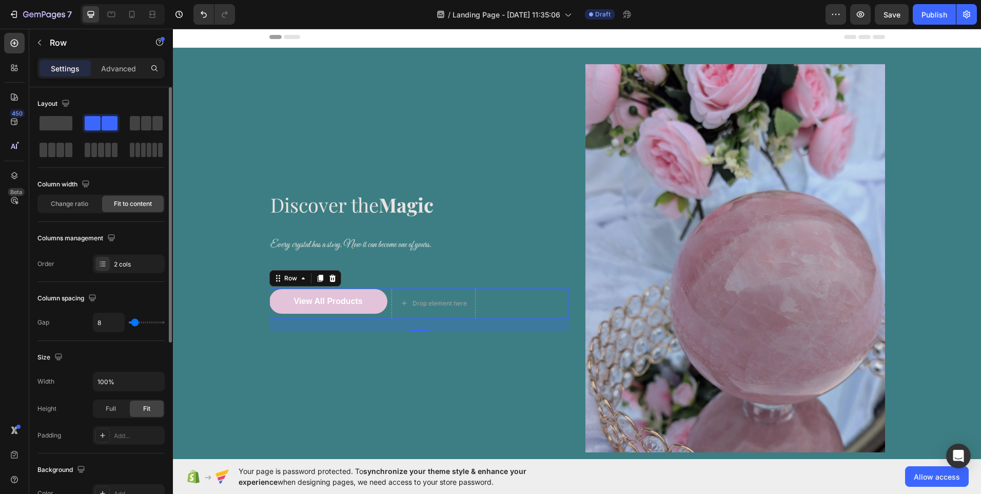
click at [104, 128] on span at bounding box center [110, 123] width 16 height 14
click at [68, 124] on span at bounding box center [56, 123] width 33 height 14
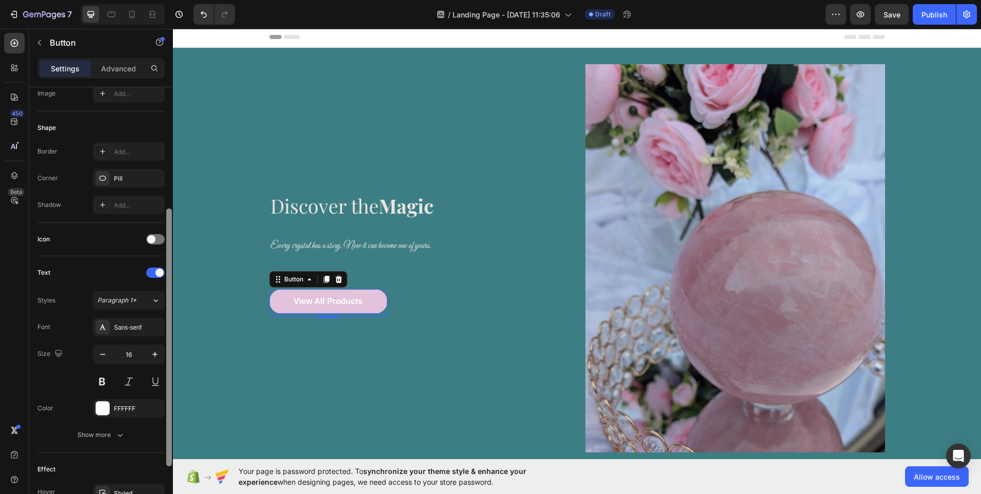
scroll to position [191, 0]
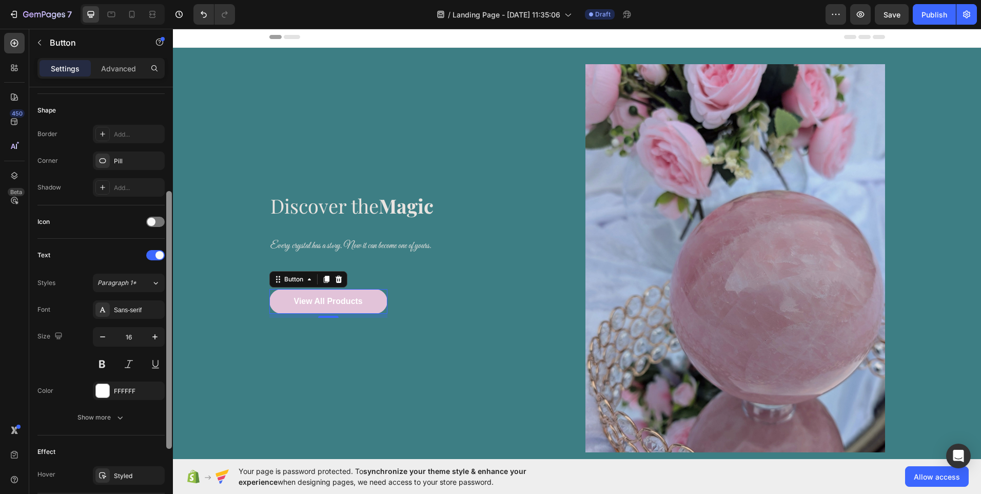
drag, startPoint x: 168, startPoint y: 198, endPoint x: 168, endPoint y: 311, distance: 113.4
click at [168, 311] on div at bounding box center [169, 320] width 6 height 258
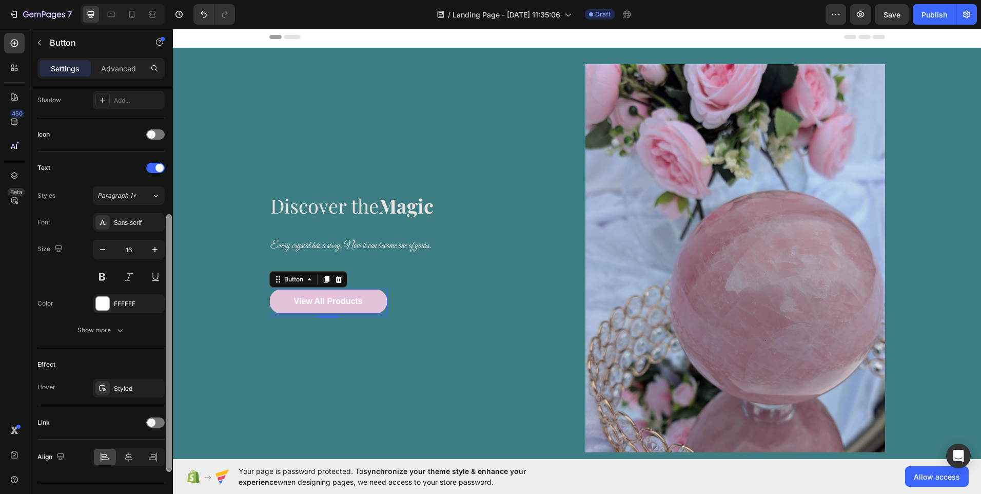
scroll to position [300, 0]
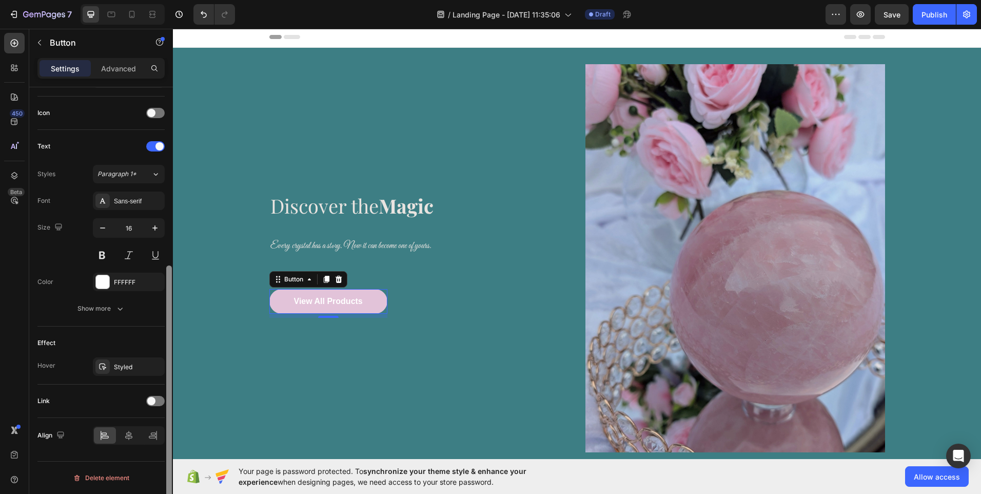
drag, startPoint x: 169, startPoint y: 314, endPoint x: 162, endPoint y: 393, distance: 78.9
click at [162, 393] on div "Size Width Auto Height Auto Padding 12, 48, 12, 48 Background Color E2C3D9 Imag…" at bounding box center [101, 305] width 144 height 436
click at [151, 202] on div "Sans-serif" at bounding box center [138, 201] width 48 height 9
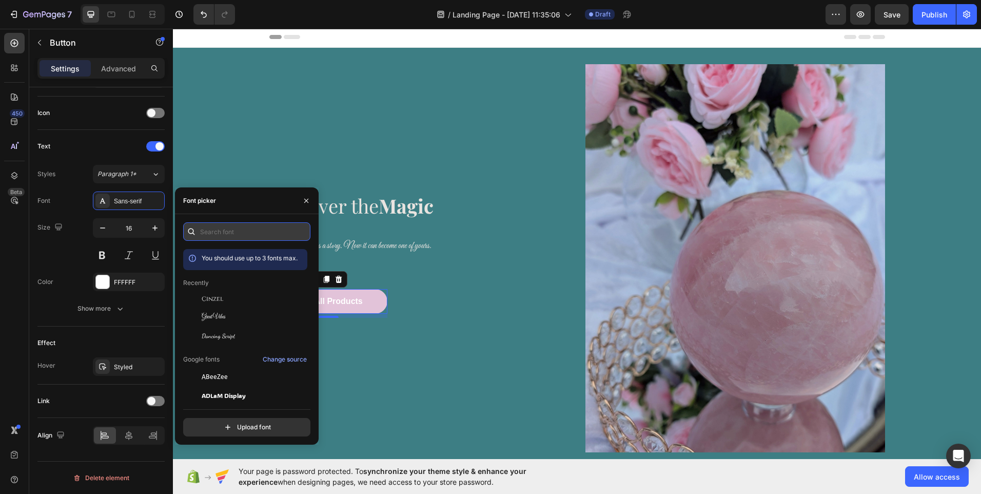
click at [233, 233] on input "text" at bounding box center [246, 231] width 127 height 18
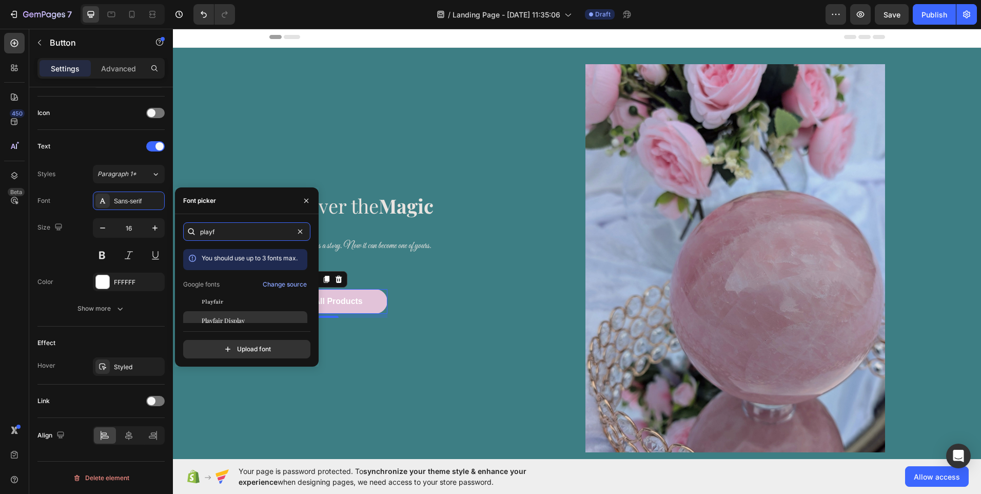
type input "playf"
click at [225, 321] on span "Playfair Display" at bounding box center [223, 320] width 43 height 9
click at [221, 303] on span "Playfair" at bounding box center [213, 301] width 22 height 9
click at [221, 319] on span "Playfair Display" at bounding box center [223, 320] width 43 height 9
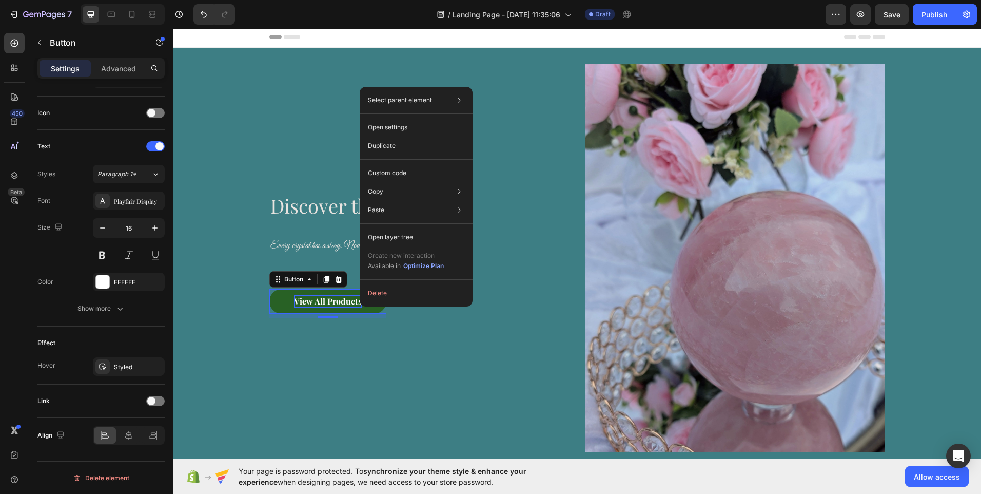
click at [321, 300] on div "View All Products" at bounding box center [328, 301] width 68 height 12
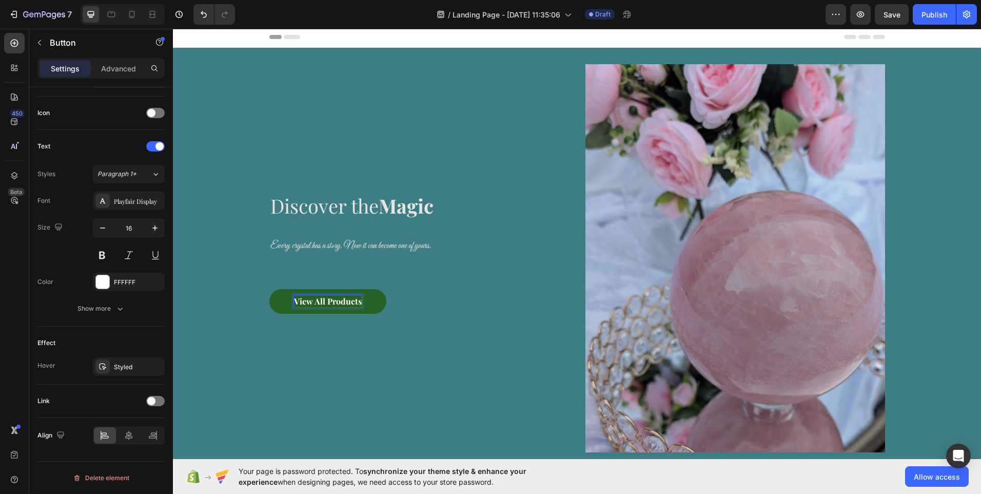
click at [321, 300] on p "View All Products" at bounding box center [328, 301] width 68 height 12
click at [269, 289] on button "Find" at bounding box center [302, 301] width 67 height 25
click at [269, 289] on button "Find your" at bounding box center [312, 301] width 86 height 25
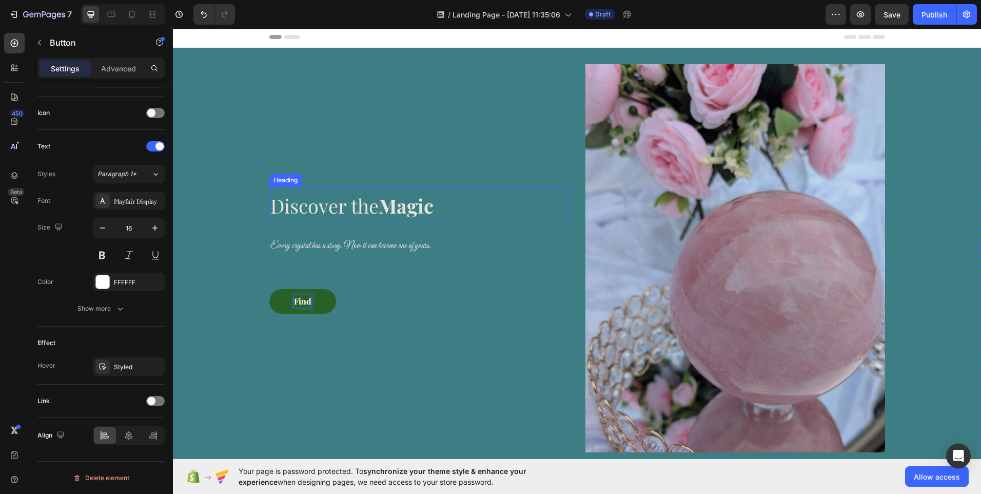
click at [269, 289] on button "Find" at bounding box center [302, 301] width 67 height 25
click at [269, 289] on button "Find your" at bounding box center [312, 301] width 86 height 25
click at [269, 289] on button "Bring" at bounding box center [304, 301] width 71 height 25
click at [269, 289] on button "Bring your" at bounding box center [314, 301] width 90 height 25
click at [269, 289] on button "Bring home" at bounding box center [316, 301] width 94 height 25
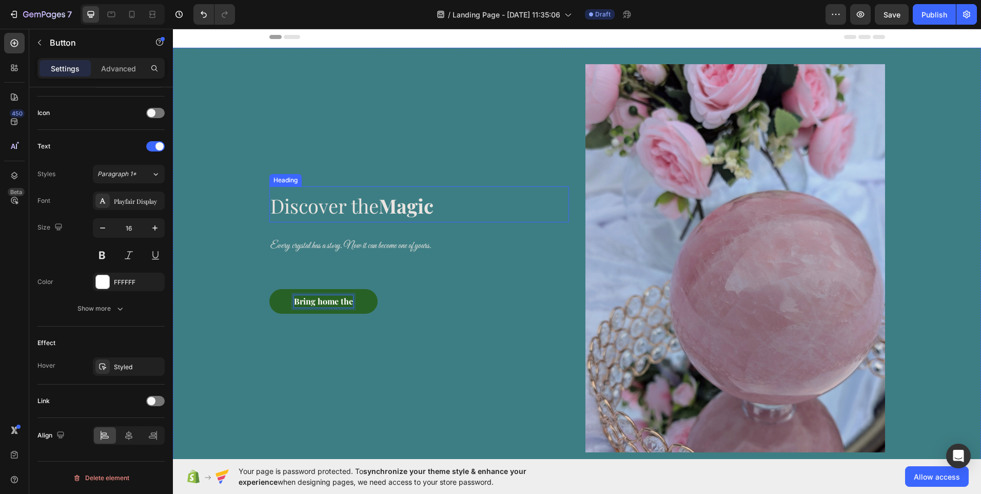
click at [269, 289] on button "Bring home the" at bounding box center [323, 301] width 108 height 25
click at [370, 303] on p "Bring home the beauty" at bounding box center [337, 301] width 86 height 12
click at [269, 289] on button "Unveil" at bounding box center [305, 301] width 73 height 25
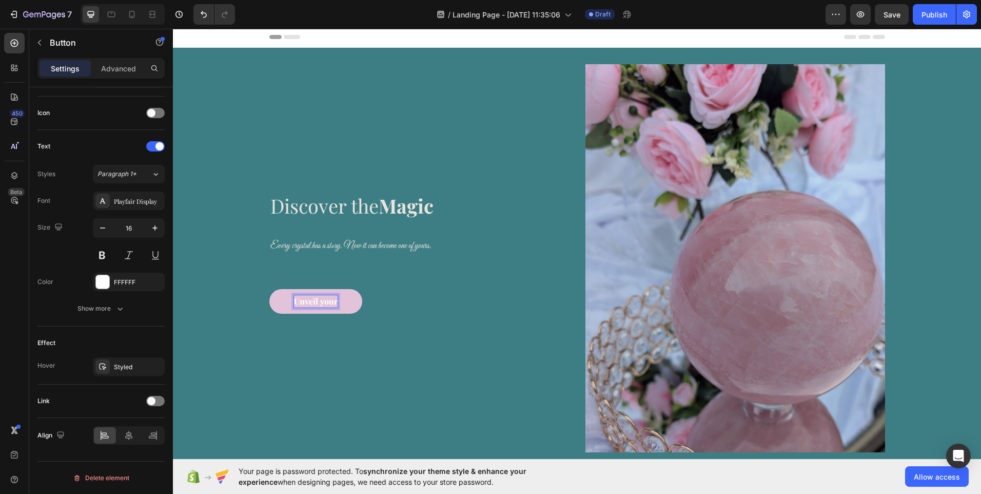
click at [269, 289] on button "Unveil your" at bounding box center [315, 301] width 93 height 25
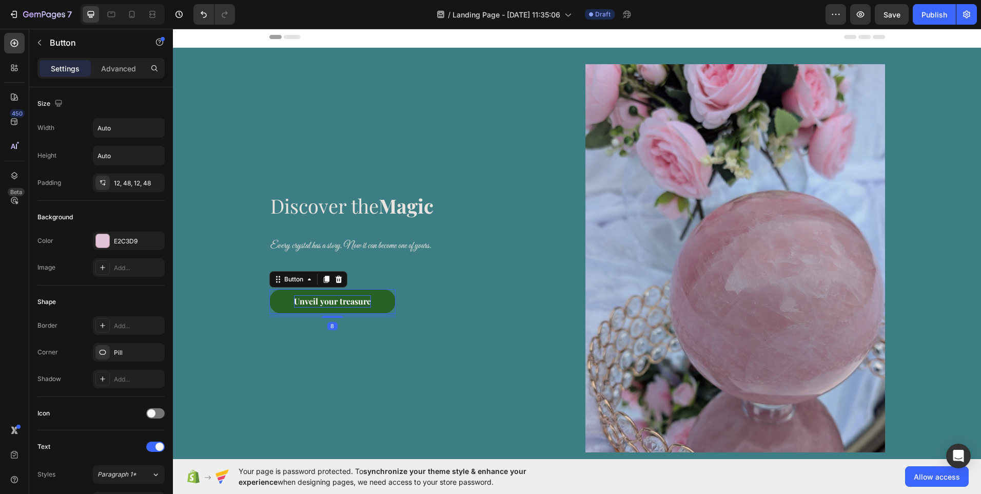
click at [327, 298] on p "Unveil your treasure" at bounding box center [332, 301] width 77 height 12
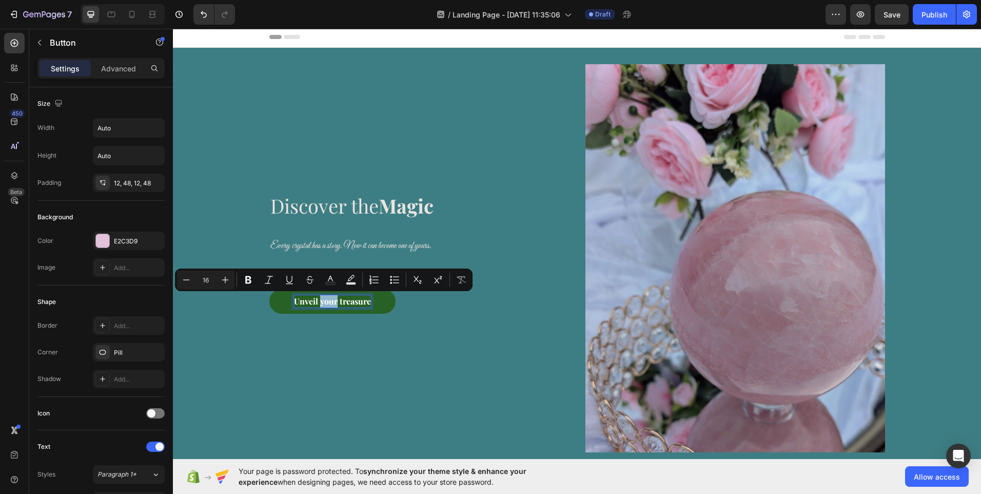
click at [327, 298] on p "Unveil your treasure" at bounding box center [332, 301] width 77 height 12
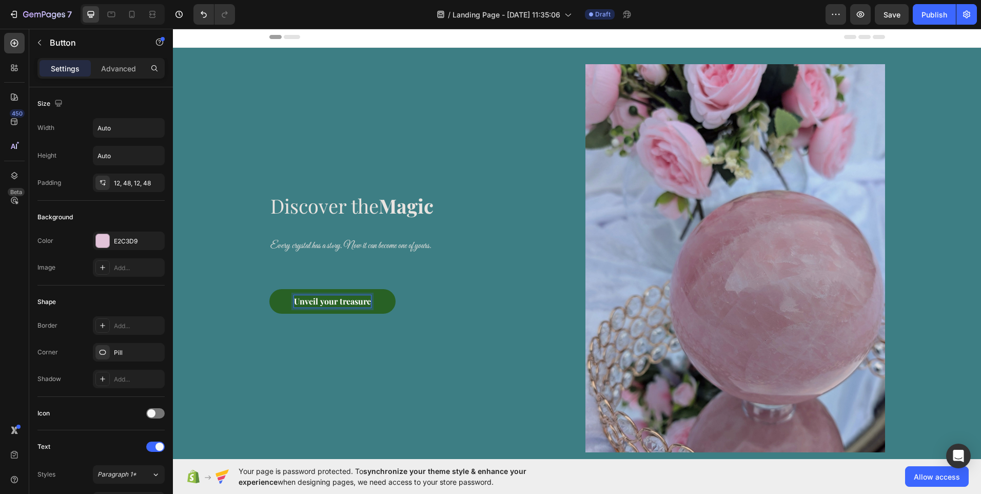
click at [327, 298] on p "Unveil your treasure" at bounding box center [332, 301] width 77 height 12
click at [269, 289] on button "Indulge" at bounding box center [308, 301] width 79 height 25
click at [269, 289] on button "Indulge in" at bounding box center [313, 301] width 89 height 25
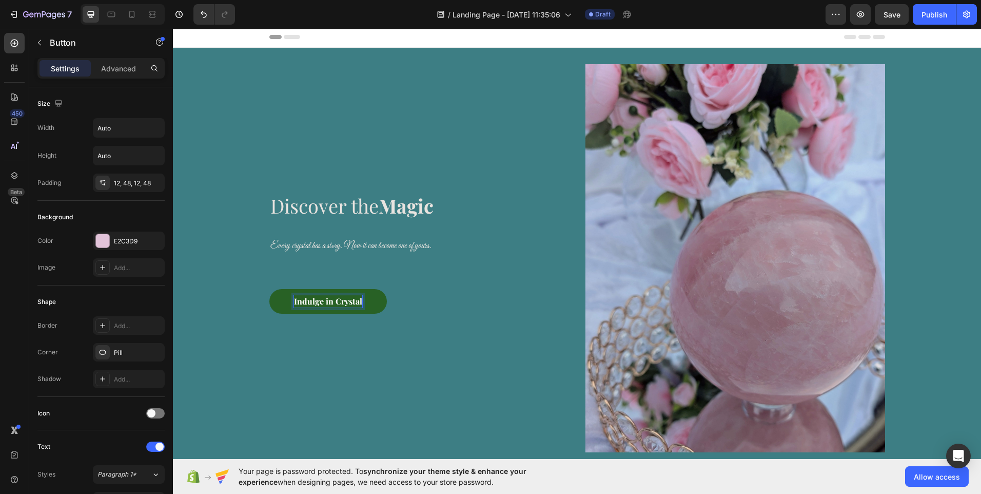
click at [269, 289] on button "Indulge in Crystal" at bounding box center [327, 301] width 117 height 25
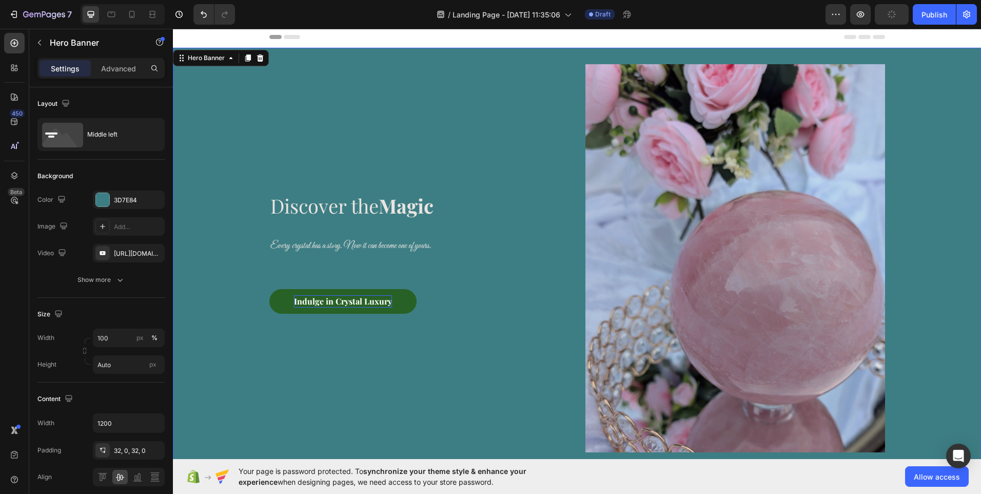
click at [339, 268] on div "Discover the Magic Heading Every crystal has a story. Now it can become one of …" at bounding box center [419, 258] width 300 height 388
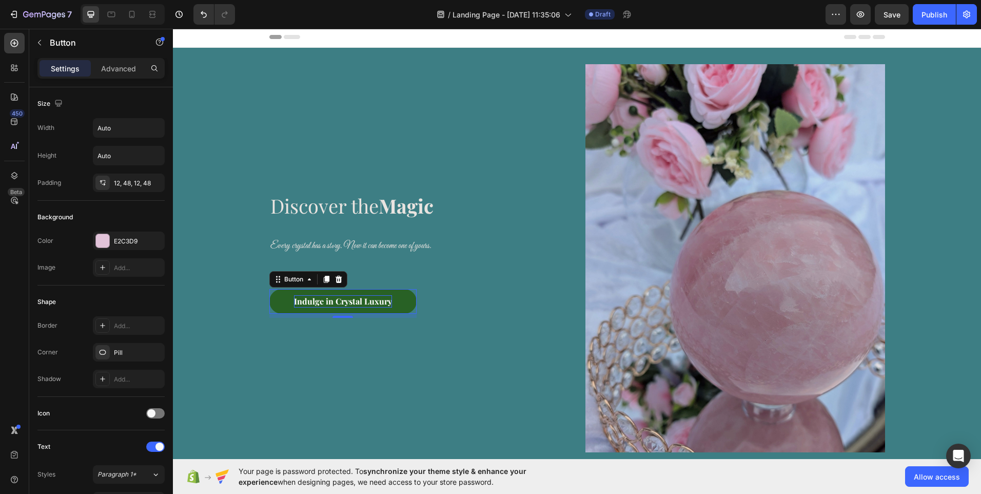
click at [284, 305] on button "Indulge in Crystal Luxury" at bounding box center [342, 301] width 147 height 25
click at [347, 304] on p "Indulge in Crystal Luxury" at bounding box center [343, 301] width 98 height 12
click at [370, 304] on p "Indulge in Crystal Luxury" at bounding box center [343, 301] width 98 height 12
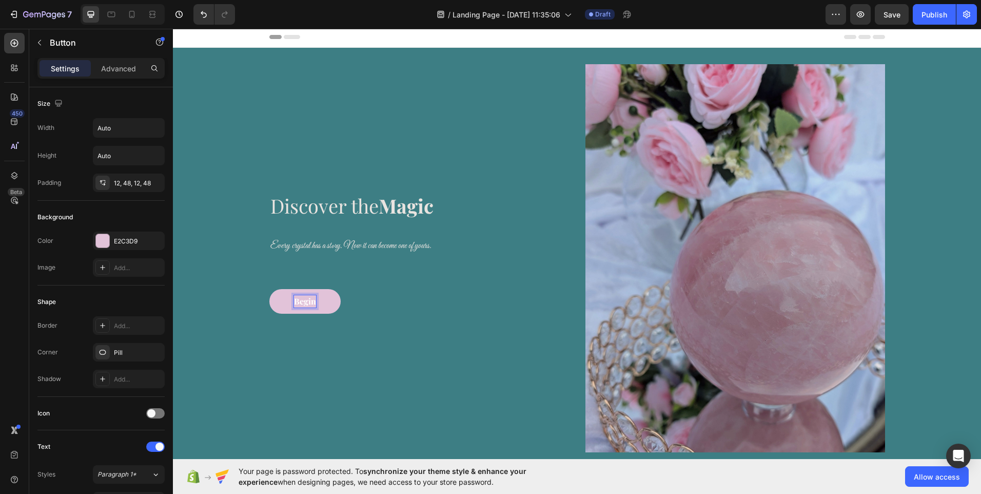
click at [269, 289] on button "Begin" at bounding box center [304, 301] width 71 height 25
click at [269, 289] on button "Begin your" at bounding box center [314, 301] width 91 height 25
click at [269, 289] on button "Begin your Crytal" at bounding box center [327, 301] width 116 height 25
click at [321, 303] on p "Begin your Crytal Journey" at bounding box center [343, 301] width 99 height 12
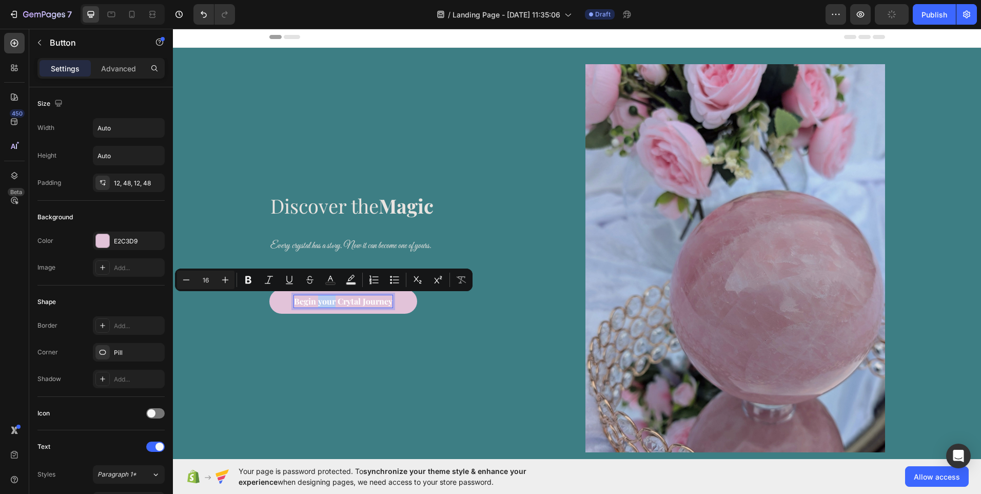
click at [321, 303] on p "Begin your Crytal Journey" at bounding box center [343, 301] width 99 height 12
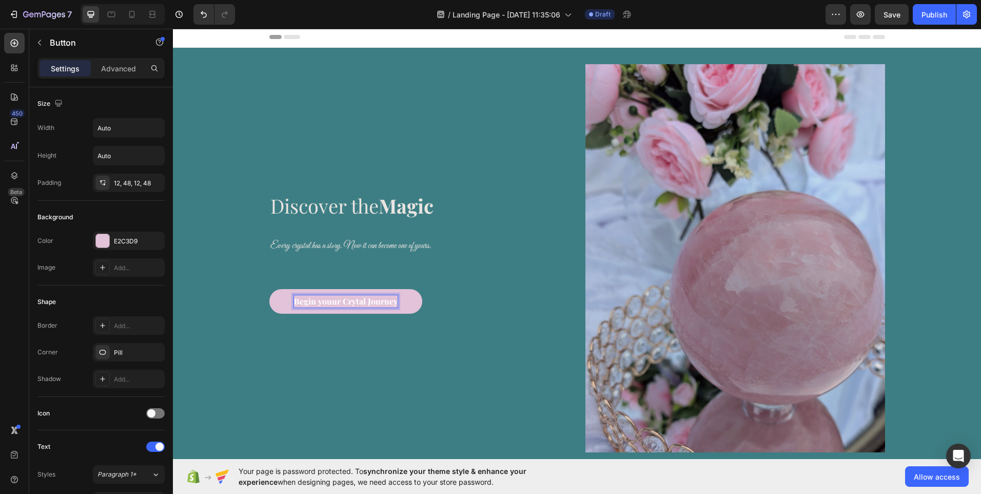
click at [344, 303] on p "Begin youur Crytal Journey" at bounding box center [346, 301] width 104 height 12
click at [369, 300] on p "Begin youur crystal Journey" at bounding box center [347, 301] width 106 height 12
click at [328, 302] on p "Begin your crystal journey" at bounding box center [344, 301] width 100 height 12
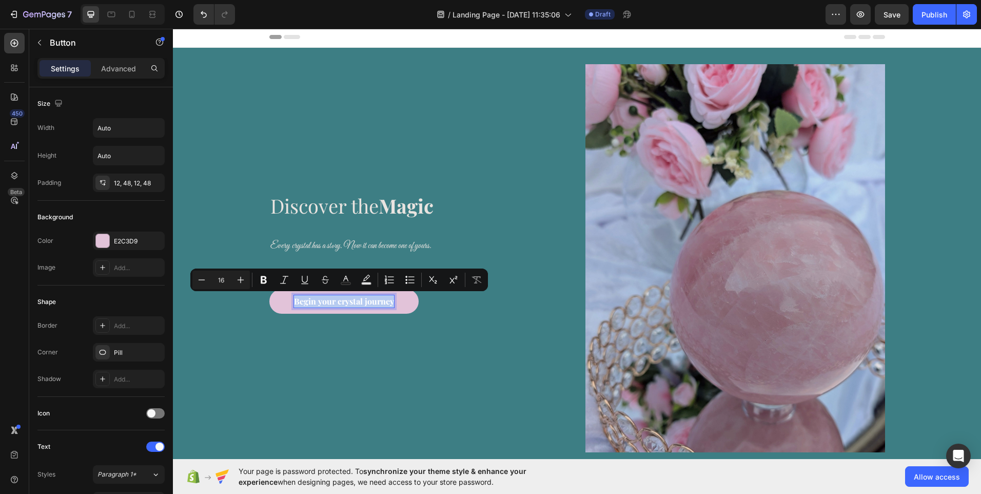
click at [328, 302] on p "Begin your crystal journey" at bounding box center [344, 301] width 100 height 12
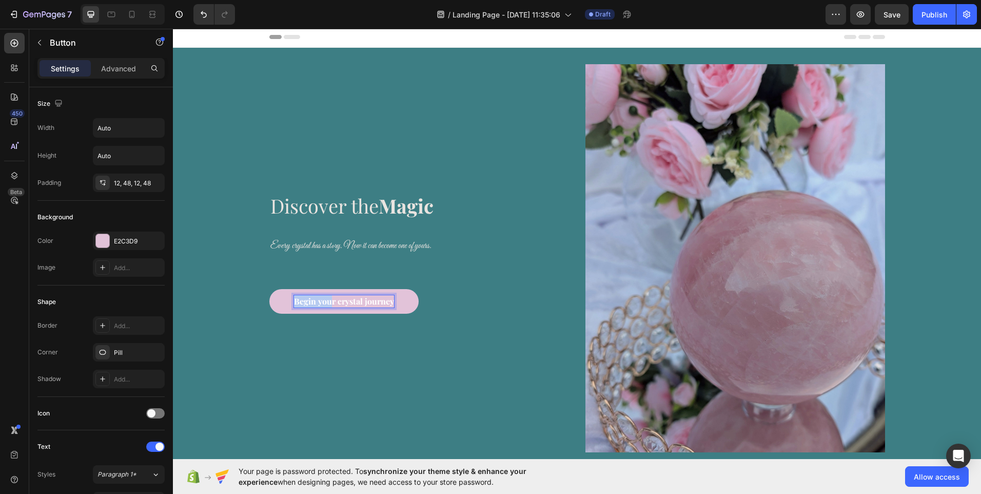
click at [328, 302] on p "Begin your crystal journey" at bounding box center [344, 301] width 100 height 12
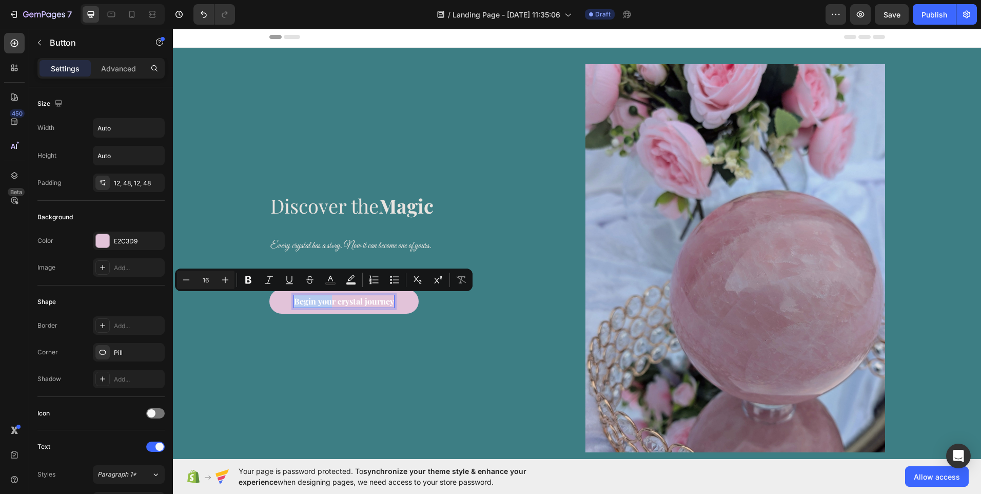
click at [328, 302] on p "Begin your crystal journey" at bounding box center [344, 301] width 100 height 12
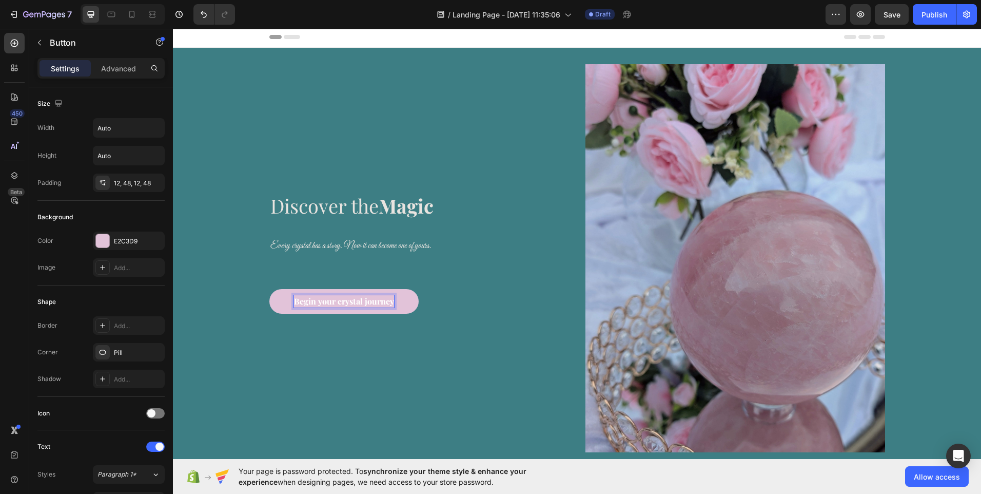
click at [335, 302] on p "Begin your crystal journey" at bounding box center [344, 301] width 100 height 12
click at [269, 289] on button "Begin Your crystal journey" at bounding box center [343, 301] width 149 height 25
click at [269, 289] on button "Begin Your Crystalcrystal journey" at bounding box center [357, 301] width 176 height 25
drag, startPoint x: 394, startPoint y: 301, endPoint x: 430, endPoint y: 299, distance: 36.5
click at [430, 299] on p "Begin Your Crystal Journeycrystal journey" at bounding box center [373, 301] width 159 height 12
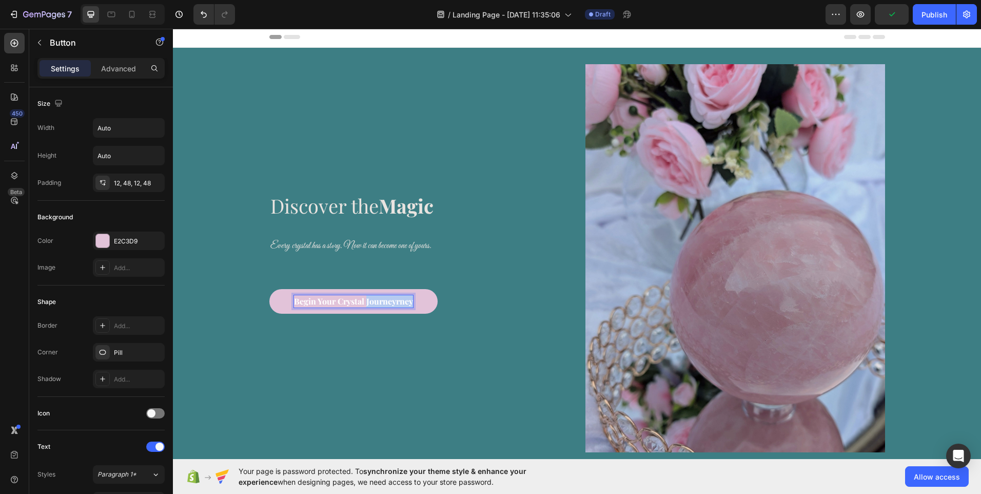
click at [403, 304] on p "Begin Your Crystal Journeyrney" at bounding box center [353, 301] width 119 height 12
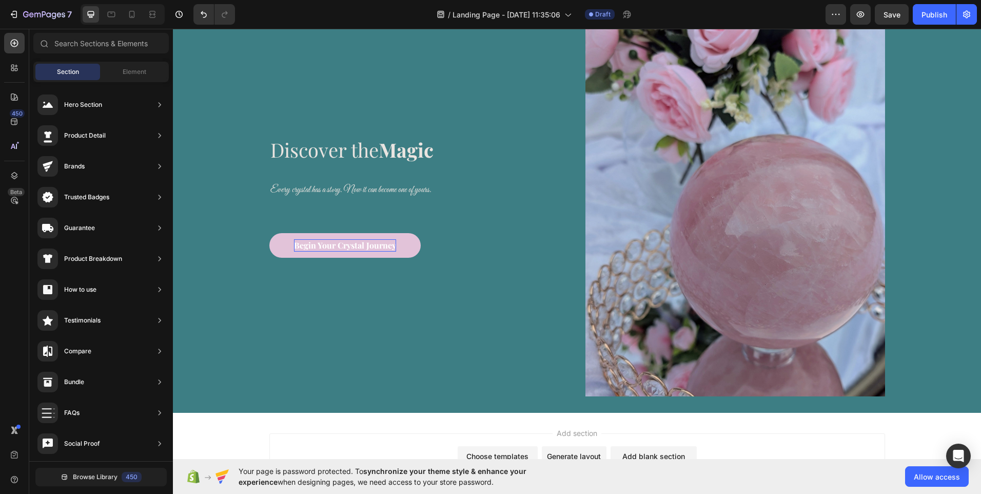
scroll to position [48, 0]
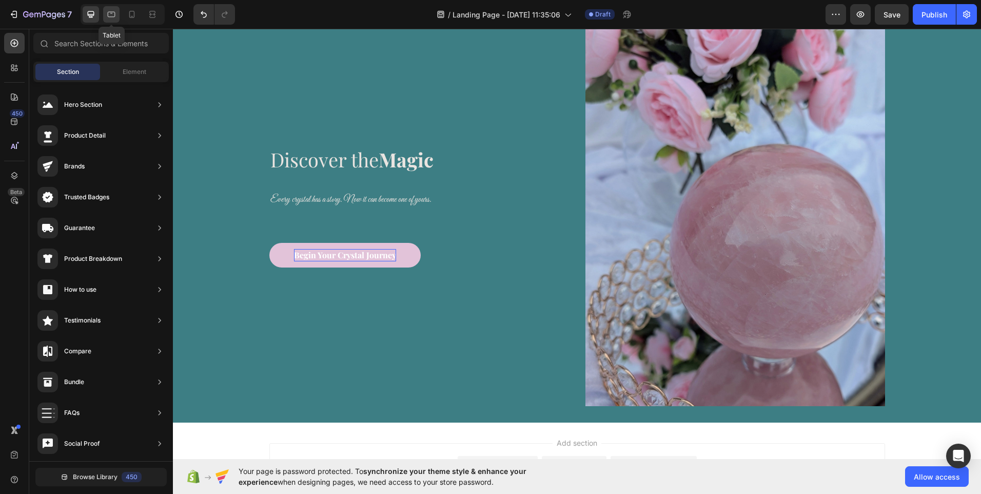
click at [109, 13] on icon at bounding box center [111, 14] width 10 height 10
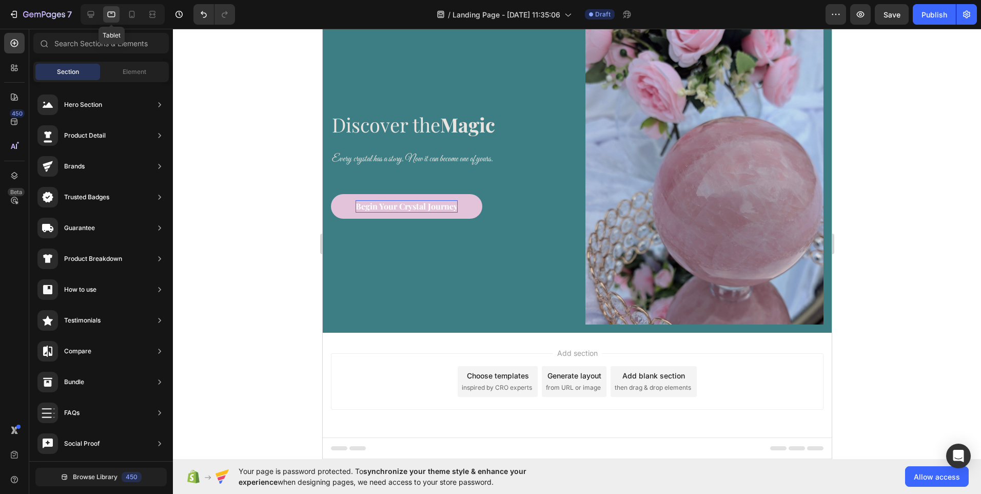
scroll to position [37, 0]
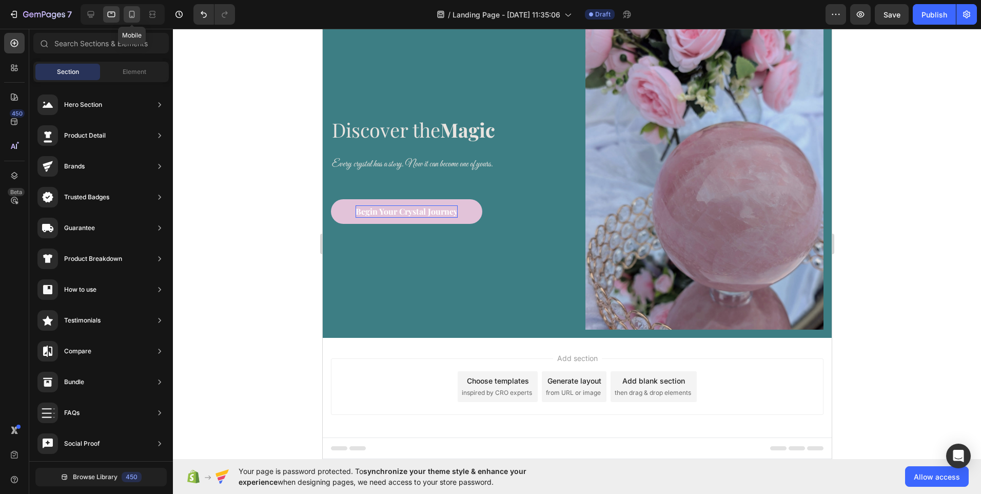
click at [134, 13] on icon at bounding box center [132, 14] width 6 height 7
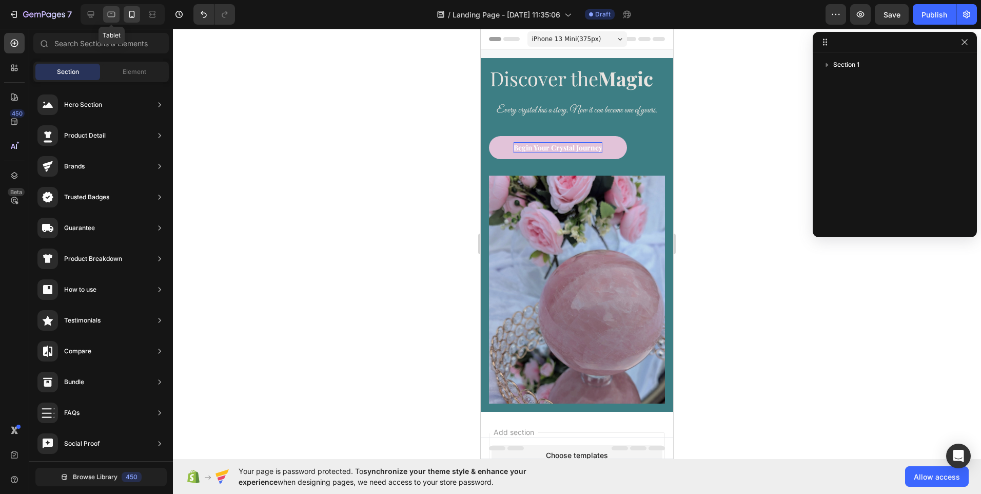
click at [113, 16] on icon at bounding box center [111, 14] width 10 height 10
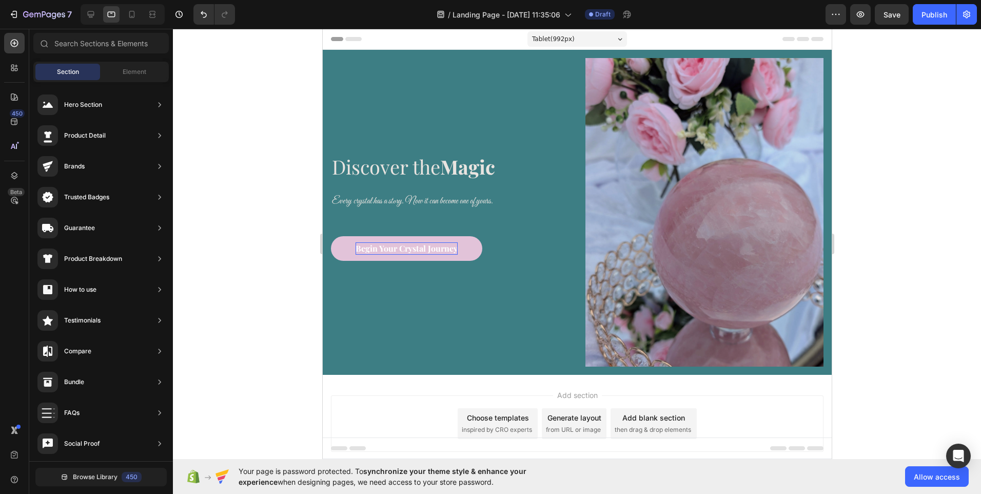
click at [91, 23] on div at bounding box center [123, 14] width 84 height 21
click at [91, 15] on icon at bounding box center [91, 14] width 7 height 7
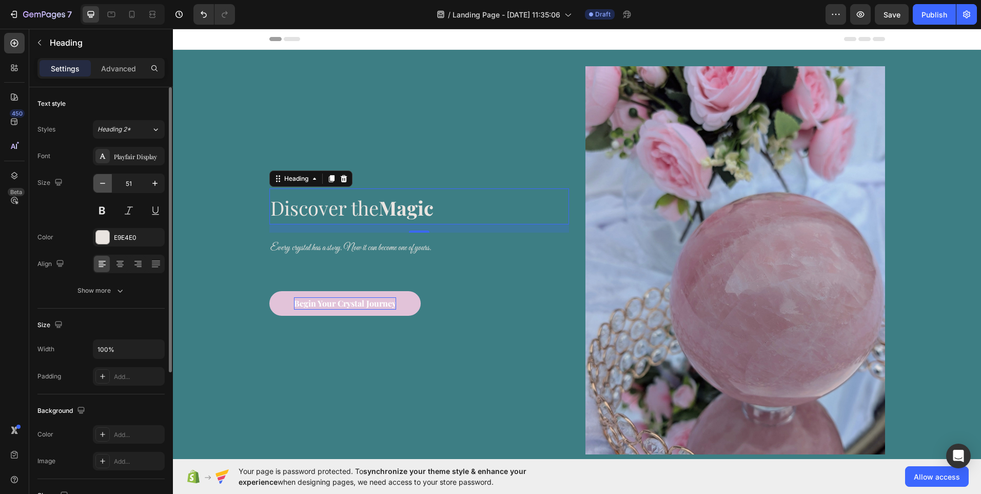
click at [105, 182] on icon "button" at bounding box center [102, 183] width 10 height 10
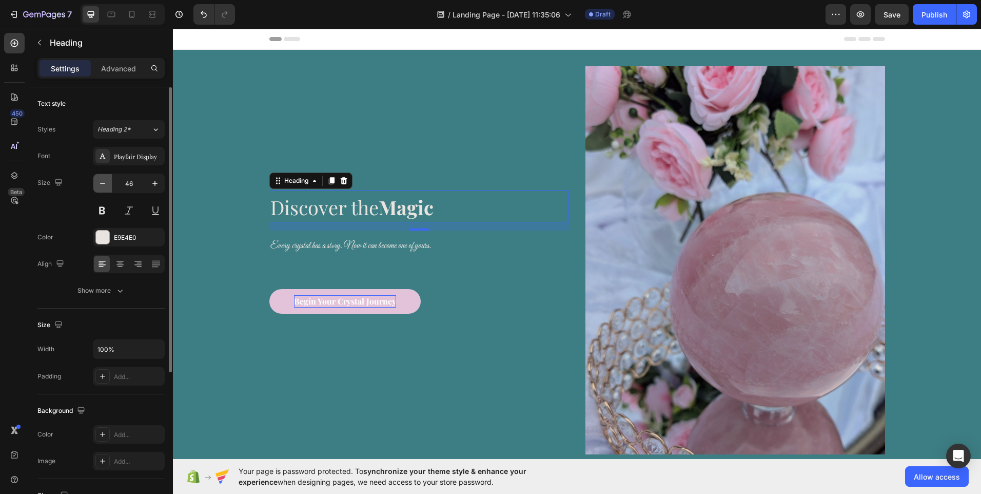
click at [105, 182] on icon "button" at bounding box center [102, 183] width 10 height 10
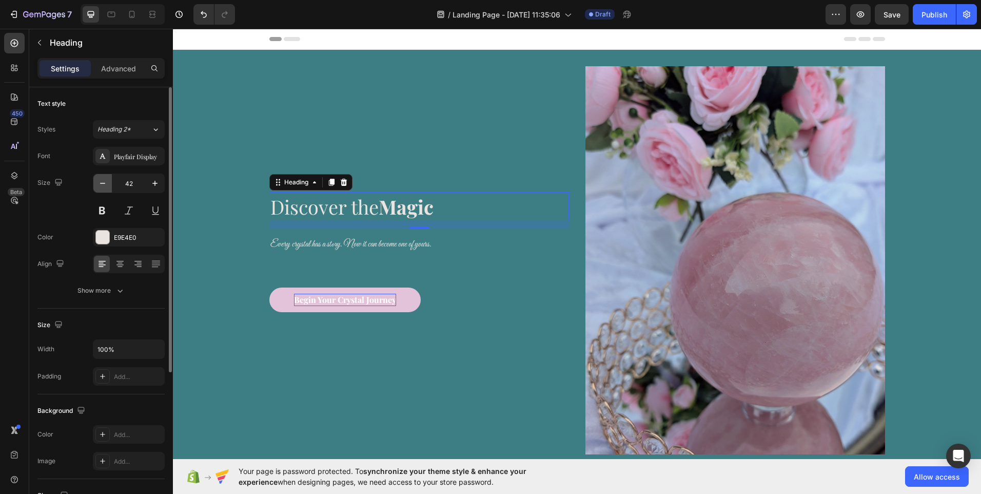
click at [105, 182] on icon "button" at bounding box center [102, 183] width 10 height 10
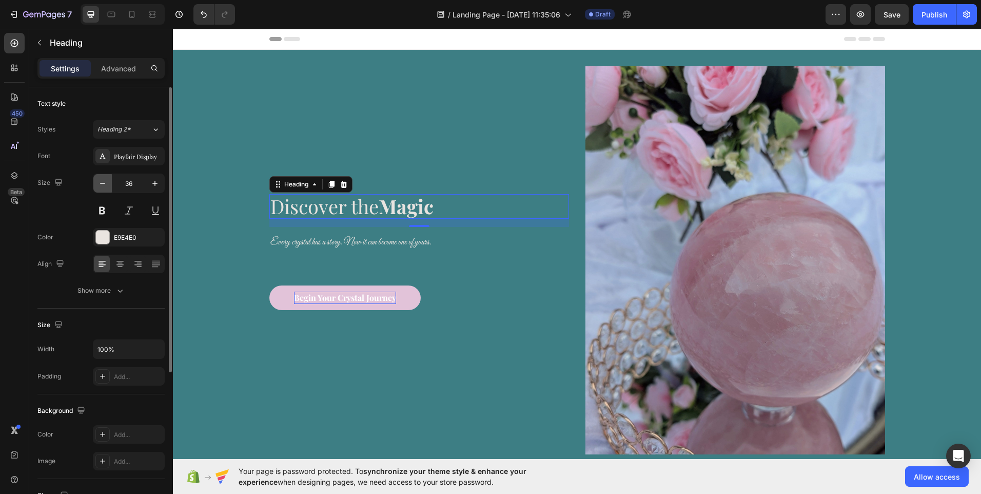
click at [105, 182] on icon "button" at bounding box center [102, 183] width 10 height 10
click at [134, 19] on icon at bounding box center [132, 14] width 10 height 10
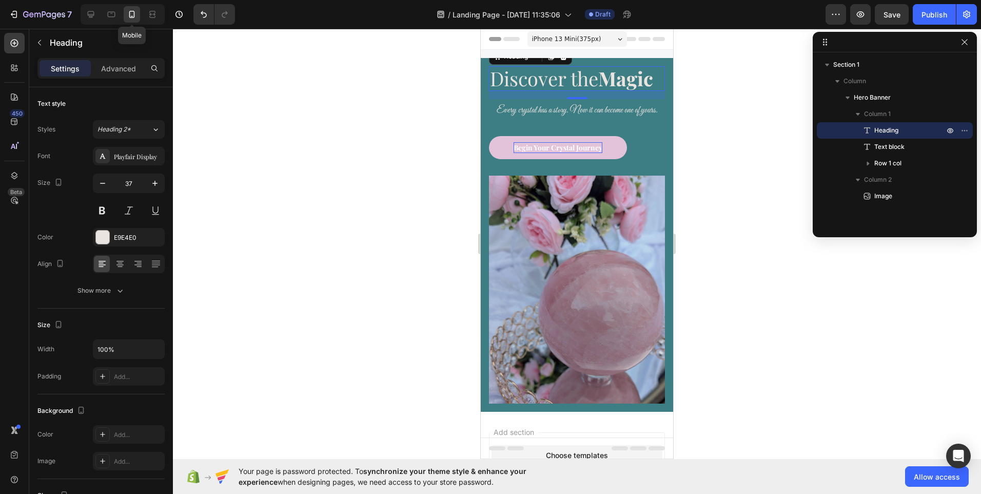
scroll to position [2, 0]
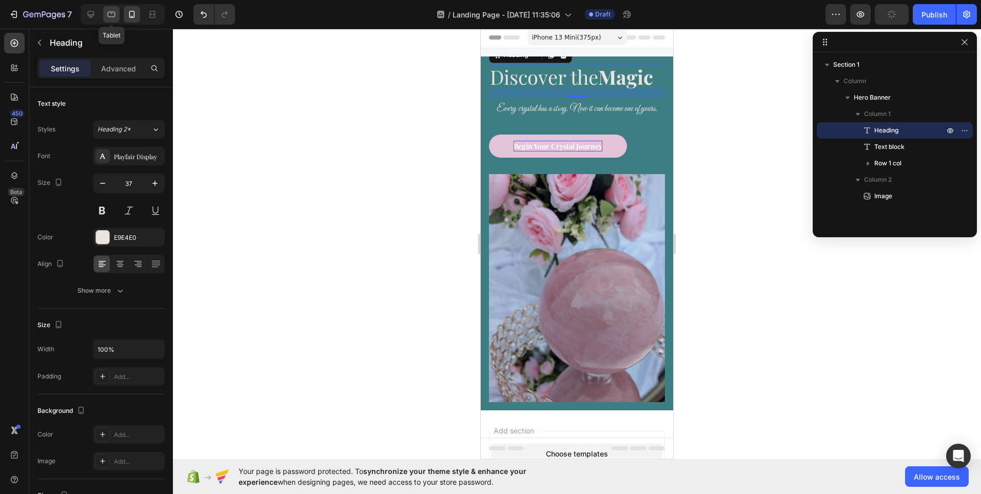
click at [112, 19] on icon at bounding box center [111, 14] width 10 height 10
type input "51"
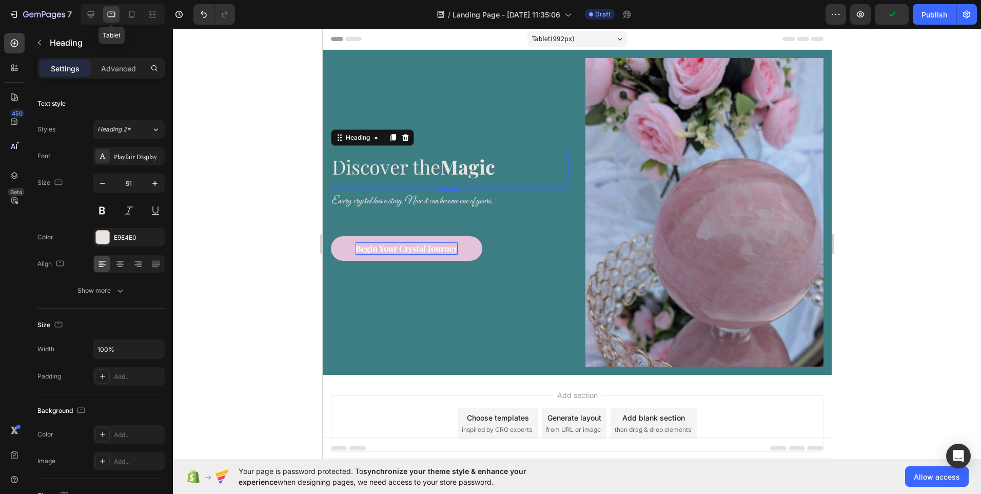
scroll to position [37, 0]
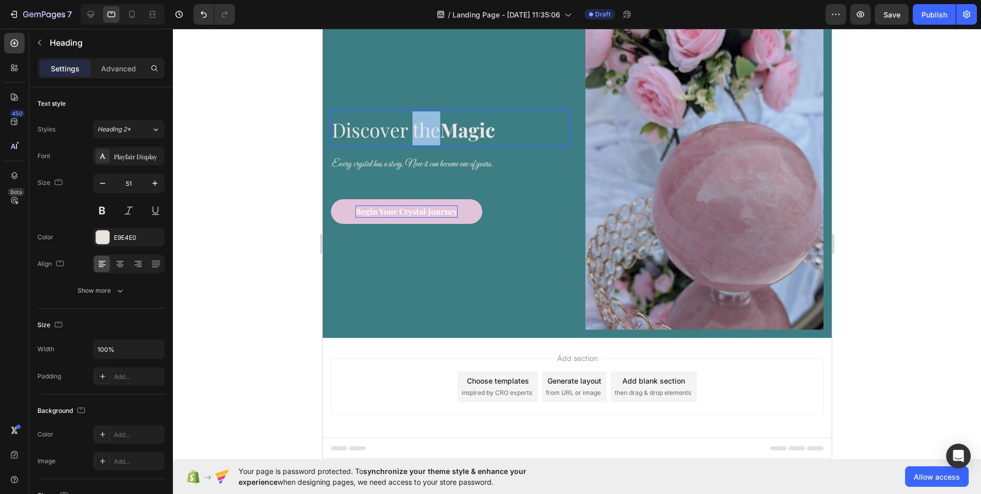
click at [410, 127] on span "Discover the Magic" at bounding box center [412, 129] width 163 height 26
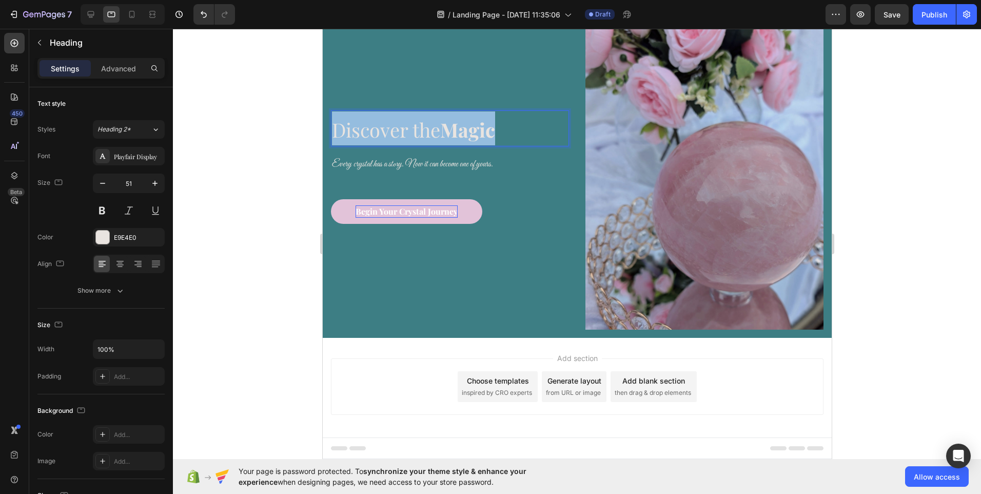
click at [410, 127] on span "Discover the Magic" at bounding box center [412, 129] width 163 height 26
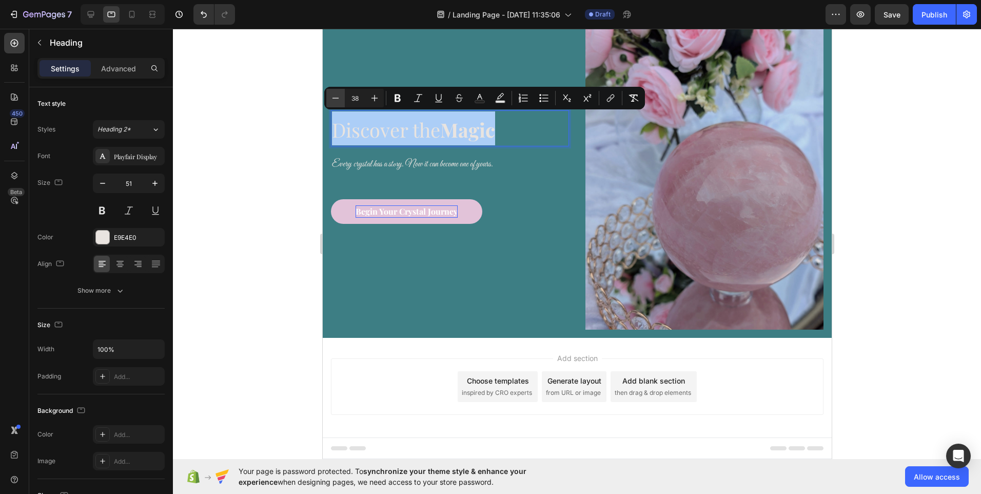
click at [338, 101] on icon "Editor contextual toolbar" at bounding box center [335, 98] width 10 height 10
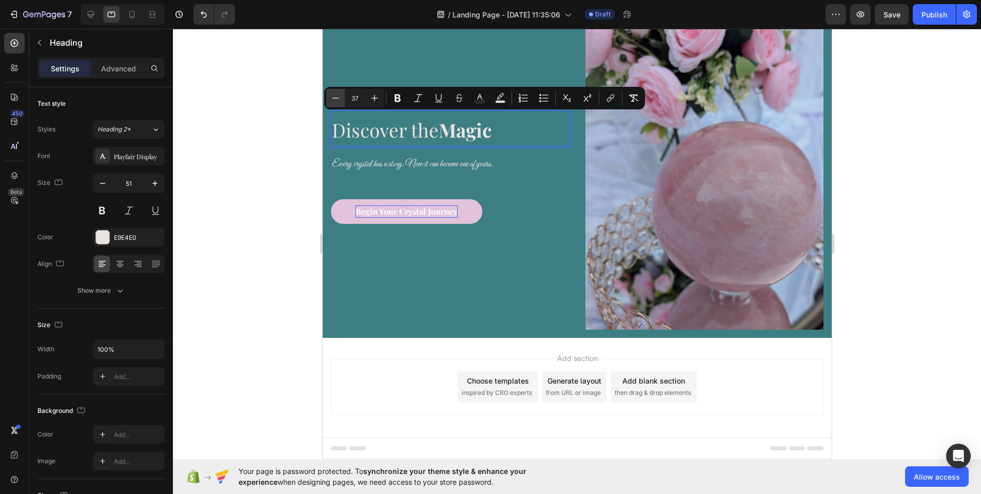
click at [338, 101] on icon "Editor contextual toolbar" at bounding box center [335, 98] width 10 height 10
type input "35"
click at [135, 14] on icon at bounding box center [132, 14] width 10 height 10
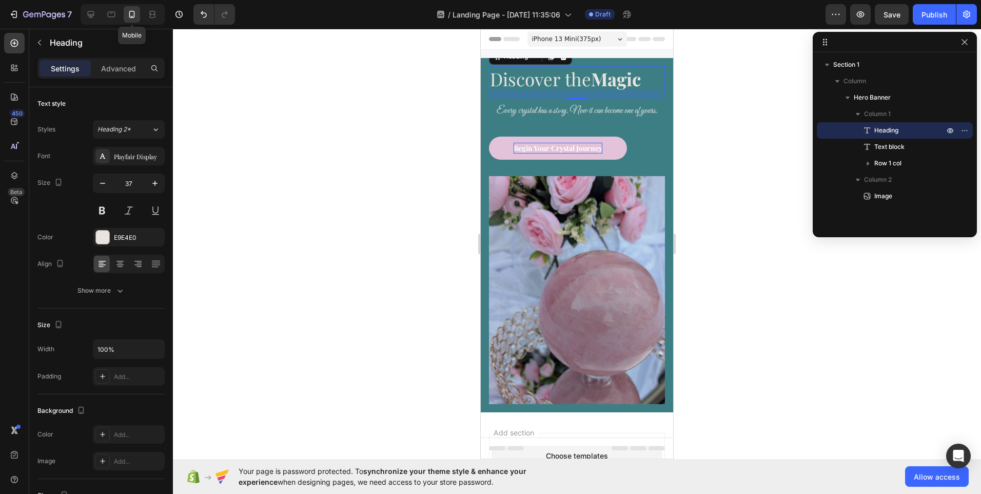
scroll to position [2, 0]
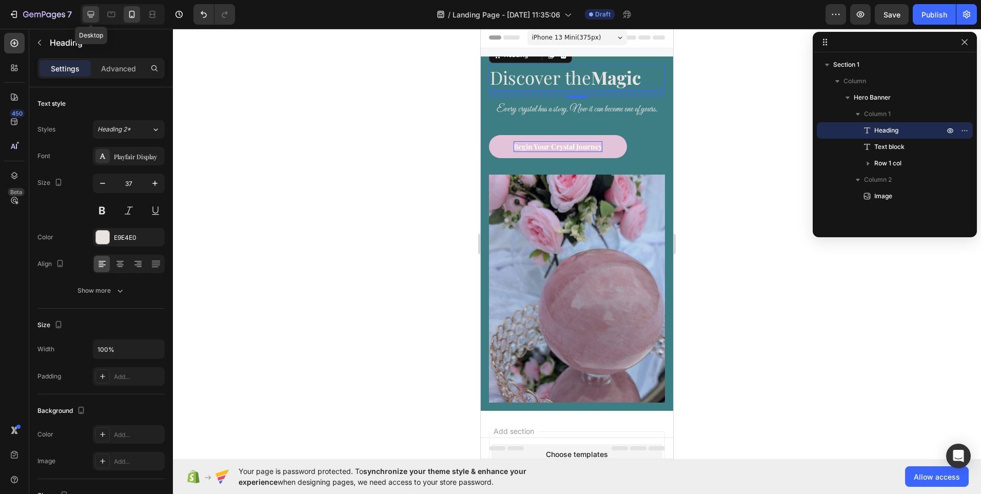
click at [95, 17] on icon at bounding box center [91, 14] width 10 height 10
type input "35"
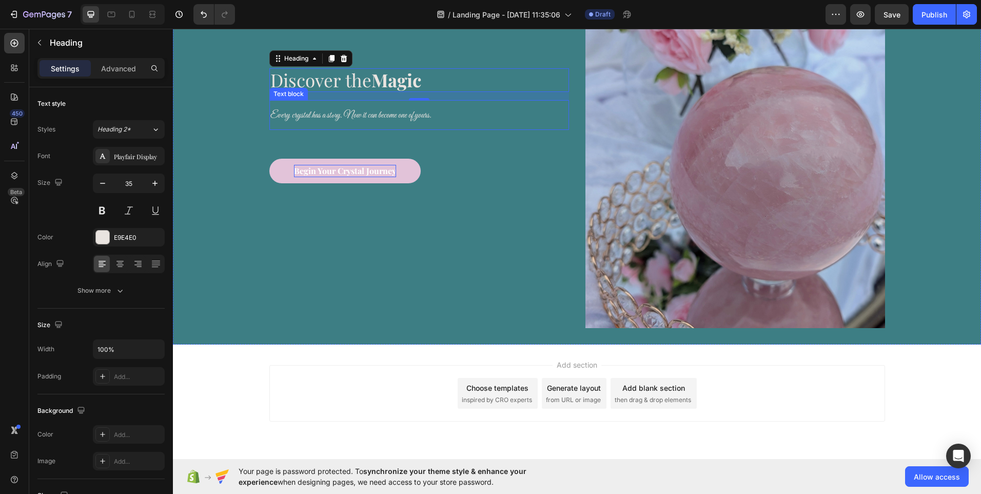
scroll to position [130, 0]
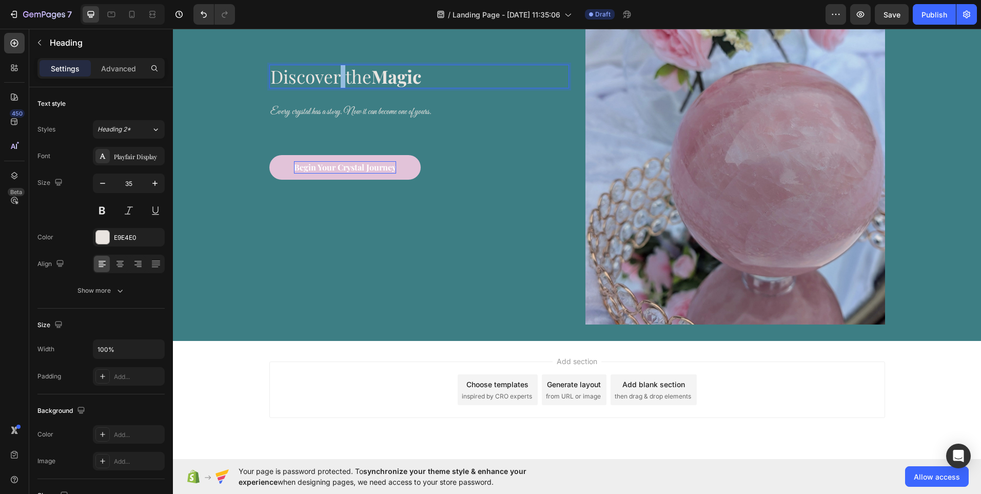
click at [333, 73] on span "Discover the Magic" at bounding box center [345, 76] width 151 height 24
click at [365, 76] on span "Discover the Magic" at bounding box center [345, 76] width 151 height 24
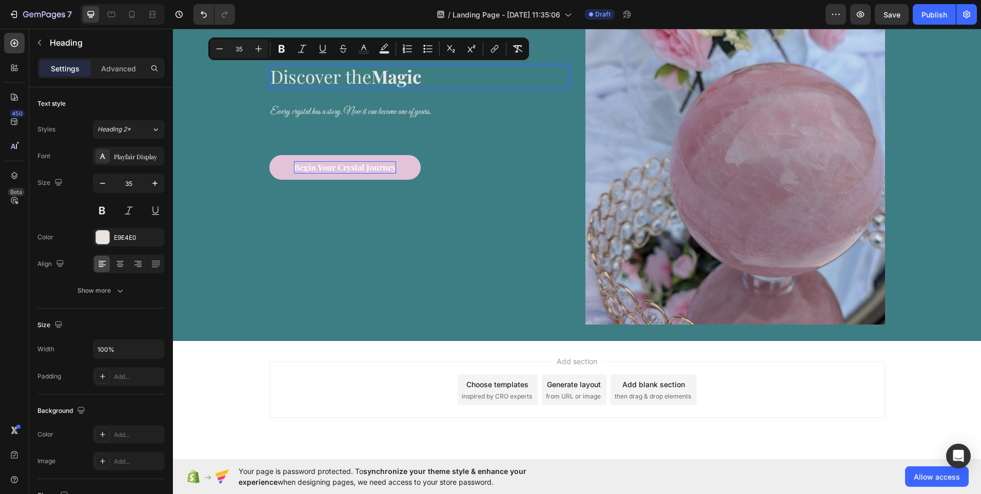
click at [342, 74] on span "Discover the Magic" at bounding box center [345, 76] width 151 height 24
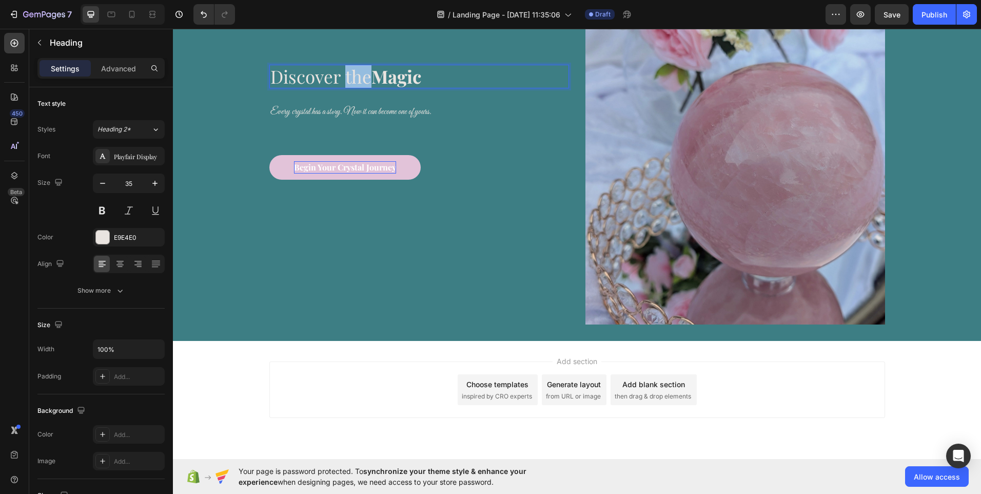
click at [342, 74] on span "Discover the Magic" at bounding box center [345, 76] width 151 height 24
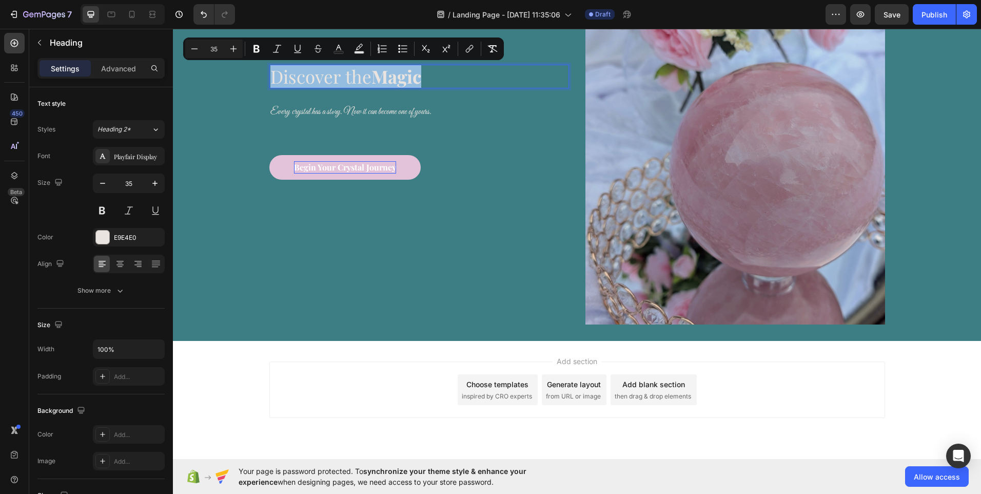
click at [342, 74] on span "Discover the Magic" at bounding box center [345, 76] width 151 height 24
click at [236, 50] on icon "Editor contextual toolbar" at bounding box center [233, 49] width 10 height 10
type input "36"
click at [138, 11] on div at bounding box center [132, 14] width 16 height 16
type input "37"
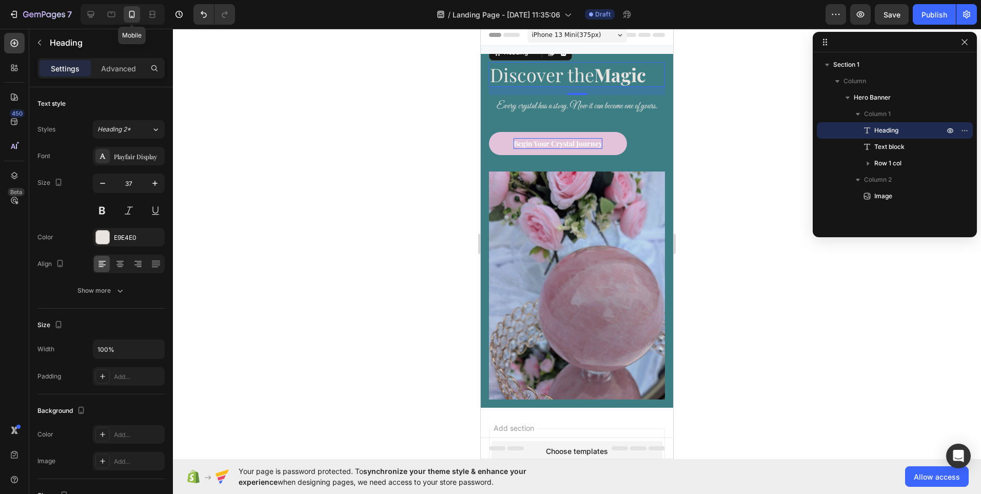
scroll to position [2, 0]
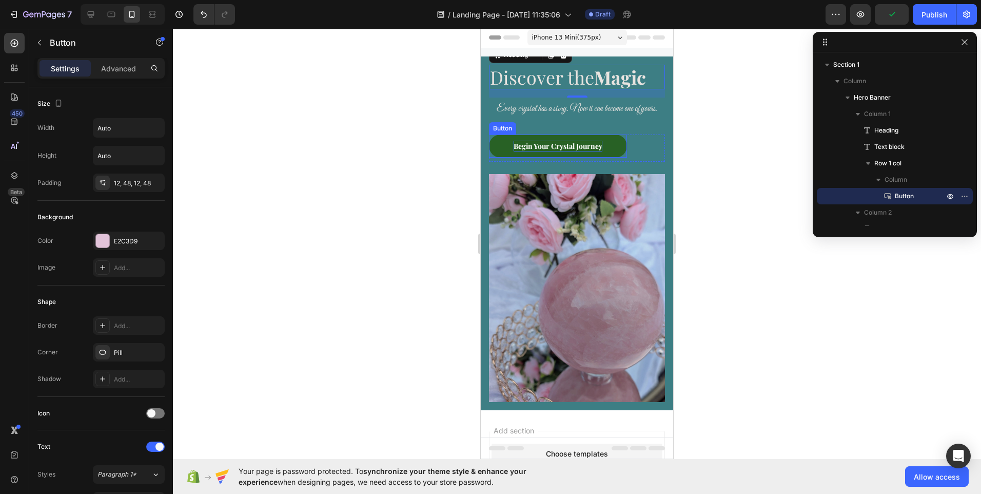
click at [503, 145] on button "Begin Your Crystal Journey" at bounding box center [558, 145] width 138 height 23
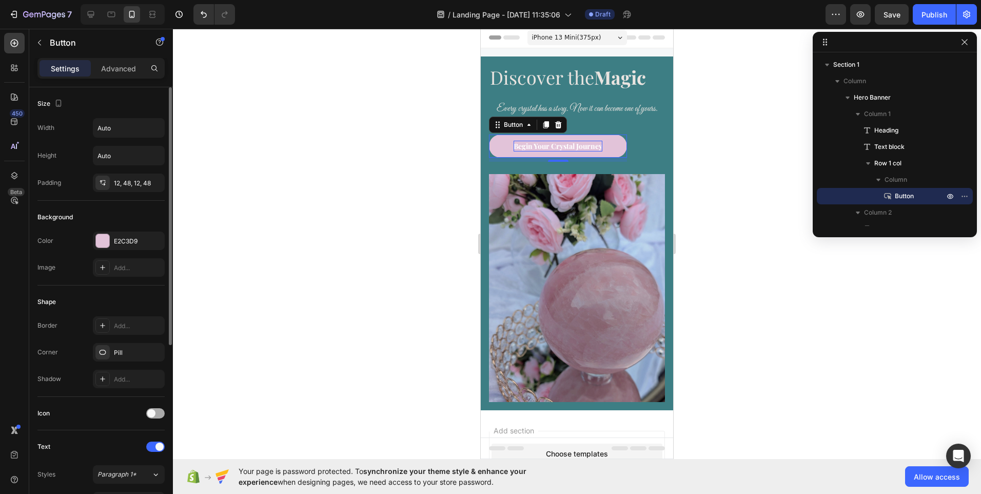
click at [153, 414] on span at bounding box center [151, 413] width 8 height 8
click at [146, 466] on span "Right" at bounding box center [147, 465] width 15 height 9
click at [110, 468] on span "Left" at bounding box center [111, 465] width 12 height 9
click at [159, 416] on span at bounding box center [159, 413] width 8 height 8
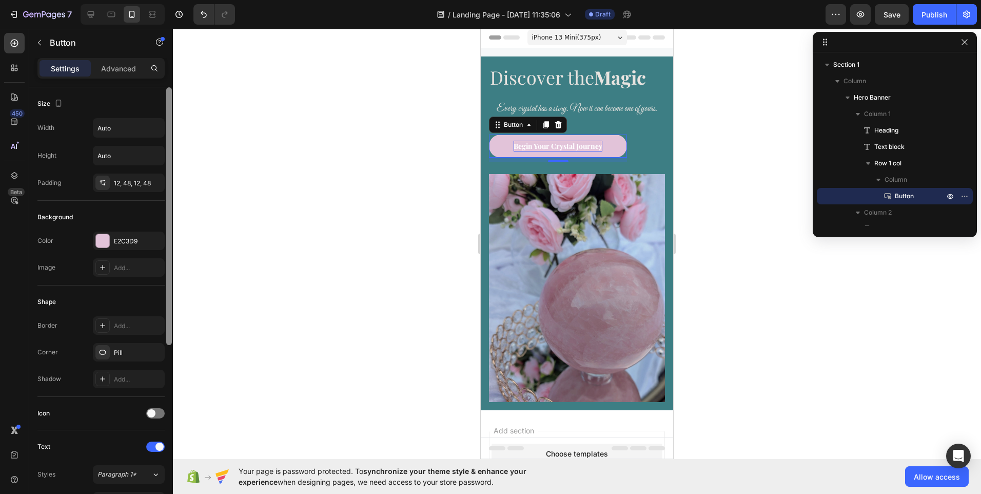
drag, startPoint x: 168, startPoint y: 320, endPoint x: 167, endPoint y: 304, distance: 15.9
click at [167, 304] on div at bounding box center [169, 216] width 6 height 258
drag, startPoint x: 167, startPoint y: 304, endPoint x: 164, endPoint y: 290, distance: 13.6
click at [164, 290] on div "Size Width Auto Height Auto Padding 12, 48, 12, 48 Background Color E2C3D9 Imag…" at bounding box center [101, 305] width 144 height 436
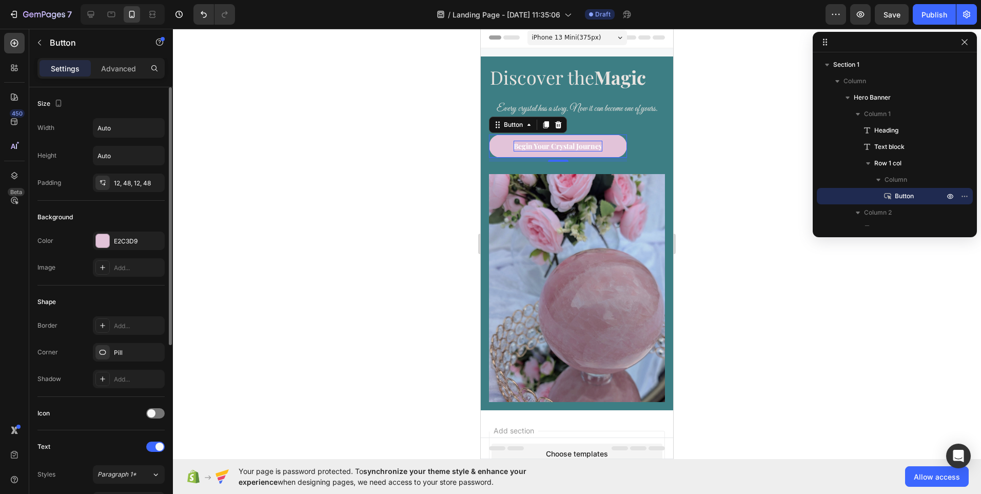
drag, startPoint x: 164, startPoint y: 290, endPoint x: 143, endPoint y: 301, distance: 24.1
click at [143, 301] on div "Shape Border Add... Corner Pill Shadow Add..." at bounding box center [100, 340] width 127 height 111
click at [143, 301] on div "Shape" at bounding box center [100, 301] width 127 height 16
click at [131, 74] on div "Advanced" at bounding box center [118, 68] width 51 height 16
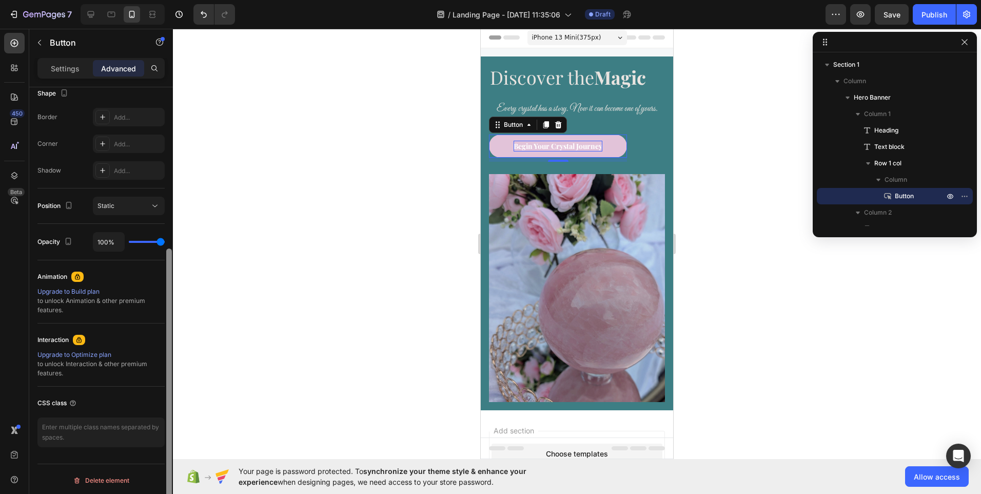
scroll to position [277, 0]
drag, startPoint x: 170, startPoint y: 256, endPoint x: 165, endPoint y: 478, distance: 222.7
click at [165, 478] on div at bounding box center [169, 305] width 8 height 436
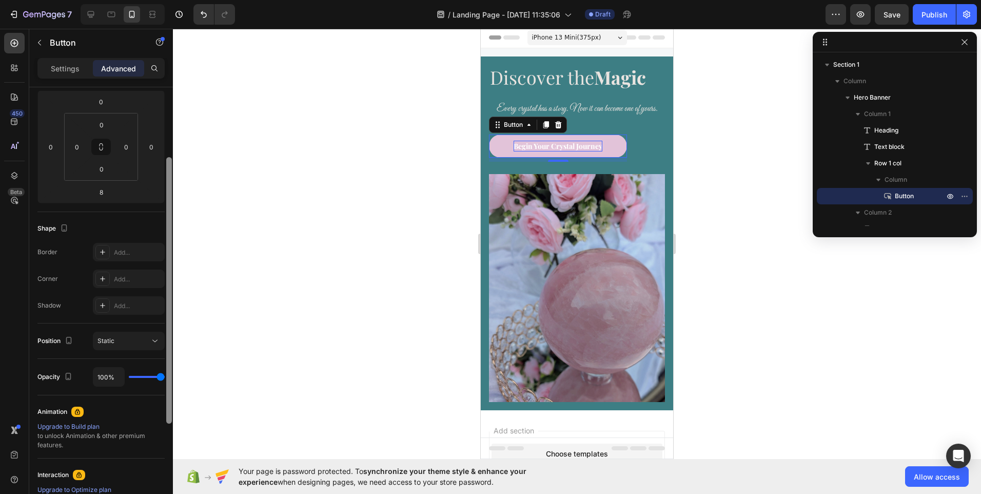
scroll to position [143, 0]
drag, startPoint x: 169, startPoint y: 335, endPoint x: 178, endPoint y: 253, distance: 82.0
click at [178, 0] on div "7 / Landing Page - Aug 26, 11:35:06 Draft Preview Save Publish 450 Beta Section…" at bounding box center [490, 0] width 981 height 0
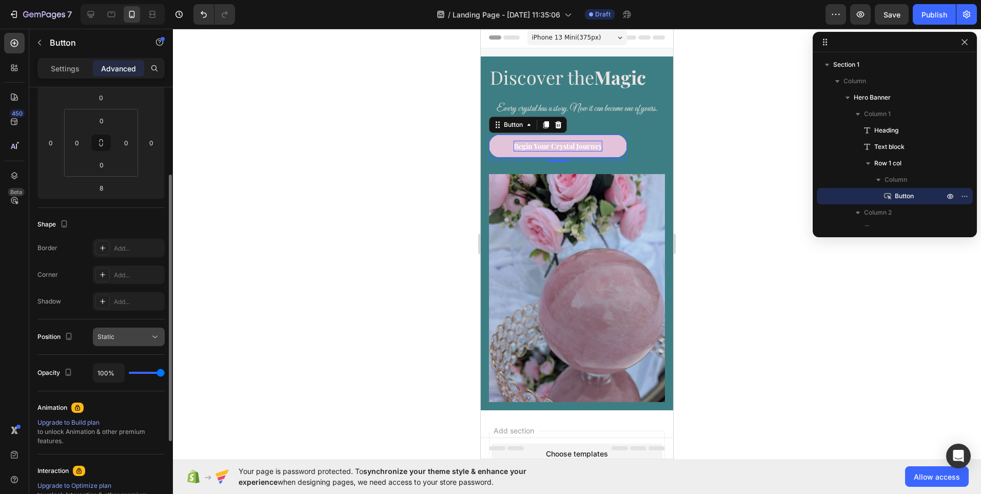
click at [131, 341] on div "Static" at bounding box center [128, 336] width 63 height 10
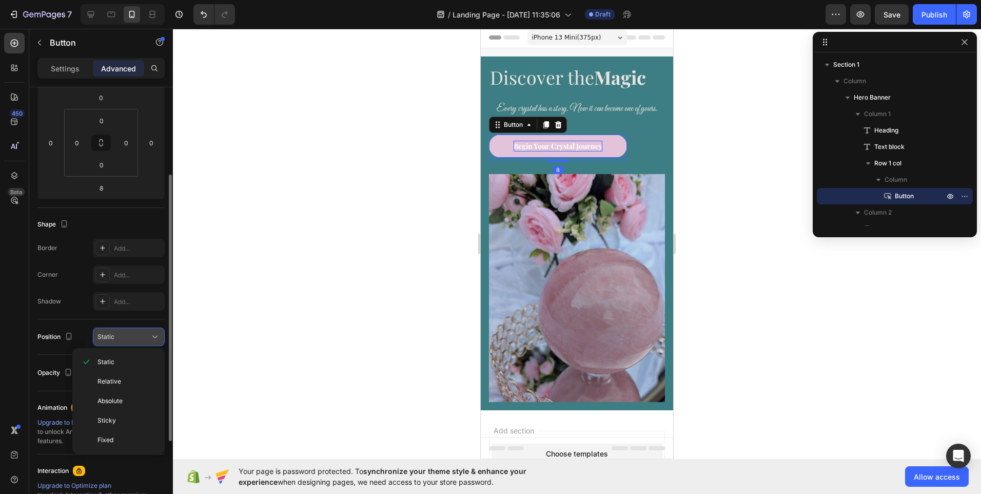
click at [131, 343] on button "Static" at bounding box center [129, 336] width 72 height 18
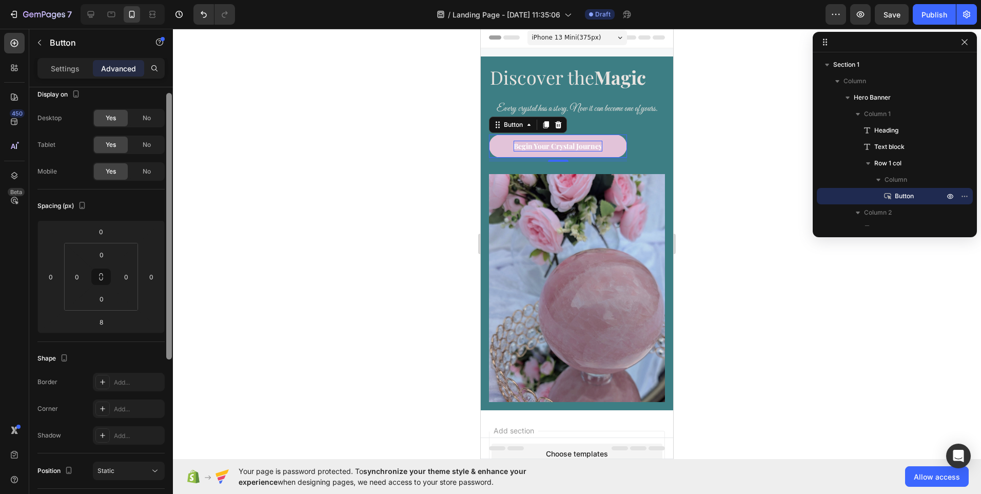
scroll to position [0, 0]
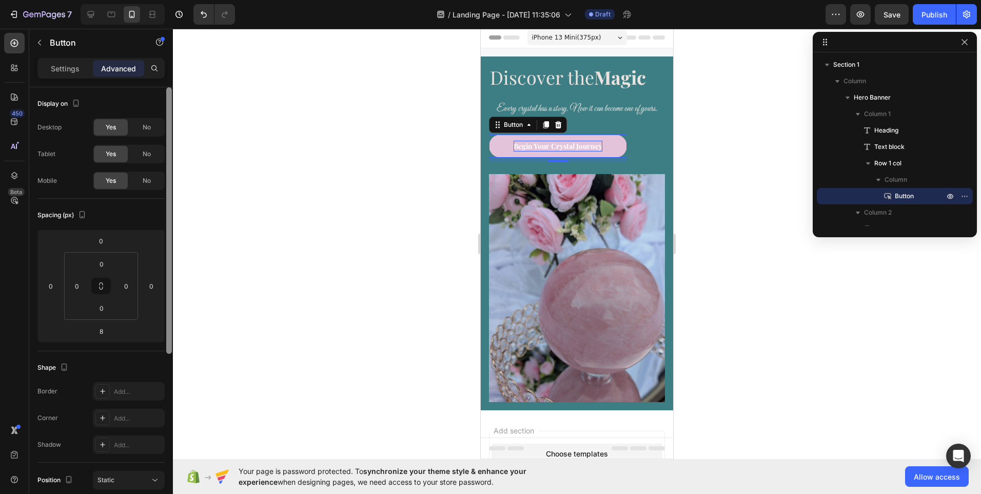
drag, startPoint x: 170, startPoint y: 373, endPoint x: 173, endPoint y: 254, distance: 118.6
click at [173, 0] on div "7 / Landing Page - Aug 26, 11:35:06 Draft Preview Save Publish 450 Beta Section…" at bounding box center [490, 0] width 981 height 0
click at [64, 73] on p "Settings" at bounding box center [65, 68] width 29 height 11
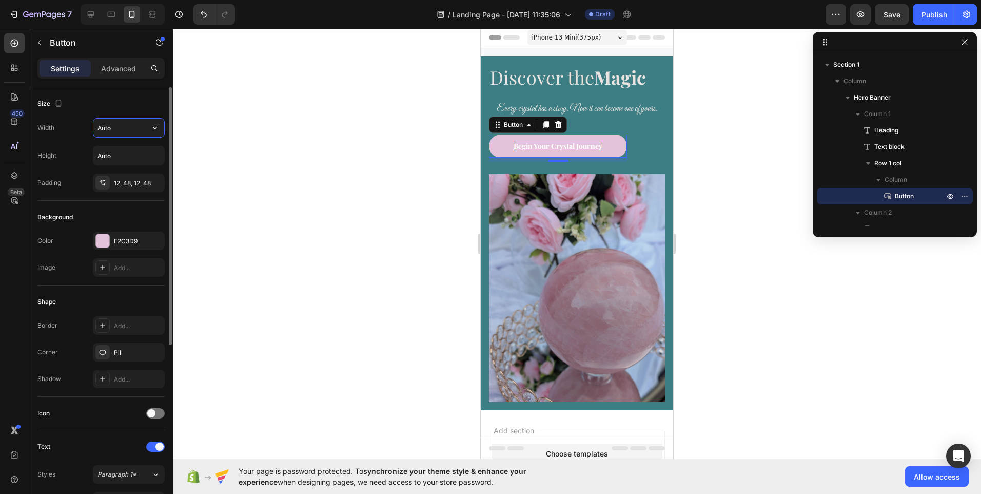
click at [113, 132] on input "Auto" at bounding box center [128, 128] width 71 height 18
click at [152, 129] on icon "button" at bounding box center [155, 128] width 10 height 10
click at [129, 152] on p "Fit content Auto" at bounding box center [126, 153] width 58 height 9
click at [129, 133] on input "Auto" at bounding box center [128, 128] width 71 height 18
click at [153, 127] on icon "button" at bounding box center [155, 128] width 4 height 3
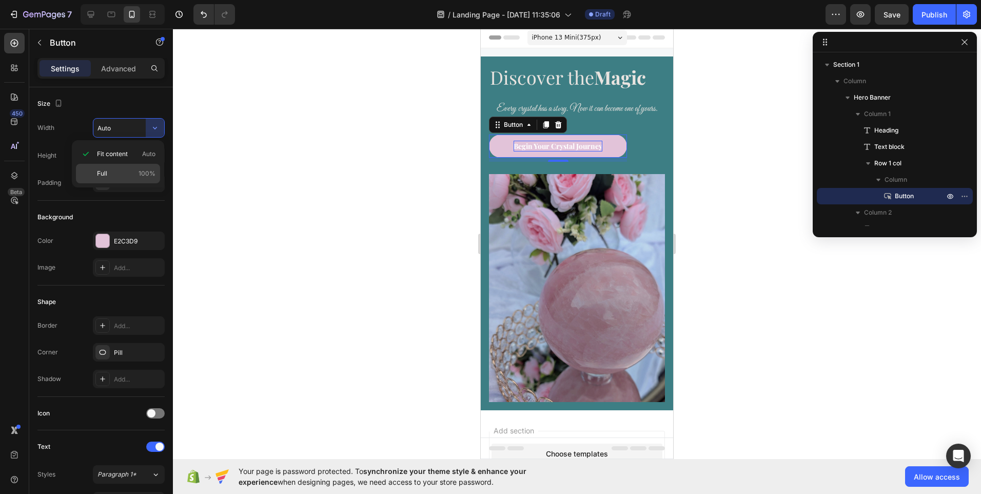
click at [145, 171] on span "100%" at bounding box center [147, 173] width 17 height 9
click at [130, 127] on input "100%" at bounding box center [128, 128] width 71 height 18
click at [155, 128] on icon "button" at bounding box center [155, 128] width 10 height 10
click at [141, 150] on p "Fit content Auto" at bounding box center [126, 153] width 58 height 9
type input "Auto"
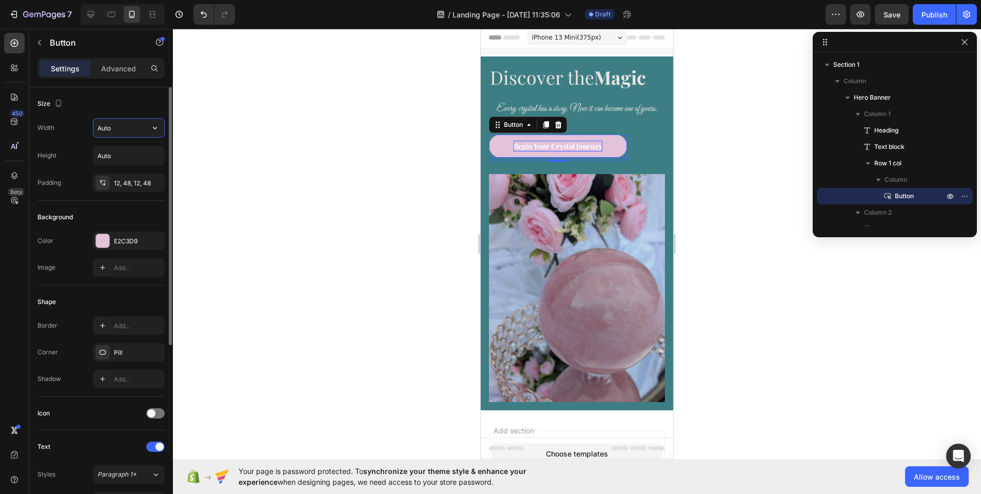
click at [144, 130] on input "Auto" at bounding box center [128, 128] width 71 height 18
click at [156, 126] on icon "button" at bounding box center [155, 128] width 10 height 10
click at [134, 285] on div "Size Width Auto Height Auto Padding 12, 48, 12, 48" at bounding box center [100, 340] width 127 height 111
click at [112, 19] on icon at bounding box center [111, 14] width 10 height 10
type input "16"
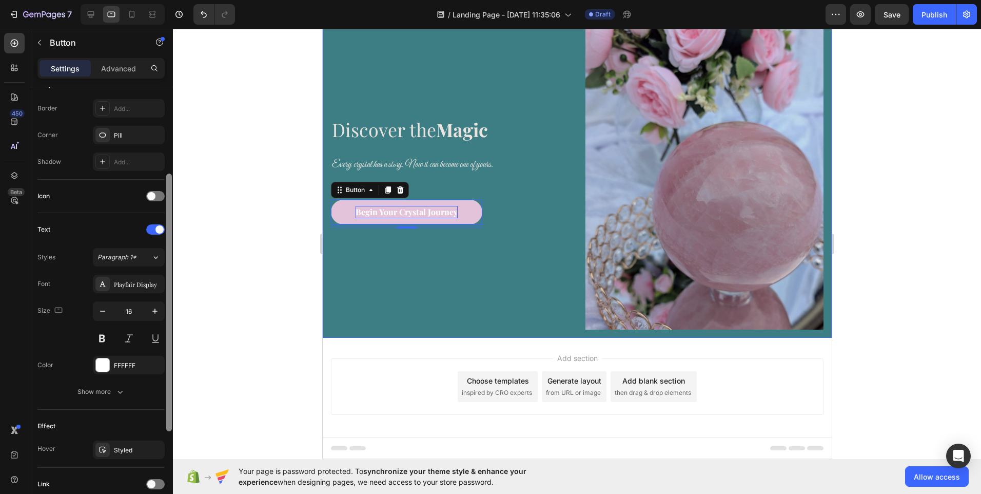
scroll to position [190, 0]
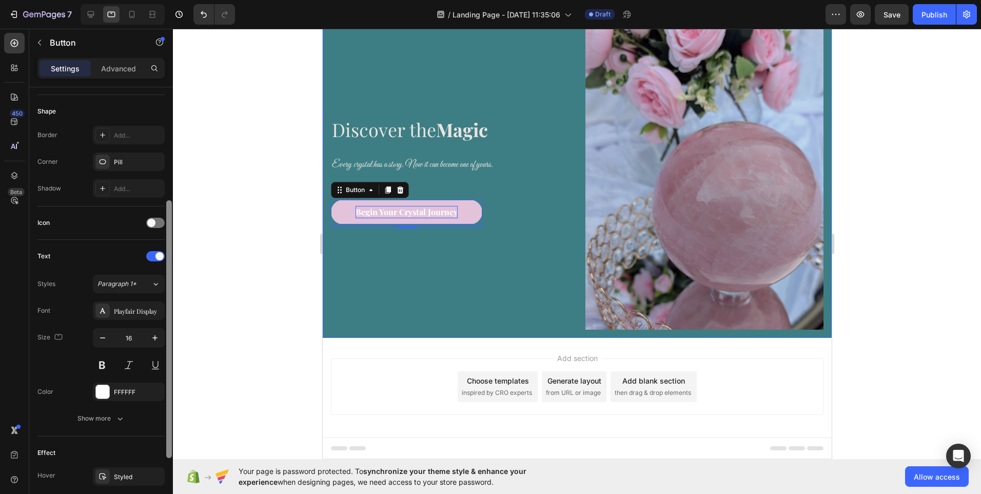
drag, startPoint x: 168, startPoint y: 114, endPoint x: 167, endPoint y: 227, distance: 112.9
click at [167, 227] on div at bounding box center [169, 329] width 6 height 258
click at [116, 193] on div "Add..." at bounding box center [138, 188] width 48 height 9
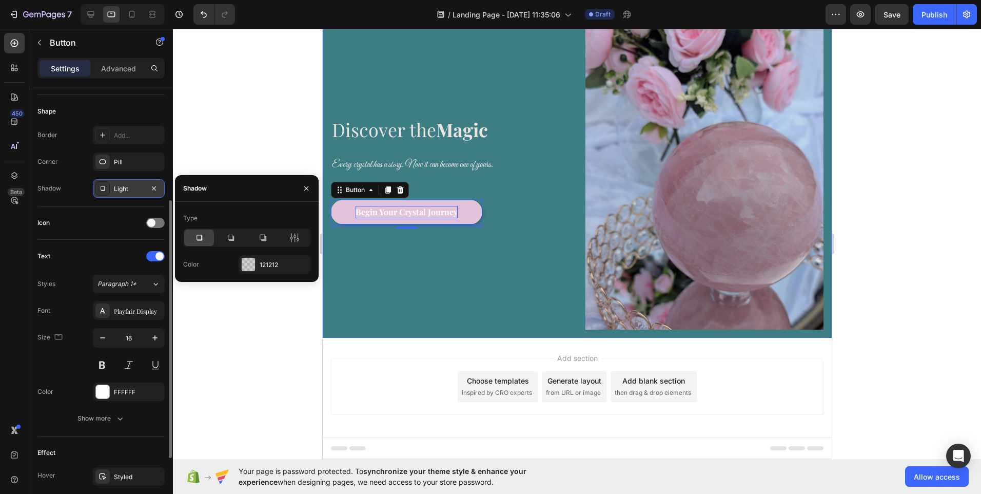
click at [202, 242] on icon at bounding box center [199, 237] width 10 height 10
click at [237, 242] on div at bounding box center [231, 237] width 30 height 16
click at [263, 242] on icon at bounding box center [263, 237] width 10 height 10
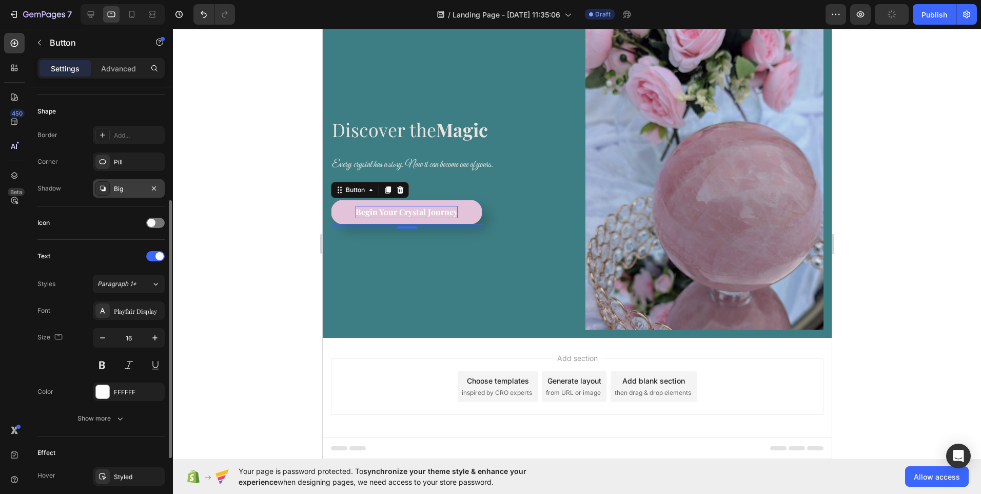
click at [266, 324] on div at bounding box center [577, 261] width 808 height 465
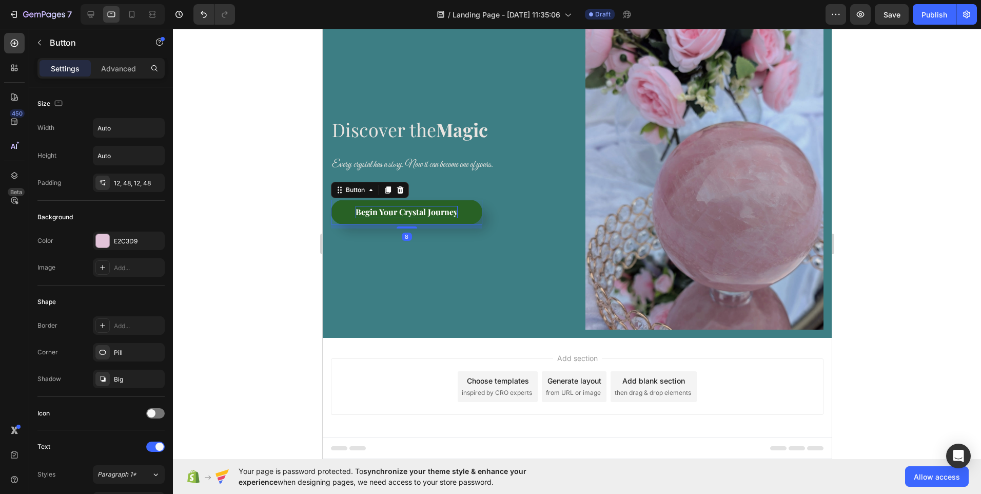
click at [472, 206] on button "Begin Your Crystal Journey" at bounding box center [405, 212] width 151 height 25
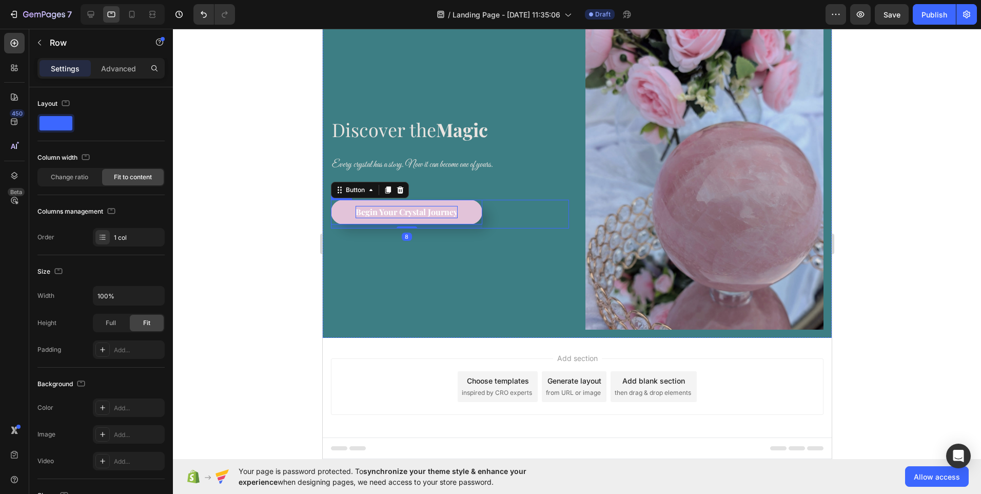
click at [514, 207] on div "Begin Your Crystal Journey Button 8 Row" at bounding box center [449, 214] width 238 height 29
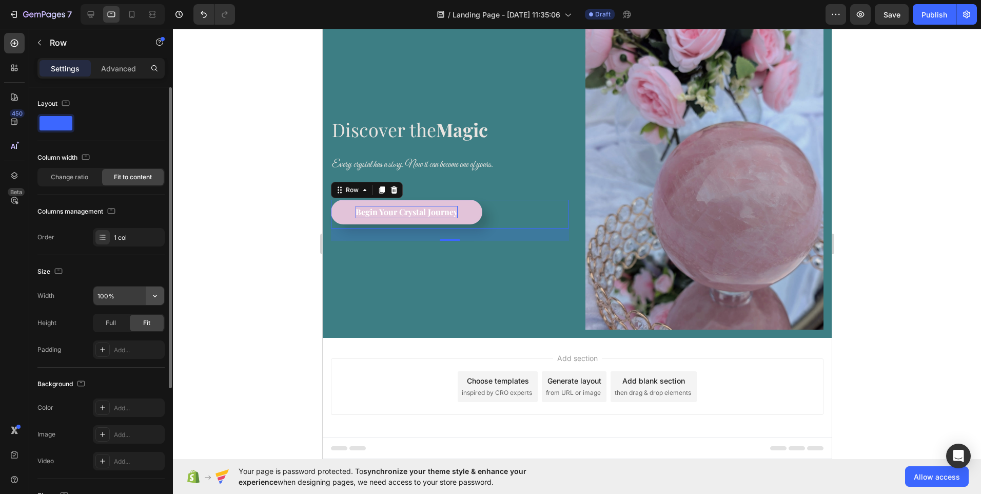
click at [152, 295] on icon "button" at bounding box center [155, 295] width 10 height 10
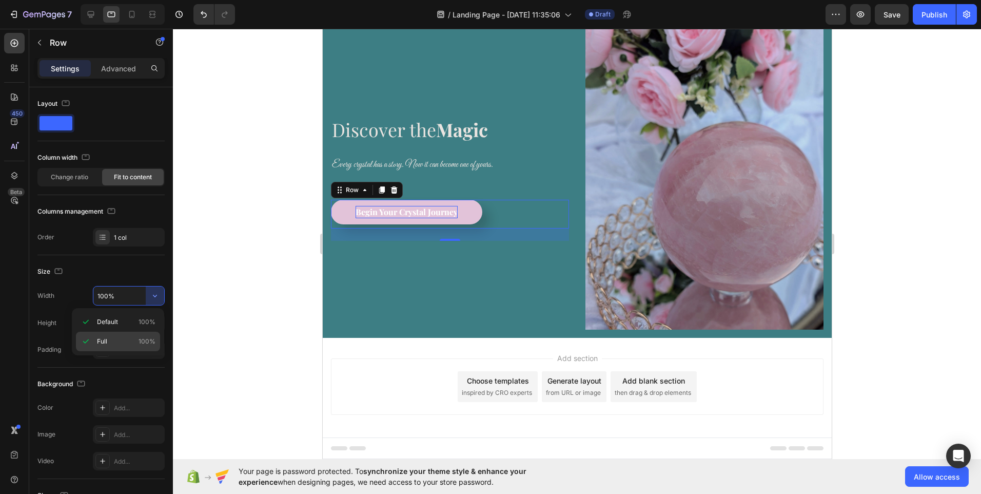
click at [120, 338] on p "Full 100%" at bounding box center [126, 341] width 58 height 9
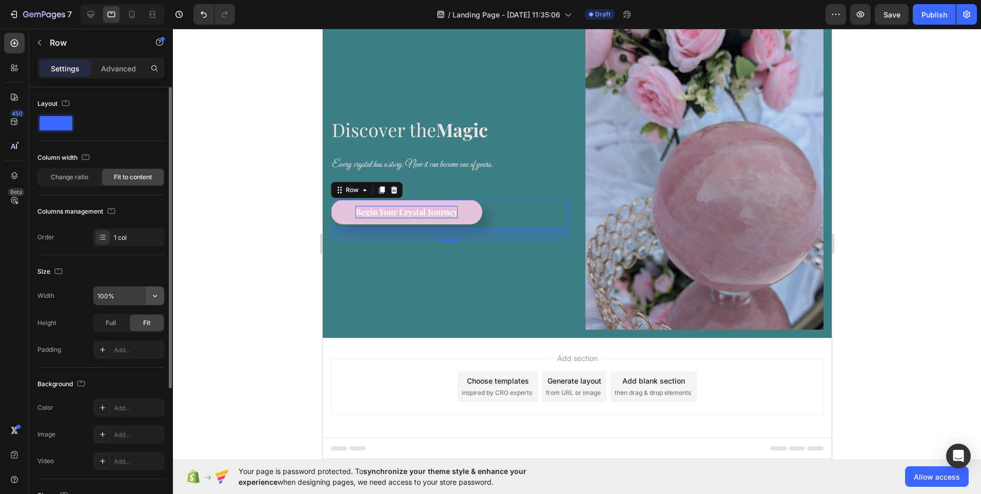
click at [147, 300] on button "button" at bounding box center [155, 295] width 18 height 18
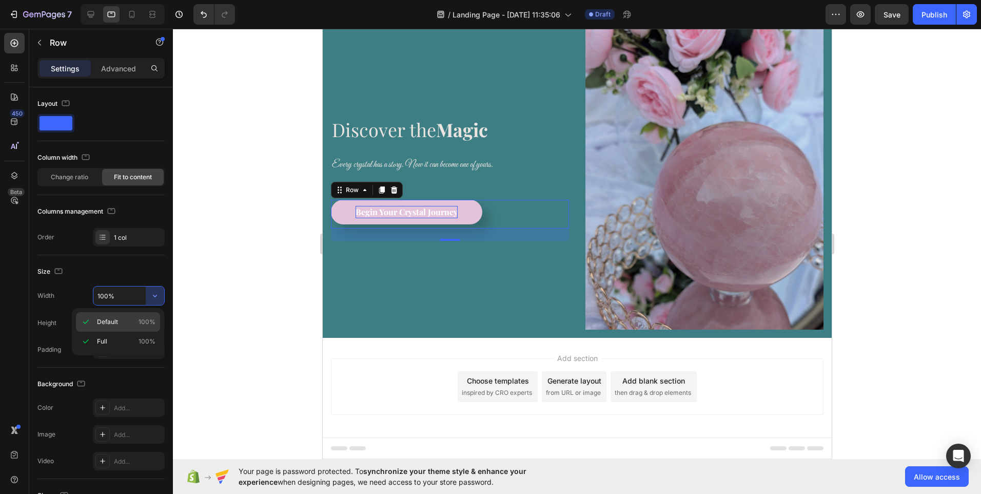
click at [128, 321] on p "Default 100%" at bounding box center [126, 321] width 58 height 9
click at [113, 322] on span "Full" at bounding box center [111, 322] width 10 height 9
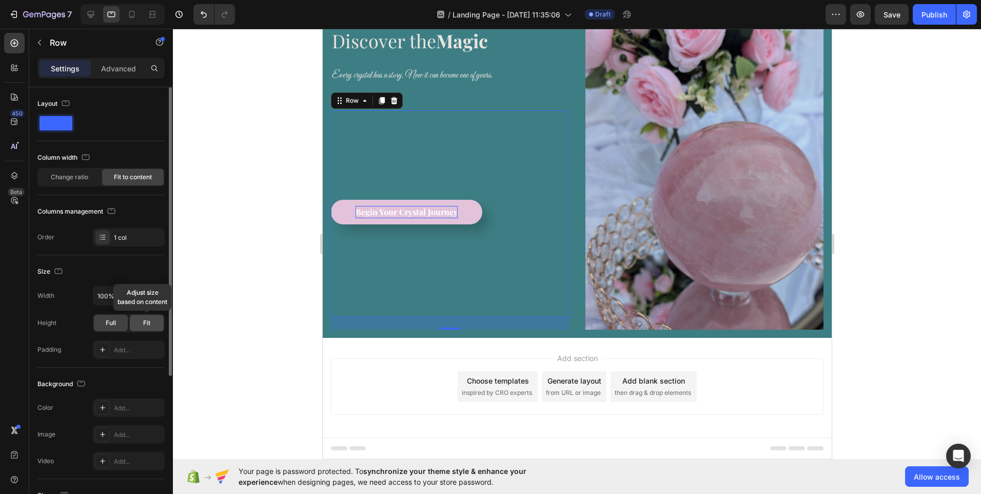
click at [149, 324] on span "Fit" at bounding box center [146, 322] width 7 height 9
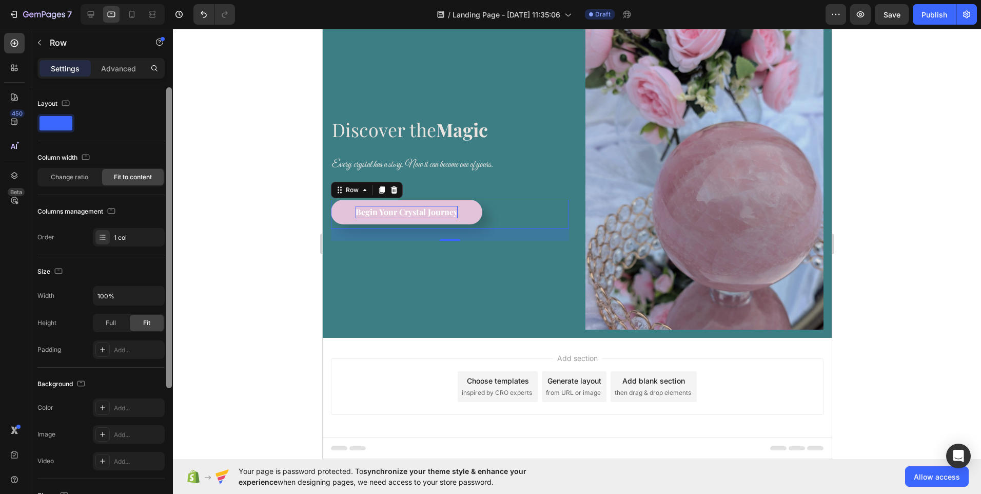
click at [169, 200] on div at bounding box center [169, 237] width 6 height 301
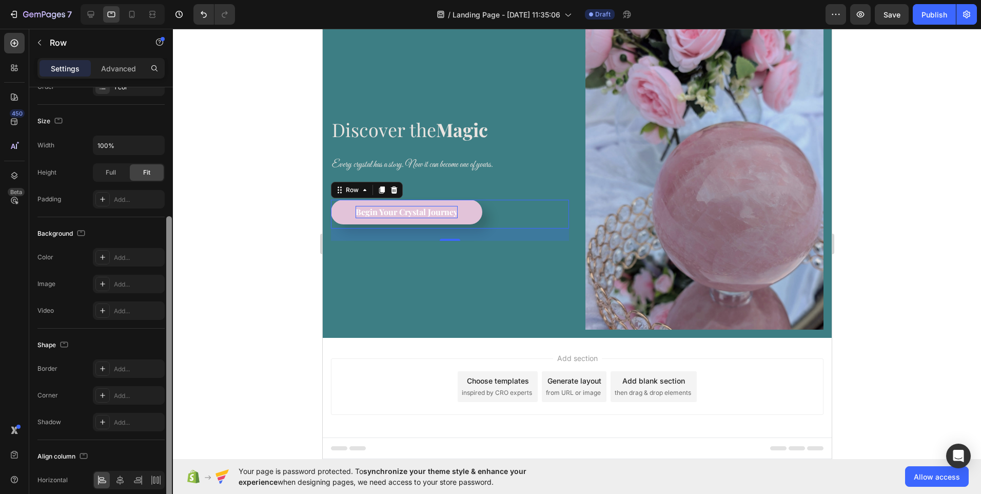
scroll to position [195, 0]
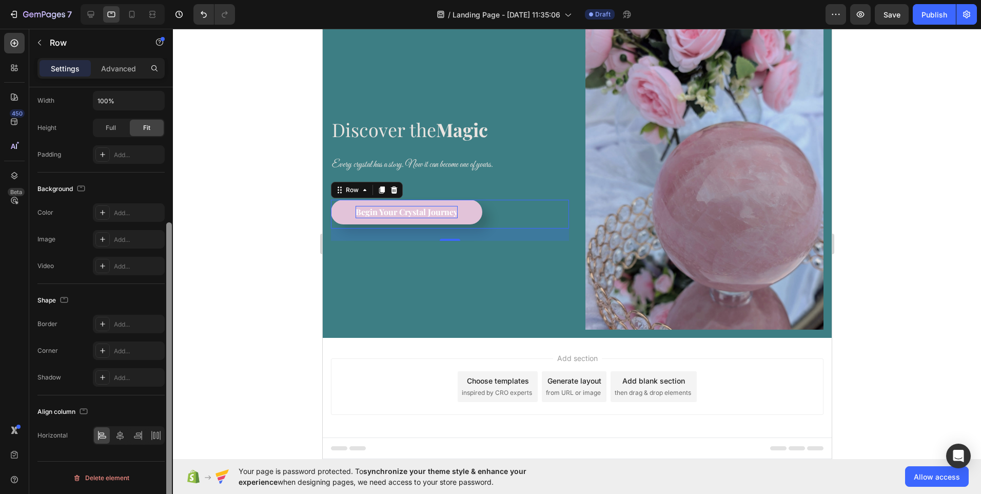
drag, startPoint x: 169, startPoint y: 200, endPoint x: 165, endPoint y: 418, distance: 218.1
click at [165, 418] on div at bounding box center [169, 305] width 8 height 436
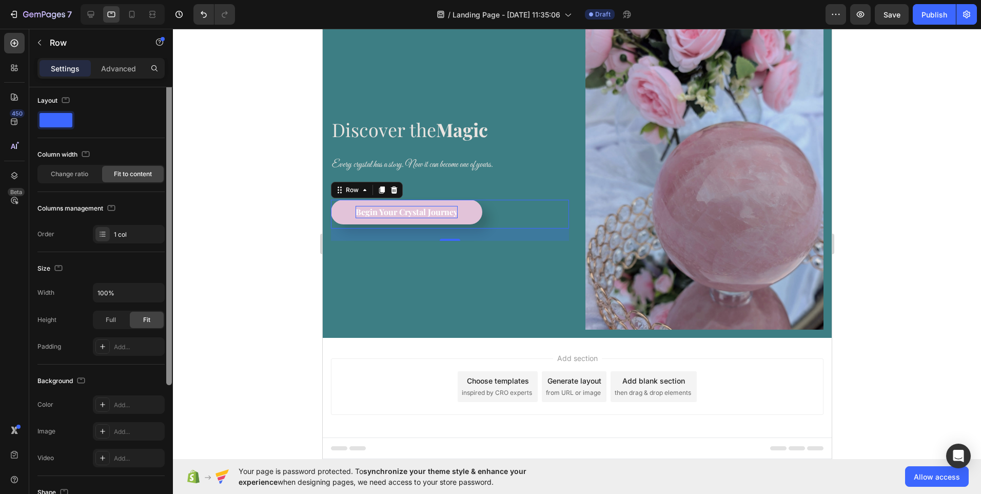
scroll to position [0, 0]
drag, startPoint x: 170, startPoint y: 377, endPoint x: 182, endPoint y: 205, distance: 172.8
click at [182, 0] on div "7 / Landing Page - Aug 26, 11:35:06 Draft Preview Save Publish 450 Beta Section…" at bounding box center [490, 0] width 981 height 0
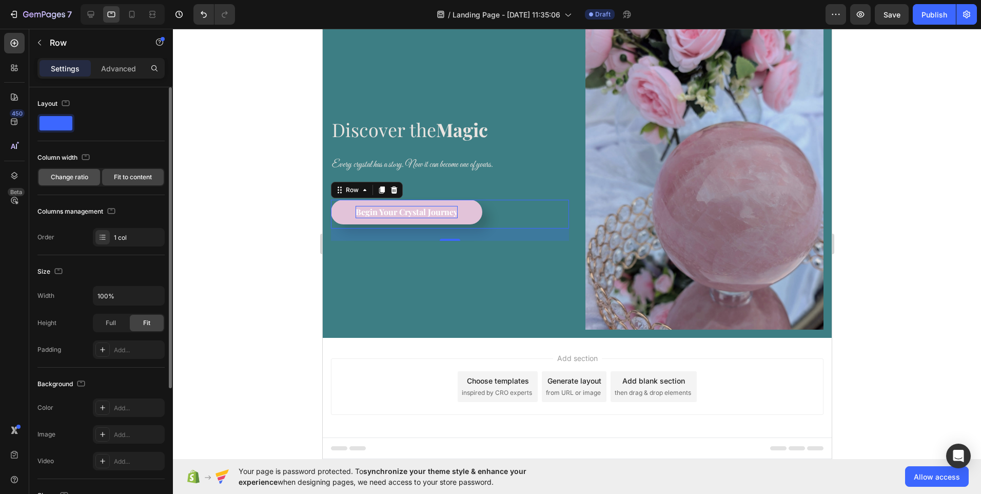
click at [73, 177] on span "Change ratio" at bounding box center [69, 176] width 37 height 9
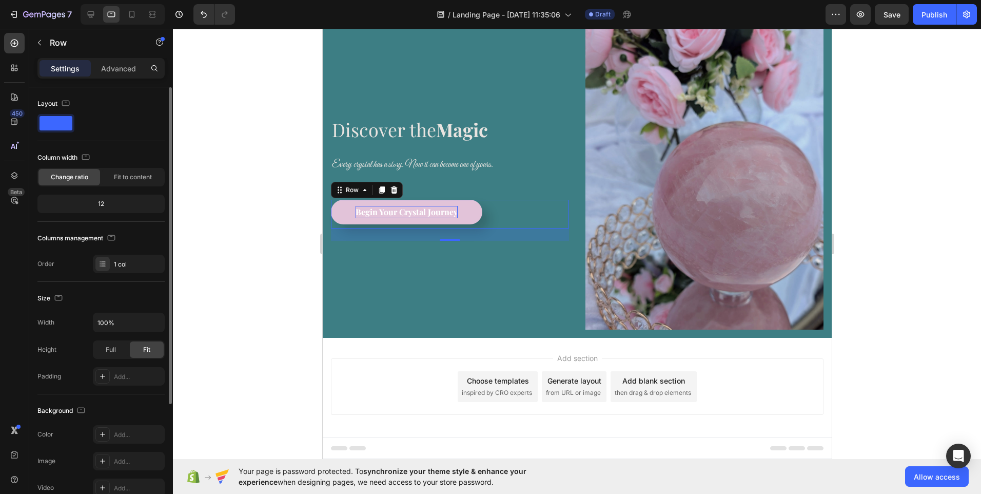
click at [101, 203] on div "12" at bounding box center [101, 204] width 123 height 14
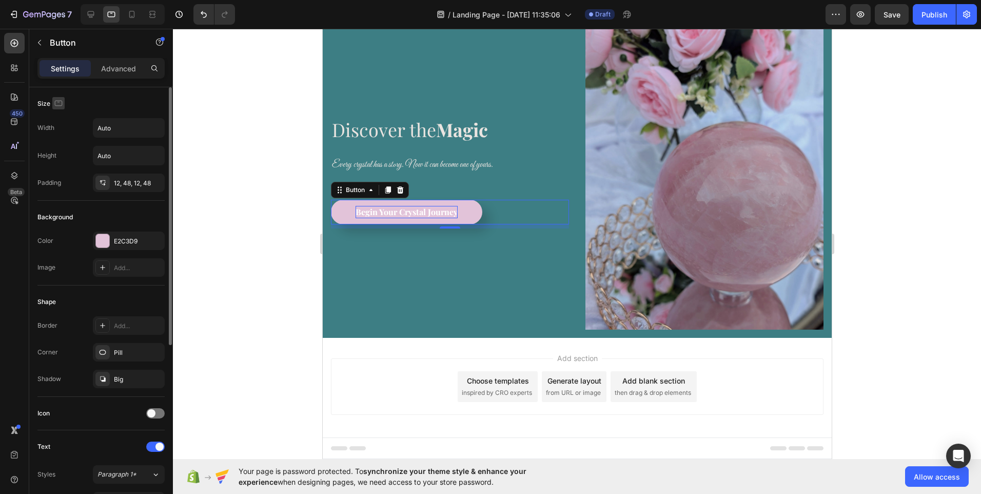
click at [55, 102] on icon "button" at bounding box center [59, 103] width 8 height 6
click at [58, 120] on icon "button" at bounding box center [60, 119] width 10 height 10
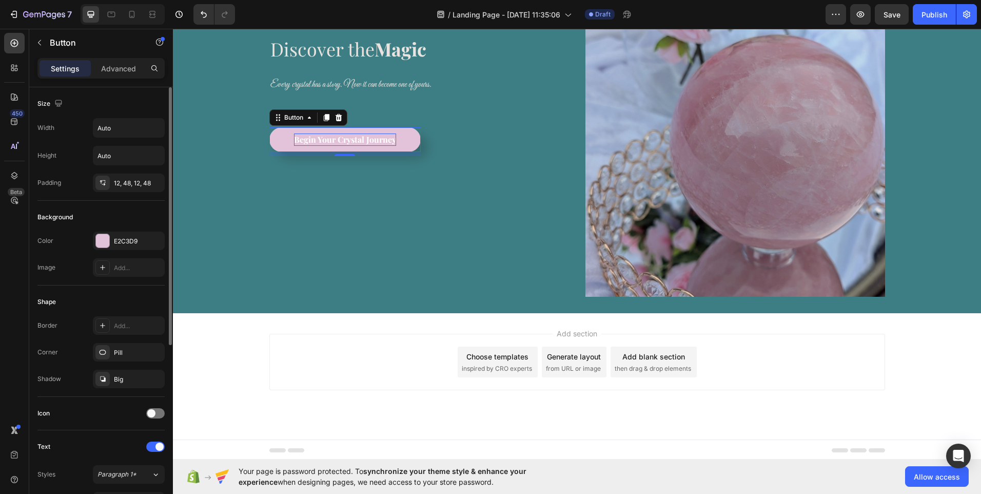
scroll to position [160, 0]
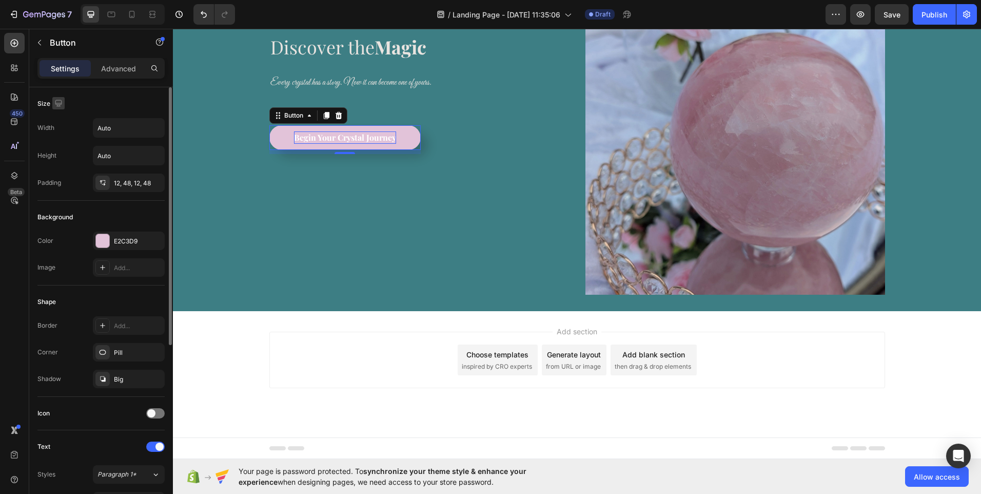
click at [58, 107] on icon "button" at bounding box center [58, 103] width 10 height 10
click at [57, 155] on icon "button" at bounding box center [60, 156] width 10 height 10
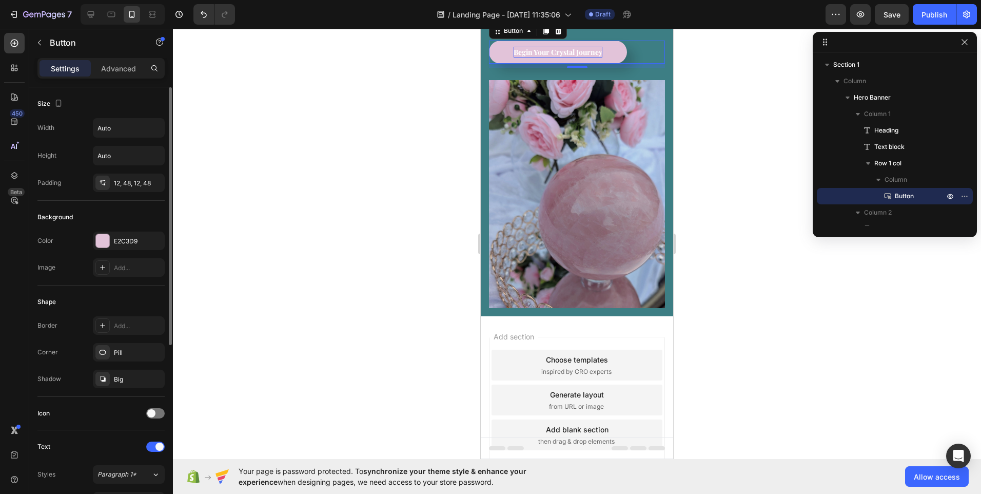
scroll to position [71, 0]
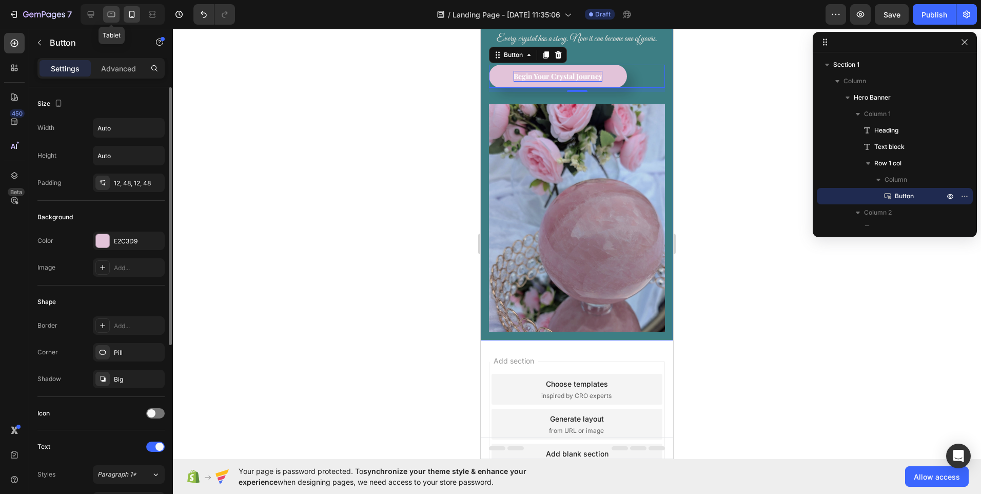
click at [112, 14] on icon at bounding box center [111, 14] width 10 height 10
type input "16"
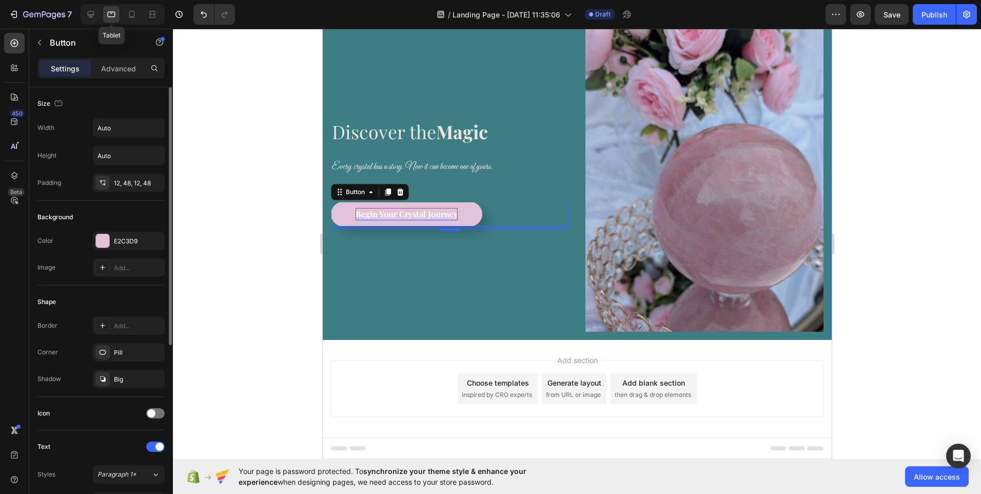
scroll to position [37, 0]
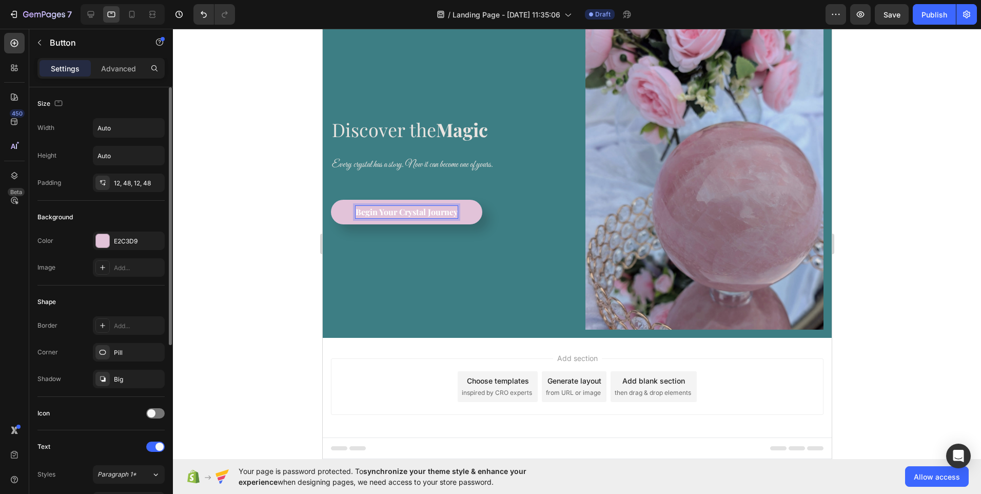
click at [454, 210] on p "Begin Your Crystal Journey" at bounding box center [406, 212] width 102 height 12
click at [152, 413] on span at bounding box center [151, 413] width 8 height 8
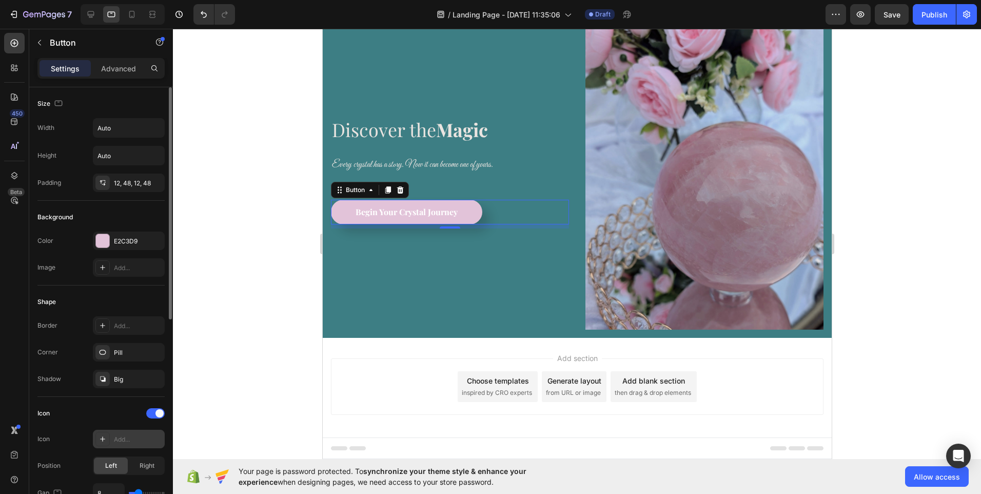
click at [109, 443] on div at bounding box center [102, 439] width 14 height 14
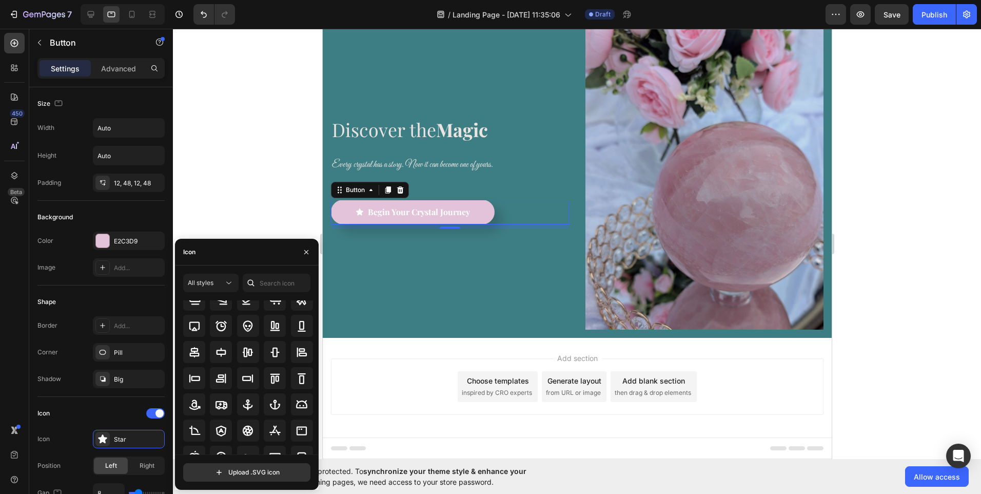
scroll to position [0, 0]
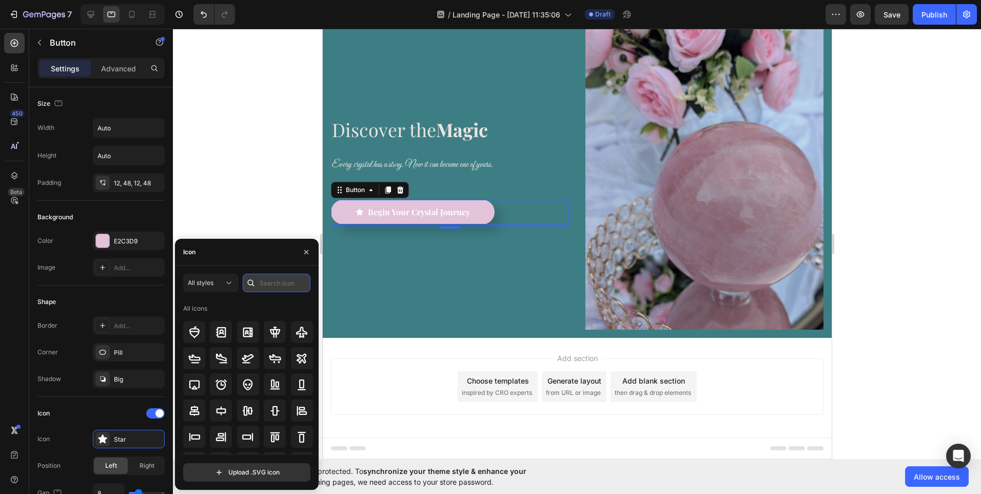
click at [283, 283] on input "text" at bounding box center [277, 282] width 68 height 18
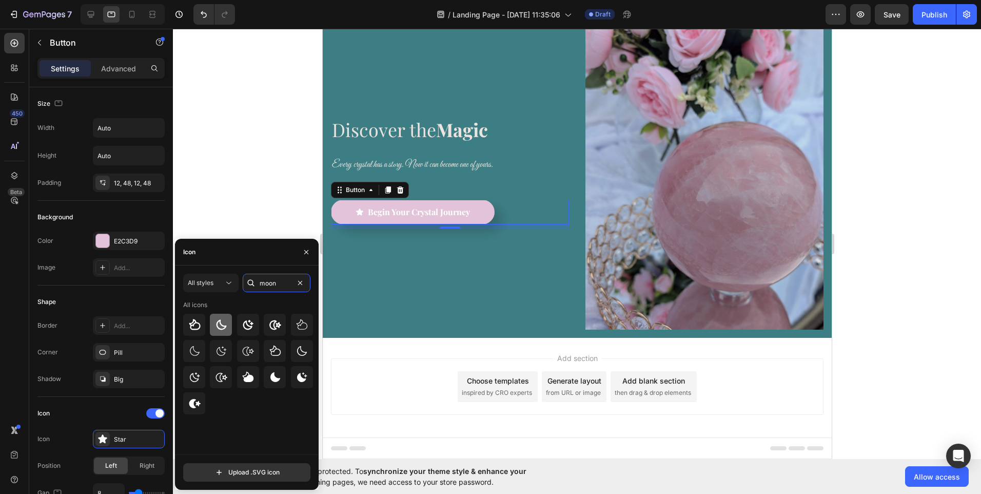
type input "moon"
click at [223, 326] on icon at bounding box center [222, 324] width 10 height 10
click at [245, 326] on icon at bounding box center [248, 325] width 12 height 12
click at [270, 327] on icon at bounding box center [275, 325] width 12 height 12
click at [250, 352] on icon at bounding box center [248, 350] width 11 height 9
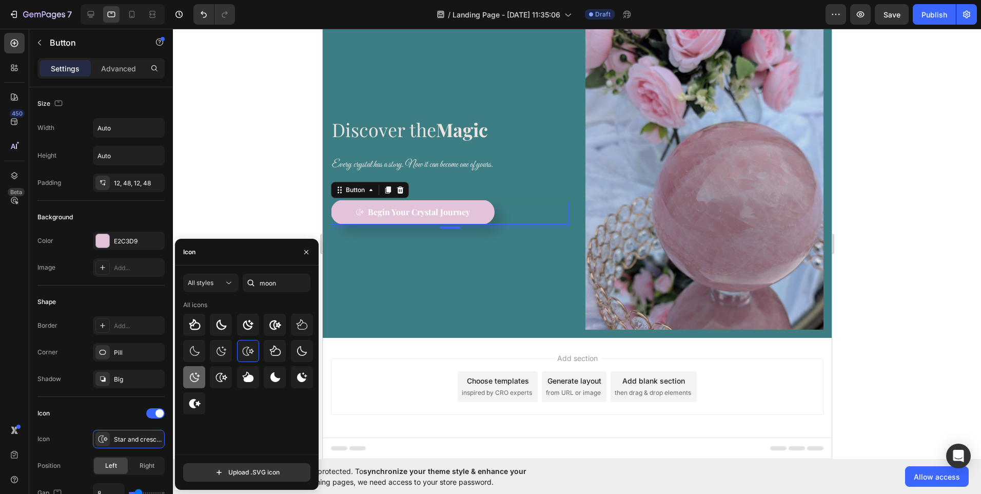
click at [194, 379] on icon at bounding box center [194, 377] width 12 height 12
click at [300, 378] on icon at bounding box center [302, 377] width 10 height 10
click at [143, 463] on span "Right" at bounding box center [147, 465] width 15 height 9
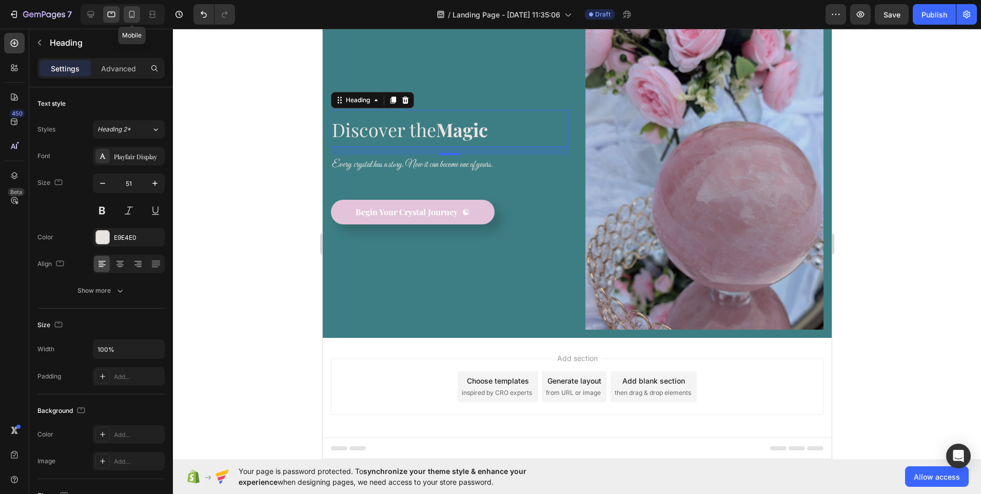
click at [131, 15] on icon at bounding box center [132, 14] width 10 height 10
type input "37"
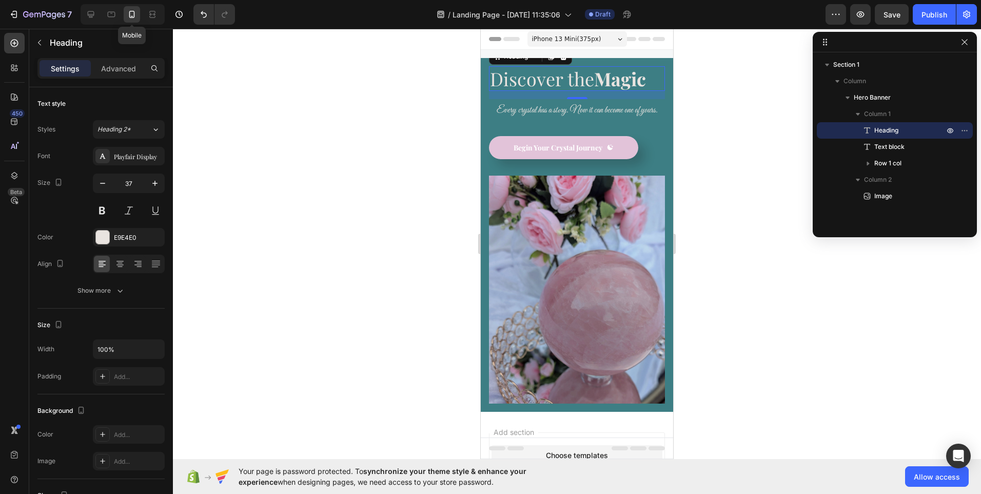
scroll to position [2, 0]
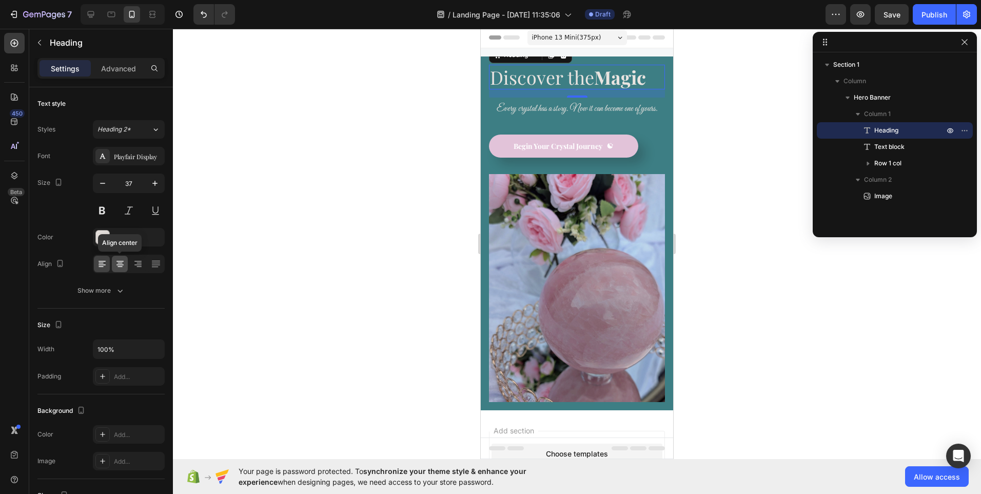
click at [121, 263] on icon at bounding box center [119, 263] width 5 height 1
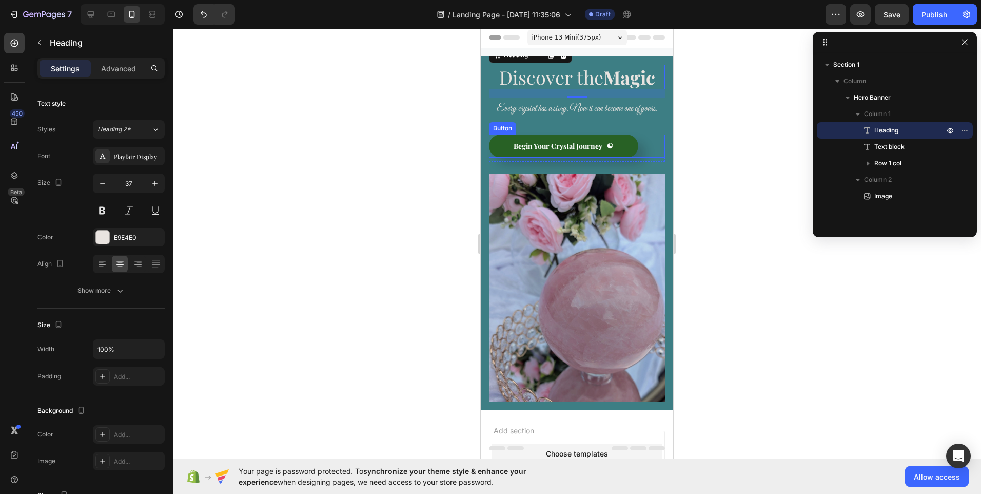
click at [492, 145] on button "Begin Your Crystal Journey" at bounding box center [563, 145] width 149 height 23
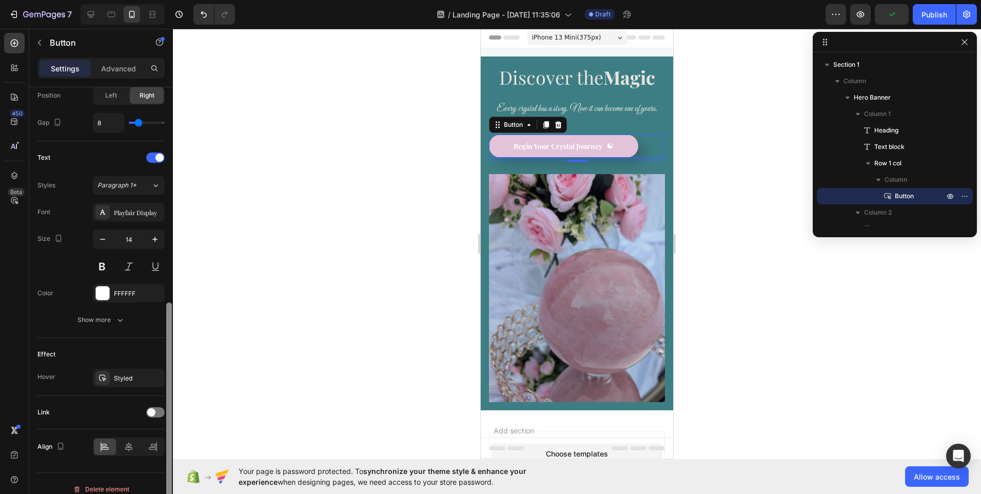
scroll to position [381, 0]
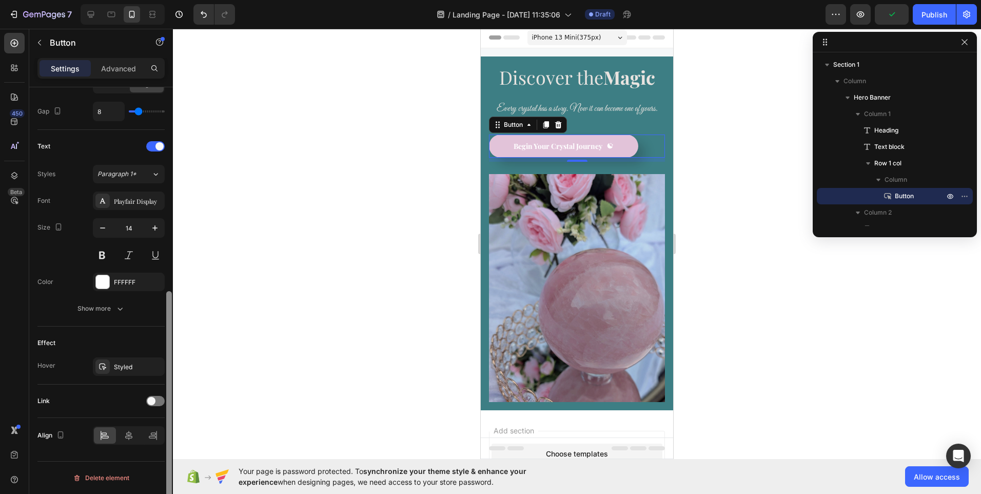
drag, startPoint x: 171, startPoint y: 109, endPoint x: 154, endPoint y: 357, distance: 247.9
click at [154, 357] on div "Size Width Auto Height Auto Padding 12, 48, 12, 48 Background Color E2C3D9 Imag…" at bounding box center [101, 305] width 144 height 436
click at [125, 367] on div "Styled" at bounding box center [129, 366] width 30 height 9
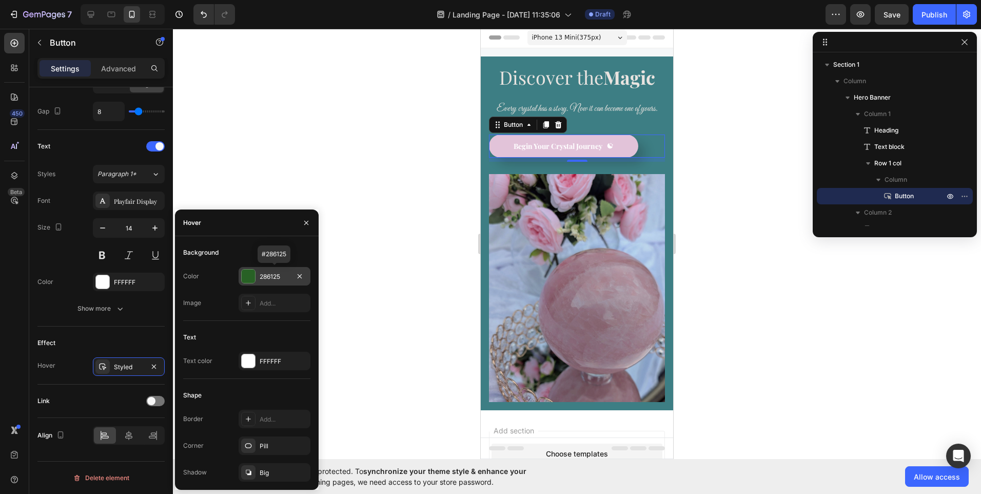
click at [253, 276] on div at bounding box center [248, 275] width 13 height 13
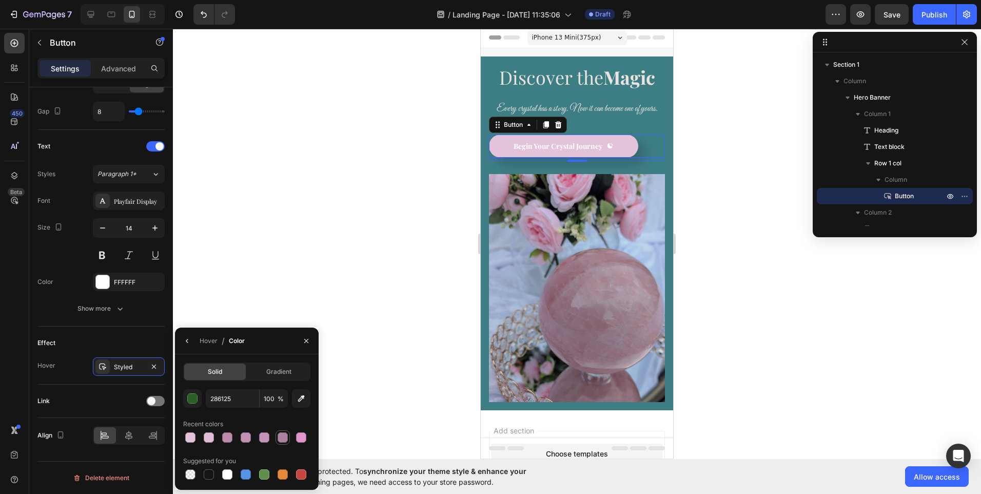
click at [283, 438] on div at bounding box center [283, 437] width 10 height 10
type input "AD82A1"
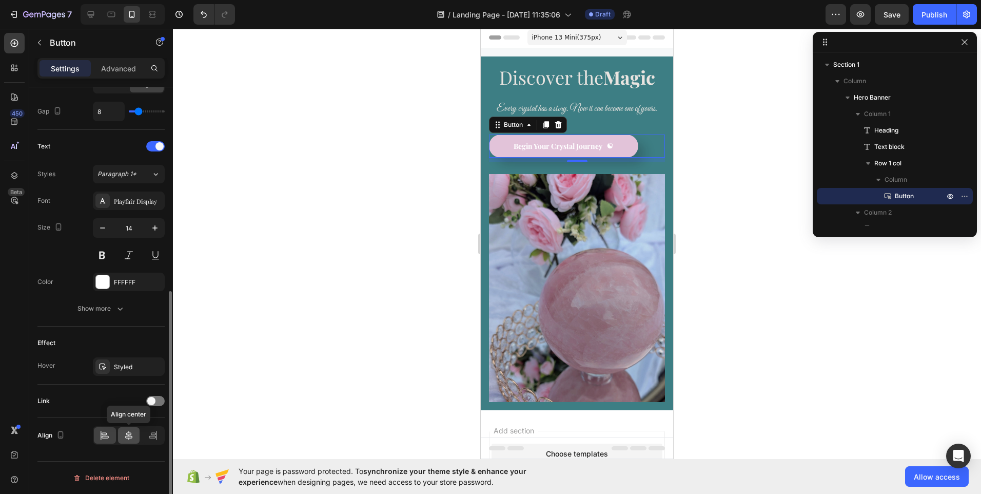
click at [130, 438] on icon at bounding box center [128, 434] width 7 height 9
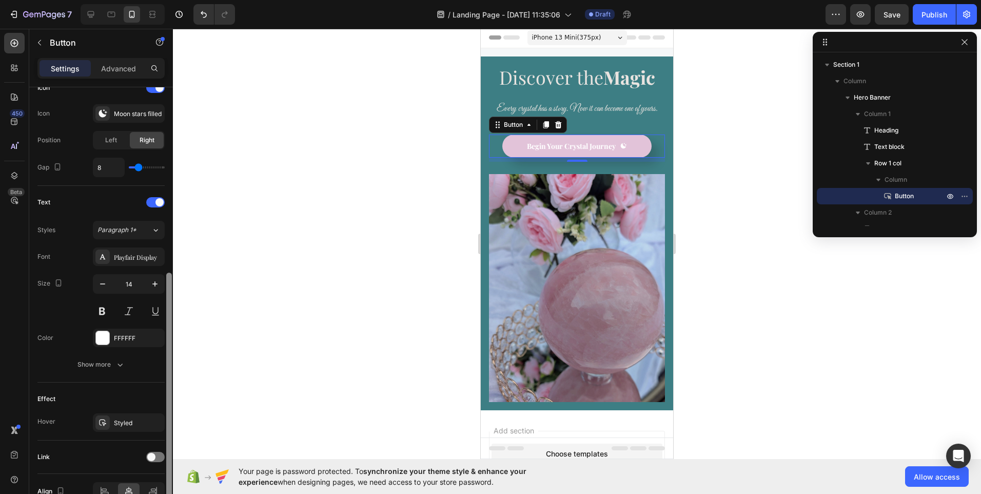
scroll to position [339, 0]
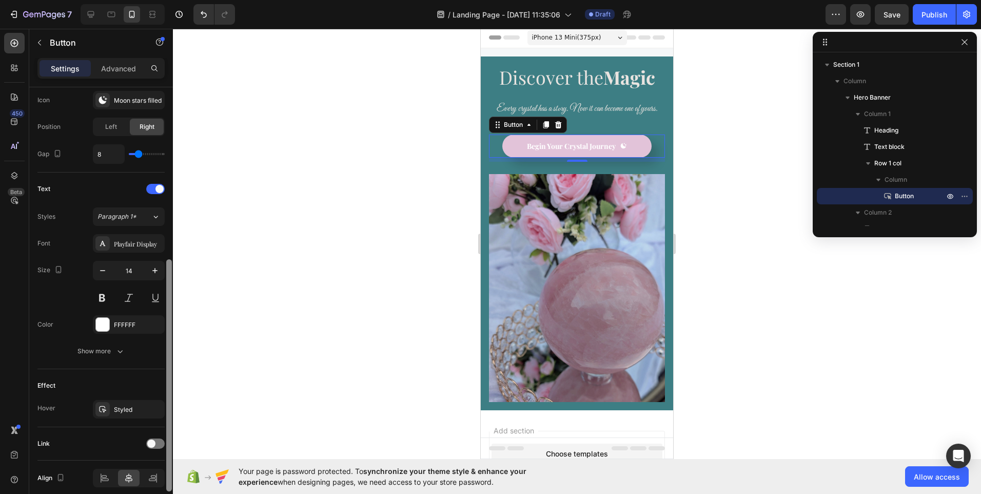
drag, startPoint x: 167, startPoint y: 346, endPoint x: 170, endPoint y: 324, distance: 22.8
click at [170, 324] on div at bounding box center [169, 375] width 6 height 232
click at [134, 322] on div "FFFFFF" at bounding box center [129, 324] width 30 height 9
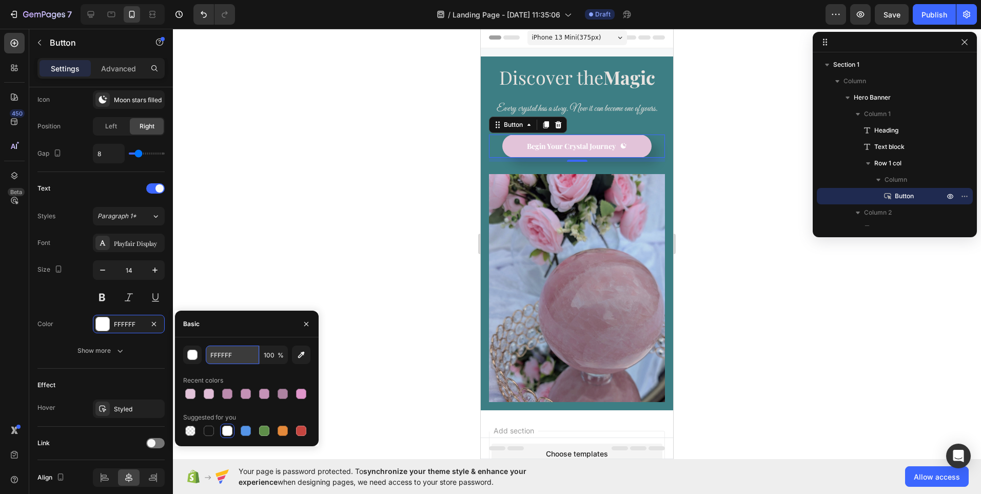
click at [226, 356] on input "FFFFFF" at bounding box center [232, 354] width 53 height 18
drag, startPoint x: 241, startPoint y: 358, endPoint x: 206, endPoint y: 356, distance: 34.9
click at [206, 356] on input "FFFFFF" at bounding box center [232, 354] width 53 height 18
paste input "E9E4E0"
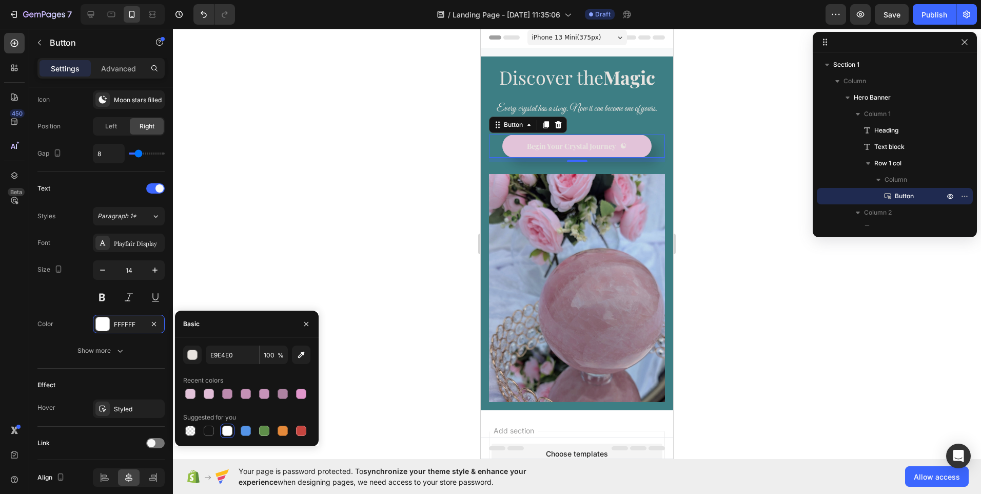
click at [225, 431] on div at bounding box center [227, 430] width 10 height 10
type input "FFFFFF"
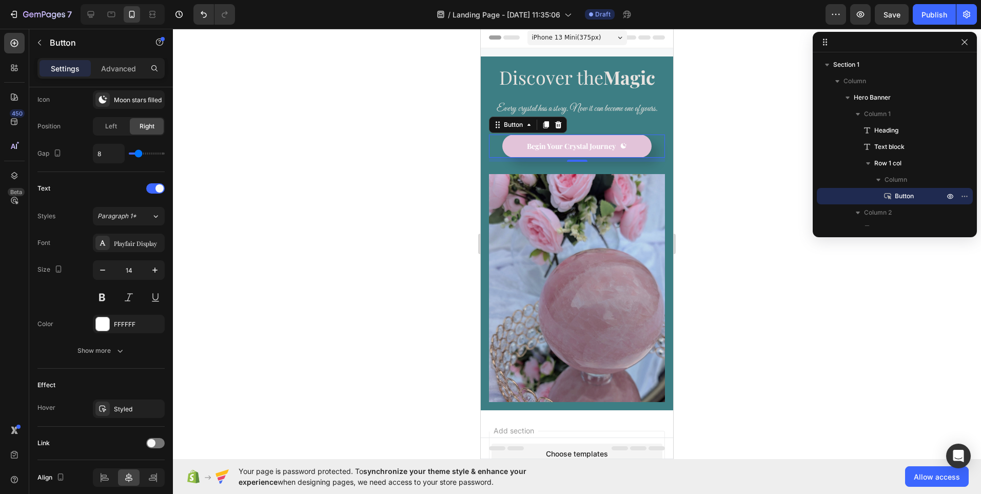
click at [323, 196] on div at bounding box center [577, 261] width 808 height 465
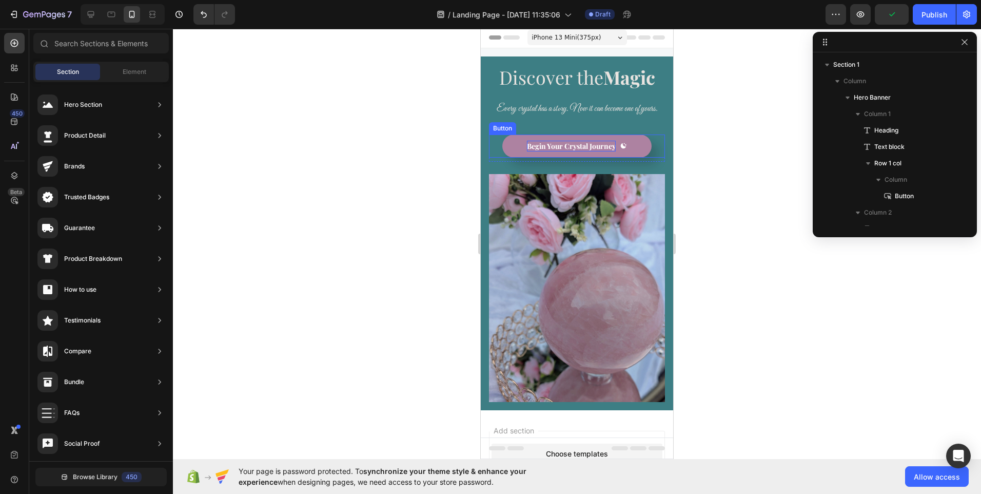
click at [538, 145] on p "Begin Your Crystal Journey" at bounding box center [571, 146] width 89 height 11
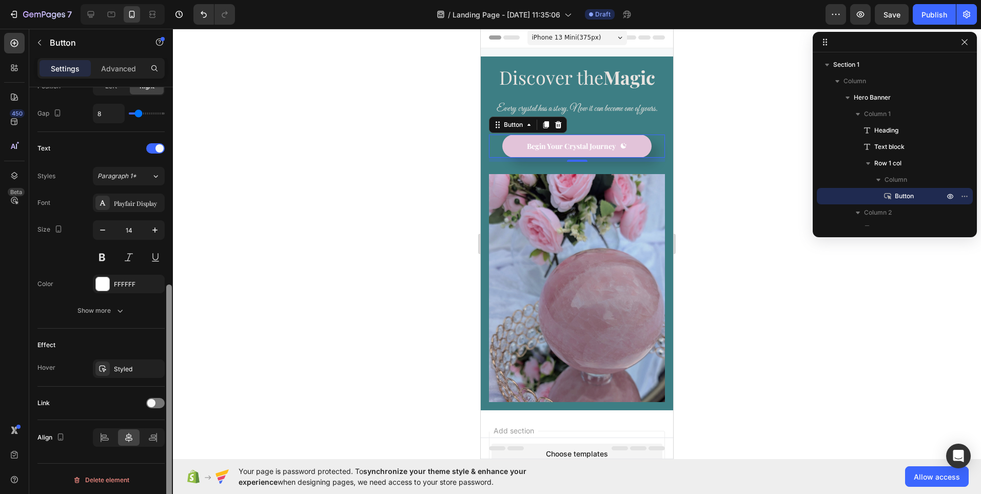
scroll to position [381, 0]
drag, startPoint x: 168, startPoint y: 303, endPoint x: 164, endPoint y: 516, distance: 213.0
click at [164, 0] on html "7 / Landing Page - Aug 26, 11:35:06 Draft Preview Save Publish 450 Beta Section…" at bounding box center [490, 0] width 981 height 0
click at [123, 282] on div "FFFFFF" at bounding box center [129, 282] width 30 height 9
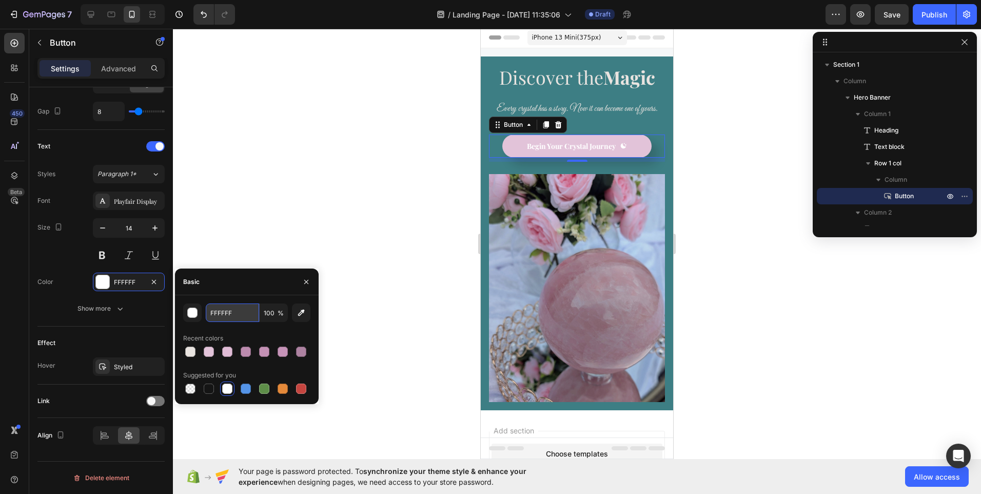
click at [222, 316] on input "FFFFFF" at bounding box center [232, 312] width 53 height 18
click at [237, 315] on input "FFFFFF" at bounding box center [232, 312] width 53 height 18
paste input "E9E4E0"
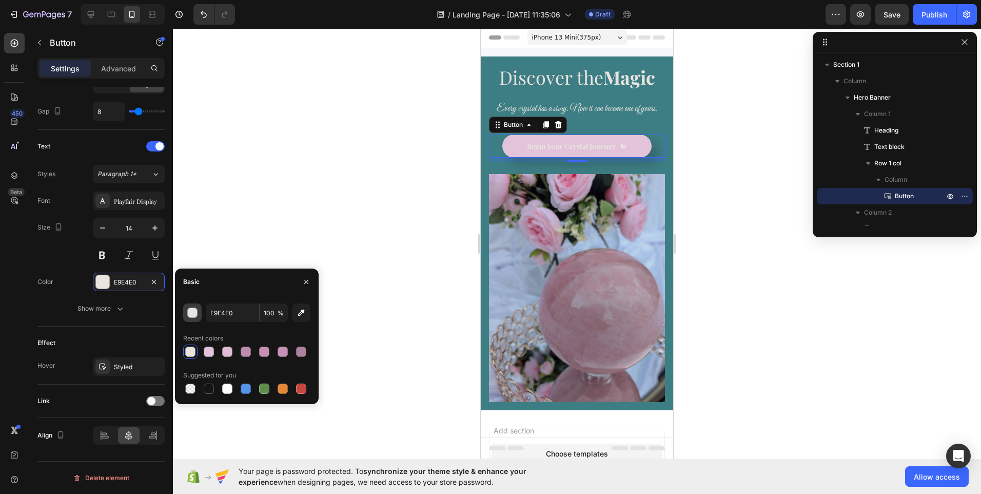
click at [195, 312] on div "button" at bounding box center [193, 313] width 10 height 10
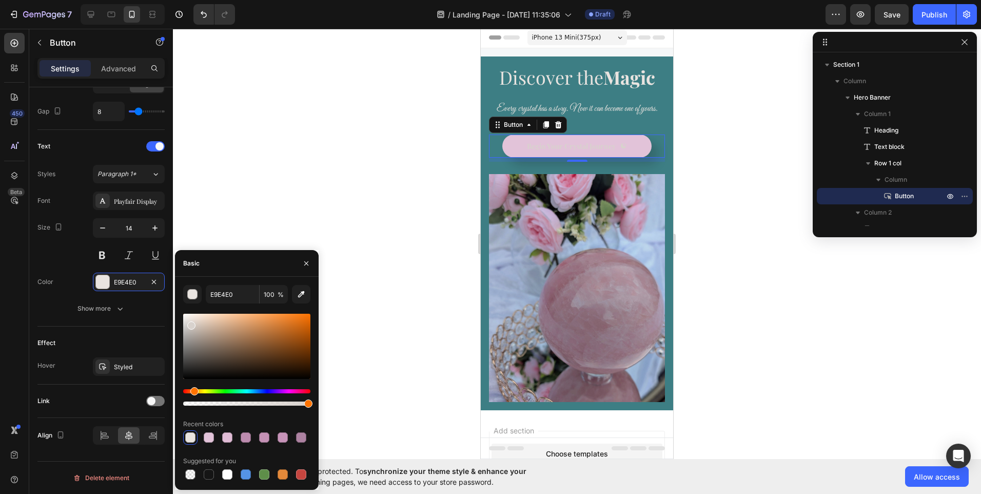
click at [190, 323] on div at bounding box center [191, 325] width 8 height 8
drag, startPoint x: 190, startPoint y: 323, endPoint x: 190, endPoint y: 336, distance: 12.3
click at [190, 336] on div at bounding box center [191, 338] width 8 height 8
type input "8E8A86"
click at [192, 342] on div at bounding box center [192, 344] width 8 height 8
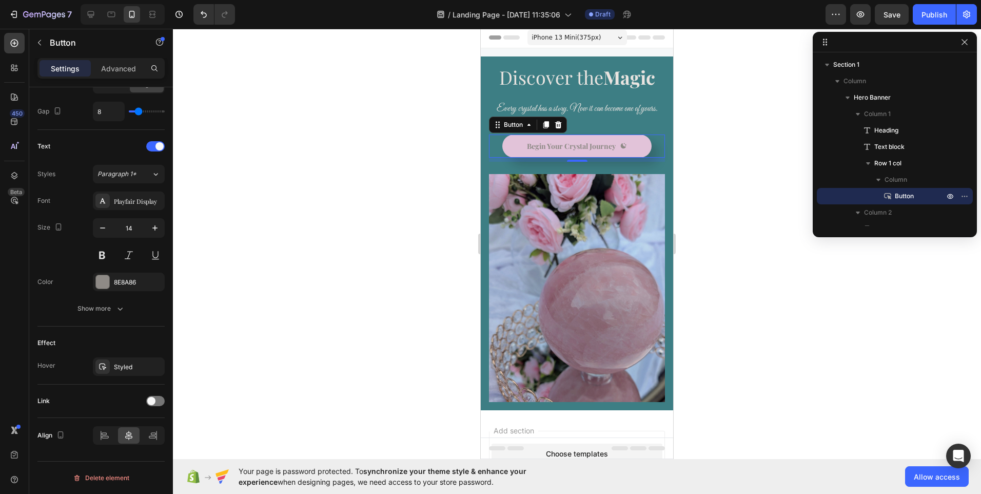
click at [312, 182] on div at bounding box center [577, 261] width 808 height 465
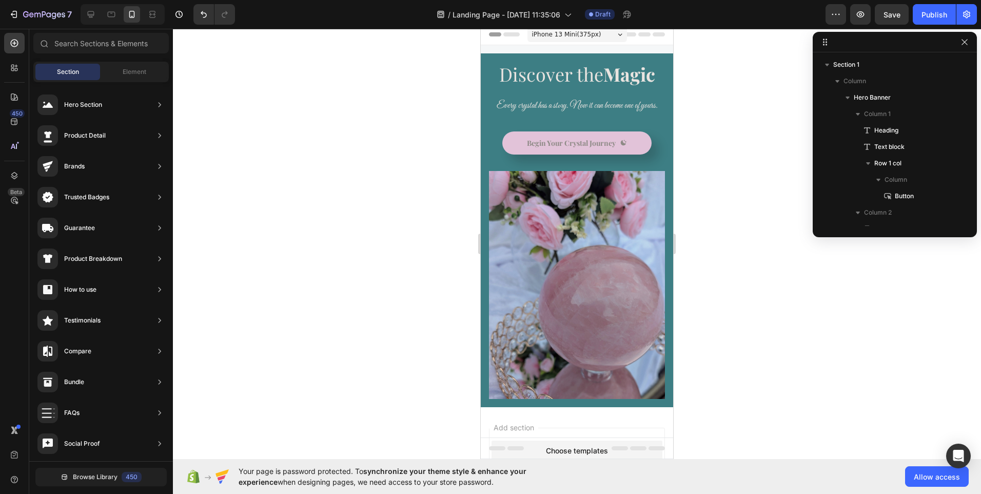
scroll to position [0, 0]
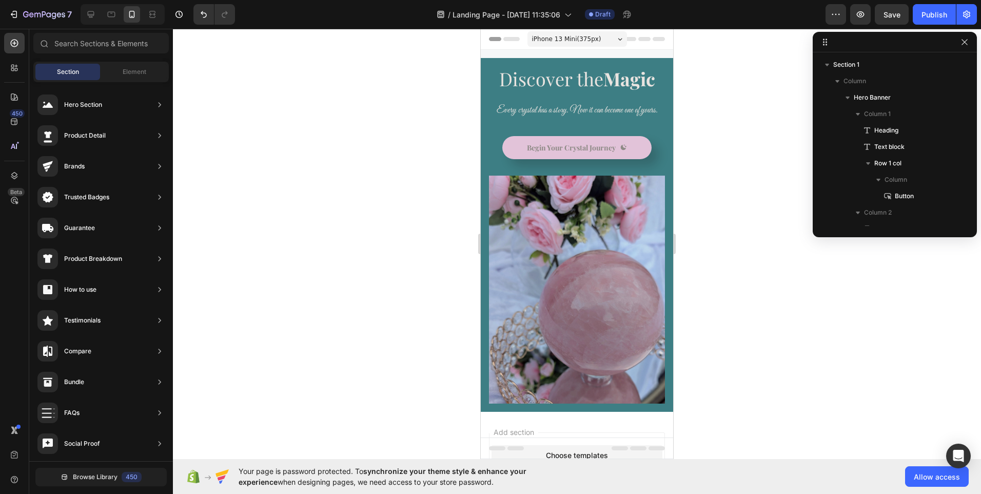
click at [616, 43] on div "iPhone 13 Mini ( 375 px)" at bounding box center [577, 38] width 100 height 15
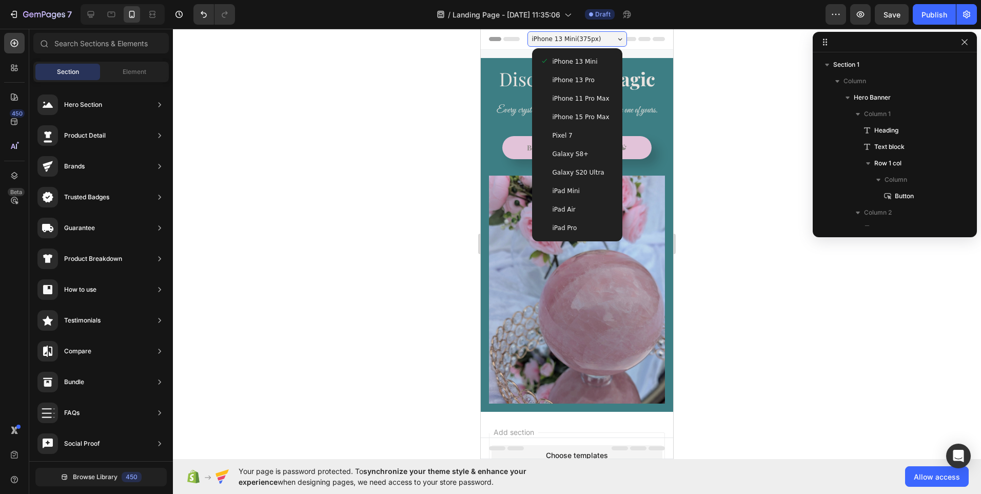
click at [573, 170] on span "Galaxy S20 Ultra" at bounding box center [579, 172] width 52 height 10
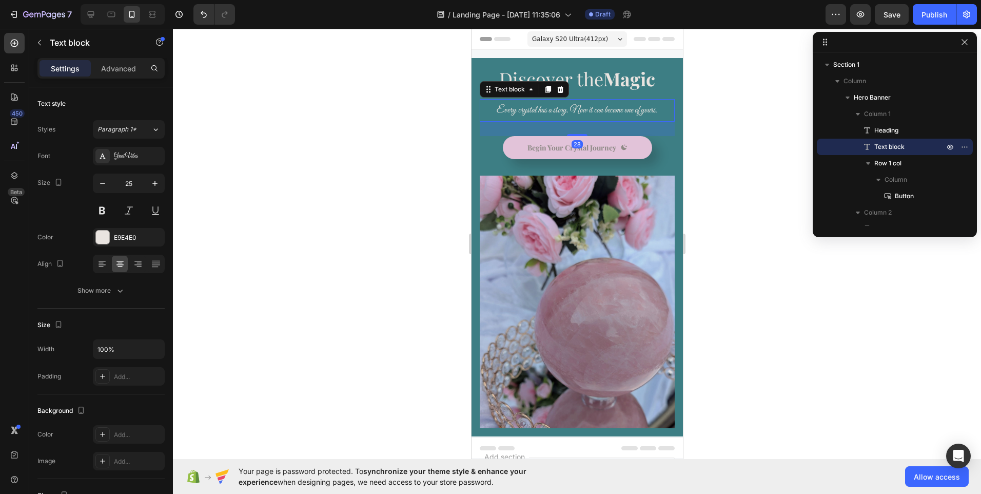
click at [581, 111] on span "Every crystal has a story. Now it can become one of yours." at bounding box center [576, 110] width 161 height 11
click at [154, 182] on icon "button" at bounding box center [155, 183] width 10 height 10
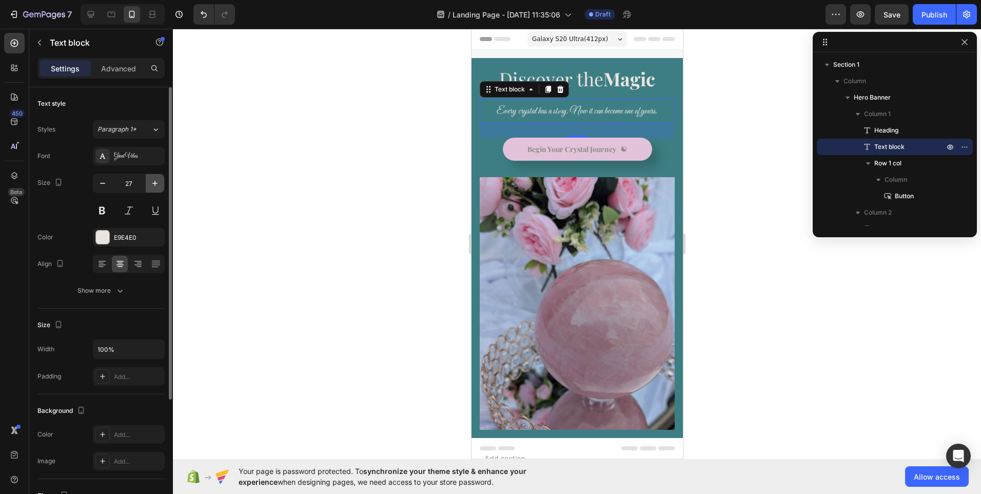
click at [154, 182] on icon "button" at bounding box center [155, 183] width 10 height 10
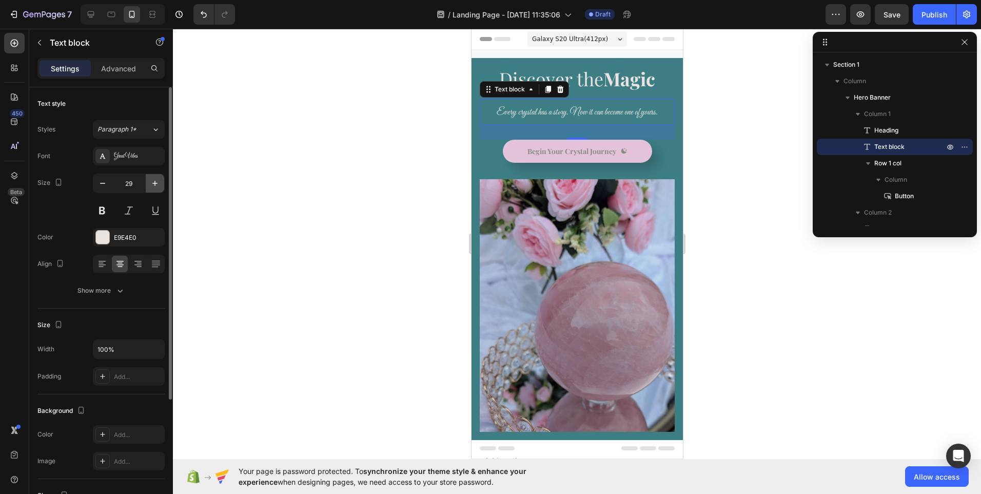
click at [154, 182] on icon "button" at bounding box center [155, 183] width 10 height 10
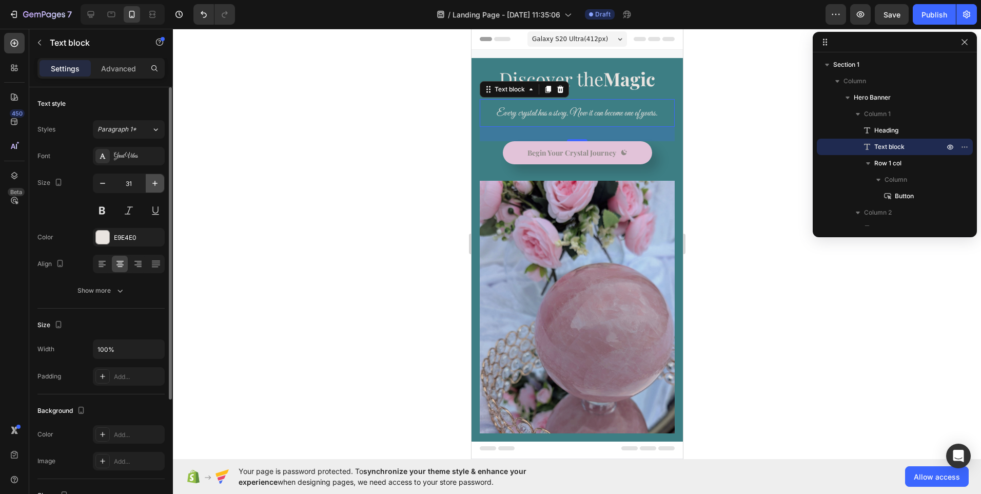
click at [154, 182] on icon "button" at bounding box center [155, 183] width 10 height 10
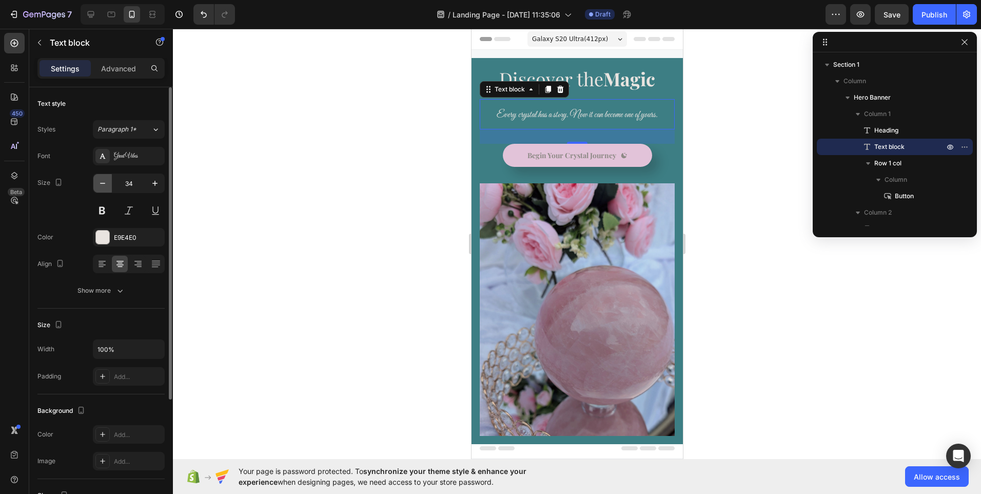
click at [105, 186] on icon "button" at bounding box center [102, 183] width 10 height 10
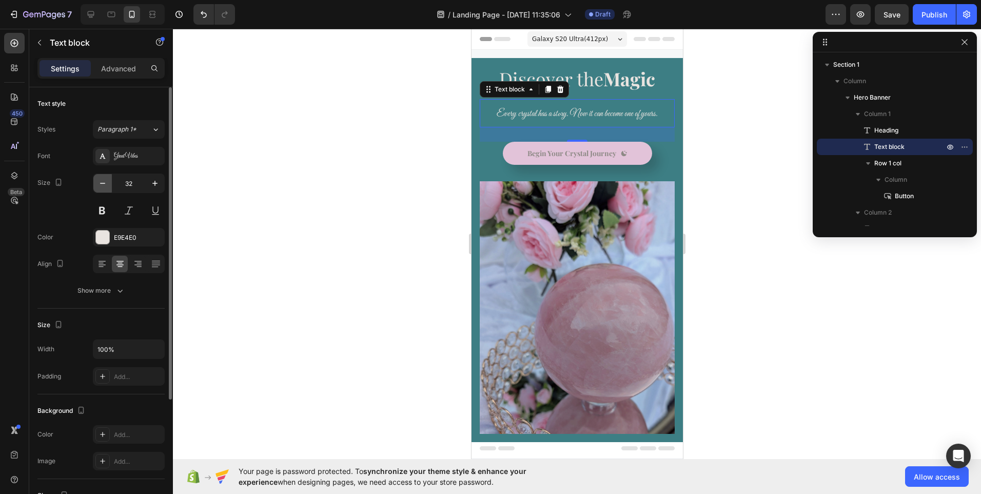
click at [105, 186] on icon "button" at bounding box center [102, 183] width 10 height 10
type input "31"
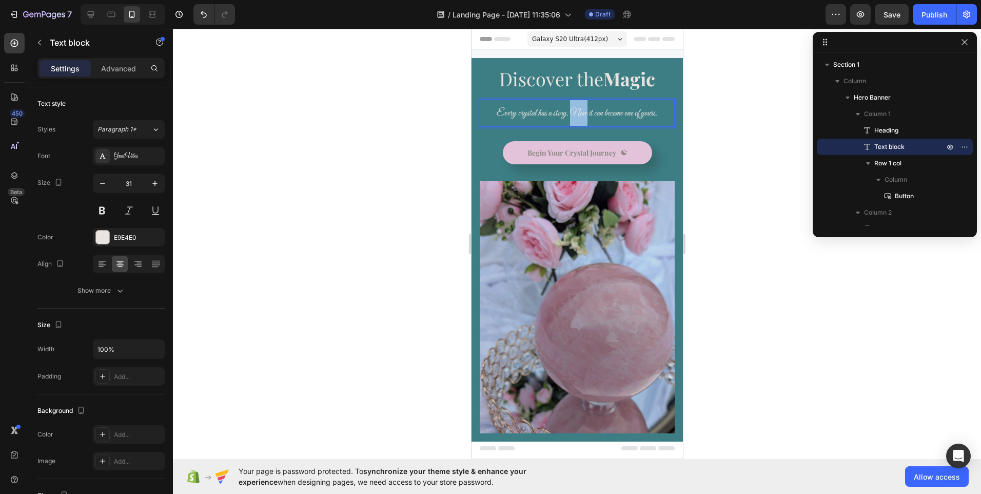
click at [568, 112] on span "Every crystal has a story. Now it can become one of yours." at bounding box center [576, 113] width 161 height 11
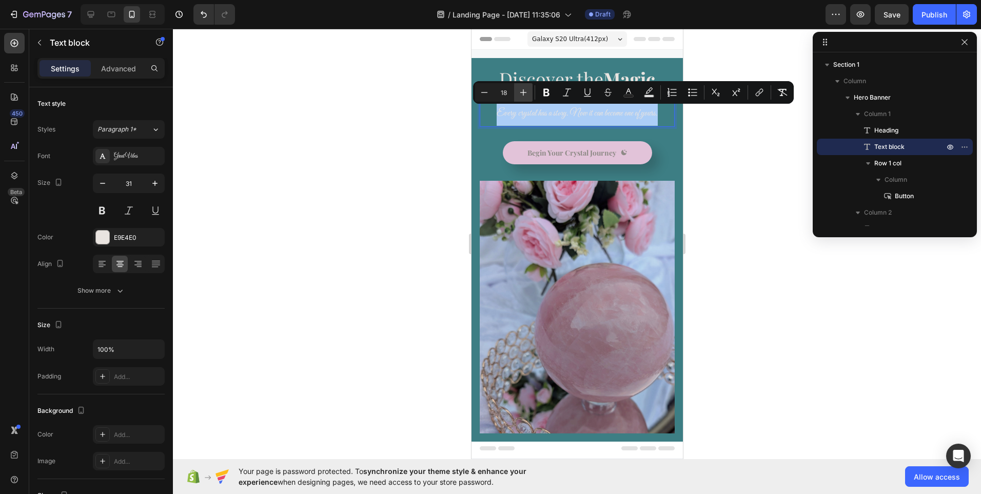
click at [525, 91] on icon "Editor contextual toolbar" at bounding box center [523, 92] width 10 height 10
type input "19"
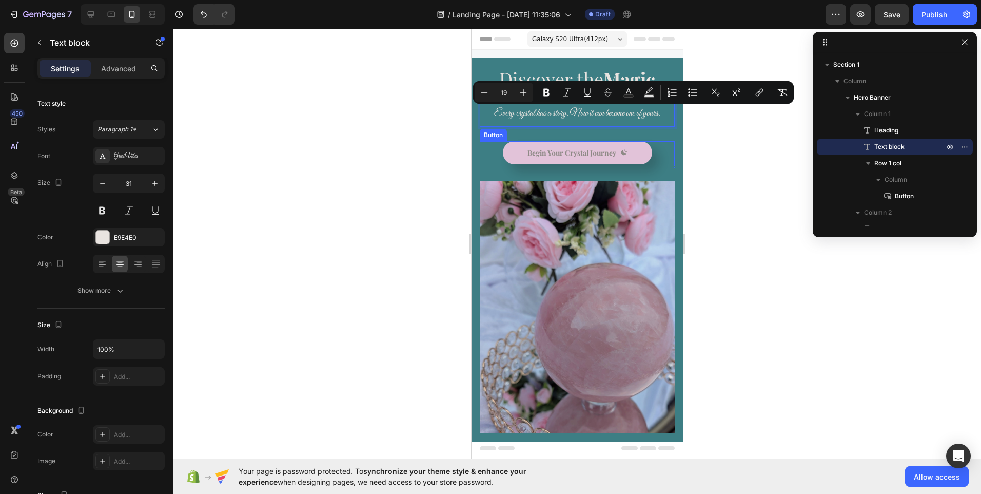
click at [484, 153] on div "Begin Your Crystal Journey Button" at bounding box center [576, 152] width 195 height 23
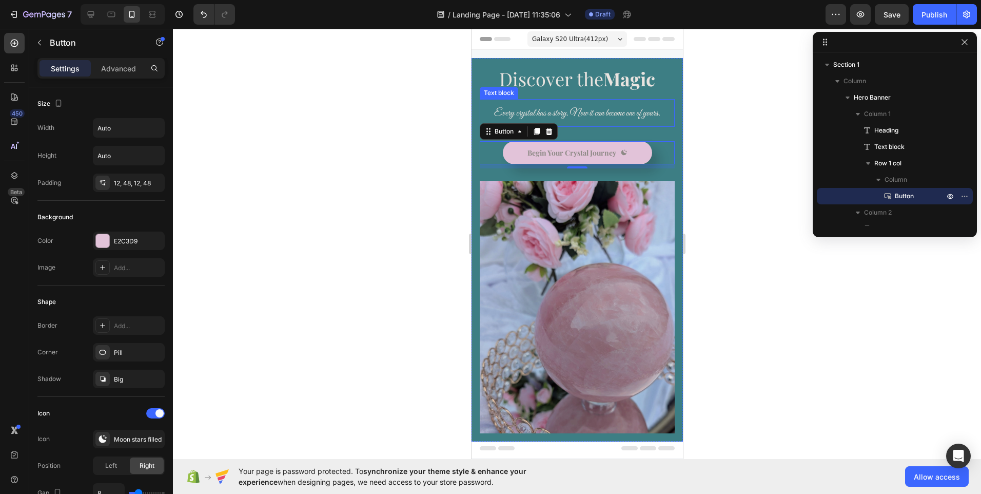
click at [573, 112] on span "Every crystal has a story. Now it can become one of yours." at bounding box center [577, 113] width 166 height 12
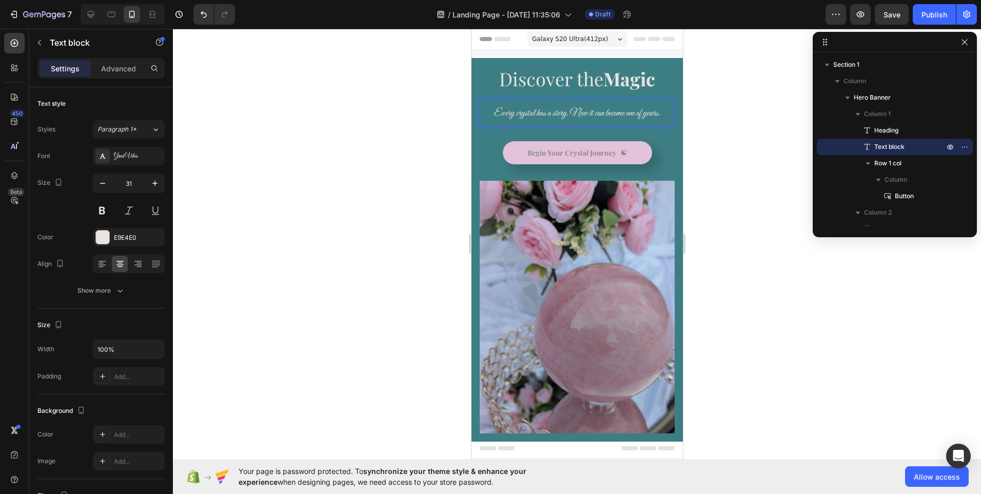
click at [573, 112] on span "Every crystal has a story. Now it can become one of yours." at bounding box center [577, 113] width 166 height 12
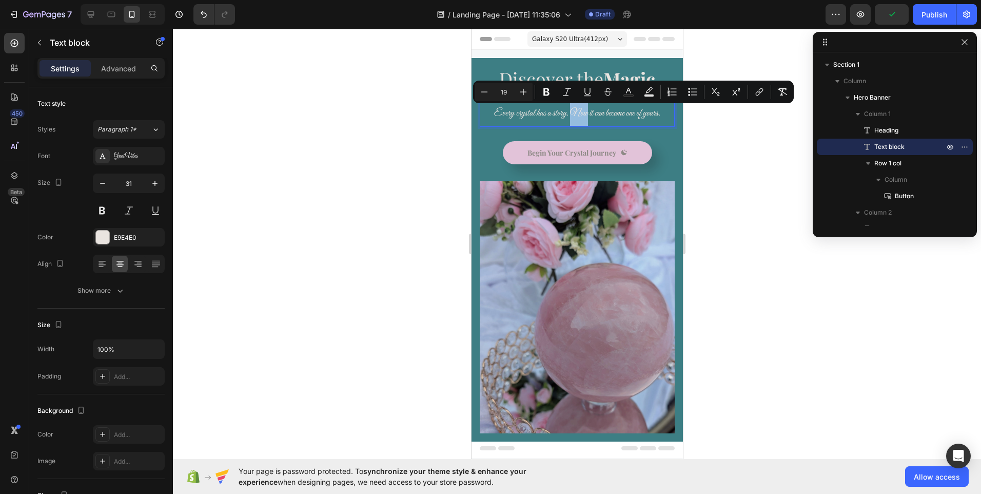
click at [573, 112] on span "Every crystal has a story. Now it can become one of yours." at bounding box center [577, 113] width 166 height 12
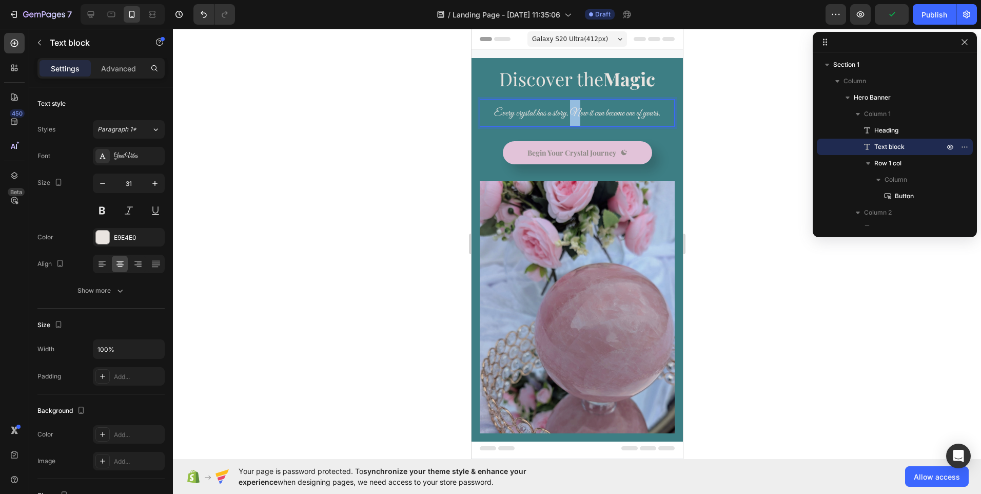
click at [573, 112] on span "Every crystal has a story. Now it can become one of yours." at bounding box center [577, 113] width 166 height 12
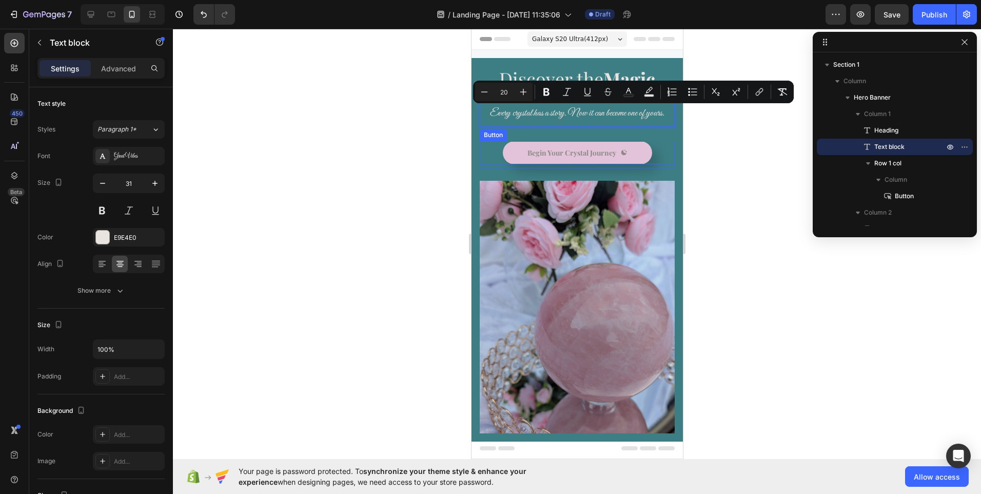
click at [492, 141] on div "Begin Your Crystal Journey Button" at bounding box center [576, 152] width 195 height 23
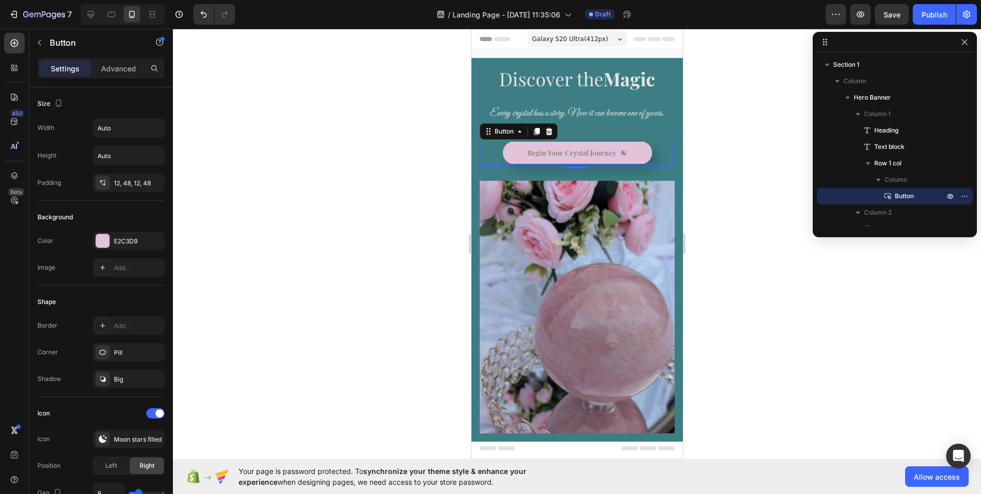
click at [599, 34] on div "Galaxy S20 Ultra ( 412 px)" at bounding box center [577, 38] width 100 height 15
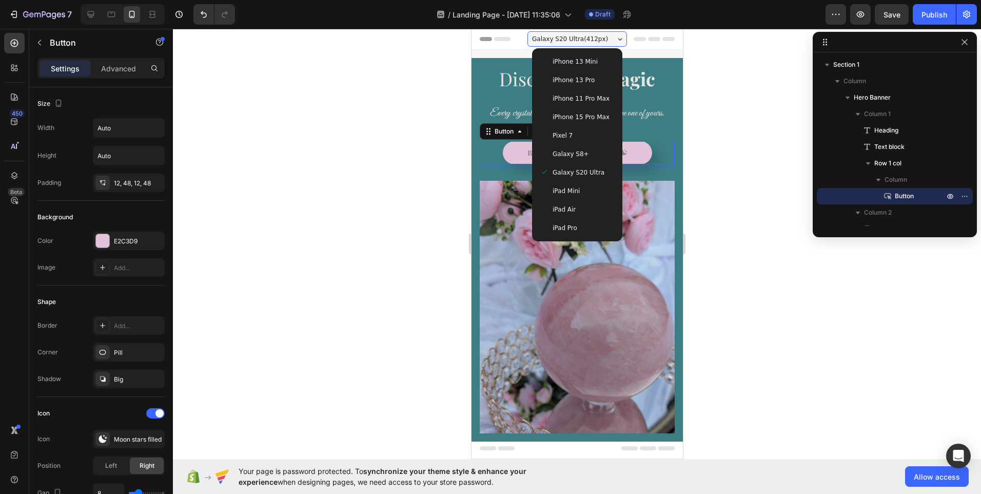
click at [580, 58] on span "iPhone 13 Mini" at bounding box center [574, 61] width 45 height 10
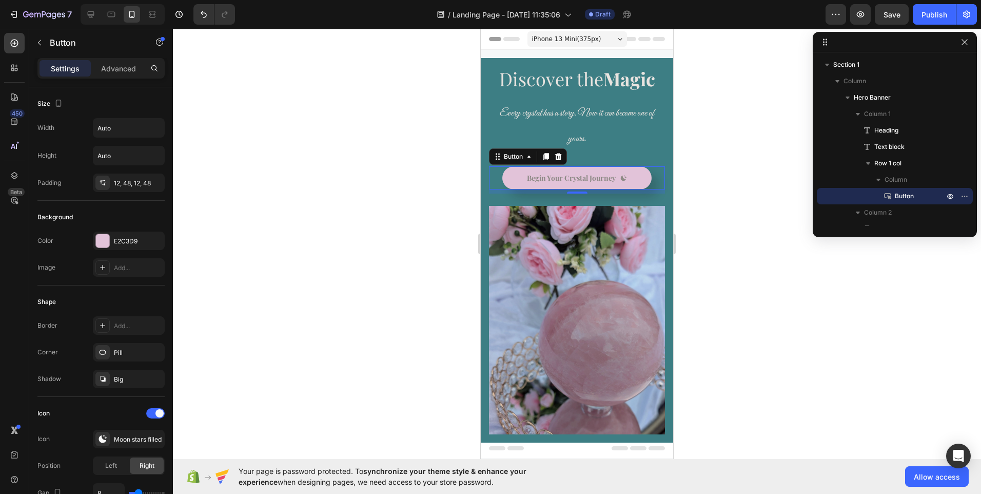
click at [591, 35] on span "iPhone 13 Mini ( 375 px)" at bounding box center [566, 39] width 69 height 10
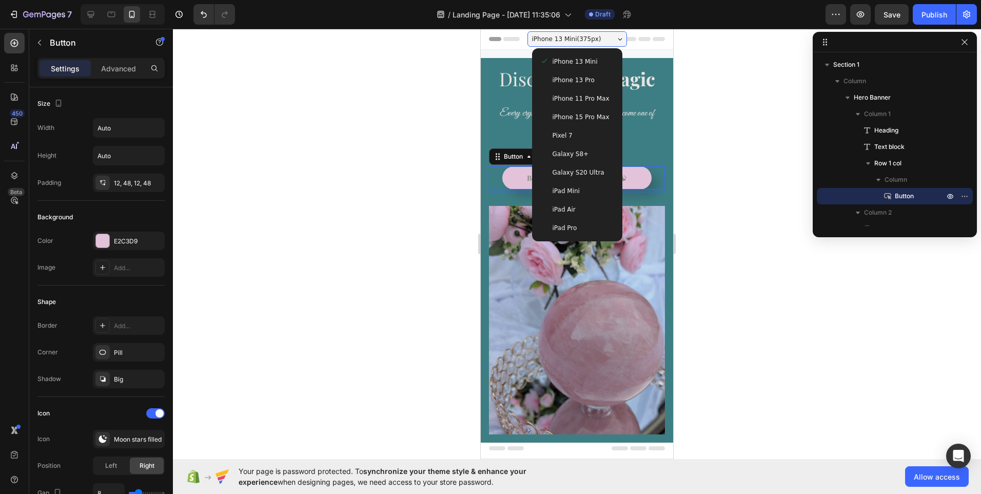
click at [576, 83] on span "iPhone 13 Pro" at bounding box center [574, 80] width 42 height 10
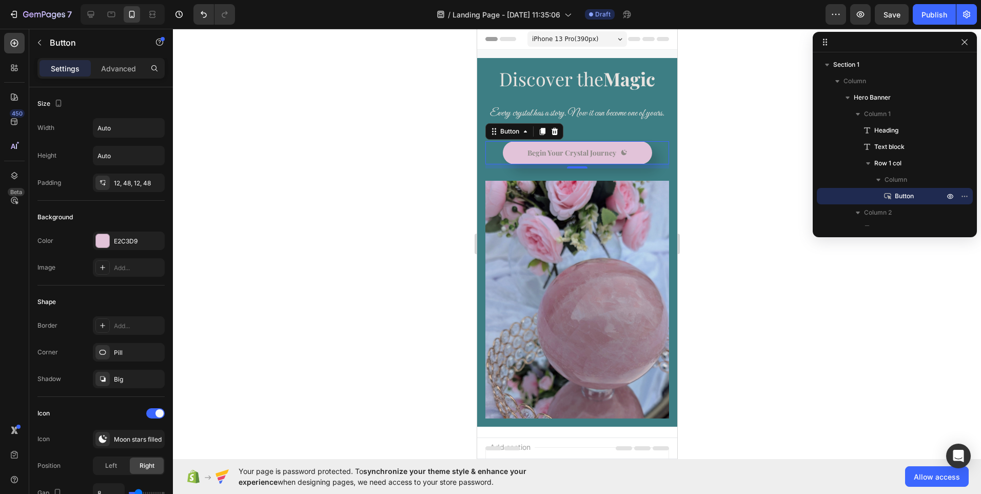
click at [575, 41] on span "iPhone 13 Pro ( 390 px)" at bounding box center [565, 39] width 66 height 10
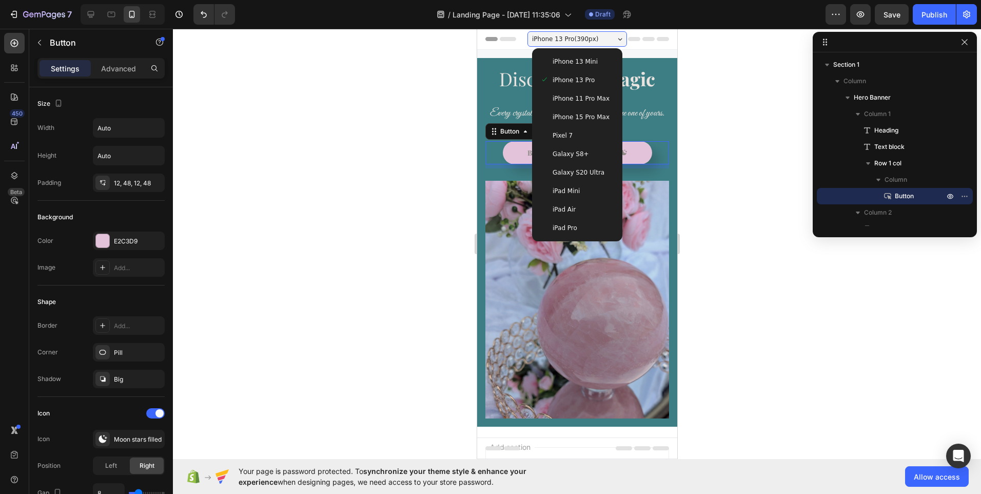
click at [568, 97] on span "iPhone 11 Pro Max" at bounding box center [580, 98] width 57 height 10
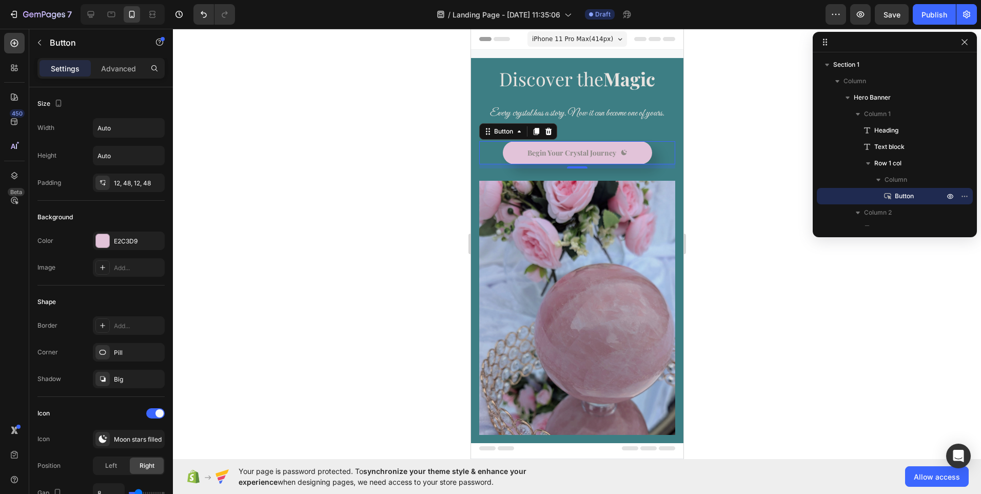
click at [568, 38] on span "iPhone 11 Pro Max ( 414 px)" at bounding box center [572, 39] width 81 height 10
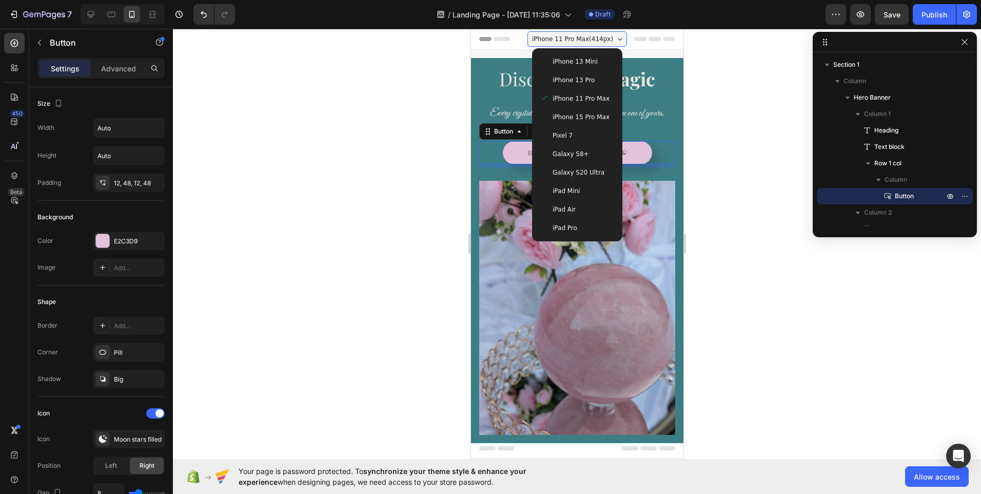
click at [555, 131] on span "Pixel 7" at bounding box center [562, 135] width 20 height 10
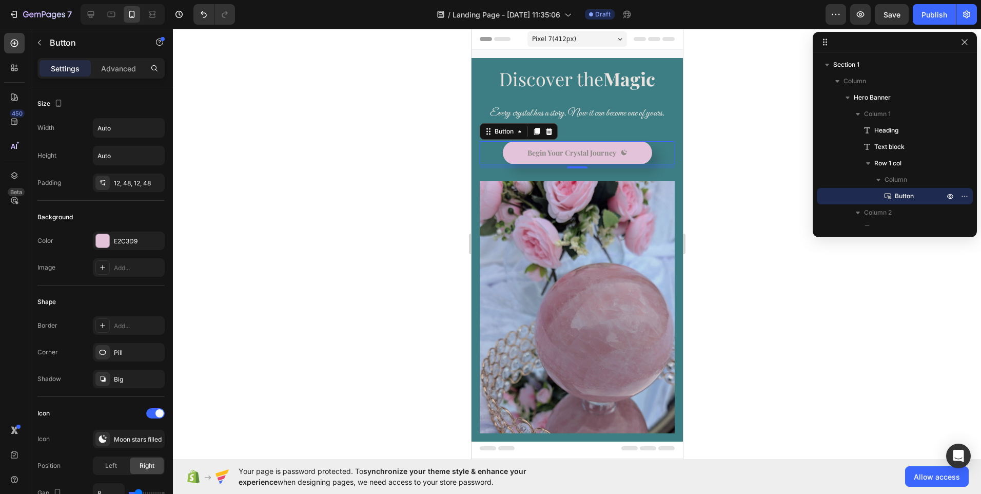
click at [561, 44] on span "Pixel 7 ( 412 px)" at bounding box center [554, 39] width 44 height 10
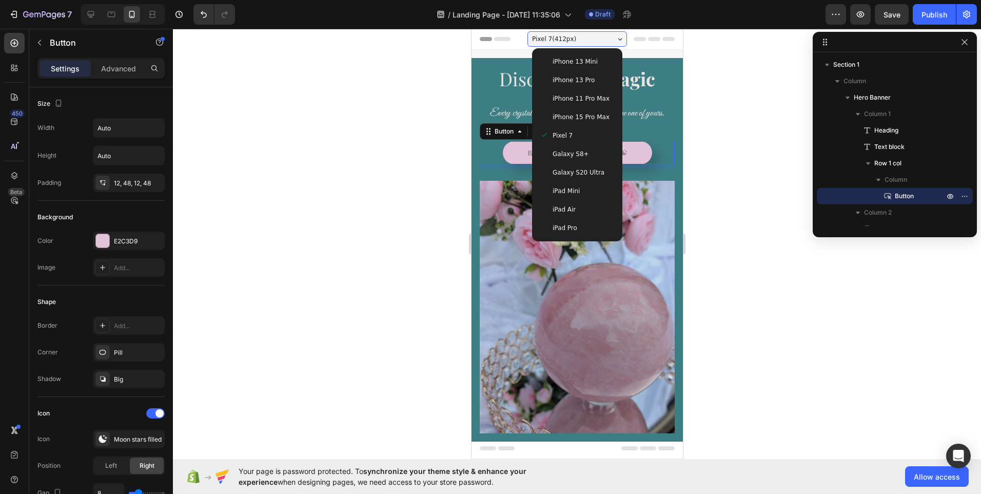
click at [559, 153] on span "Galaxy S8+" at bounding box center [570, 154] width 36 height 10
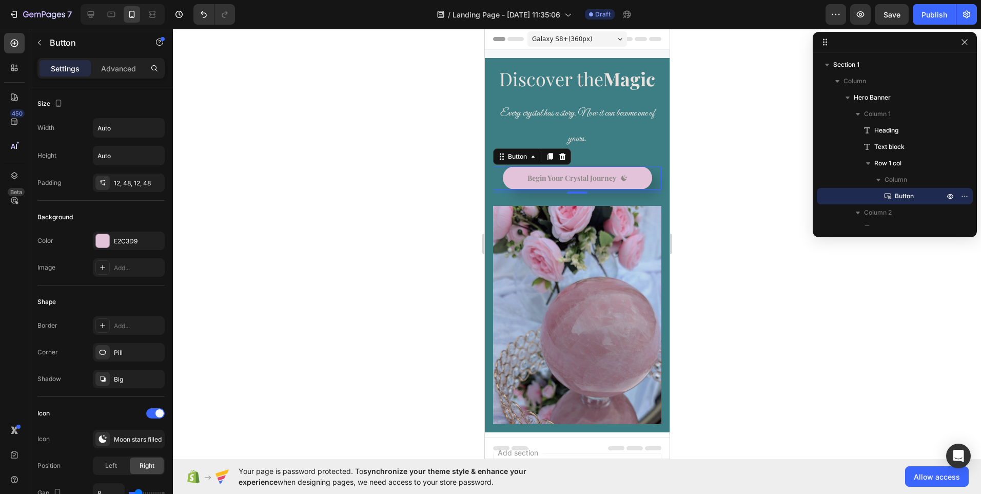
click at [578, 38] on span "Galaxy S8+ ( 360 px)" at bounding box center [562, 39] width 61 height 10
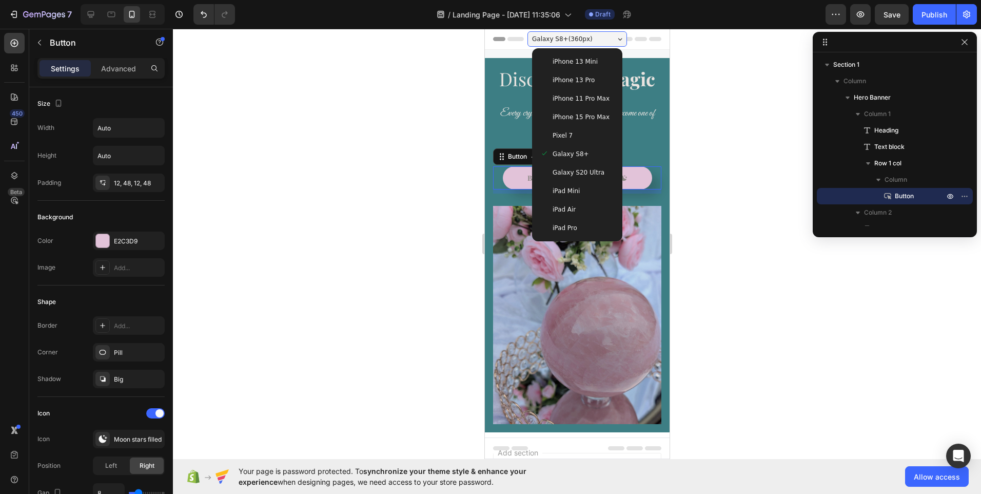
click at [555, 189] on span "iPad Mini" at bounding box center [565, 191] width 27 height 10
type input "16"
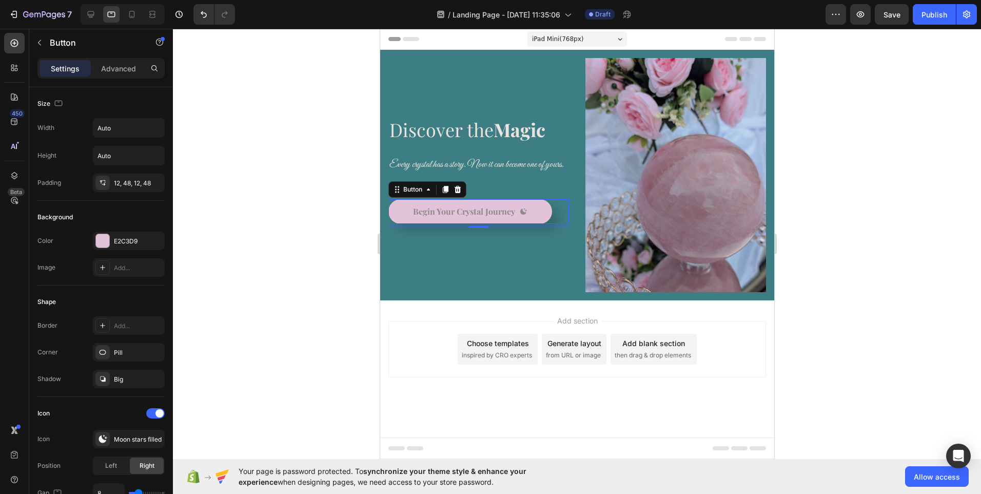
click at [617, 38] on icon at bounding box center [619, 39] width 5 height 3
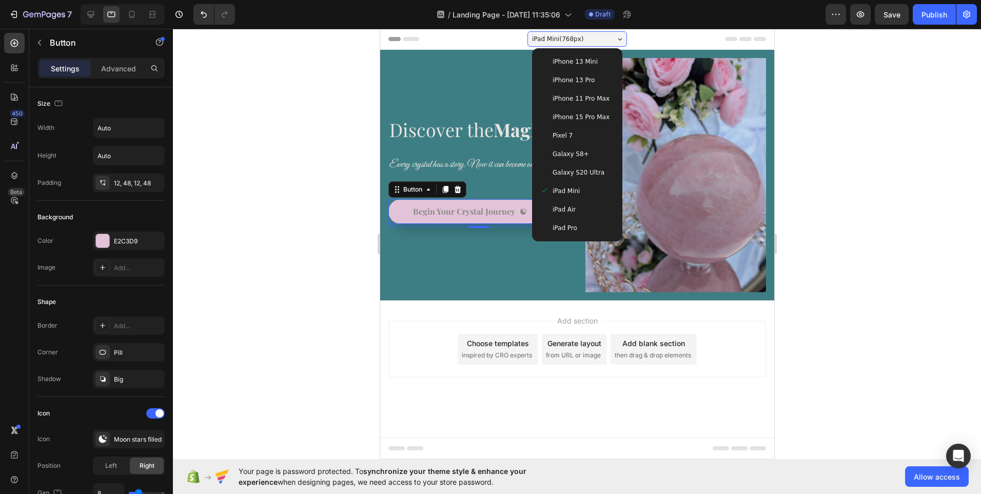
click at [573, 202] on div "iPad Air" at bounding box center [577, 209] width 82 height 18
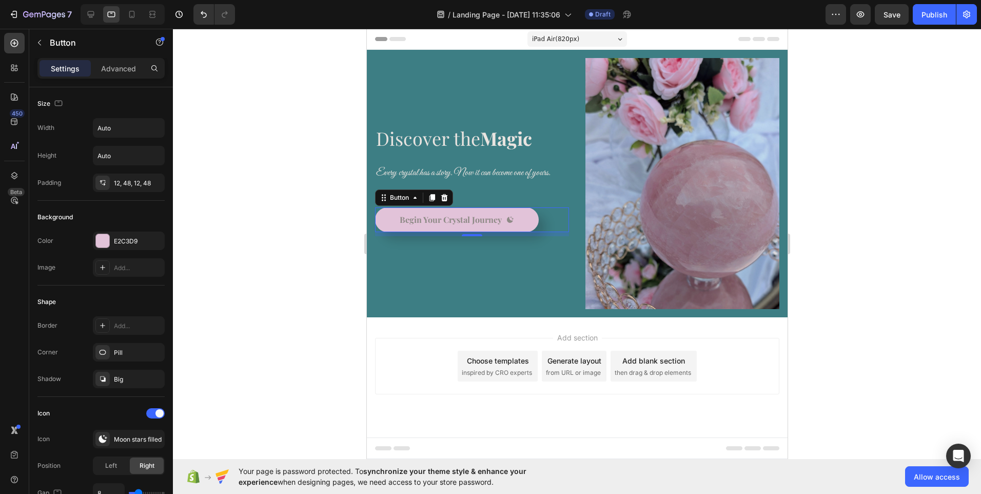
click at [621, 40] on icon at bounding box center [619, 39] width 5 height 3
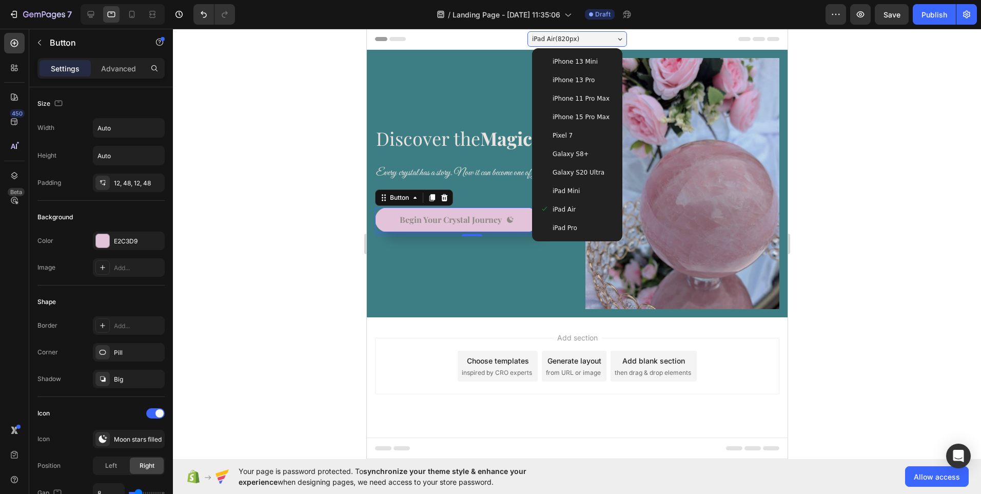
click at [567, 227] on span "iPad Pro" at bounding box center [564, 228] width 25 height 10
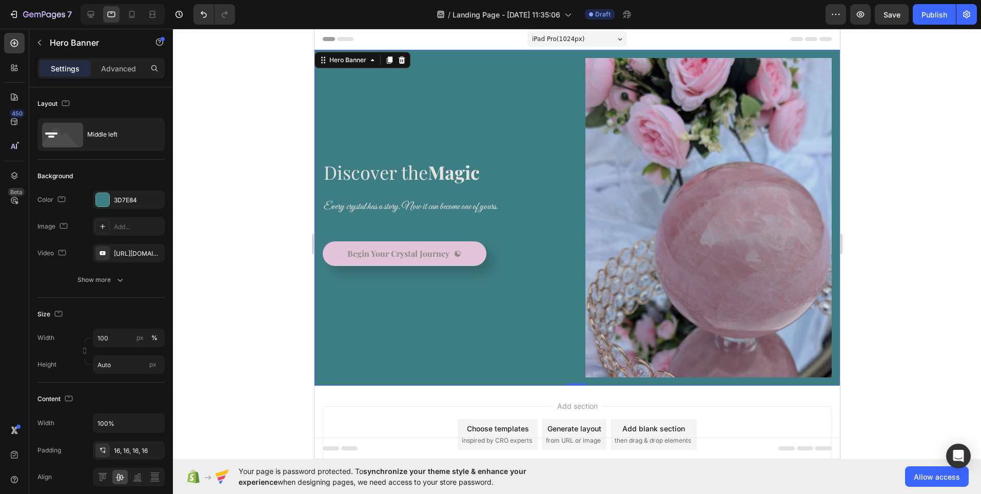
click at [609, 44] on div "iPad Pro ( 1024 px)" at bounding box center [577, 38] width 100 height 15
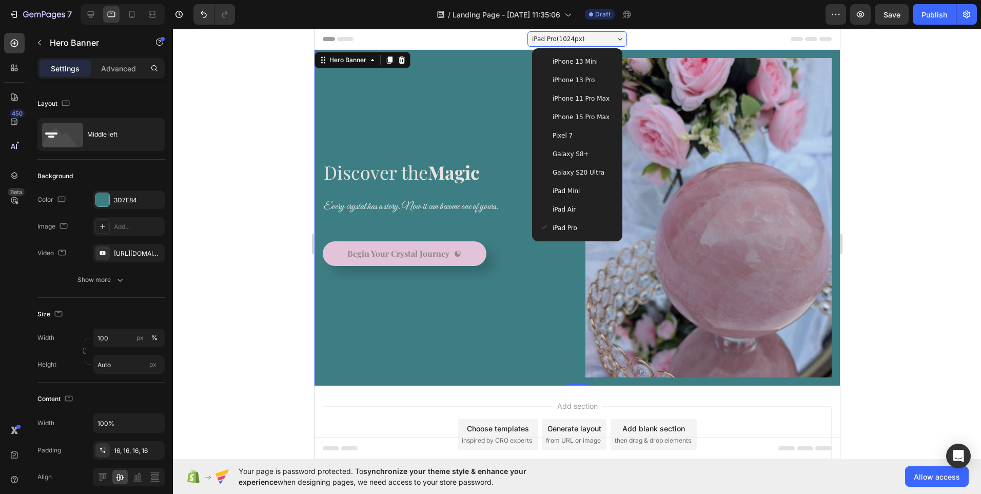
click at [564, 169] on span "Galaxy S20 Ultra" at bounding box center [578, 172] width 52 height 10
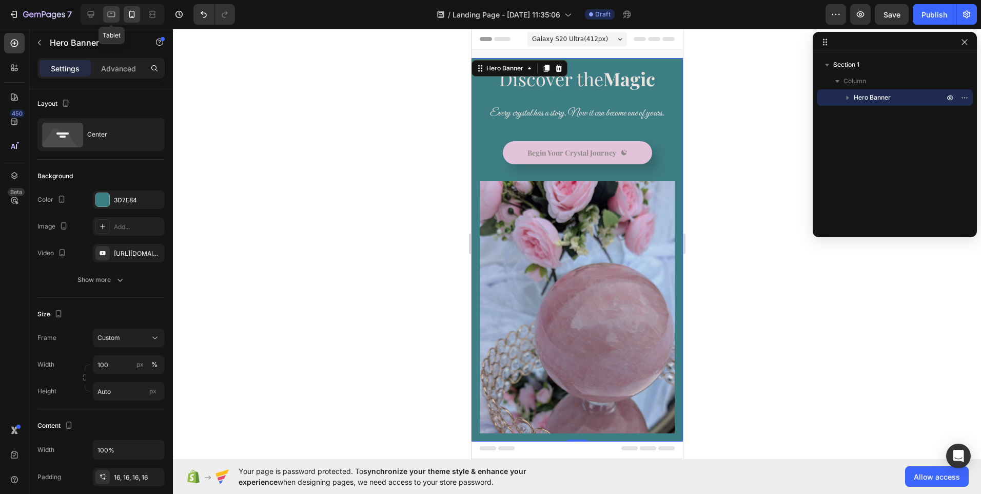
click at [114, 16] on icon at bounding box center [111, 14] width 10 height 10
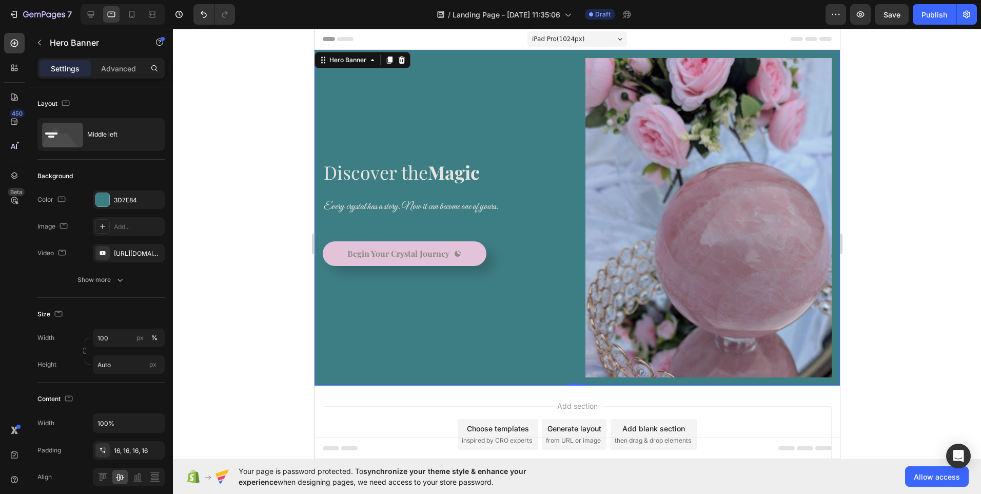
click at [553, 44] on span "iPad Pro ( 1024 px)" at bounding box center [558, 39] width 53 height 10
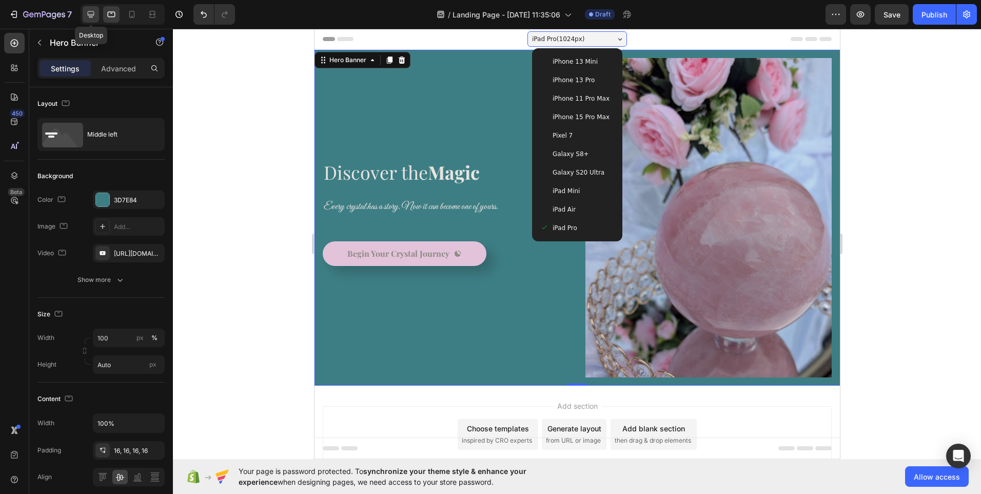
click at [93, 14] on icon at bounding box center [91, 14] width 7 height 7
type input "1200"
